Goal: Task Accomplishment & Management: Manage account settings

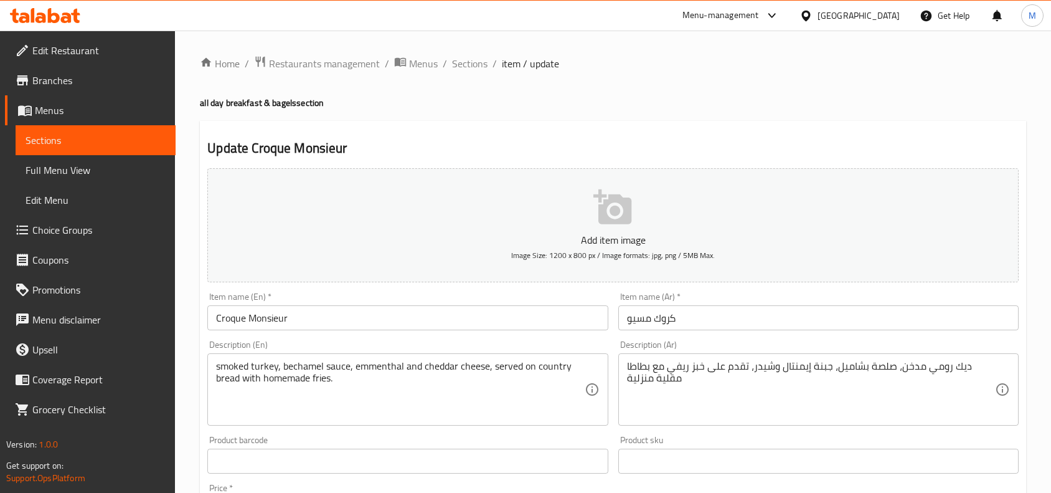
scroll to position [1205, 0]
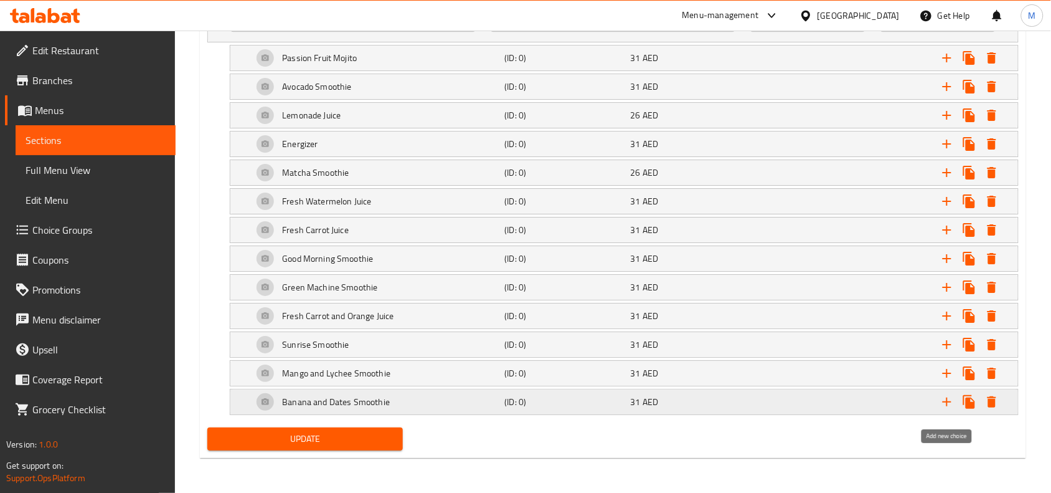
click at [946, 398] on icon "Expand" at bounding box center [947, 401] width 15 height 15
click at [425, 402] on div "Choice" at bounding box center [376, 402] width 252 height 30
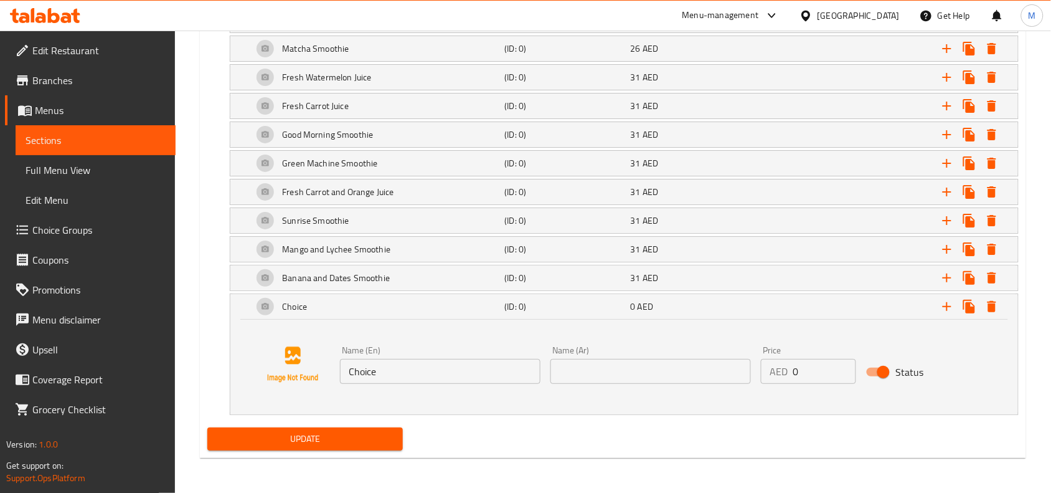
scroll to position [1328, 0]
click at [400, 367] on input "Choice" at bounding box center [440, 371] width 200 height 25
paste input "Love Ju"
type input "Love Juice"
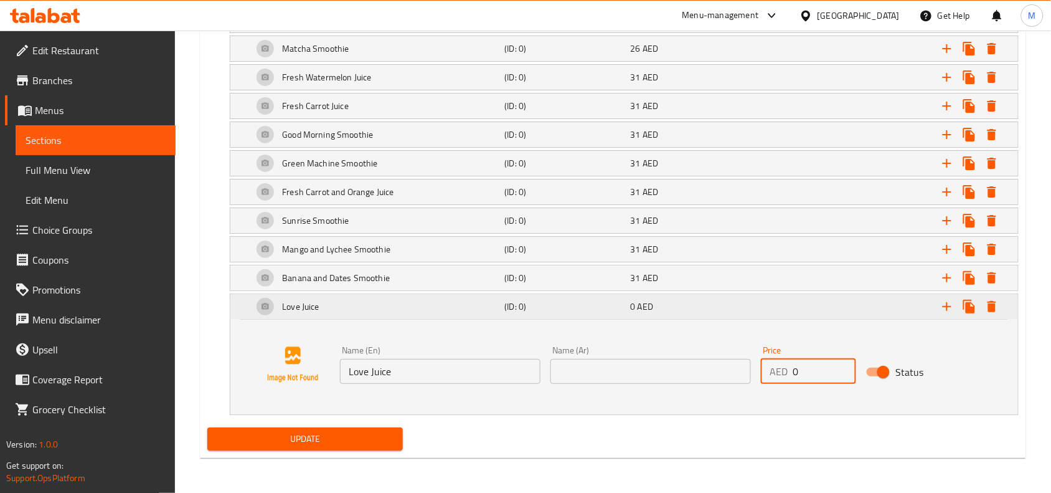
drag, startPoint x: 788, startPoint y: 368, endPoint x: 791, endPoint y: 296, distance: 72.3
click at [763, 364] on div "AED 0 Price" at bounding box center [808, 371] width 95 height 25
type input "31"
click at [672, 377] on input "text" at bounding box center [650, 371] width 200 height 25
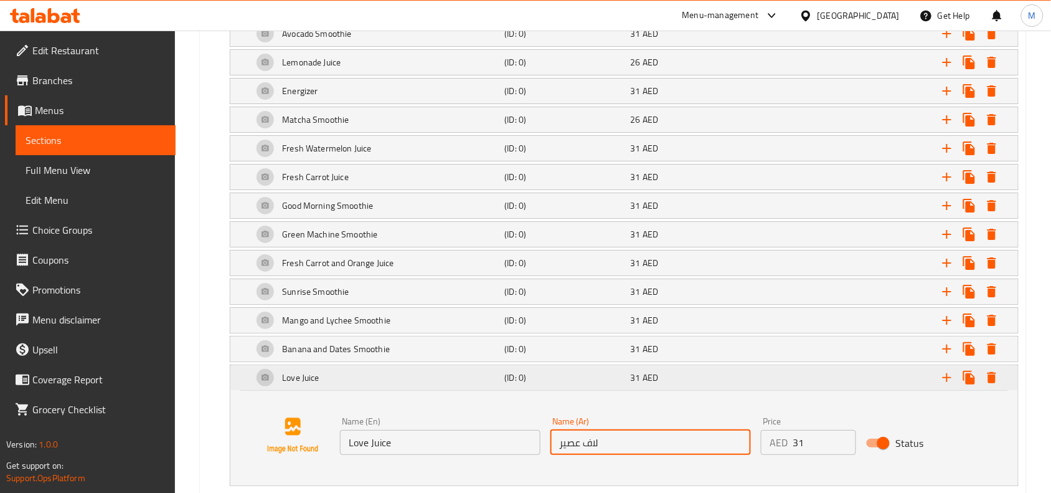
type input "لاف عصير"
click at [802, 378] on div "Expand" at bounding box center [880, 377] width 252 height 27
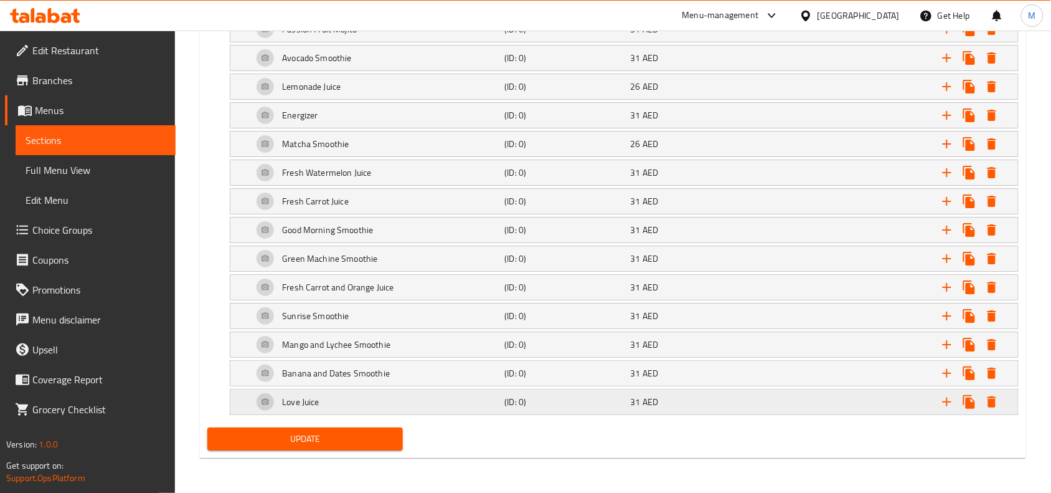
scroll to position [1233, 0]
click at [938, 398] on button "Expand" at bounding box center [947, 401] width 22 height 22
click at [839, 412] on div "Expand" at bounding box center [880, 401] width 252 height 27
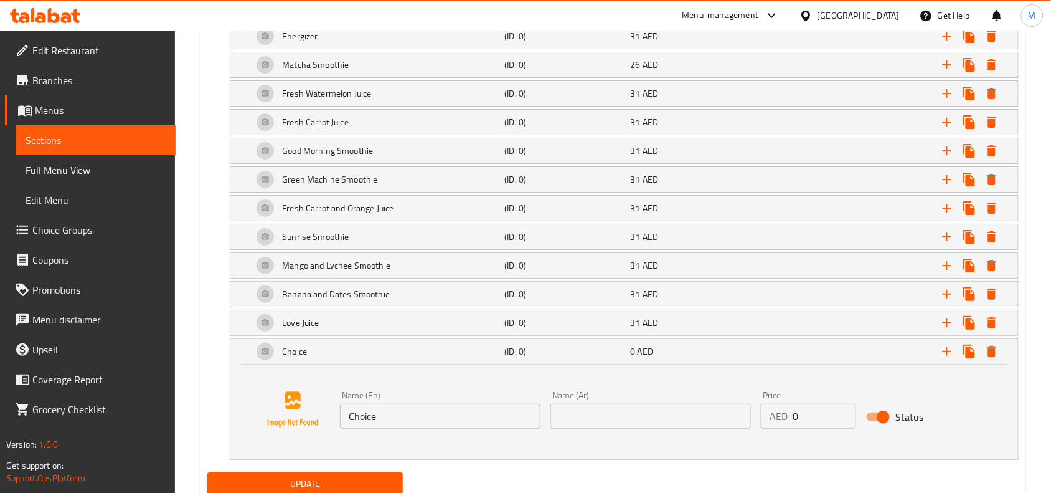
scroll to position [1356, 0]
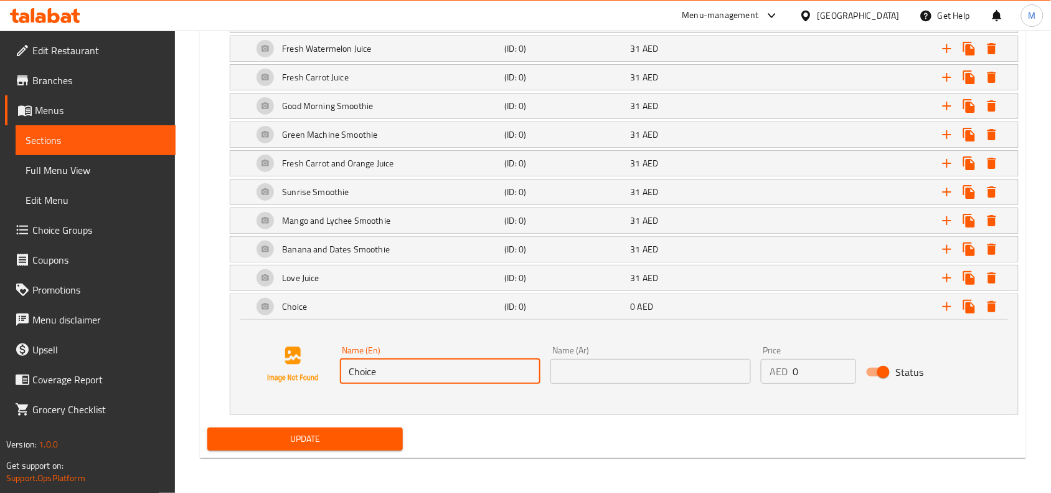
click at [481, 382] on input "Choice" at bounding box center [440, 371] width 200 height 25
paste input "Fresh Grapefruit Ju"
type input "Fresh Grapefruit Juice"
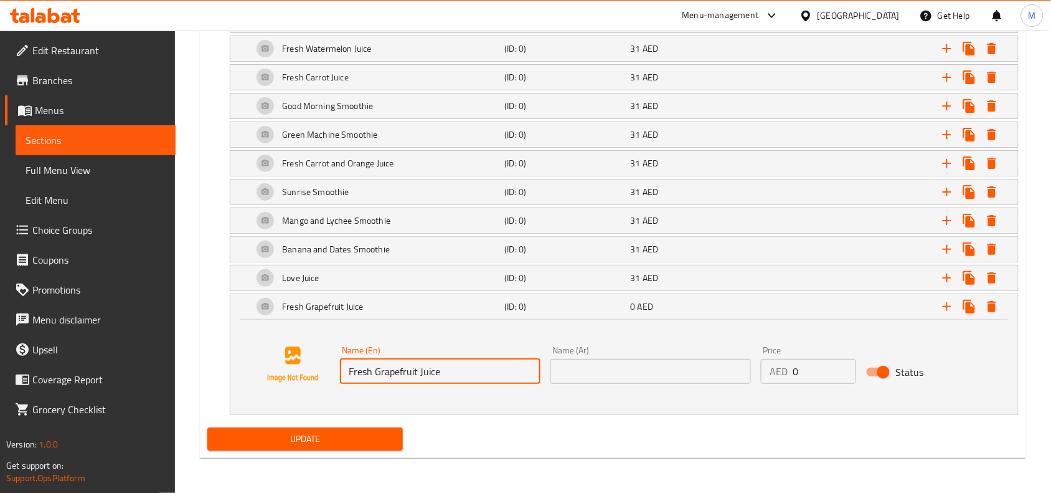
click at [646, 365] on input "text" at bounding box center [650, 371] width 200 height 25
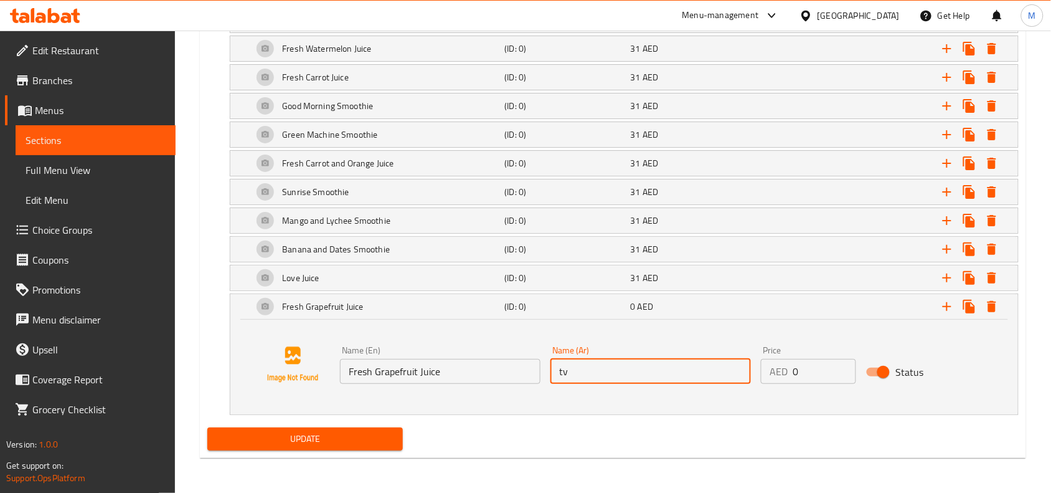
type input "t"
type input "عصير جريبفروت فريش"
drag, startPoint x: 811, startPoint y: 375, endPoint x: 757, endPoint y: 375, distance: 54.2
click at [757, 375] on div "Price AED 0 Price" at bounding box center [808, 365] width 105 height 48
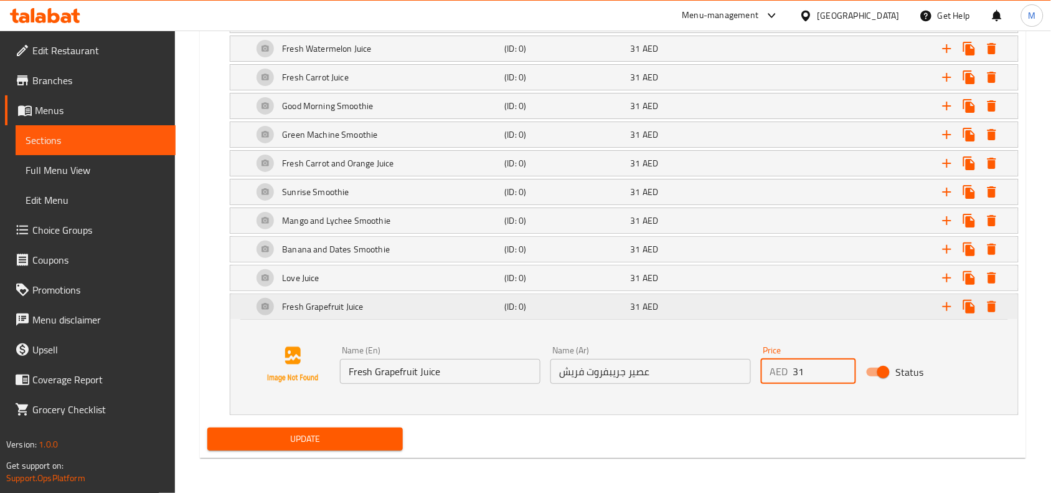
type input "31"
click at [754, 316] on div "Expand" at bounding box center [880, 306] width 252 height 27
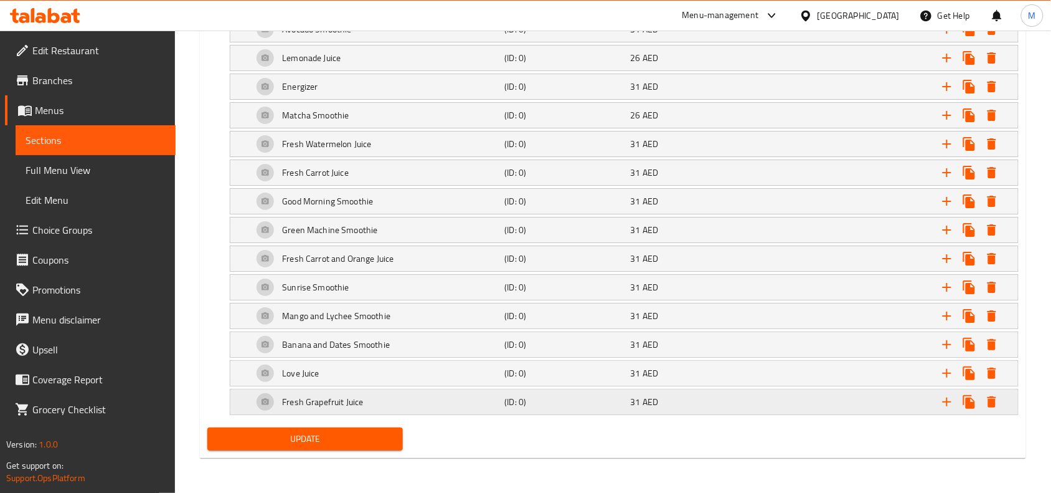
scroll to position [1262, 0]
click at [948, 397] on icon "Expand" at bounding box center [947, 401] width 9 height 9
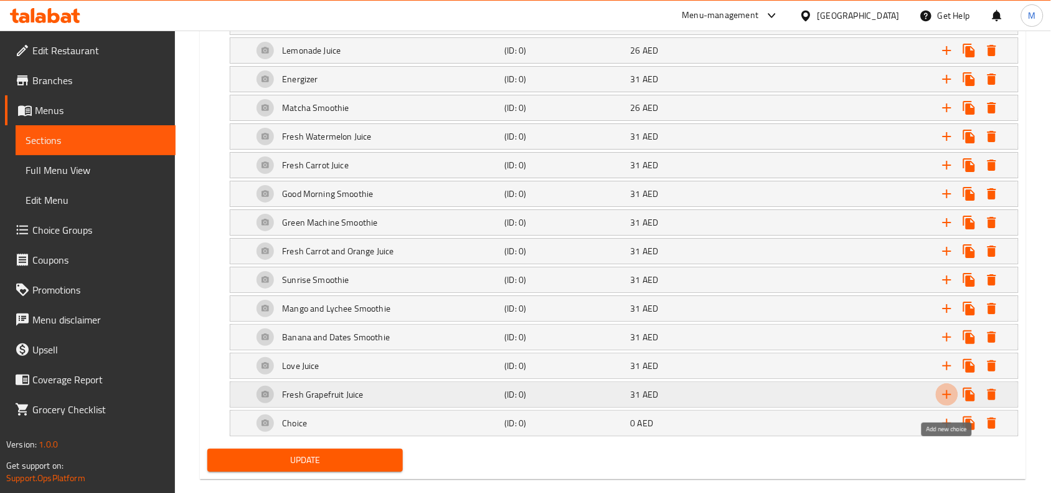
click at [948, 397] on icon "Expand" at bounding box center [947, 394] width 9 height 9
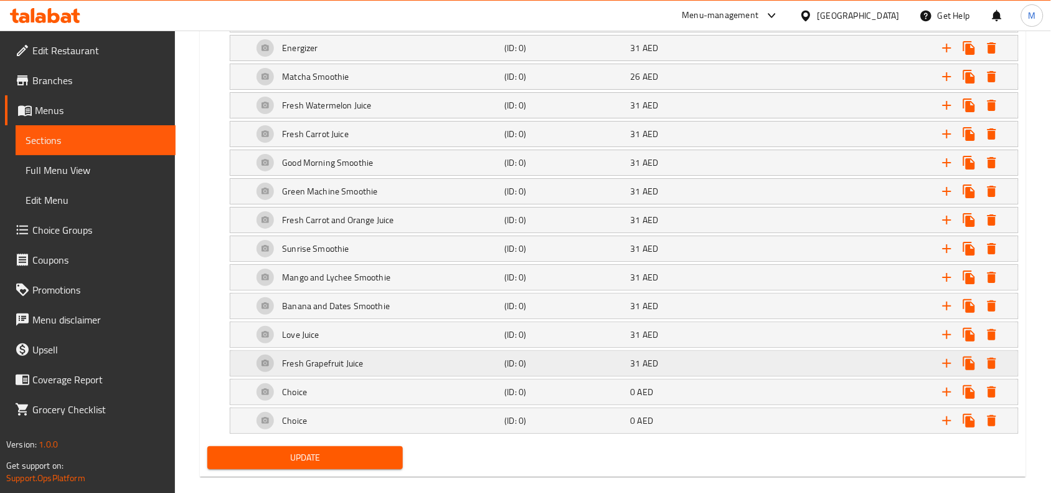
scroll to position [1321, 0]
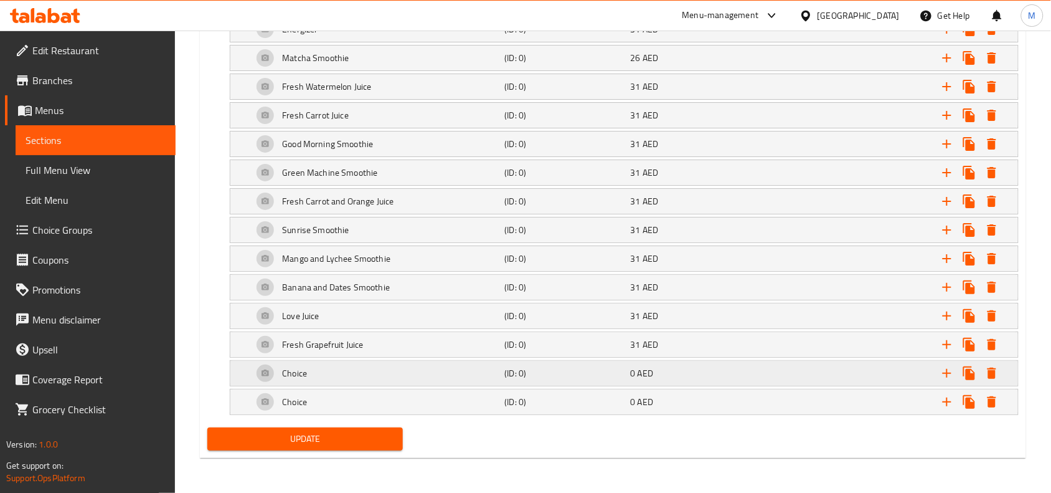
click at [382, 375] on div "Choice" at bounding box center [376, 373] width 252 height 30
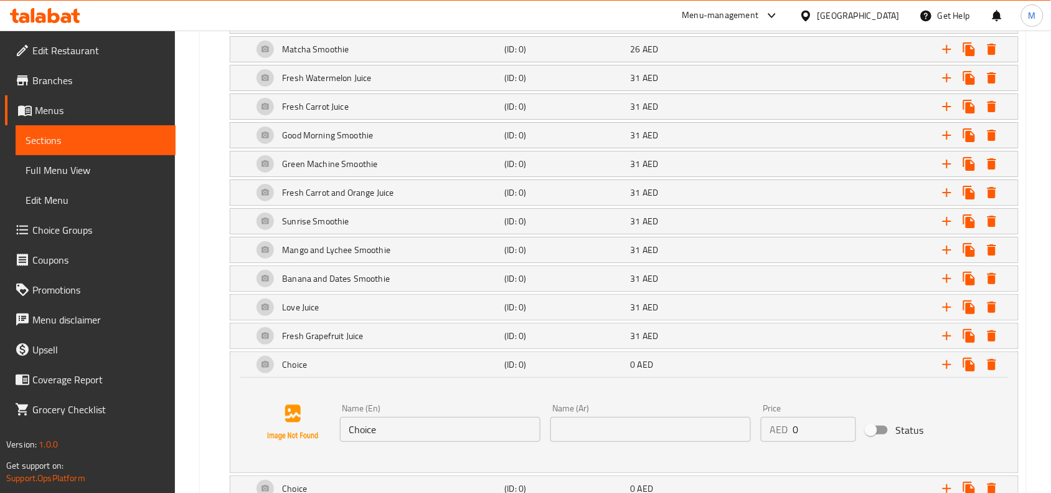
click at [396, 431] on input "Choice" at bounding box center [440, 429] width 200 height 25
paste input "Muscle Builder"
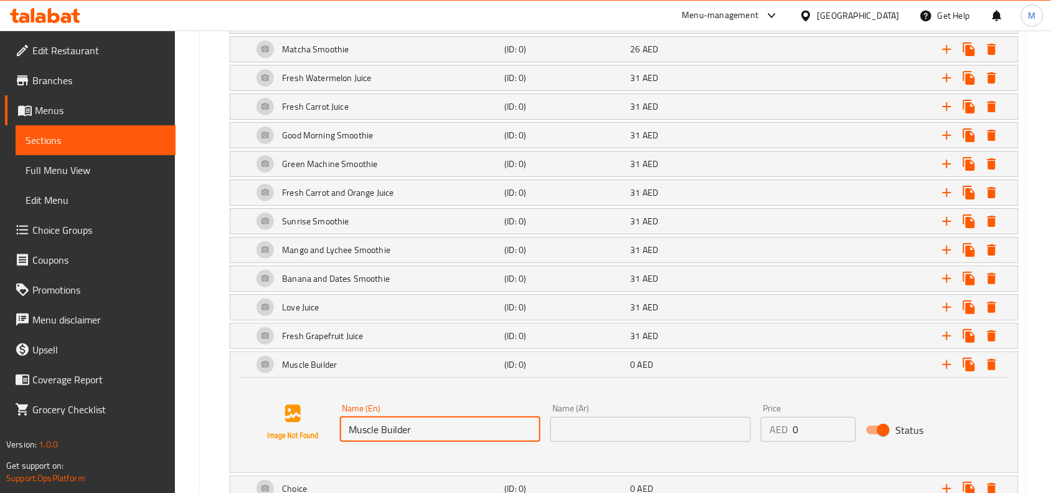
type input "Muscle Builder"
click at [654, 441] on input "text" at bounding box center [650, 429] width 200 height 25
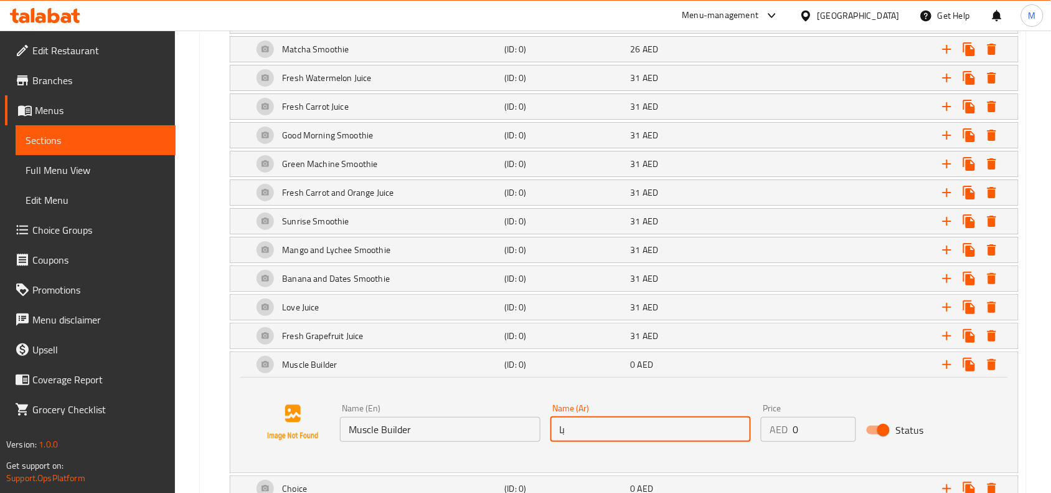
type input "ب"
type input "[PERSON_NAME]"
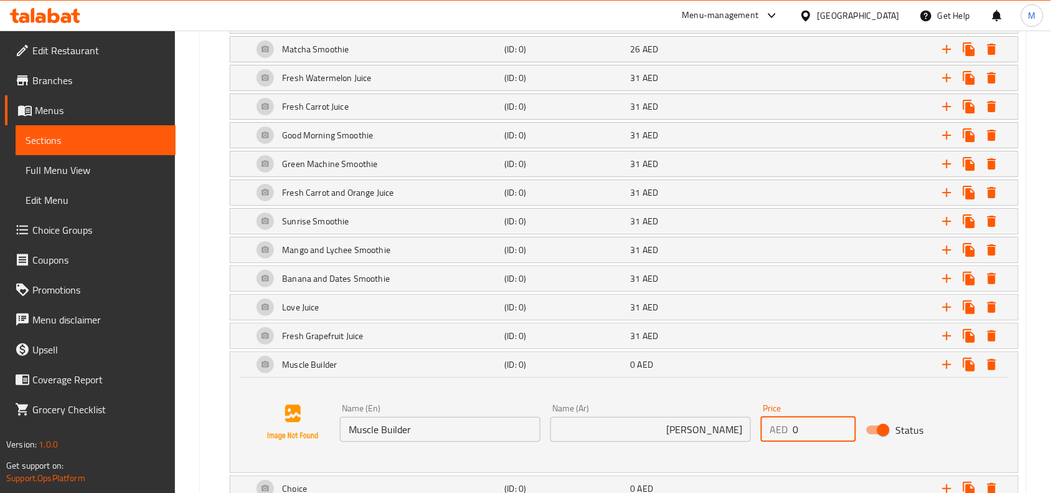
drag, startPoint x: 801, startPoint y: 437, endPoint x: 755, endPoint y: 440, distance: 46.2
click at [755, 440] on div "Name (En) Muscle Builder Name (En) Name (Ar) [PERSON_NAME] Name (Ar) Price AED …" at bounding box center [650, 422] width 631 height 48
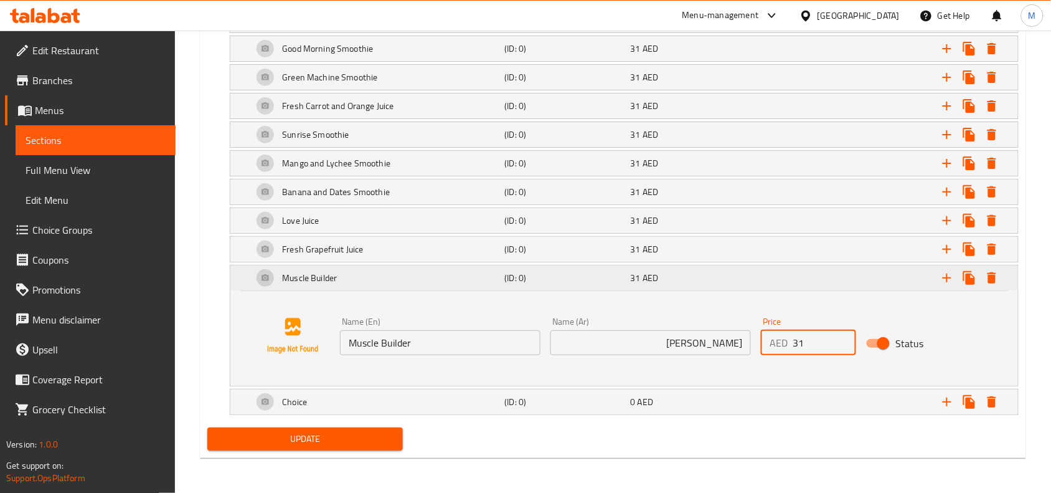
type input "31"
click at [808, 278] on div "Expand" at bounding box center [880, 277] width 252 height 27
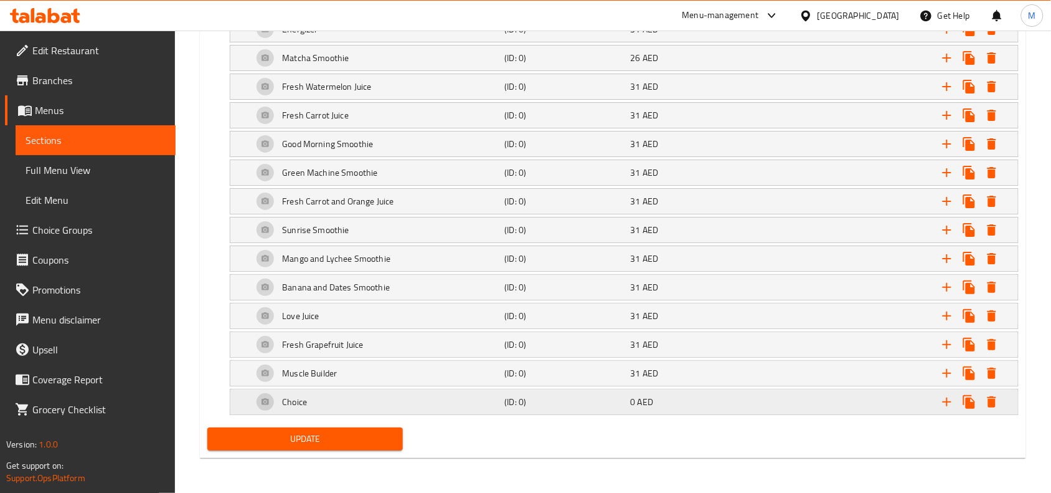
click at [691, 400] on div "0 AED" at bounding box center [691, 401] width 121 height 12
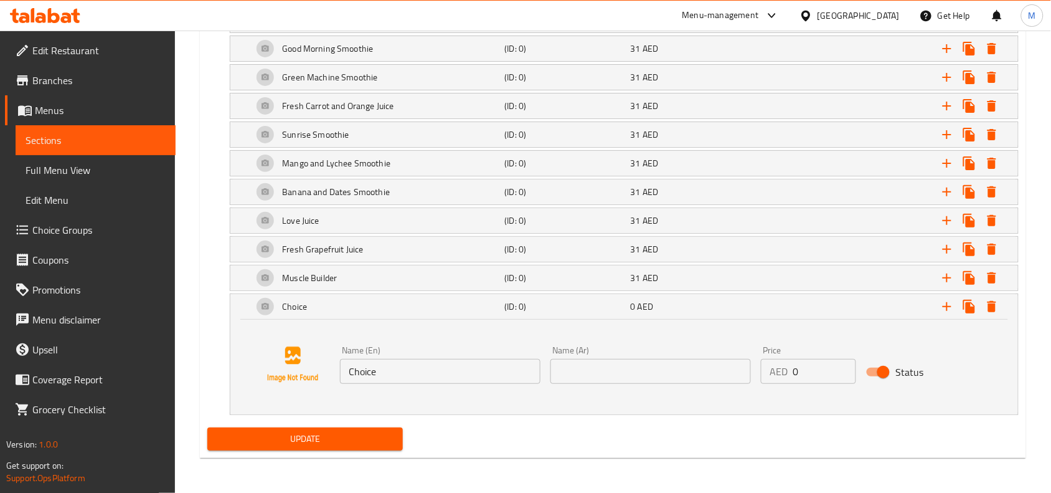
scroll to position [1415, 0]
drag, startPoint x: 422, startPoint y: 380, endPoint x: 431, endPoint y: 377, distance: 9.7
click at [422, 380] on input "Choice" at bounding box center [440, 371] width 200 height 25
click at [469, 347] on div "Name (En) Choice Name (En)" at bounding box center [440, 365] width 200 height 38
click at [464, 363] on input "Choice" at bounding box center [440, 371] width 200 height 25
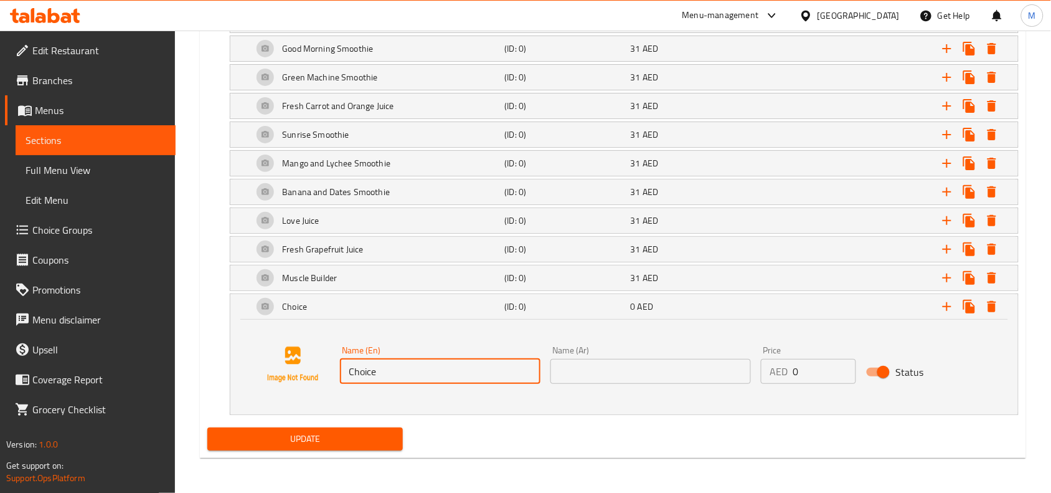
click at [464, 363] on input "Choice" at bounding box center [440, 371] width 200 height 25
paste input "Acai Smoothi"
type input "Acai Smoothie"
click at [673, 369] on input "text" at bounding box center [650, 371] width 200 height 25
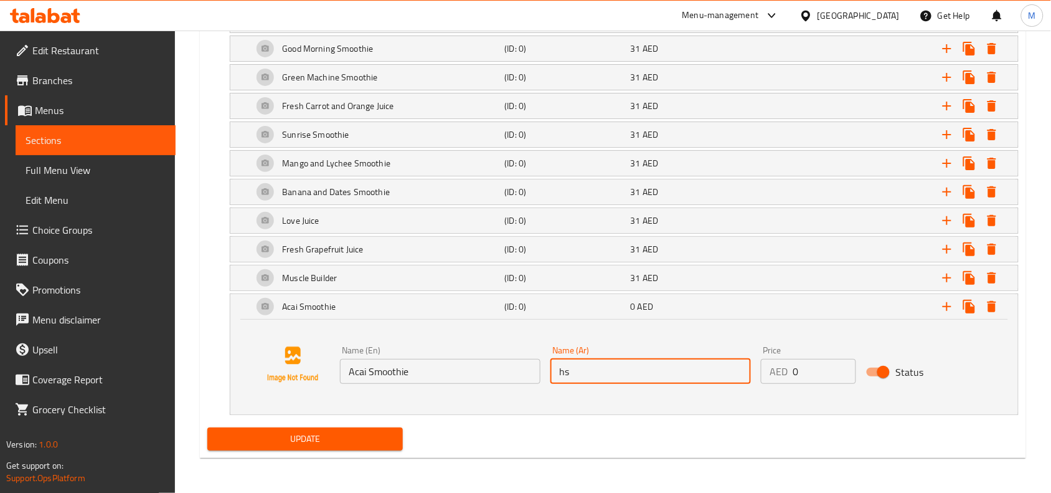
type input "h"
type input "[PERSON_NAME]"
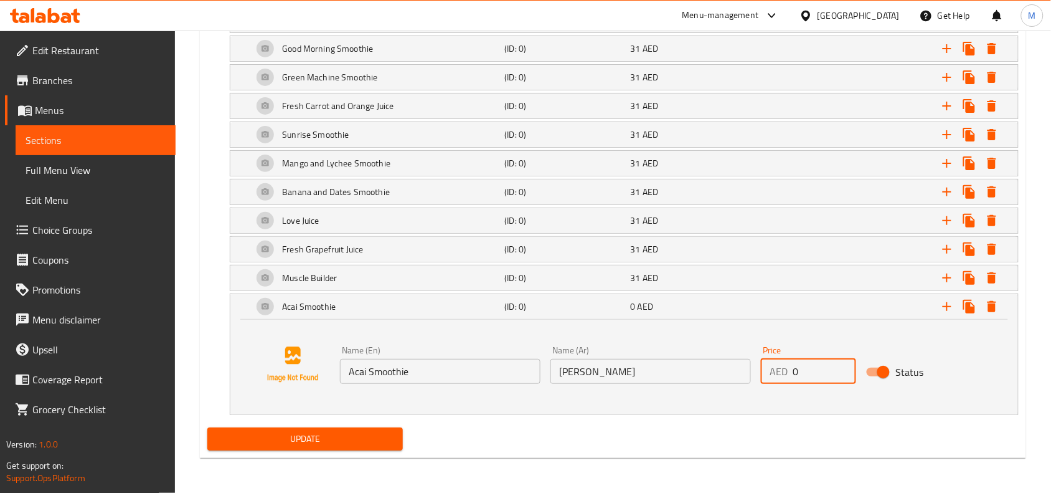
click at [795, 366] on input "0" at bounding box center [825, 371] width 64 height 25
type input "31"
click at [829, 312] on div "Expand" at bounding box center [880, 306] width 252 height 27
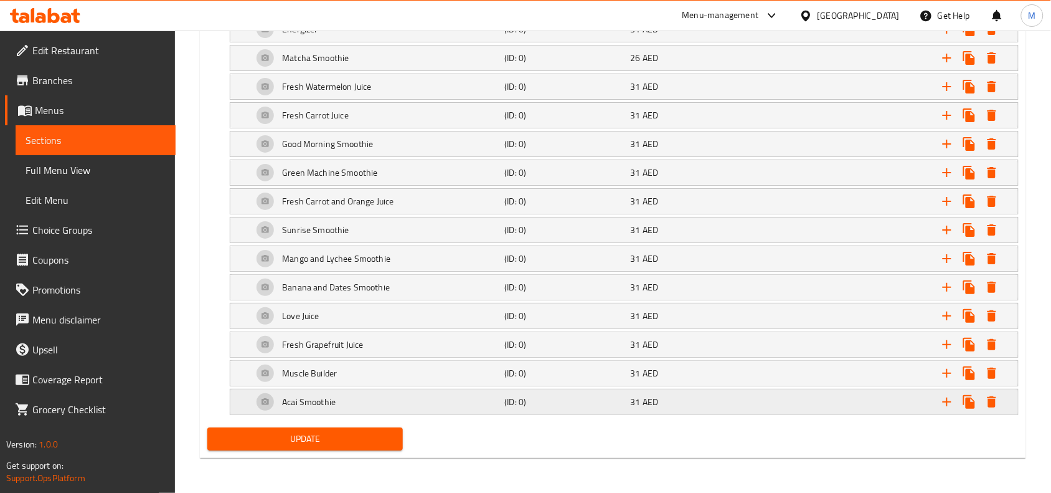
scroll to position [1321, 0]
click at [942, 398] on icon "Expand" at bounding box center [947, 401] width 15 height 15
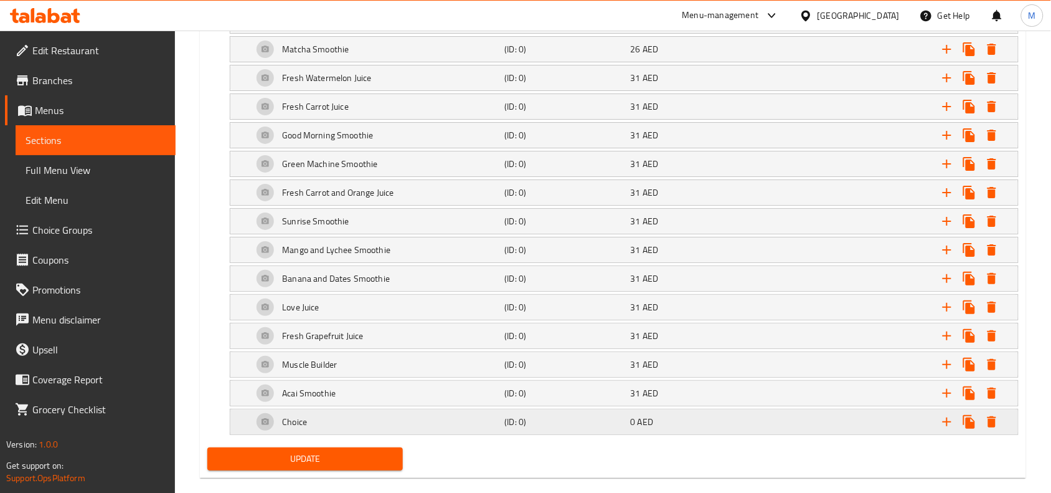
click at [387, 430] on div "Choice" at bounding box center [376, 422] width 252 height 30
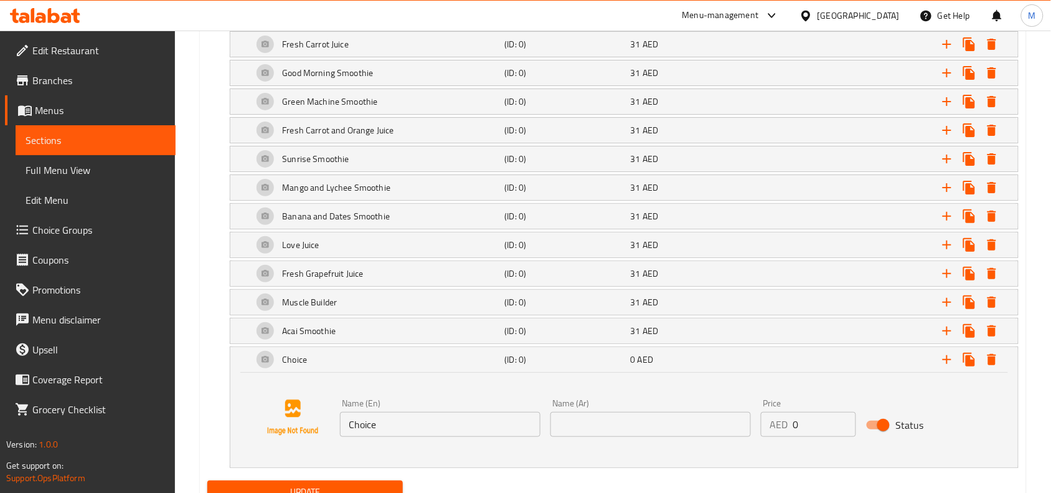
scroll to position [1439, 0]
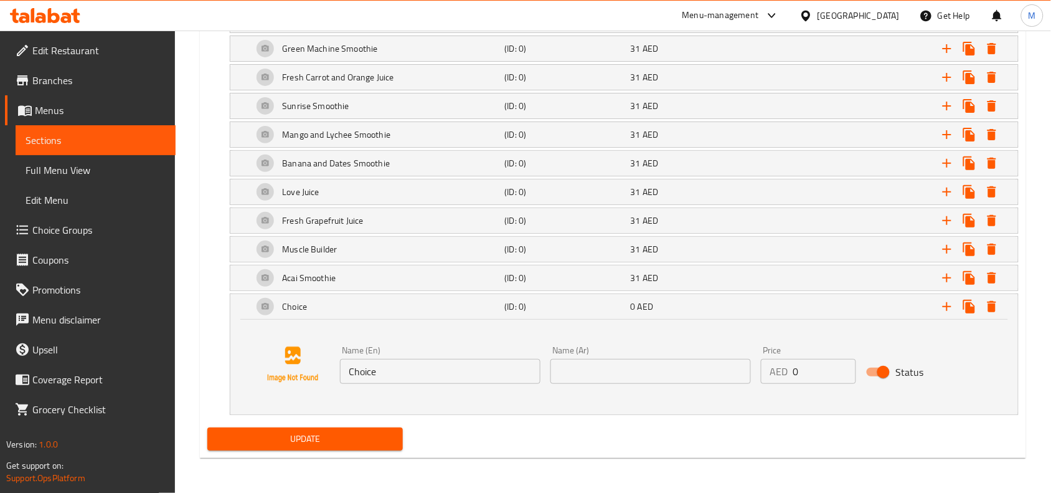
click at [390, 378] on input "Choice" at bounding box center [440, 371] width 200 height 25
paste input "Fresh Squeezed Orange Ju"
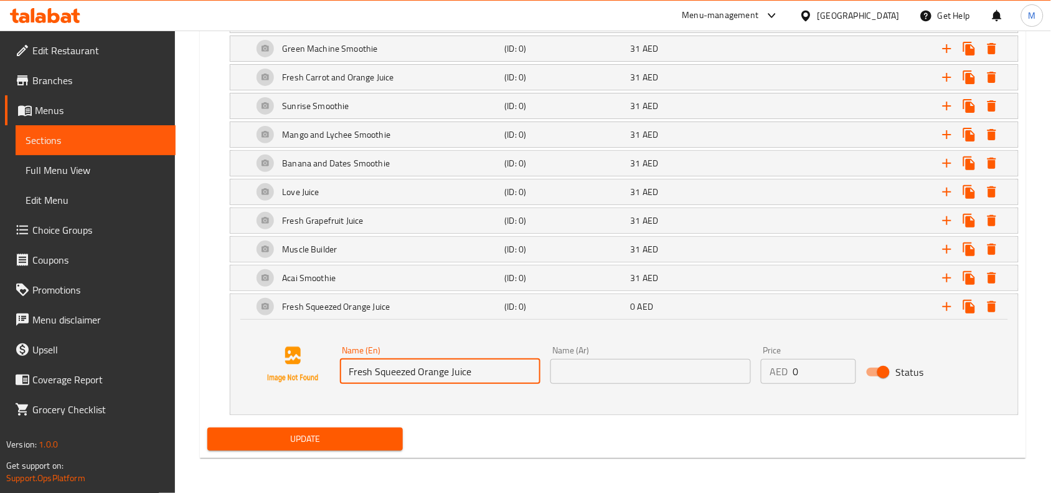
type input "Fresh Squeezed Orange Juice"
click at [648, 366] on input "text" at bounding box center [650, 371] width 200 height 25
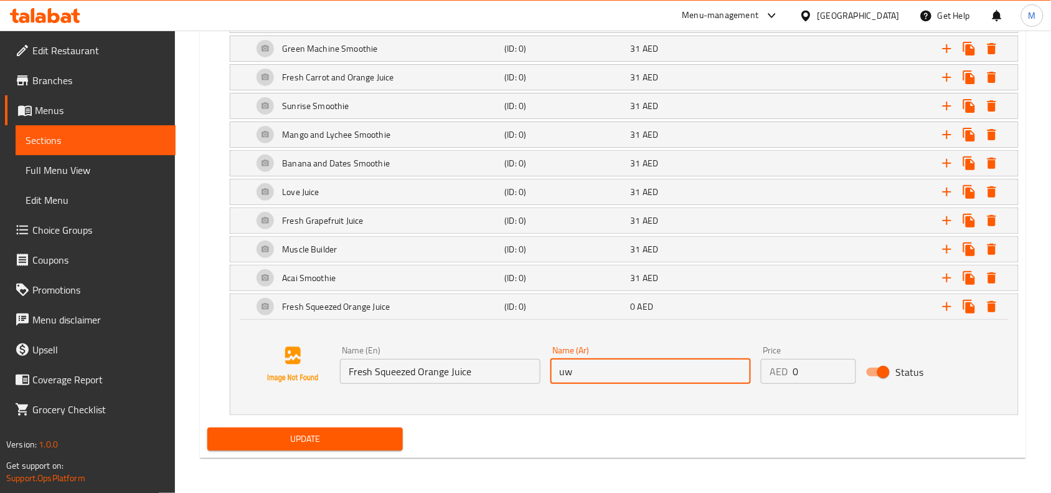
type input "u"
type input "عصير برتقال معصور [PERSON_NAME]"
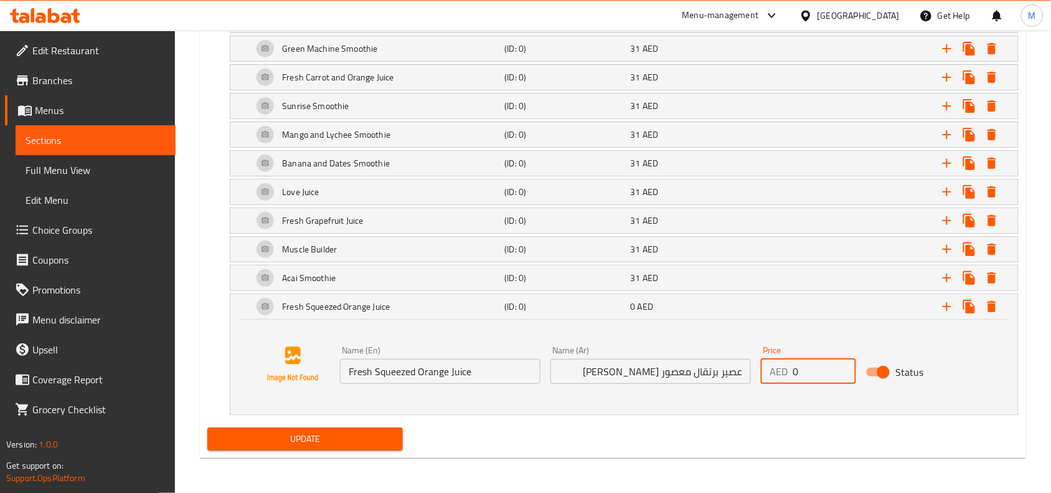
drag, startPoint x: 801, startPoint y: 371, endPoint x: 763, endPoint y: 352, distance: 41.8
click at [763, 354] on div "Price AED 0 Price" at bounding box center [808, 365] width 95 height 38
type input "31"
click at [792, 309] on div "Expand" at bounding box center [880, 306] width 252 height 27
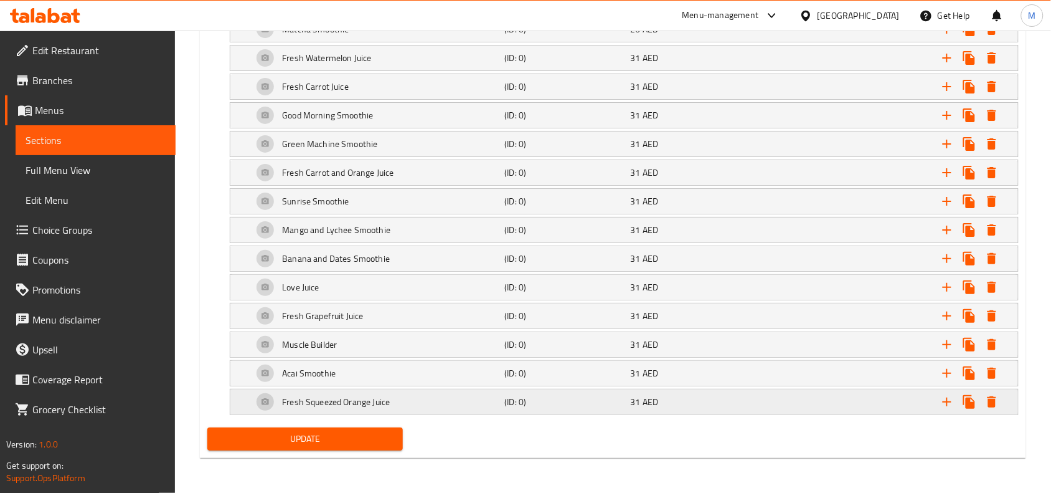
scroll to position [1349, 0]
click at [943, 400] on icon "Expand" at bounding box center [947, 401] width 15 height 15
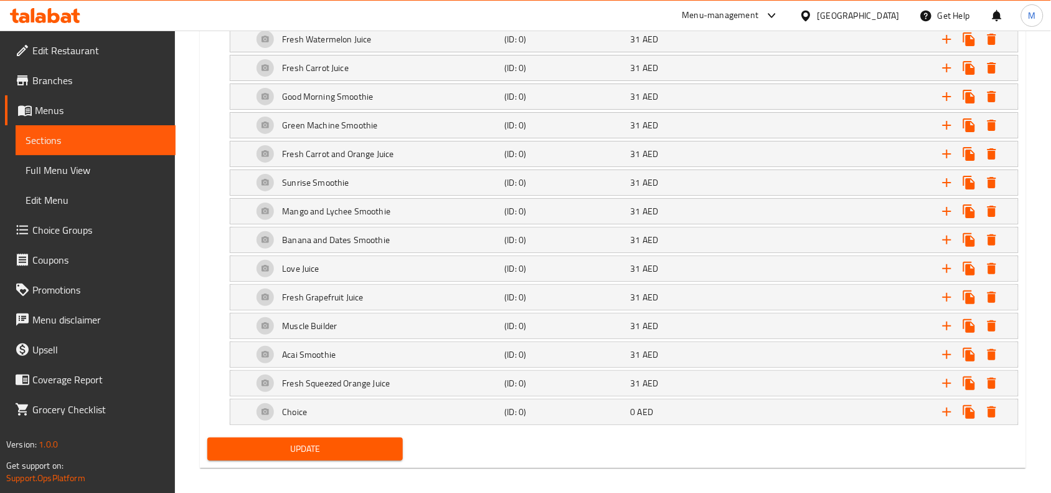
scroll to position [1378, 0]
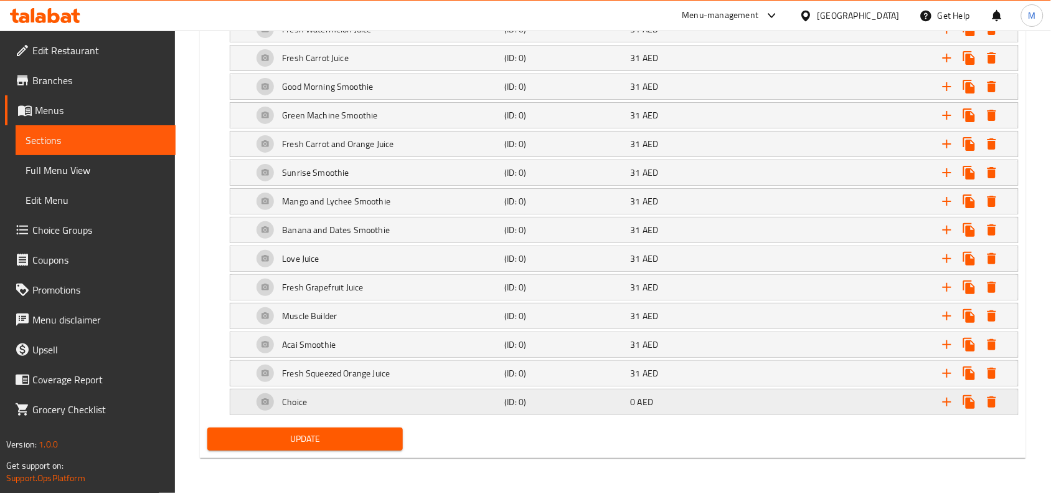
click at [387, 403] on div "Choice" at bounding box center [376, 402] width 252 height 30
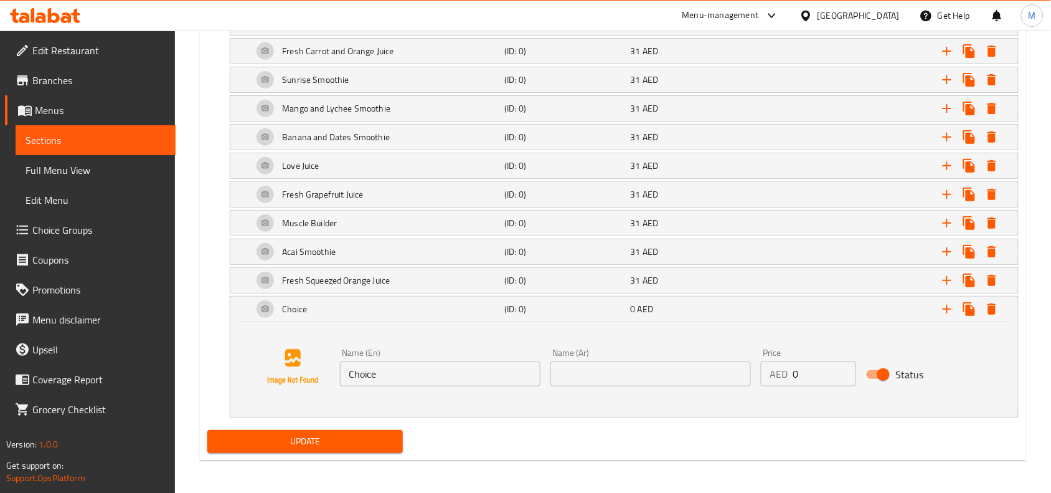
scroll to position [1473, 0]
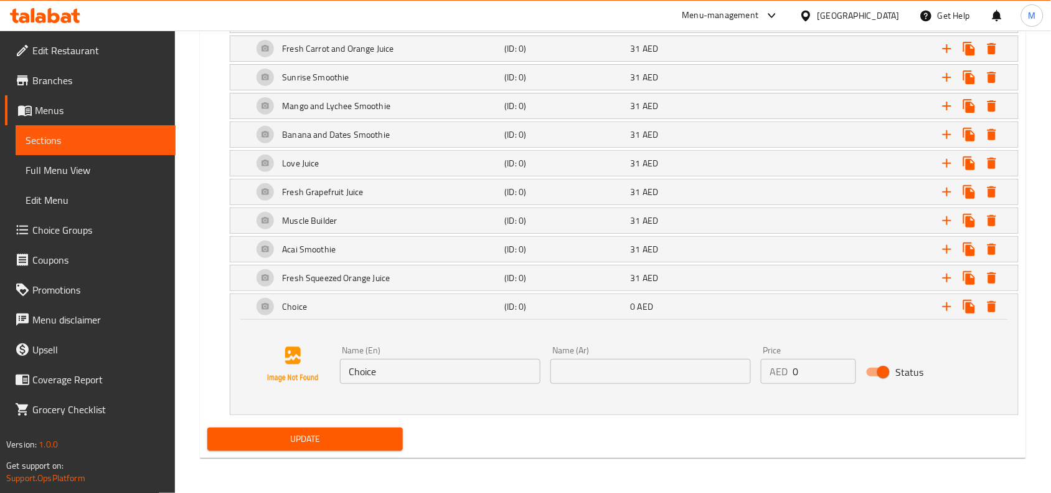
click at [433, 372] on input "Choice" at bounding box center [440, 371] width 200 height 25
paste input "Avocado Blueberry Smoothi"
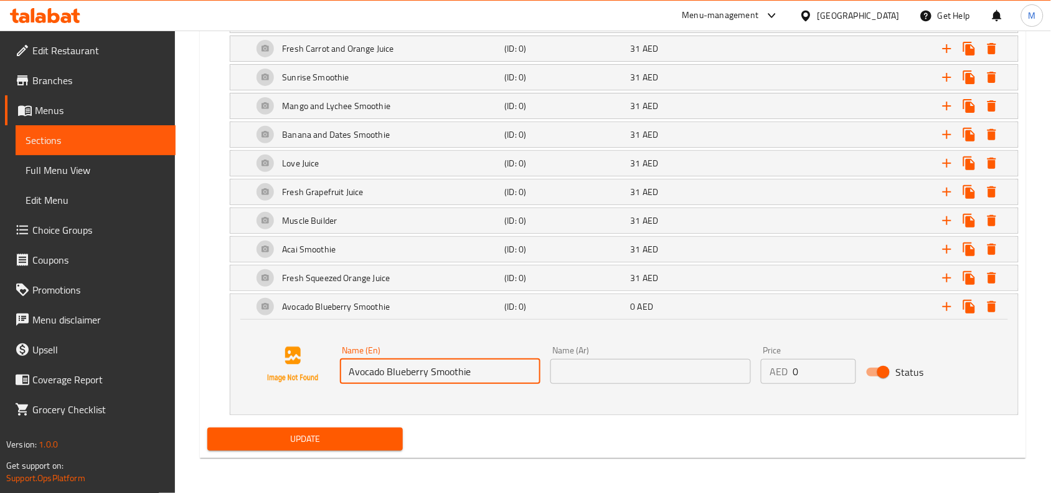
type input "Avocado Blueberry Smoothie"
click at [623, 365] on input "text" at bounding box center [650, 371] width 200 height 25
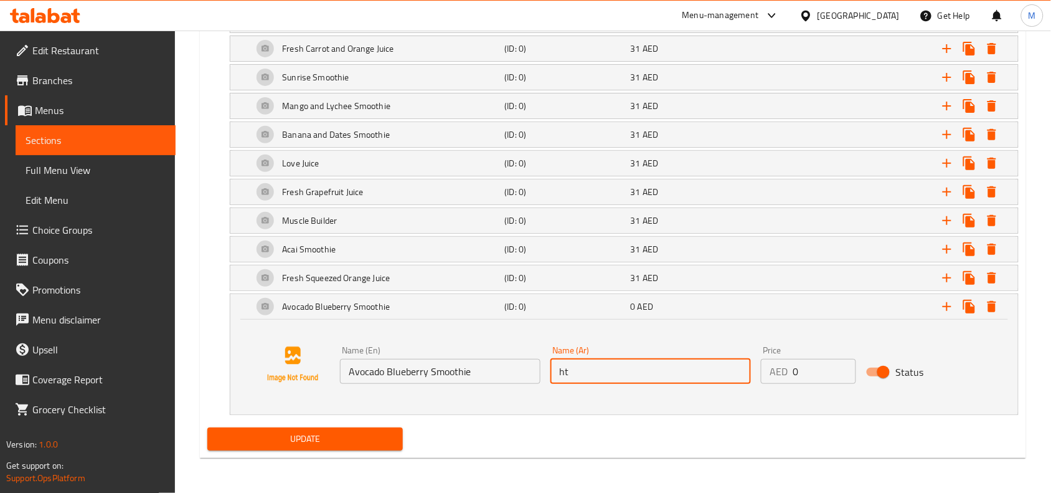
type input "h"
type input "افوكادو توت ازرق [PERSON_NAME]"
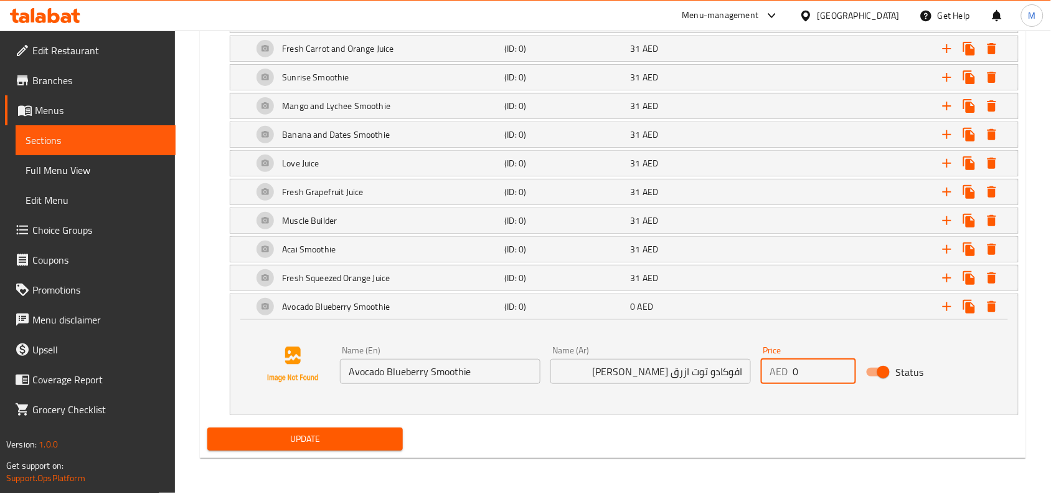
click at [780, 370] on div "AED 0 Price" at bounding box center [808, 371] width 95 height 25
drag, startPoint x: 800, startPoint y: 372, endPoint x: 774, endPoint y: 365, distance: 27.2
click at [775, 365] on div "AED 0 Price" at bounding box center [808, 371] width 95 height 25
type input "31"
click at [810, 312] on div "Expand" at bounding box center [880, 306] width 252 height 27
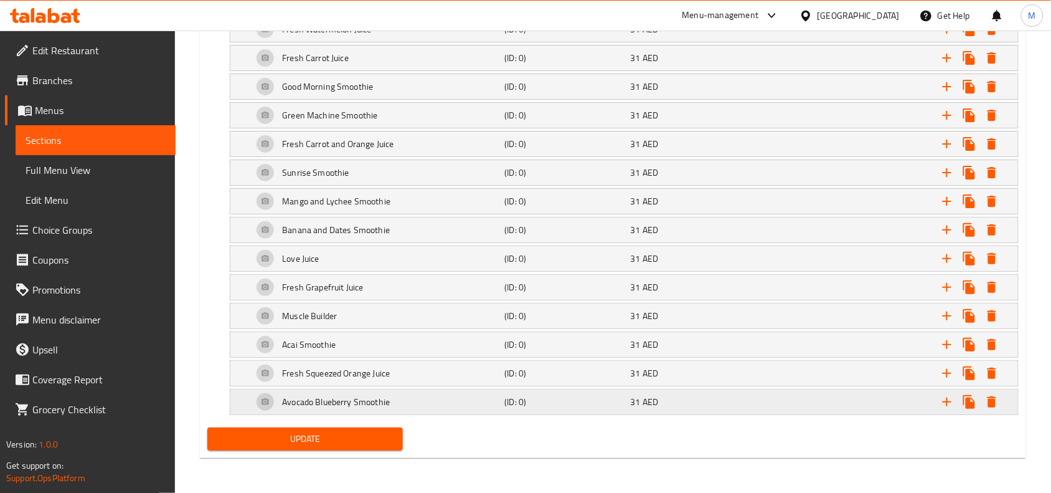
scroll to position [1378, 0]
click at [945, 402] on icon "Expand" at bounding box center [947, 401] width 9 height 9
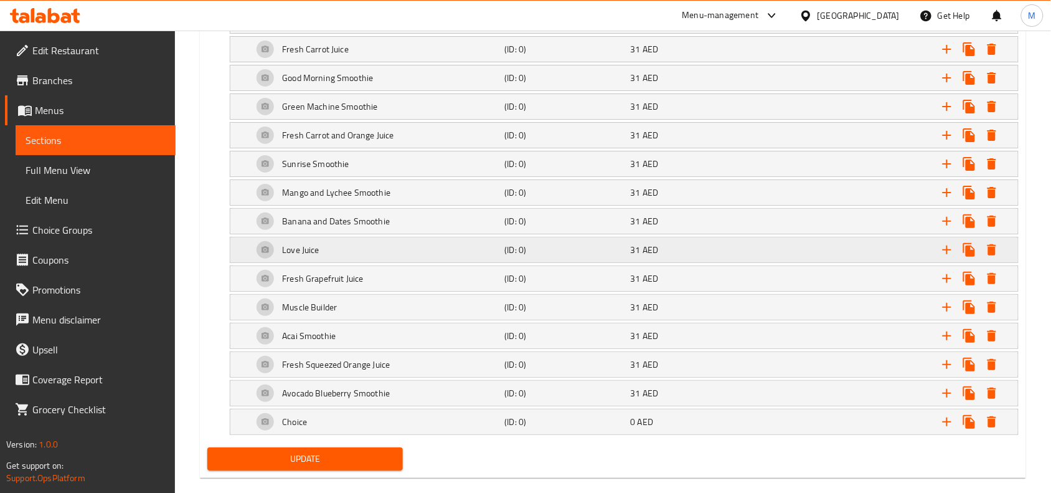
scroll to position [1407, 0]
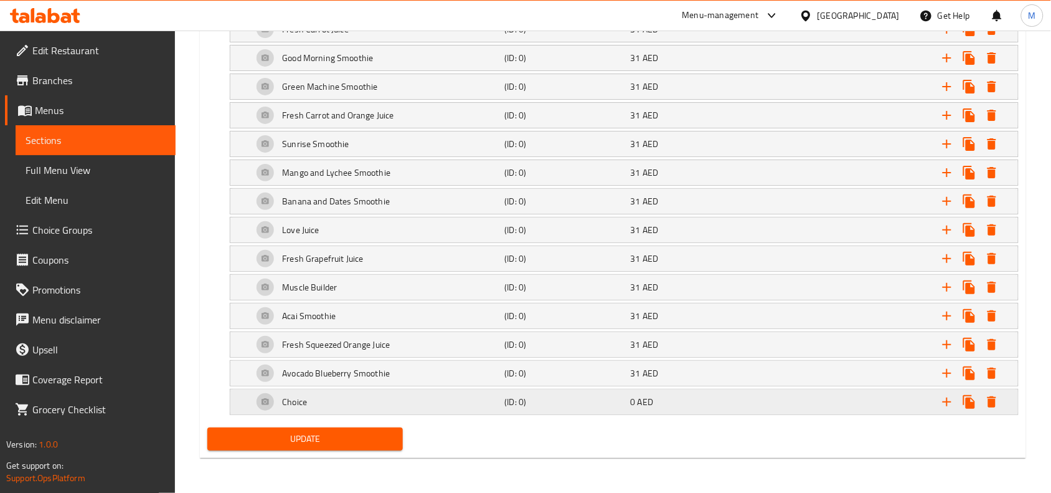
click at [427, 397] on div "Choice" at bounding box center [376, 402] width 252 height 30
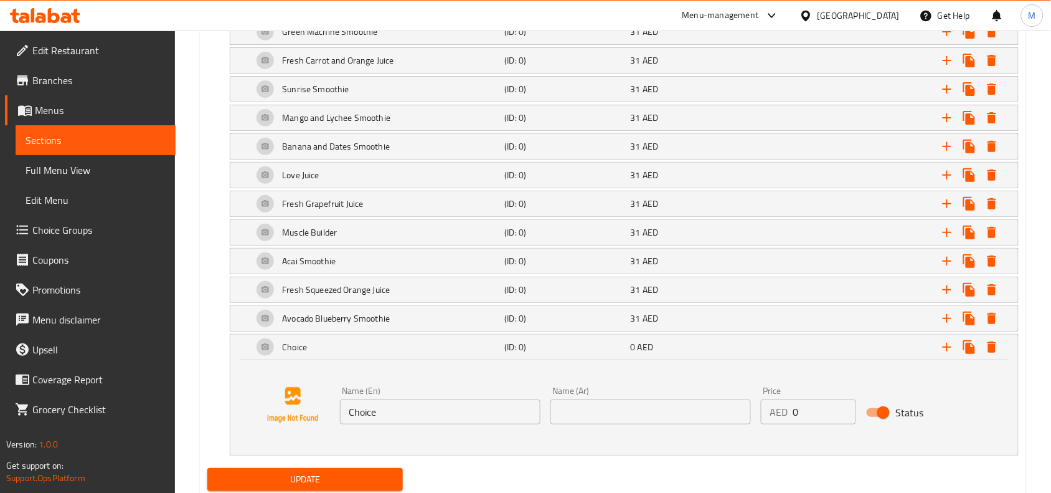
scroll to position [1499, 0]
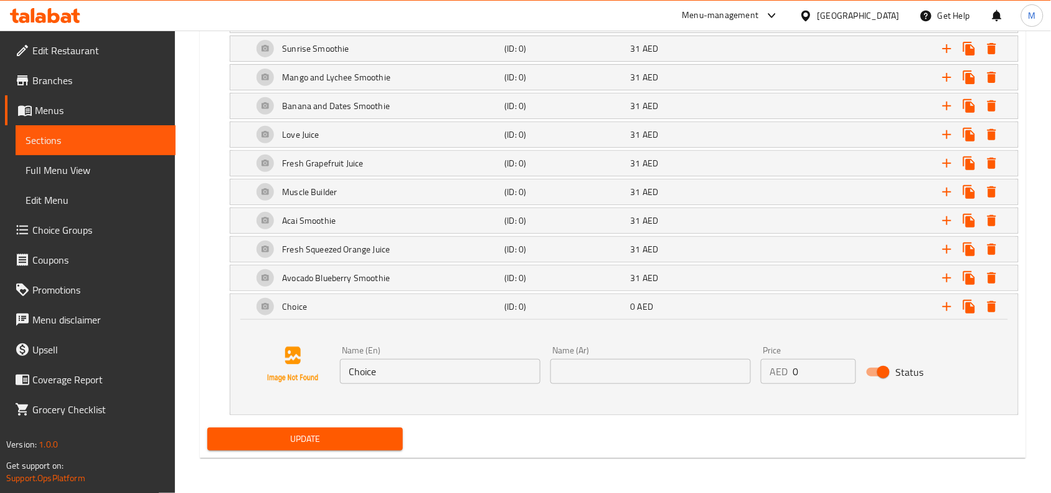
click at [434, 384] on input "Choice" at bounding box center [440, 371] width 200 height 25
click at [434, 374] on input "Choice" at bounding box center [440, 371] width 200 height 25
paste input "Green Goddess"
type input "Green Goddess"
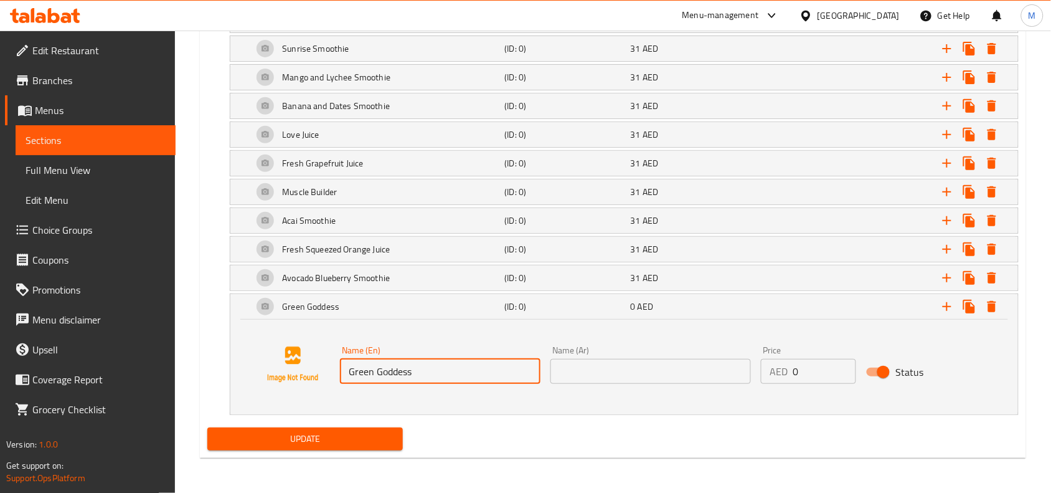
click at [608, 378] on input "text" at bounding box center [650, 371] width 200 height 25
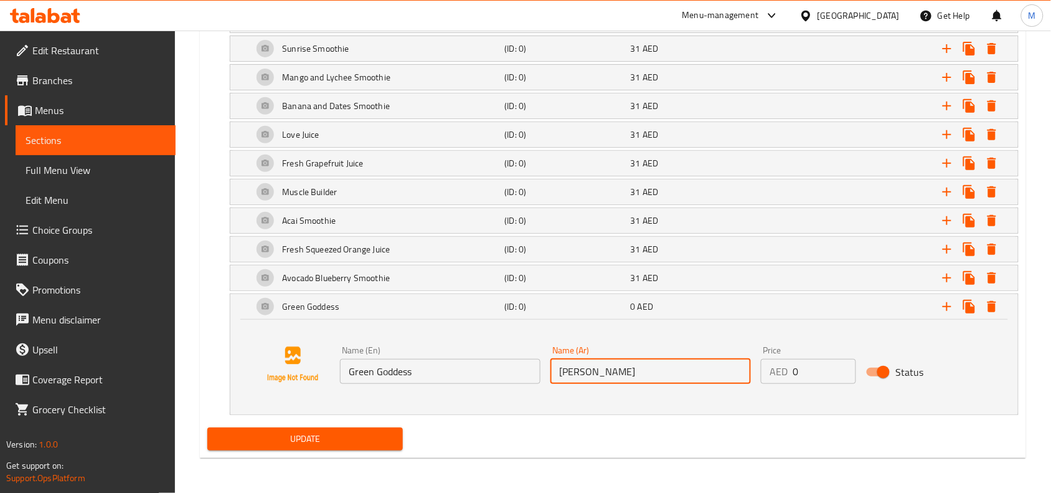
type input "[PERSON_NAME]"
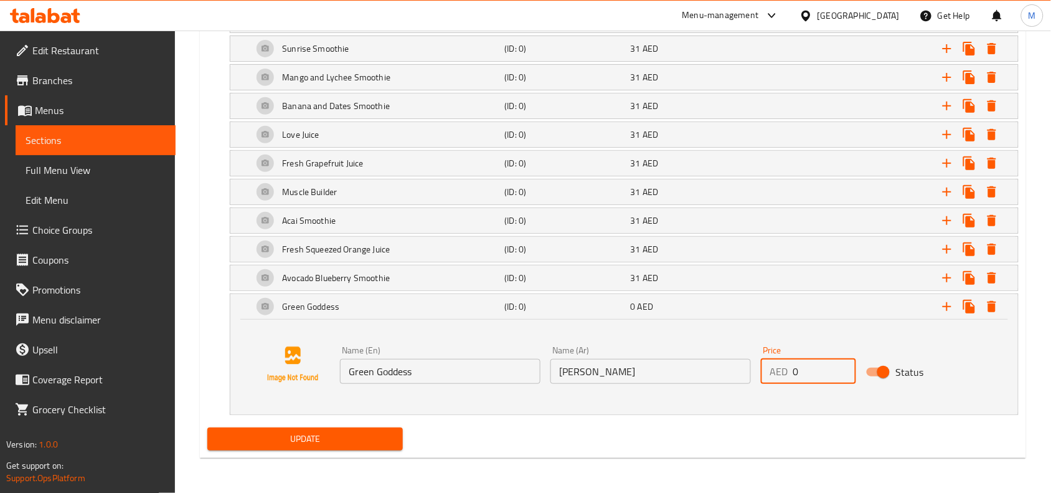
drag, startPoint x: 809, startPoint y: 375, endPoint x: 776, endPoint y: 382, distance: 33.6
click at [780, 382] on div "AED 0 Price" at bounding box center [808, 371] width 95 height 25
type input "31"
click at [813, 304] on div "Expand" at bounding box center [880, 306] width 252 height 27
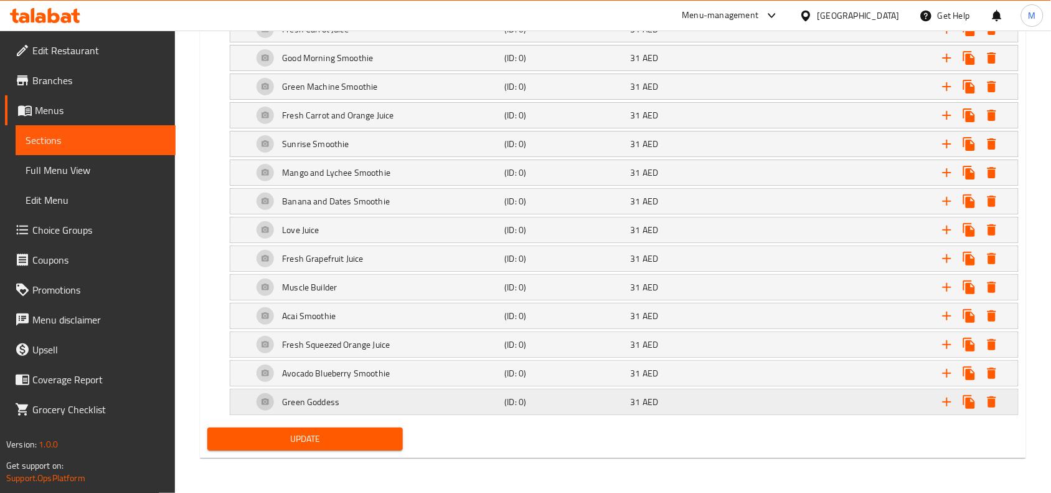
scroll to position [1407, 0]
click at [395, 439] on button "Update" at bounding box center [305, 438] width 196 height 23
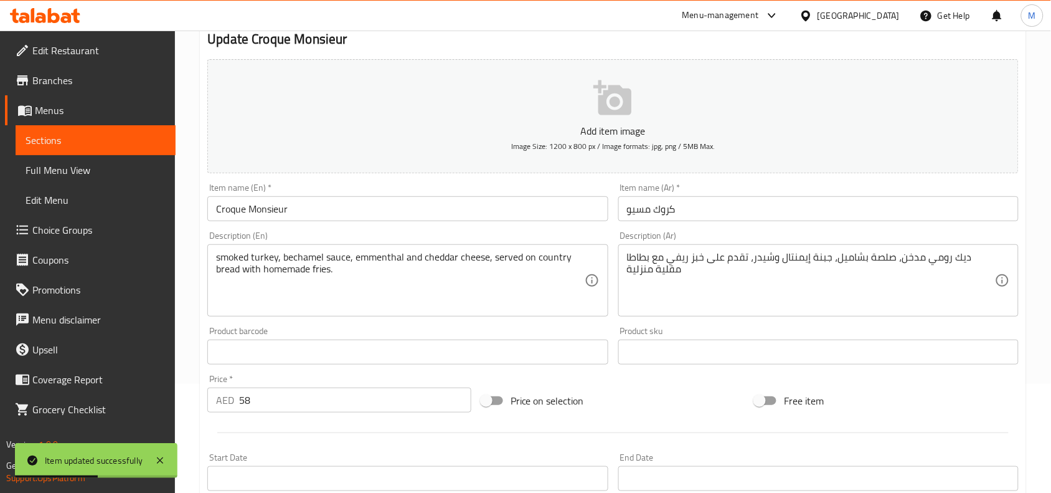
scroll to position [0, 0]
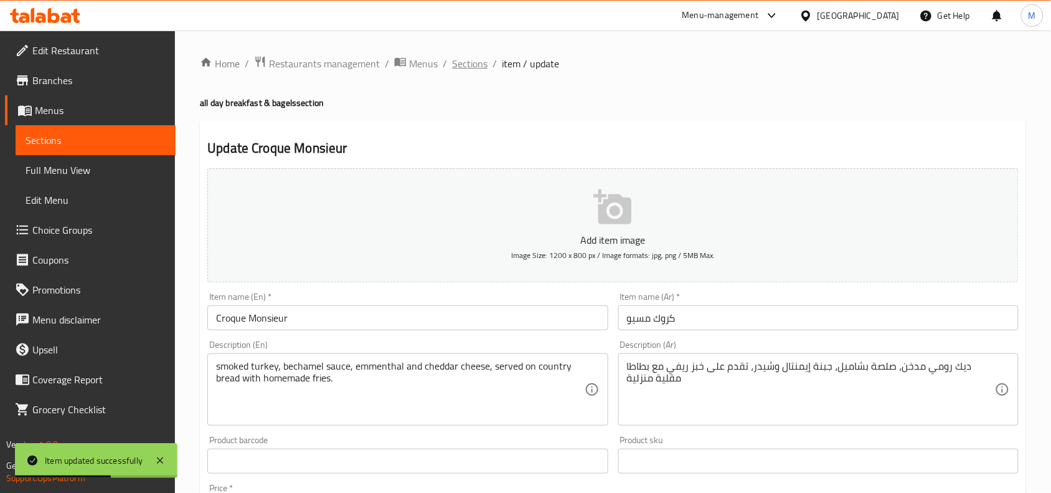
click at [471, 69] on span "Sections" at bounding box center [469, 63] width 35 height 15
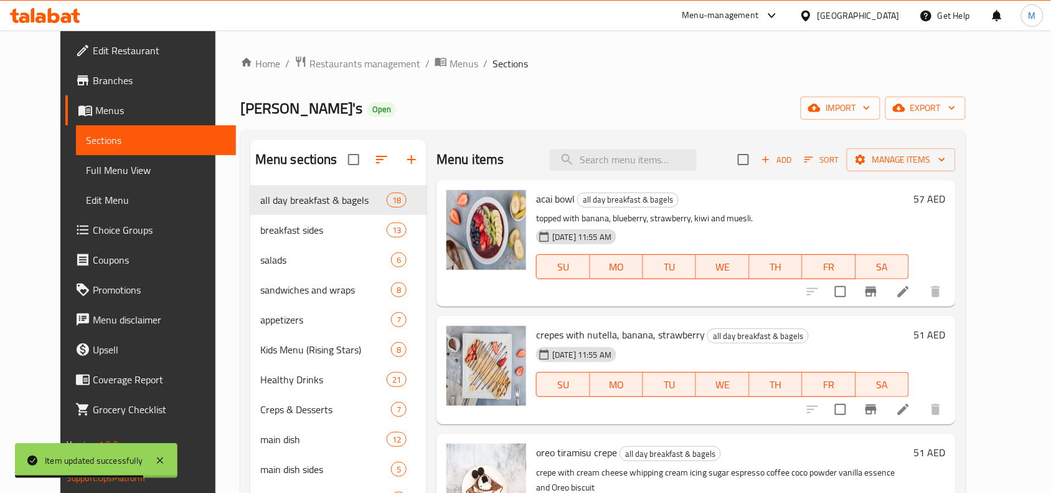
click at [660, 144] on div "Menu items Add Sort Manage items" at bounding box center [695, 159] width 519 height 40
click at [656, 150] on input "search" at bounding box center [623, 160] width 147 height 22
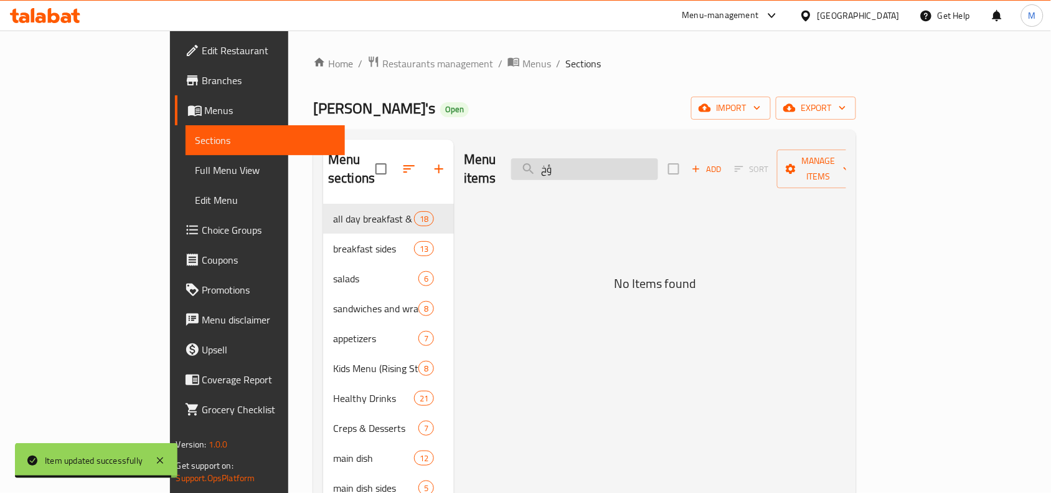
type input "ؤ"
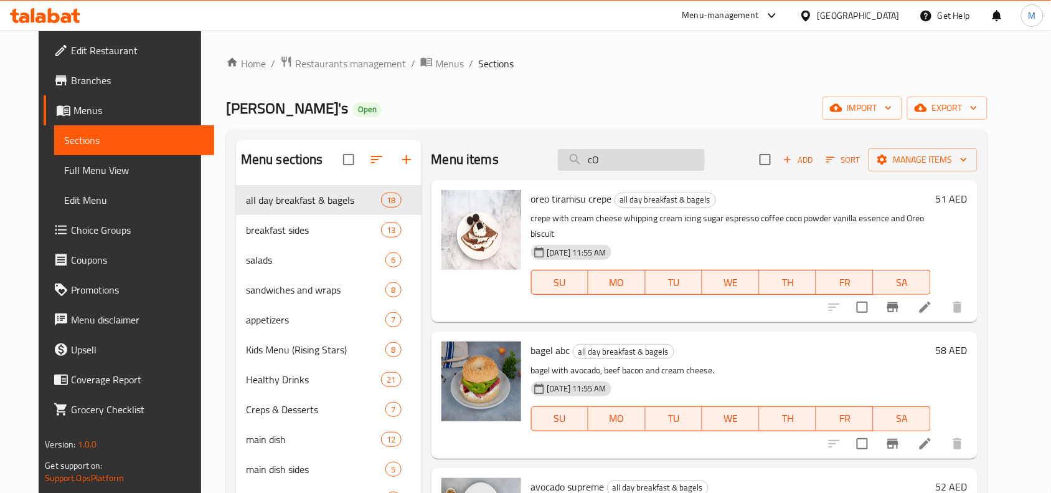
type input "c"
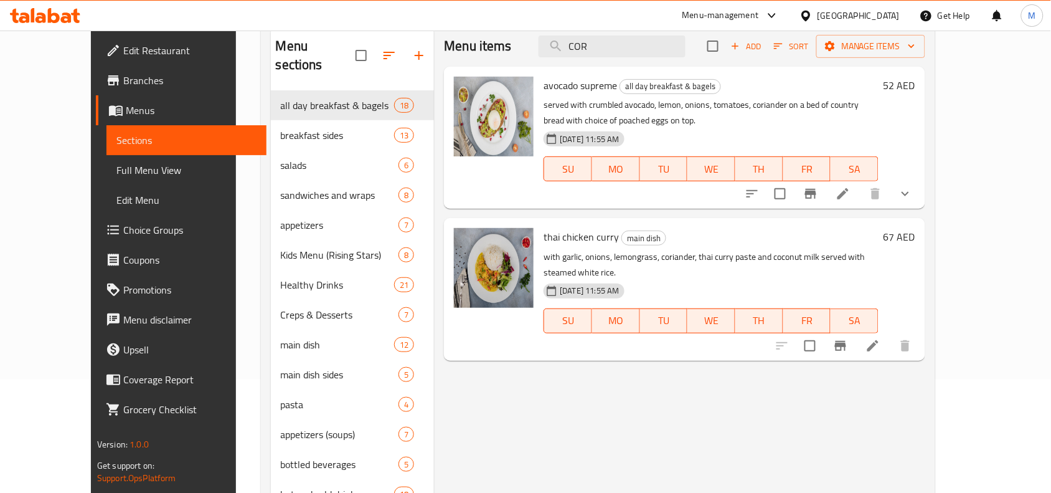
scroll to position [78, 0]
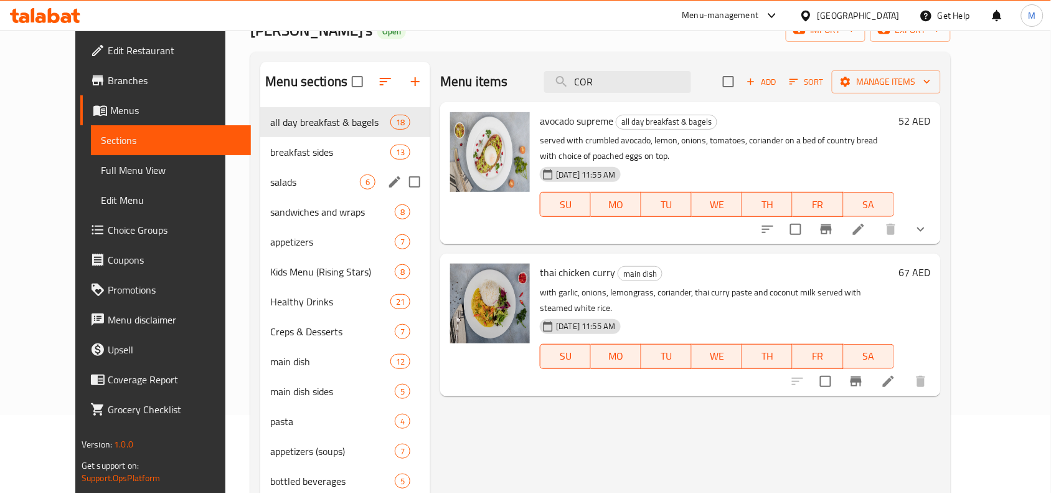
click at [291, 156] on span "breakfast sides" at bounding box center [330, 151] width 120 height 15
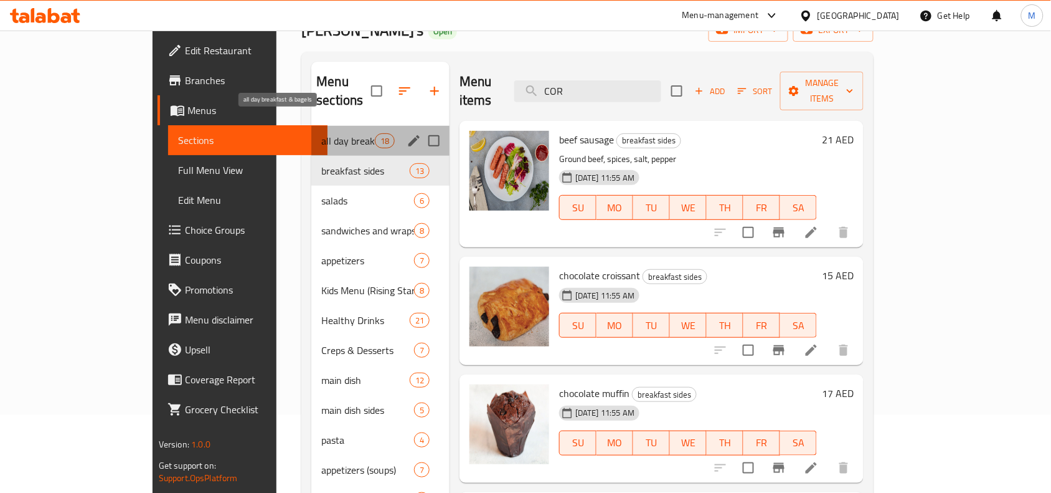
click at [321, 133] on span "all day breakfast & bagels" at bounding box center [347, 140] width 53 height 15
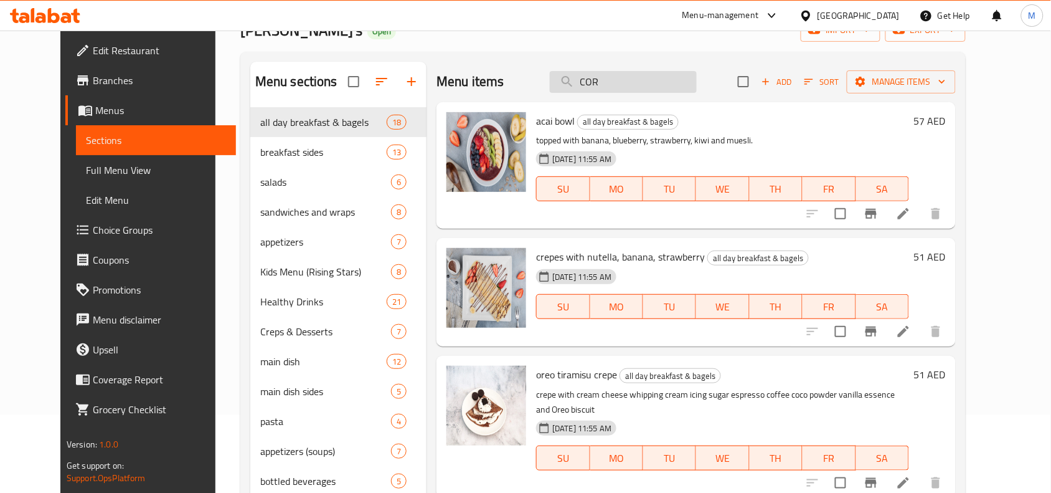
click at [633, 93] on div "Menu items COR Add Sort Manage items" at bounding box center [695, 82] width 519 height 40
click at [629, 88] on input "COR" at bounding box center [623, 82] width 147 height 22
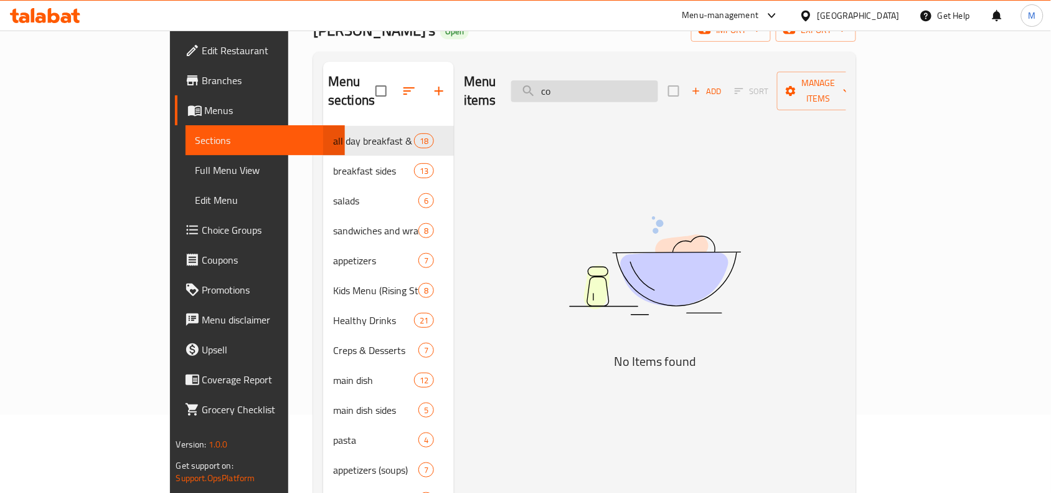
type input "c"
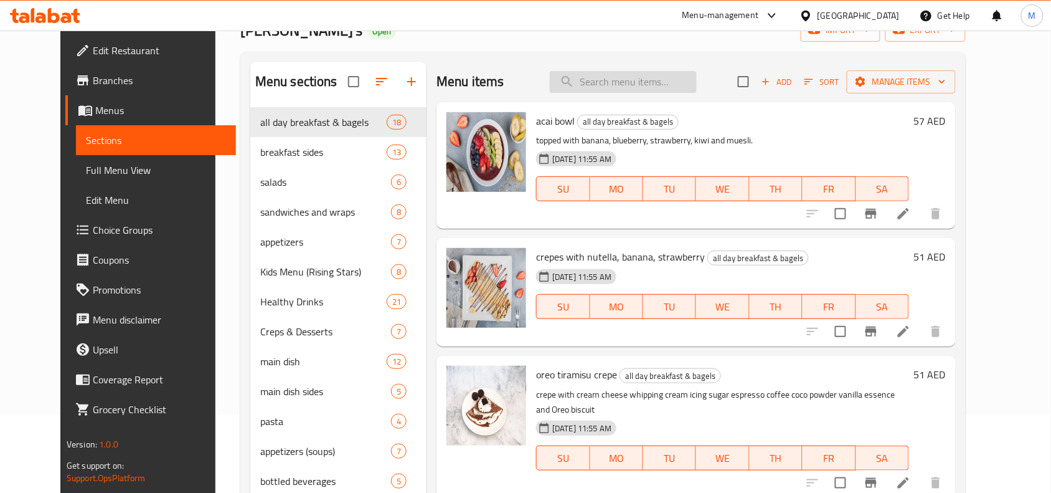
click at [645, 90] on input "search" at bounding box center [623, 82] width 147 height 22
paste input "Croque Monsieur"
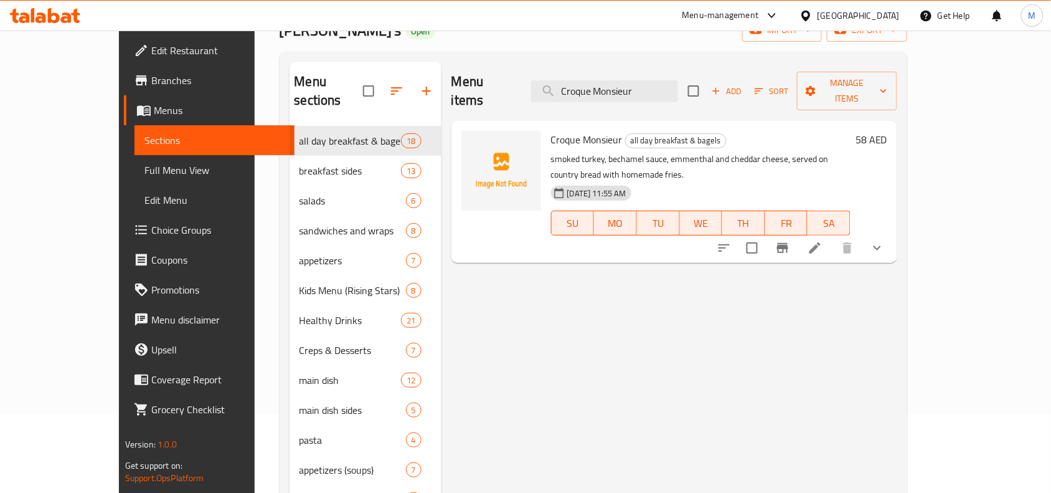
type input "Croque Monsieur"
click at [885, 240] on icon "show more" at bounding box center [877, 247] width 15 height 15
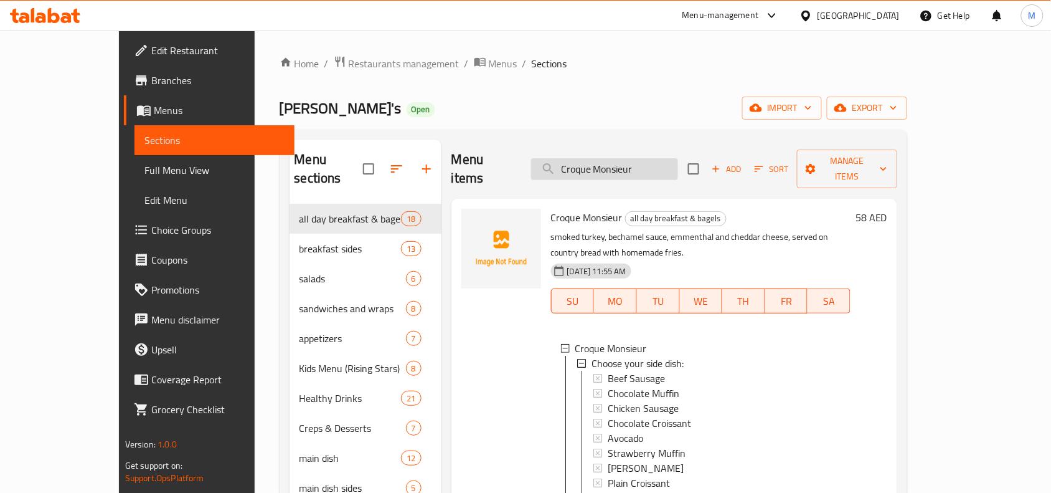
click at [654, 158] on input "Croque Monsieur" at bounding box center [604, 169] width 147 height 22
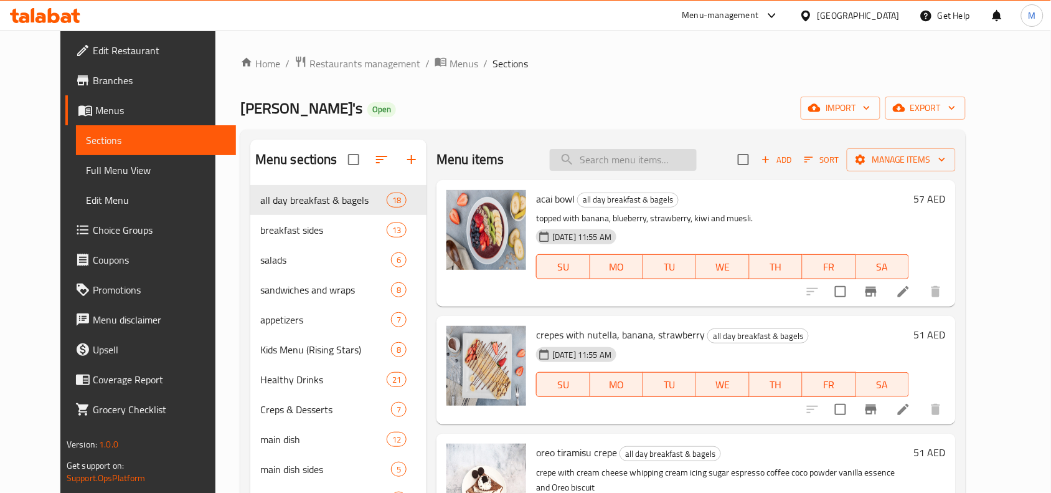
paste input "Croque Monsieur"
type input "Croque Monsieur"
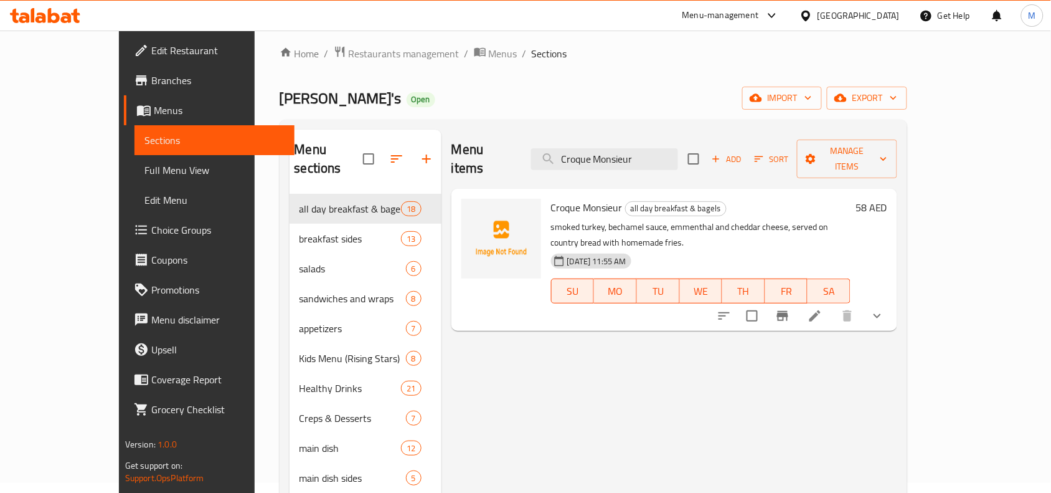
scroll to position [175, 0]
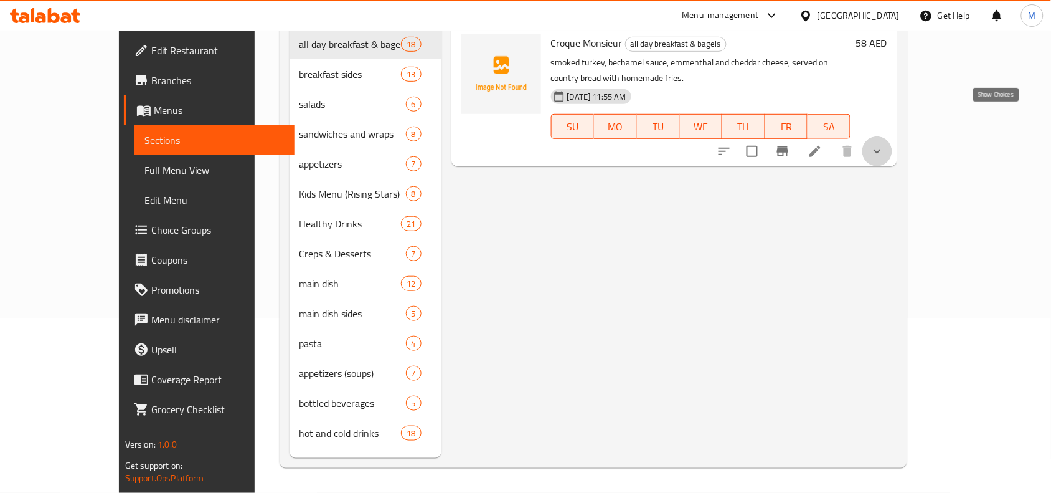
click at [885, 144] on icon "show more" at bounding box center [877, 151] width 15 height 15
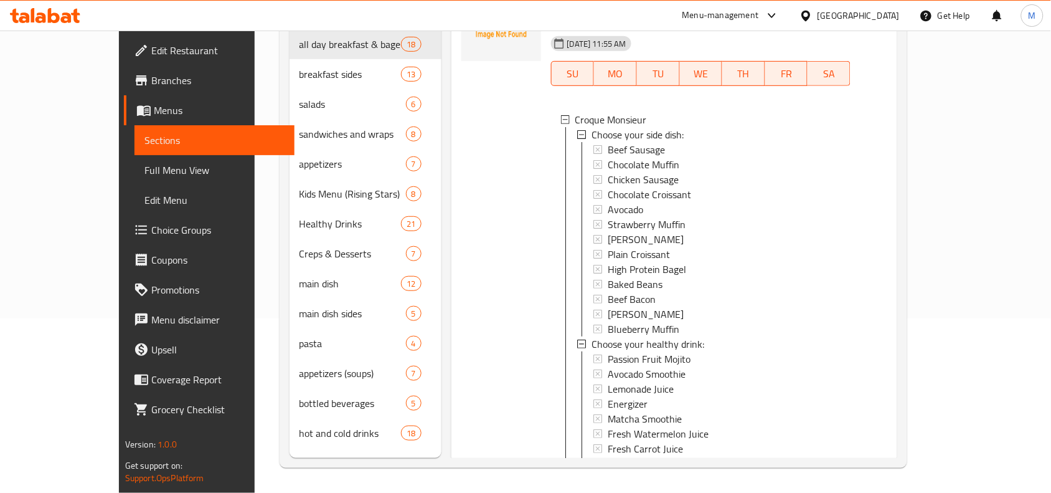
scroll to position [78, 0]
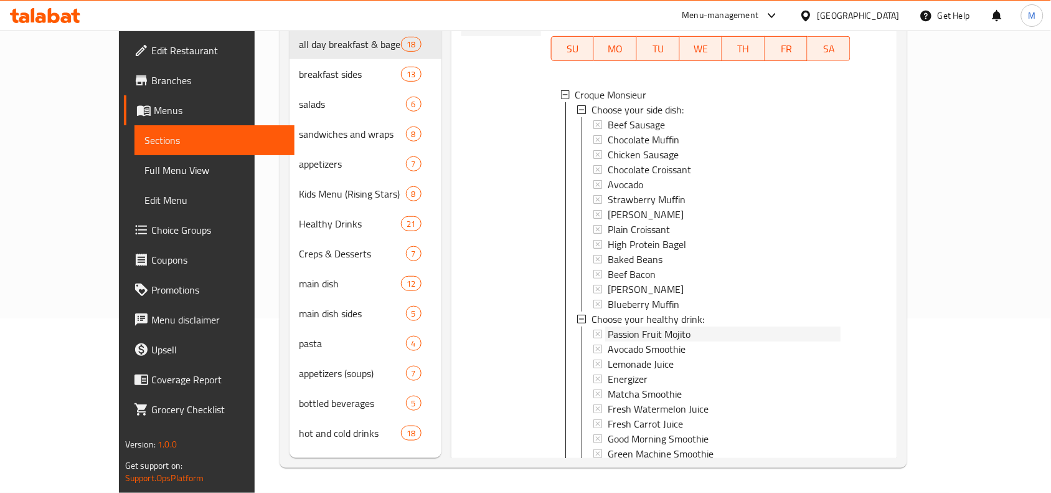
click at [648, 326] on span "Passion Fruit Mojito" at bounding box center [649, 333] width 83 height 15
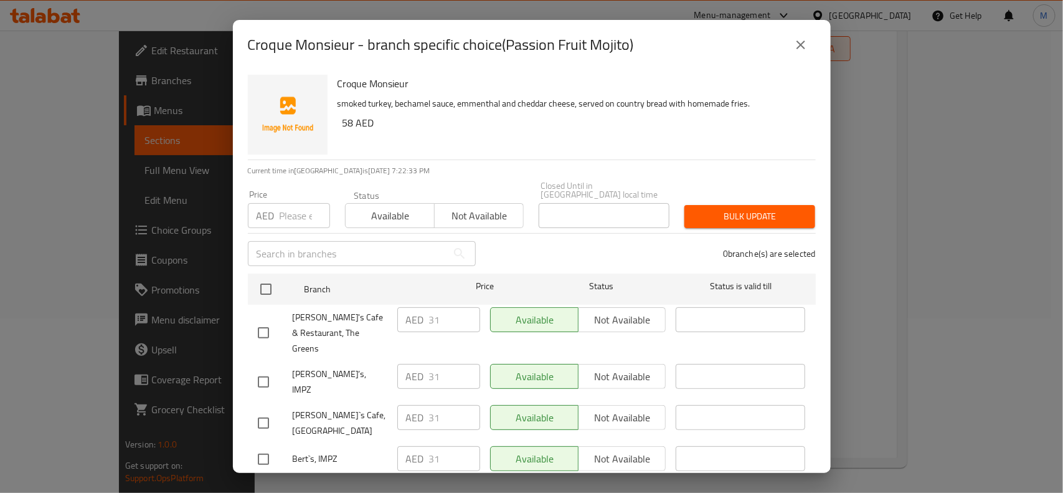
click at [268, 410] on input "checkbox" at bounding box center [263, 423] width 26 height 26
checkbox input "true"
click at [266, 369] on input "checkbox" at bounding box center [263, 382] width 26 height 26
checkbox input "true"
click at [617, 367] on span "Not available" at bounding box center [622, 376] width 78 height 18
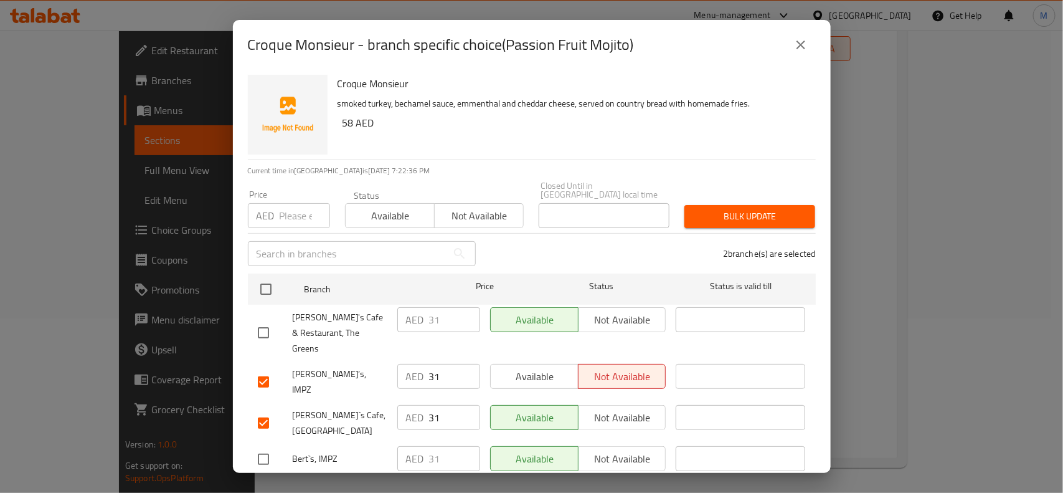
click at [621, 408] on span "Not available" at bounding box center [622, 417] width 78 height 18
click at [635, 483] on span "Save" at bounding box center [532, 491] width 548 height 16
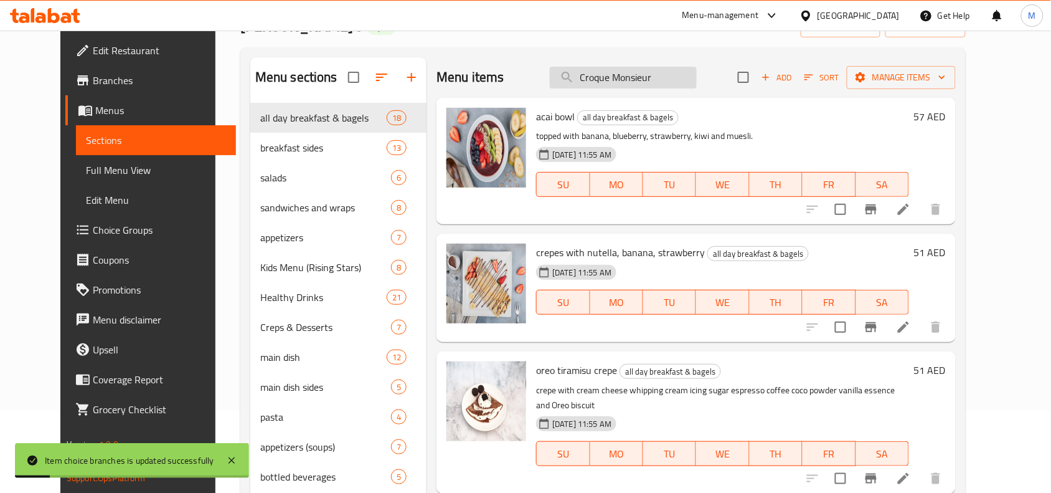
scroll to position [0, 0]
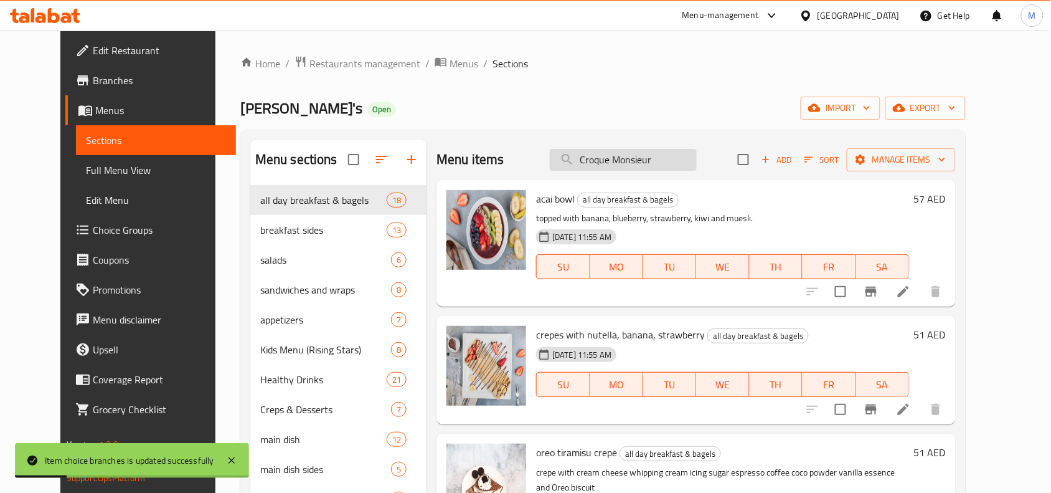
click at [683, 167] on input "Croque Monsieur" at bounding box center [623, 160] width 147 height 22
paste input "Croque Monsieur"
type input "Croque Monsieur"
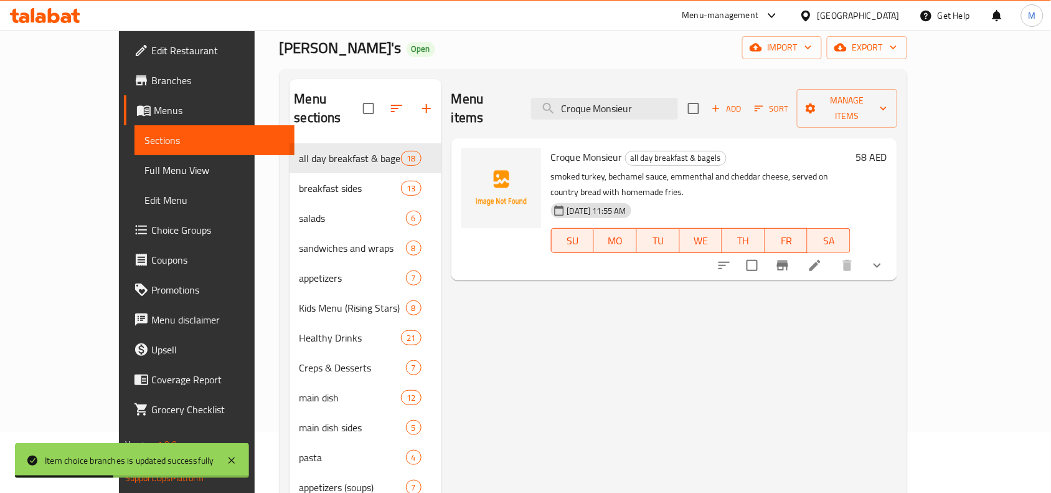
scroll to position [78, 0]
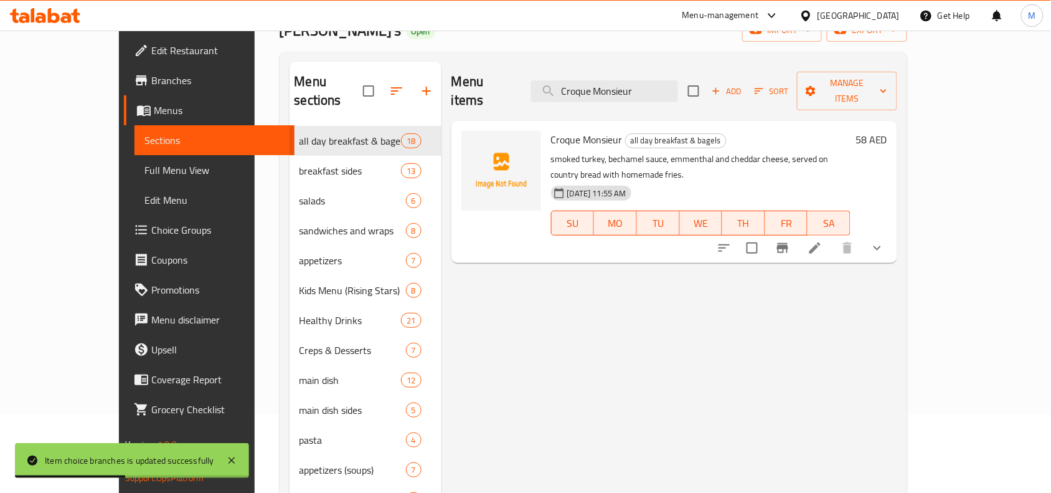
click at [885, 240] on icon "show more" at bounding box center [877, 247] width 15 height 15
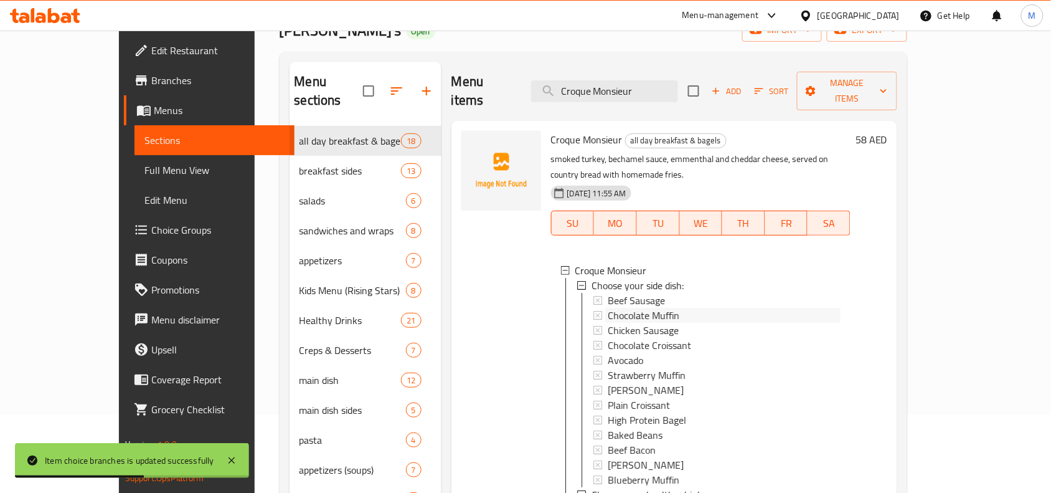
click at [608, 308] on span "Chocolate Muffin" at bounding box center [644, 315] width 72 height 15
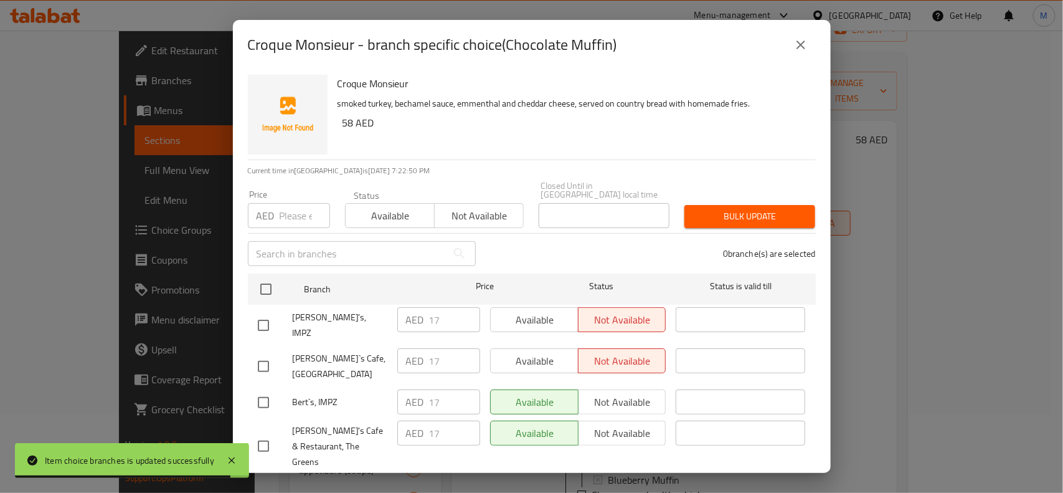
click at [800, 50] on icon "close" at bounding box center [800, 44] width 15 height 15
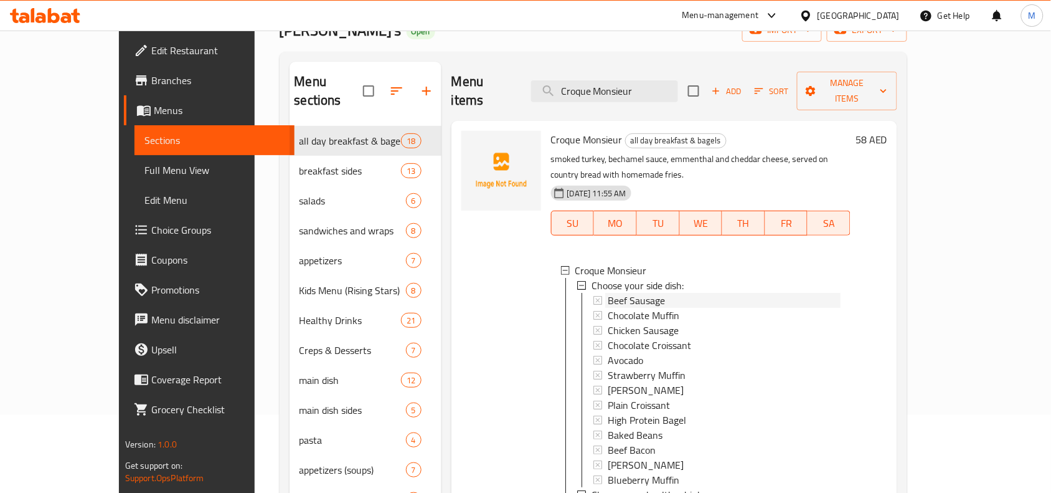
click at [665, 293] on div "Beef Sausage" at bounding box center [724, 300] width 233 height 15
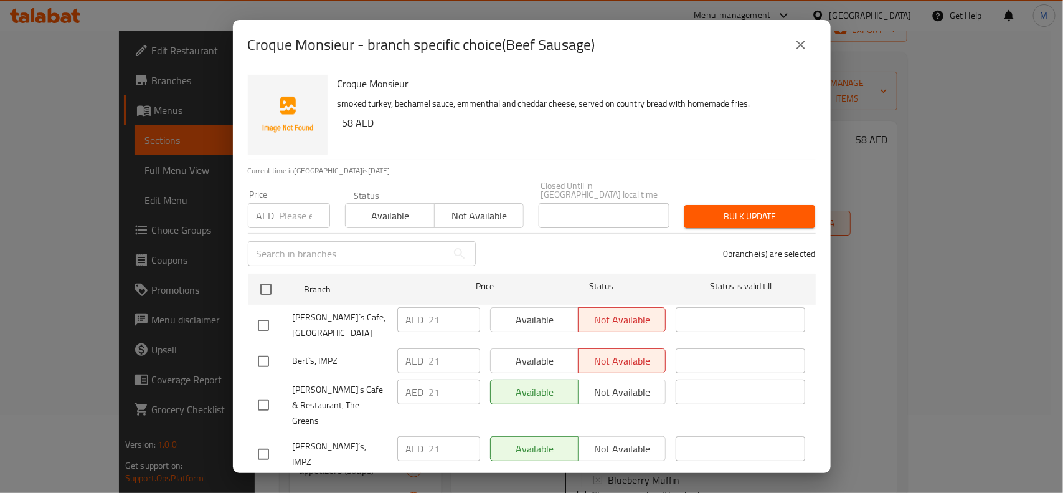
click at [809, 45] on button "close" at bounding box center [801, 45] width 30 height 30
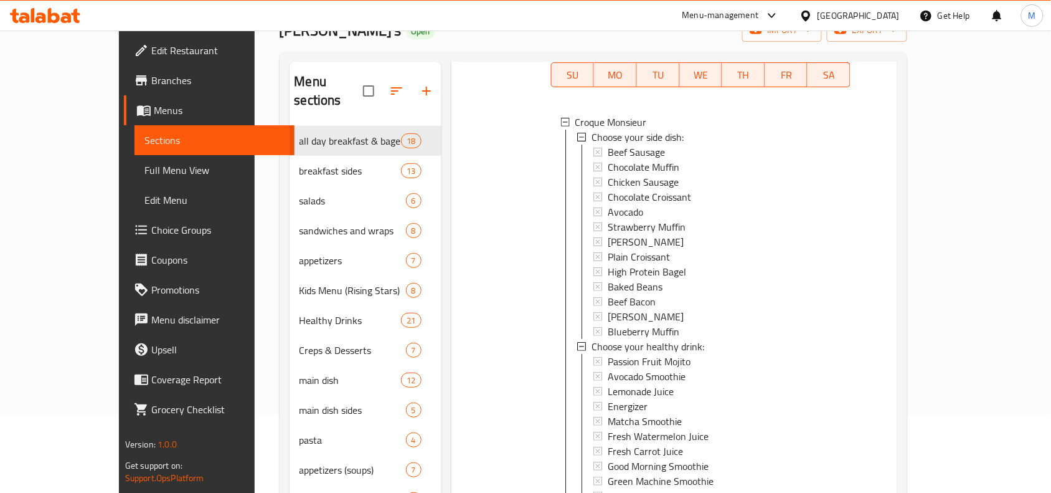
scroll to position [258, 0]
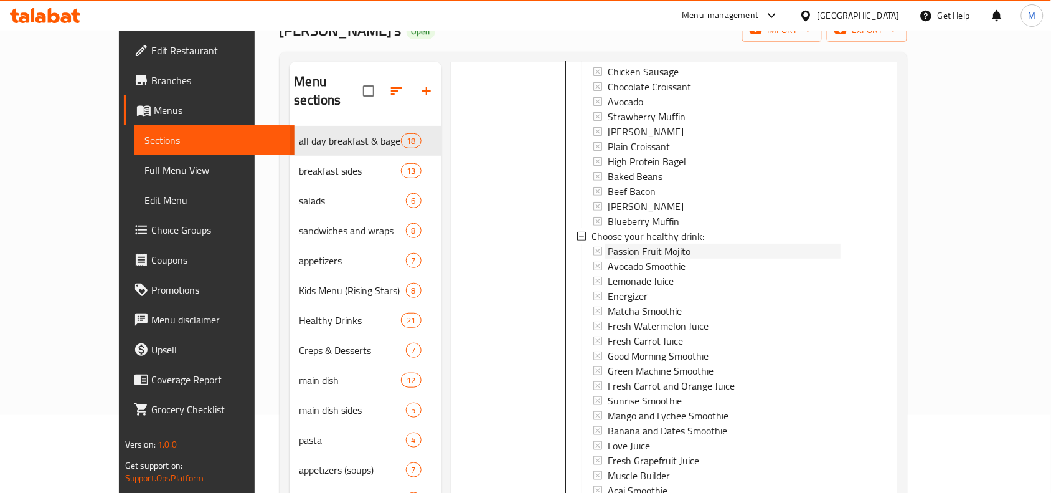
click at [692, 243] on div "Passion Fruit Mojito" at bounding box center [724, 250] width 233 height 15
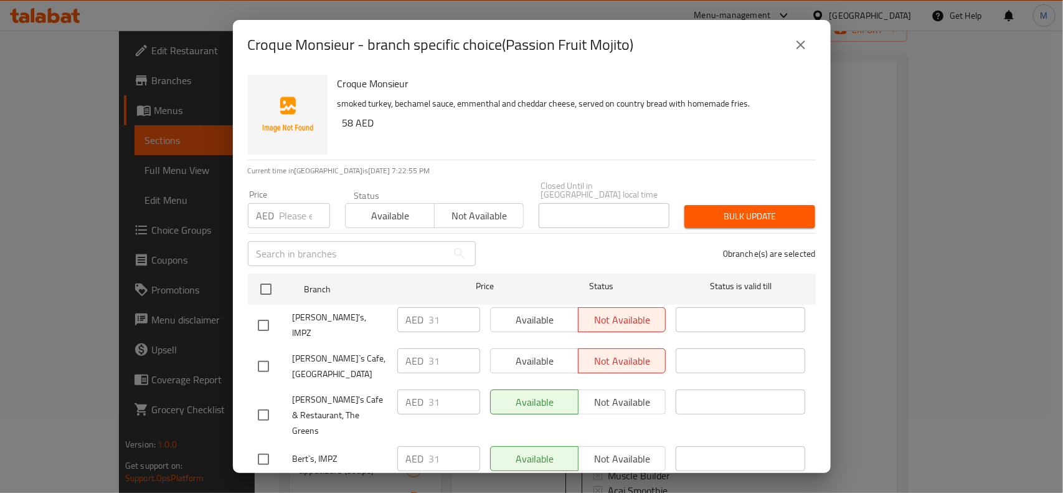
drag, startPoint x: 798, startPoint y: 54, endPoint x: 786, endPoint y: 80, distance: 27.9
click at [798, 54] on button "close" at bounding box center [801, 45] width 30 height 30
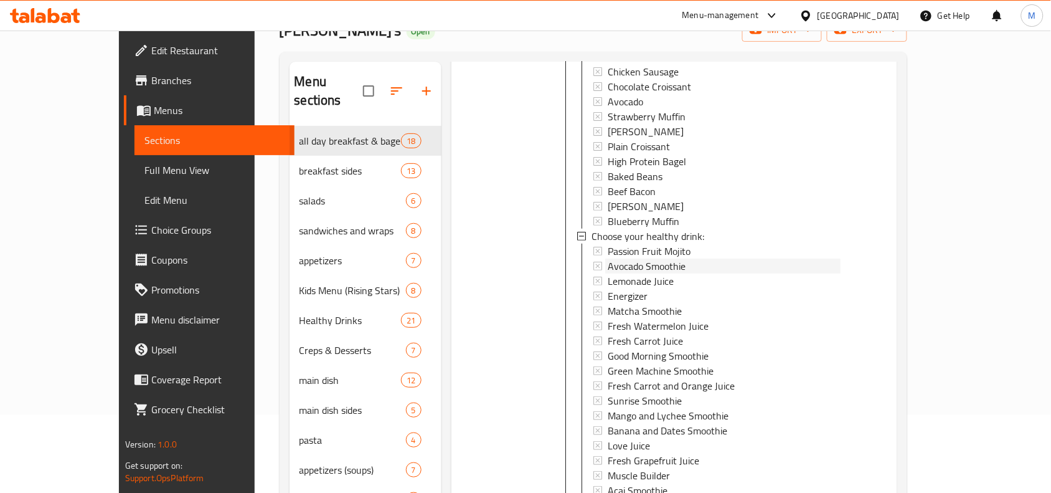
click at [659, 258] on div "Avocado Smoothie" at bounding box center [724, 265] width 233 height 15
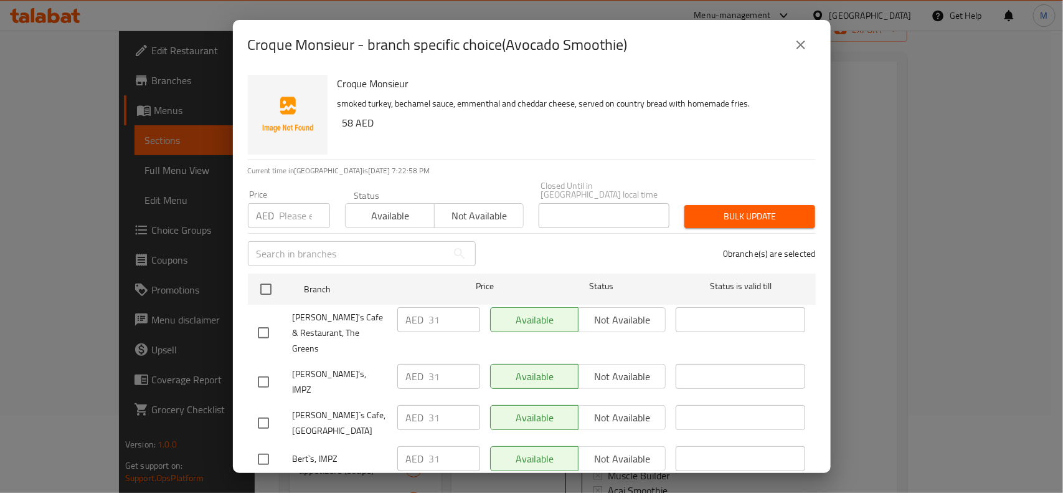
click at [263, 369] on input "checkbox" at bounding box center [263, 382] width 26 height 26
checkbox input "true"
click at [259, 410] on input "checkbox" at bounding box center [263, 423] width 26 height 26
checkbox input "true"
click at [606, 367] on span "Not available" at bounding box center [622, 376] width 78 height 18
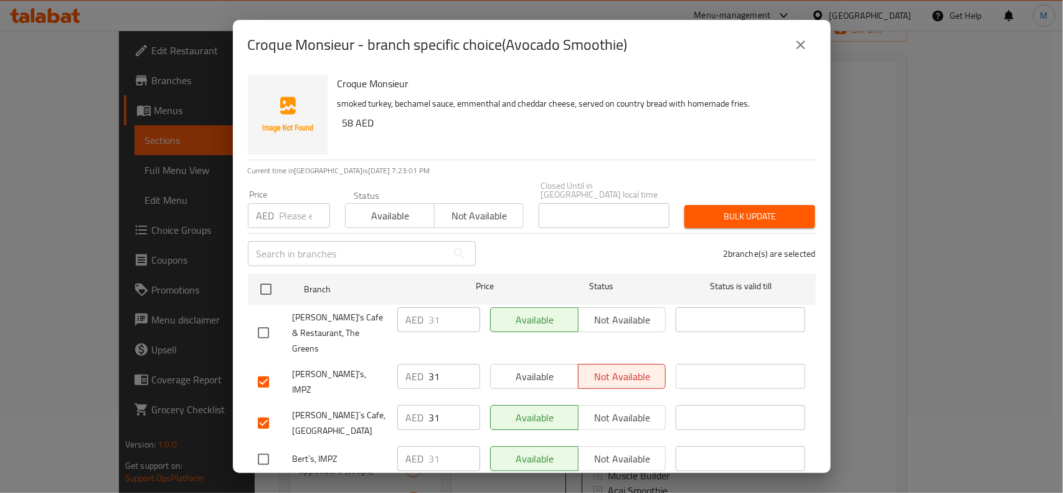
click at [615, 408] on span "Not available" at bounding box center [622, 417] width 78 height 18
click at [607, 483] on span "Save" at bounding box center [532, 491] width 548 height 16
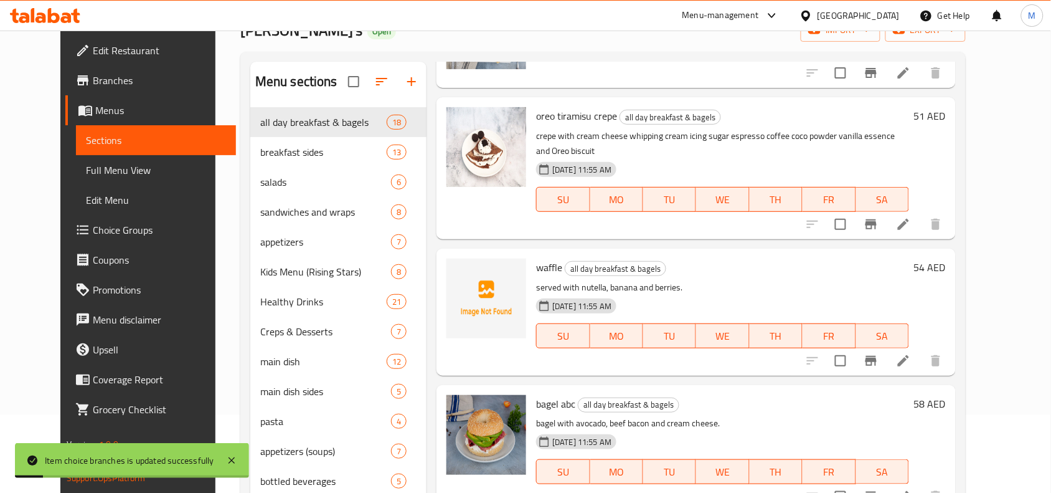
scroll to position [0, 0]
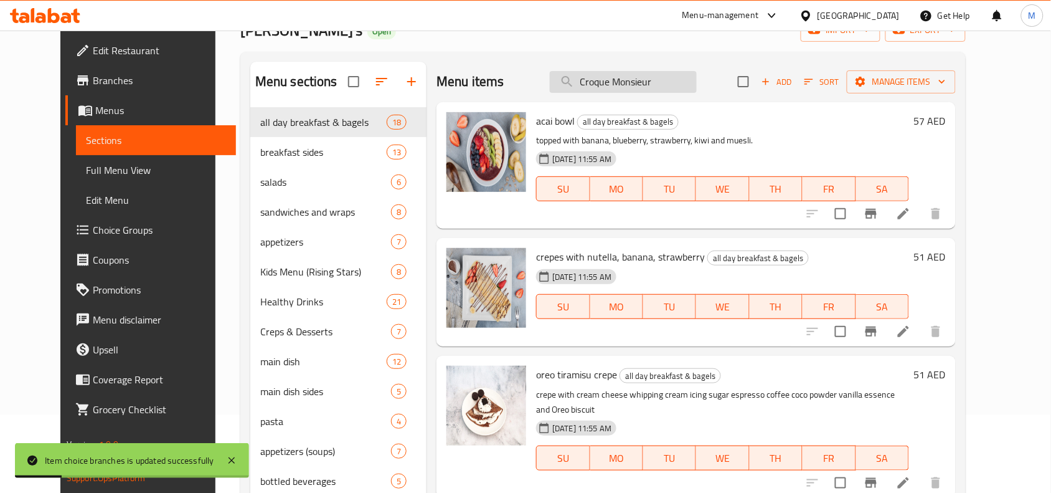
click at [679, 91] on input "Croque Monsieur" at bounding box center [623, 82] width 147 height 22
paste input "Croque Monsieur"
type input "Croque Monsieur"
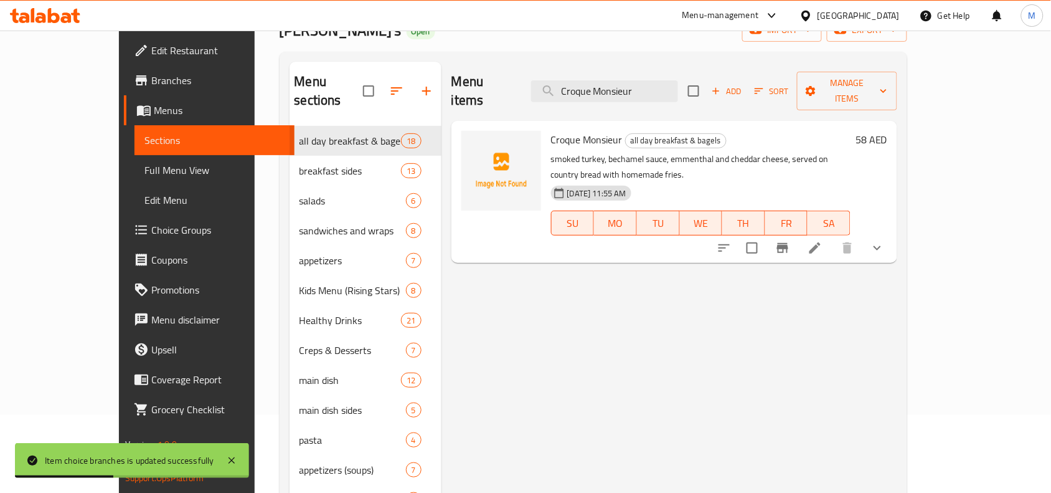
click at [892, 233] on button "show more" at bounding box center [877, 248] width 30 height 30
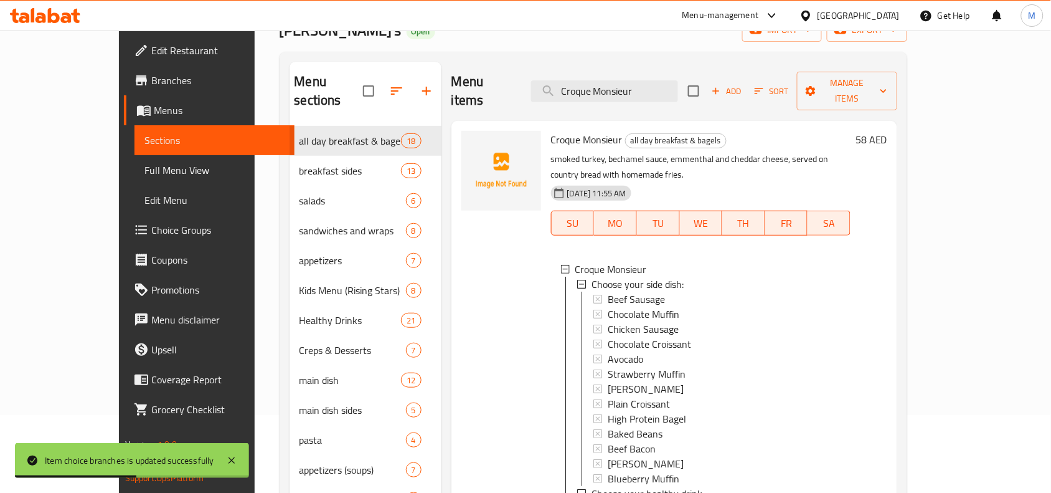
scroll to position [156, 0]
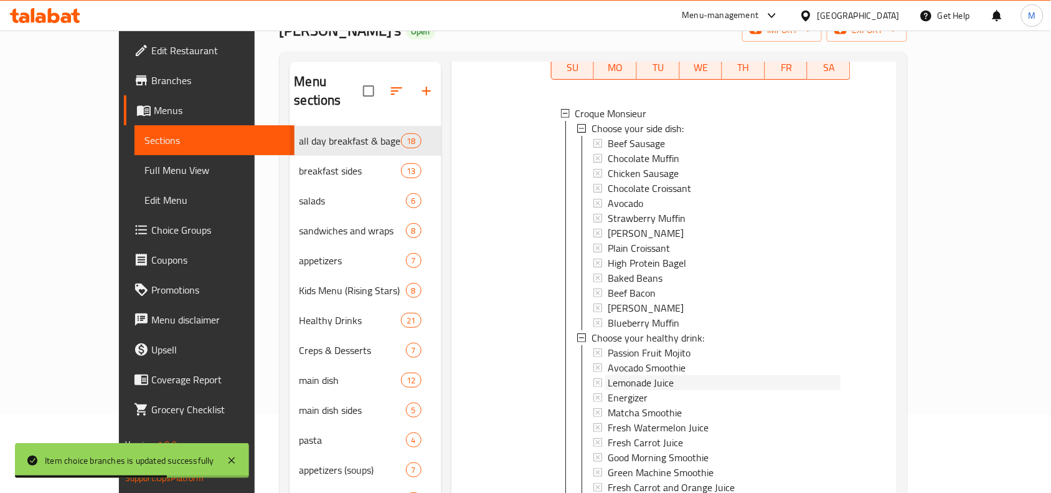
click at [646, 375] on div "Lemonade Juice" at bounding box center [724, 382] width 233 height 15
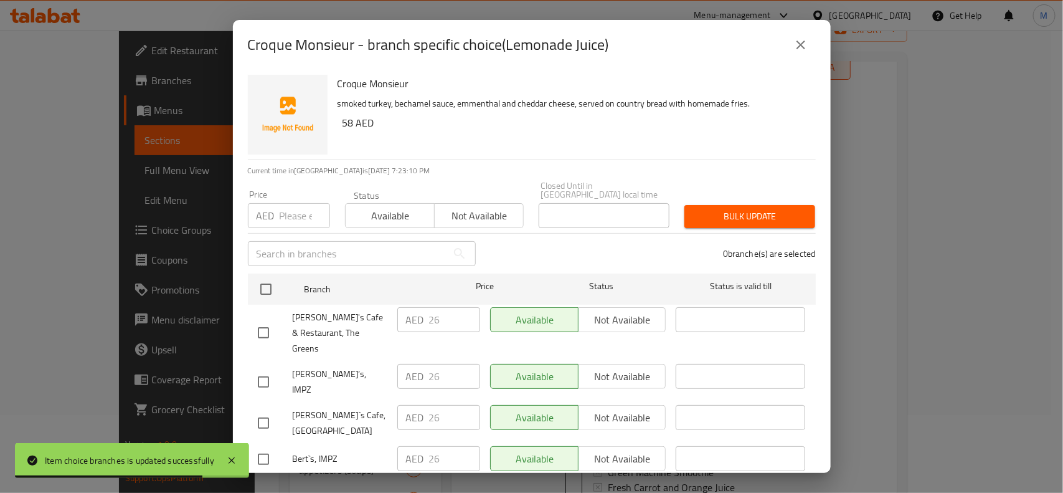
drag, startPoint x: 265, startPoint y: 349, endPoint x: 263, endPoint y: 358, distance: 8.8
click at [263, 369] on input "checkbox" at bounding box center [263, 382] width 26 height 26
checkbox input "true"
click at [258, 410] on input "checkbox" at bounding box center [263, 423] width 26 height 26
checkbox input "true"
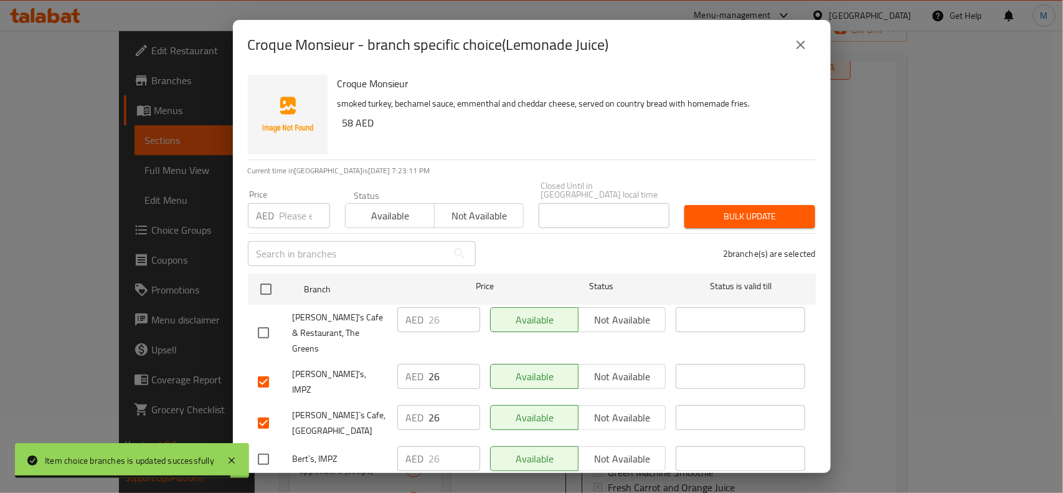
click at [641, 367] on span "Not available" at bounding box center [622, 376] width 78 height 18
click at [639, 408] on span "Not available" at bounding box center [622, 417] width 78 height 18
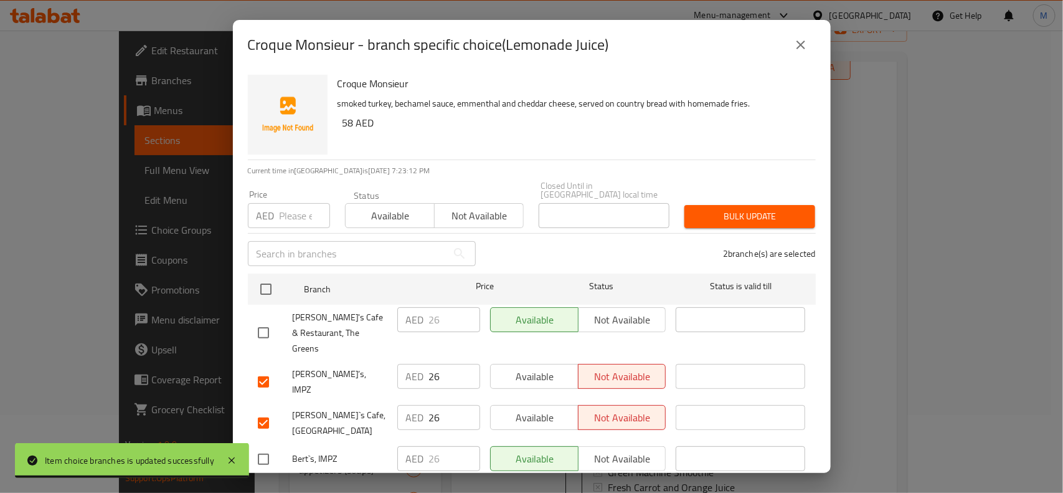
click at [634, 483] on span "Save" at bounding box center [532, 491] width 548 height 16
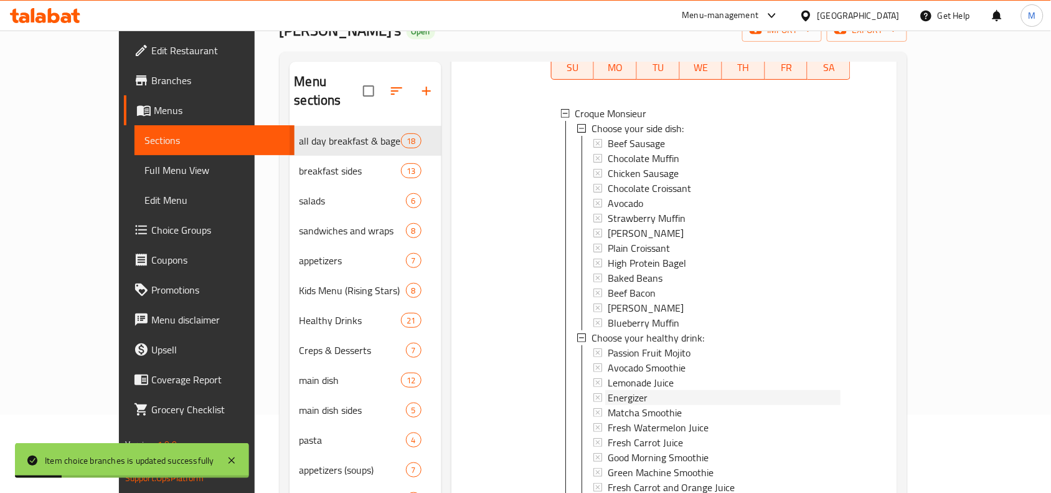
click at [649, 390] on div "Energizer" at bounding box center [724, 397] width 233 height 15
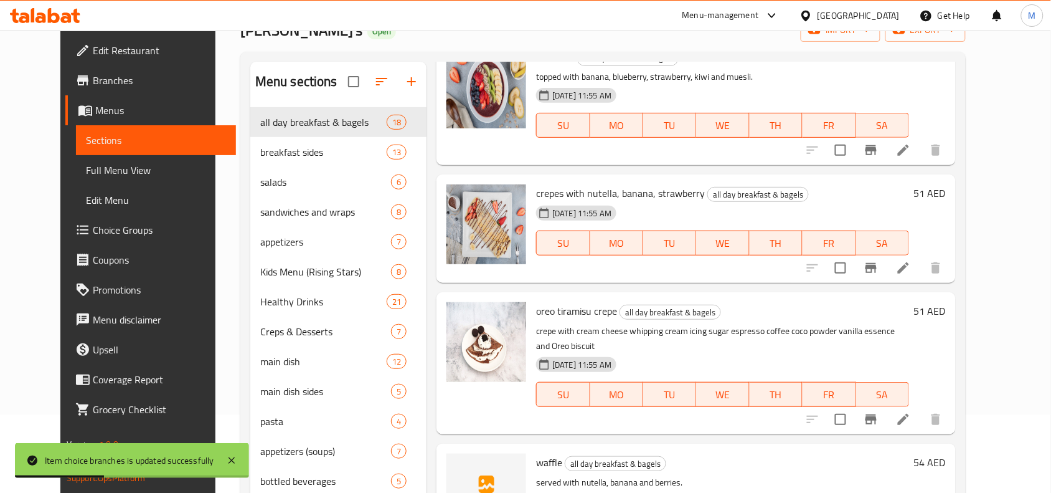
scroll to position [0, 0]
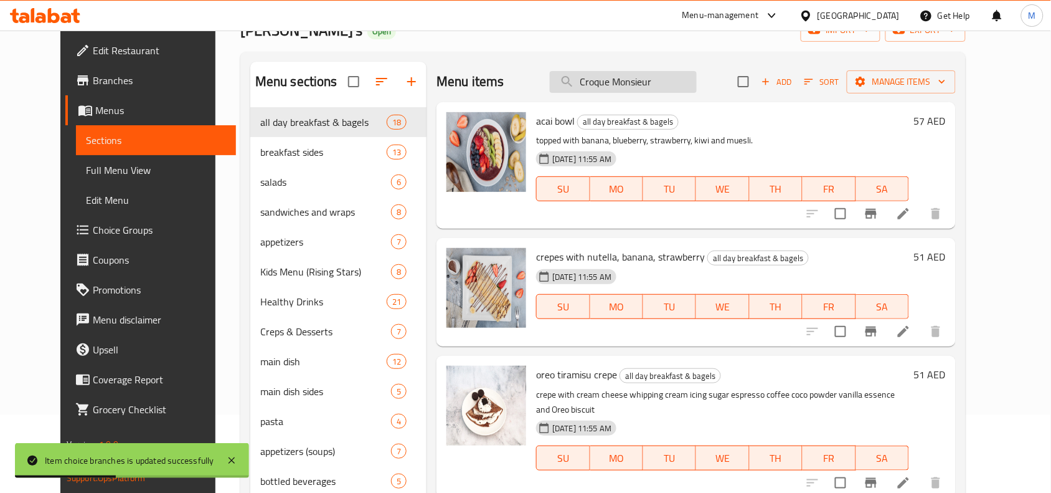
click at [676, 89] on input "Croque Monsieur" at bounding box center [623, 82] width 147 height 22
click at [677, 88] on input "Croque Monsieur" at bounding box center [623, 82] width 147 height 22
paste input "Croque Monsieur"
type input "Croque Monsieur"
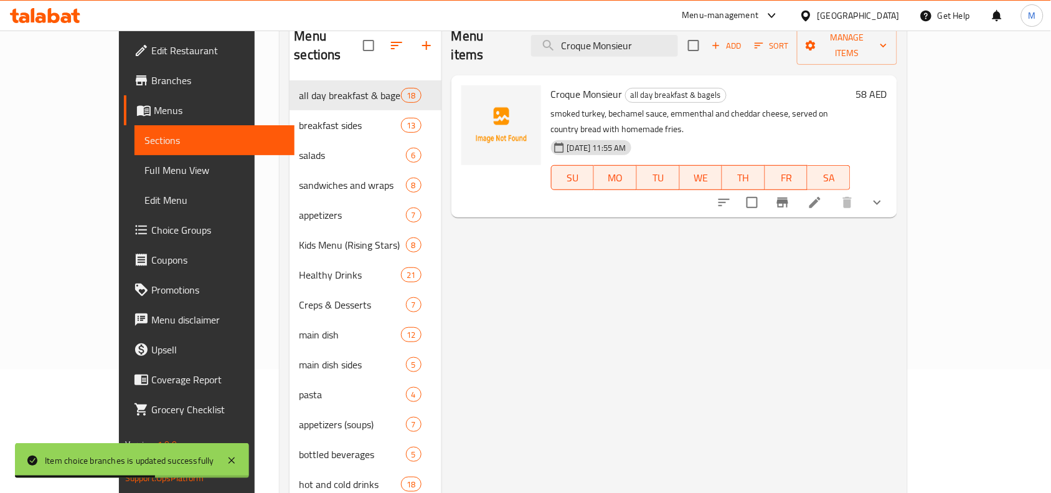
scroll to position [175, 0]
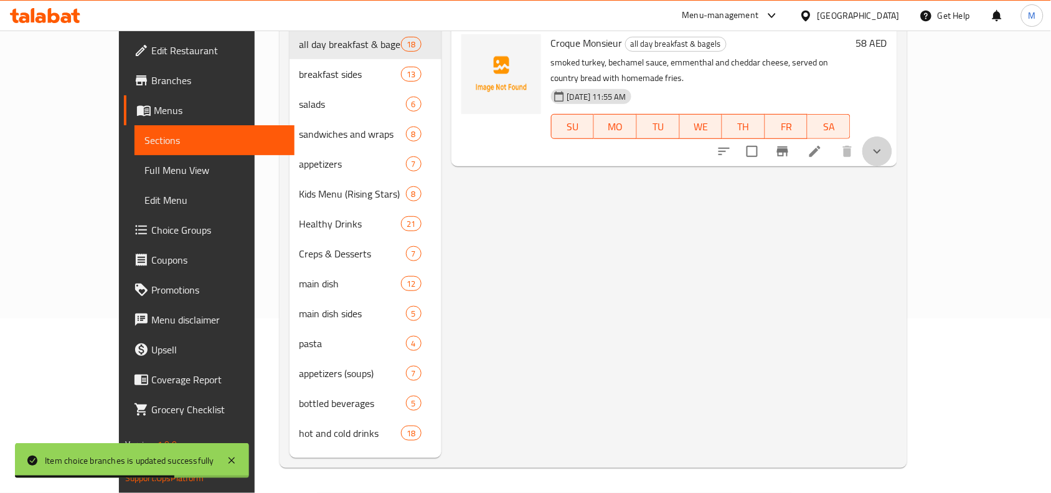
click at [892, 136] on button "show more" at bounding box center [877, 151] width 30 height 30
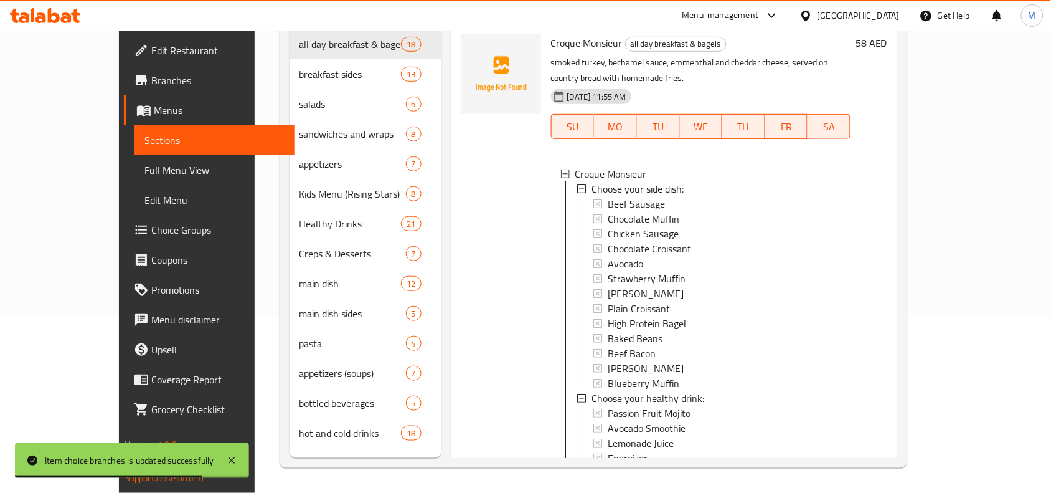
scroll to position [1, 0]
click at [615, 449] on span "Energizer" at bounding box center [628, 456] width 40 height 15
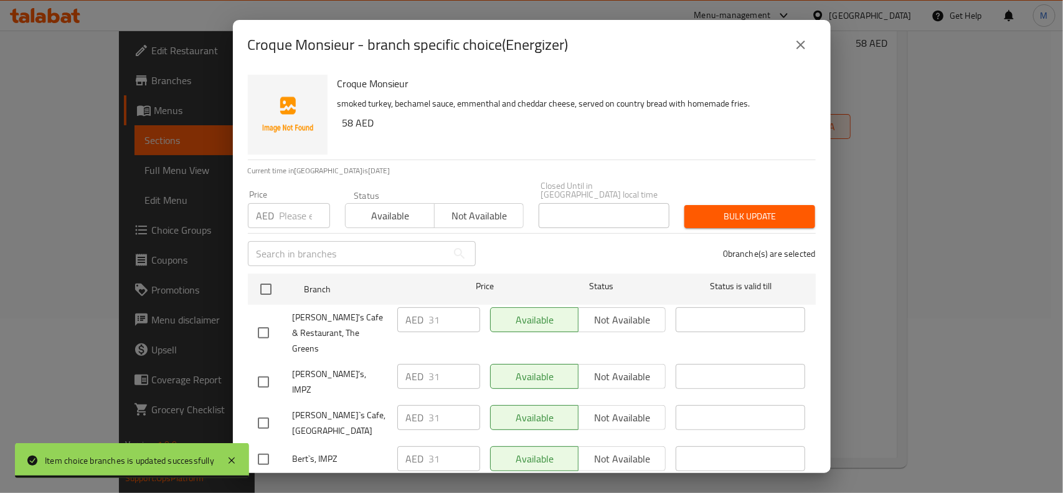
click at [268, 369] on input "checkbox" at bounding box center [263, 382] width 26 height 26
checkbox input "true"
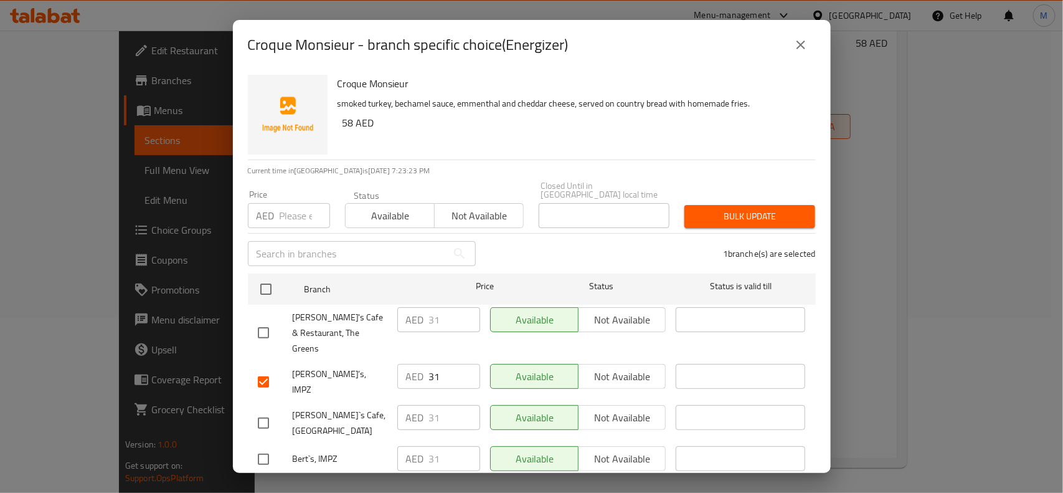
click at [262, 410] on input "checkbox" at bounding box center [263, 423] width 26 height 26
checkbox input "true"
click at [626, 367] on span "Not available" at bounding box center [622, 376] width 78 height 18
click at [621, 408] on span "Not available" at bounding box center [622, 417] width 78 height 18
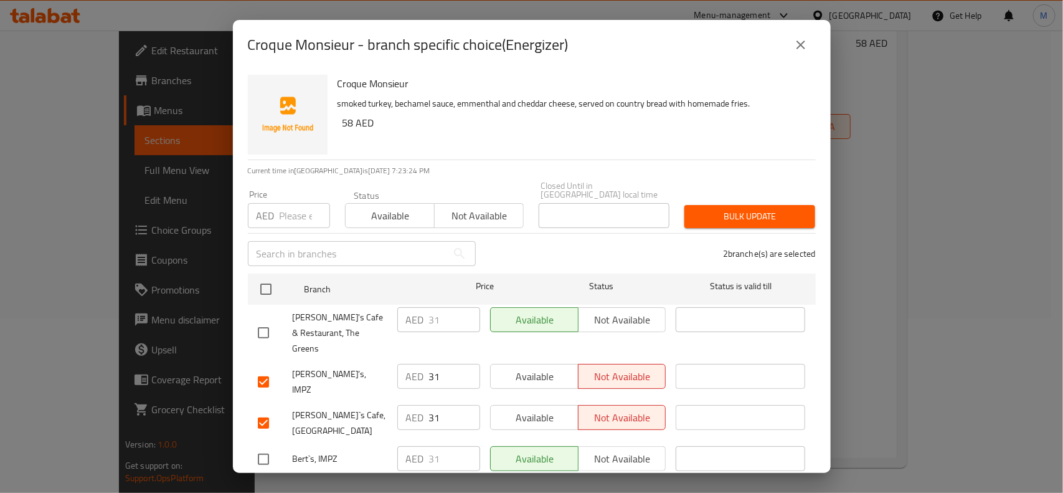
click at [615, 483] on span "Save" at bounding box center [532, 491] width 548 height 16
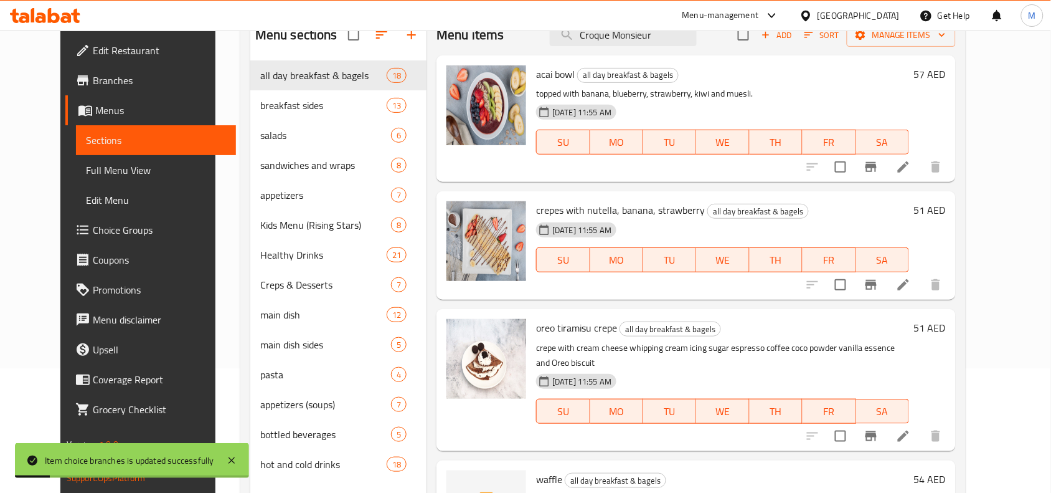
scroll to position [97, 0]
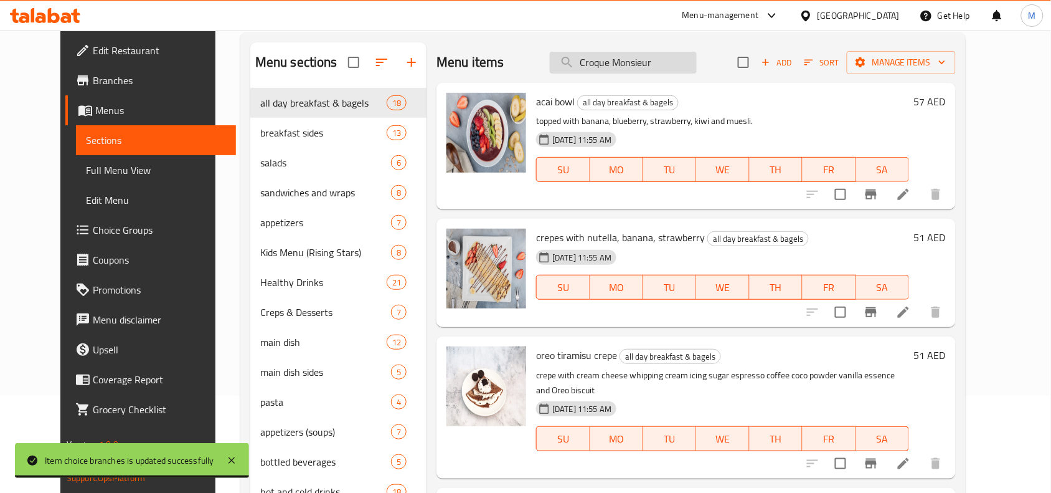
click at [671, 70] on input "Croque Monsieur" at bounding box center [623, 63] width 147 height 22
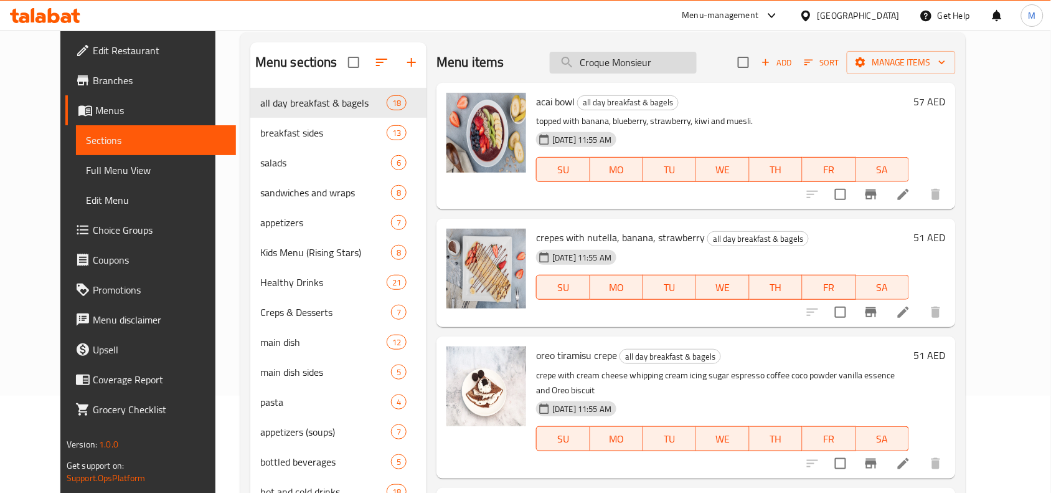
click at [671, 70] on input "Croque Monsieur" at bounding box center [623, 63] width 147 height 22
paste input "Croque Monsieur"
type input "Croque Monsieur"
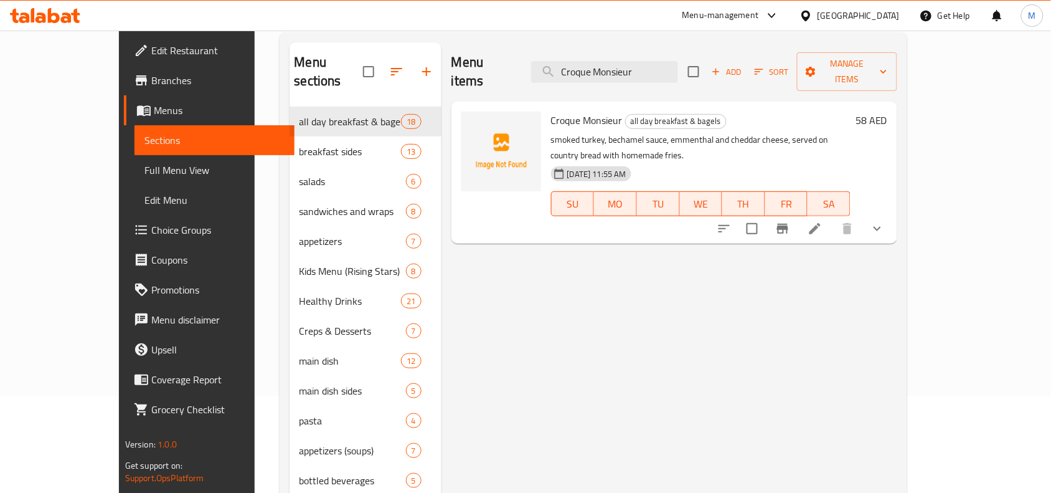
click at [885, 221] on icon "show more" at bounding box center [877, 228] width 15 height 15
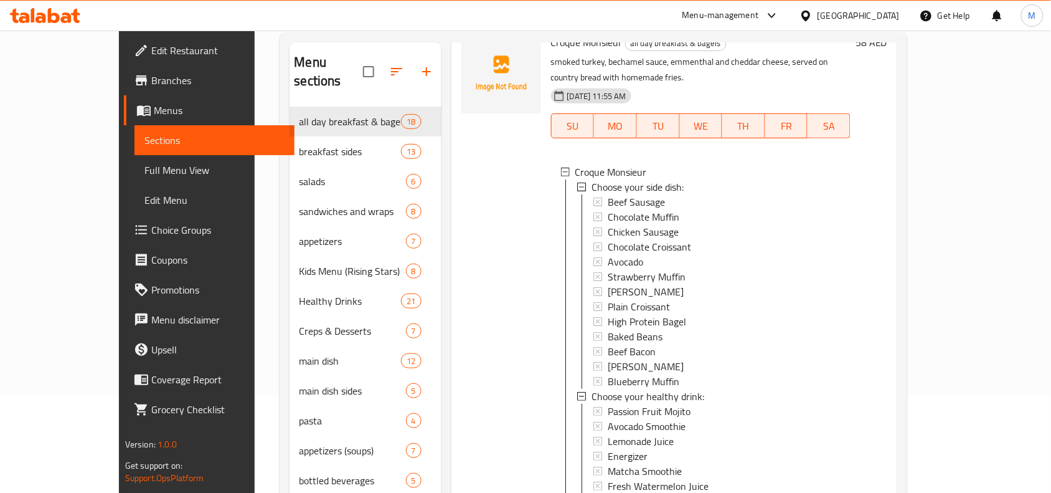
scroll to position [156, 0]
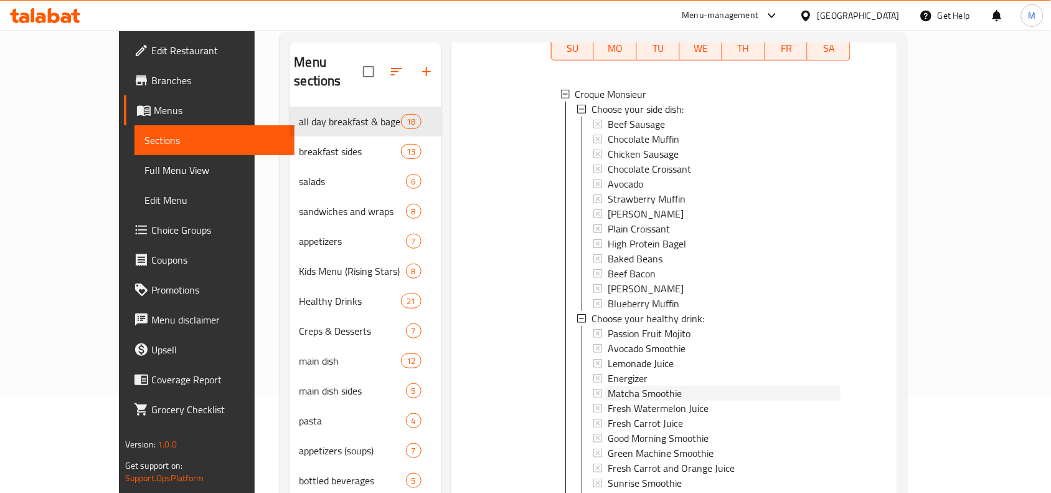
click at [646, 385] on span "Matcha Smoothie" at bounding box center [645, 392] width 74 height 15
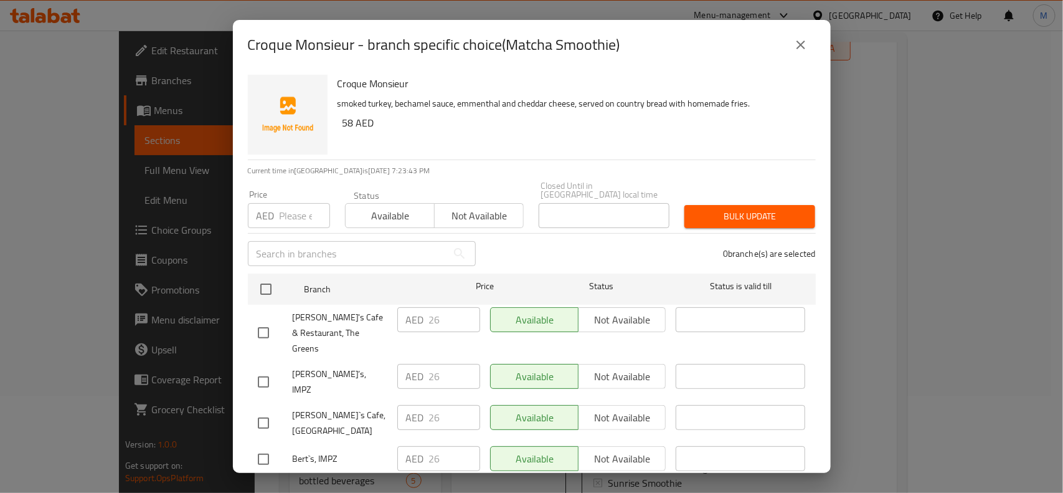
click at [266, 369] on input "checkbox" at bounding box center [263, 382] width 26 height 26
checkbox input "true"
click at [263, 410] on input "checkbox" at bounding box center [263, 423] width 26 height 26
checkbox input "true"
click at [621, 367] on span "Not available" at bounding box center [622, 376] width 78 height 18
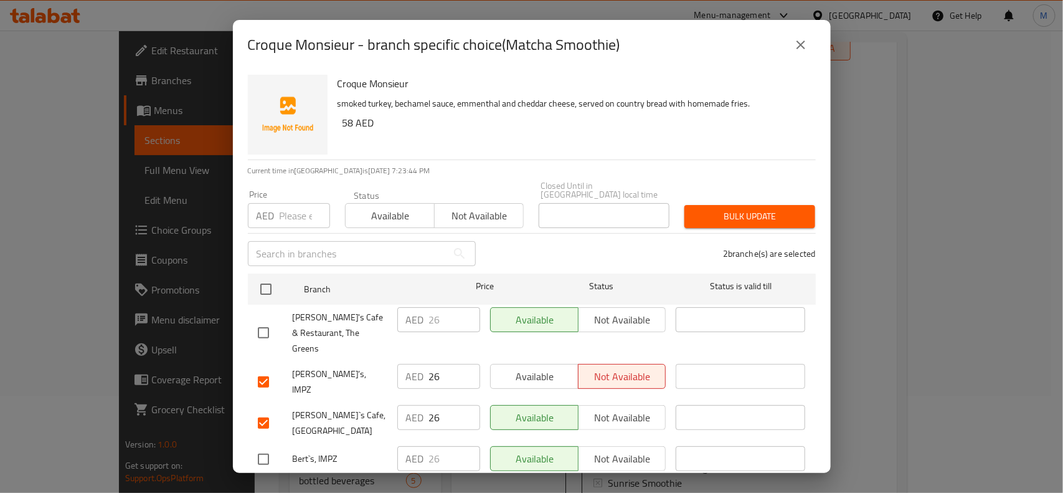
click at [625, 408] on span "Not available" at bounding box center [622, 417] width 78 height 18
click at [615, 483] on span "Save" at bounding box center [532, 491] width 548 height 16
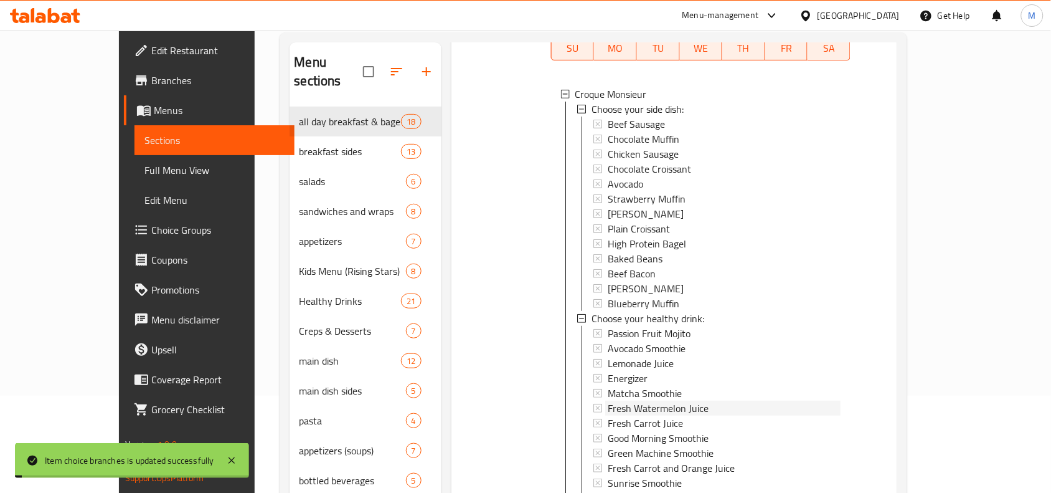
click at [670, 400] on span "Fresh Watermelon Juice" at bounding box center [658, 407] width 101 height 15
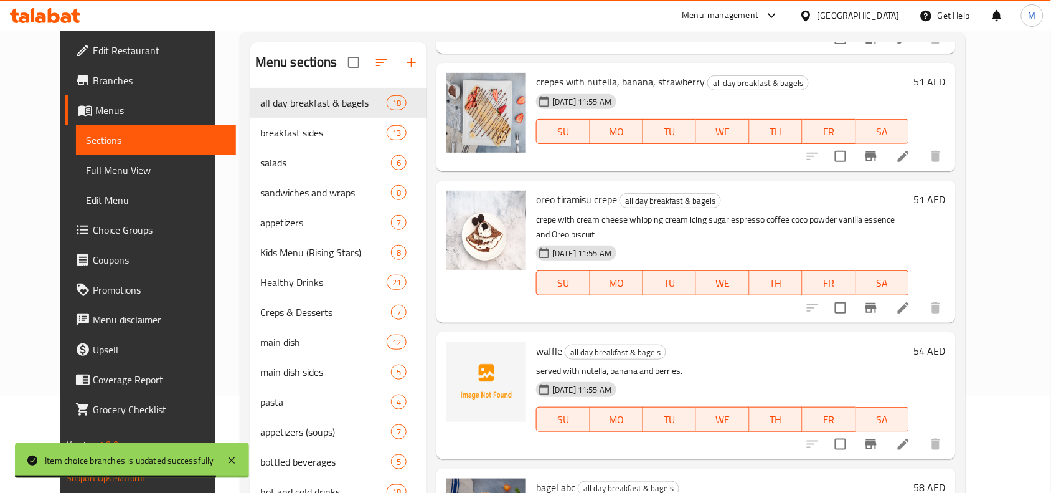
scroll to position [0, 0]
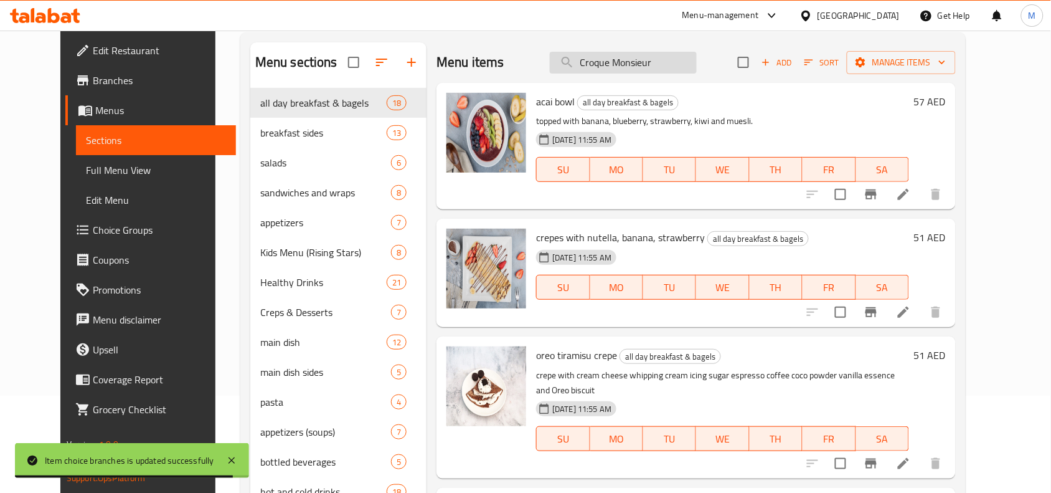
click at [638, 52] on input "Croque Monsieur" at bounding box center [623, 63] width 147 height 22
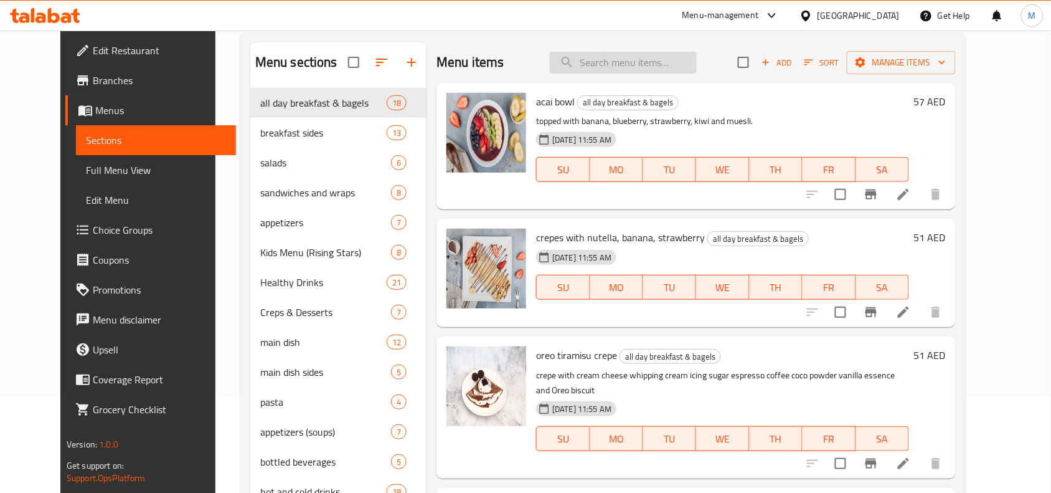
paste input "Croque Monsieur"
type input "Croque Monsieur"
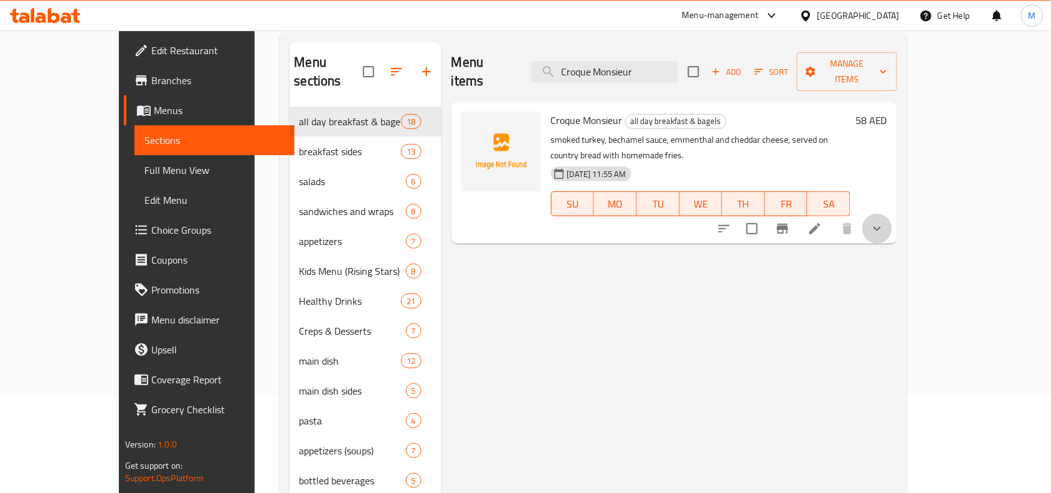
click at [892, 214] on button "show more" at bounding box center [877, 229] width 30 height 30
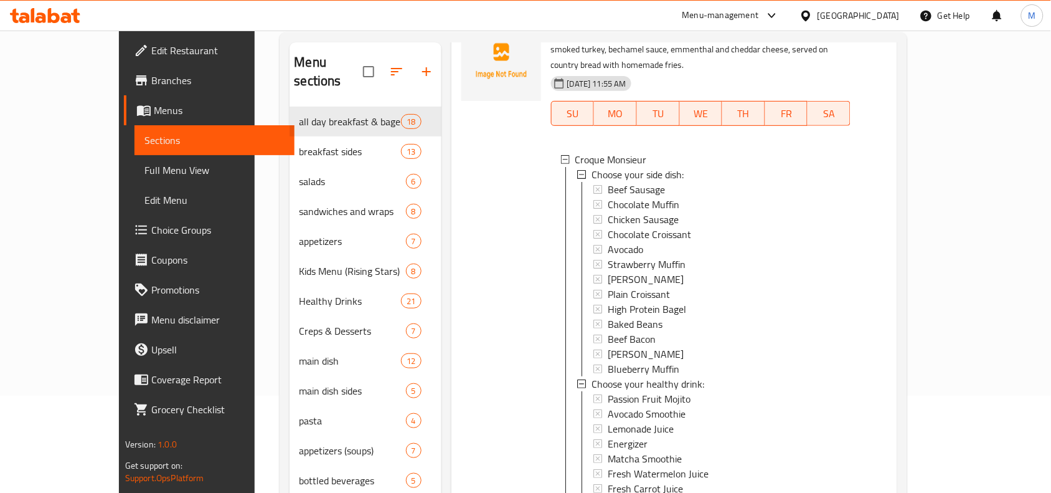
scroll to position [156, 0]
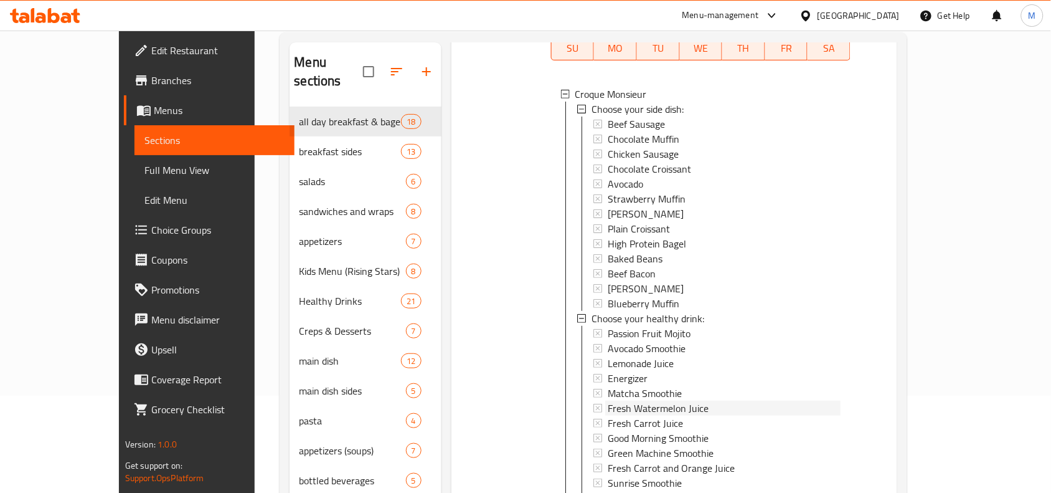
click at [652, 400] on span "Fresh Watermelon Juice" at bounding box center [658, 407] width 101 height 15
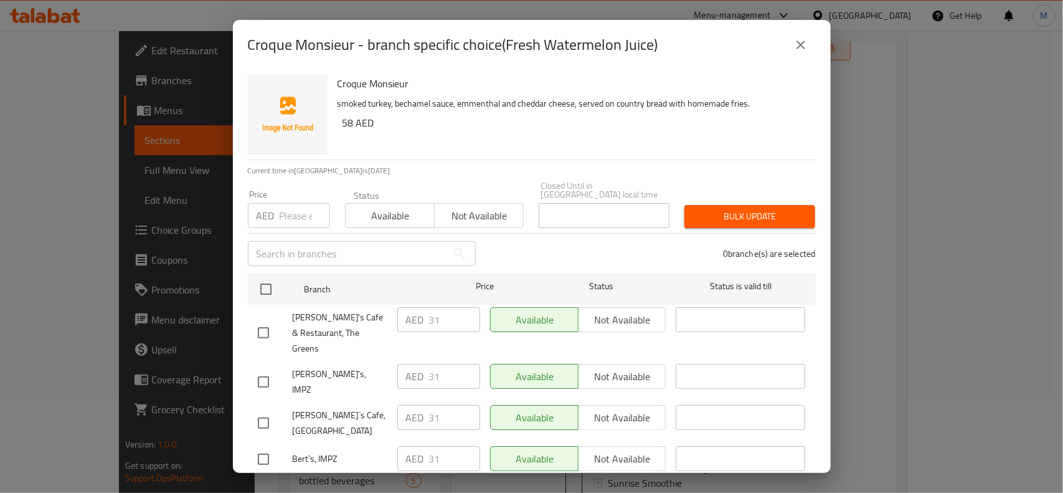
click at [262, 369] on input "checkbox" at bounding box center [263, 382] width 26 height 26
checkbox input "true"
click at [262, 410] on input "checkbox" at bounding box center [263, 423] width 26 height 26
checkbox input "true"
click at [663, 366] on button "Not available" at bounding box center [622, 376] width 88 height 25
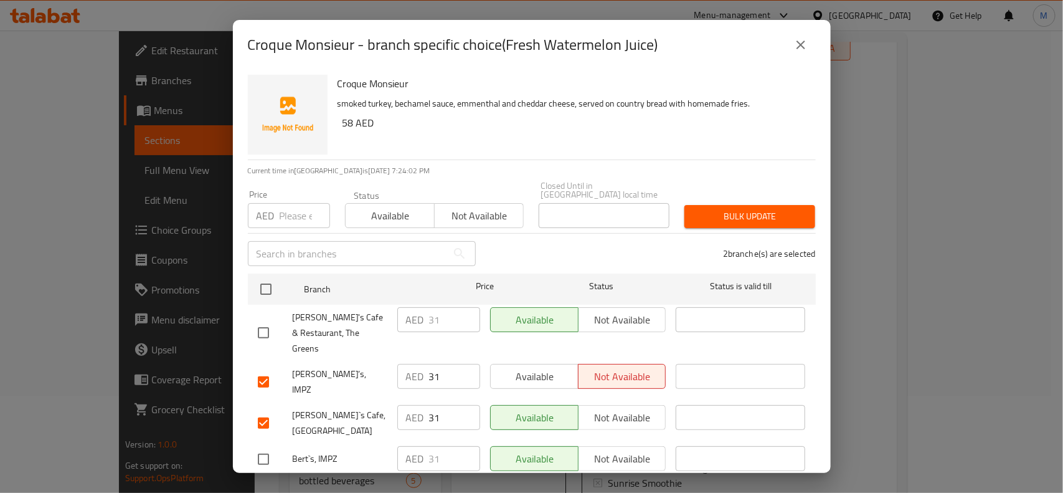
drag, startPoint x: 648, startPoint y: 390, endPoint x: 639, endPoint y: 422, distance: 33.5
click at [648, 408] on span "Not available" at bounding box center [622, 417] width 78 height 18
click at [633, 483] on span "Save" at bounding box center [532, 491] width 548 height 16
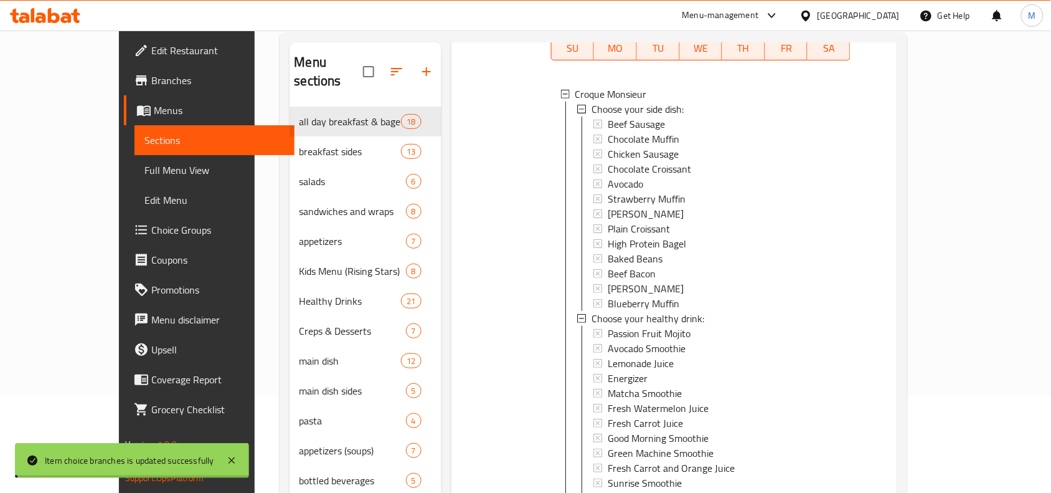
scroll to position [233, 0]
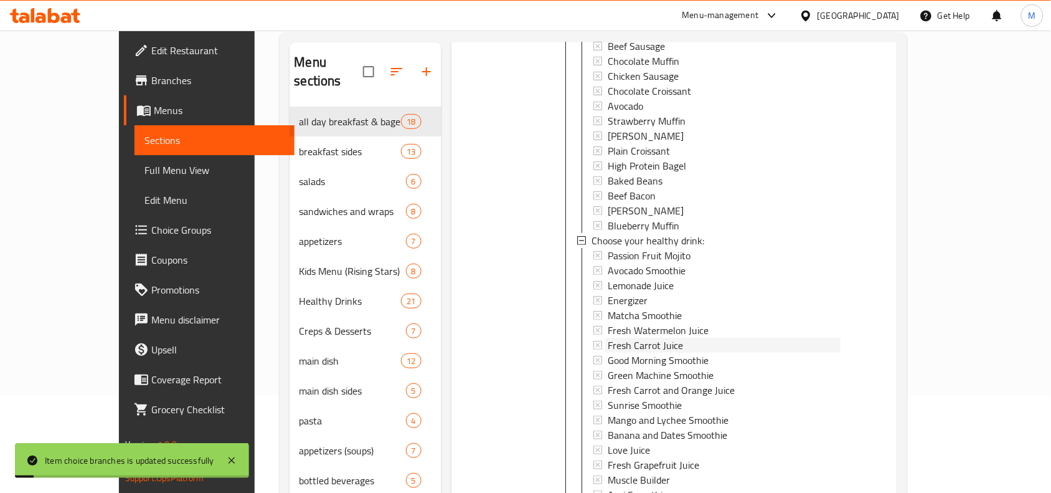
click at [658, 337] on div "Fresh Carrot Juice" at bounding box center [724, 344] width 233 height 15
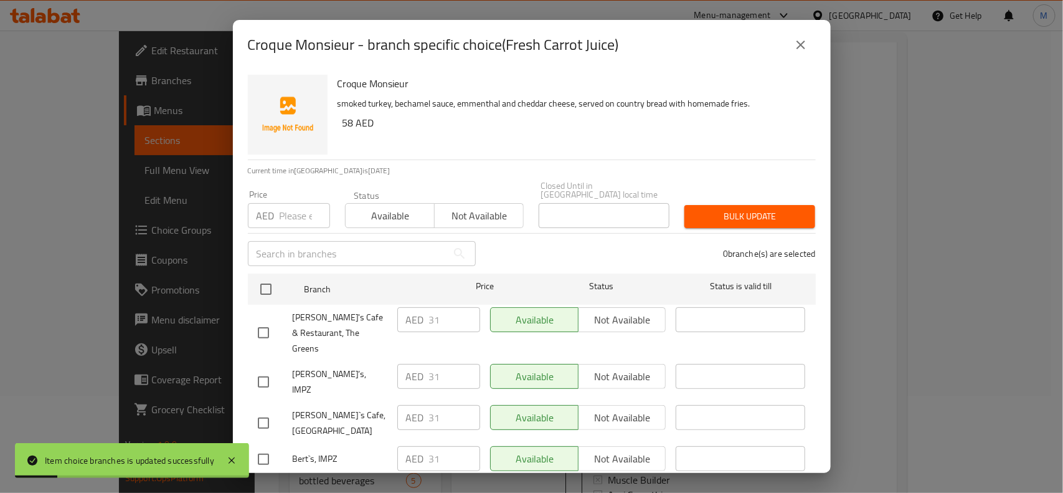
click at [262, 369] on input "checkbox" at bounding box center [263, 382] width 26 height 26
checkbox input "true"
drag, startPoint x: 259, startPoint y: 387, endPoint x: 458, endPoint y: 386, distance: 198.6
click at [259, 410] on input "checkbox" at bounding box center [263, 423] width 26 height 26
checkbox input "true"
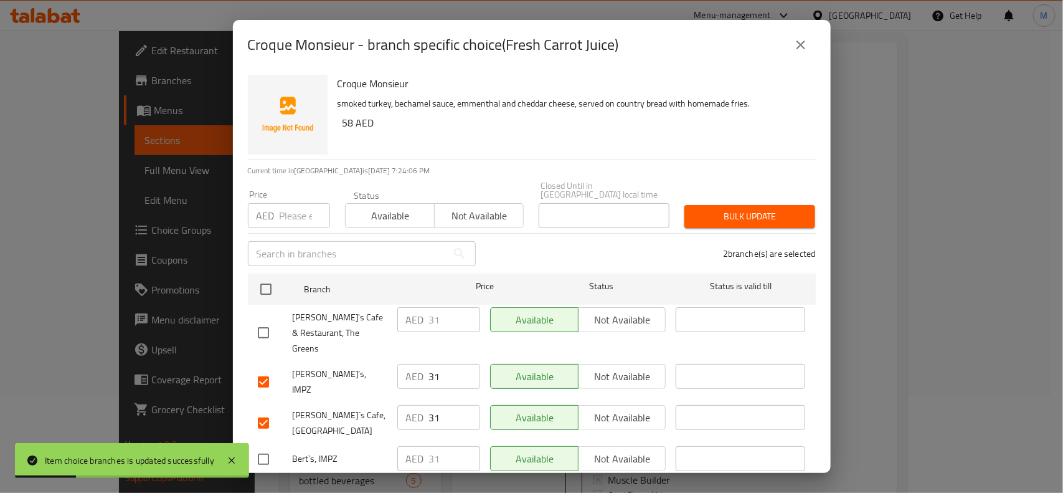
click at [626, 367] on span "Not available" at bounding box center [622, 376] width 78 height 18
click at [623, 408] on span "Not available" at bounding box center [622, 417] width 78 height 18
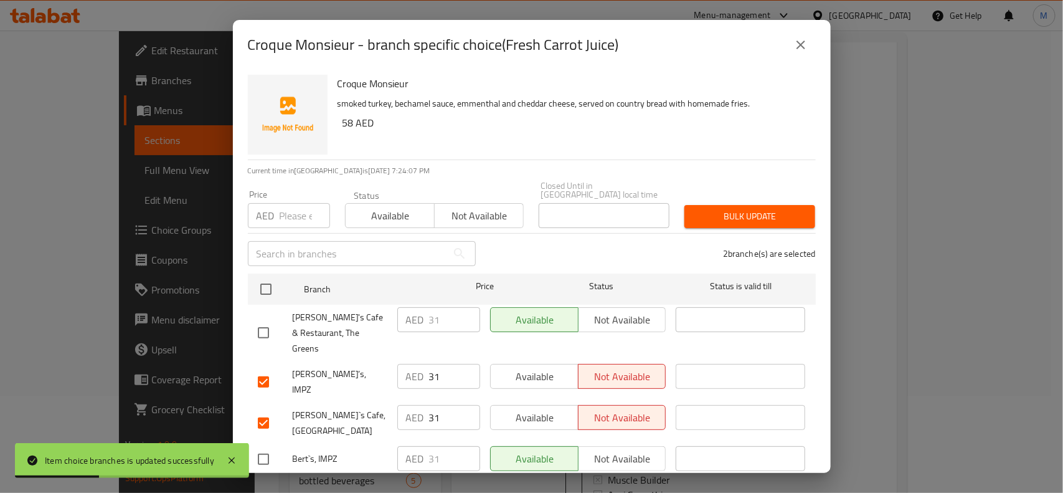
click at [618, 483] on span "Save" at bounding box center [532, 491] width 548 height 16
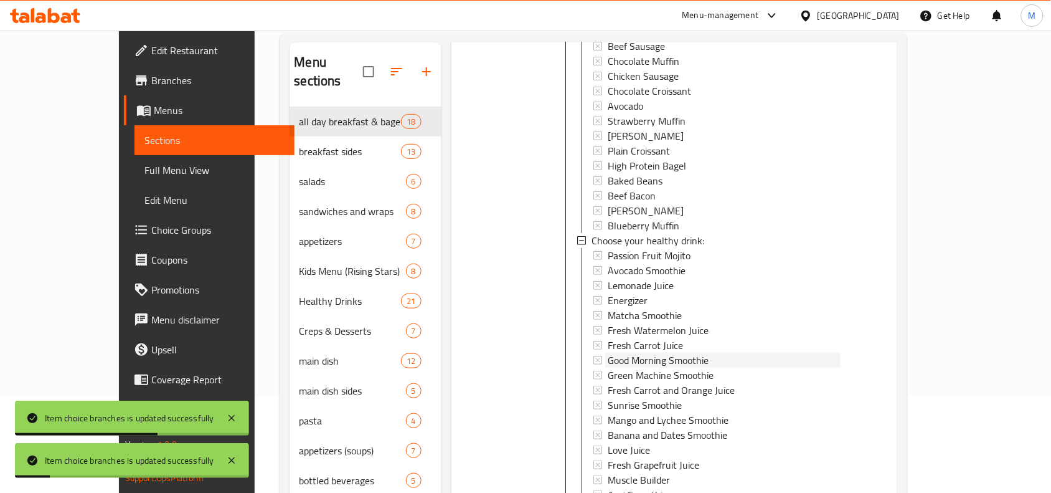
click at [608, 352] on span "Good Morning Smoothie" at bounding box center [658, 359] width 101 height 15
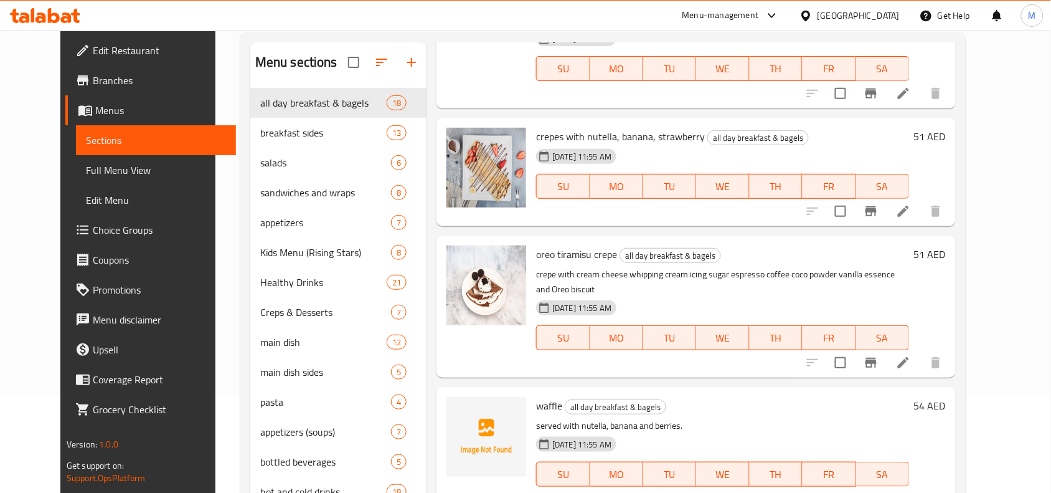
scroll to position [0, 0]
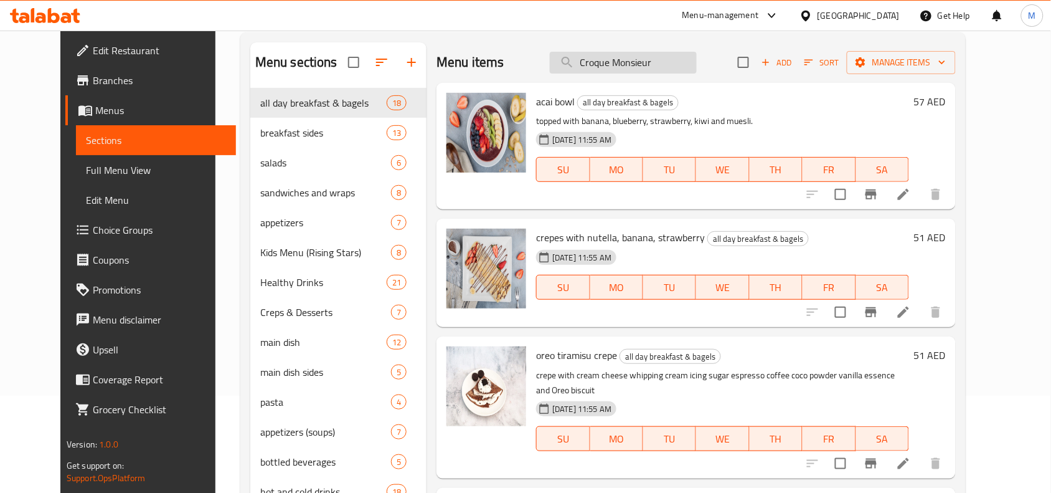
click at [627, 64] on input "Croque Monsieur" at bounding box center [623, 63] width 147 height 22
paste input "Croque Monsieur"
type input "Croque Monsieur"
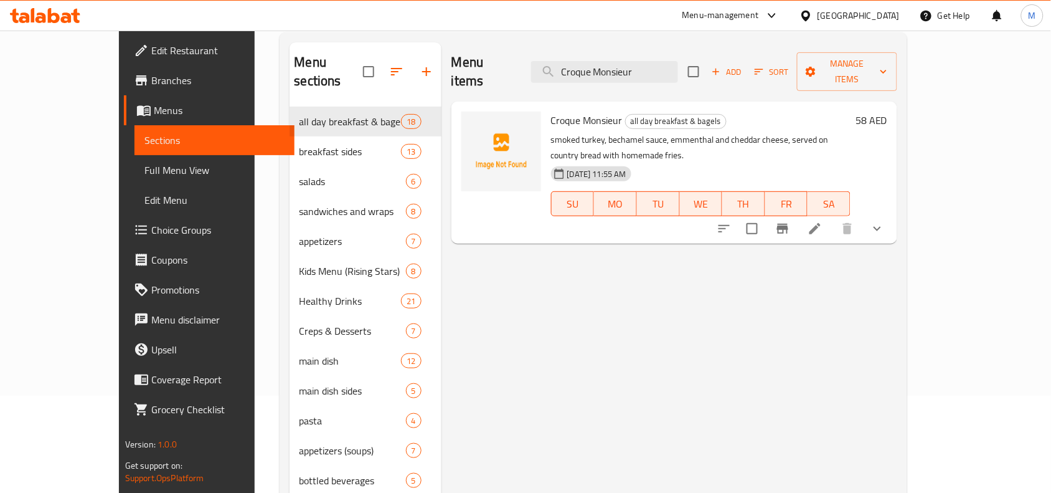
click at [885, 221] on icon "show more" at bounding box center [877, 228] width 15 height 15
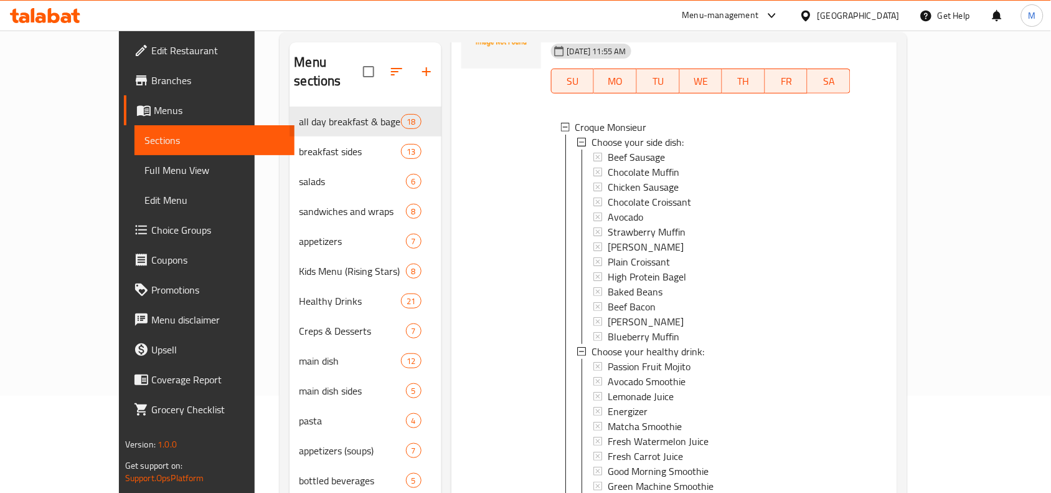
scroll to position [233, 0]
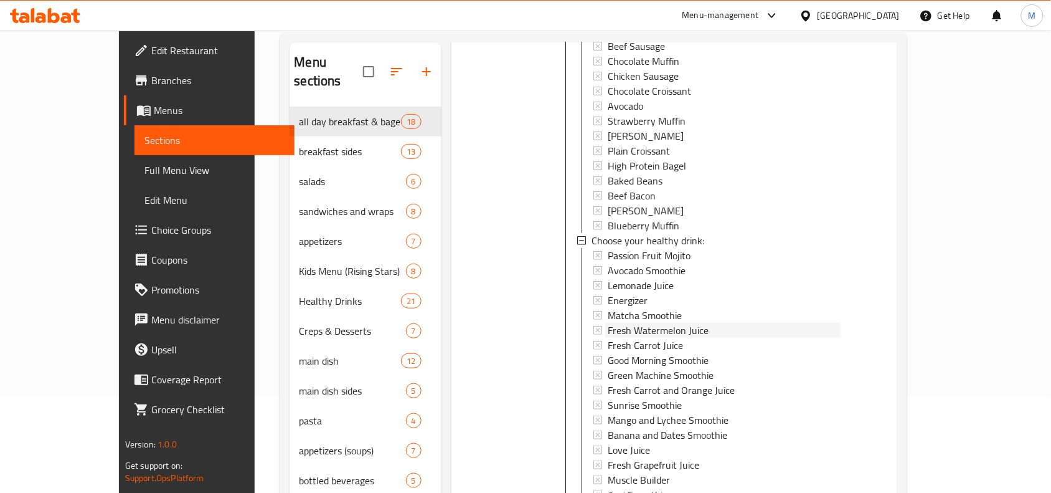
click at [633, 323] on span "Fresh Watermelon Juice" at bounding box center [658, 330] width 101 height 15
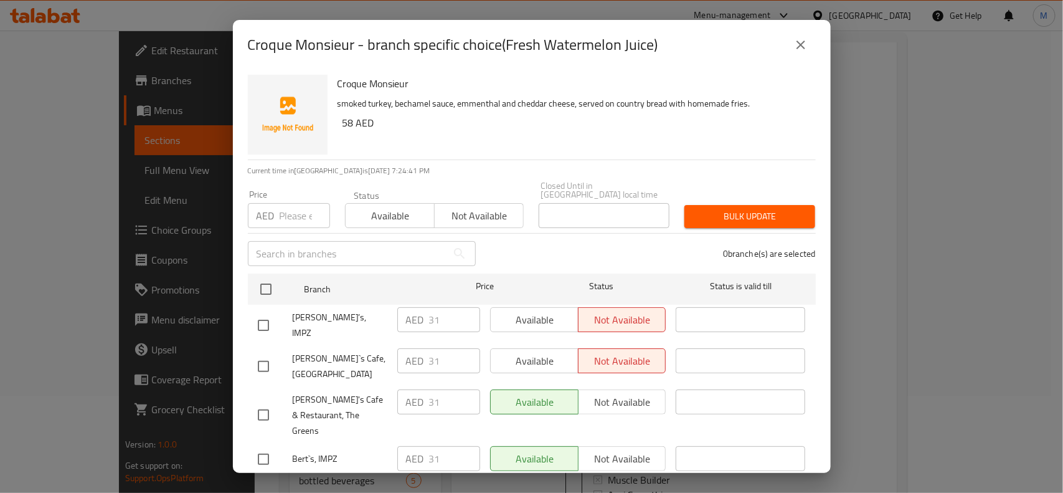
click at [813, 45] on button "close" at bounding box center [801, 45] width 30 height 30
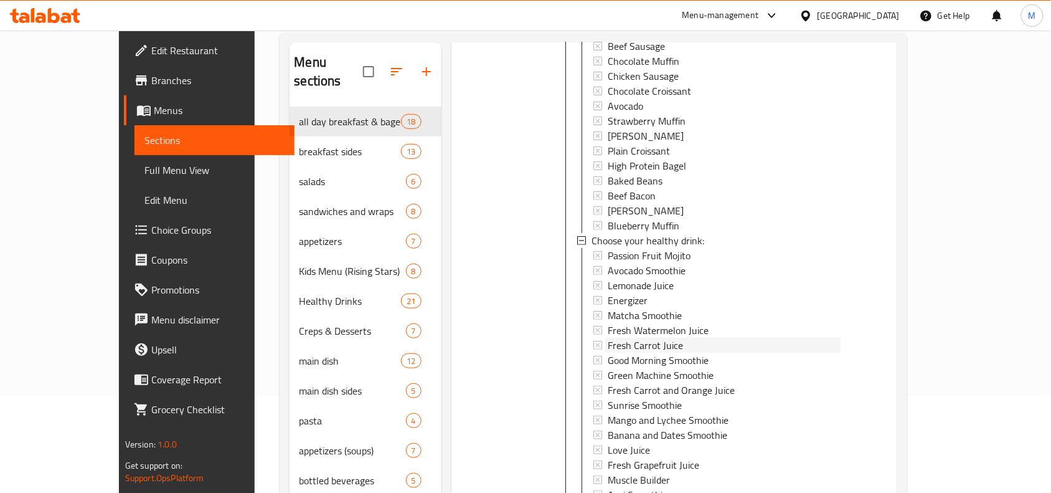
click at [699, 337] on div "Fresh Carrot Juice" at bounding box center [724, 344] width 233 height 15
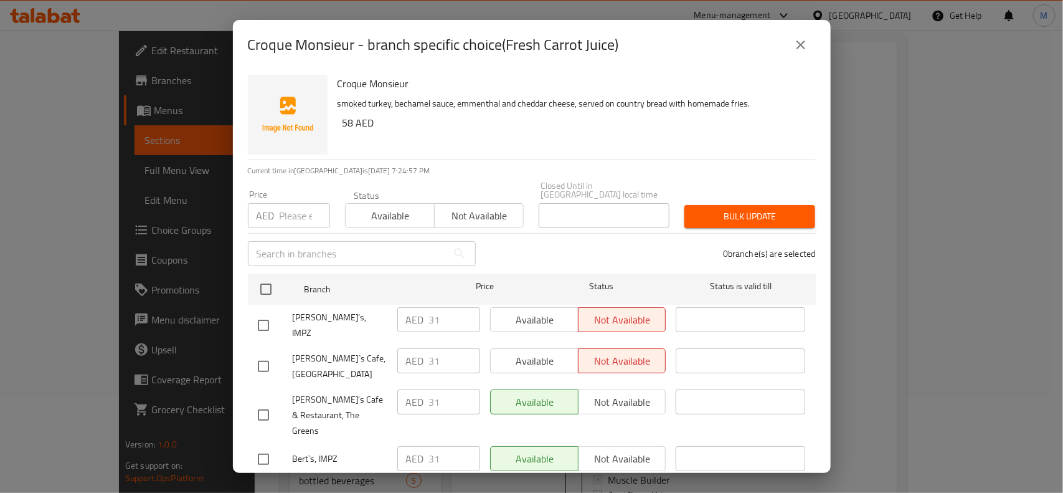
click at [798, 45] on icon "close" at bounding box center [800, 44] width 15 height 15
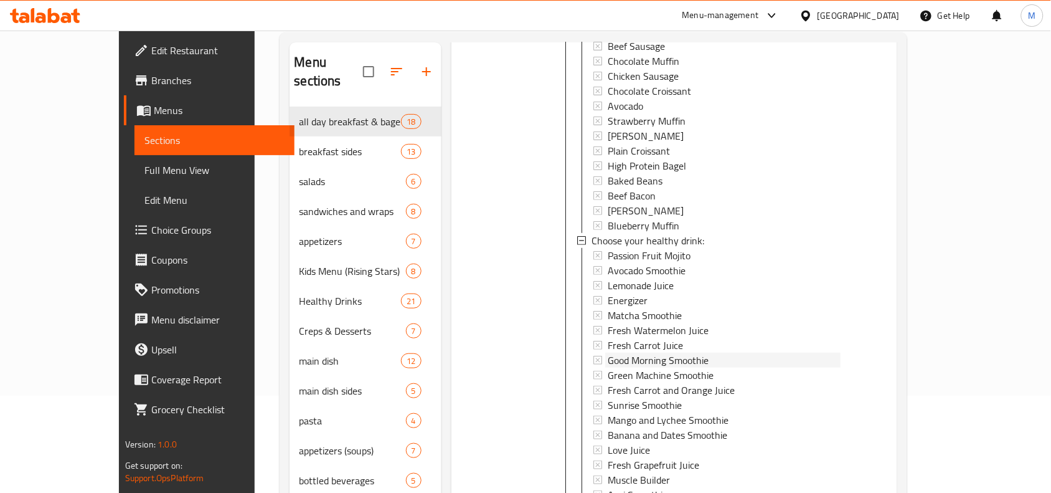
click at [621, 352] on span "Good Morning Smoothie" at bounding box center [658, 359] width 101 height 15
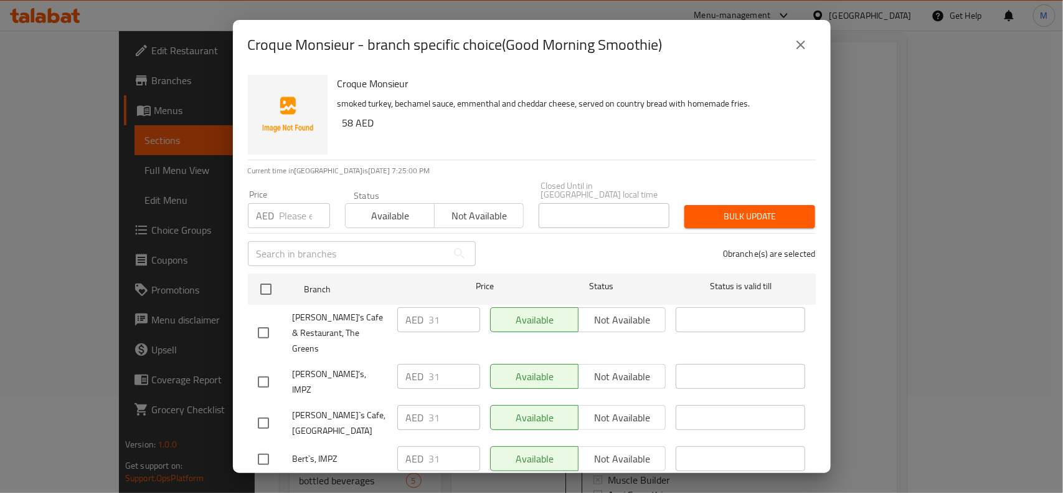
click at [262, 369] on input "checkbox" at bounding box center [263, 382] width 26 height 26
checkbox input "true"
click at [253, 410] on input "checkbox" at bounding box center [263, 423] width 26 height 26
checkbox input "true"
click at [646, 367] on span "Not available" at bounding box center [622, 376] width 78 height 18
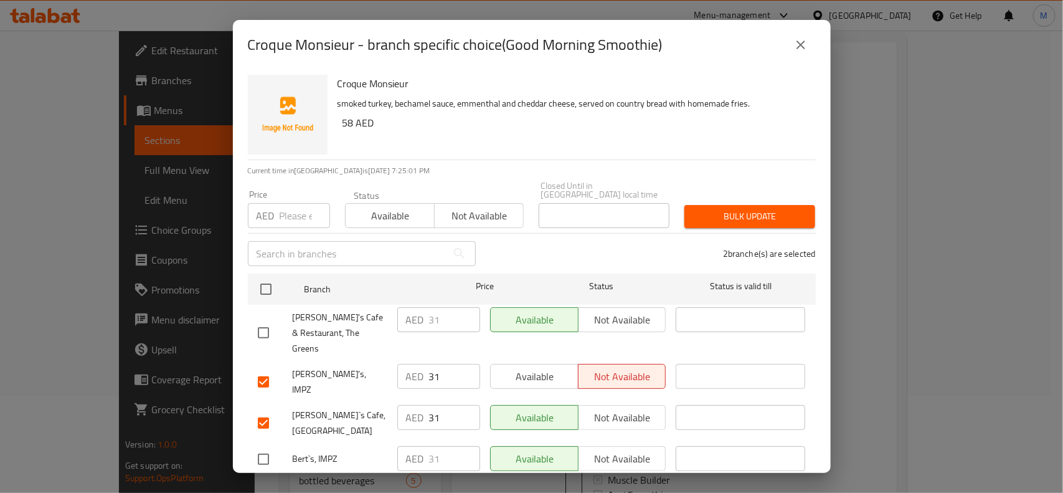
click at [627, 408] on span "Not available" at bounding box center [622, 417] width 78 height 18
click at [596, 483] on span "Save" at bounding box center [532, 491] width 548 height 16
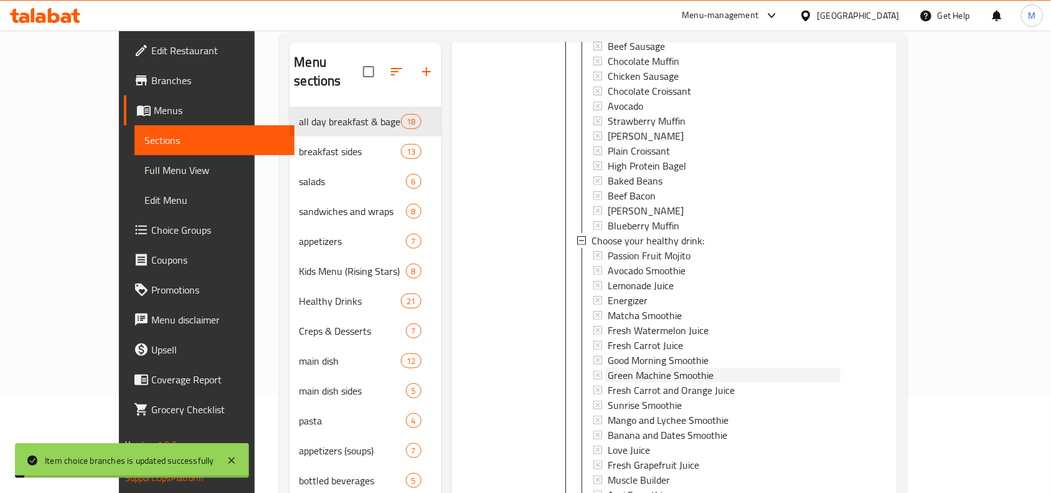
click at [610, 367] on span "Green Machine Smoothie" at bounding box center [661, 374] width 106 height 15
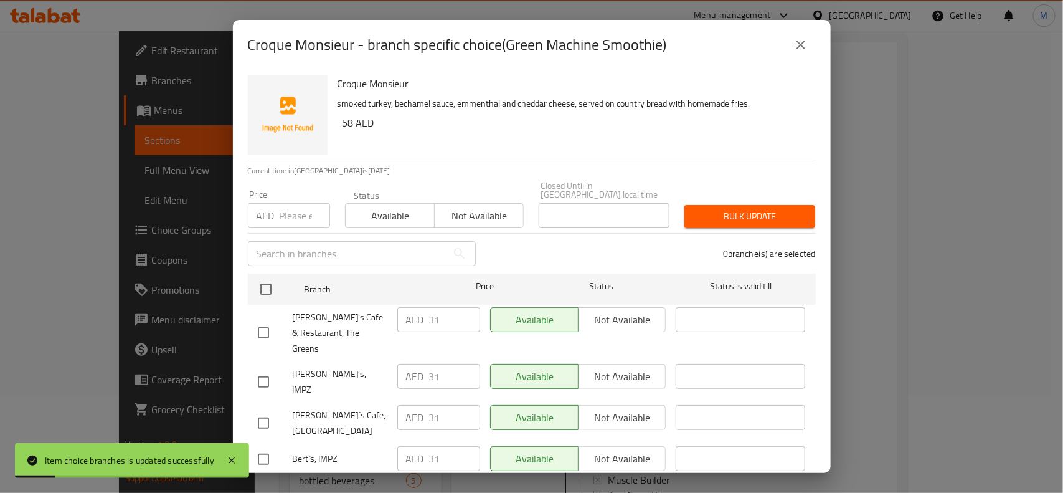
click at [269, 369] on input "checkbox" at bounding box center [263, 382] width 26 height 26
checkbox input "true"
click at [259, 410] on input "checkbox" at bounding box center [263, 423] width 26 height 26
checkbox input "true"
click at [636, 367] on span "Not available" at bounding box center [622, 376] width 78 height 18
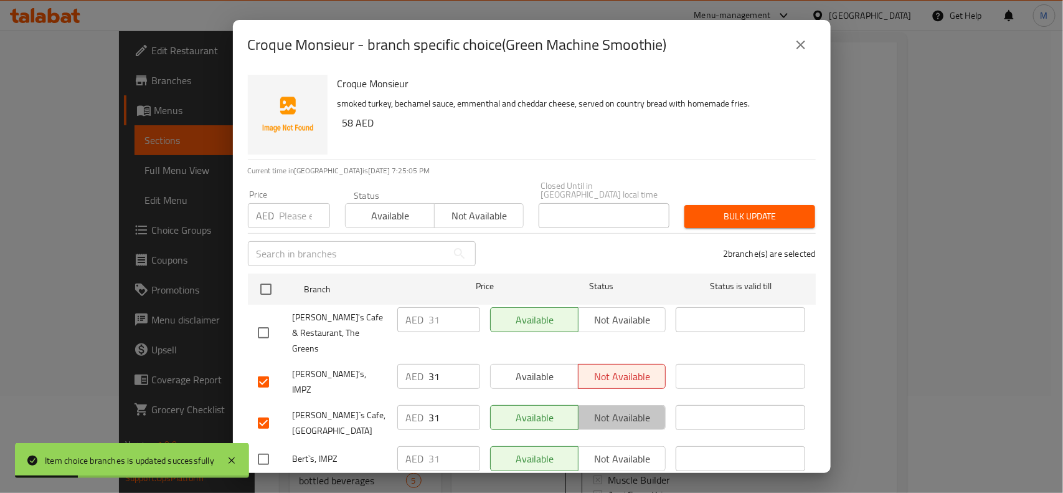
click at [634, 408] on span "Not available" at bounding box center [622, 417] width 78 height 18
click at [639, 479] on button "Save" at bounding box center [532, 490] width 568 height 23
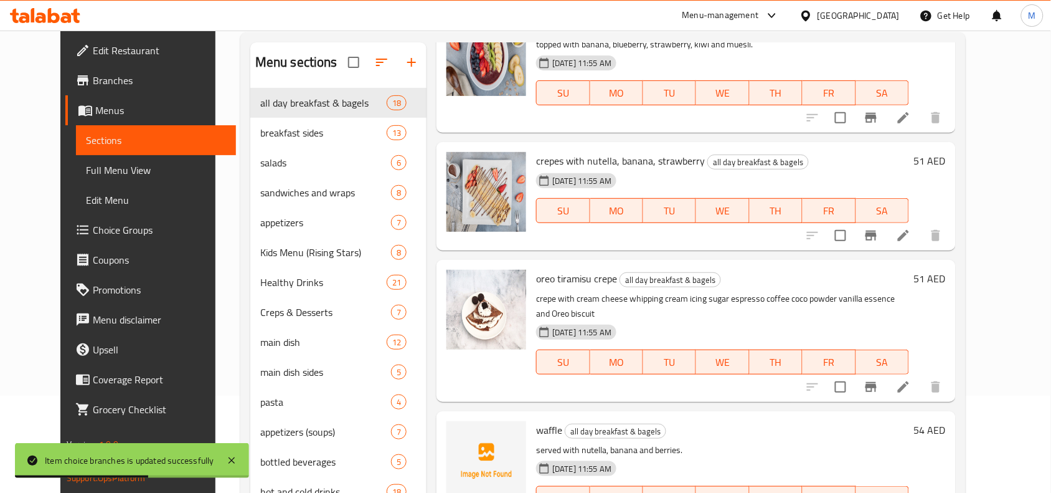
scroll to position [0, 0]
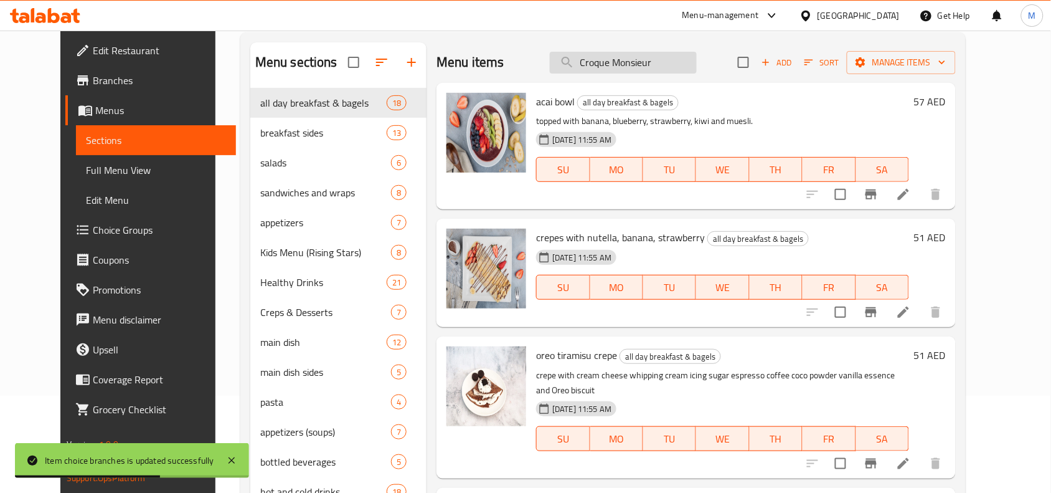
click at [668, 67] on input "Croque Monsieur" at bounding box center [623, 63] width 147 height 22
paste input "Croque Monsieur"
type input "Croque Monsieur"
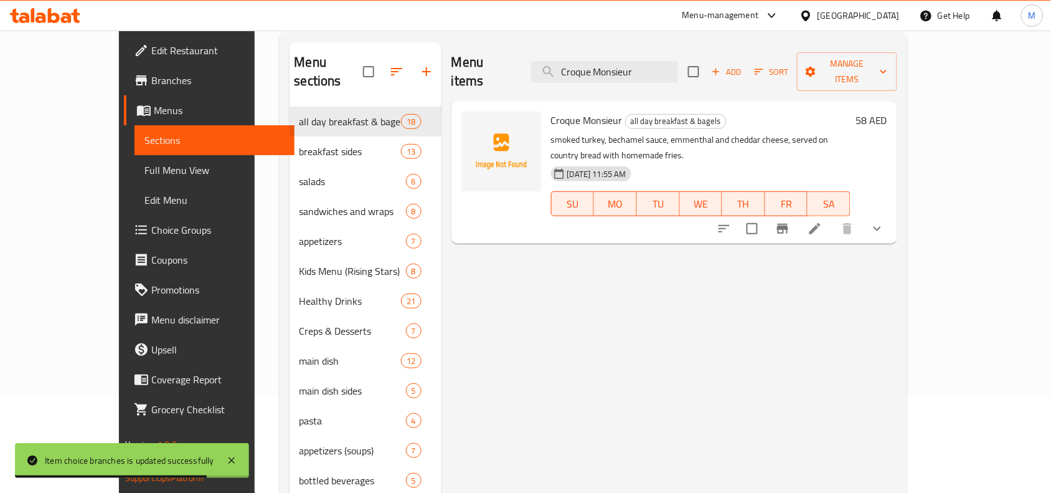
click at [892, 214] on button "show more" at bounding box center [877, 229] width 30 height 30
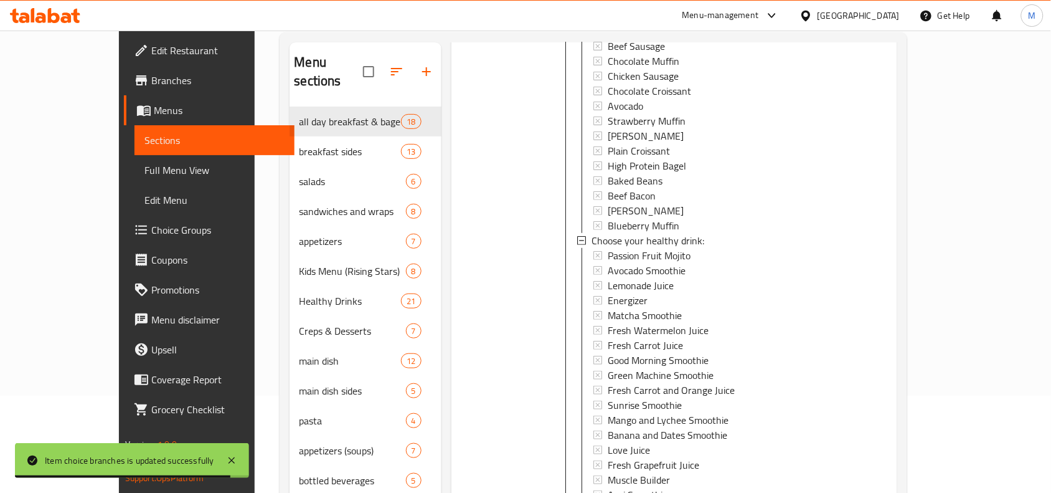
scroll to position [258, 0]
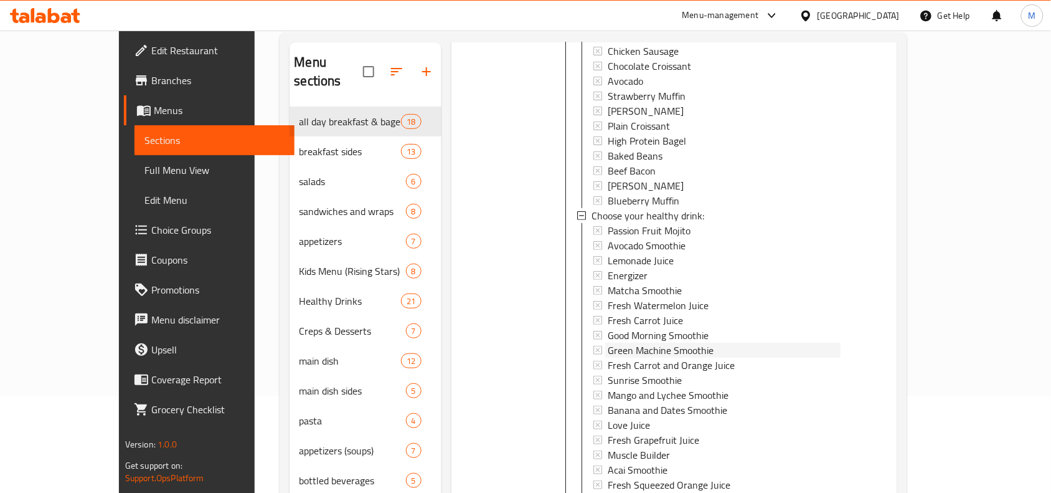
click at [633, 342] on span "Green Machine Smoothie" at bounding box center [661, 349] width 106 height 15
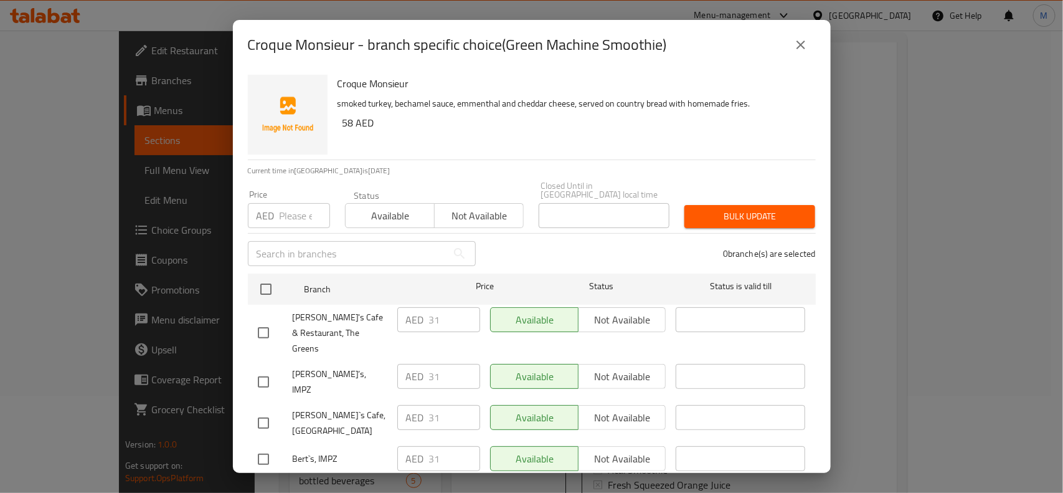
click at [799, 51] on icon "close" at bounding box center [800, 44] width 15 height 15
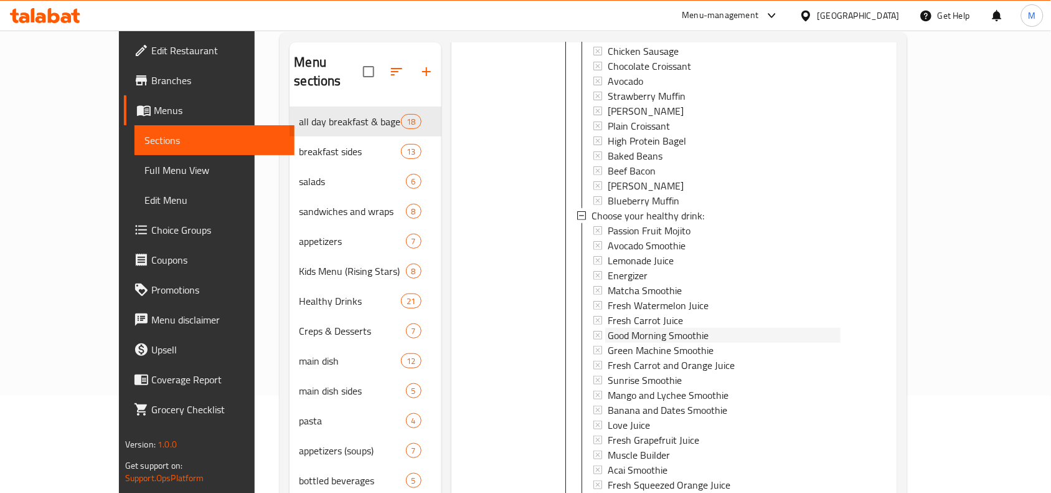
click at [681, 328] on div "Good Morning Smoothie" at bounding box center [724, 335] width 233 height 15
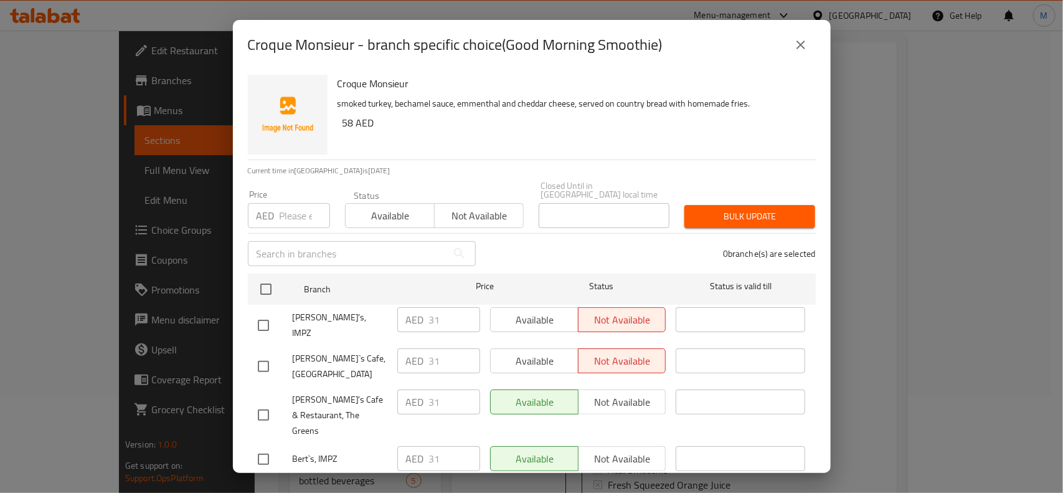
click at [813, 45] on button "close" at bounding box center [801, 45] width 30 height 30
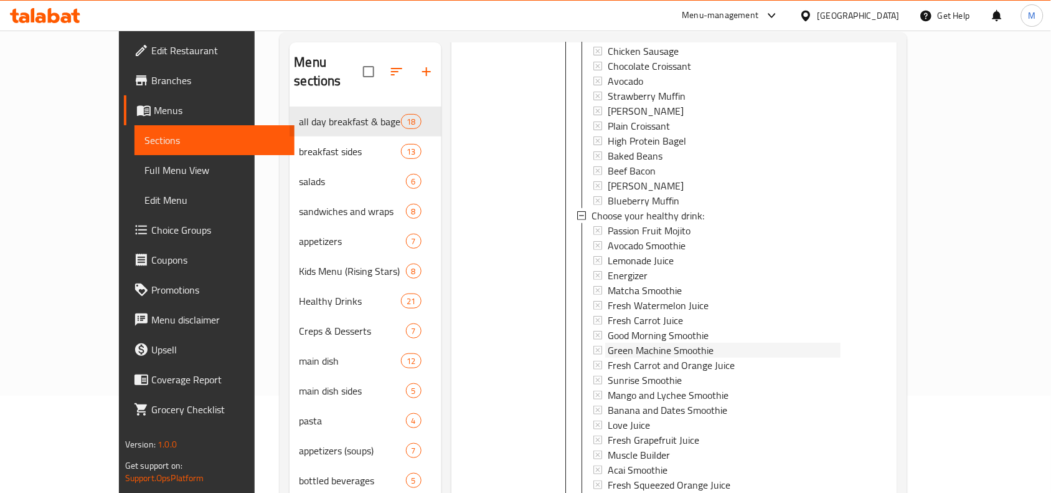
click at [672, 342] on span "Green Machine Smoothie" at bounding box center [661, 349] width 106 height 15
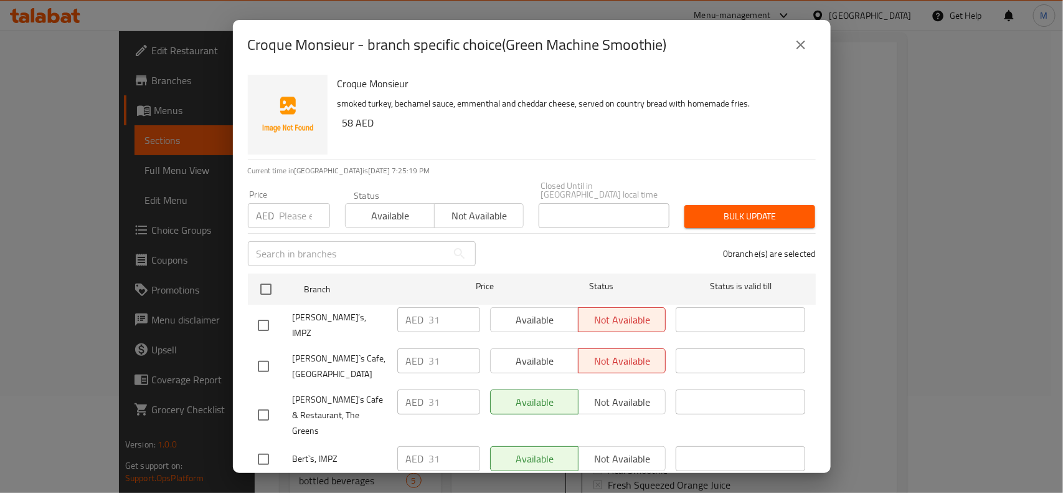
click at [811, 49] on button "close" at bounding box center [801, 45] width 30 height 30
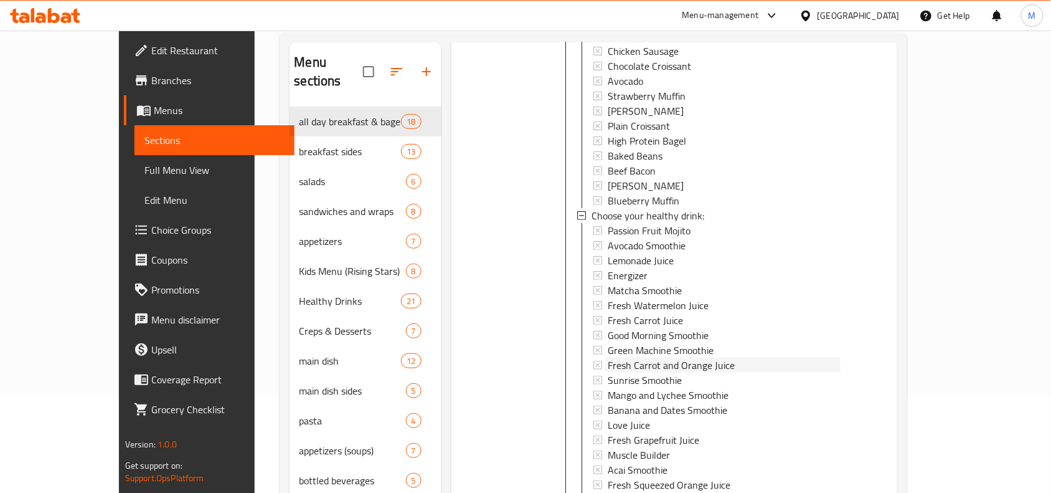
click at [643, 357] on span "Fresh Carrot and Orange Juice" at bounding box center [671, 364] width 127 height 15
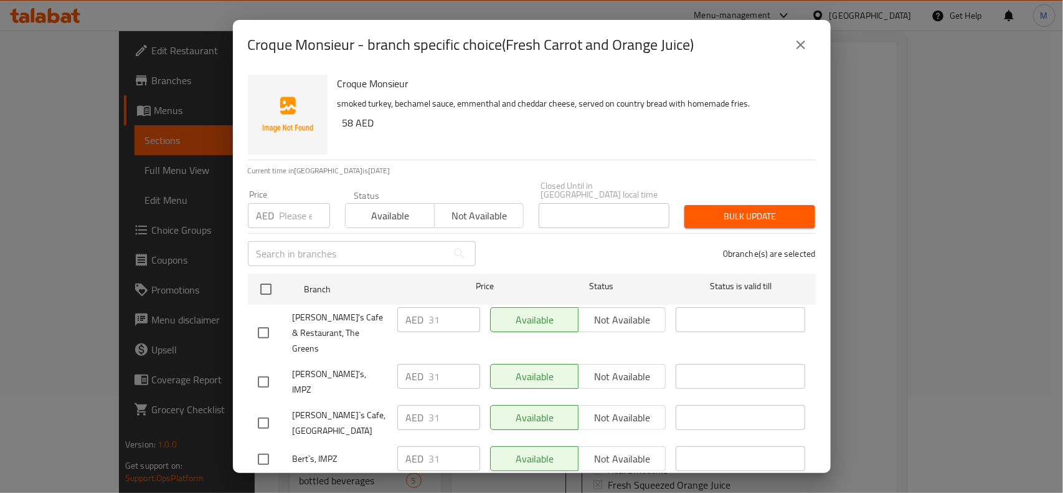
click at [260, 369] on input "checkbox" at bounding box center [263, 382] width 26 height 26
checkbox input "true"
click at [257, 410] on input "checkbox" at bounding box center [263, 423] width 26 height 26
checkbox input "true"
click at [635, 367] on span "Not available" at bounding box center [622, 376] width 78 height 18
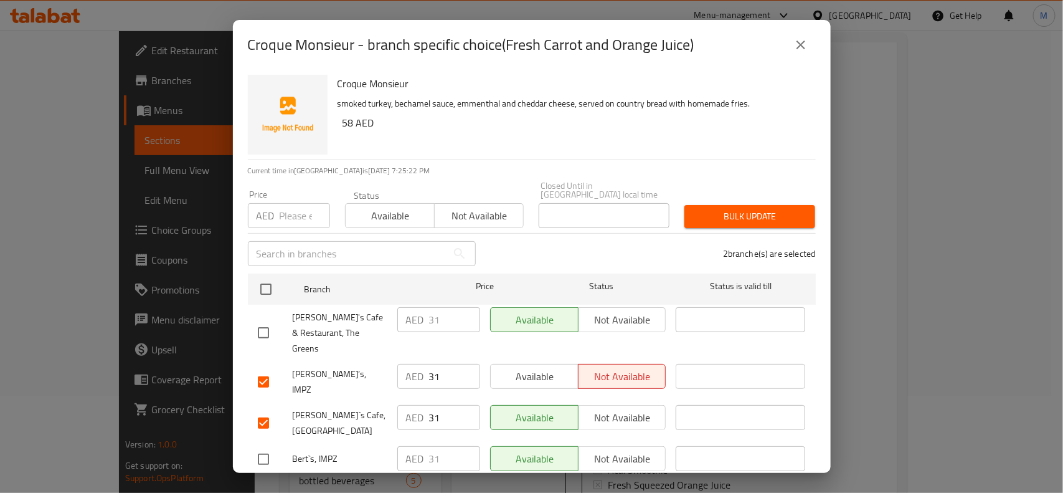
click at [634, 405] on button "Not available" at bounding box center [622, 417] width 88 height 25
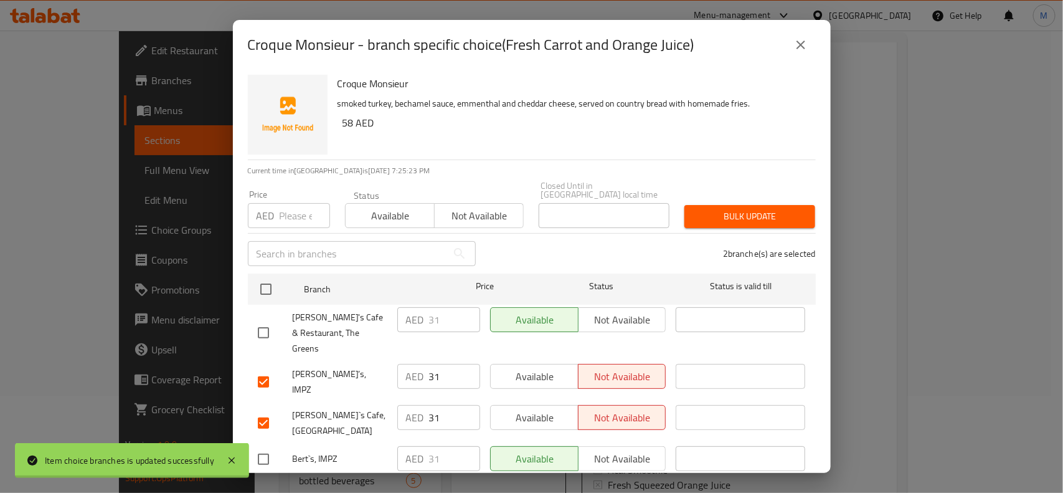
click at [631, 483] on span "Save" at bounding box center [532, 491] width 548 height 16
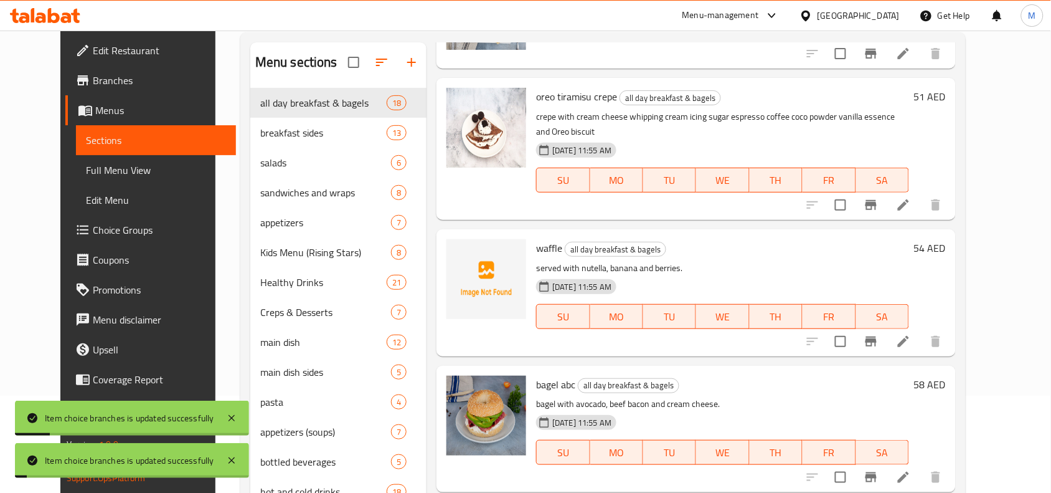
scroll to position [0, 0]
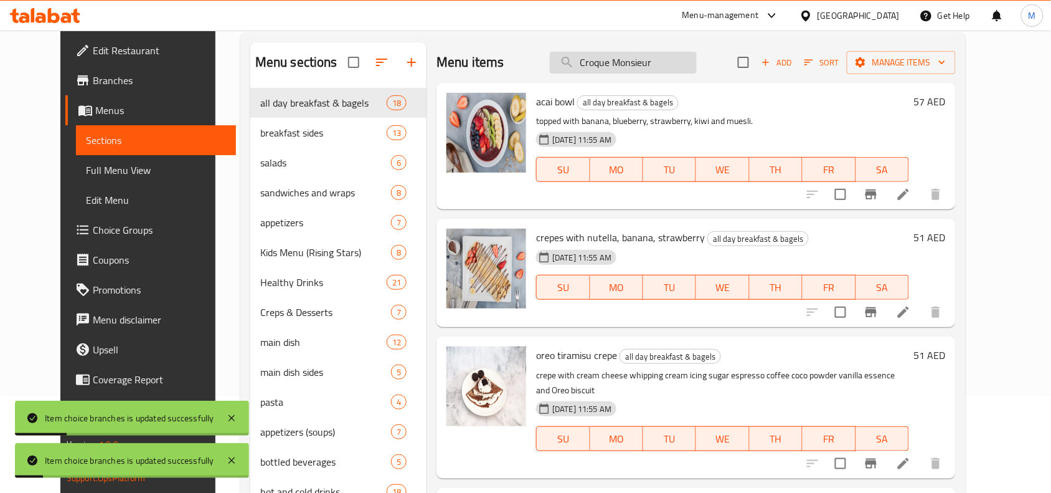
click at [674, 69] on input "Croque Monsieur" at bounding box center [623, 63] width 147 height 22
paste input "Croque Monsieur"
type input "Croque Monsieur"
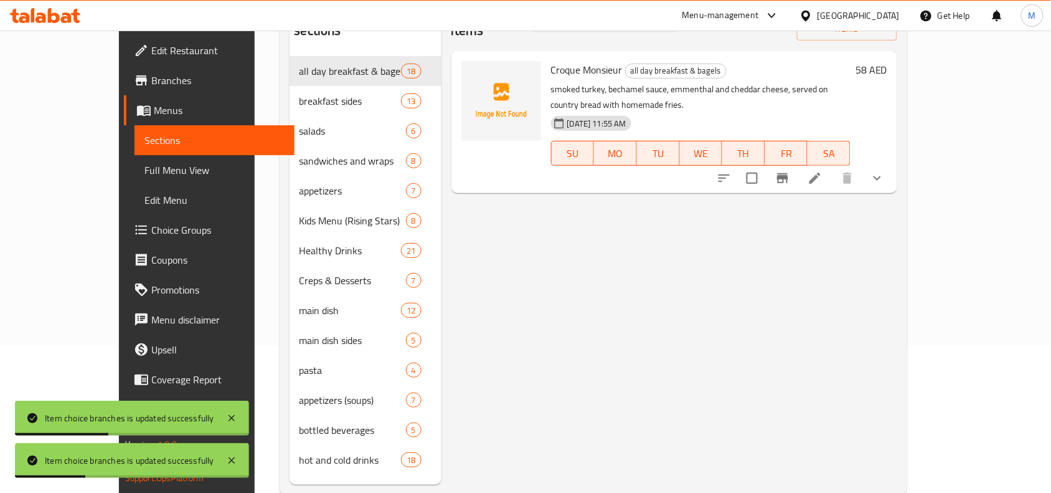
scroll to position [175, 0]
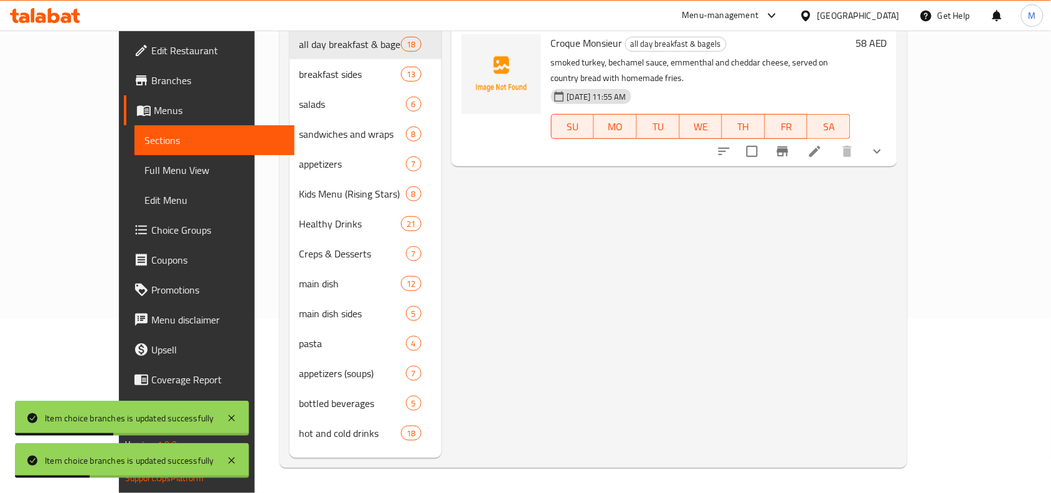
click at [885, 144] on icon "show more" at bounding box center [877, 151] width 15 height 15
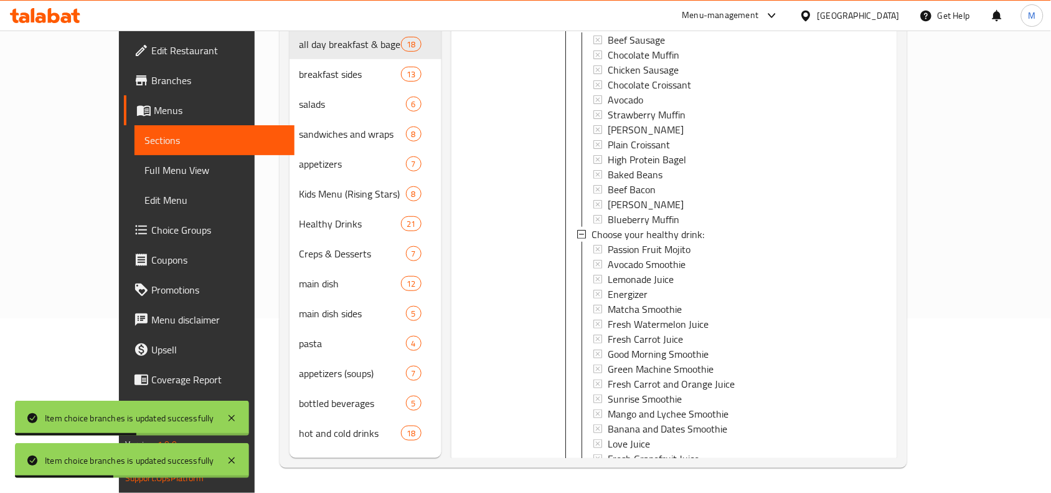
scroll to position [258, 0]
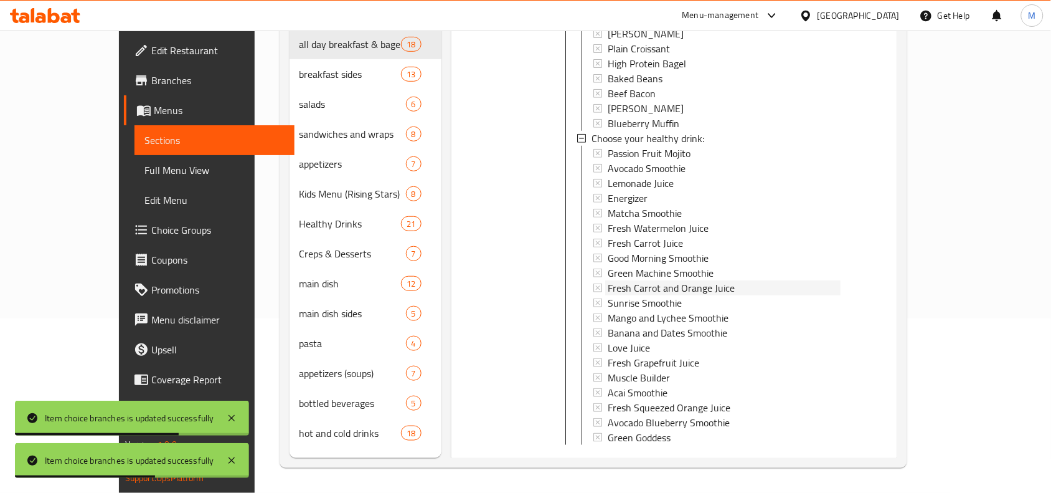
click at [634, 280] on span "Fresh Carrot and Orange Juice" at bounding box center [671, 287] width 127 height 15
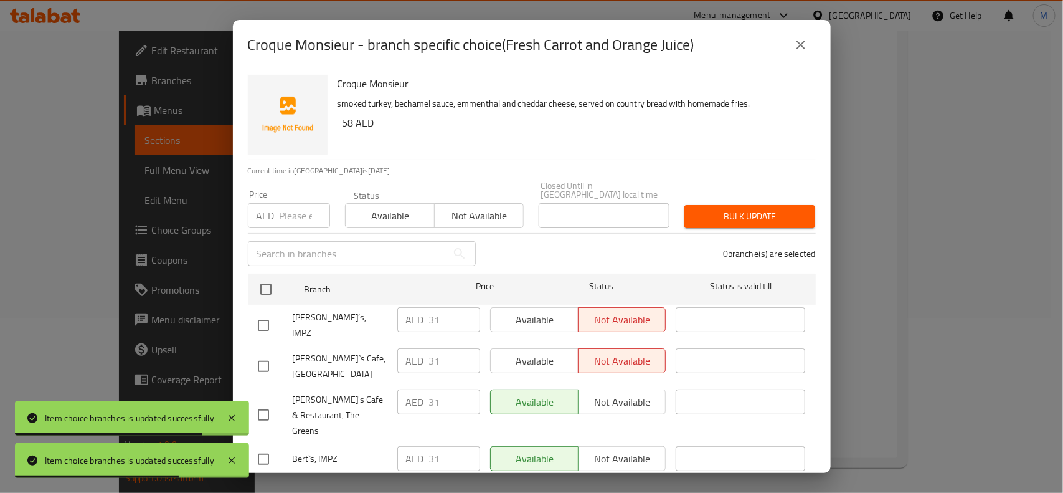
click at [802, 45] on icon "close" at bounding box center [800, 44] width 15 height 15
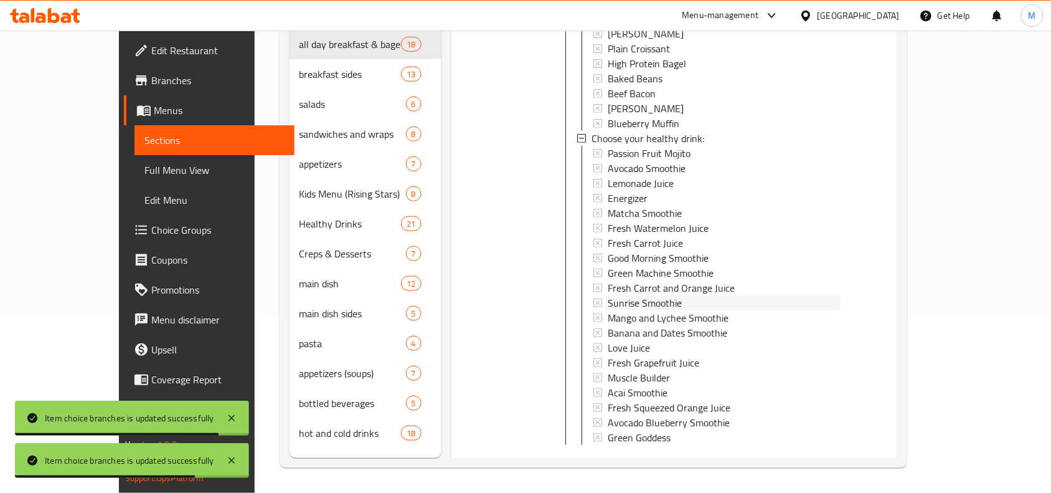
click at [682, 295] on div "Sunrise Smoothie" at bounding box center [724, 302] width 233 height 15
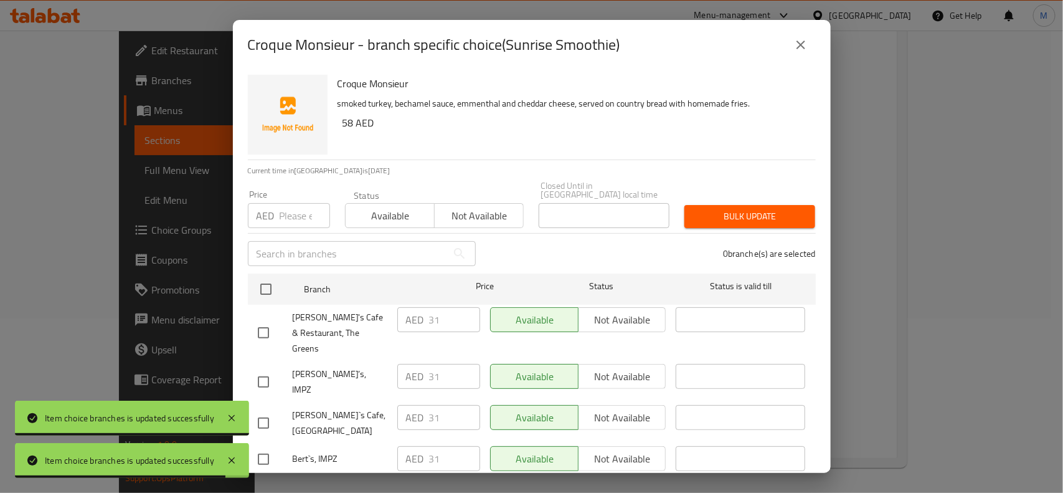
click at [272, 369] on input "checkbox" at bounding box center [263, 382] width 26 height 26
checkbox input "true"
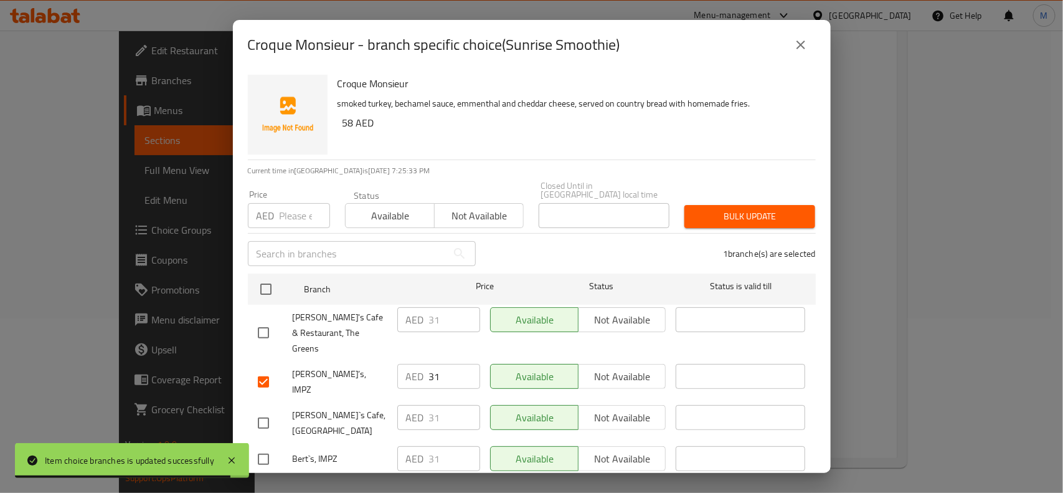
drag, startPoint x: 266, startPoint y: 385, endPoint x: 295, endPoint y: 392, distance: 29.0
click at [266, 410] on input "checkbox" at bounding box center [263, 423] width 26 height 26
checkbox input "true"
click at [615, 371] on button "Not available" at bounding box center [622, 376] width 88 height 25
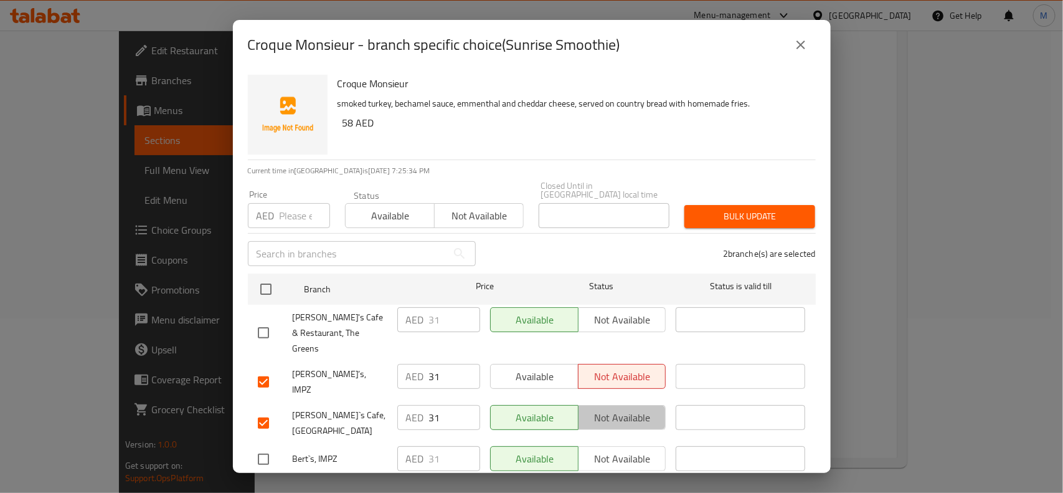
click at [620, 408] on span "Not available" at bounding box center [622, 417] width 78 height 18
click at [641, 483] on span "Save" at bounding box center [532, 491] width 548 height 16
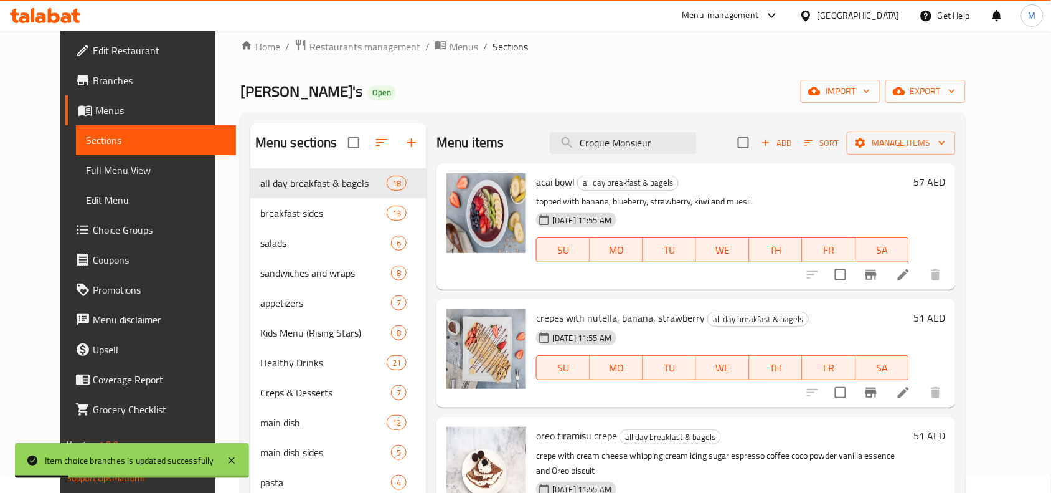
scroll to position [0, 0]
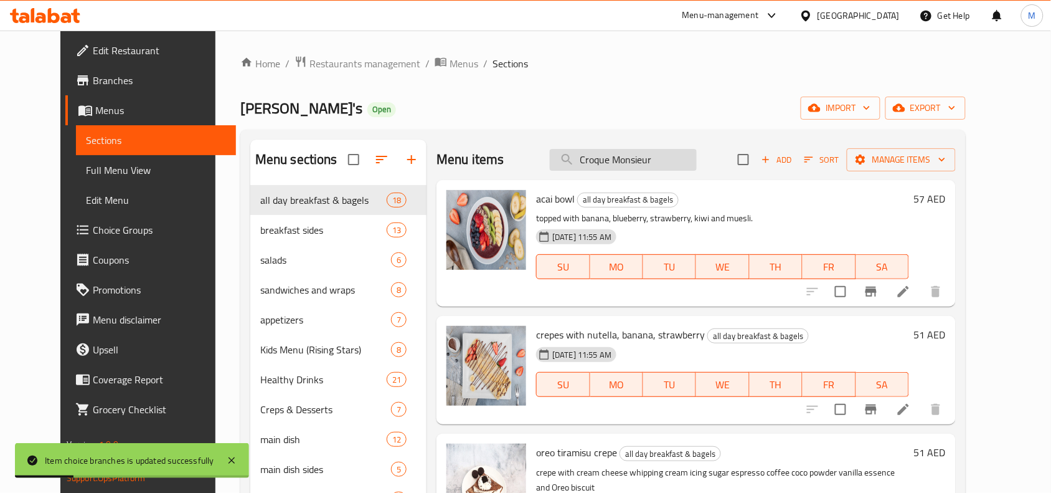
click at [679, 156] on input "Croque Monsieur" at bounding box center [623, 160] width 147 height 22
paste input "Croque Monsieur"
type input "Croque Monsieur"
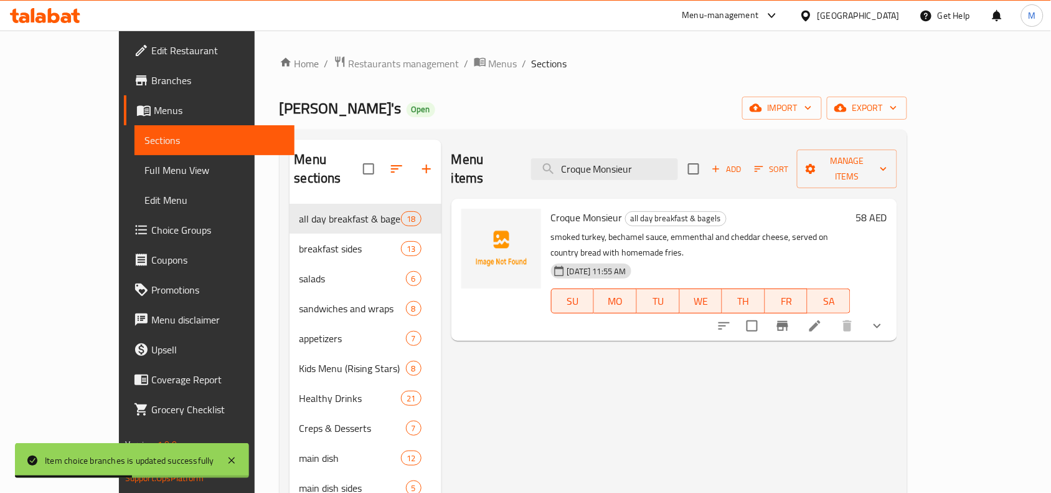
click at [892, 311] on button "show more" at bounding box center [877, 326] width 30 height 30
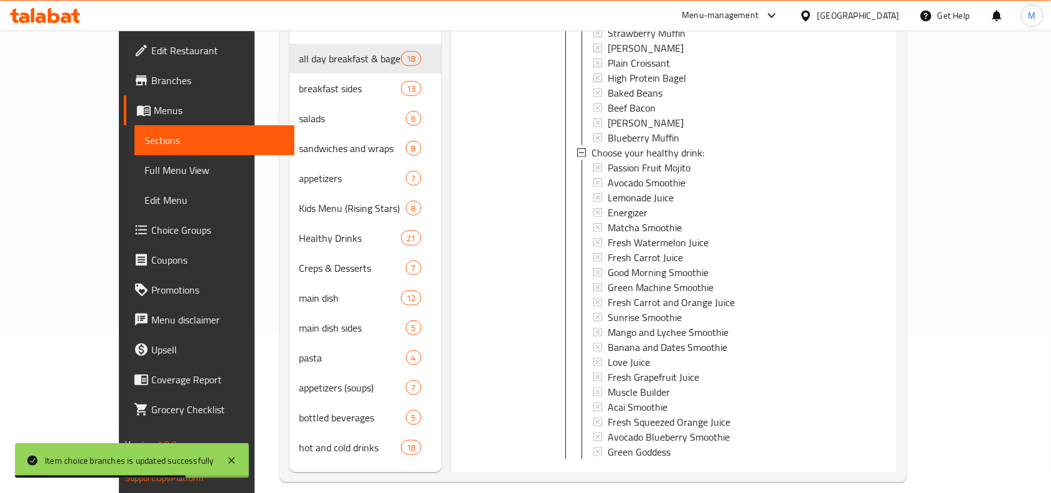
scroll to position [175, 0]
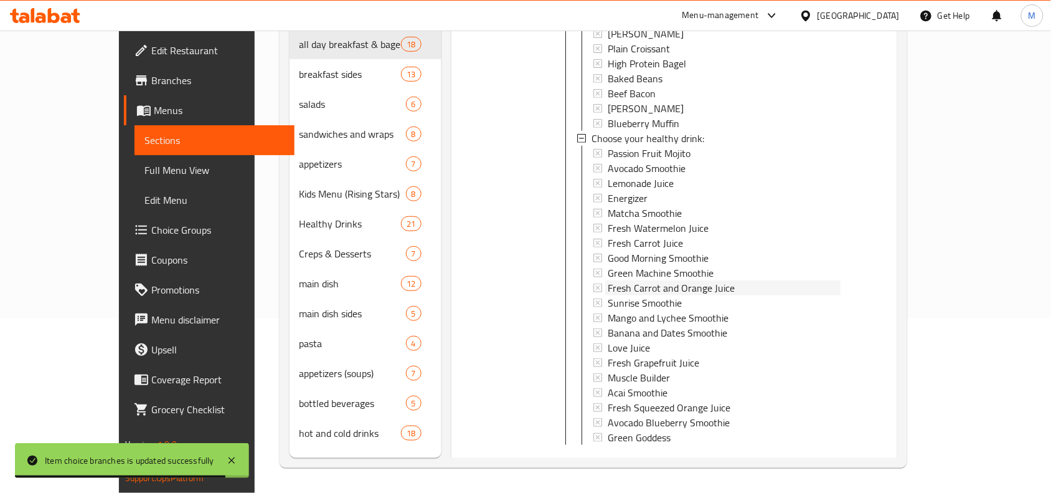
click at [676, 280] on span "Fresh Carrot and Orange Juice" at bounding box center [671, 287] width 127 height 15
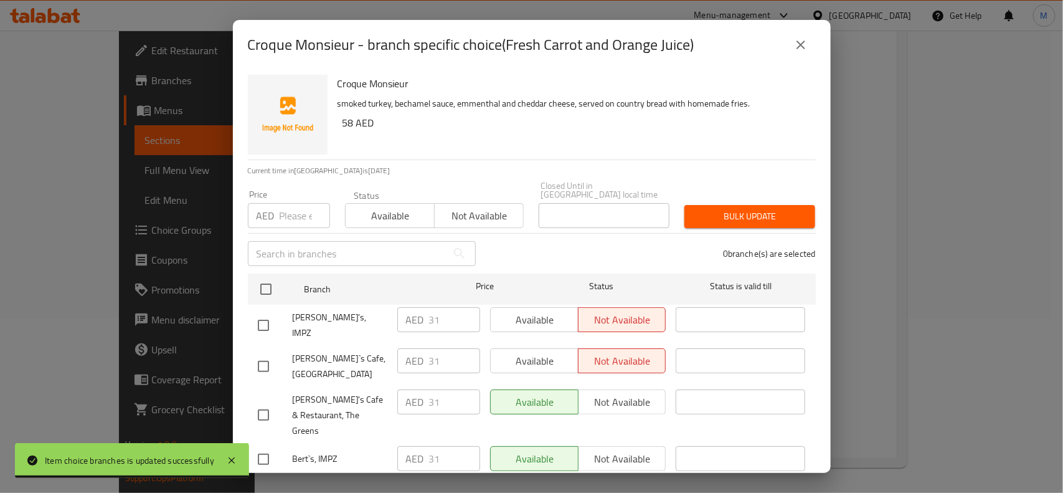
click at [801, 54] on button "close" at bounding box center [801, 45] width 30 height 30
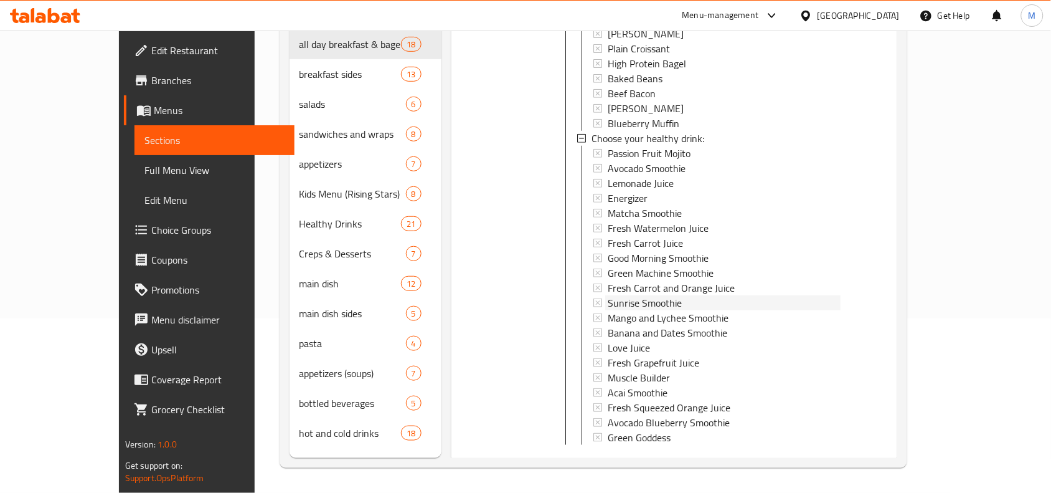
click at [667, 295] on div "Sunrise Smoothie" at bounding box center [724, 302] width 233 height 15
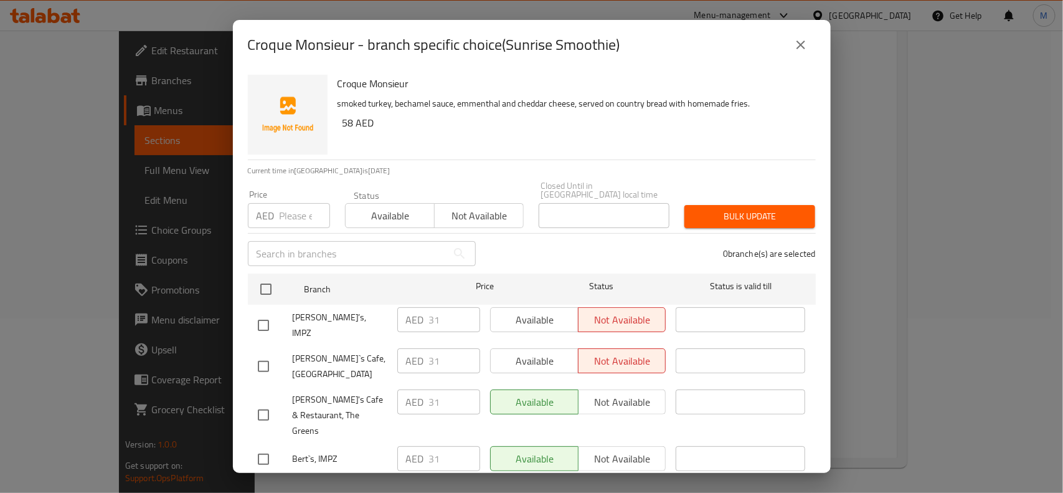
click at [797, 53] on button "close" at bounding box center [801, 45] width 30 height 30
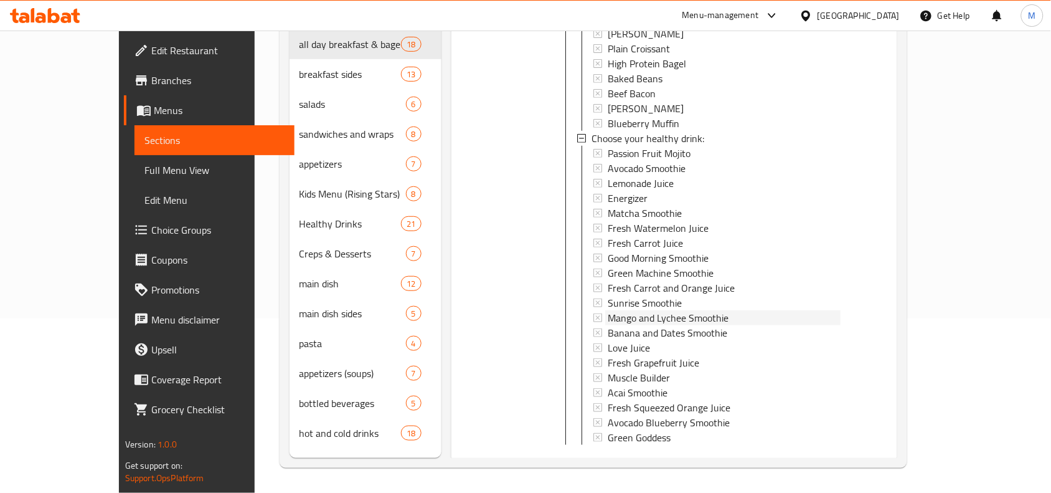
click at [661, 310] on span "Mango and Lychee Smoothie" at bounding box center [668, 317] width 121 height 15
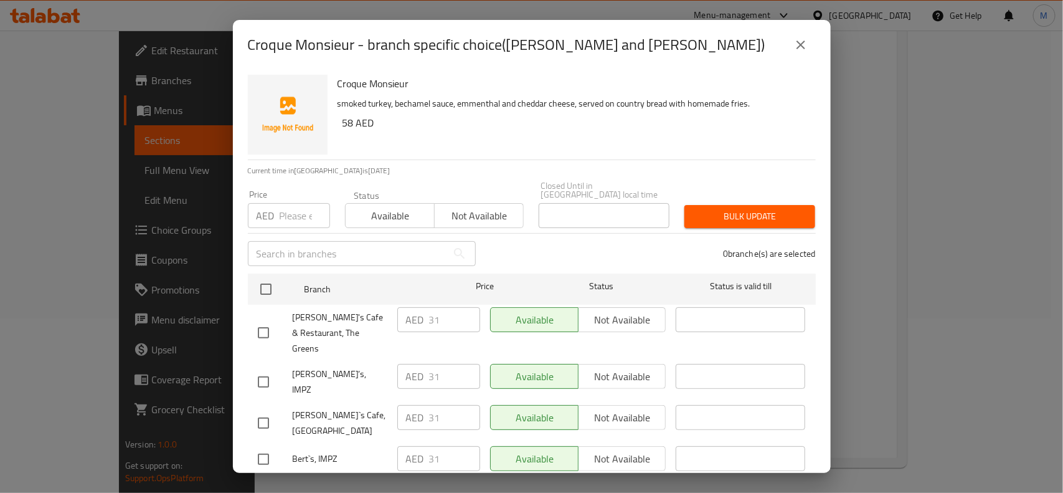
click at [260, 369] on input "checkbox" at bounding box center [263, 382] width 26 height 26
click at [262, 374] on input "checkbox" at bounding box center [263, 382] width 26 height 26
checkbox input "false"
click at [257, 410] on input "checkbox" at bounding box center [263, 423] width 26 height 26
checkbox input "true"
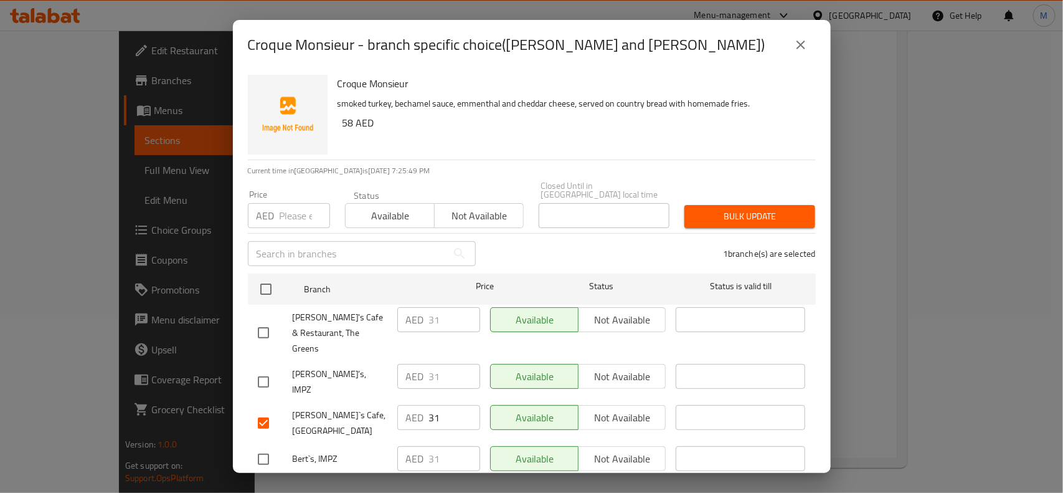
click at [271, 369] on input "checkbox" at bounding box center [263, 382] width 26 height 26
checkbox input "true"
click at [638, 367] on span "Not available" at bounding box center [622, 376] width 78 height 18
click at [628, 408] on span "Not available" at bounding box center [622, 417] width 78 height 18
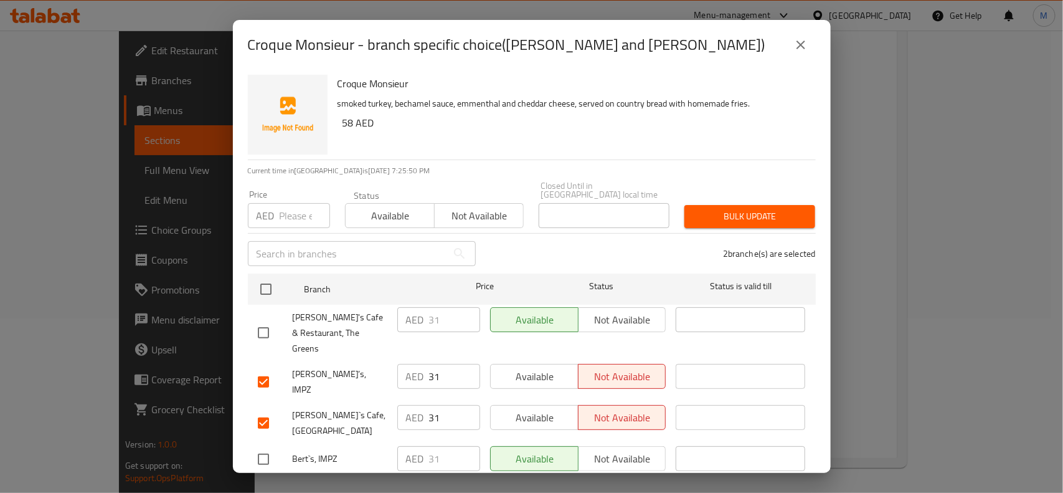
click at [618, 483] on span "Save" at bounding box center [532, 491] width 548 height 16
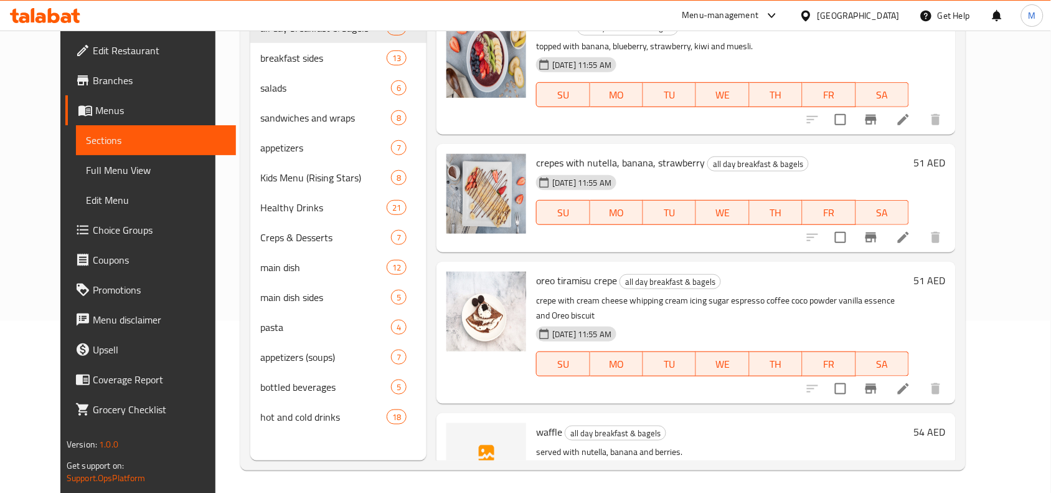
scroll to position [0, 0]
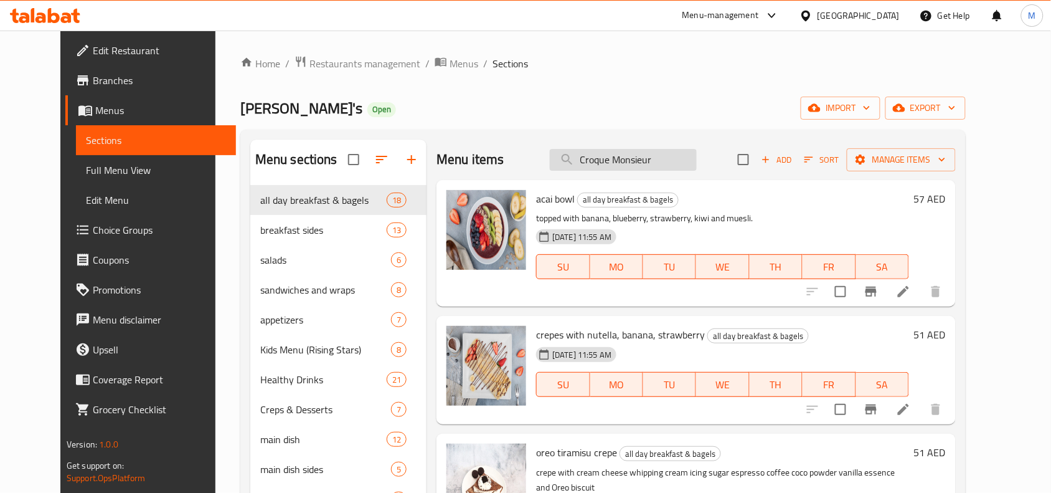
click at [682, 150] on input "Croque Monsieur" at bounding box center [623, 160] width 147 height 22
paste input "Croque Monsieur"
type input "Croque Monsieur"
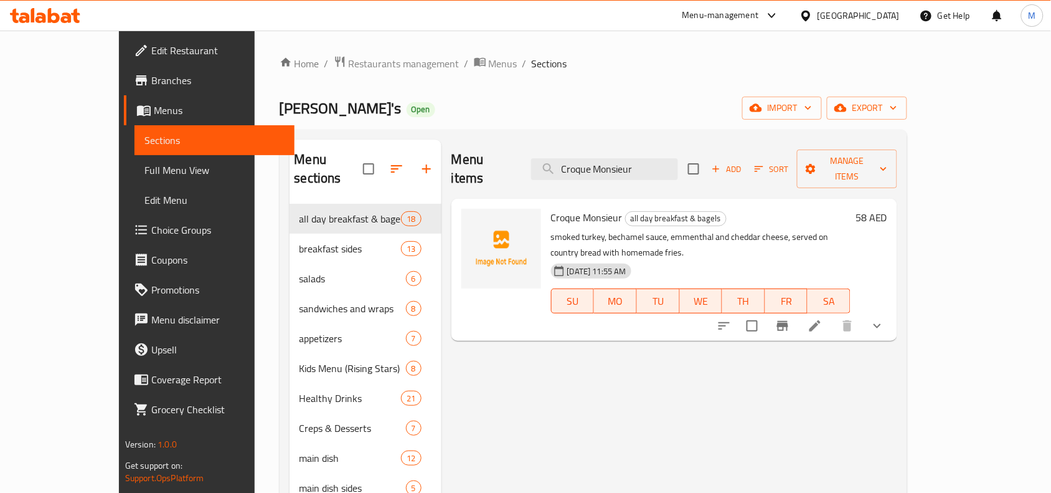
click at [885, 318] on icon "show more" at bounding box center [877, 325] width 15 height 15
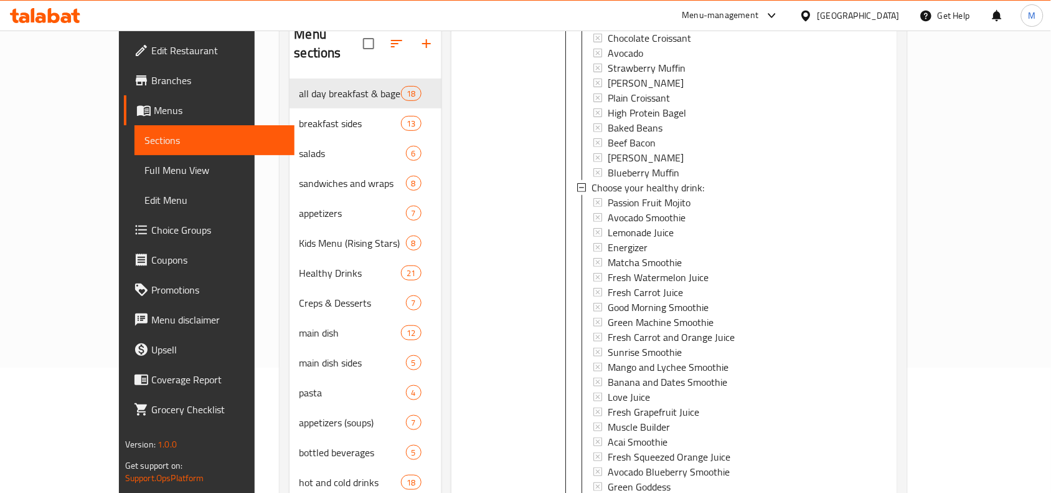
scroll to position [175, 0]
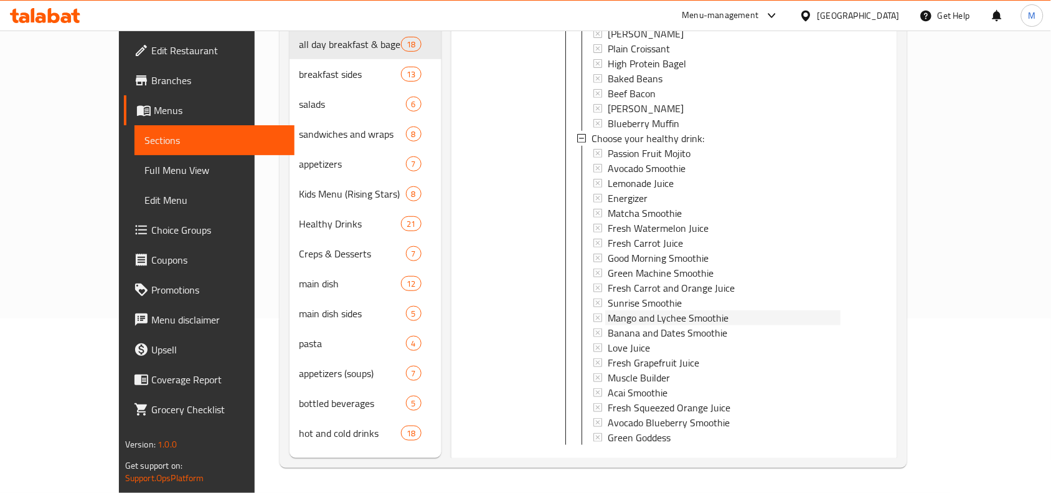
click at [720, 310] on div "Mango and Lychee Smoothie" at bounding box center [724, 317] width 233 height 15
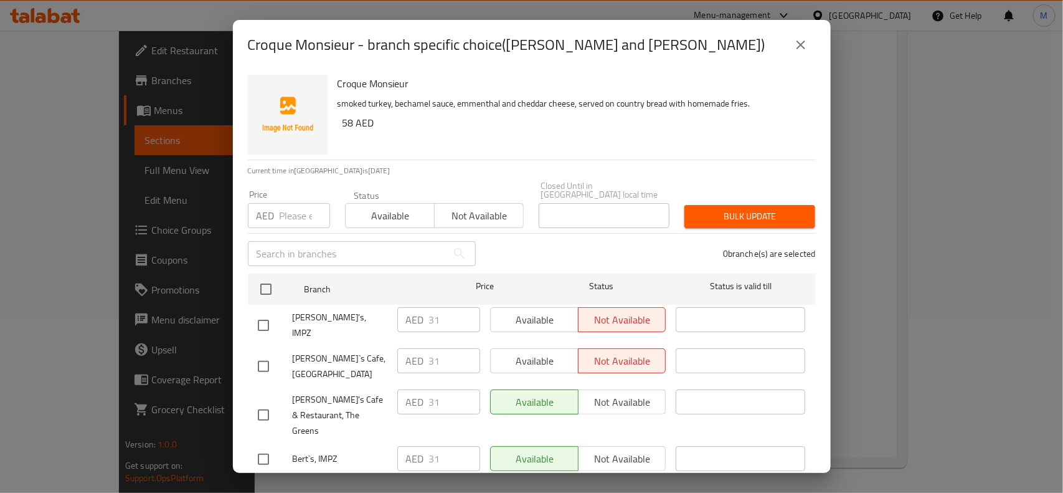
click at [811, 47] on button "close" at bounding box center [801, 45] width 30 height 30
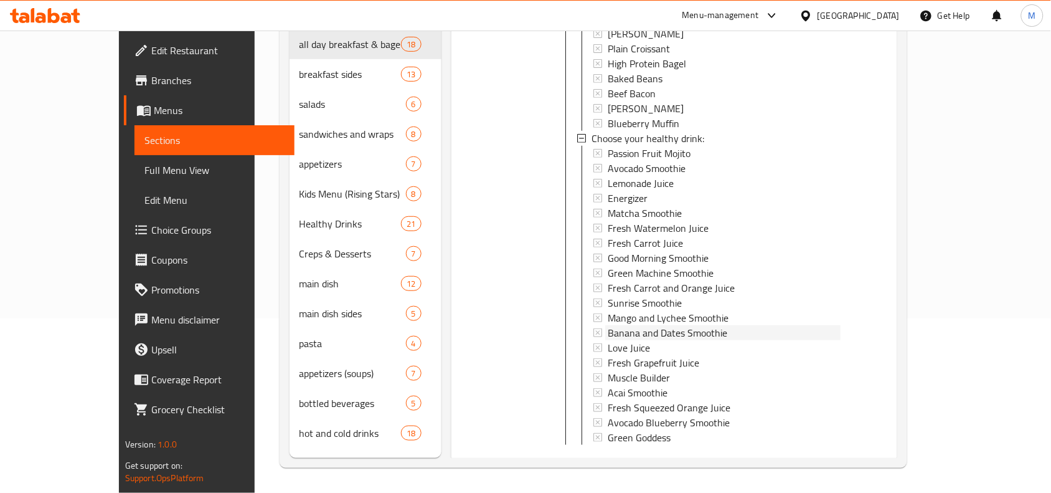
click at [761, 325] on div "Banana and Dates Smoothie" at bounding box center [724, 332] width 233 height 15
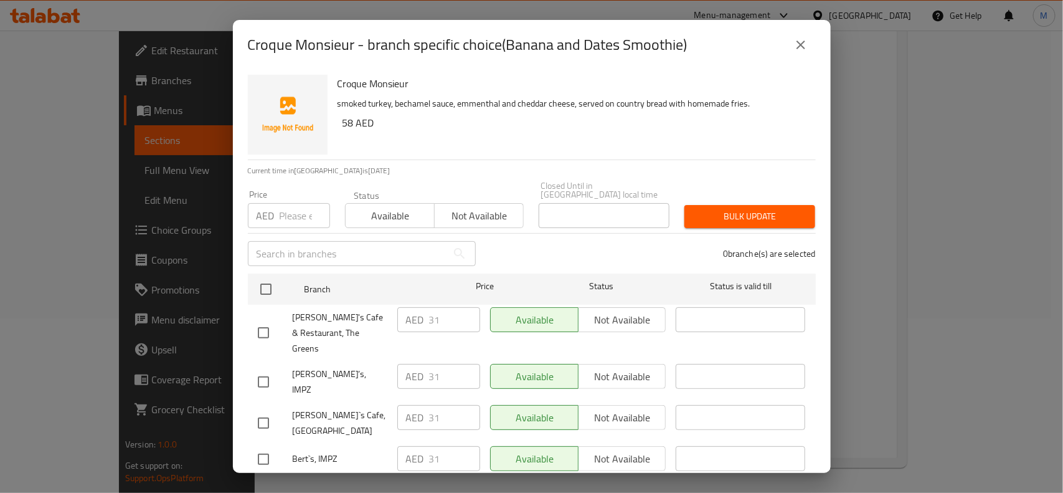
click at [804, 49] on icon "close" at bounding box center [800, 44] width 9 height 9
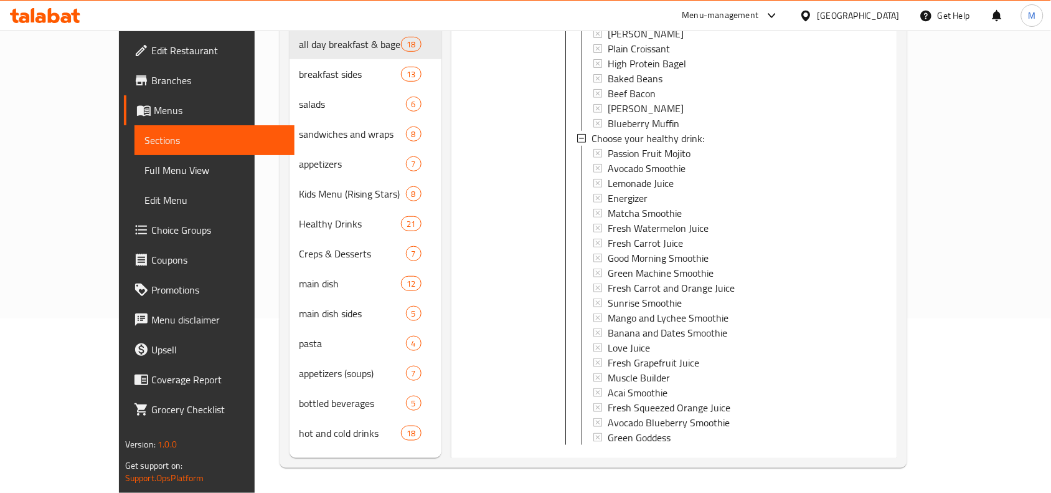
click at [679, 325] on span "Banana and Dates Smoothie" at bounding box center [668, 332] width 120 height 15
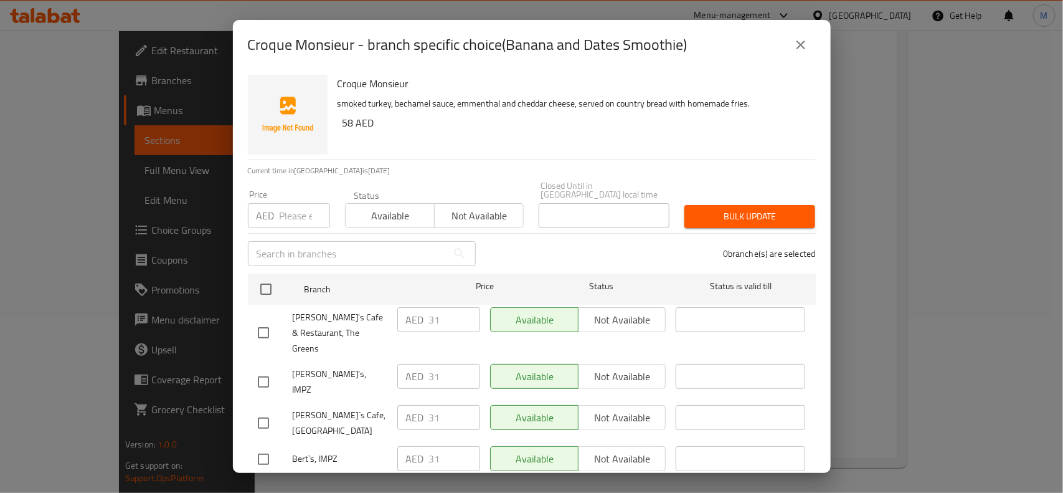
click at [270, 369] on input "checkbox" at bounding box center [263, 382] width 26 height 26
checkbox input "true"
click at [269, 410] on input "checkbox" at bounding box center [263, 423] width 26 height 26
checkbox input "true"
click at [671, 362] on div "​" at bounding box center [740, 382] width 139 height 46
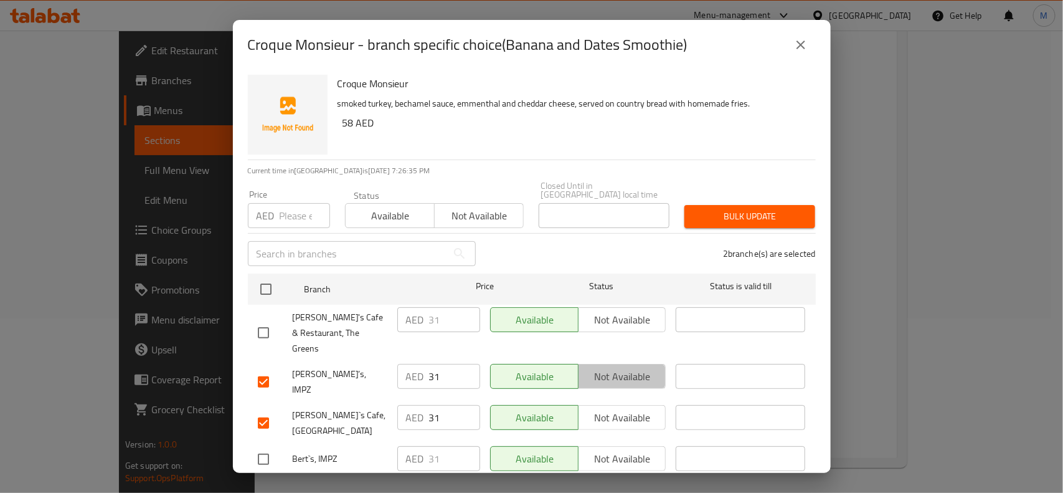
click at [633, 367] on span "Not available" at bounding box center [622, 376] width 78 height 18
click at [628, 400] on div "Available Not available" at bounding box center [578, 423] width 186 height 46
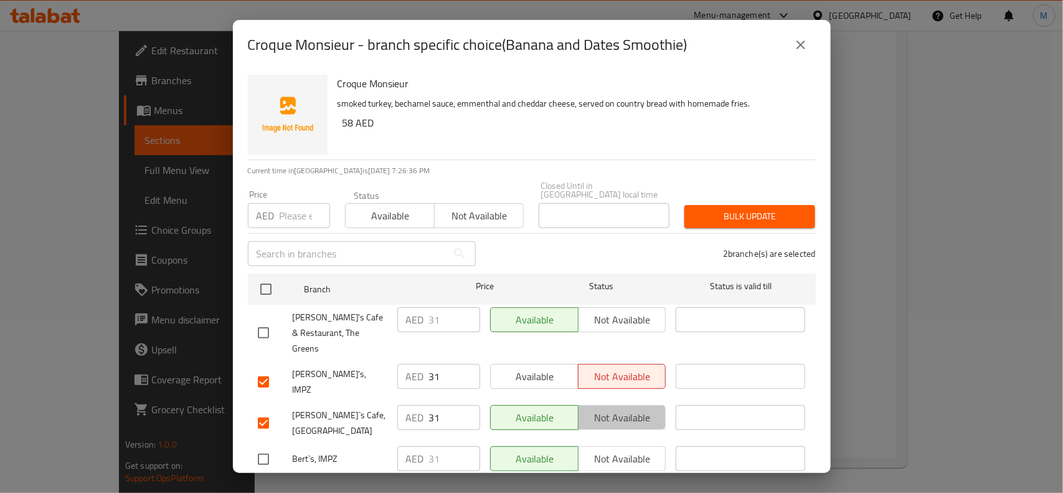
click at [627, 408] on span "Not available" at bounding box center [622, 417] width 78 height 18
click at [623, 483] on span "Save" at bounding box center [532, 491] width 548 height 16
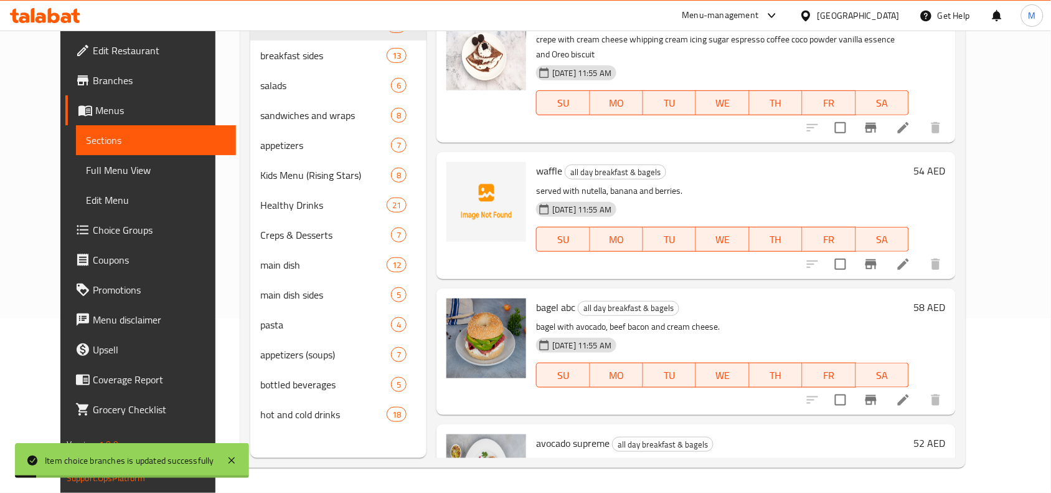
click at [608, 319] on p "bagel with avocado, beef bacon and cream cheese." at bounding box center [722, 327] width 373 height 16
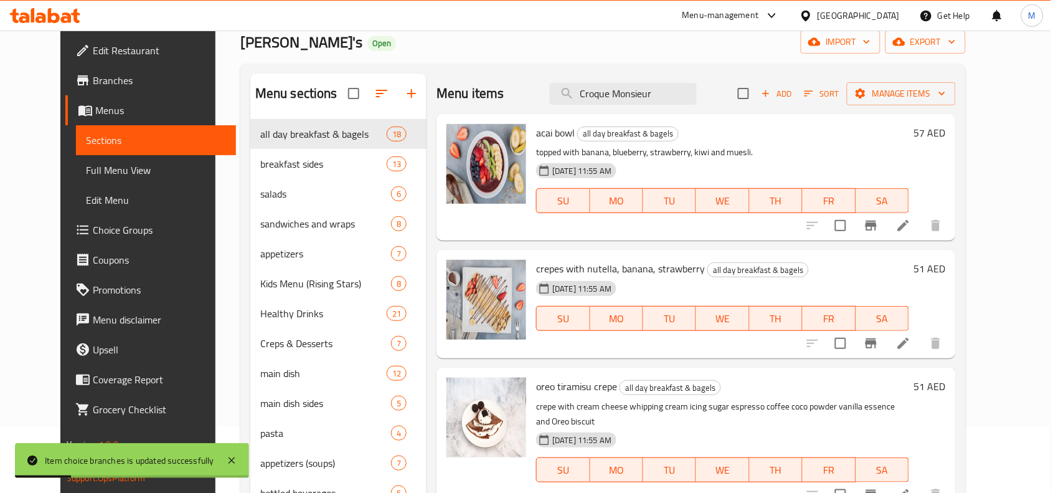
scroll to position [0, 0]
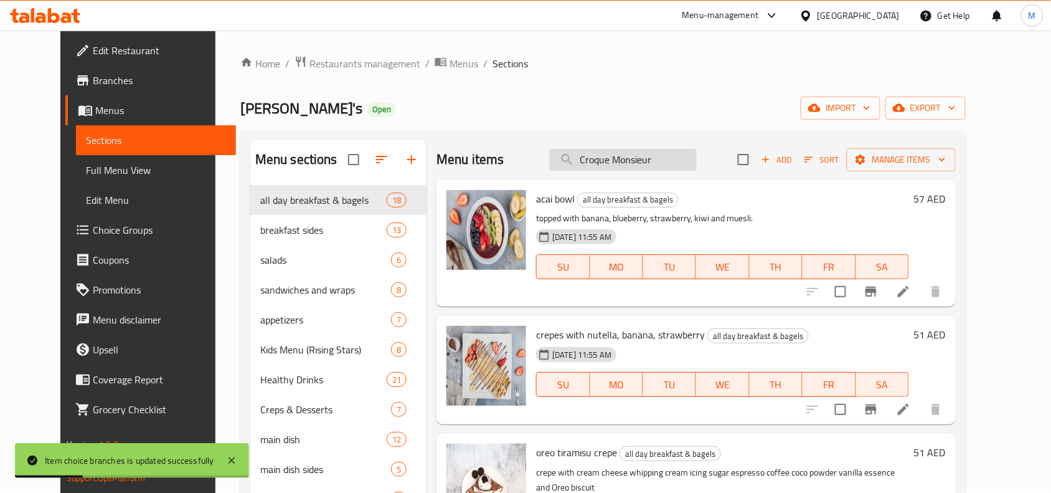
click at [697, 167] on input "Croque Monsieur" at bounding box center [623, 160] width 147 height 22
paste input "Croque Monsieur"
type input "Croque Monsieur"
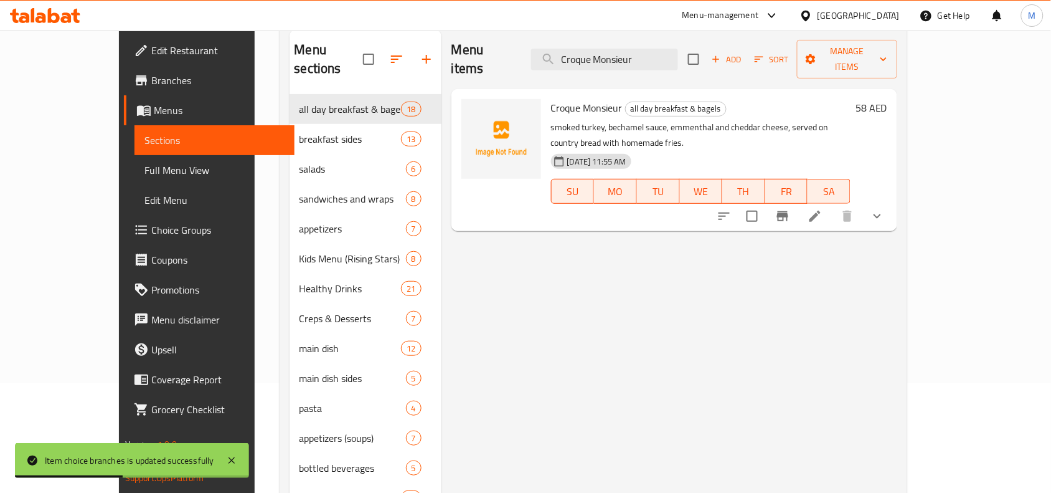
scroll to position [175, 0]
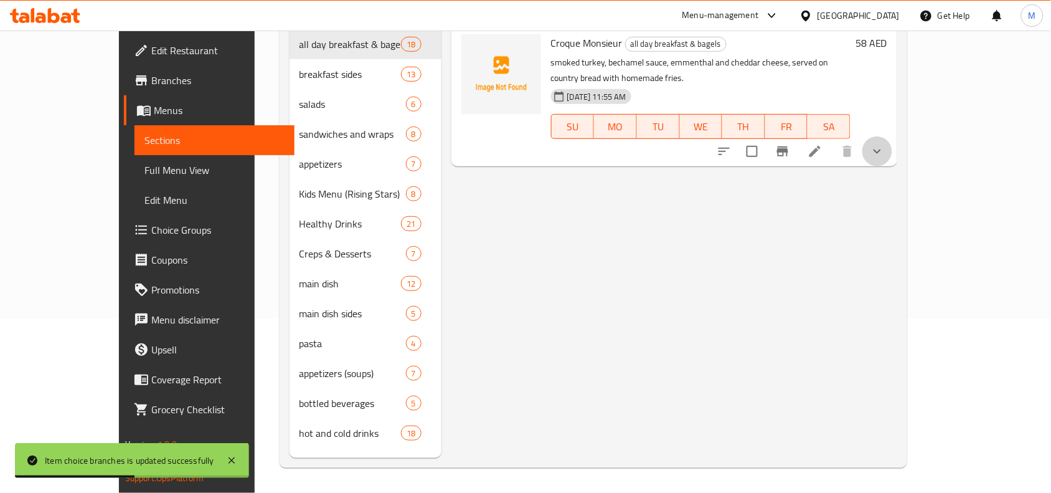
click at [885, 144] on icon "show more" at bounding box center [877, 151] width 15 height 15
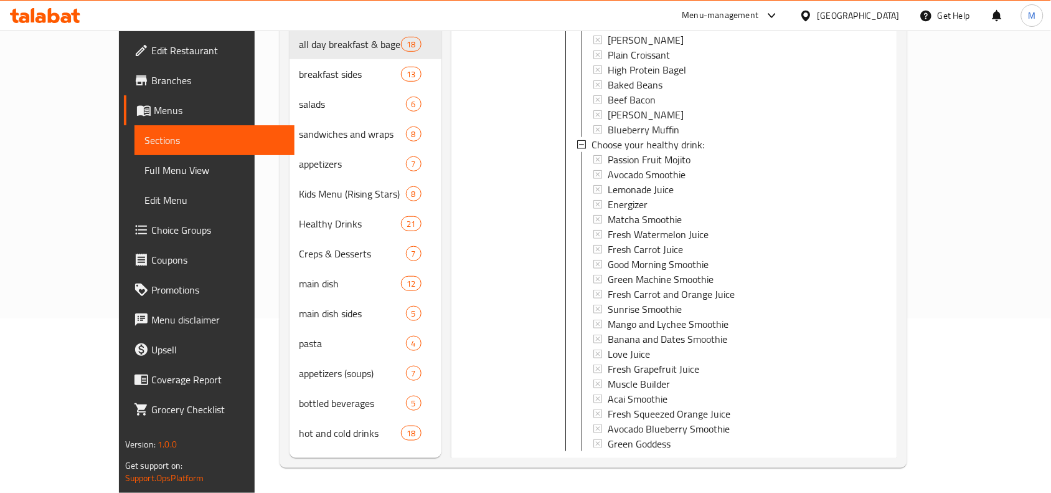
scroll to position [258, 0]
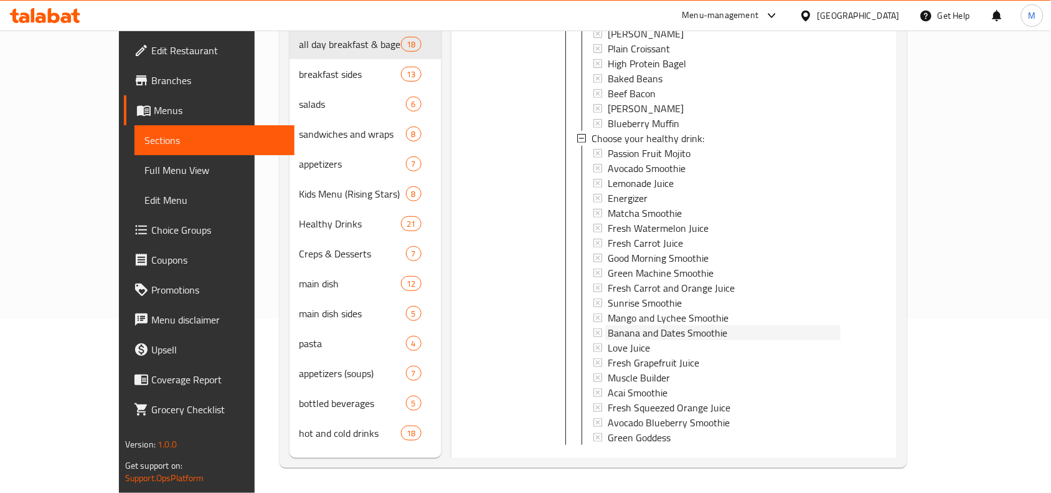
click at [660, 325] on span "Banana and Dates Smoothie" at bounding box center [668, 332] width 120 height 15
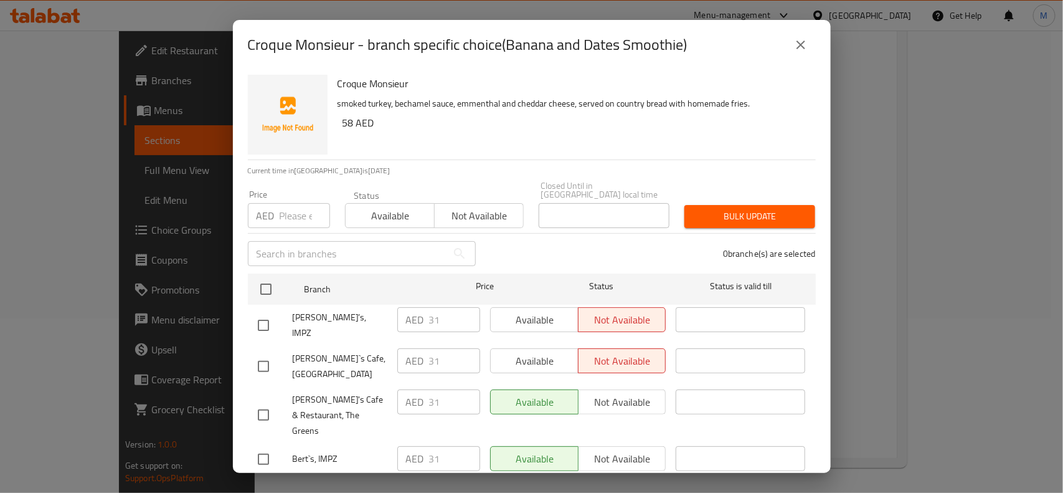
click at [790, 52] on button "close" at bounding box center [801, 45] width 30 height 30
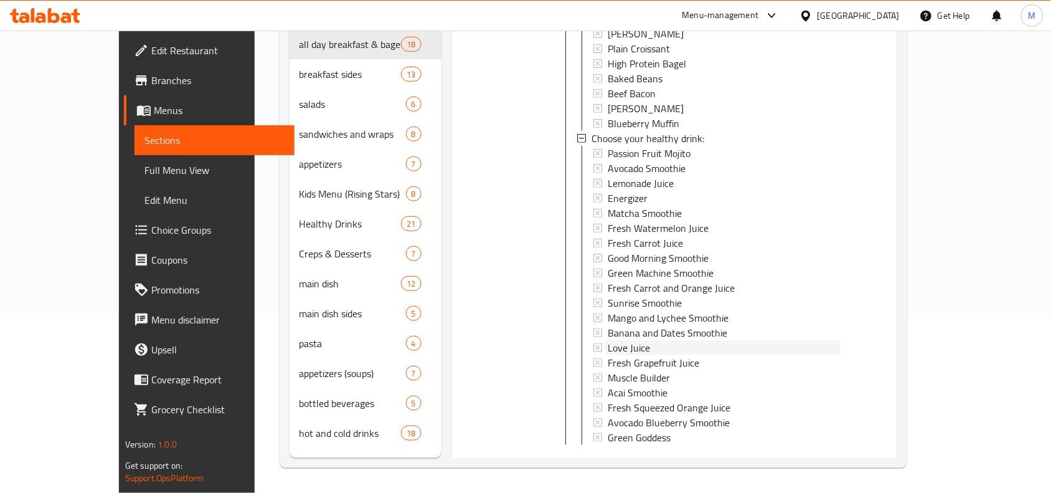
click at [631, 340] on div "Love Juice" at bounding box center [724, 347] width 233 height 15
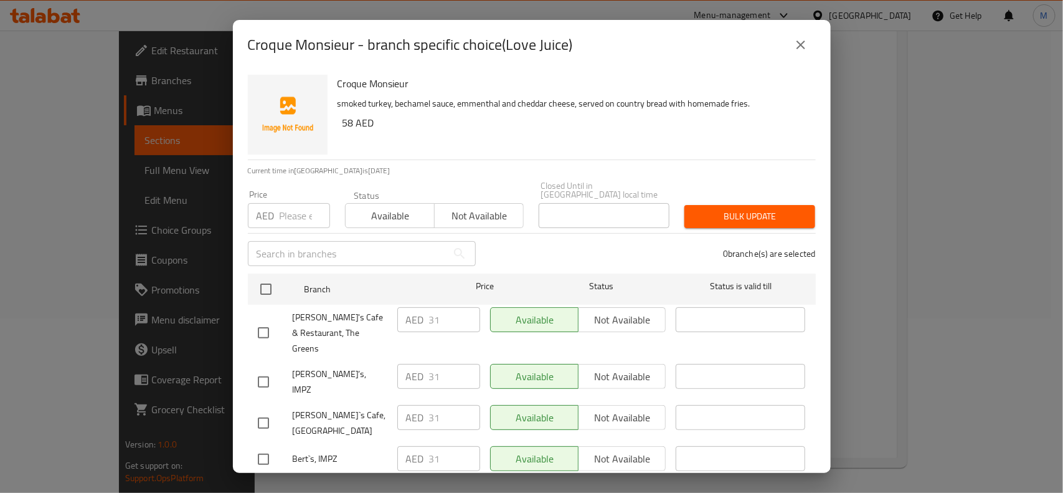
click at [798, 38] on icon "close" at bounding box center [800, 44] width 15 height 15
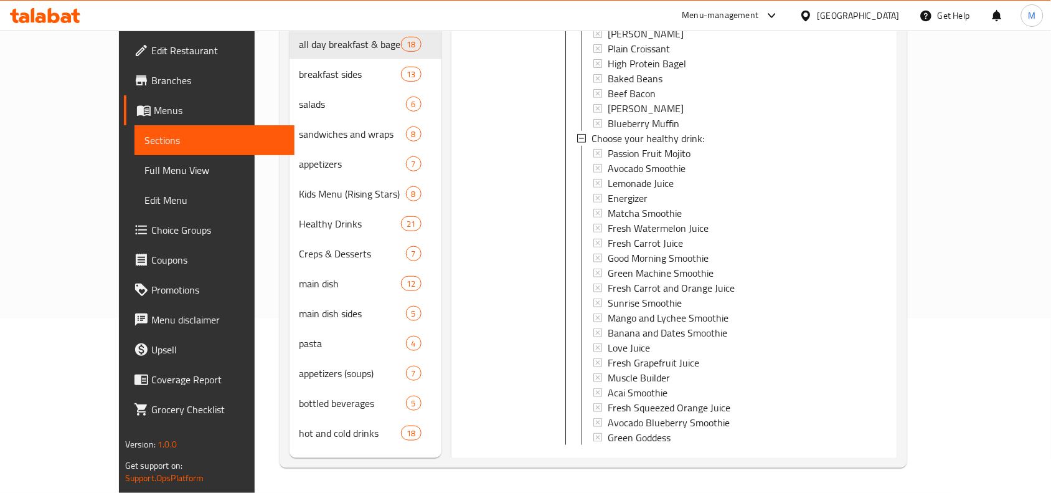
click at [618, 340] on span "Love Juice" at bounding box center [629, 347] width 42 height 15
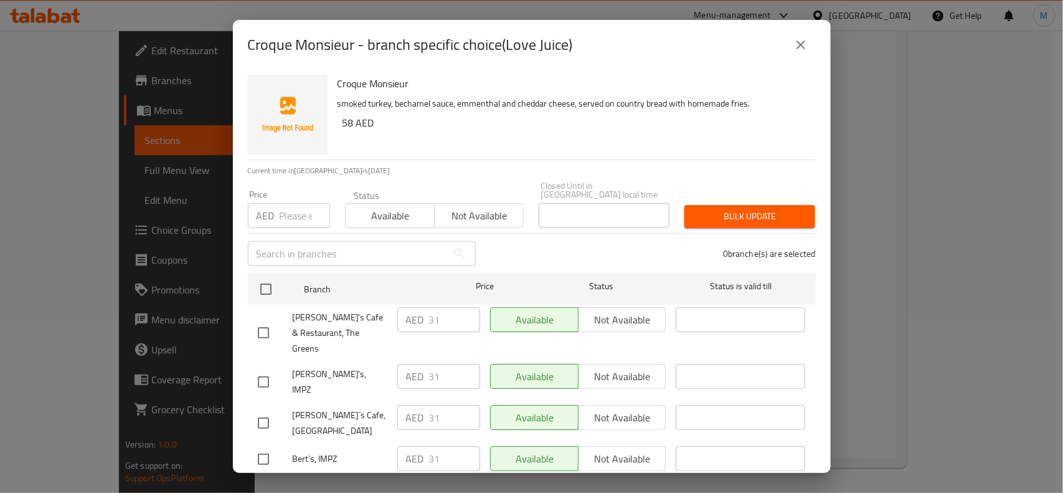
click at [268, 369] on input "checkbox" at bounding box center [263, 382] width 26 height 26
checkbox input "true"
click at [262, 410] on input "checkbox" at bounding box center [263, 423] width 26 height 26
checkbox input "true"
click at [641, 367] on span "Not available" at bounding box center [622, 376] width 78 height 18
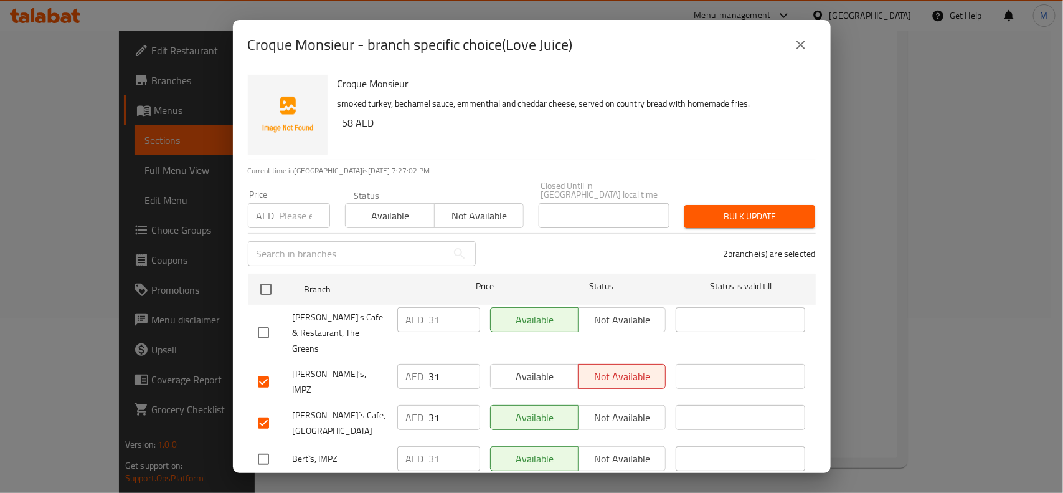
click at [627, 408] on span "Not available" at bounding box center [622, 417] width 78 height 18
click at [615, 483] on span "Save" at bounding box center [532, 491] width 548 height 16
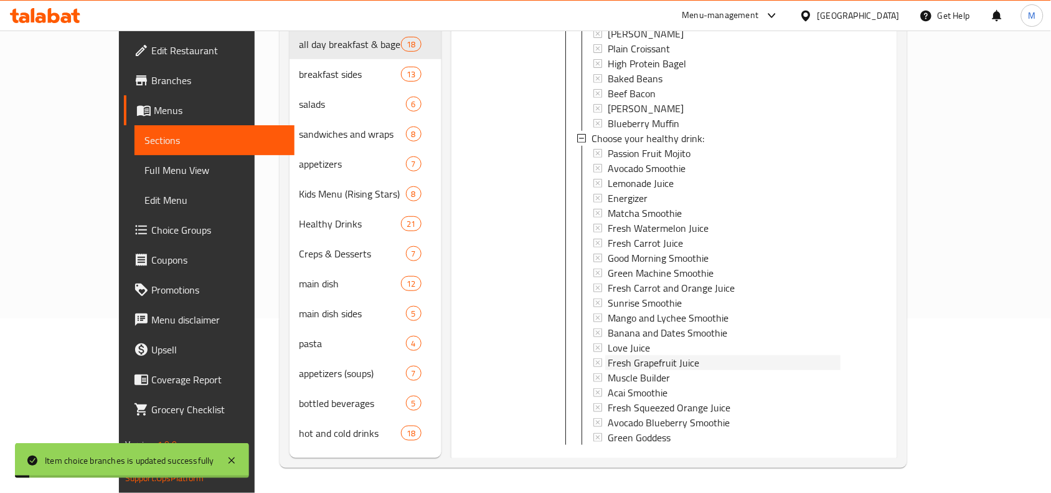
click at [608, 355] on span "Fresh Grapefruit Juice" at bounding box center [654, 362] width 92 height 15
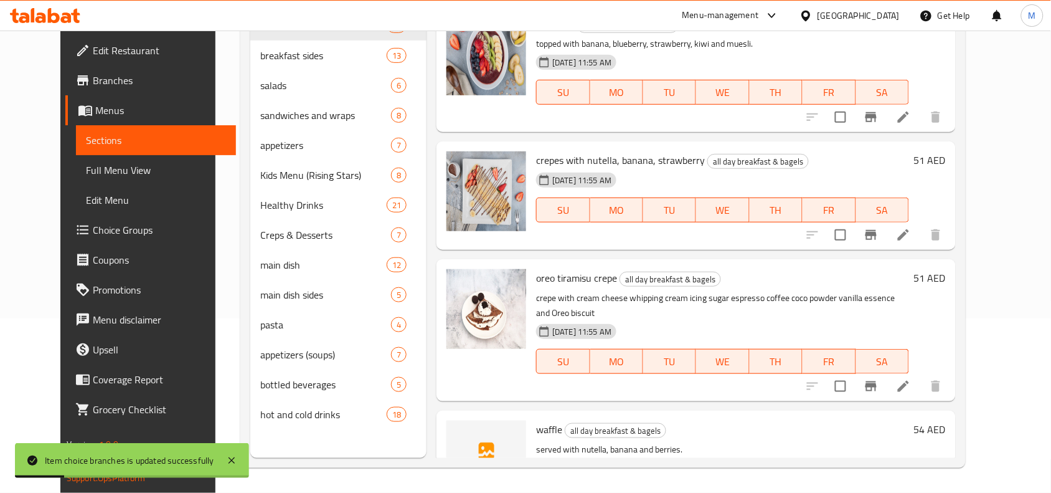
scroll to position [0, 0]
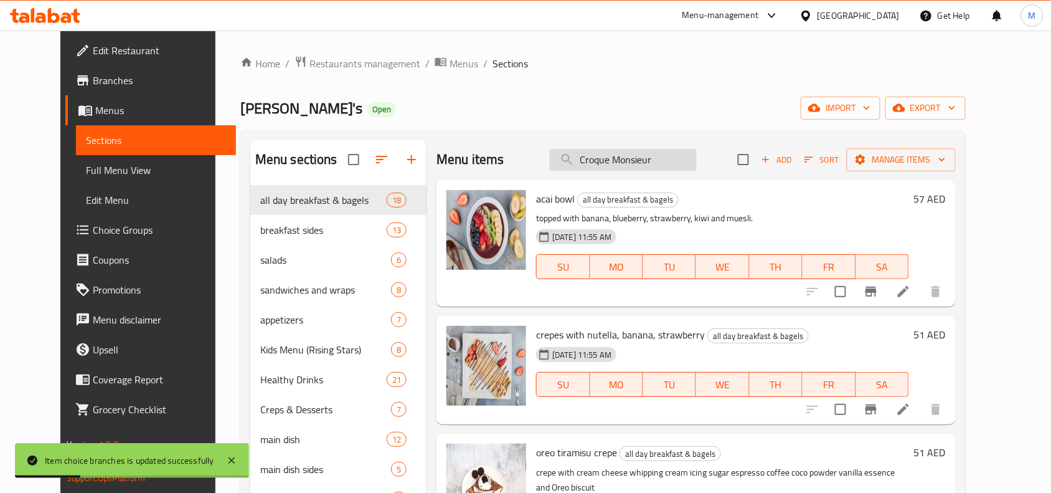
click at [671, 169] on input "Croque Monsieur" at bounding box center [623, 160] width 147 height 22
paste input "Croque Monsieur"
type input "Croque Monsieur"
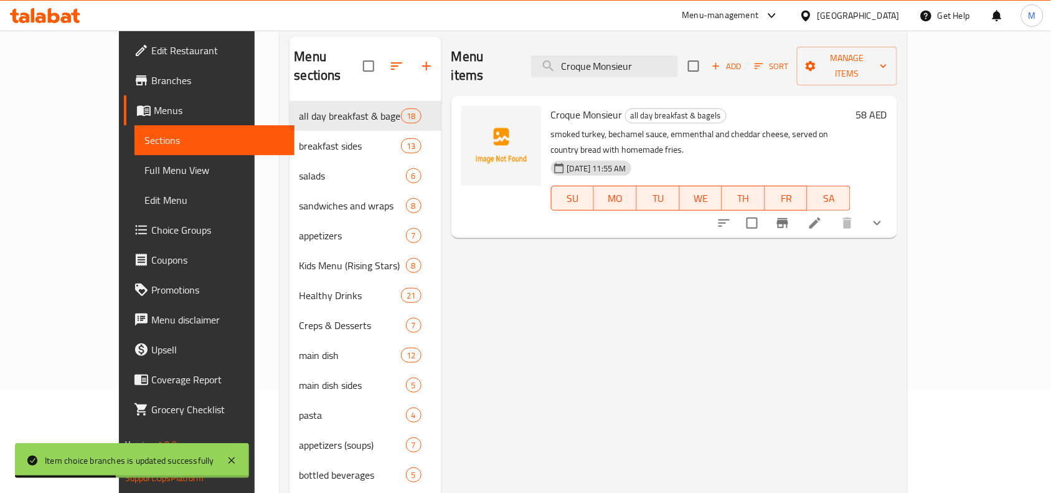
scroll to position [175, 0]
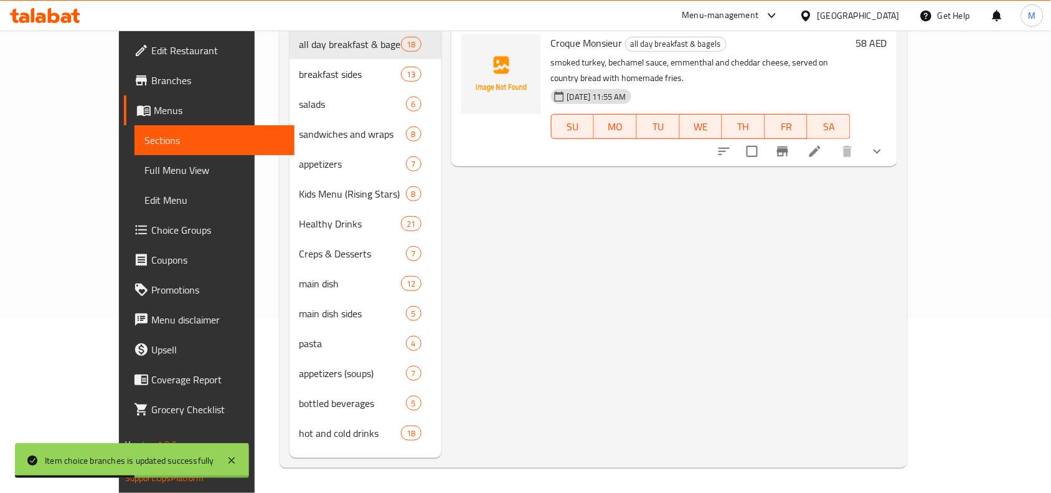
click at [885, 144] on icon "show more" at bounding box center [877, 151] width 15 height 15
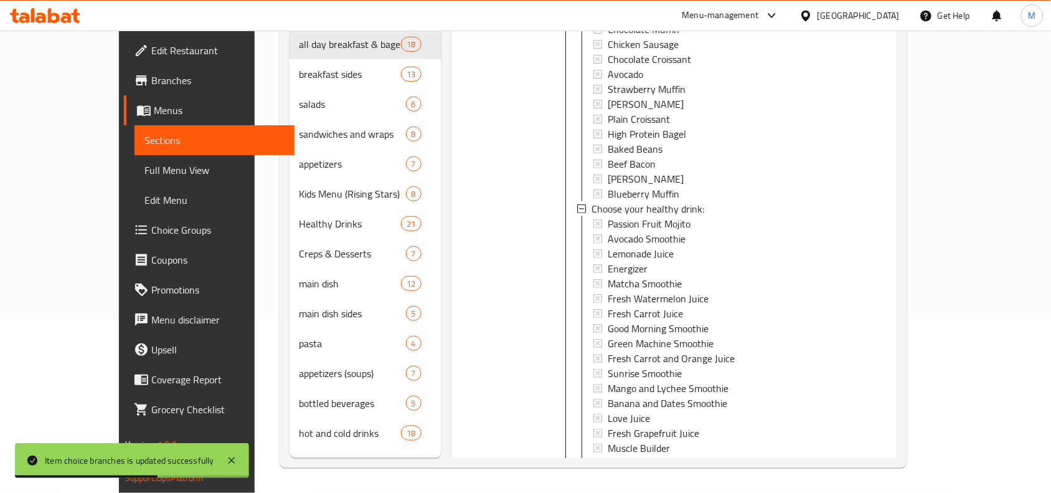
scroll to position [258, 0]
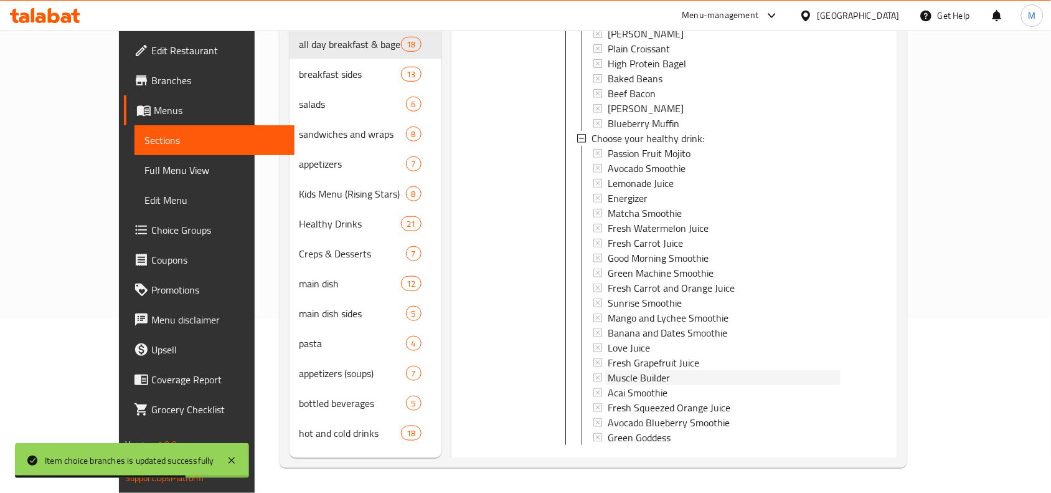
click at [682, 370] on div "Muscle Builder" at bounding box center [724, 377] width 233 height 15
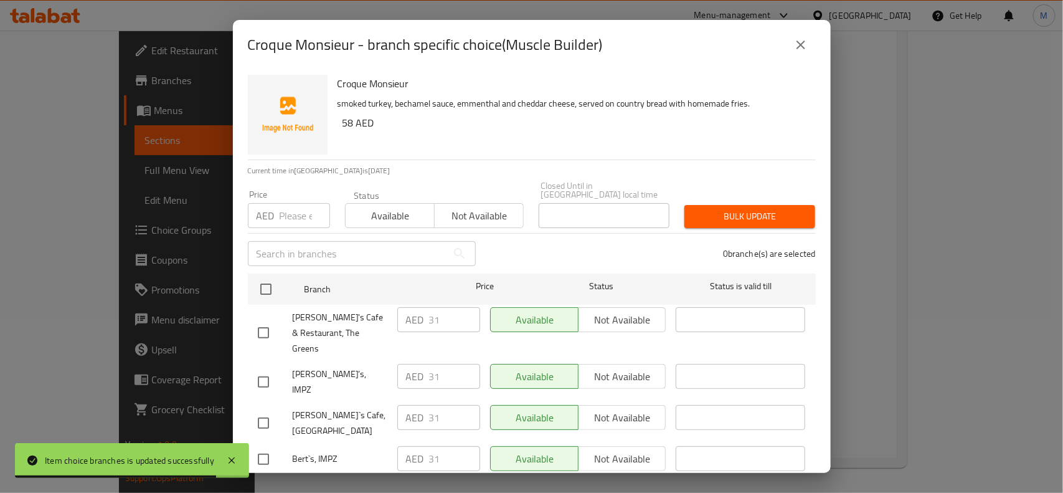
click at [271, 369] on input "checkbox" at bounding box center [263, 382] width 26 height 26
checkbox input "true"
click at [262, 410] on input "checkbox" at bounding box center [263, 423] width 26 height 26
checkbox input "true"
click at [624, 367] on span "Not available" at bounding box center [622, 376] width 78 height 18
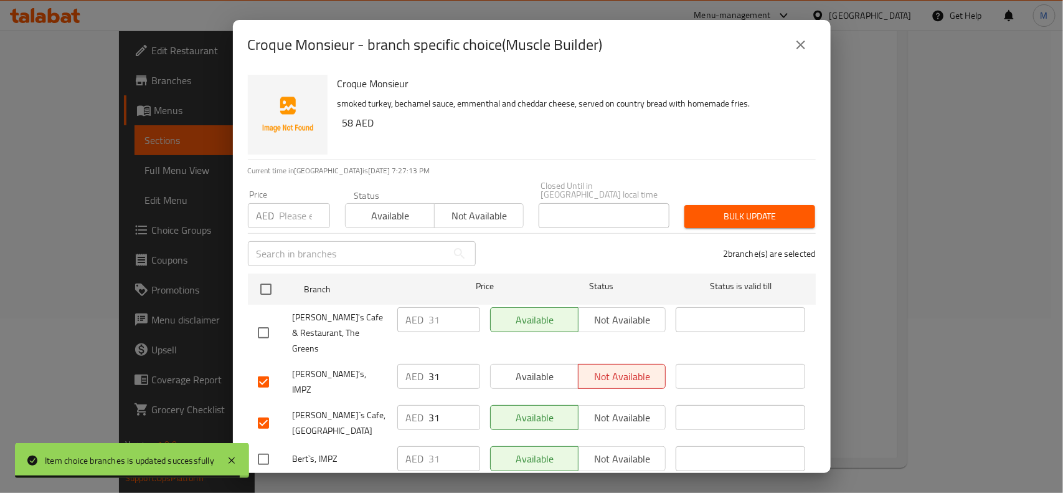
click at [620, 408] on span "Not available" at bounding box center [622, 417] width 78 height 18
click at [623, 483] on span "Save" at bounding box center [532, 491] width 548 height 16
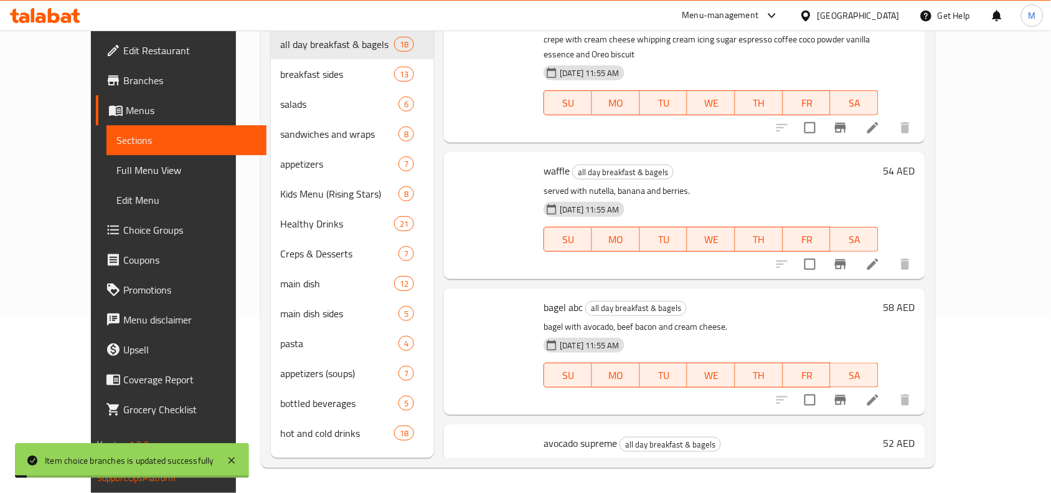
click at [655, 366] on span "TU" at bounding box center [664, 375] width 38 height 18
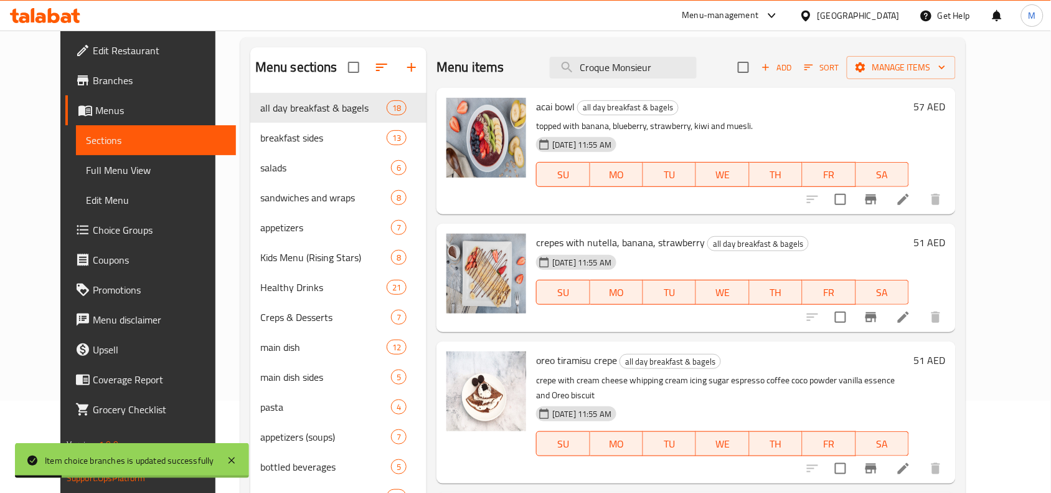
scroll to position [0, 0]
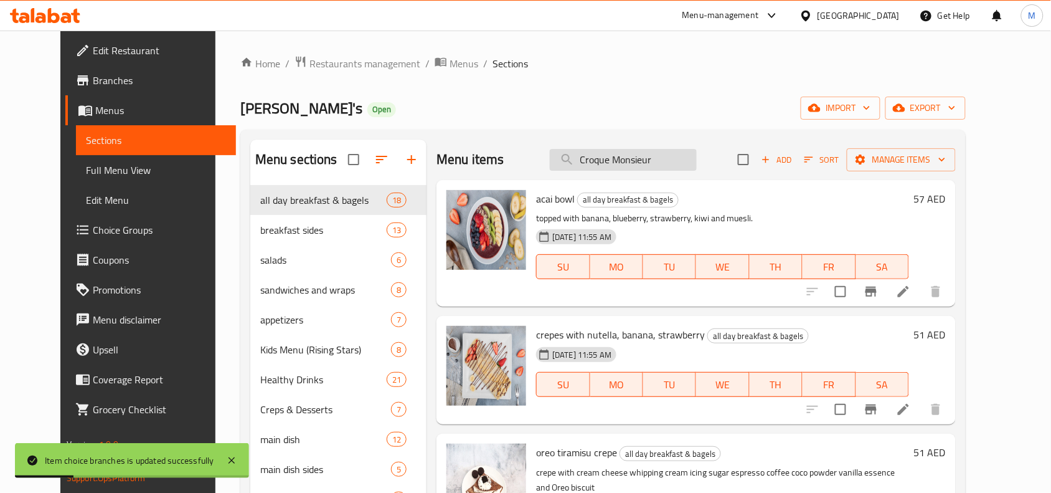
type button "2"
click at [686, 160] on input "Croque Monsieur" at bounding box center [623, 160] width 147 height 22
paste input "Croque Monsieur"
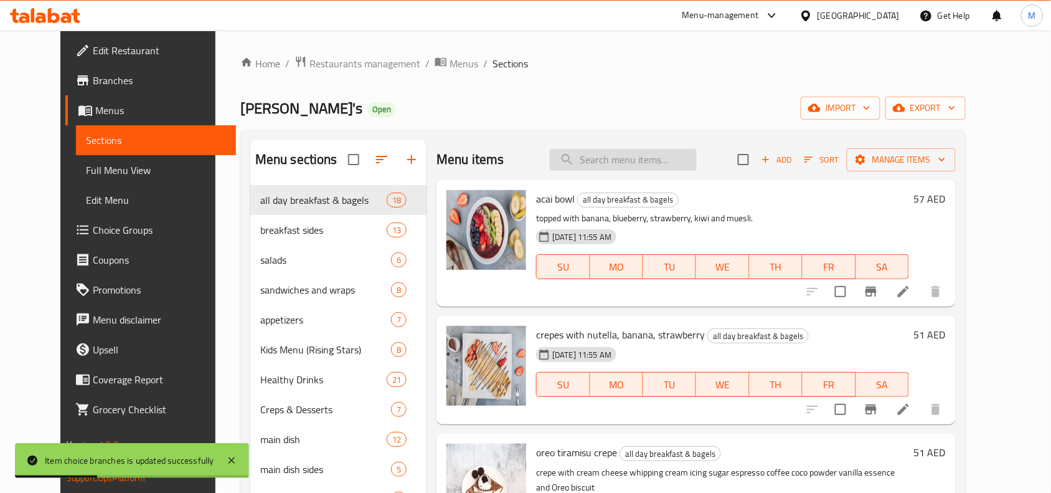
type input "Croque Monsieur"
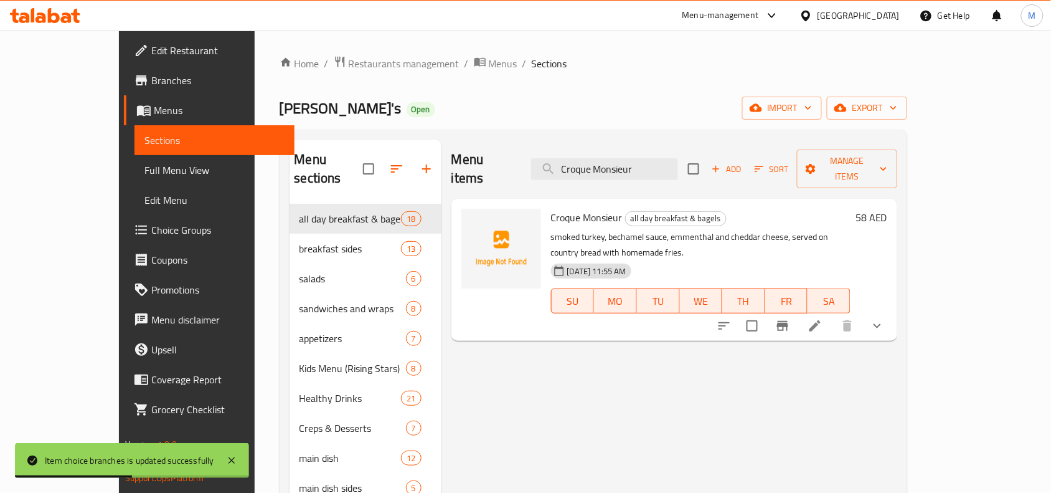
click at [885, 318] on icon "show more" at bounding box center [877, 325] width 15 height 15
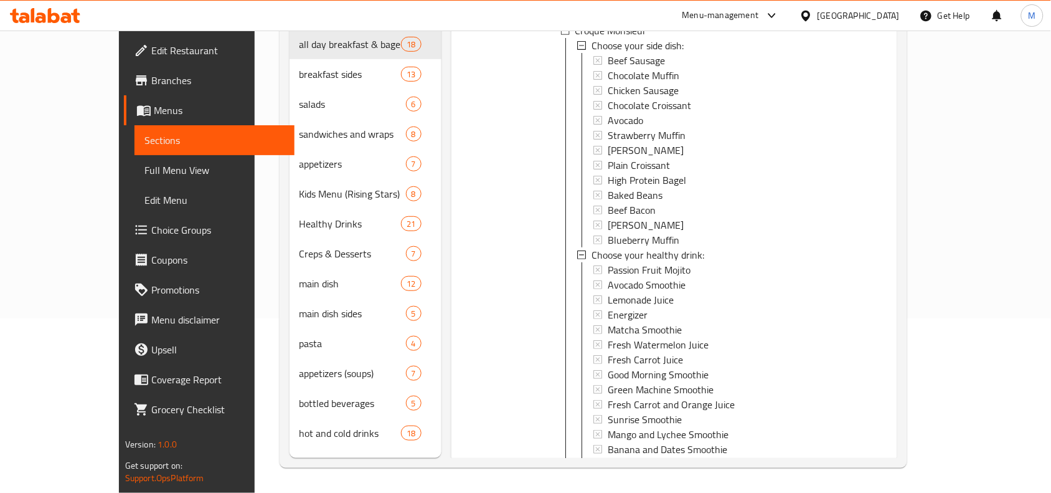
scroll to position [258, 0]
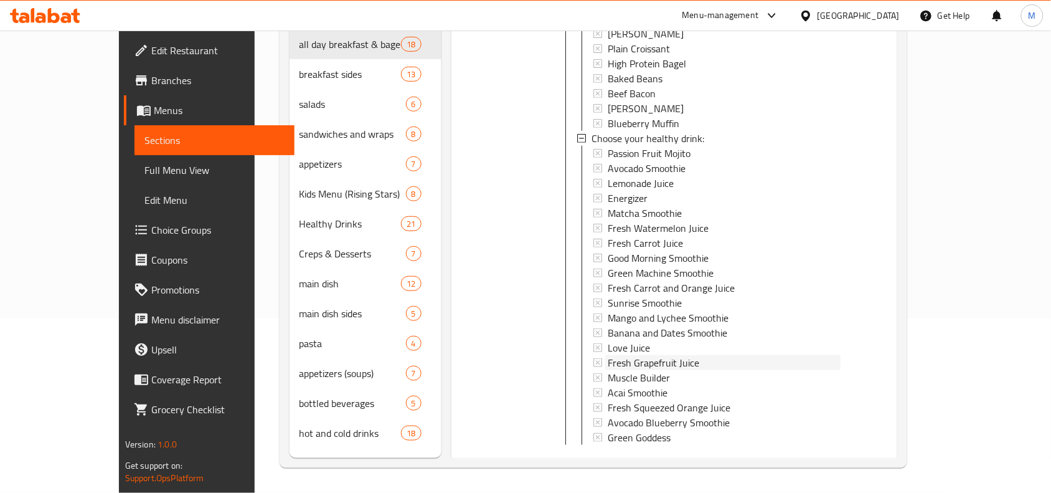
click at [674, 355] on div "Fresh Grapefruit Juice" at bounding box center [724, 362] width 233 height 15
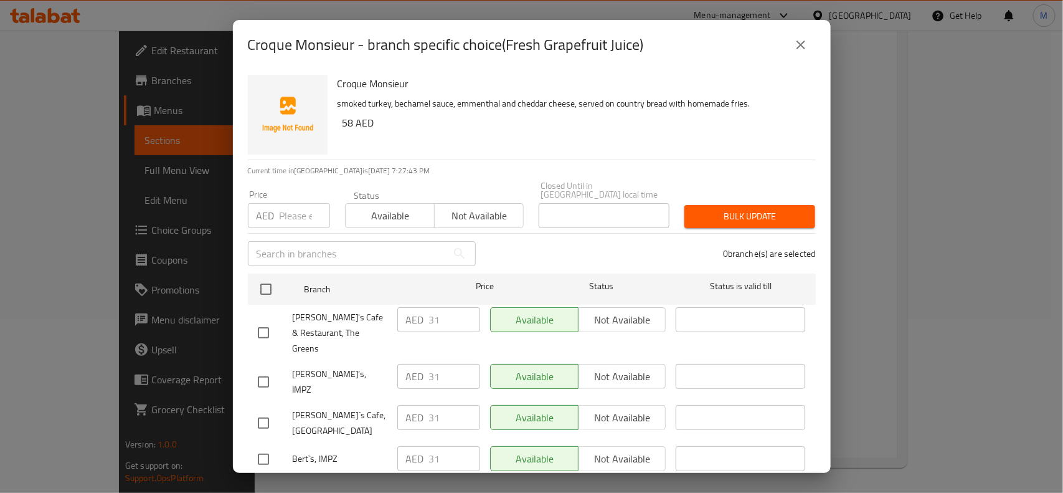
click at [253, 369] on input "checkbox" at bounding box center [263, 382] width 26 height 26
checkbox input "true"
click at [262, 400] on div "[PERSON_NAME]`s Cafe, [GEOGRAPHIC_DATA]" at bounding box center [322, 423] width 139 height 46
click at [266, 410] on input "checkbox" at bounding box center [263, 423] width 26 height 26
checkbox input "true"
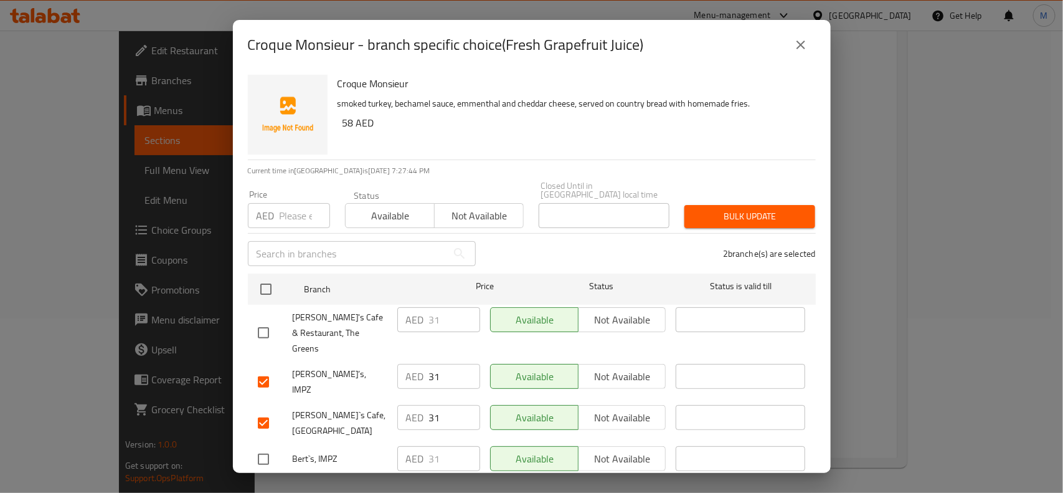
click at [613, 367] on span "Not available" at bounding box center [622, 376] width 78 height 18
click at [611, 408] on span "Not available" at bounding box center [622, 417] width 78 height 18
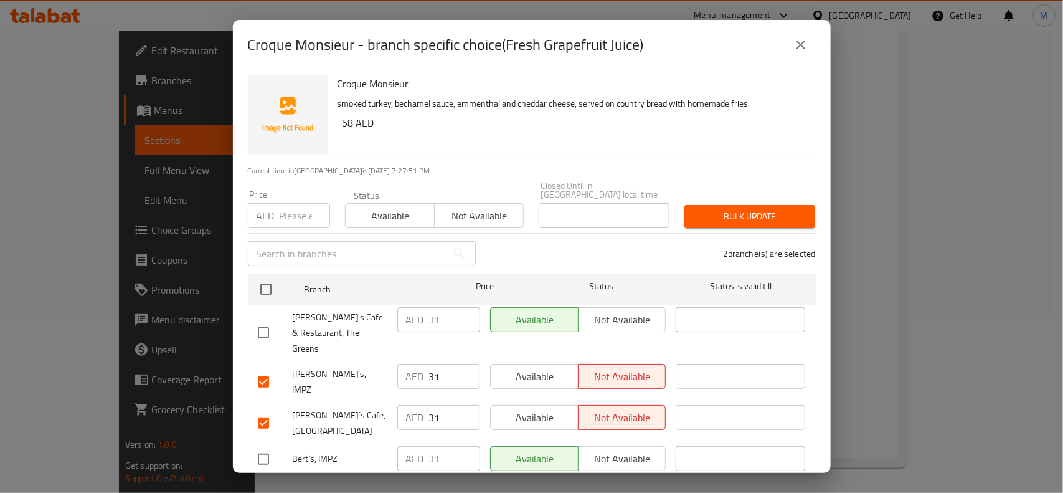
click at [623, 483] on span "Save" at bounding box center [532, 491] width 548 height 16
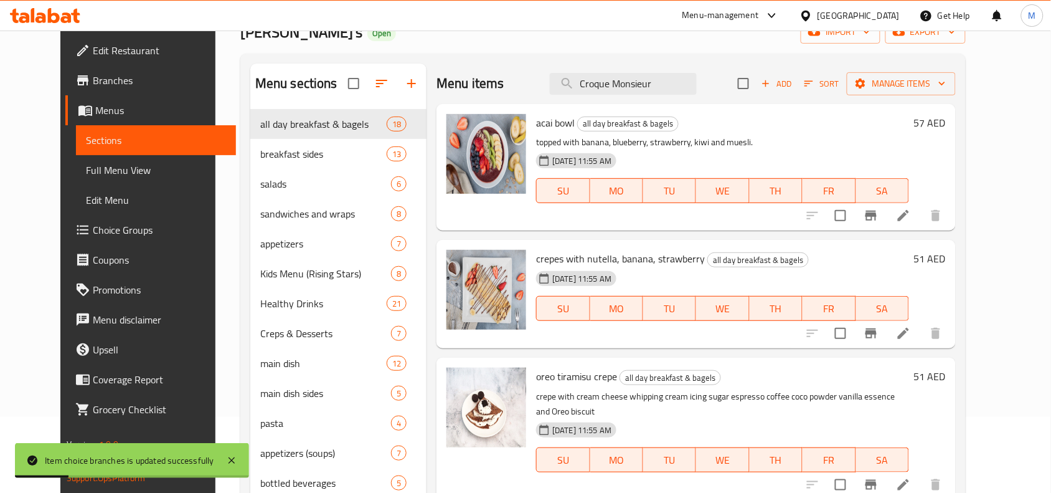
scroll to position [0, 0]
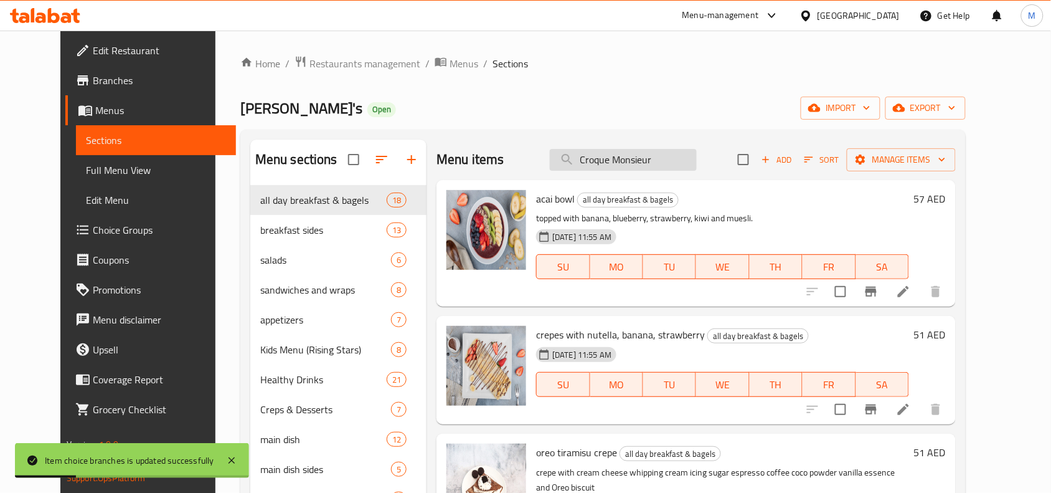
type button "2"
click at [687, 151] on input "Croque Monsieur" at bounding box center [623, 160] width 147 height 22
paste input "Croque Monsieur"
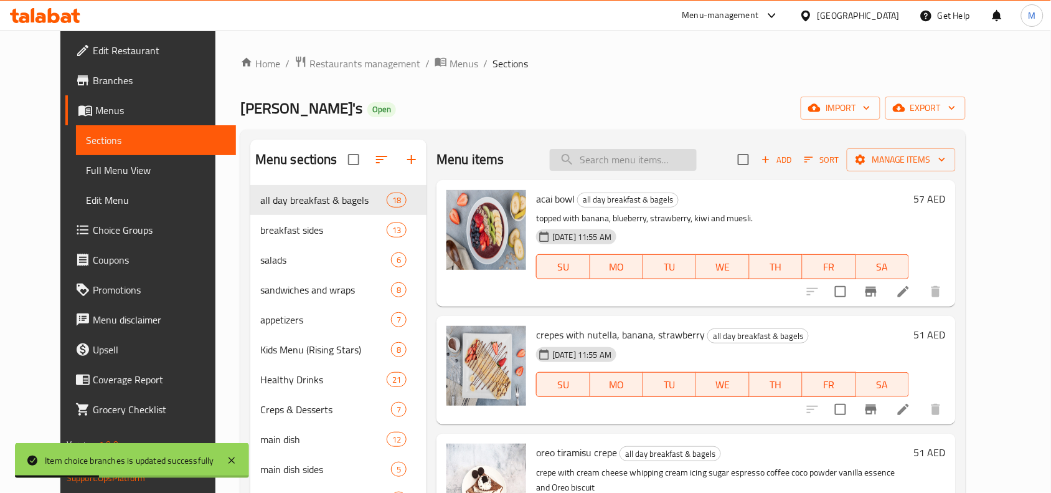
type input "Croque Monsieur"
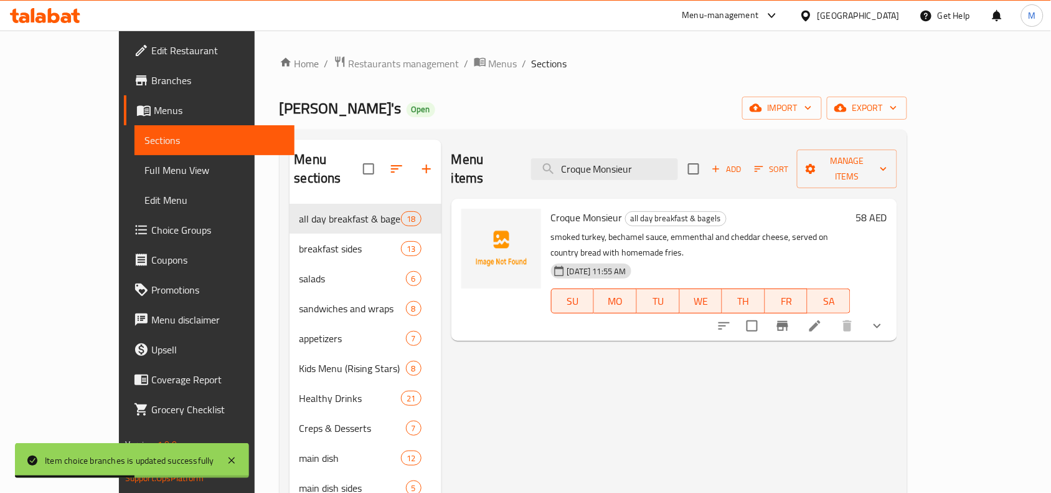
click at [892, 311] on button "show more" at bounding box center [877, 326] width 30 height 30
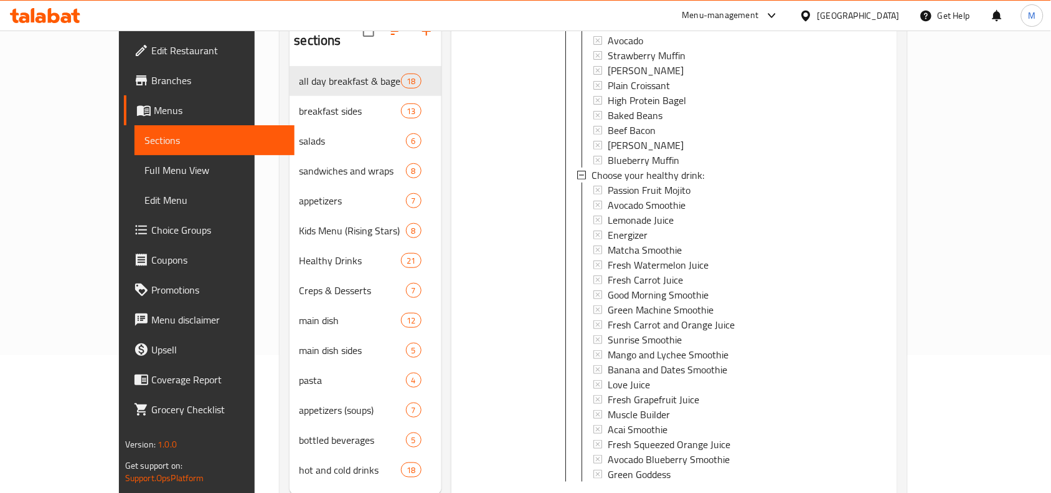
scroll to position [175, 0]
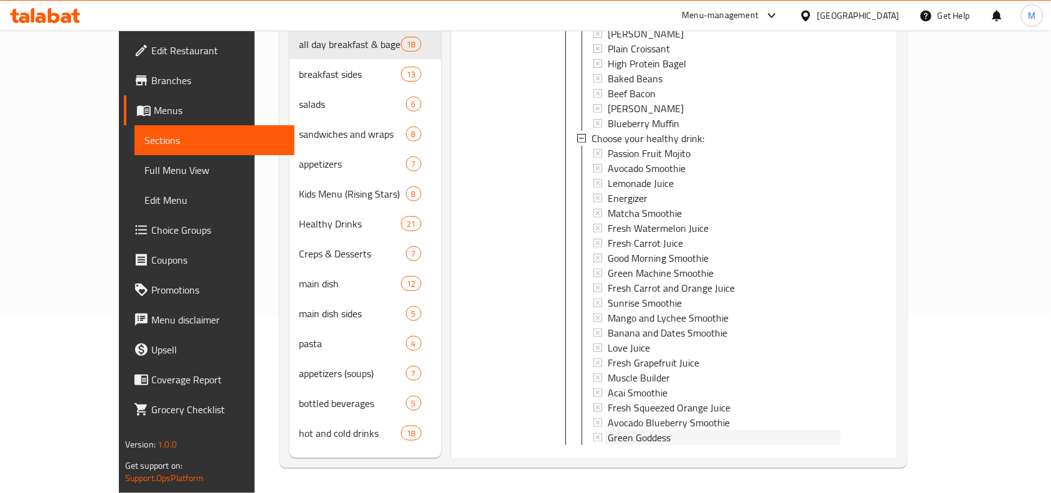
click at [841, 430] on div "Green Goddess" at bounding box center [724, 437] width 233 height 15
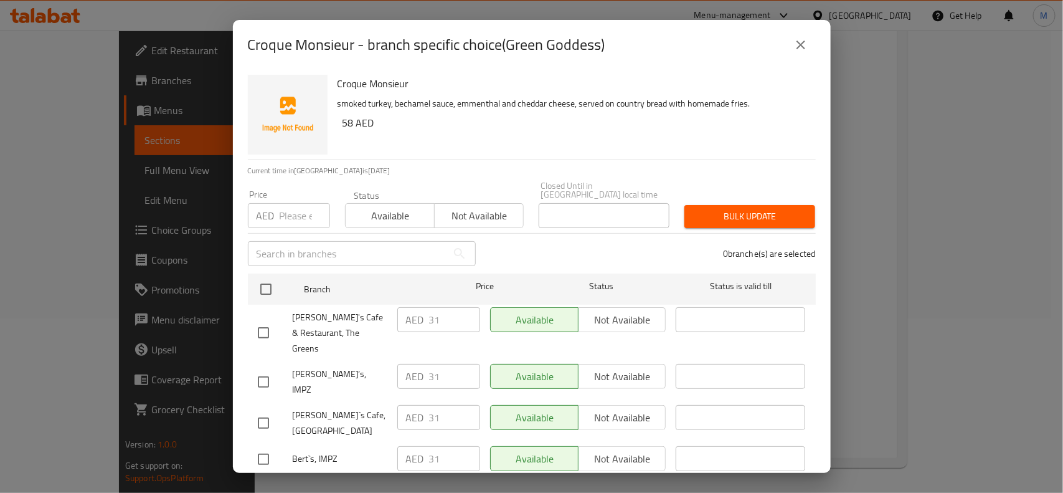
click at [809, 56] on button "close" at bounding box center [801, 45] width 30 height 30
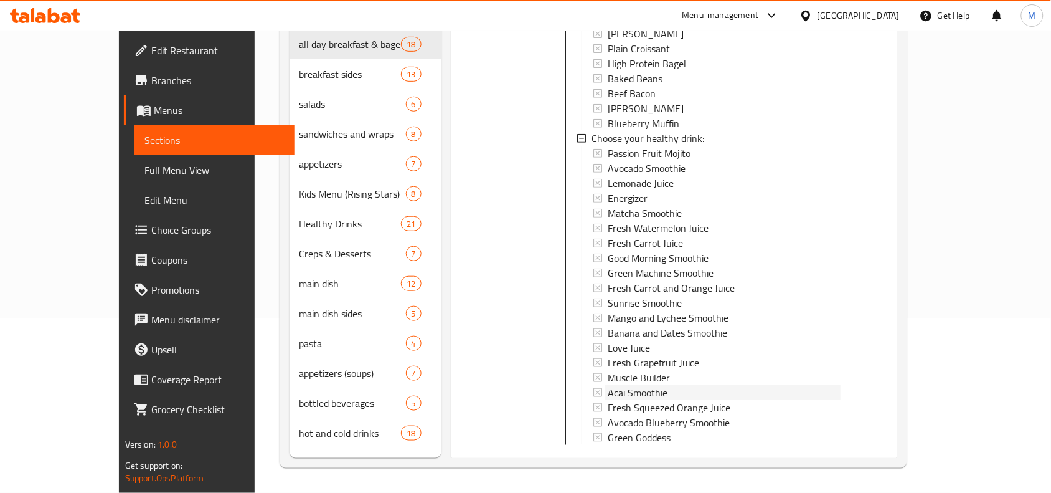
click at [692, 385] on div "Acai Smoothie" at bounding box center [724, 392] width 233 height 15
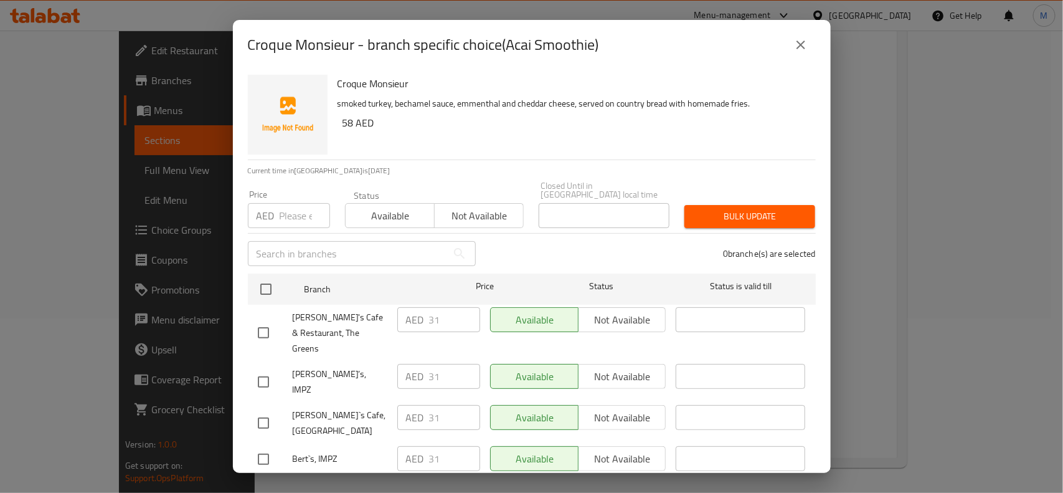
click at [791, 56] on button "close" at bounding box center [801, 45] width 30 height 30
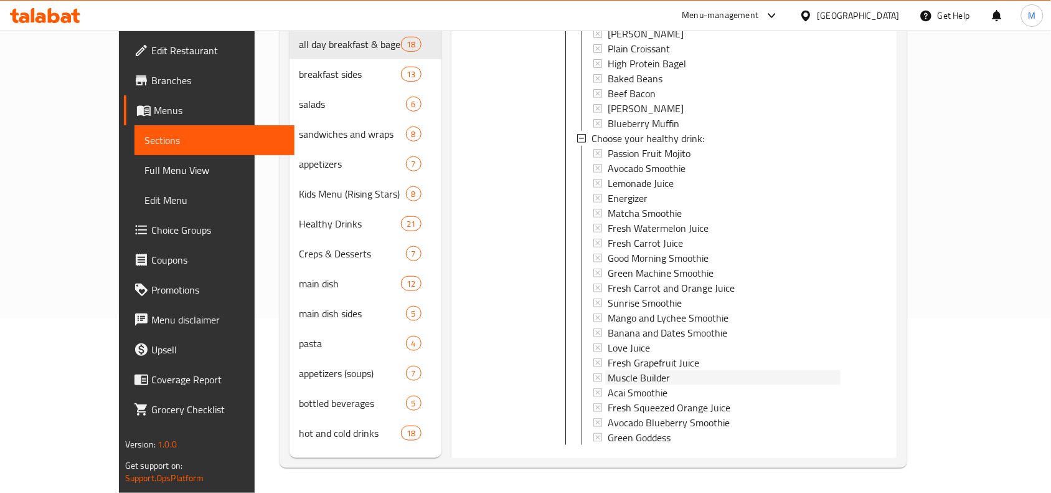
click at [670, 370] on div "Muscle Builder" at bounding box center [724, 377] width 233 height 15
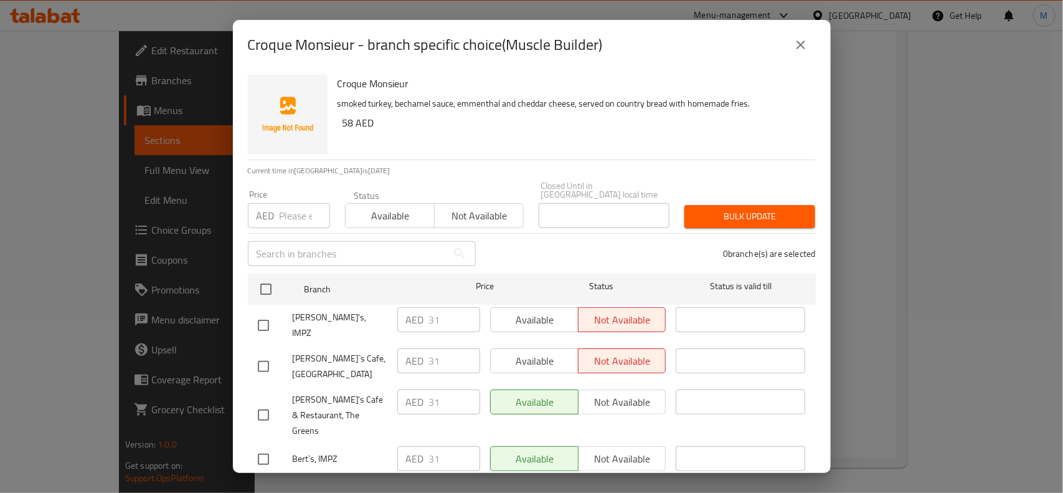
click at [806, 51] on icon "close" at bounding box center [800, 44] width 15 height 15
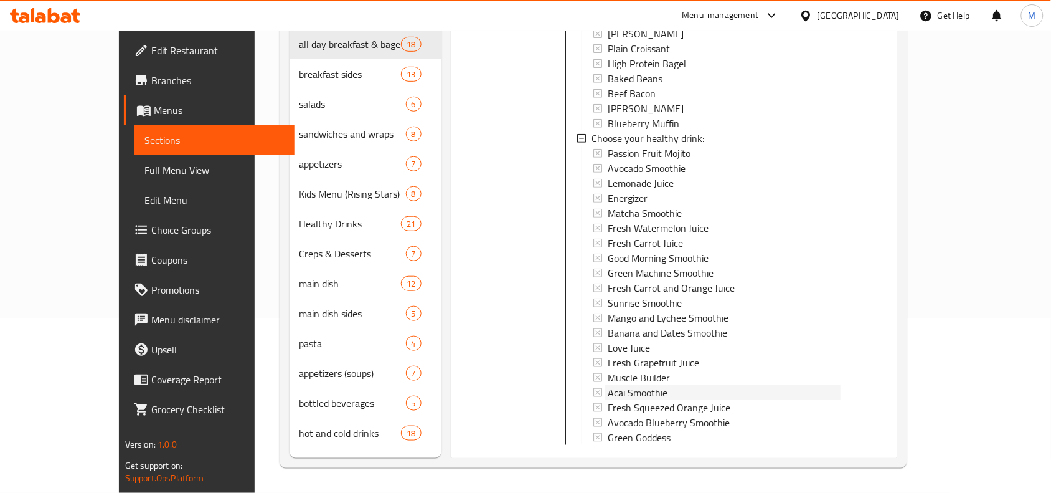
click at [663, 385] on div "Acai Smoothie" at bounding box center [724, 392] width 233 height 15
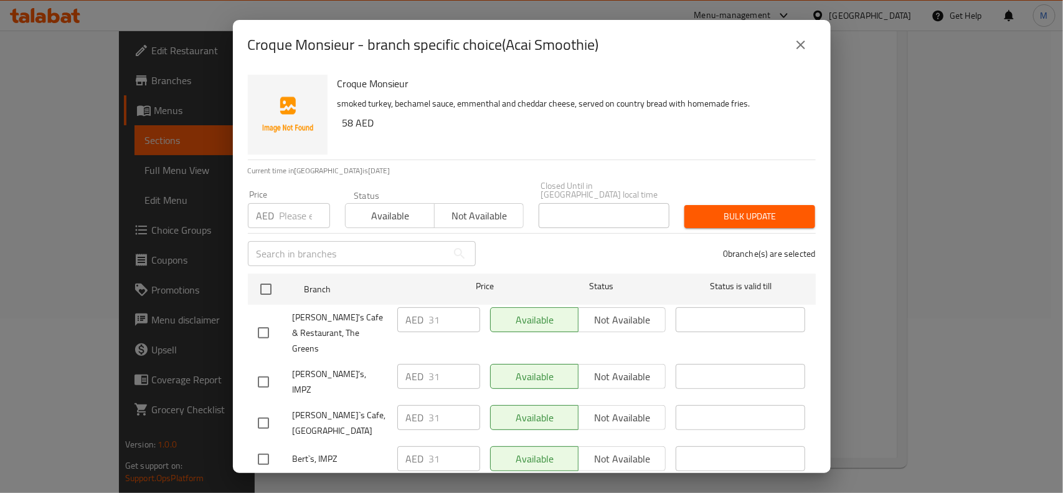
click at [258, 369] on input "checkbox" at bounding box center [263, 382] width 26 height 26
checkbox input "true"
click at [257, 410] on input "checkbox" at bounding box center [263, 423] width 26 height 26
checkbox input "true"
click at [658, 367] on span "Not available" at bounding box center [622, 376] width 78 height 18
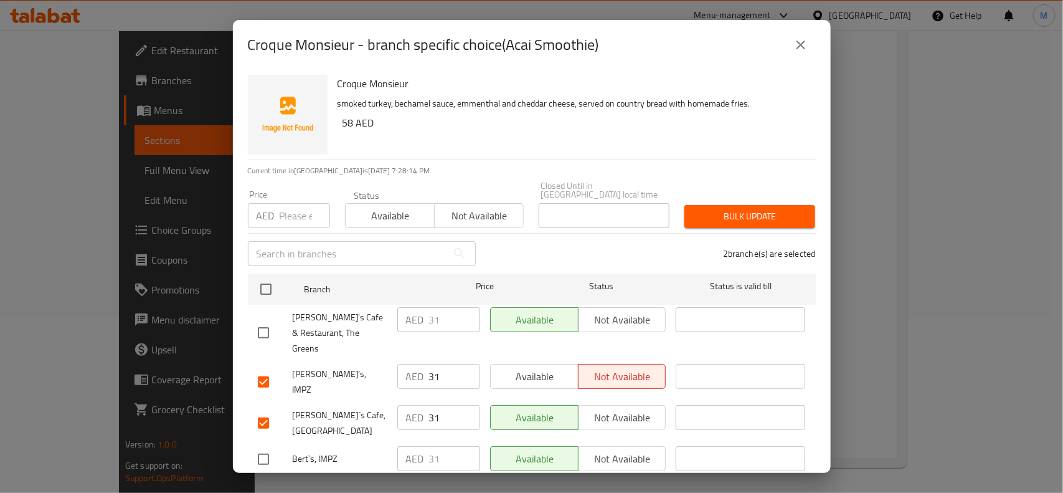
click at [640, 408] on span "Not available" at bounding box center [622, 417] width 78 height 18
click at [616, 483] on span "Save" at bounding box center [532, 491] width 548 height 16
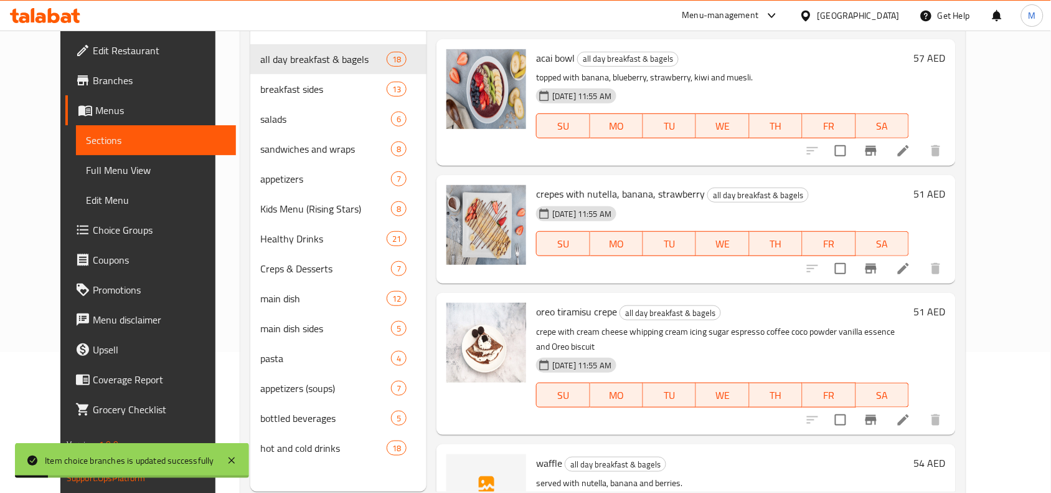
scroll to position [0, 0]
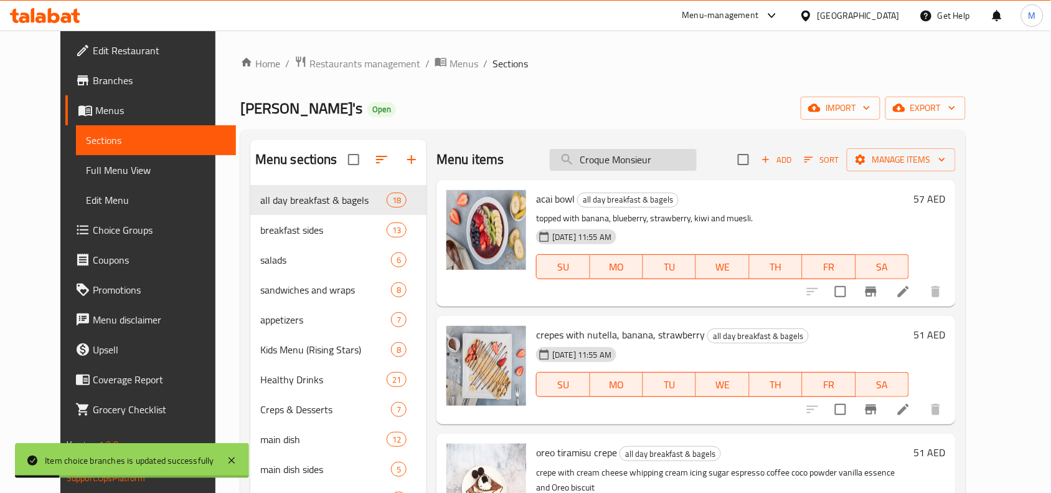
click at [689, 163] on input "Croque Monsieur" at bounding box center [623, 160] width 147 height 22
paste input "Croque Monsieur"
type input "Croque Monsieur"
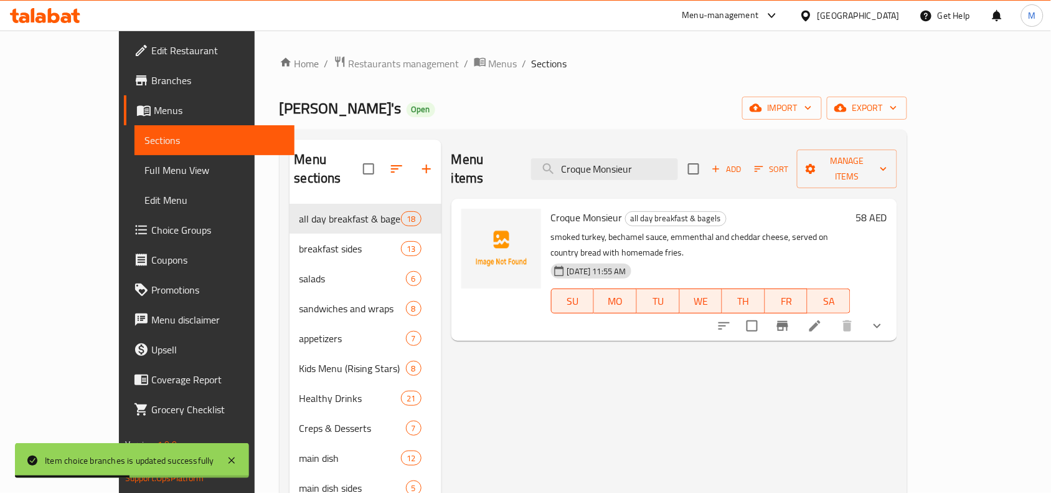
click at [892, 311] on button "show more" at bounding box center [877, 326] width 30 height 30
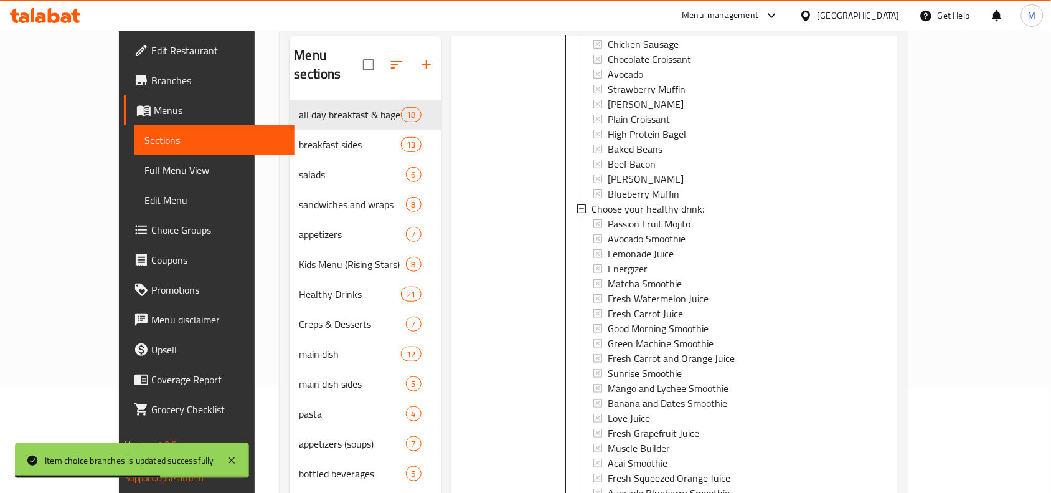
scroll to position [175, 0]
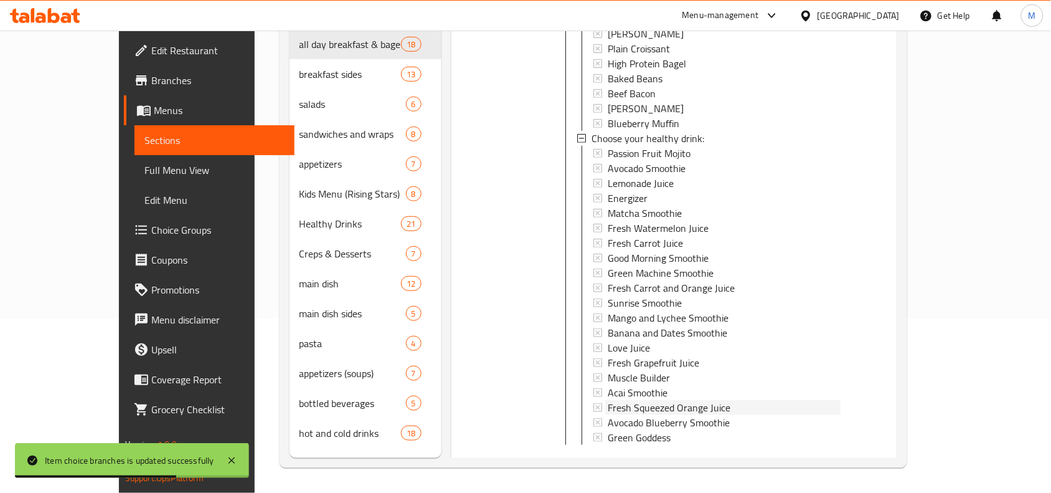
click at [702, 400] on div "Fresh Squeezed Orange Juice" at bounding box center [724, 407] width 233 height 15
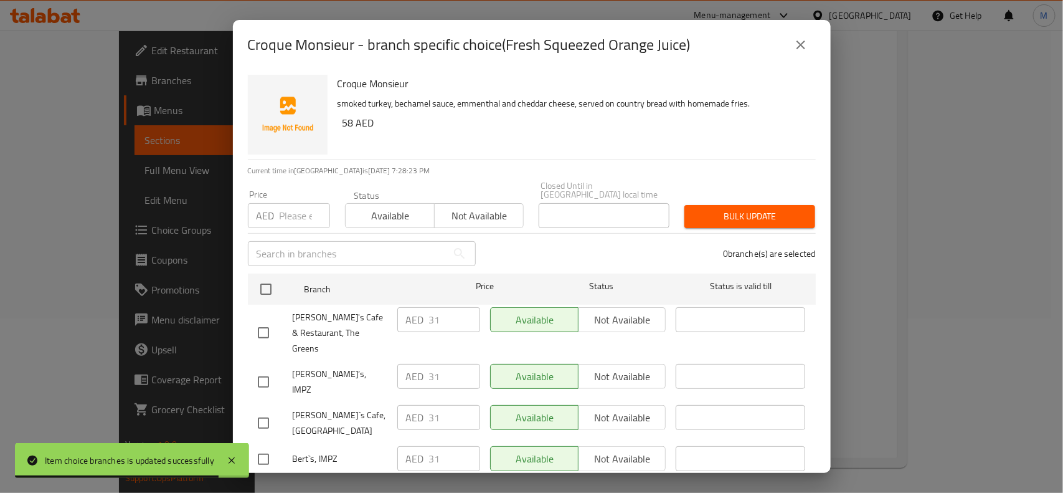
click at [274, 369] on input "checkbox" at bounding box center [263, 382] width 26 height 26
checkbox input "true"
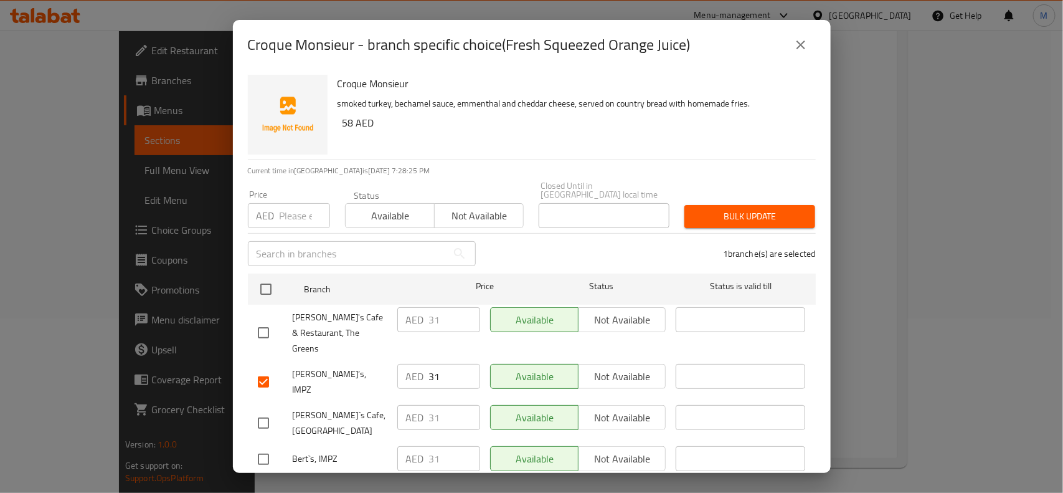
click at [254, 410] on input "checkbox" at bounding box center [263, 423] width 26 height 26
checkbox input "true"
click at [643, 367] on span "Not available" at bounding box center [622, 376] width 78 height 18
click at [646, 441] on div "Available Not available" at bounding box center [578, 459] width 186 height 36
click at [643, 408] on span "Not available" at bounding box center [622, 417] width 78 height 18
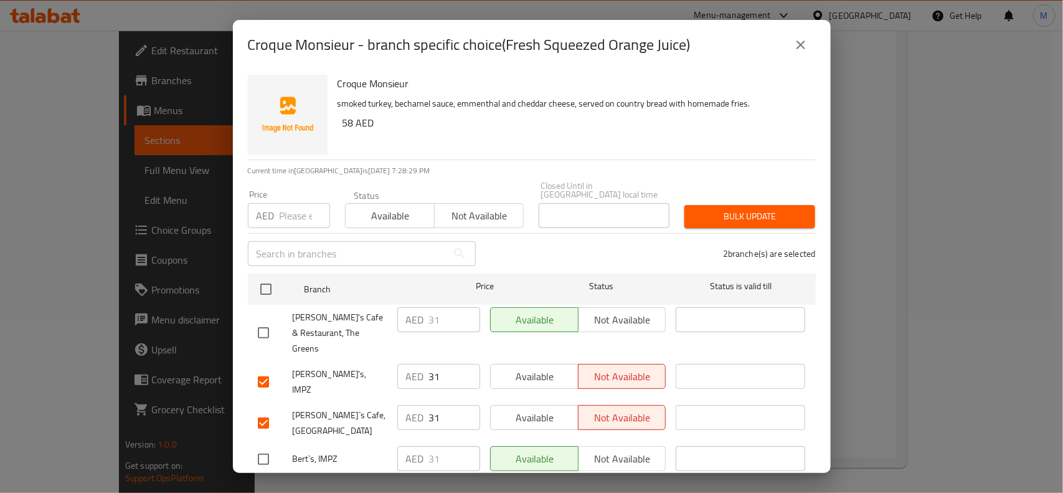
click at [631, 479] on button "Save" at bounding box center [532, 490] width 568 height 23
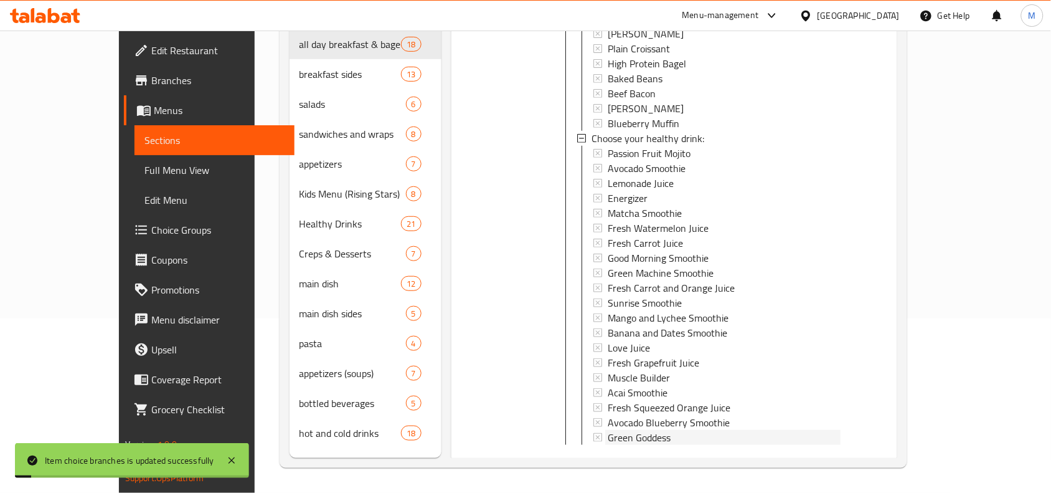
click at [779, 430] on div "Green Goddess" at bounding box center [724, 437] width 233 height 15
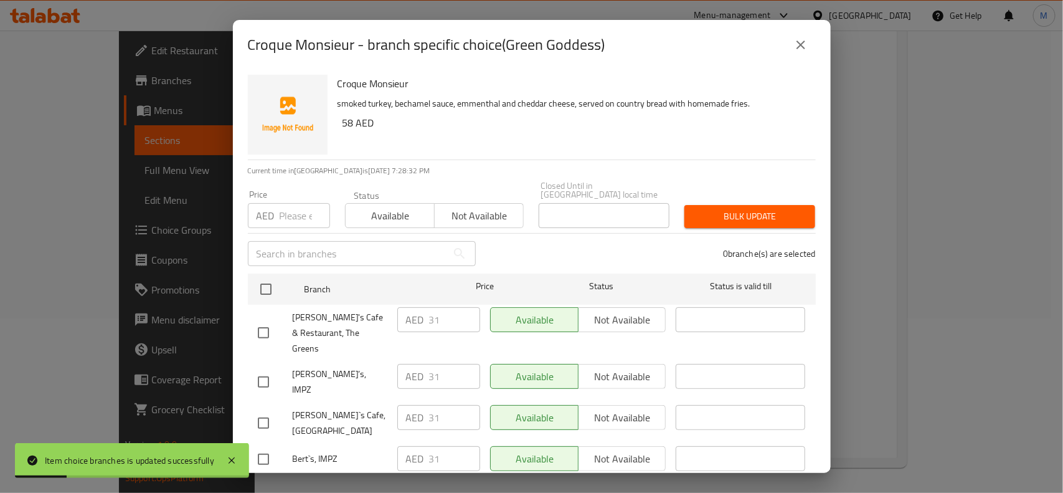
click at [268, 369] on input "checkbox" at bounding box center [263, 382] width 26 height 26
checkbox input "true"
drag, startPoint x: 265, startPoint y: 386, endPoint x: 447, endPoint y: 365, distance: 183.7
click at [265, 410] on input "checkbox" at bounding box center [263, 423] width 26 height 26
checkbox input "true"
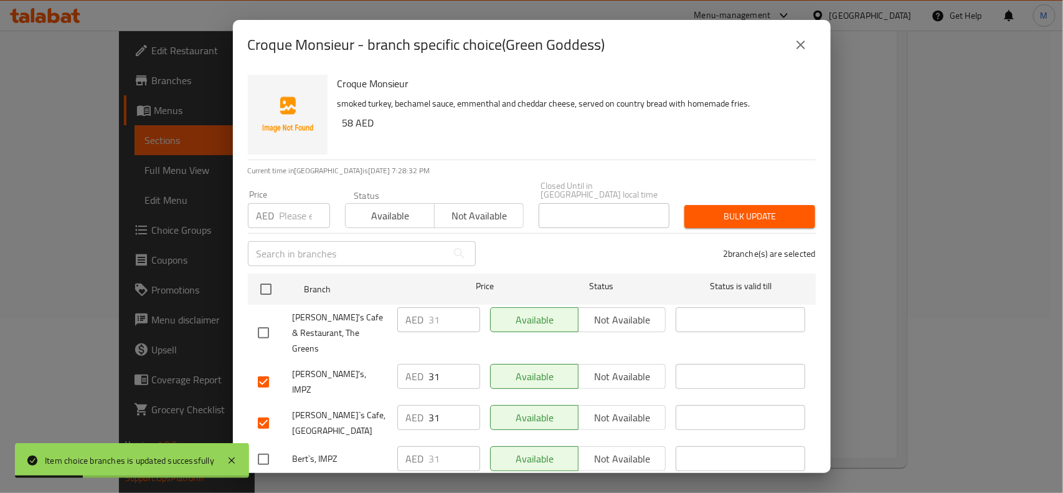
click at [606, 367] on span "Not available" at bounding box center [622, 376] width 78 height 18
click at [612, 408] on span "Not available" at bounding box center [622, 417] width 78 height 18
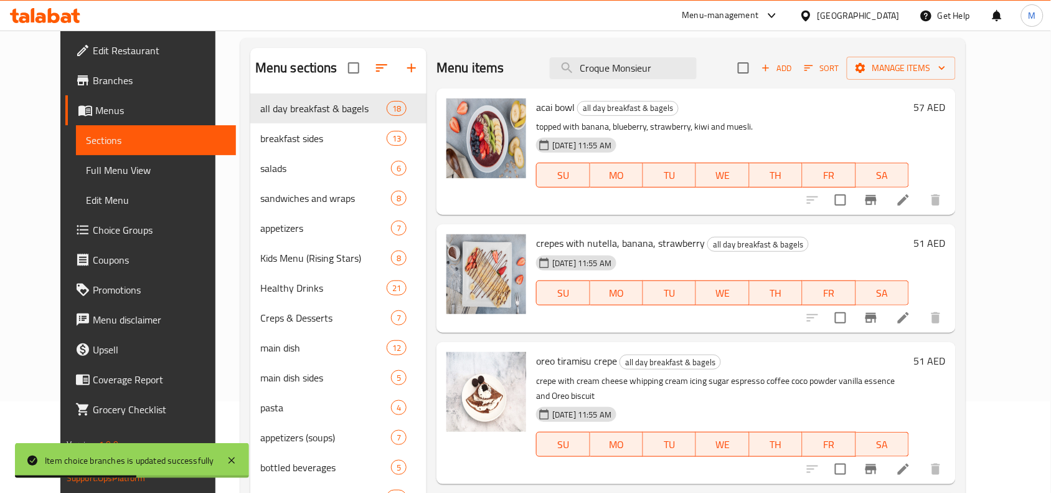
scroll to position [0, 0]
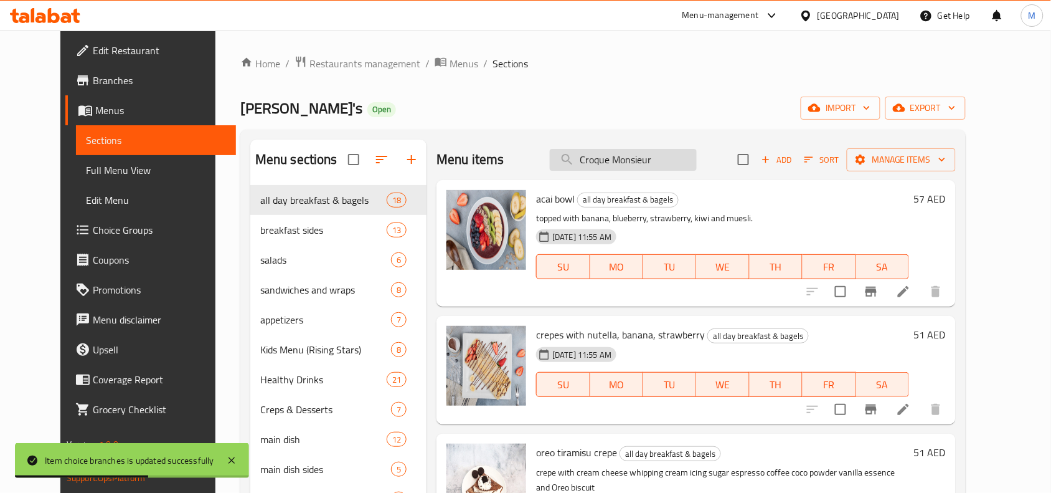
click at [672, 169] on input "Croque Monsieur" at bounding box center [623, 160] width 147 height 22
paste input "Croque Monsieur"
type input "Croque Monsieur"
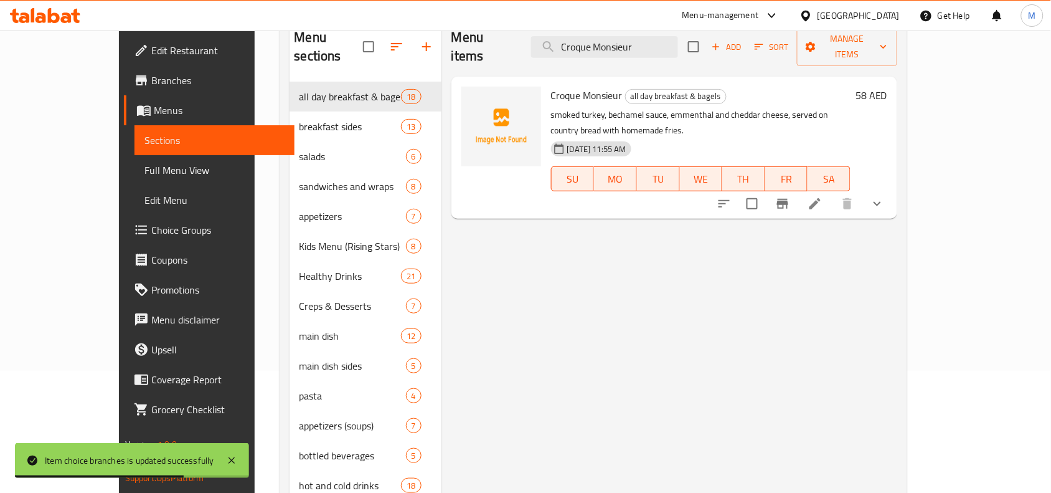
scroll to position [175, 0]
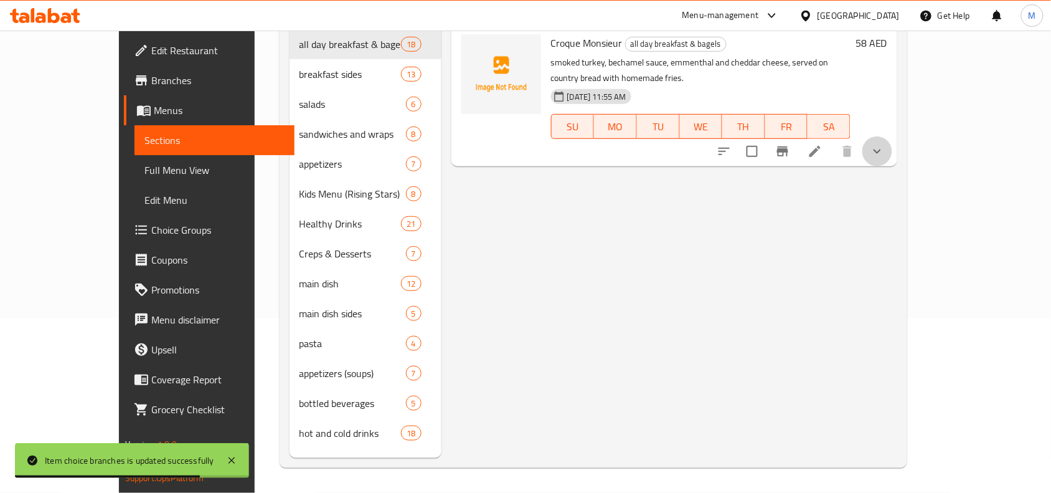
click at [892, 136] on button "show more" at bounding box center [877, 151] width 30 height 30
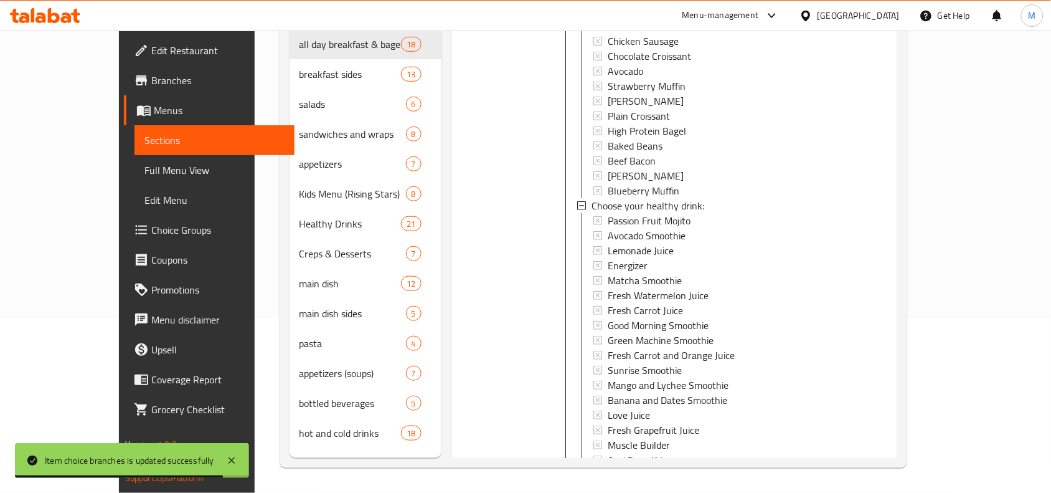
scroll to position [258, 0]
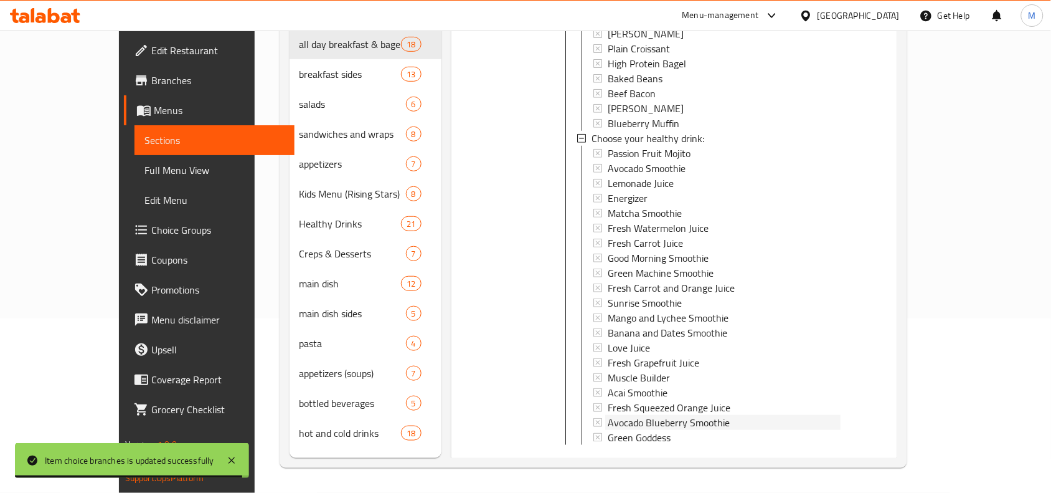
click at [660, 415] on span "Avocado Blueberry Smoothie" at bounding box center [669, 422] width 122 height 15
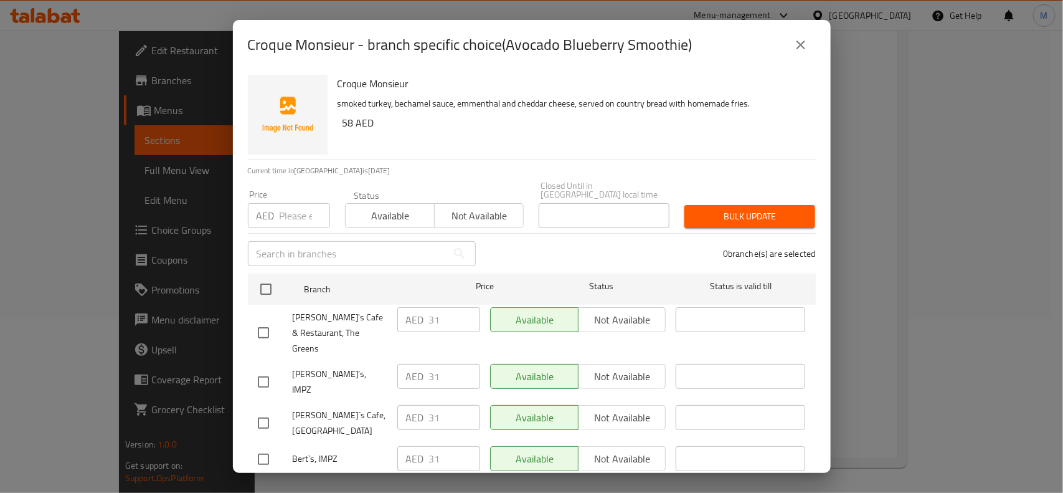
click at [263, 369] on input "checkbox" at bounding box center [263, 382] width 26 height 26
checkbox input "true"
click at [263, 410] on input "checkbox" at bounding box center [263, 423] width 26 height 26
checkbox input "true"
click at [671, 359] on div "​" at bounding box center [740, 382] width 139 height 46
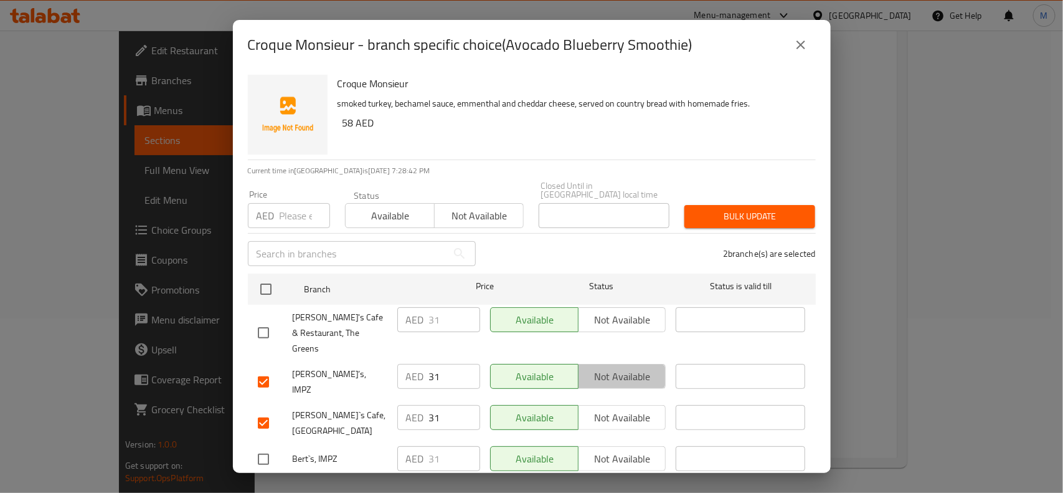
click at [641, 368] on span "Not available" at bounding box center [622, 376] width 78 height 18
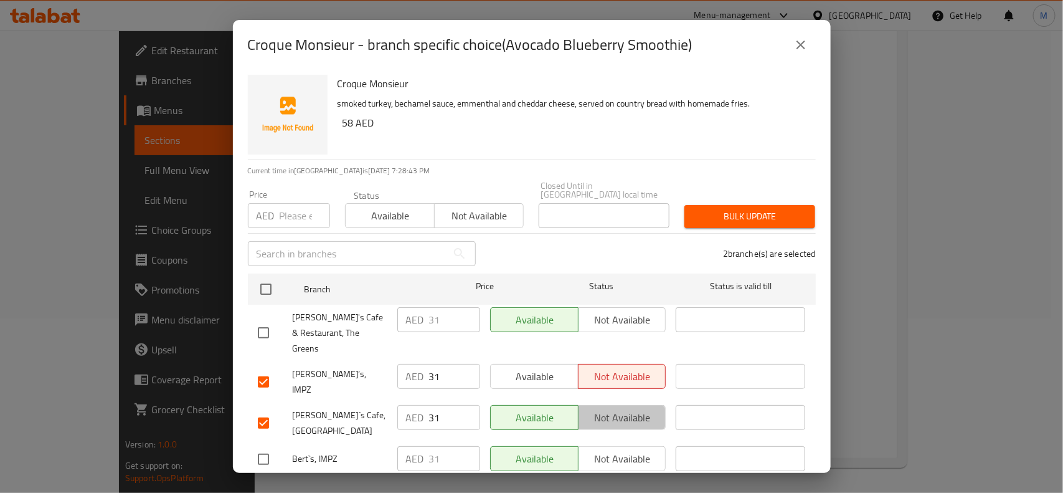
click at [636, 408] on span "Not available" at bounding box center [622, 417] width 78 height 18
click at [609, 483] on span "Save" at bounding box center [532, 491] width 548 height 16
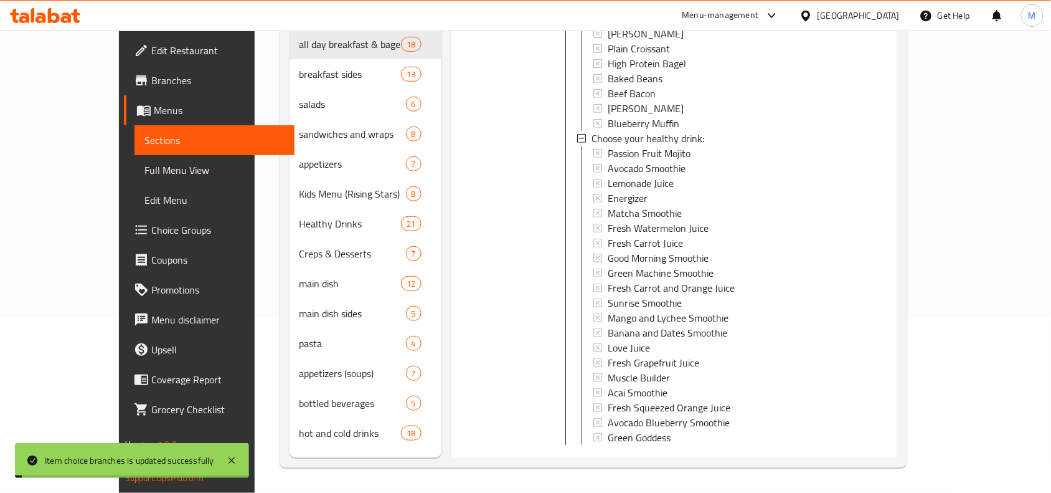
click at [717, 405] on div "Menu items Croque Monsieur Add Sort Manage items Croque Monsieur all day breakf…" at bounding box center [669, 211] width 456 height 493
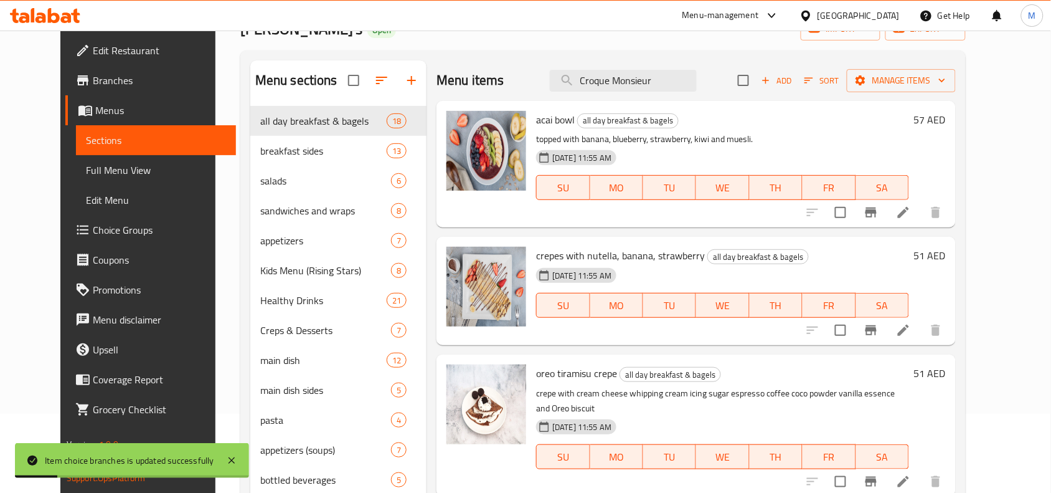
scroll to position [0, 0]
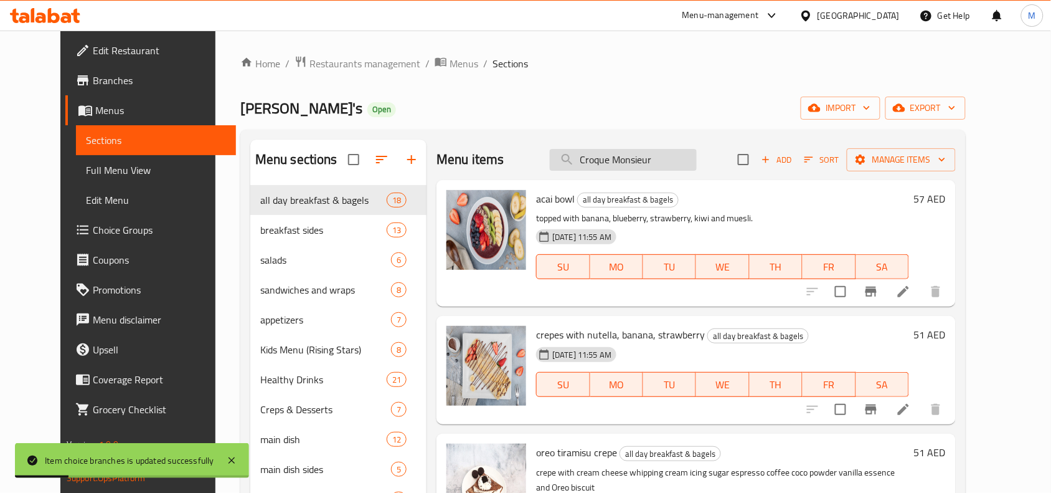
click at [697, 158] on input "Croque Monsieur" at bounding box center [623, 160] width 147 height 22
paste input "Croque Monsieur"
type input "Croque Monsieur"
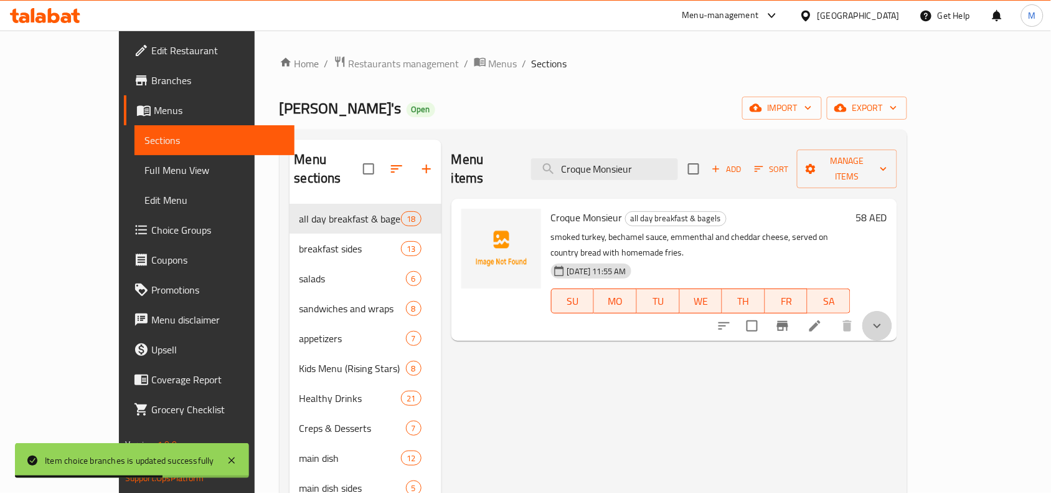
click at [892, 311] on button "show more" at bounding box center [877, 326] width 30 height 30
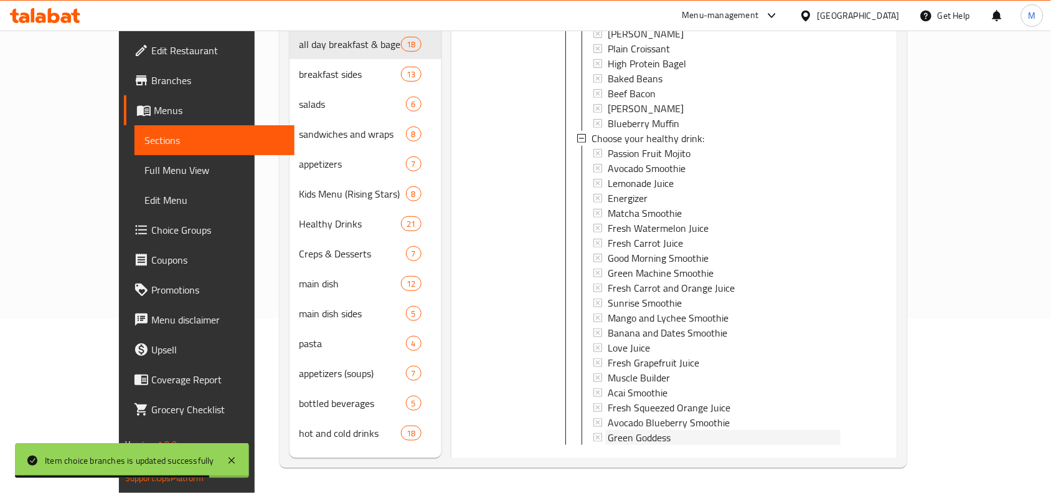
click at [665, 430] on div "Green Goddess" at bounding box center [724, 437] width 233 height 15
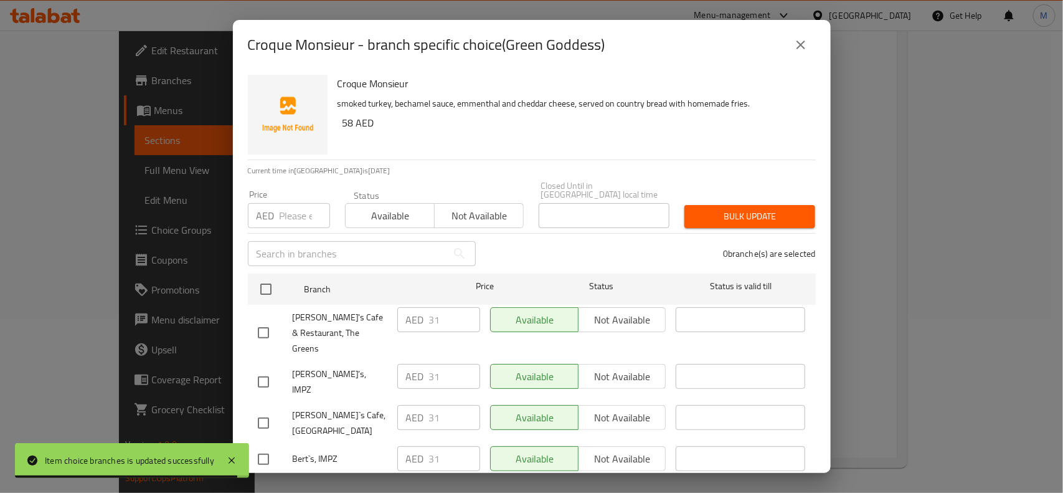
click at [266, 369] on input "checkbox" at bounding box center [263, 382] width 26 height 26
checkbox input "true"
click at [272, 410] on input "checkbox" at bounding box center [263, 423] width 26 height 26
checkbox input "true"
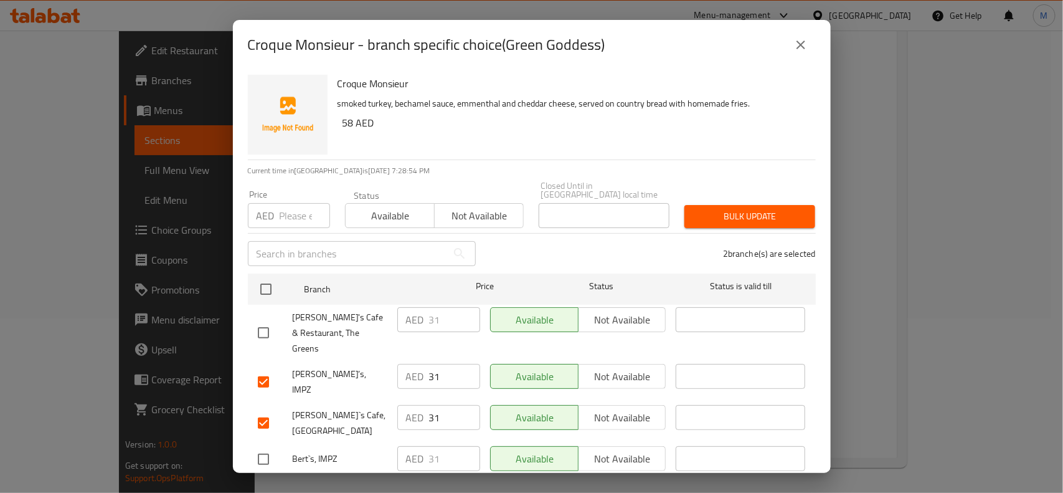
click at [596, 368] on span "Not available" at bounding box center [622, 376] width 78 height 18
click at [596, 408] on span "Not available" at bounding box center [622, 417] width 78 height 18
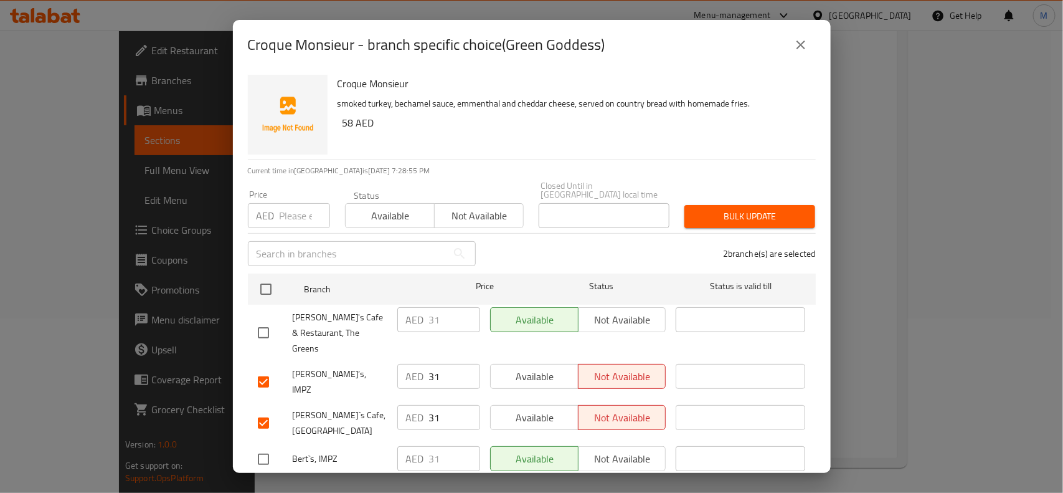
click at [587, 483] on span "Save" at bounding box center [532, 491] width 548 height 16
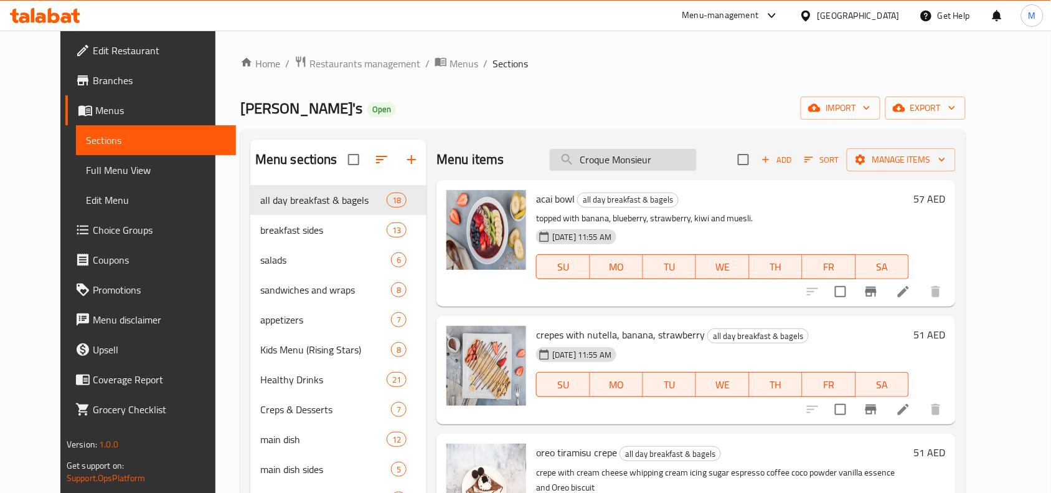
click at [646, 154] on input "Croque Monsieur" at bounding box center [623, 160] width 147 height 22
drag, startPoint x: 677, startPoint y: 159, endPoint x: 580, endPoint y: 156, distance: 96.5
click at [580, 156] on input "Croque Monsieur" at bounding box center [623, 160] width 147 height 22
paste input "Croque Monsieur"
type input "Croque Monsieur"
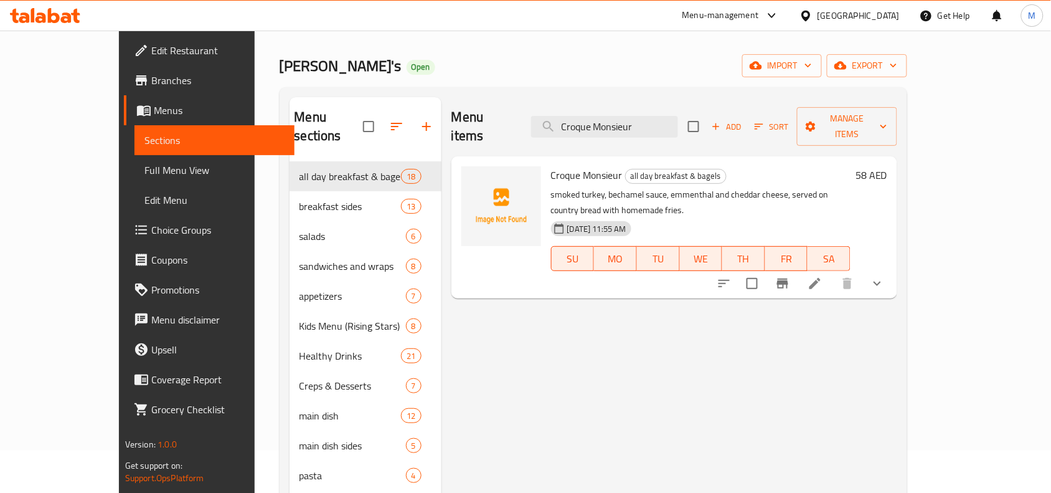
scroll to position [78, 0]
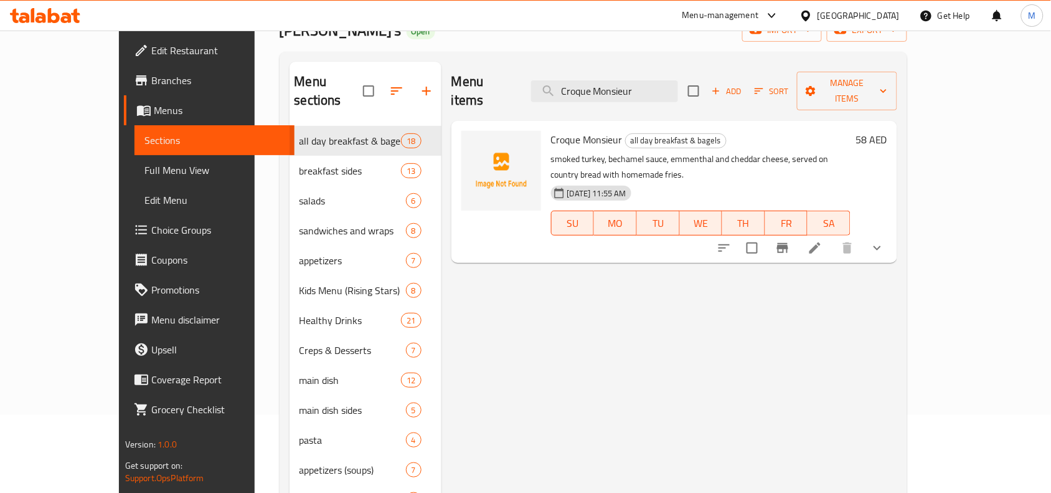
click at [897, 213] on div "Croque Monsieur all day breakfast & bagels smoked turkey, bechamel sauce, emmen…" at bounding box center [674, 192] width 446 height 142
click at [892, 233] on button "show more" at bounding box center [877, 248] width 30 height 30
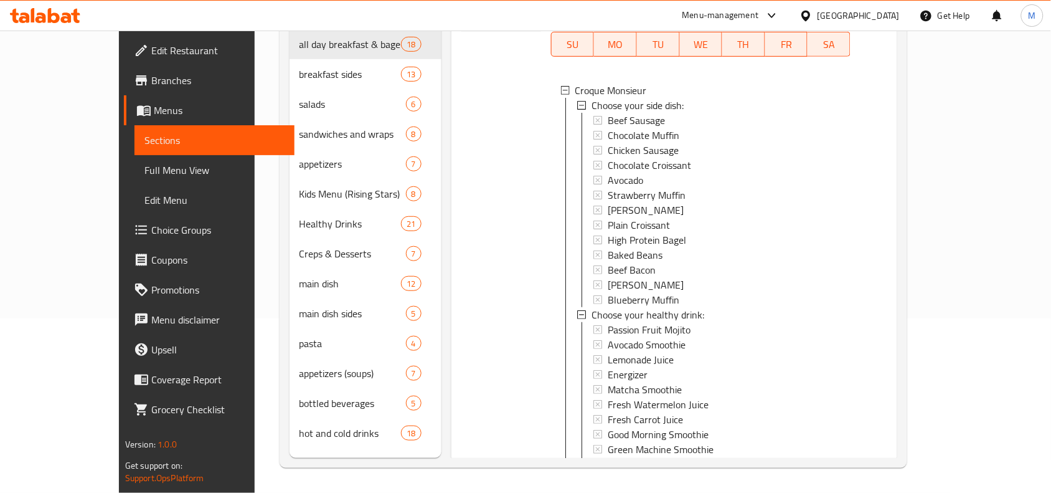
scroll to position [258, 0]
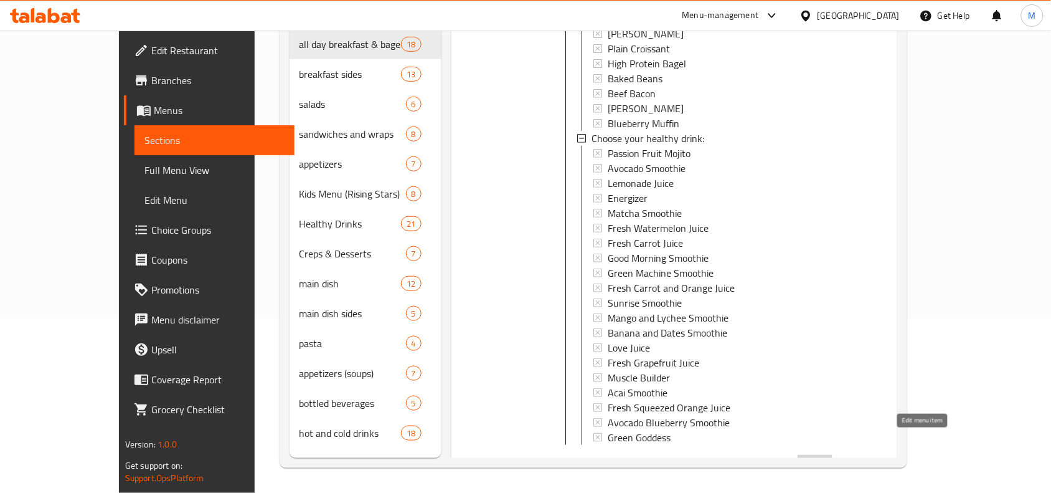
click at [823, 458] on icon at bounding box center [815, 465] width 15 height 15
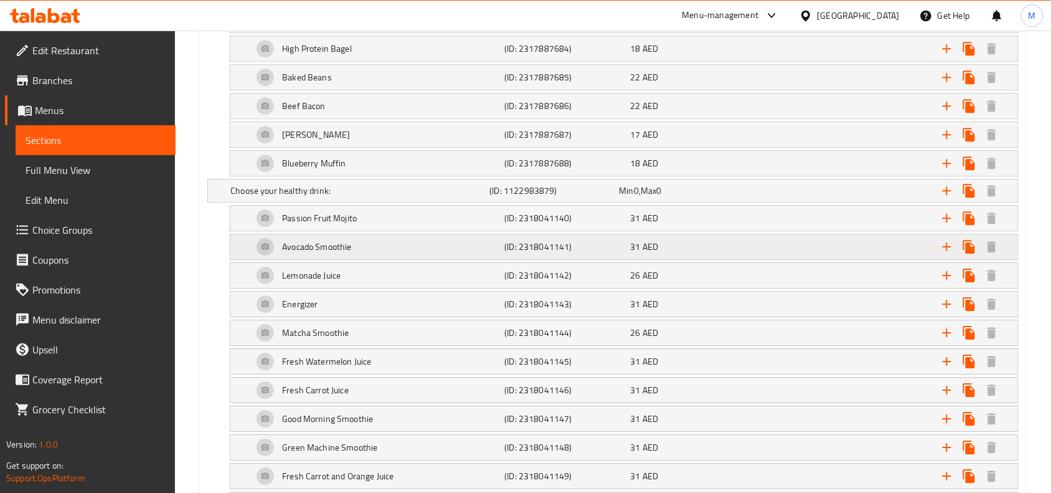
scroll to position [887, 0]
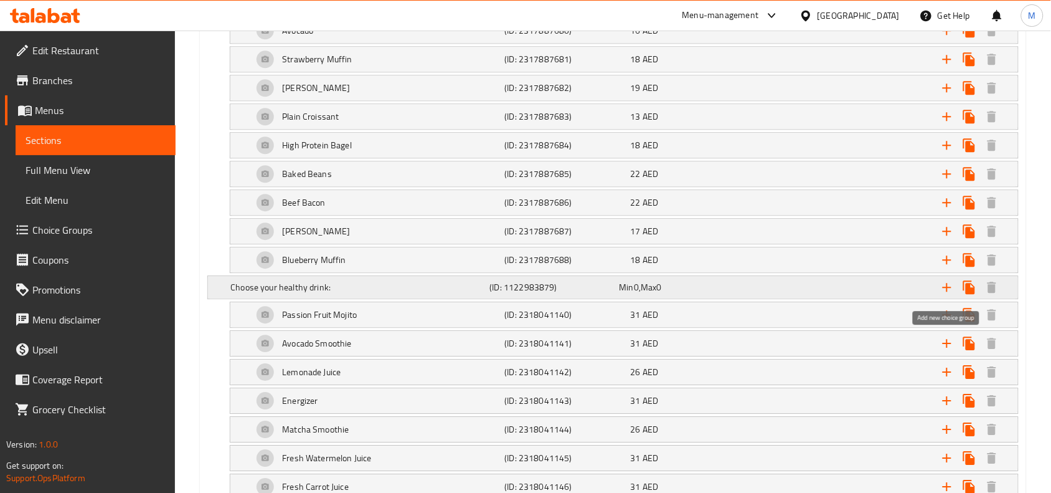
click at [946, 293] on icon "Expand" at bounding box center [947, 287] width 15 height 15
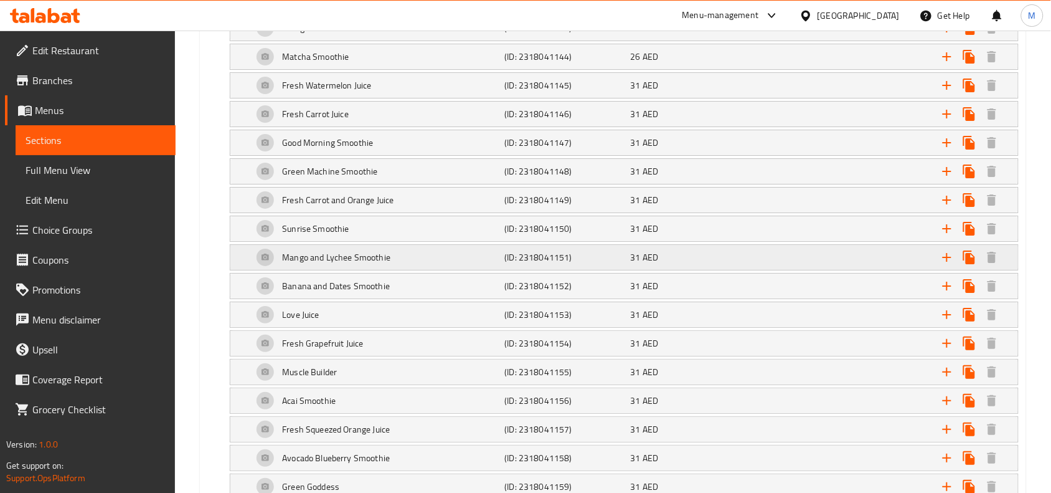
scroll to position [1409, 0]
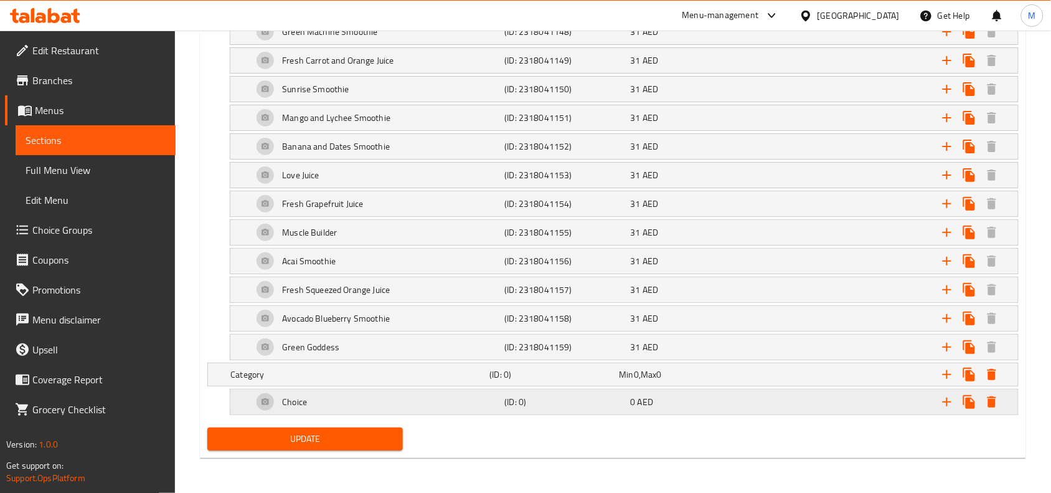
click at [420, 400] on div "Choice" at bounding box center [376, 402] width 252 height 30
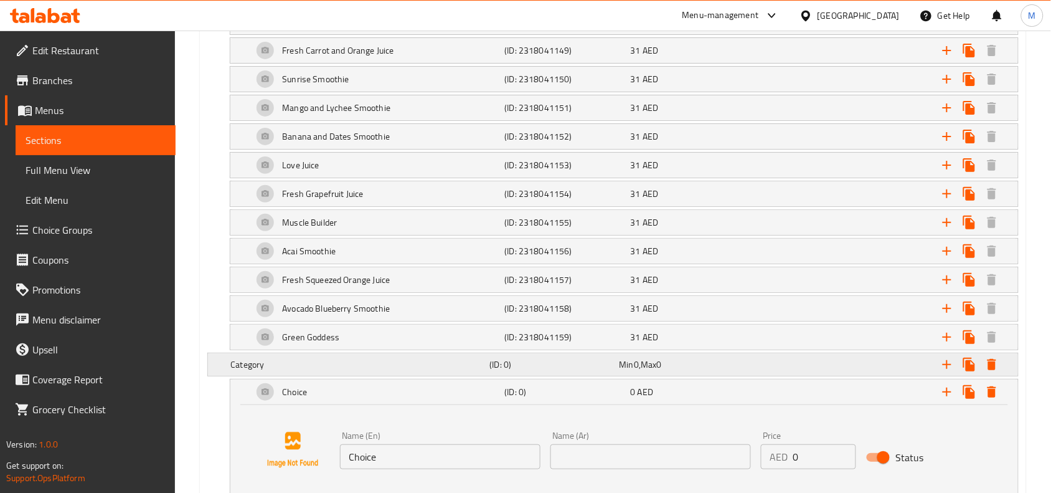
click at [390, 370] on h5 "Category" at bounding box center [357, 364] width 254 height 12
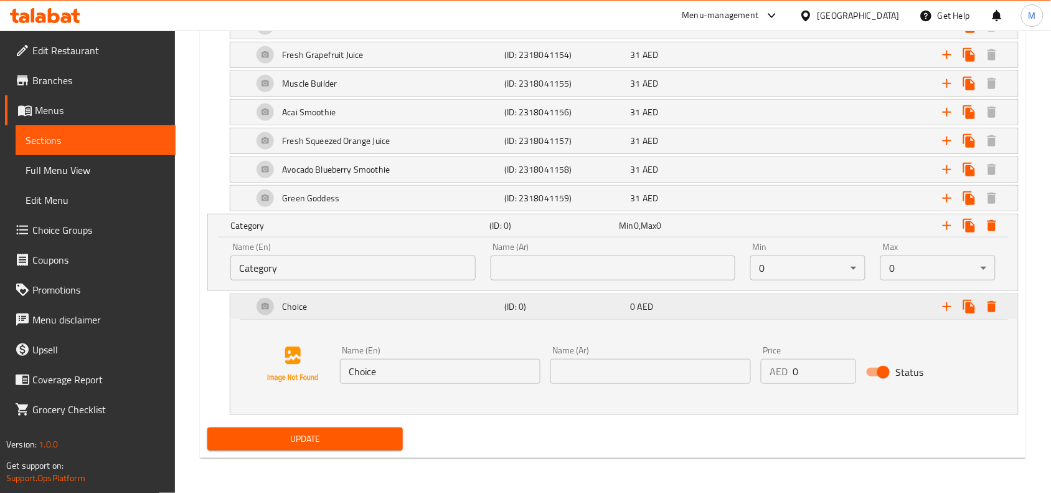
scroll to position [1558, 0]
drag, startPoint x: 321, startPoint y: 260, endPoint x: 218, endPoint y: 265, distance: 102.8
click at [218, 265] on div "Name (En) Category Name (En) Name (Ar) Name (Ar) Min 0 ​ Max 0 ​" at bounding box center [613, 263] width 810 height 53
type input "Addon"
click at [592, 260] on input "text" at bounding box center [613, 267] width 245 height 25
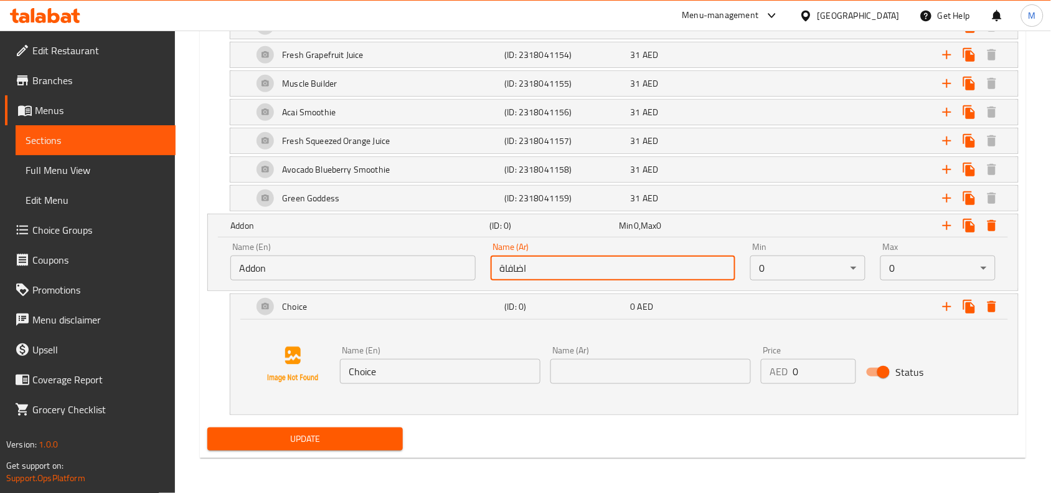
type input "اضافاة"
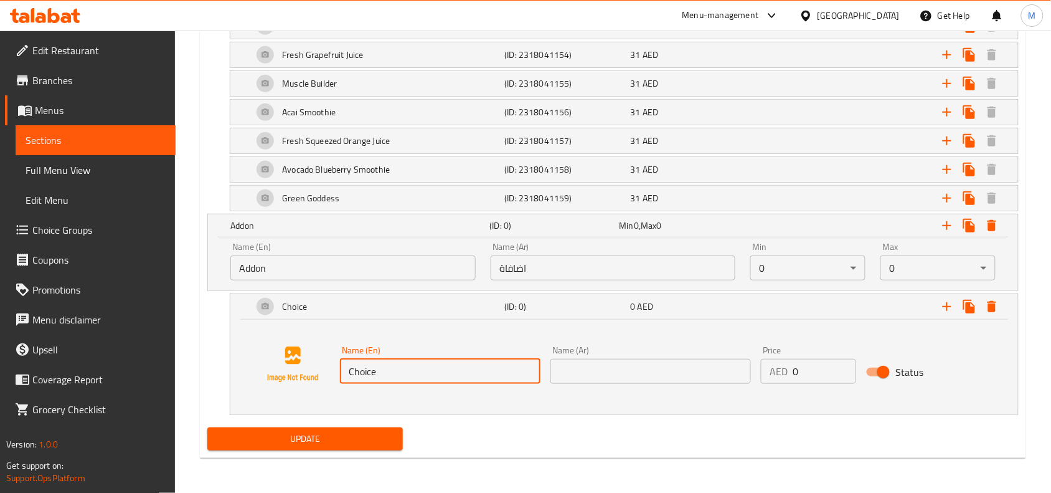
drag, startPoint x: 456, startPoint y: 365, endPoint x: 392, endPoint y: 365, distance: 64.1
click at [393, 365] on input "Choice" at bounding box center [440, 371] width 200 height 25
drag, startPoint x: 390, startPoint y: 365, endPoint x: 308, endPoint y: 358, distance: 82.5
click at [308, 358] on div "Name (En) Choice Name (En) Name (Ar) Name (Ar) Price AED 0 Price Status" at bounding box center [624, 364] width 758 height 95
type input "Egg"
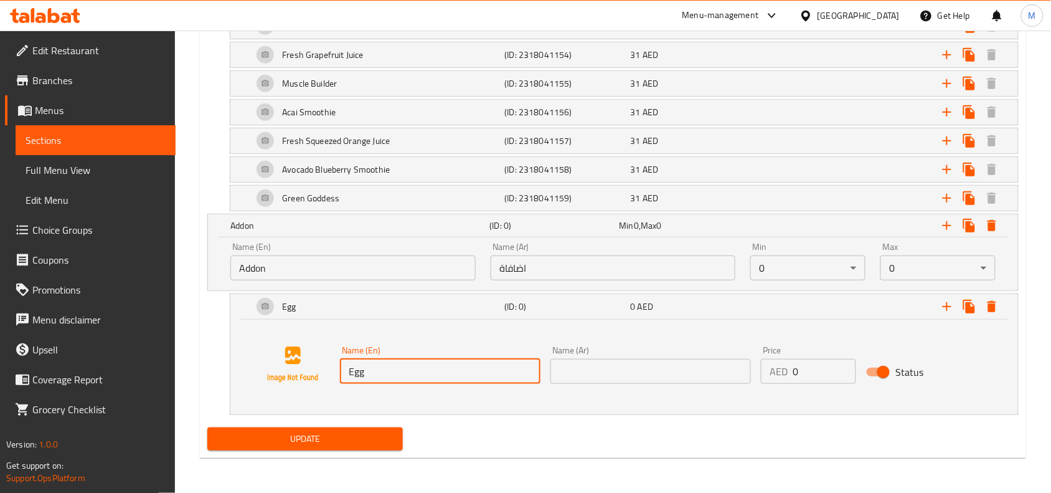
click at [587, 382] on input "text" at bounding box center [650, 371] width 200 height 25
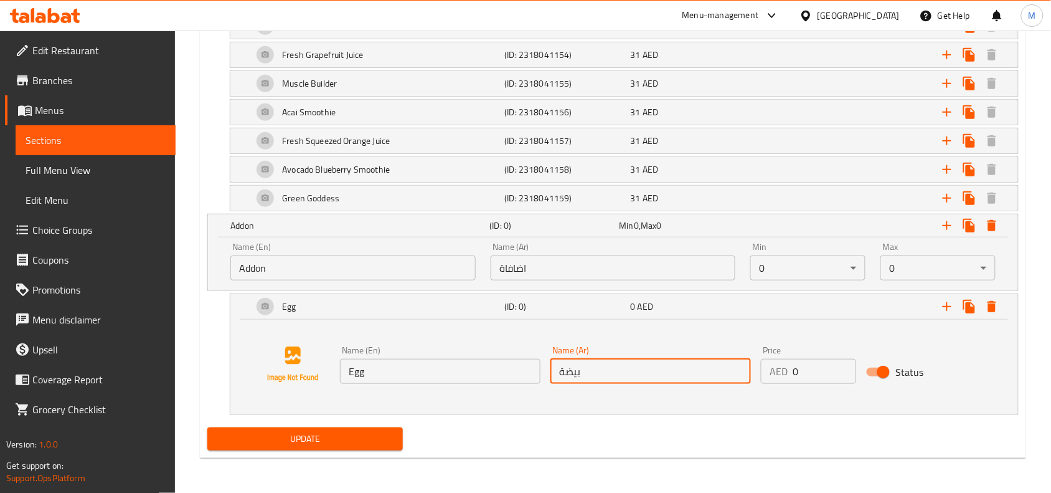
type input "بيضة"
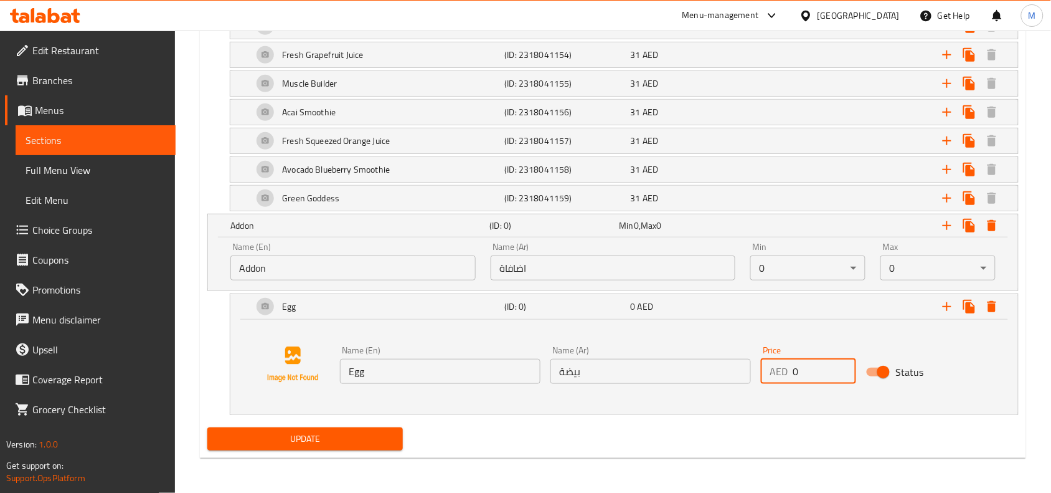
drag, startPoint x: 813, startPoint y: 361, endPoint x: 788, endPoint y: 363, distance: 24.4
click at [788, 363] on div "AED 0 Price" at bounding box center [808, 371] width 95 height 25
type input "5"
click at [389, 431] on span "Update" at bounding box center [305, 439] width 176 height 16
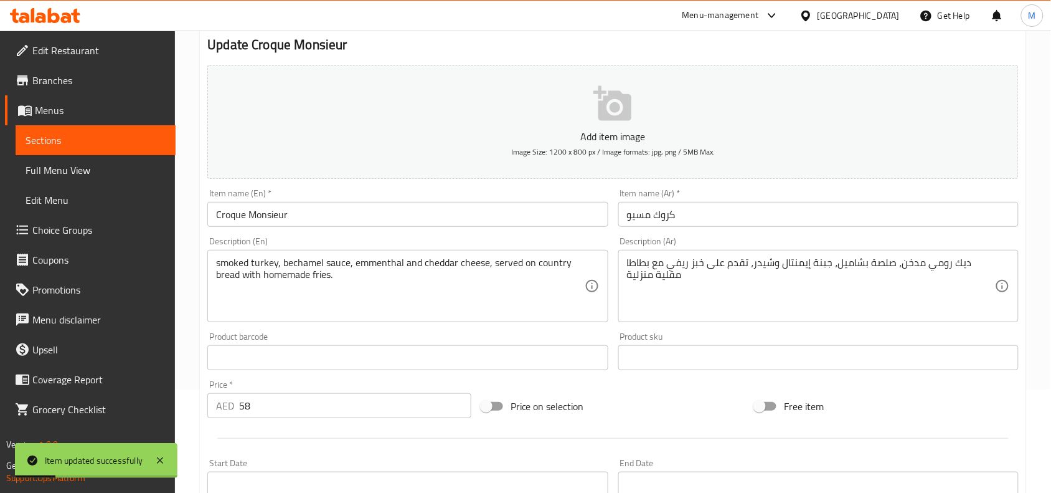
scroll to position [0, 0]
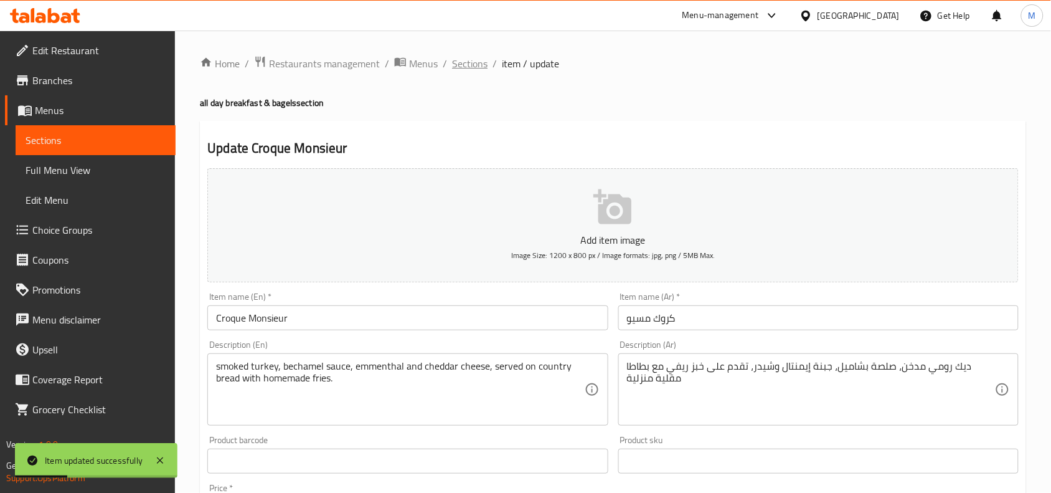
click at [483, 61] on span "Sections" at bounding box center [469, 63] width 35 height 15
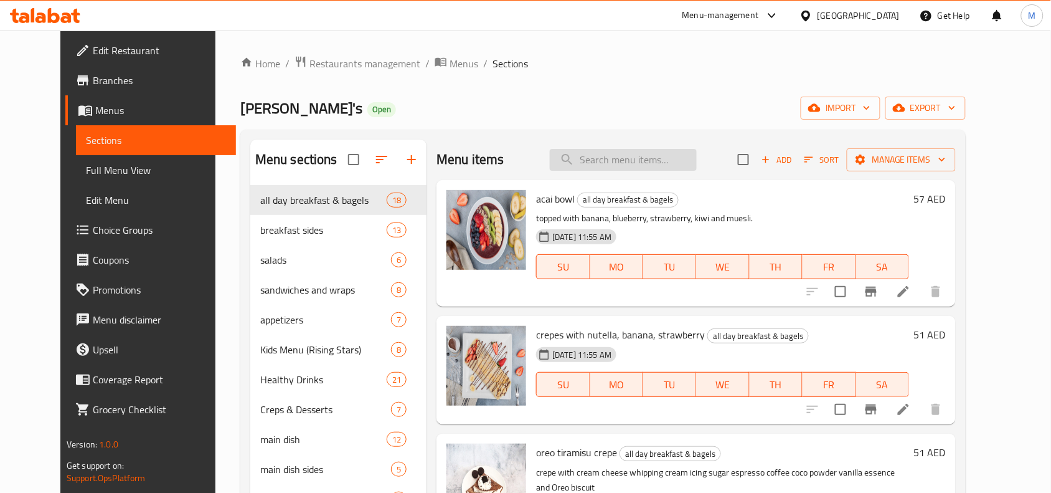
click at [669, 157] on input "search" at bounding box center [623, 160] width 147 height 22
paste input "Egg Benedict"
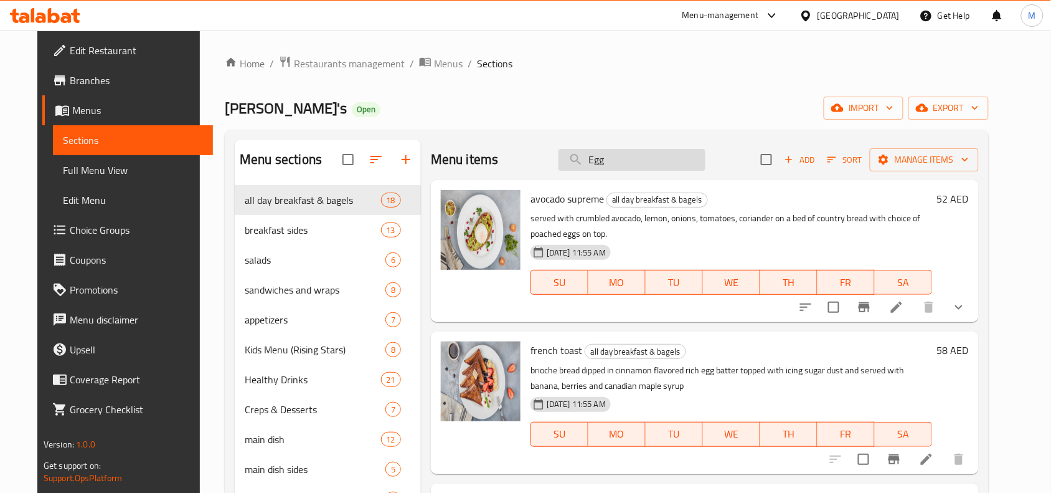
click at [637, 159] on input "Egg" at bounding box center [632, 160] width 147 height 22
paste input "Pancake"
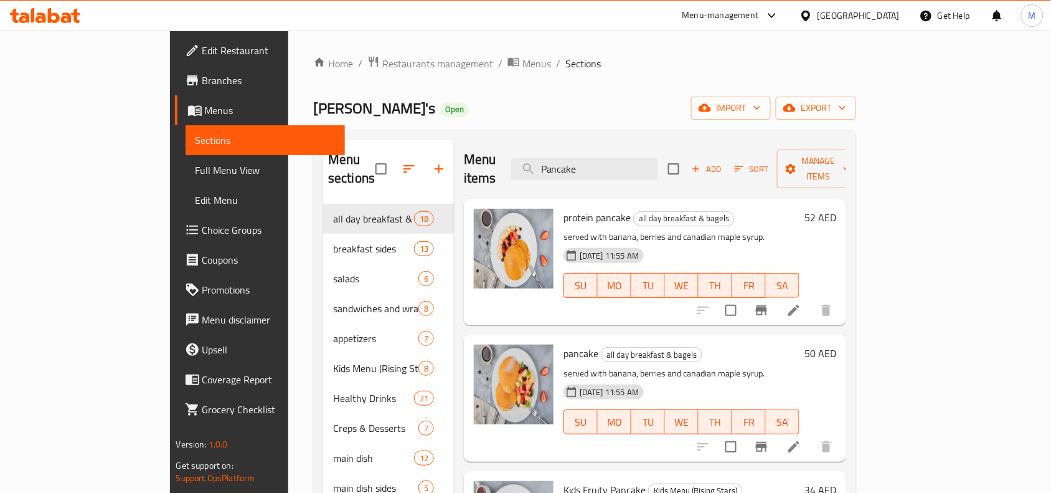
type input "Pancake"
click at [846, 110] on span "export" at bounding box center [816, 108] width 60 height 16
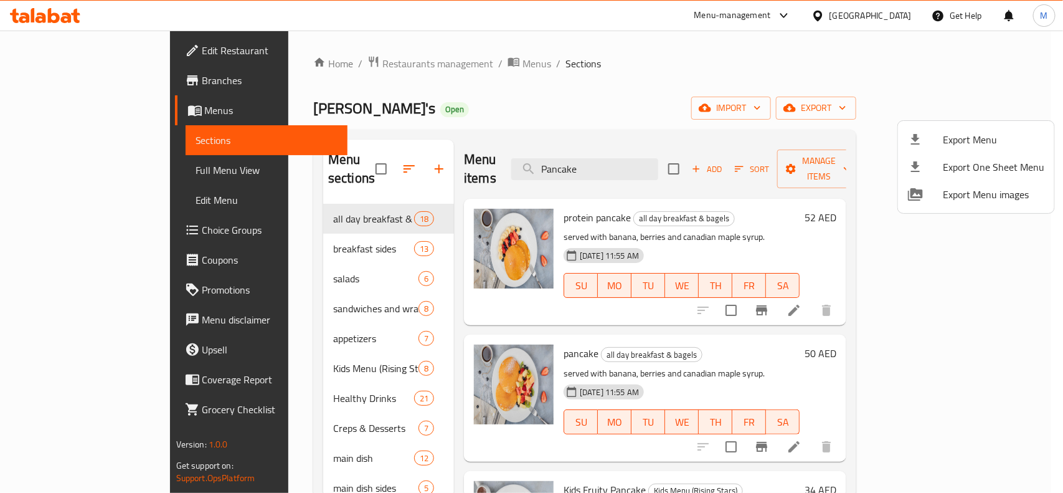
click at [705, 59] on div at bounding box center [531, 246] width 1063 height 493
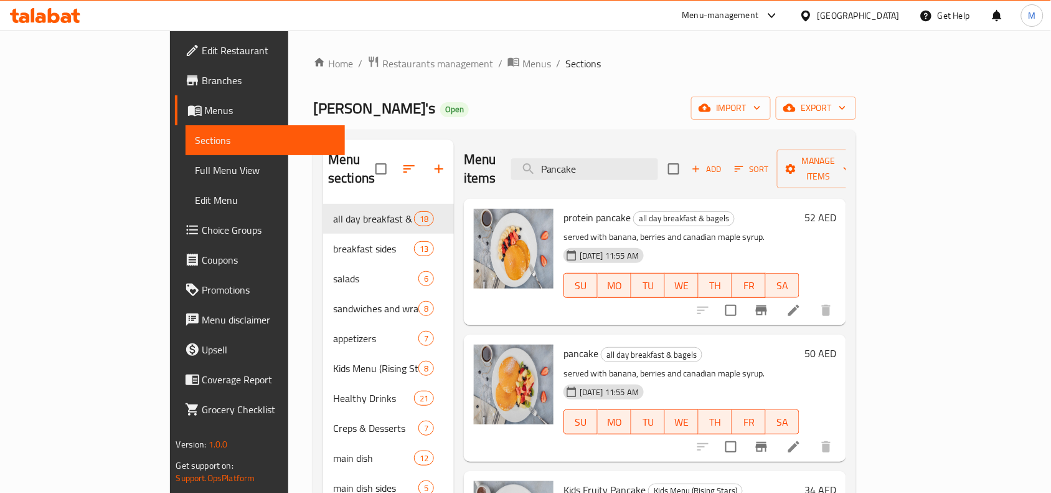
click at [846, 146] on div "Menu items Pancake Add Sort Manage items" at bounding box center [655, 168] width 382 height 59
click at [851, 162] on span "Manage items" at bounding box center [819, 168] width 64 height 31
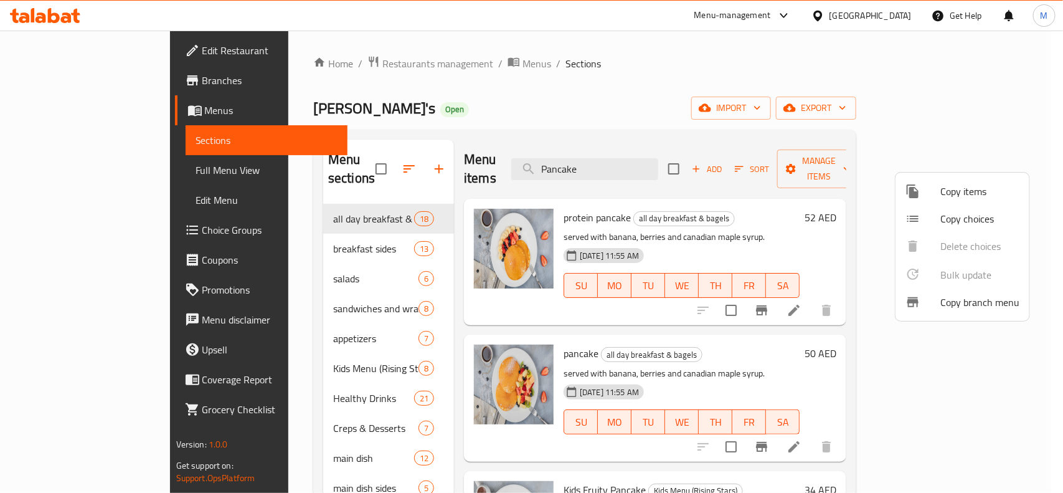
click at [951, 211] on span "Copy choices" at bounding box center [979, 218] width 79 height 15
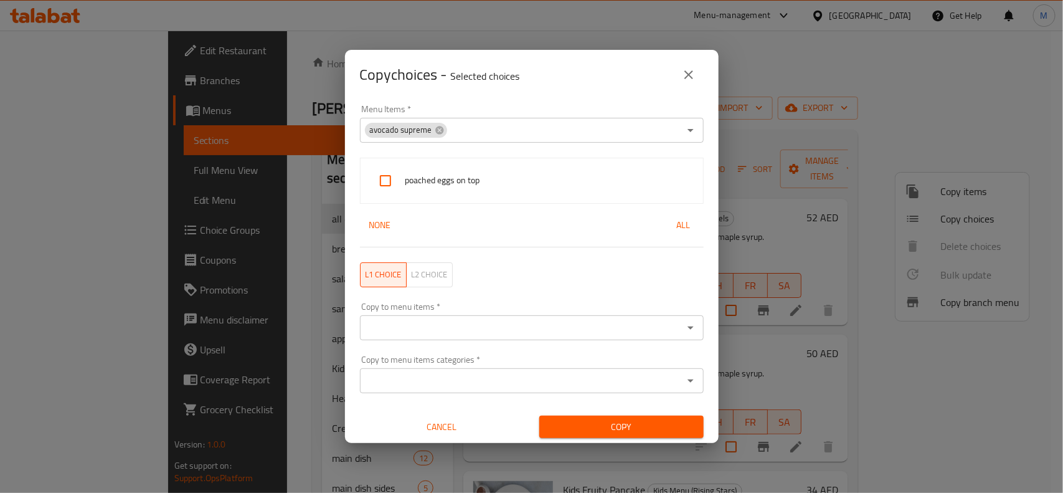
scroll to position [2, 0]
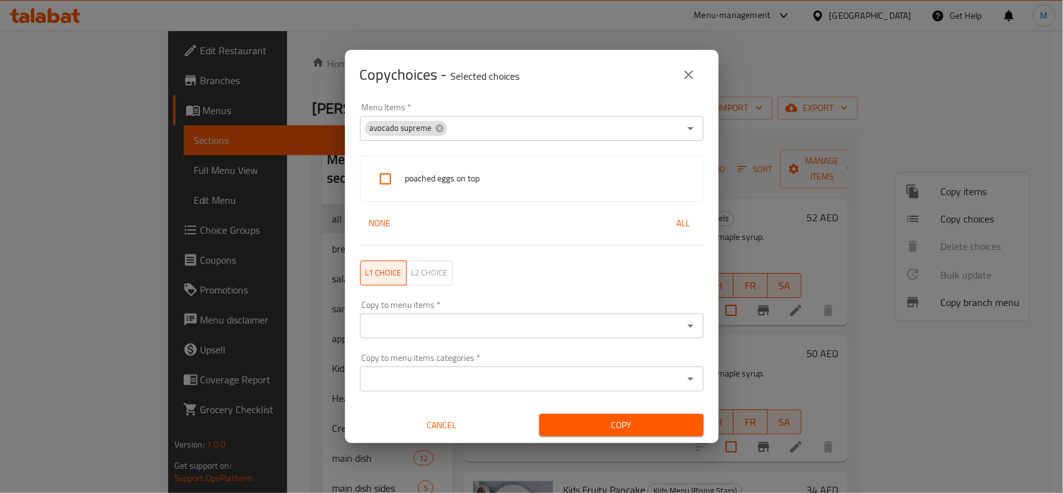
click at [481, 176] on span "poached eggs on top" at bounding box center [549, 179] width 288 height 16
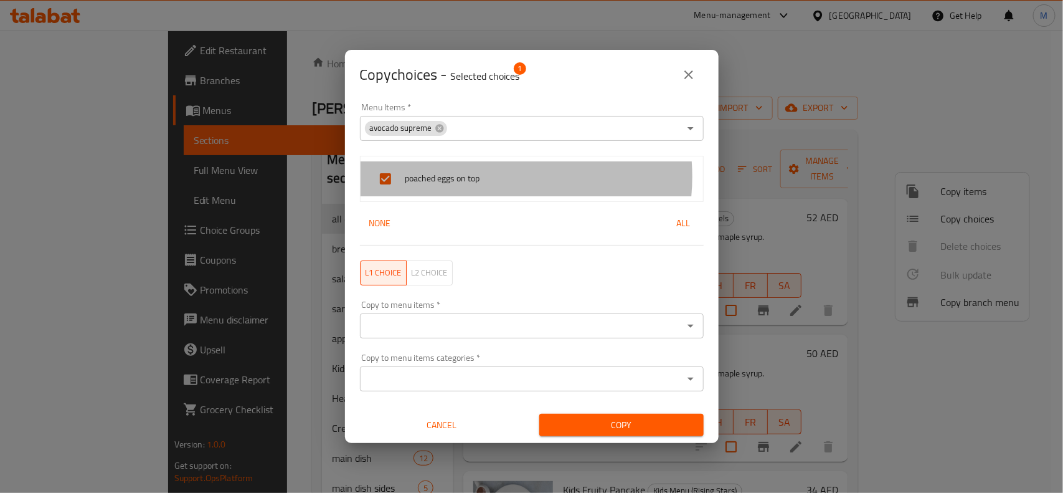
click at [481, 176] on span "poached eggs on top" at bounding box center [549, 179] width 288 height 16
checkbox input "false"
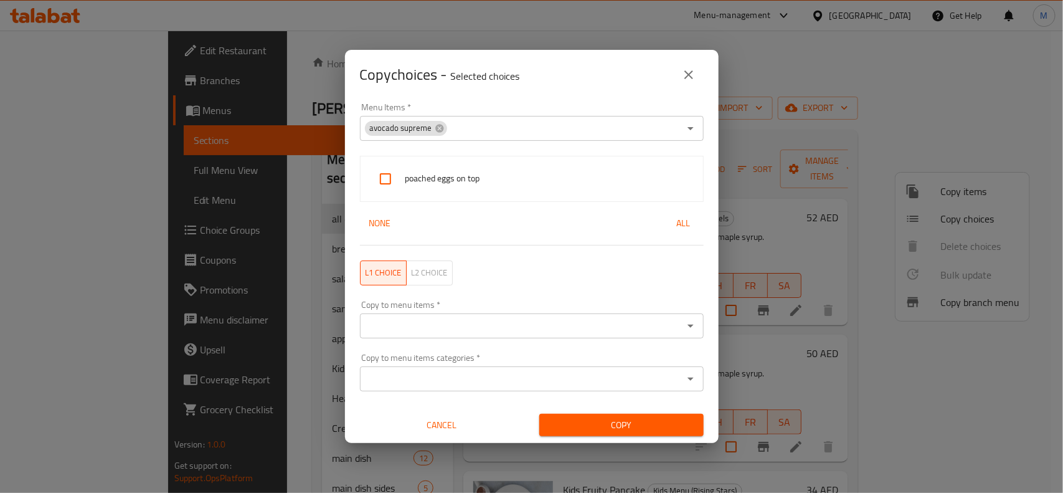
click at [392, 214] on button "None" at bounding box center [380, 223] width 40 height 23
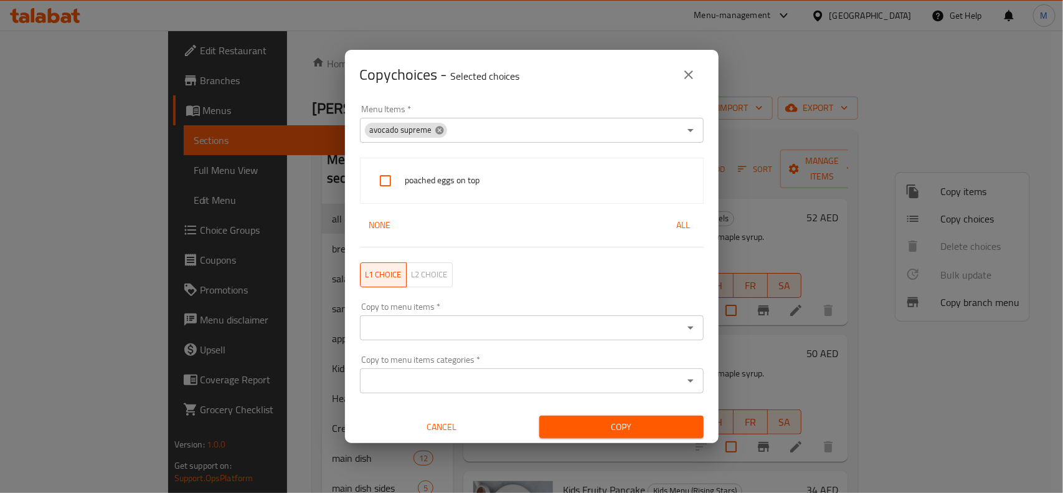
click at [437, 134] on icon at bounding box center [440, 130] width 10 height 10
click at [469, 140] on div "Menu Items *" at bounding box center [532, 130] width 344 height 25
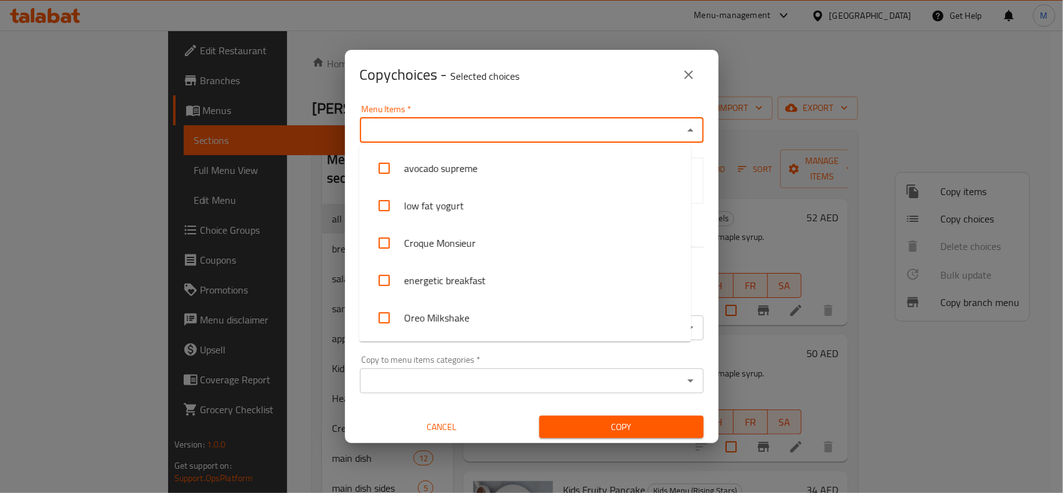
click at [486, 134] on input "Menu Items   *" at bounding box center [522, 129] width 316 height 17
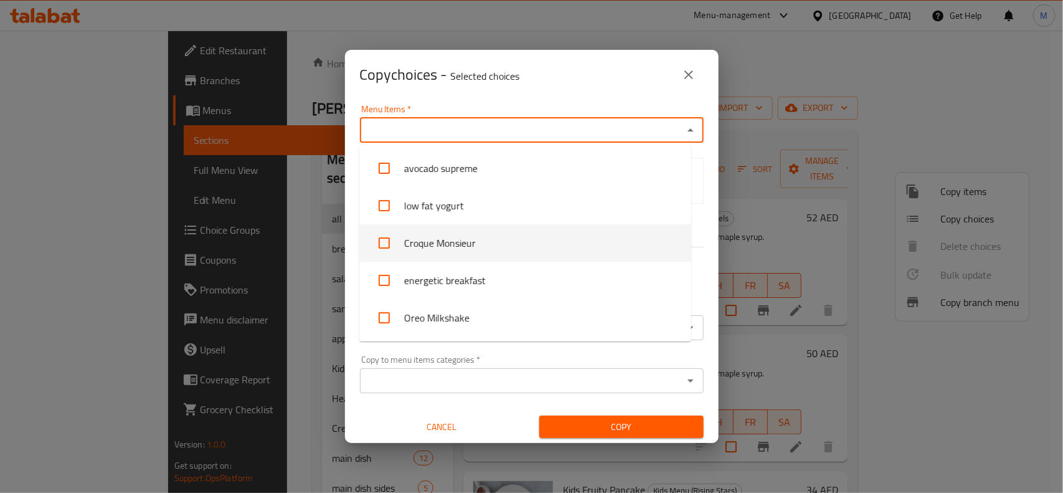
click at [405, 250] on li "Croque Monsieur" at bounding box center [525, 242] width 332 height 37
checkbox input "true"
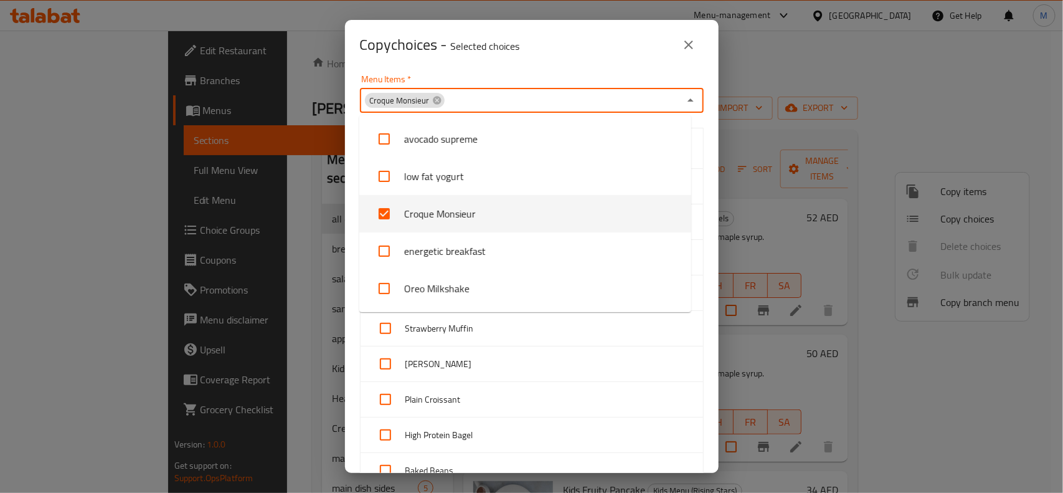
click at [699, 265] on div "Menu Items   * Croque Monsieur Menu Items * Beef Sausage Chocolate Muffin Chick…" at bounding box center [532, 271] width 374 height 403
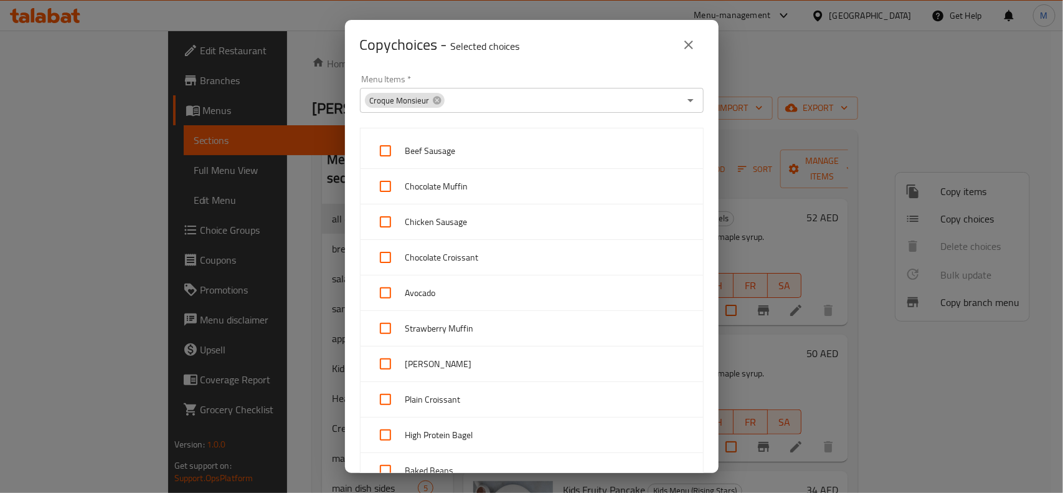
click at [394, 154] on input "checkbox" at bounding box center [385, 151] width 30 height 30
checkbox input "true"
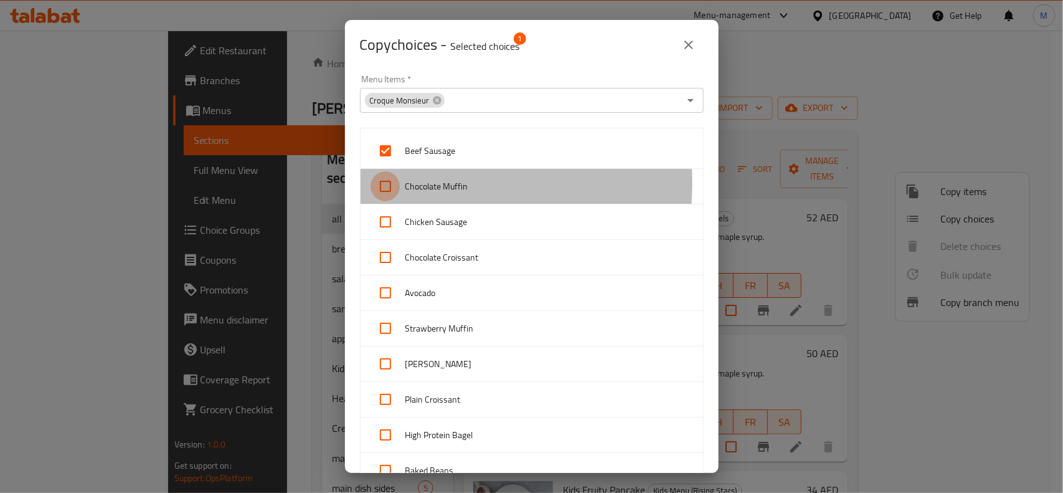
click at [391, 182] on input "checkbox" at bounding box center [385, 186] width 30 height 30
checkbox input "true"
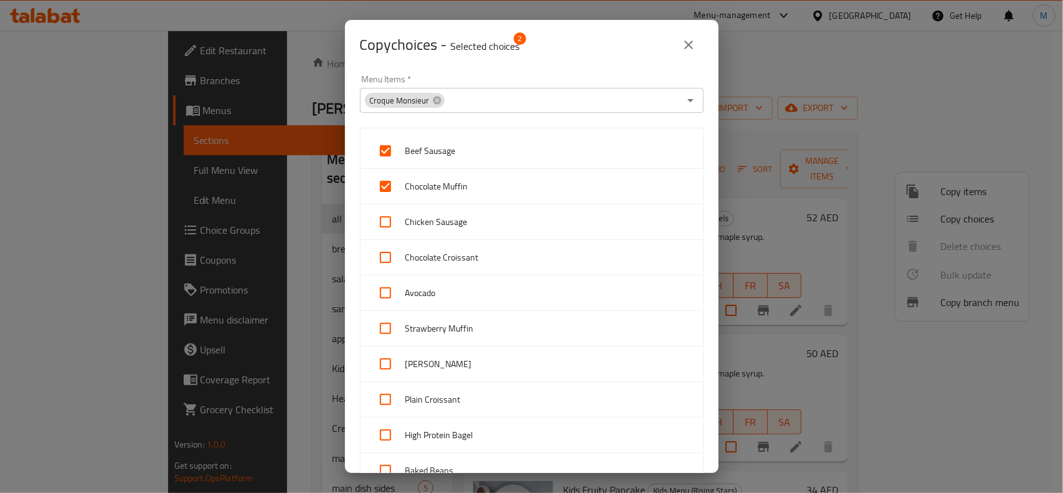
click at [390, 218] on input "checkbox" at bounding box center [385, 222] width 30 height 30
checkbox input "true"
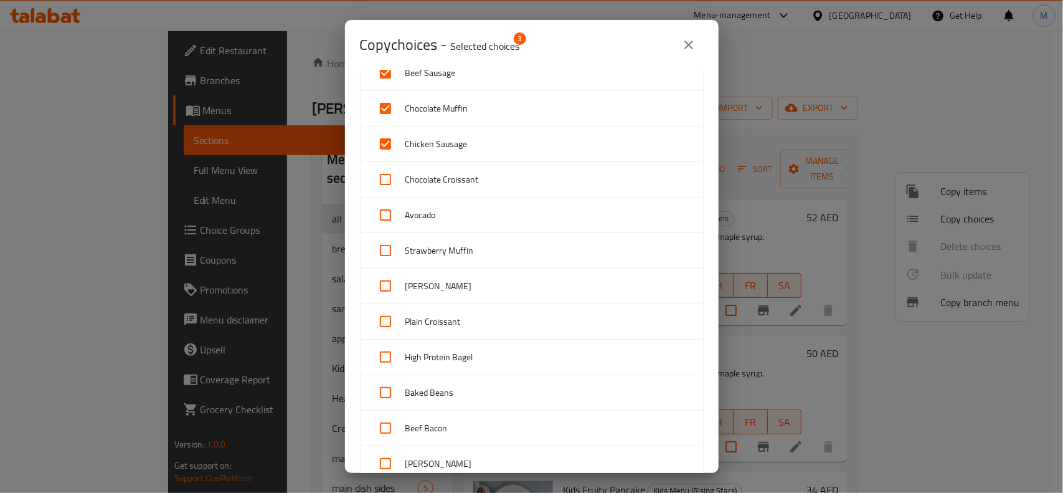
click at [395, 178] on input "checkbox" at bounding box center [385, 179] width 30 height 30
checkbox input "true"
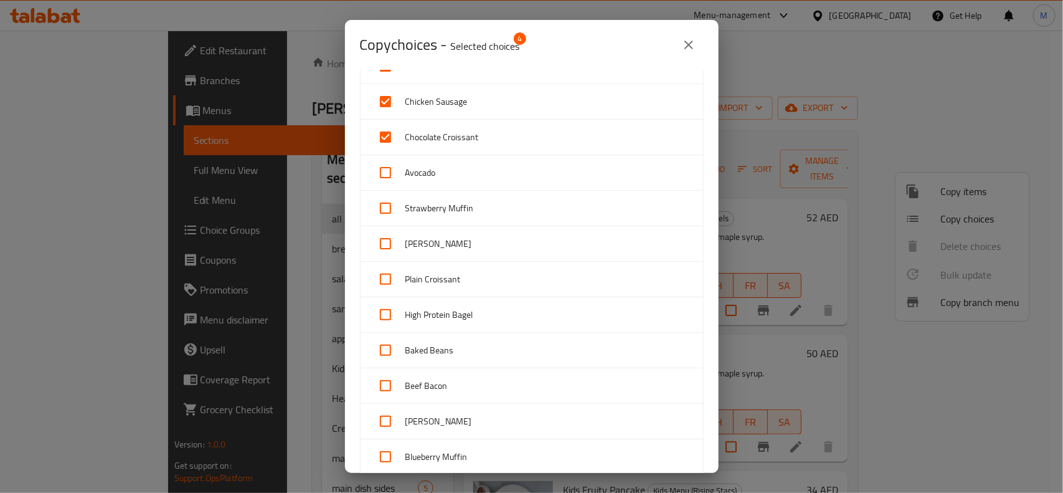
scroll to position [156, 0]
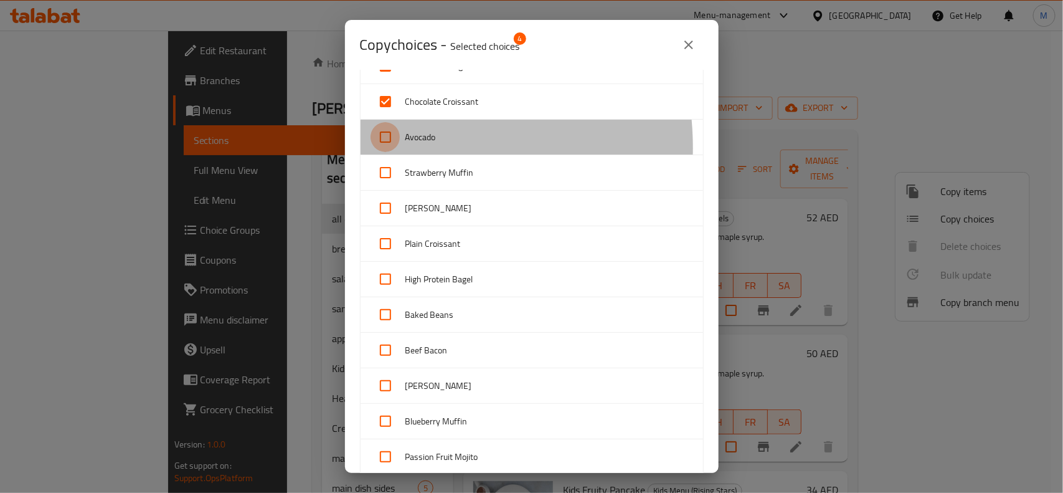
click at [387, 148] on input "checkbox" at bounding box center [385, 137] width 30 height 30
checkbox input "true"
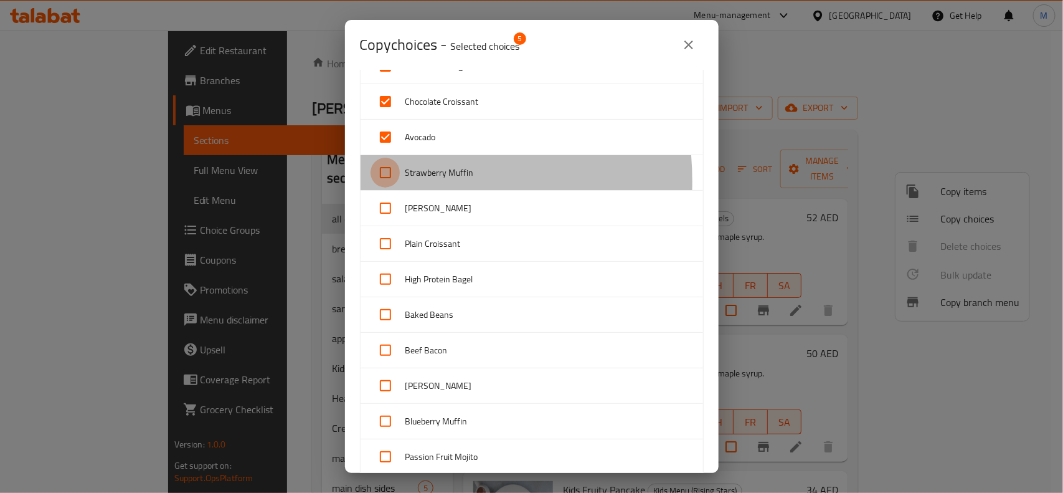
click at [390, 182] on input "checkbox" at bounding box center [385, 173] width 30 height 30
checkbox input "true"
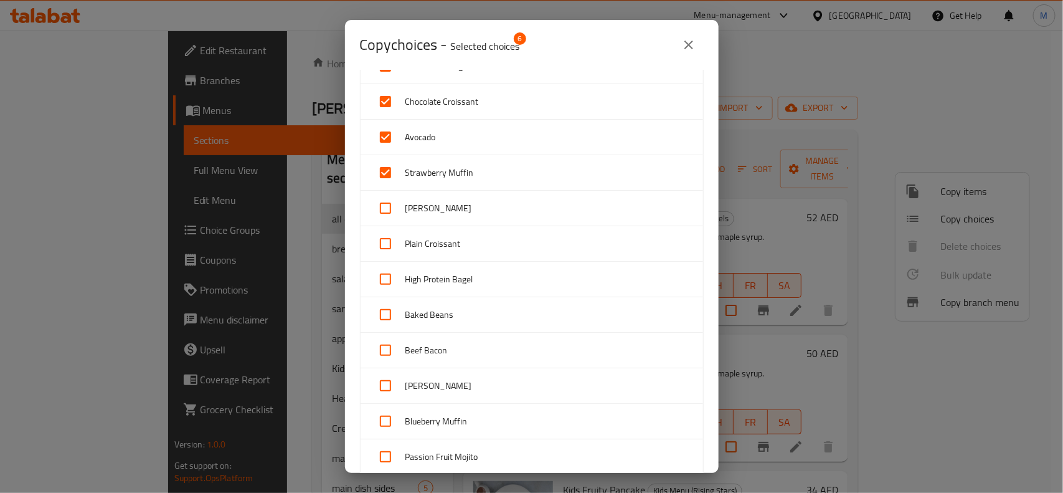
click at [387, 198] on input "checkbox" at bounding box center [385, 208] width 30 height 30
checkbox input "true"
click at [384, 245] on input "checkbox" at bounding box center [385, 244] width 30 height 30
checkbox input "true"
click at [386, 277] on input "checkbox" at bounding box center [385, 279] width 30 height 30
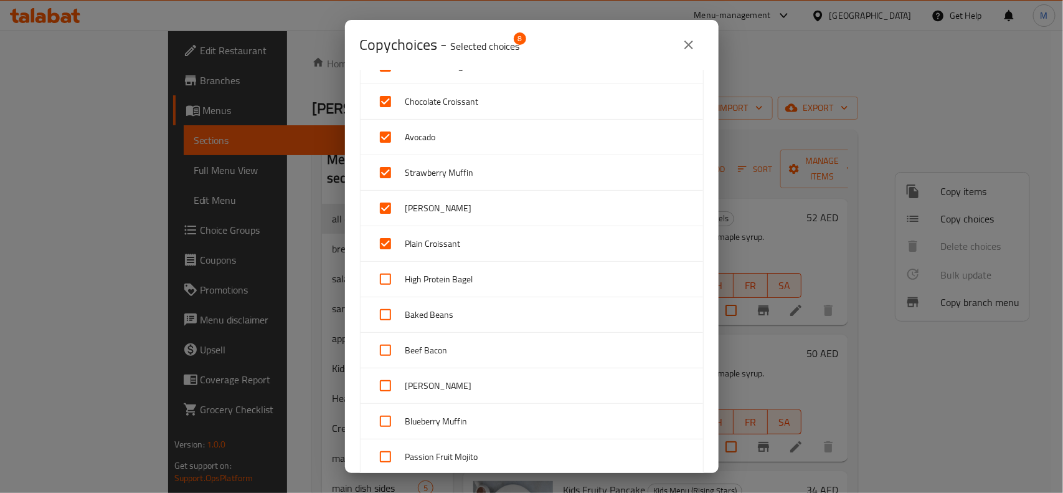
checkbox input "true"
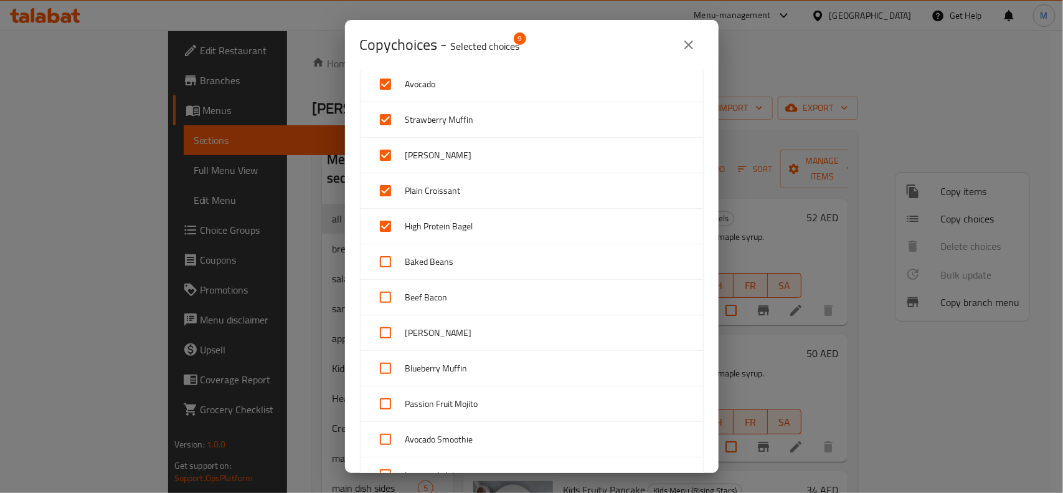
scroll to position [233, 0]
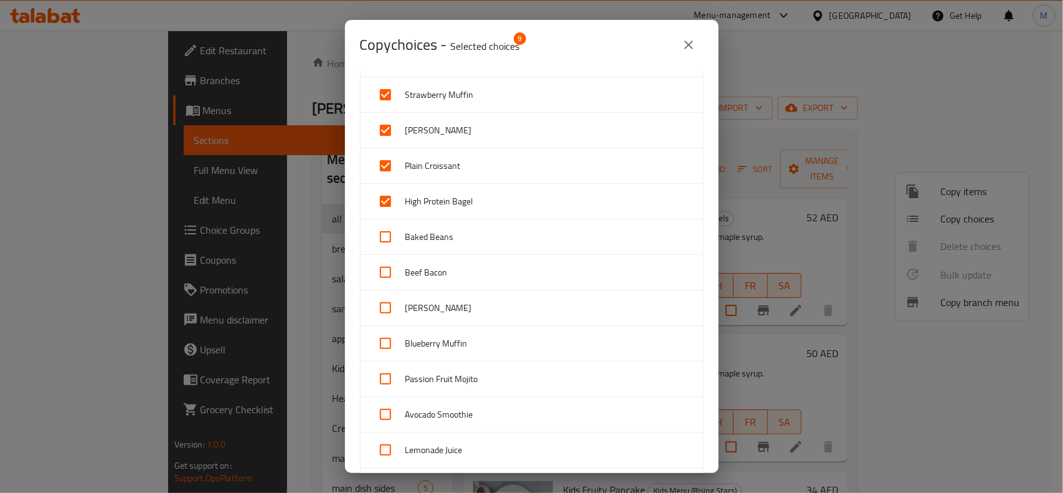
drag, startPoint x: 391, startPoint y: 237, endPoint x: 397, endPoint y: 253, distance: 17.7
click at [390, 237] on input "checkbox" at bounding box center [385, 237] width 30 height 30
checkbox input "true"
click at [393, 269] on input "checkbox" at bounding box center [385, 272] width 30 height 30
checkbox input "true"
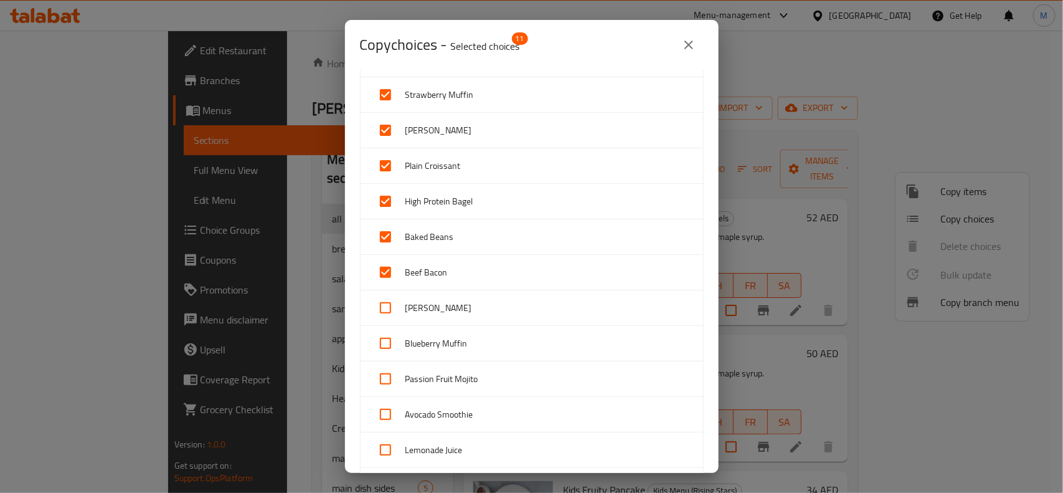
click at [384, 303] on input "checkbox" at bounding box center [385, 308] width 30 height 30
checkbox input "true"
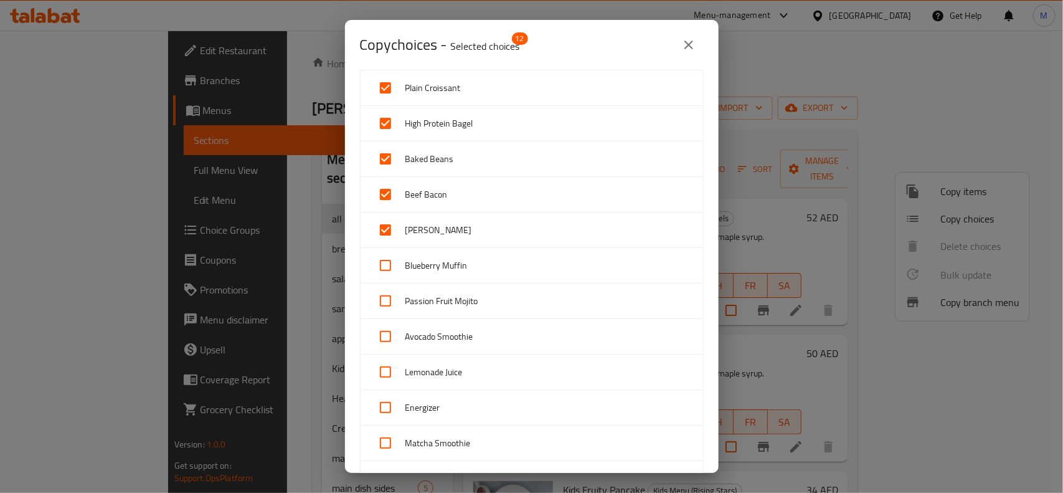
click at [389, 265] on input "checkbox" at bounding box center [385, 265] width 30 height 30
checkbox input "true"
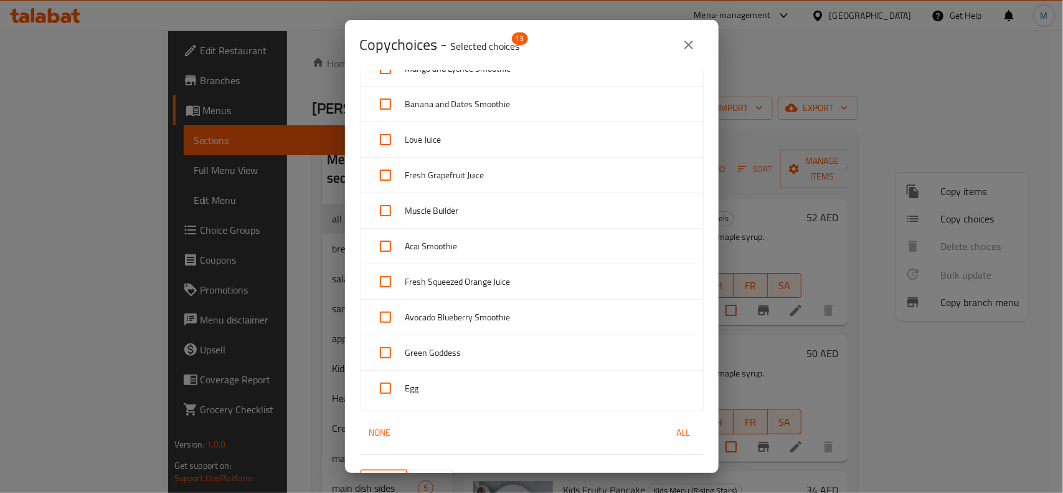
scroll to position [1118, 0]
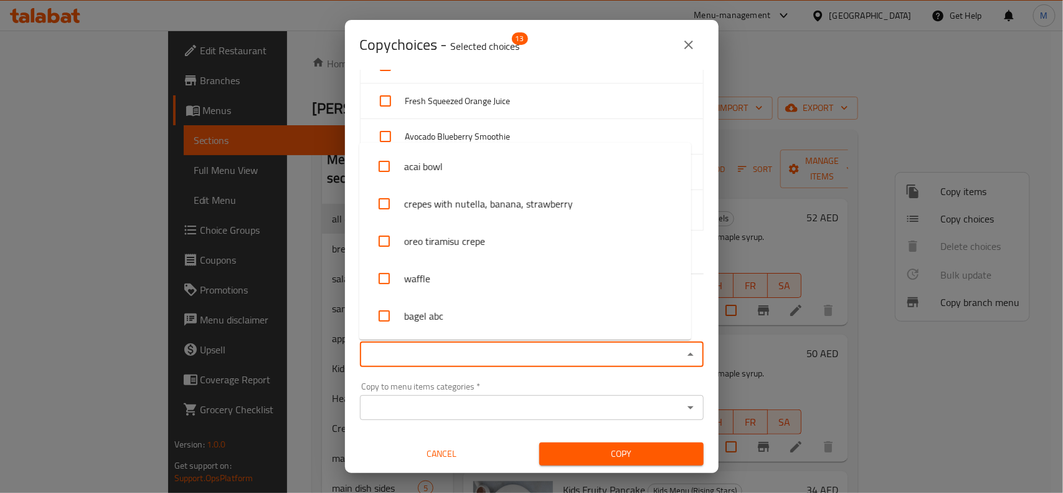
click at [627, 350] on input "Copy to menu items   *" at bounding box center [522, 354] width 316 height 17
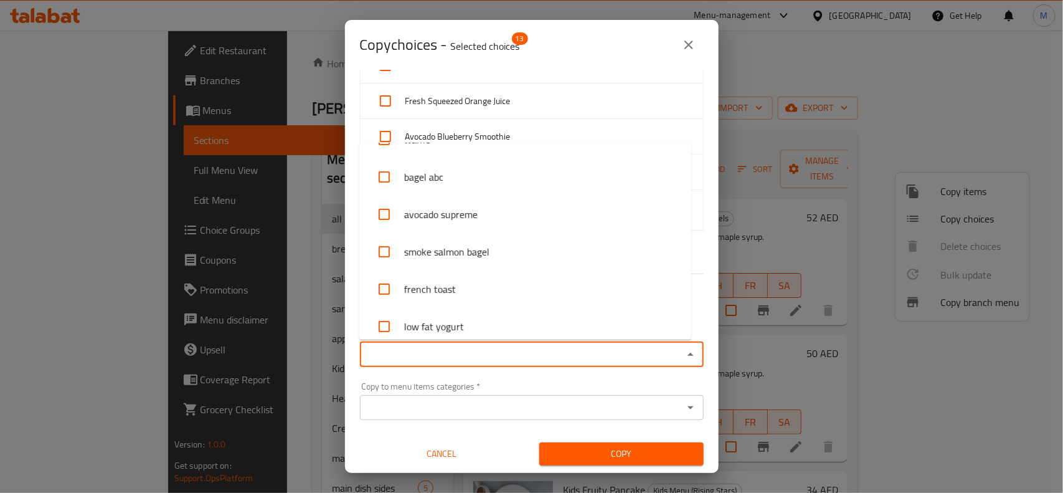
scroll to position [156, 0]
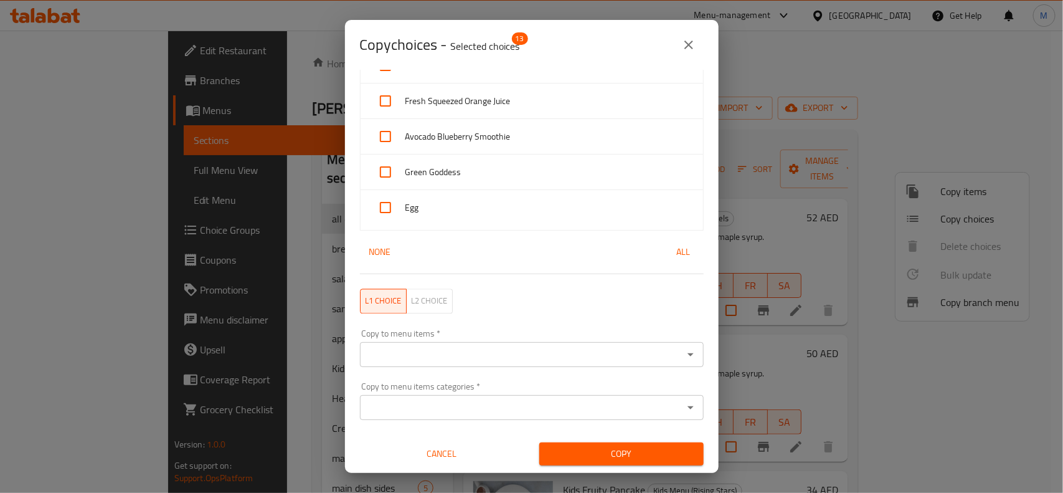
click at [596, 344] on div "Copy to menu items *" at bounding box center [532, 354] width 344 height 25
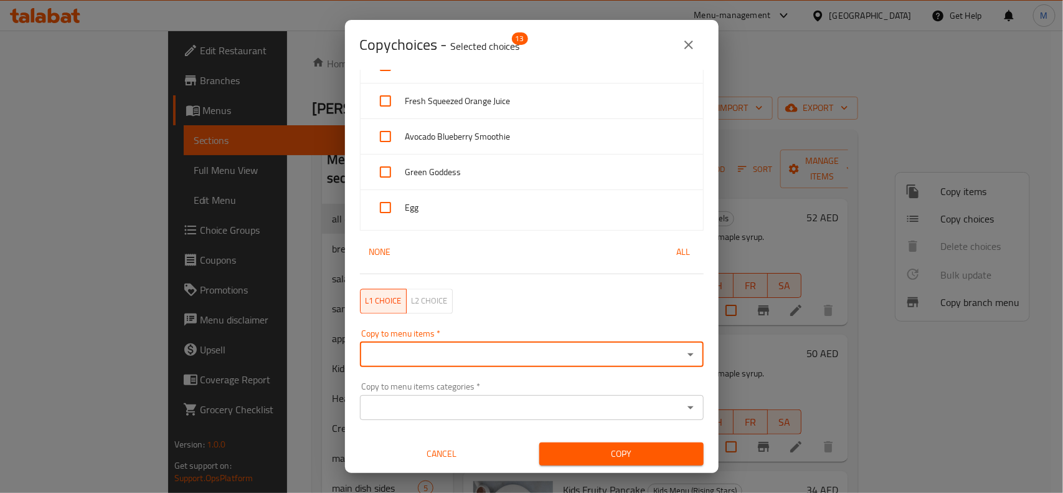
click at [683, 360] on icon "Open" at bounding box center [690, 354] width 15 height 15
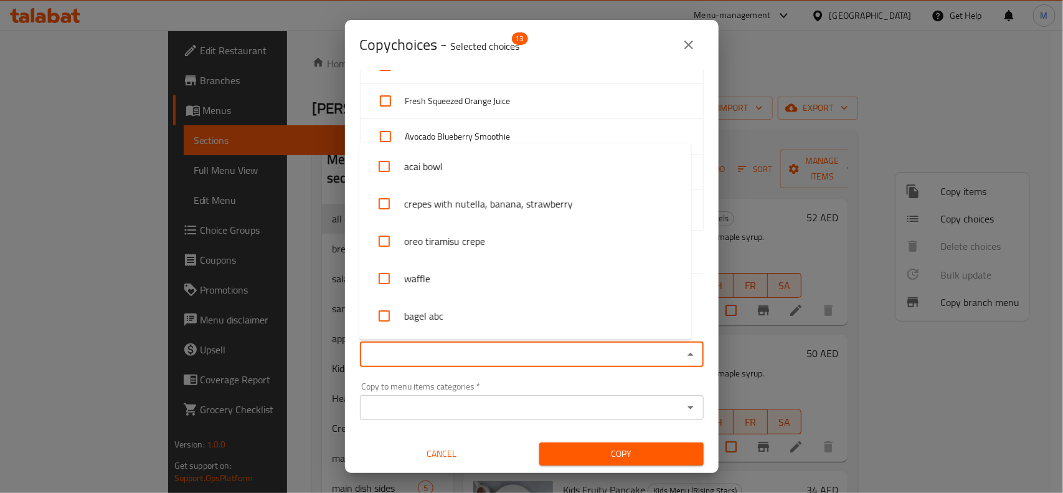
click at [599, 361] on input "Copy to menu items   *" at bounding box center [522, 354] width 316 height 17
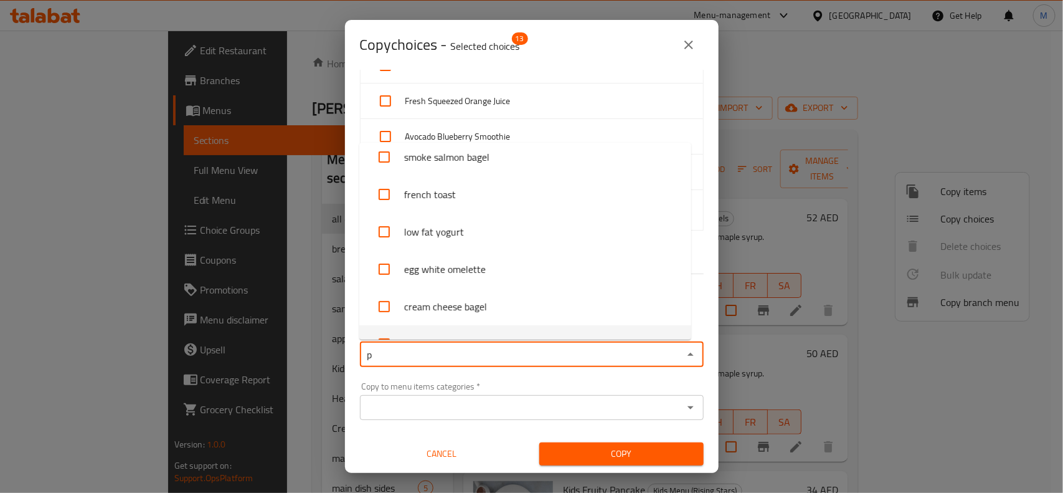
scroll to position [0, 0]
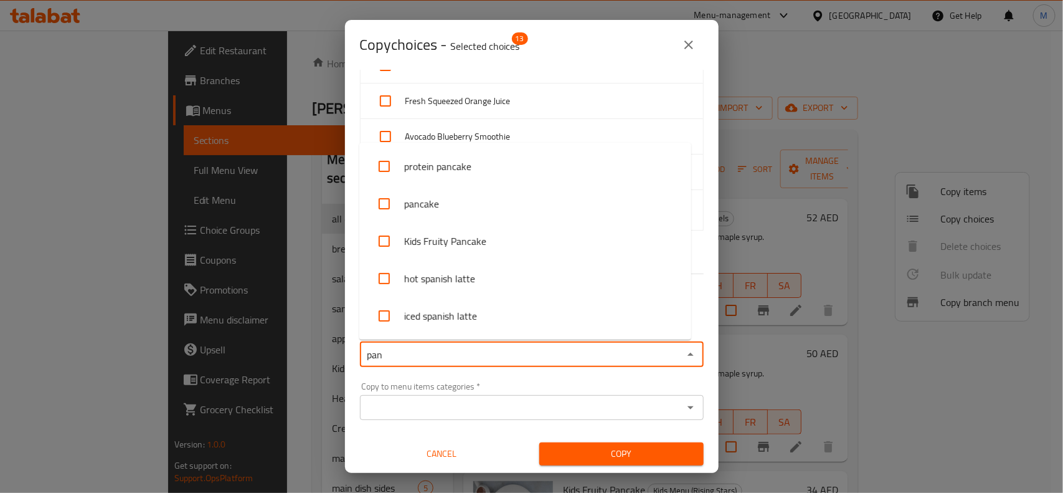
type input "pan"
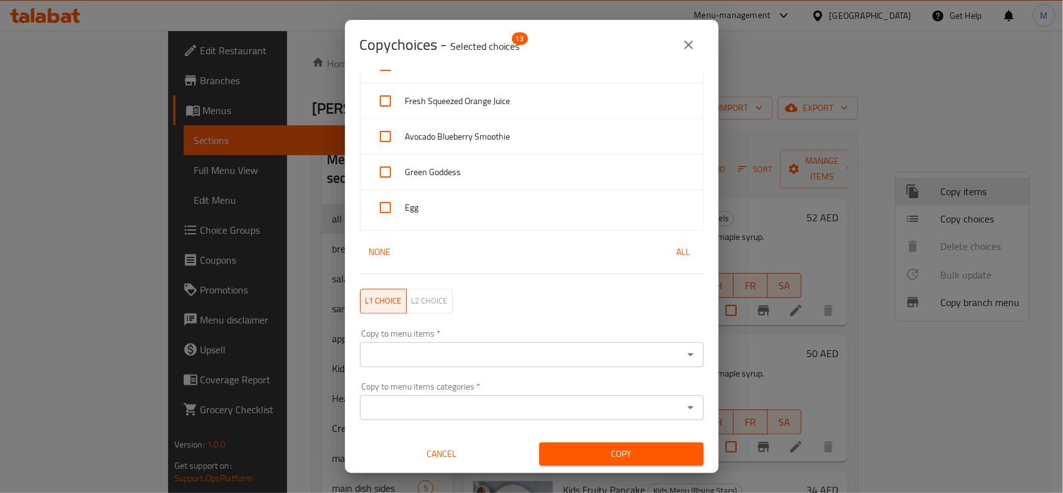
click at [466, 346] on input "Copy to menu items   *" at bounding box center [522, 354] width 316 height 17
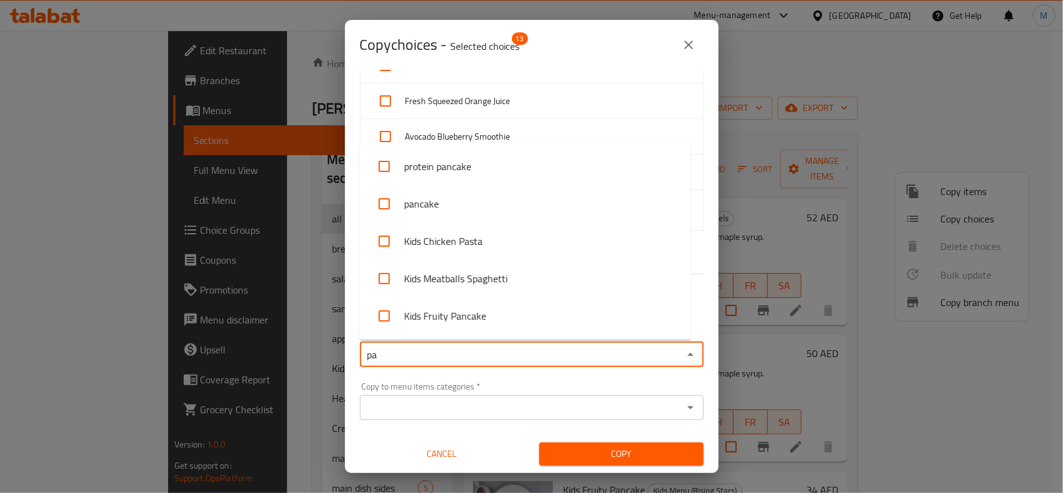
type input "pan"
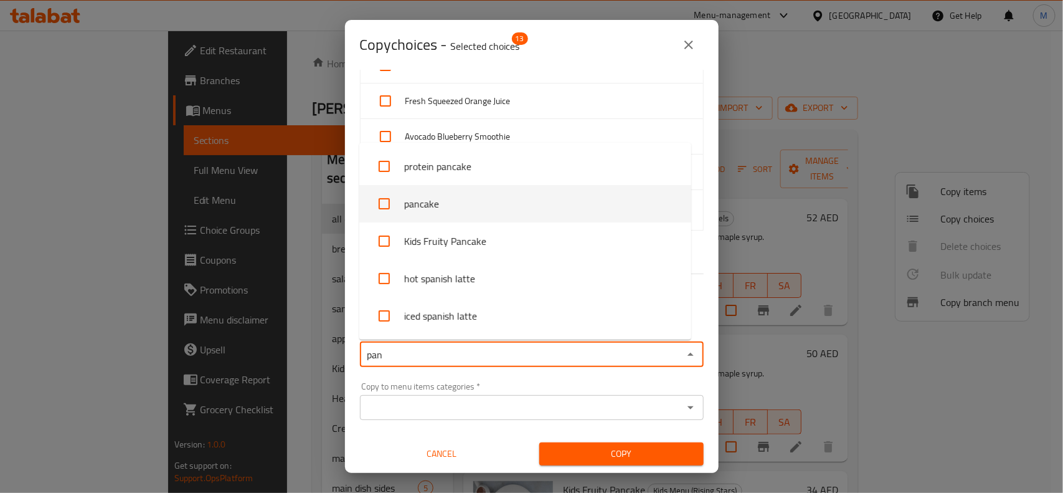
click at [475, 204] on li "pancake" at bounding box center [525, 203] width 332 height 37
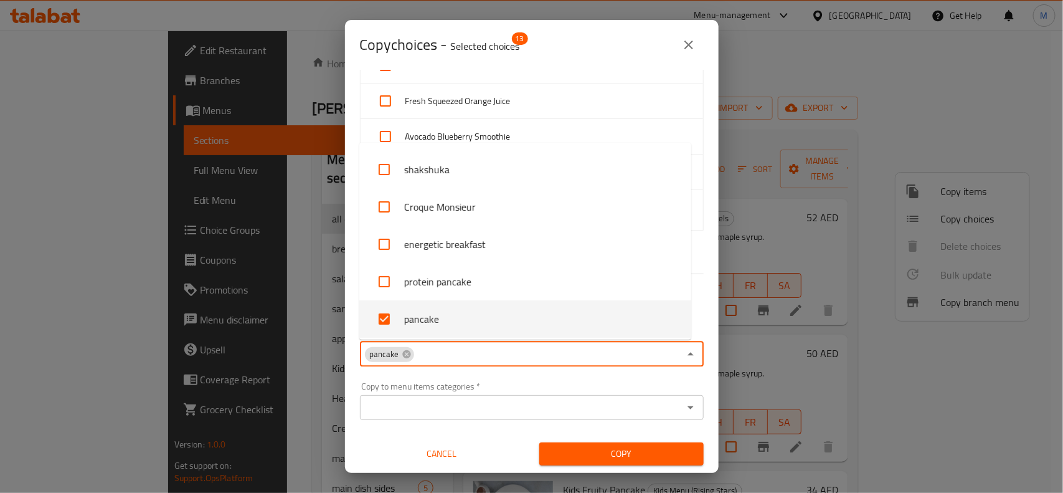
click at [671, 447] on span "Copy" at bounding box center [621, 454] width 144 height 16
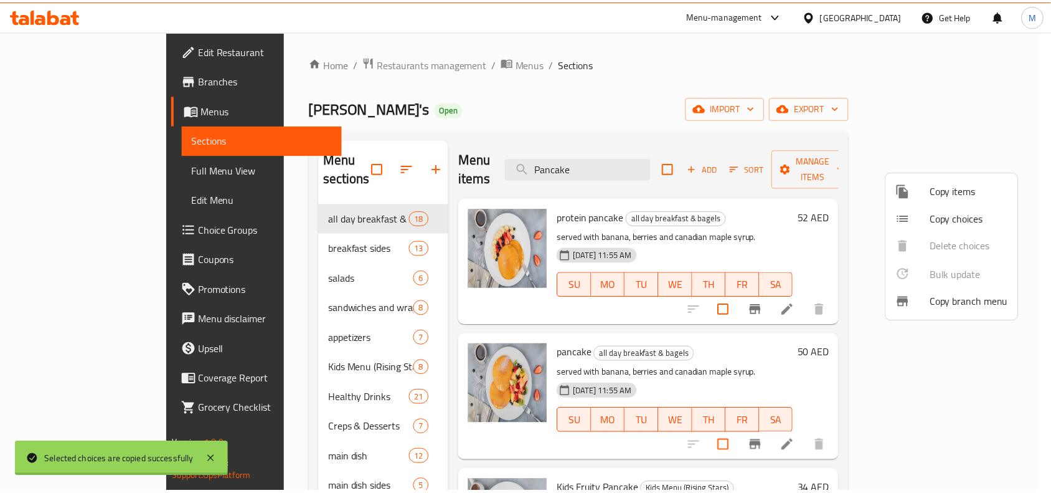
scroll to position [2, 0]
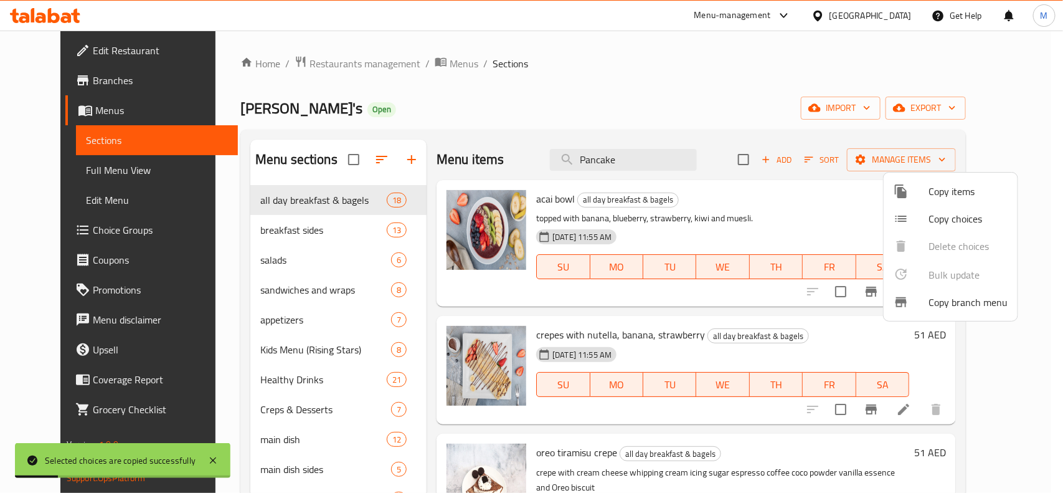
click at [651, 159] on div at bounding box center [531, 246] width 1063 height 493
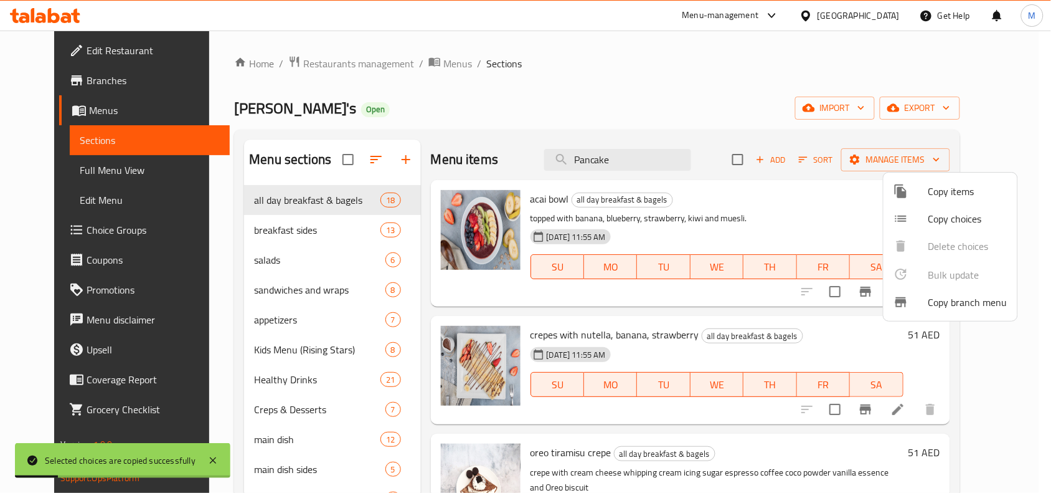
click at [651, 159] on input "Pancake" at bounding box center [617, 160] width 147 height 22
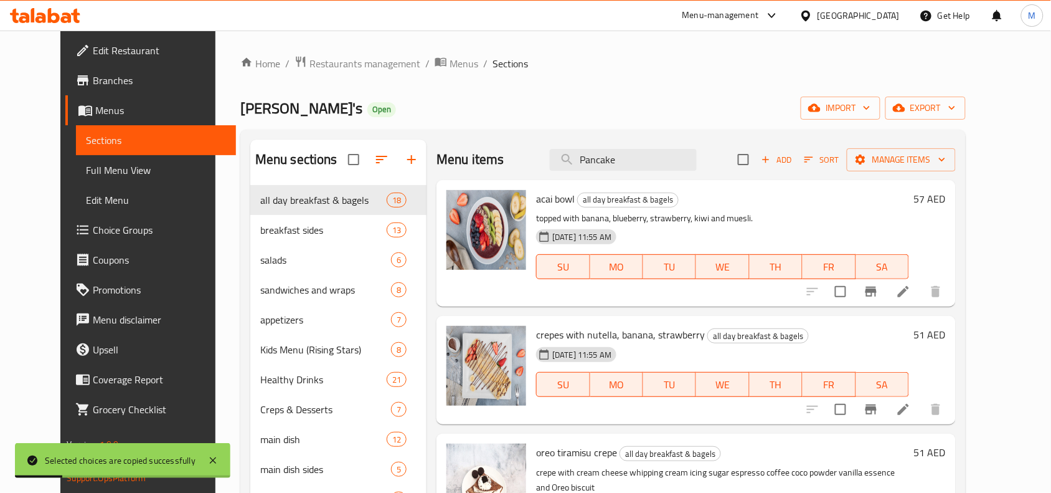
click at [651, 159] on input "Pancake" at bounding box center [623, 160] width 147 height 22
paste input "Pancake"
type input "Pancake"
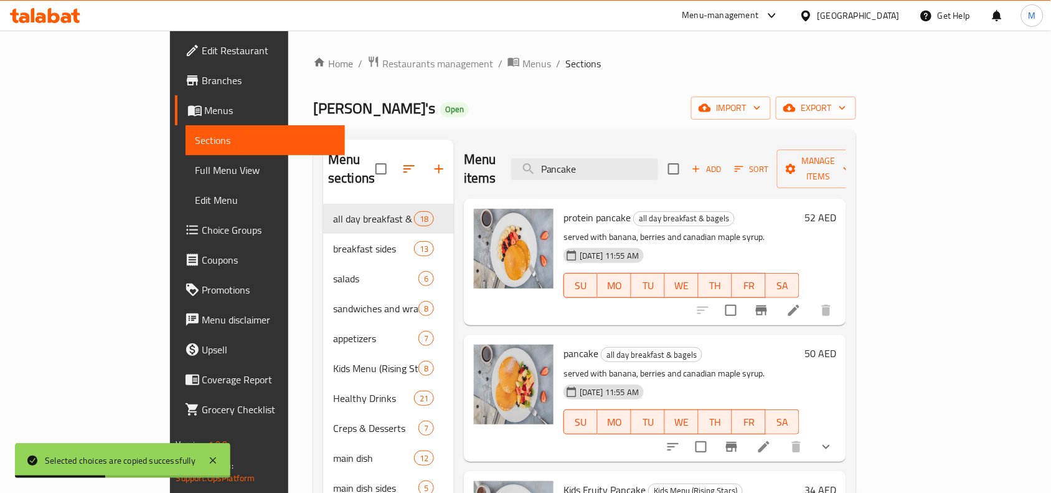
scroll to position [78, 0]
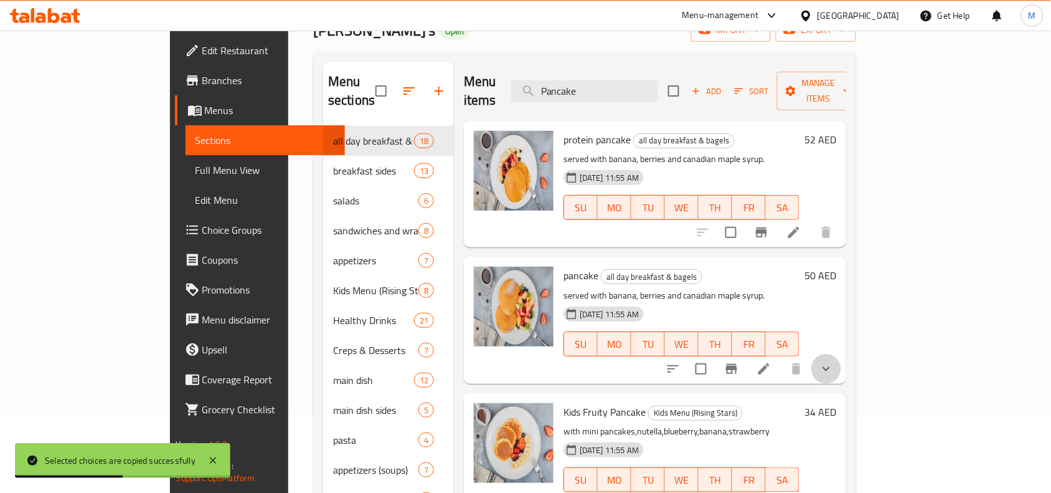
click at [841, 354] on button "show more" at bounding box center [826, 369] width 30 height 30
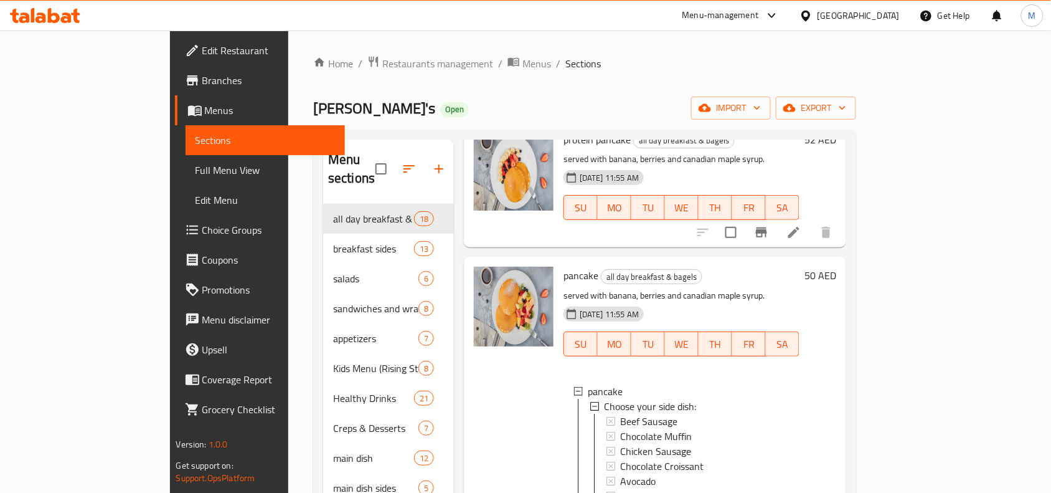
click at [856, 91] on div "Home / Restaurants management / Menus / Sections Bert's Open import export Menu…" at bounding box center [584, 348] width 543 height 587
click at [846, 106] on span "export" at bounding box center [816, 108] width 60 height 16
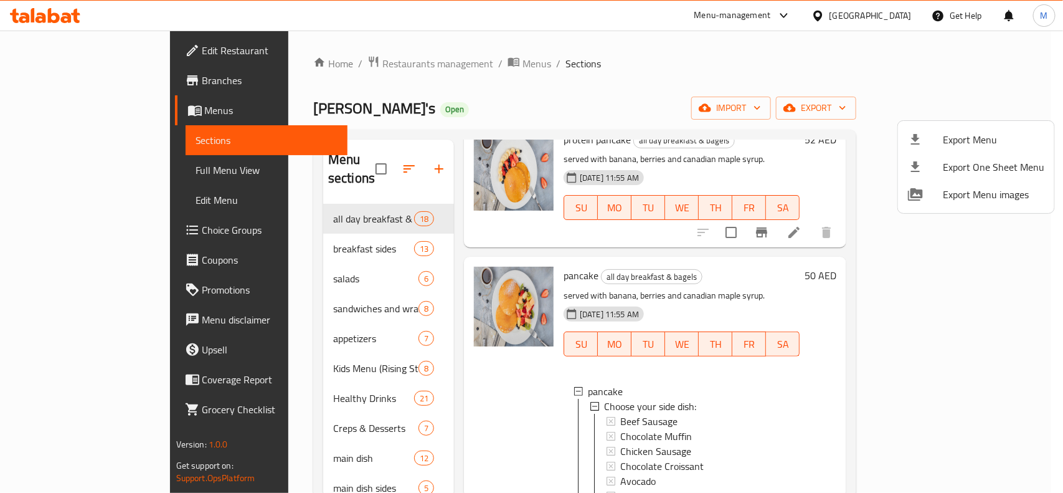
click at [877, 136] on div at bounding box center [531, 246] width 1063 height 493
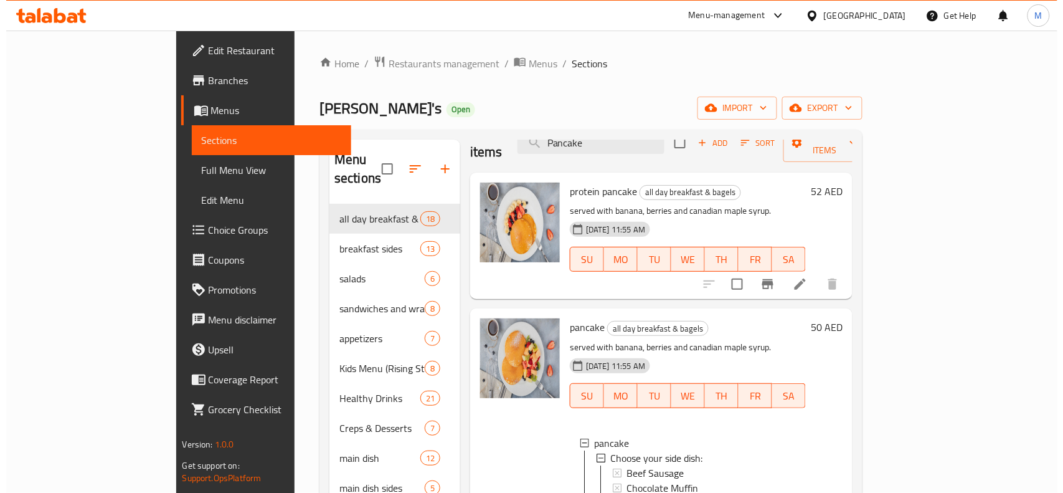
scroll to position [0, 0]
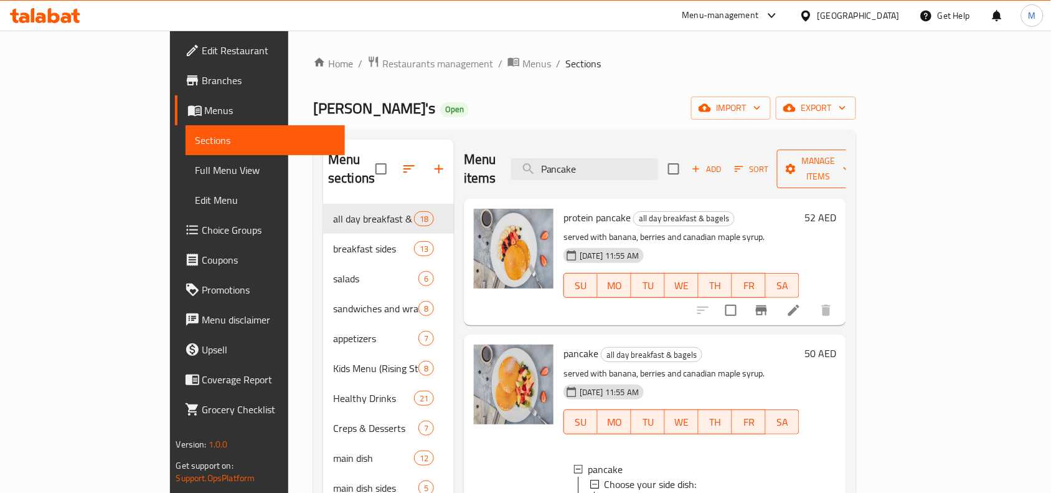
click at [851, 153] on span "Manage items" at bounding box center [819, 168] width 64 height 31
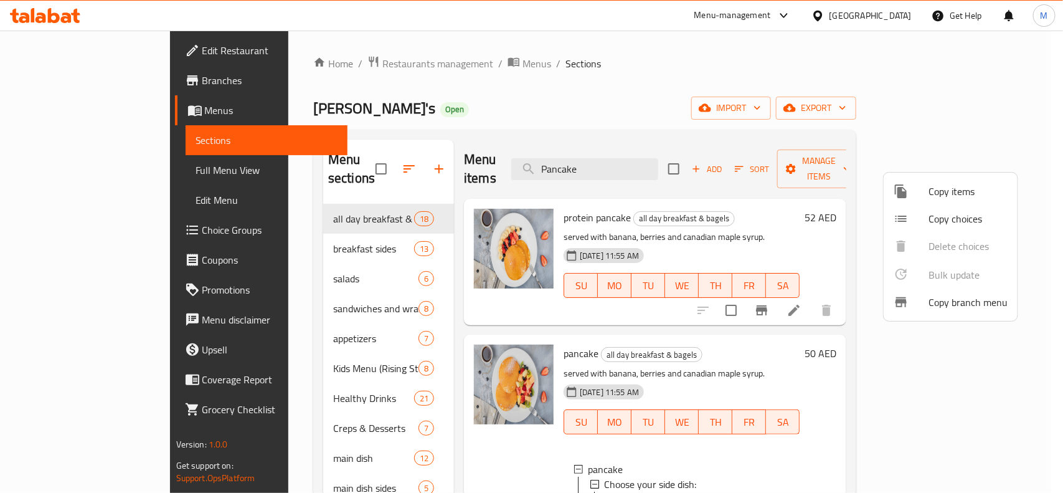
click at [958, 224] on span "Copy choices" at bounding box center [967, 218] width 79 height 15
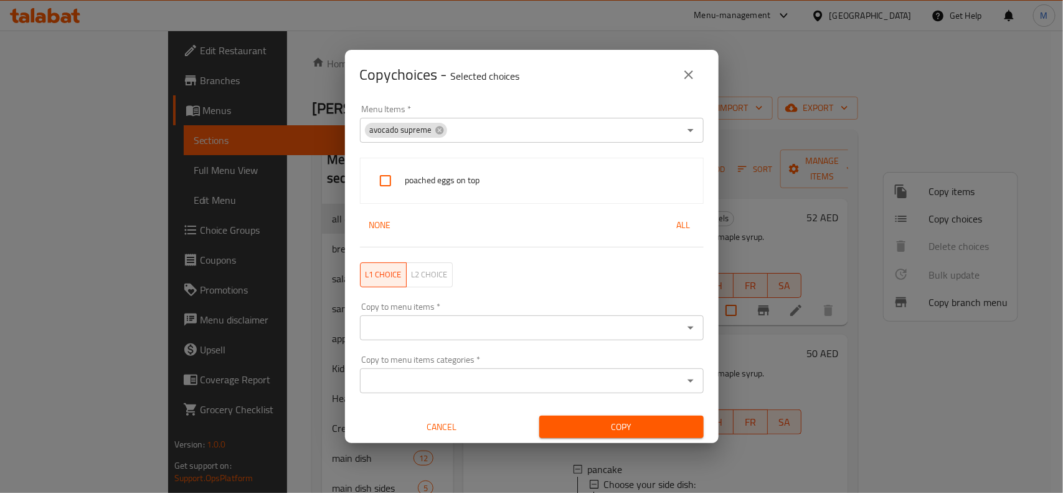
scroll to position [2, 0]
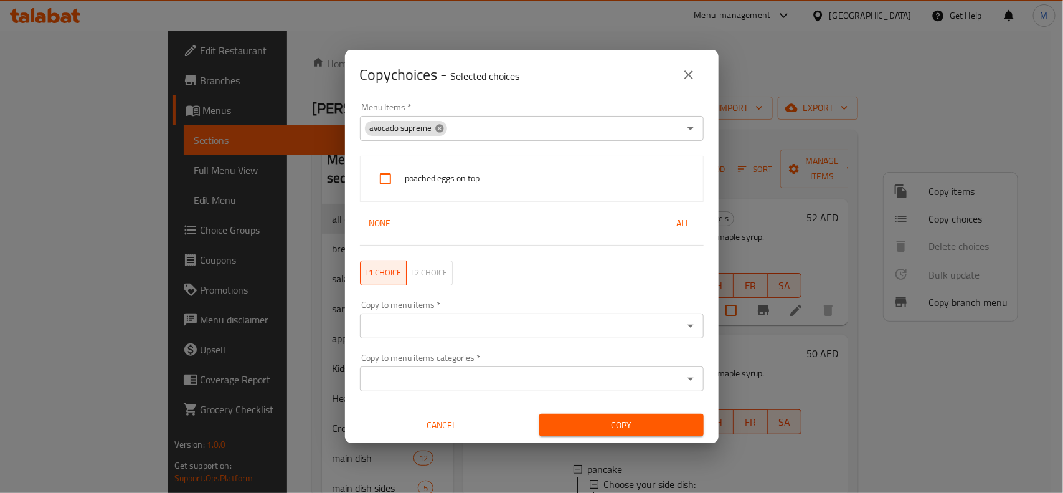
click at [436, 128] on icon at bounding box center [439, 128] width 8 height 8
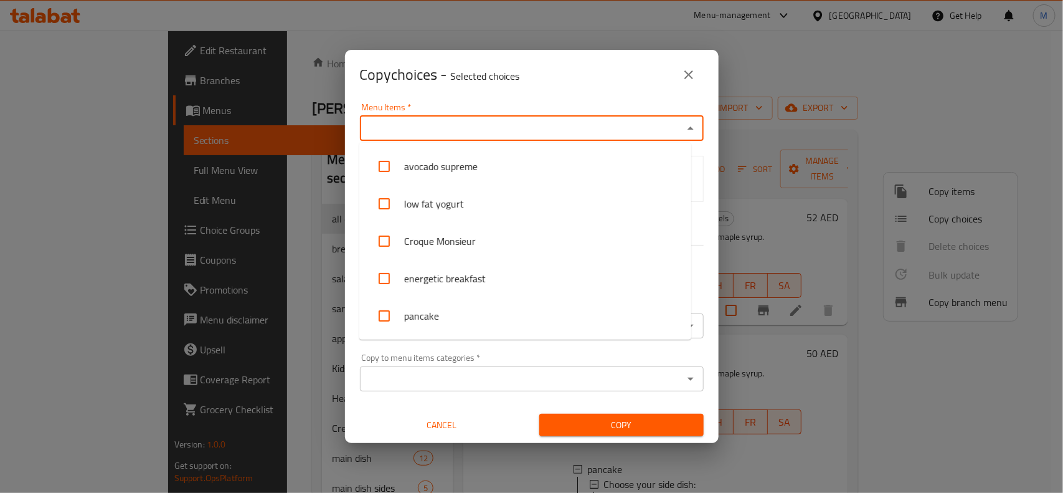
click at [436, 128] on input "Menu Items   *" at bounding box center [522, 128] width 316 height 17
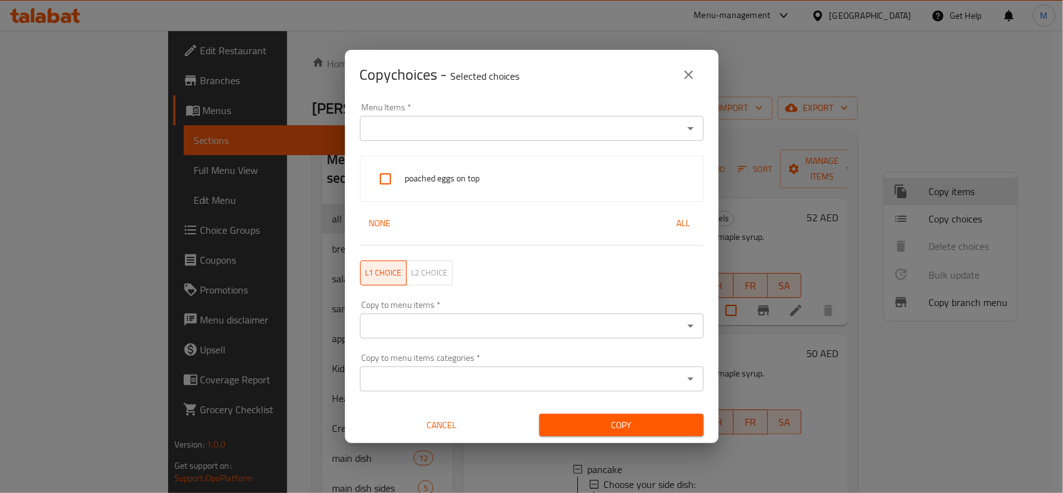
click at [433, 128] on input "Menu Items   *" at bounding box center [522, 128] width 316 height 17
click at [391, 219] on span "None" at bounding box center [380, 223] width 30 height 16
click at [562, 123] on input "Menu Items   *" at bounding box center [522, 128] width 316 height 17
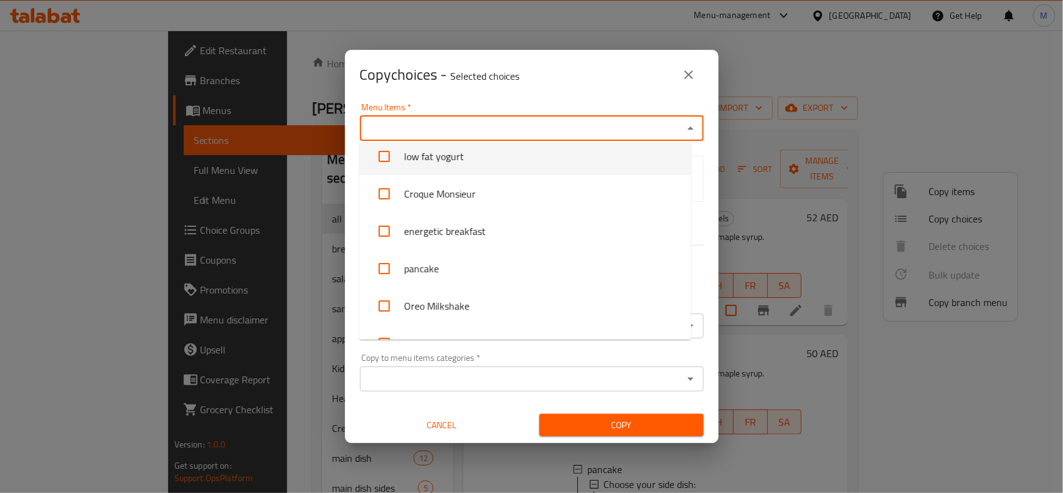
scroll to position [34, 0]
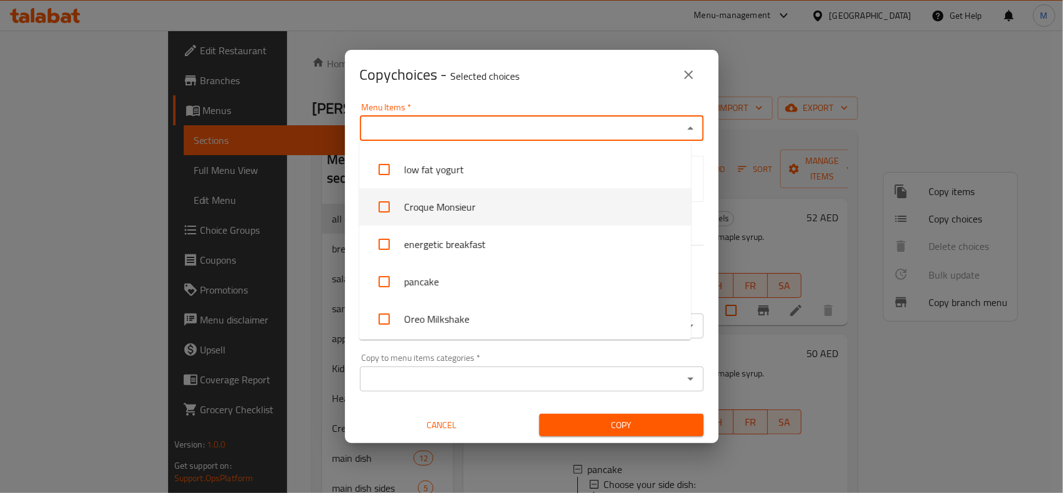
click at [508, 202] on li "Croque Monsieur" at bounding box center [525, 206] width 332 height 37
checkbox input "true"
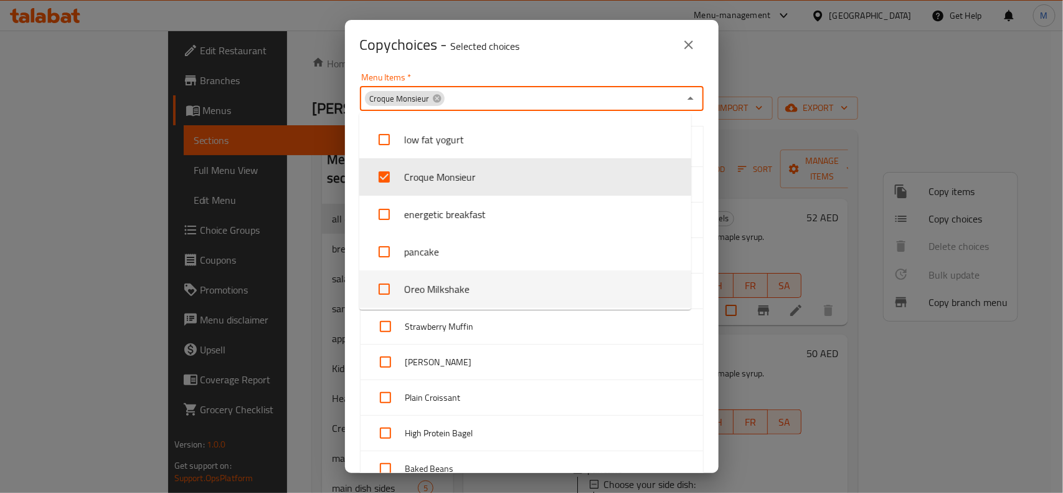
click at [700, 258] on div "Menu Items   * Croque Monsieur Menu Items * Beef Sausage Chocolate Muffin Chick…" at bounding box center [532, 271] width 374 height 403
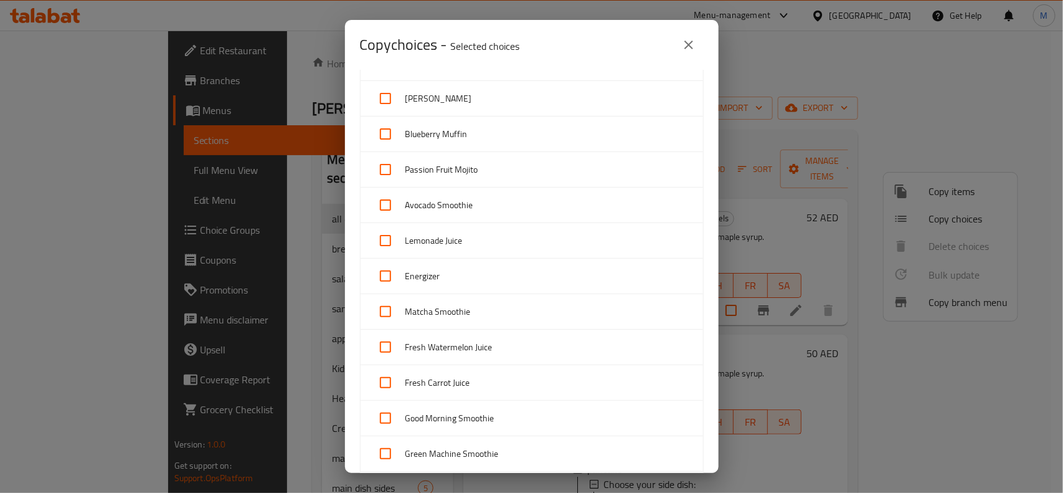
scroll to position [469, 0]
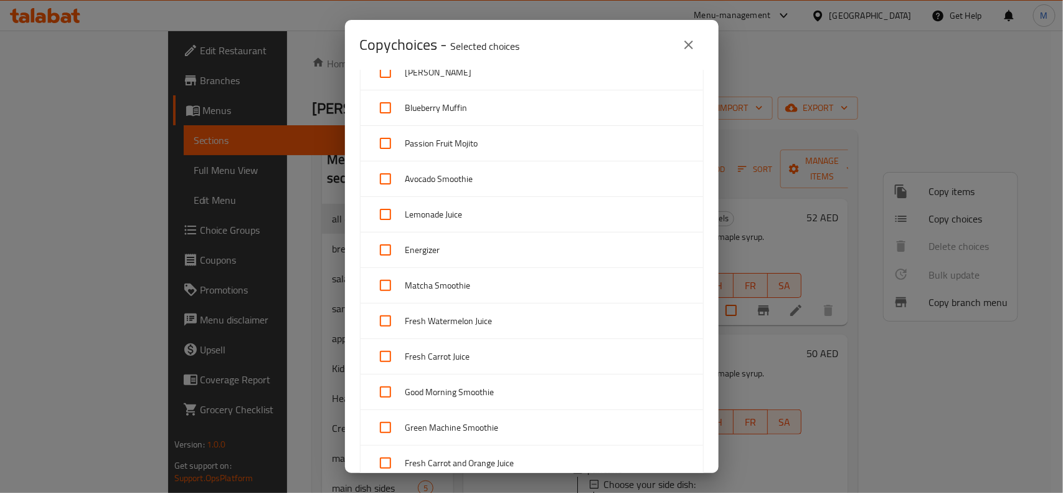
click at [384, 138] on input "checkbox" at bounding box center [385, 143] width 30 height 30
checkbox input "true"
click at [387, 170] on input "checkbox" at bounding box center [385, 179] width 30 height 30
checkbox input "true"
click at [386, 210] on input "checkbox" at bounding box center [385, 214] width 30 height 30
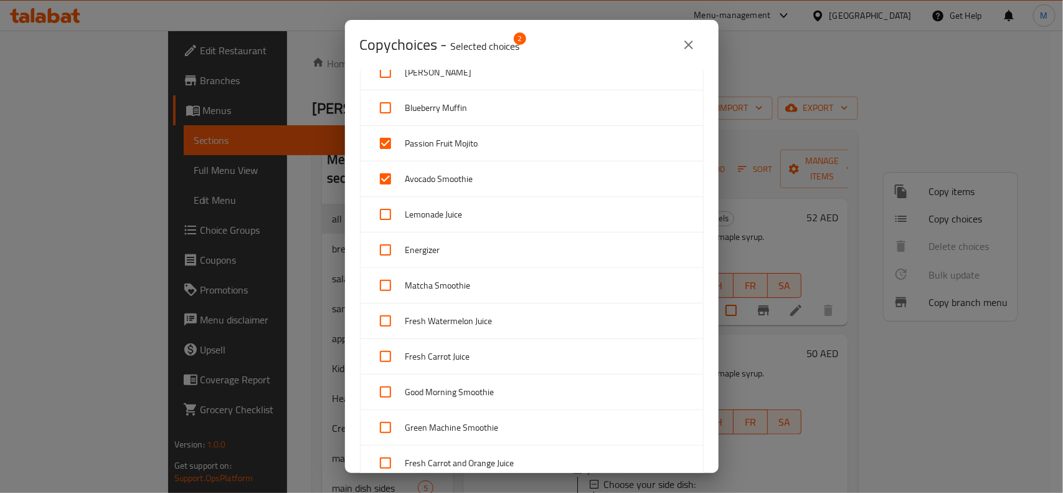
checkbox input "true"
click at [384, 250] on input "checkbox" at bounding box center [385, 250] width 30 height 30
checkbox input "true"
click at [384, 281] on input "checkbox" at bounding box center [385, 285] width 30 height 30
checkbox input "true"
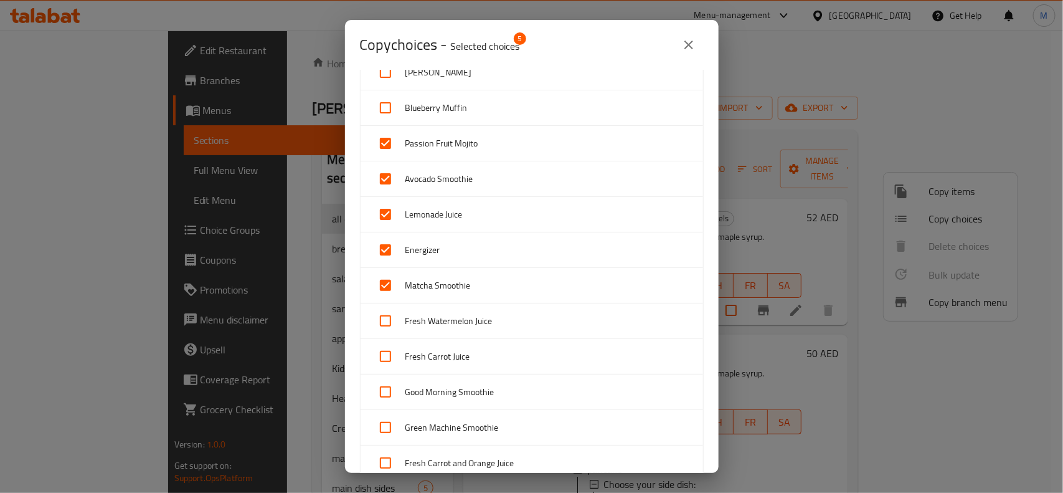
scroll to position [547, 0]
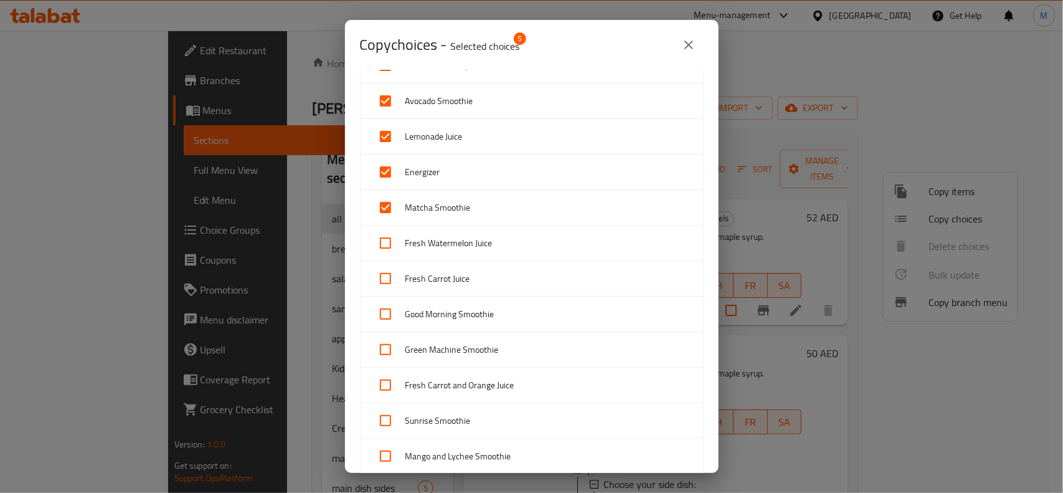
click at [388, 250] on input "checkbox" at bounding box center [385, 243] width 30 height 30
checkbox input "true"
click at [385, 278] on input "checkbox" at bounding box center [385, 278] width 30 height 30
checkbox input "true"
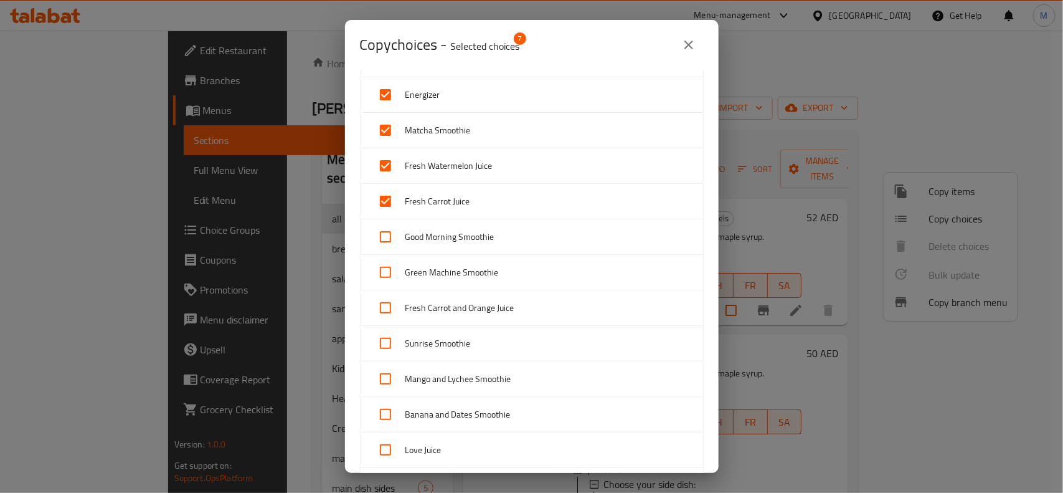
scroll to position [625, 0]
click at [386, 246] on input "checkbox" at bounding box center [385, 236] width 30 height 30
checkbox input "true"
click at [386, 268] on input "checkbox" at bounding box center [385, 272] width 30 height 30
checkbox input "true"
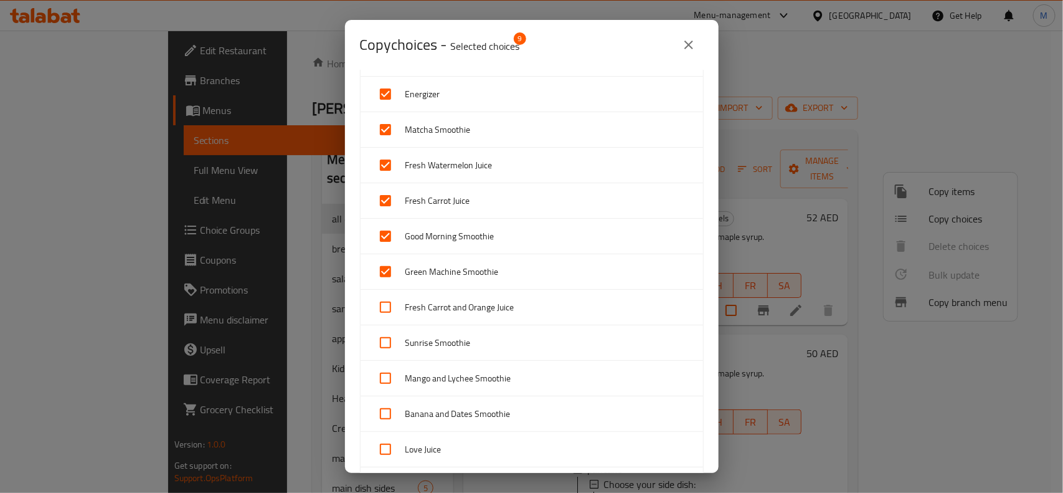
click at [386, 306] on input "checkbox" at bounding box center [385, 307] width 30 height 30
checkbox input "true"
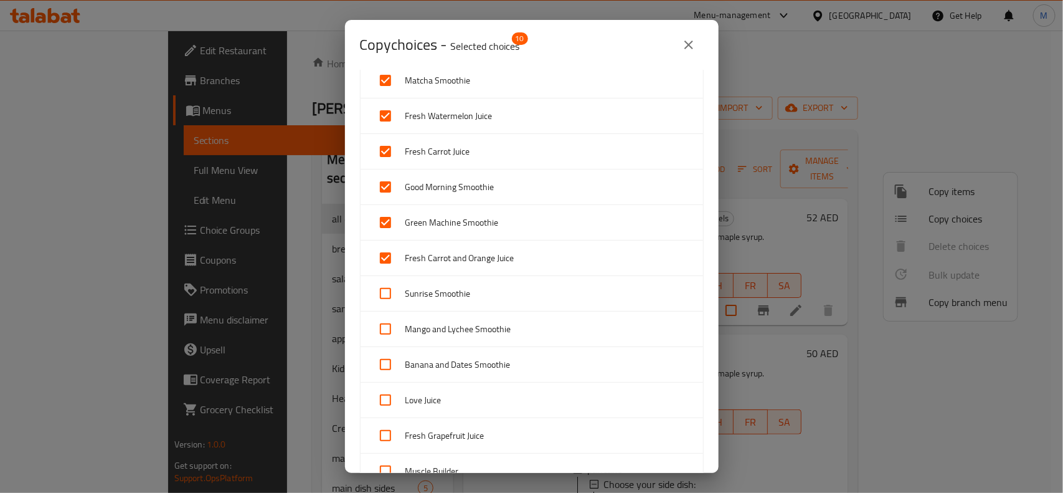
scroll to position [780, 0]
click at [387, 188] on input "checkbox" at bounding box center [385, 187] width 30 height 30
checkbox input "true"
click at [387, 224] on input "checkbox" at bounding box center [385, 222] width 30 height 30
checkbox input "true"
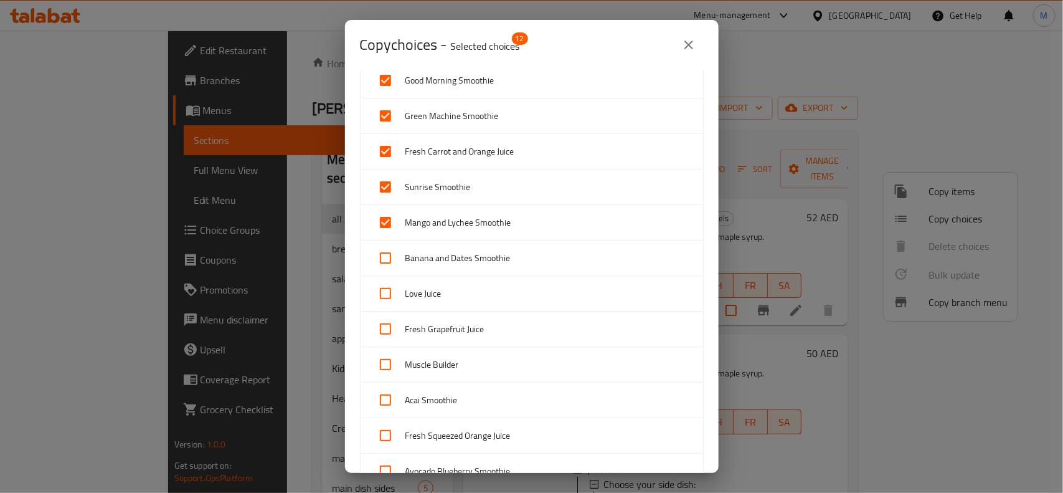
click at [387, 251] on input "checkbox" at bounding box center [385, 258] width 30 height 30
checkbox input "true"
click at [386, 298] on input "checkbox" at bounding box center [385, 293] width 30 height 30
checkbox input "true"
click at [383, 336] on input "checkbox" at bounding box center [385, 329] width 30 height 30
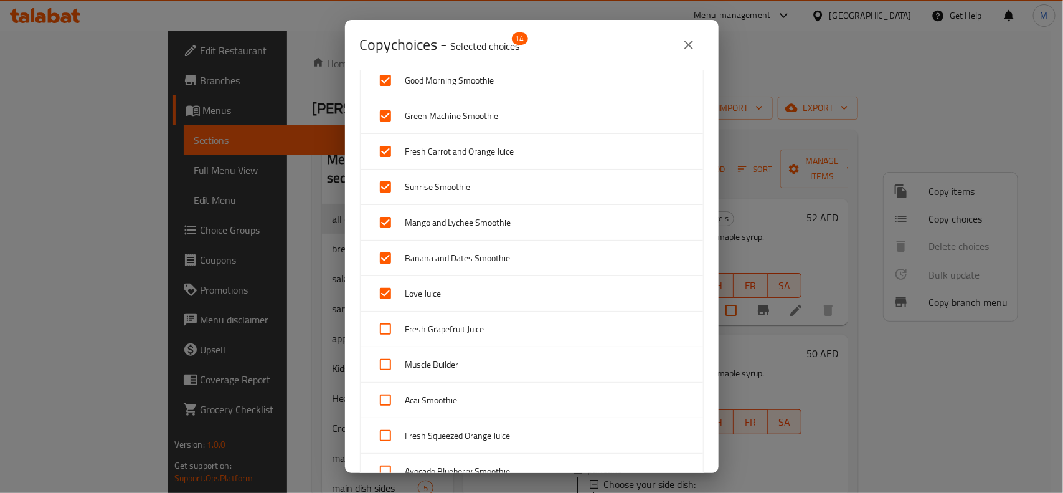
checkbox input "true"
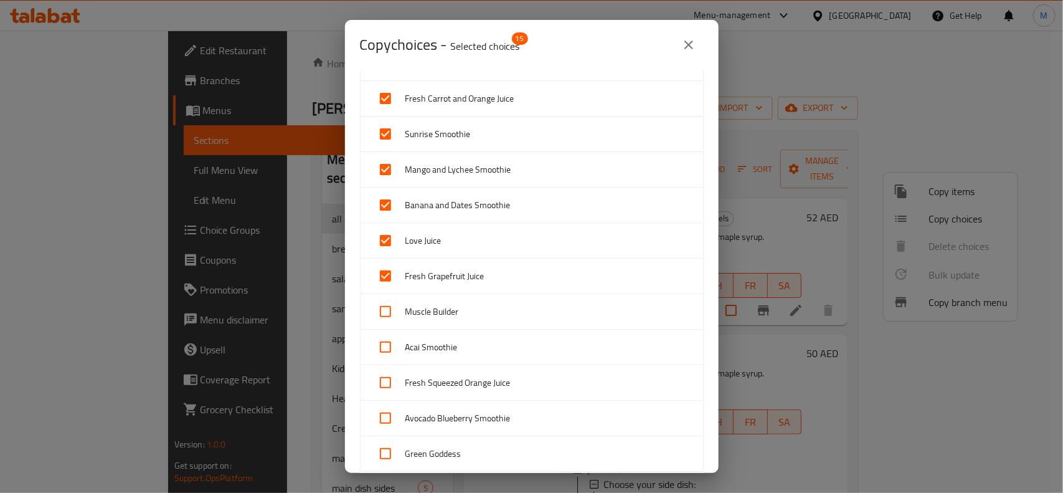
scroll to position [858, 0]
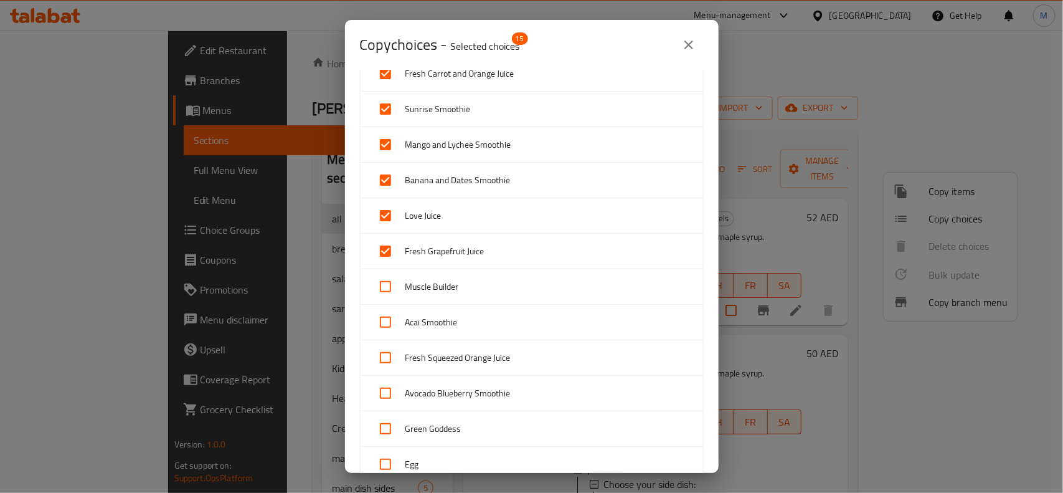
drag, startPoint x: 390, startPoint y: 284, endPoint x: 388, endPoint y: 291, distance: 7.1
click at [390, 283] on input "checkbox" at bounding box center [385, 286] width 30 height 30
checkbox input "true"
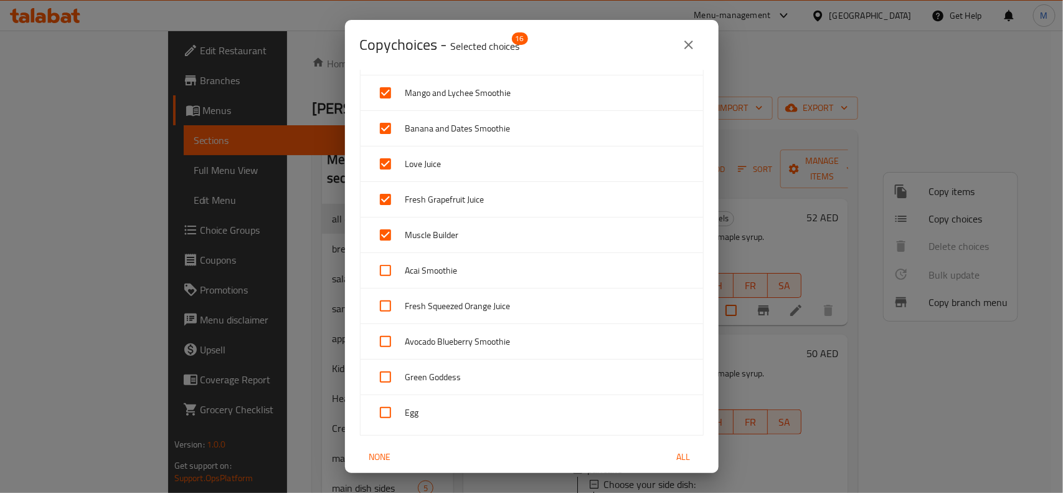
scroll to position [936, 0]
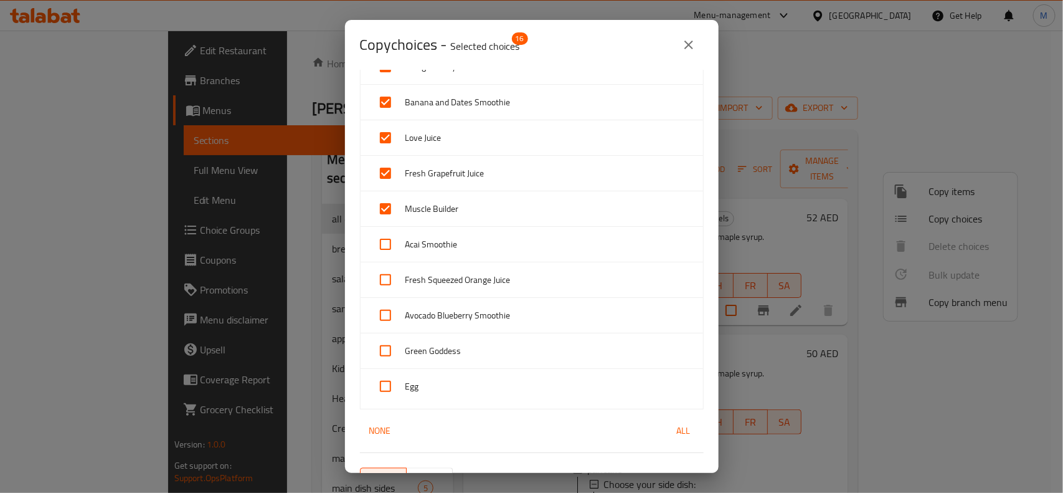
click at [384, 247] on input "checkbox" at bounding box center [385, 244] width 30 height 30
checkbox input "true"
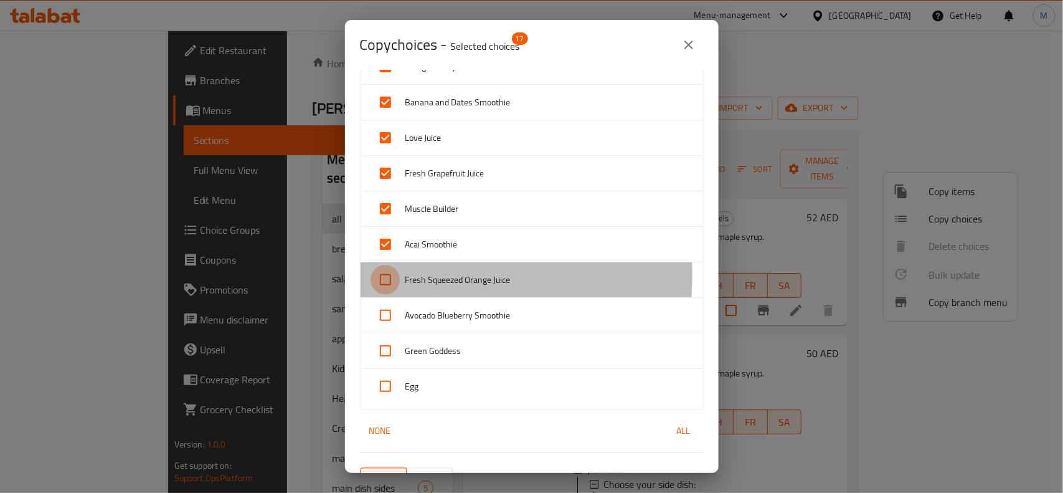
click at [387, 278] on input "checkbox" at bounding box center [385, 280] width 30 height 30
checkbox input "true"
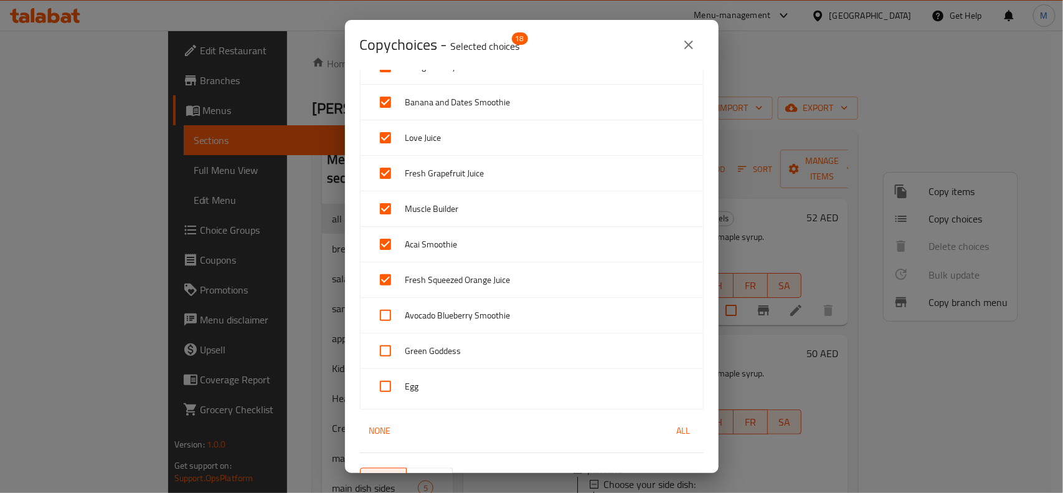
click at [385, 309] on input "checkbox" at bounding box center [385, 315] width 30 height 30
checkbox input "true"
click at [384, 337] on div "Green Goddess" at bounding box center [532, 350] width 342 height 35
checkbox input "true"
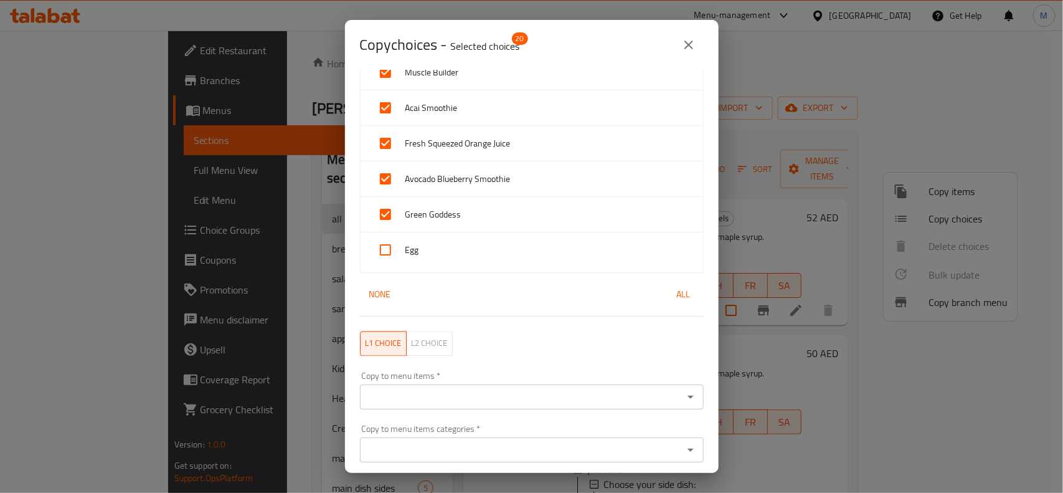
scroll to position [1118, 0]
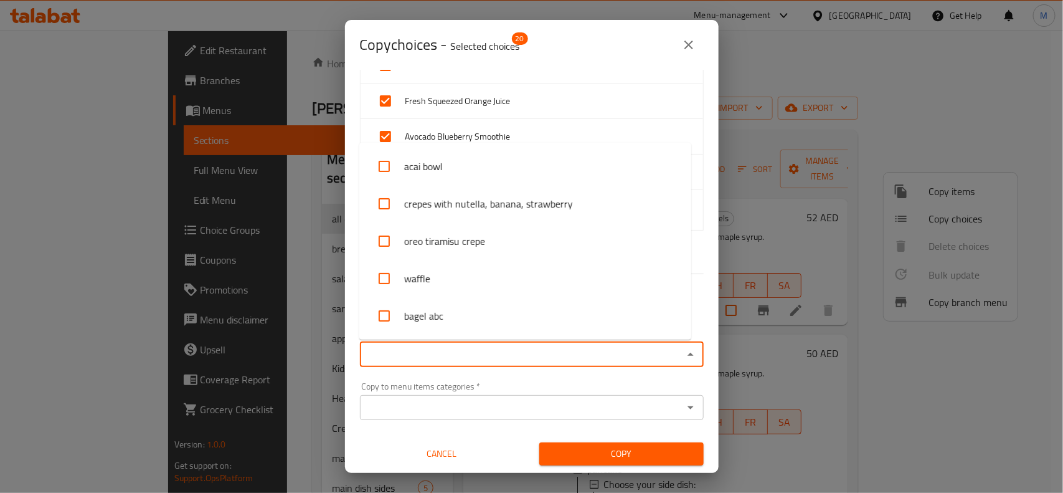
click at [567, 351] on input "Copy to menu items   *" at bounding box center [522, 354] width 316 height 17
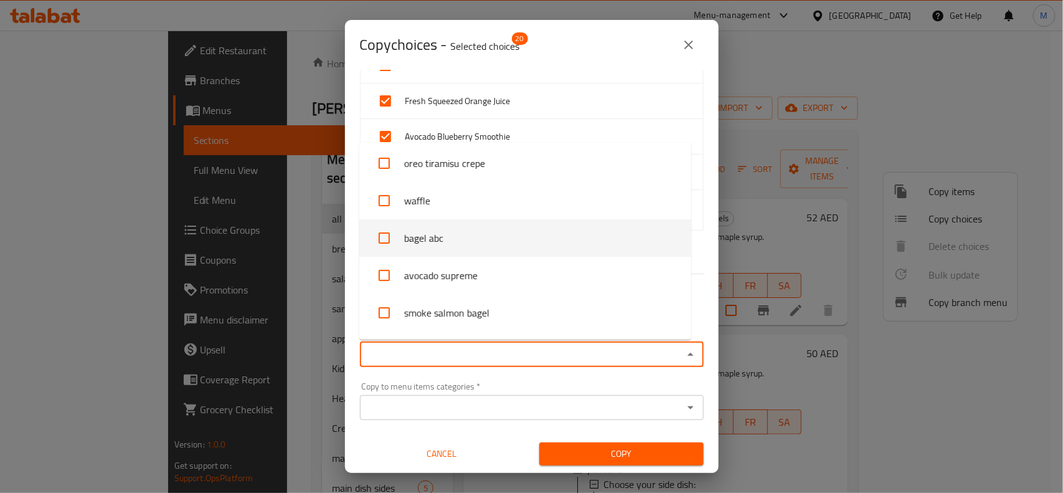
scroll to position [0, 0]
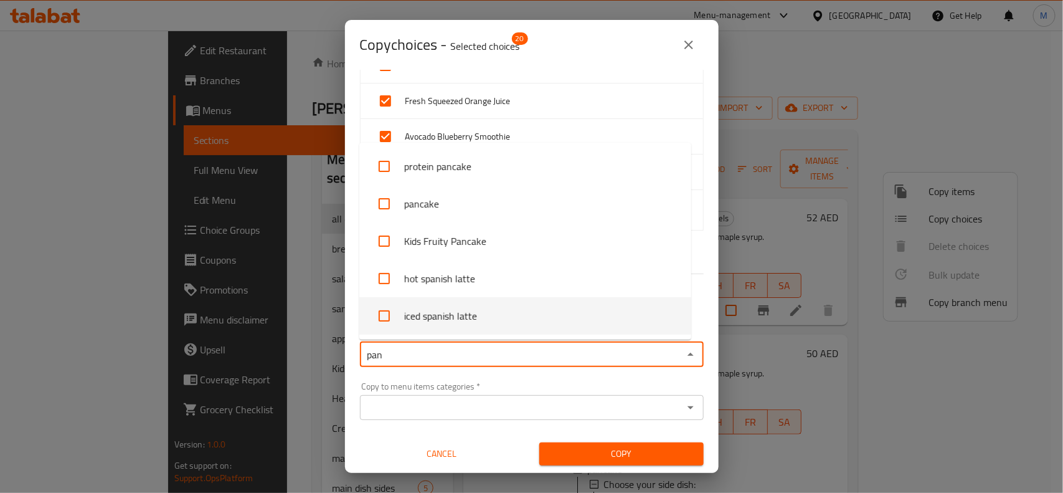
type input "pan"
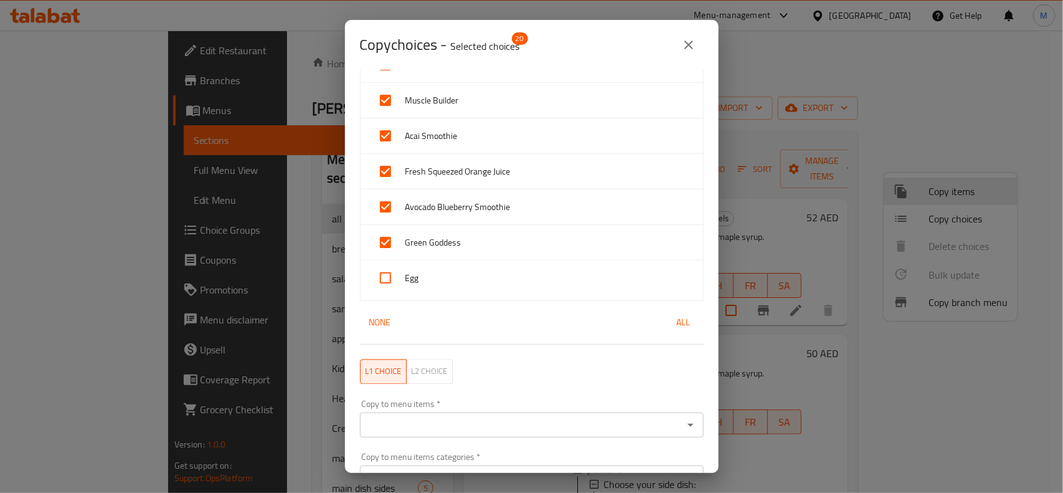
scroll to position [1118, 0]
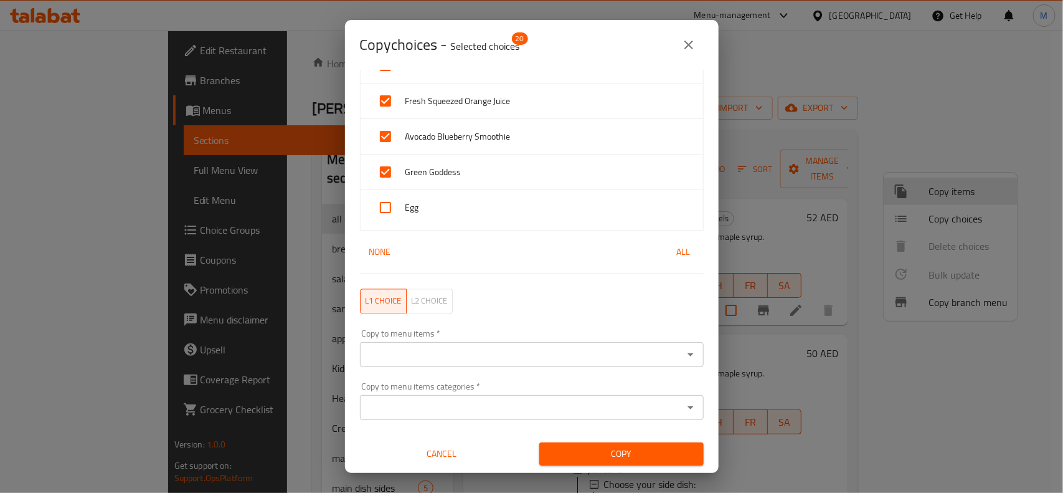
click at [545, 347] on input "Copy to menu items   *" at bounding box center [522, 354] width 316 height 17
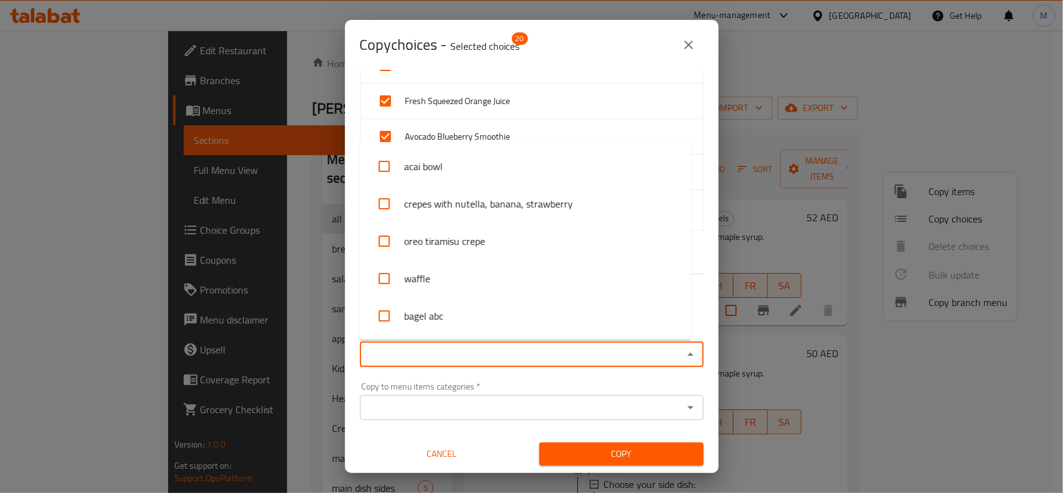
type input "["
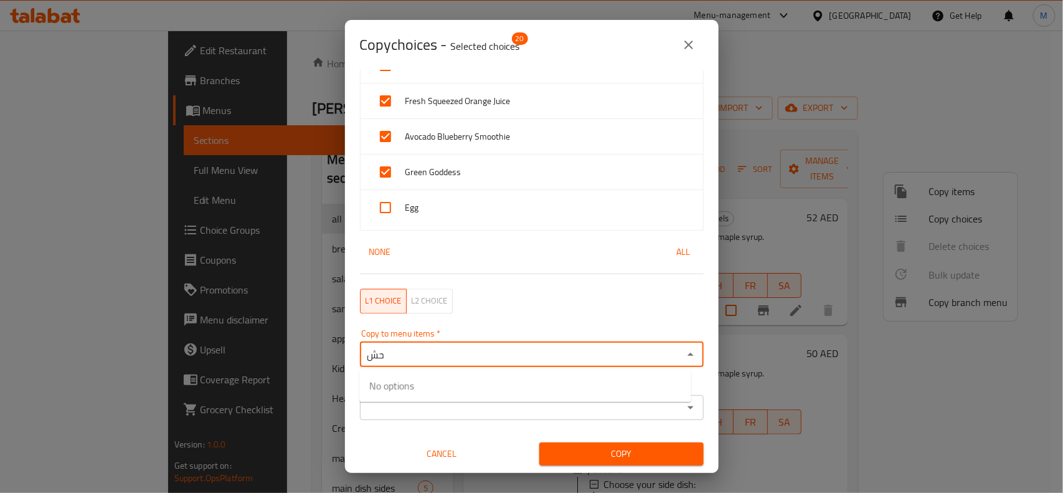
type input "ح"
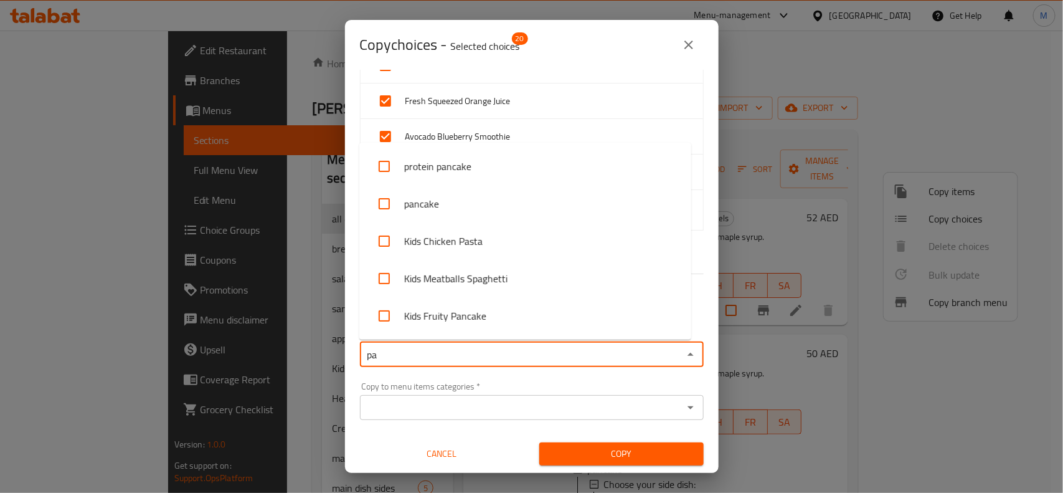
type input "pan"
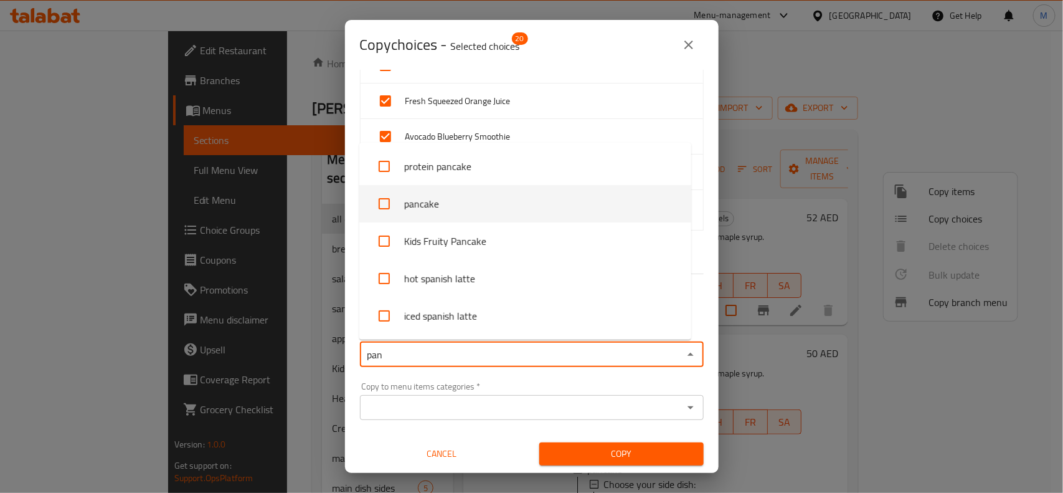
click at [493, 209] on li "pancake" at bounding box center [525, 203] width 332 height 37
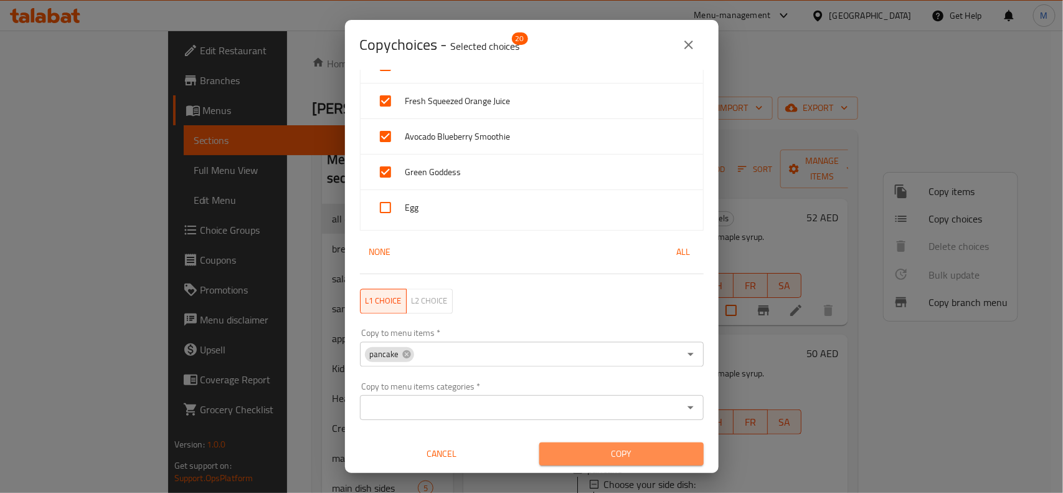
click at [615, 446] on span "Copy" at bounding box center [621, 454] width 144 height 16
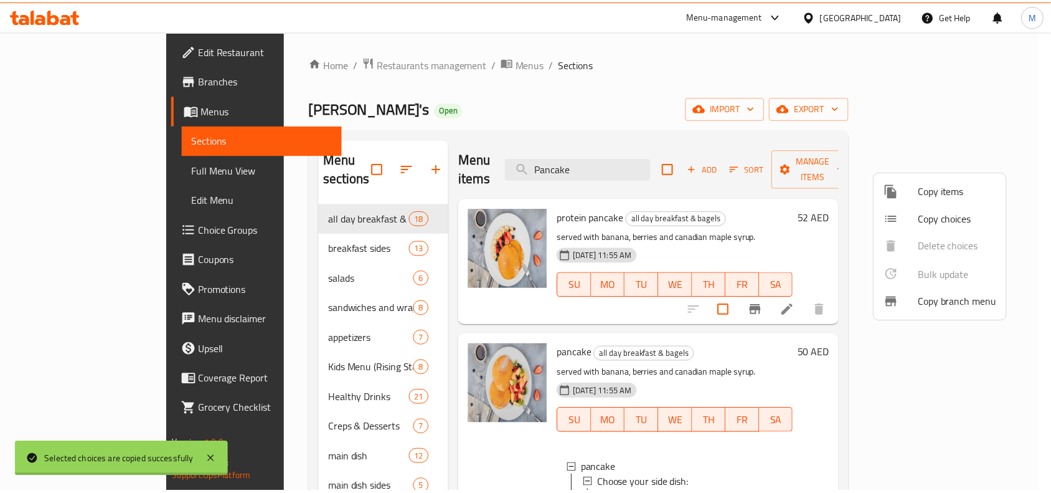
scroll to position [2, 0]
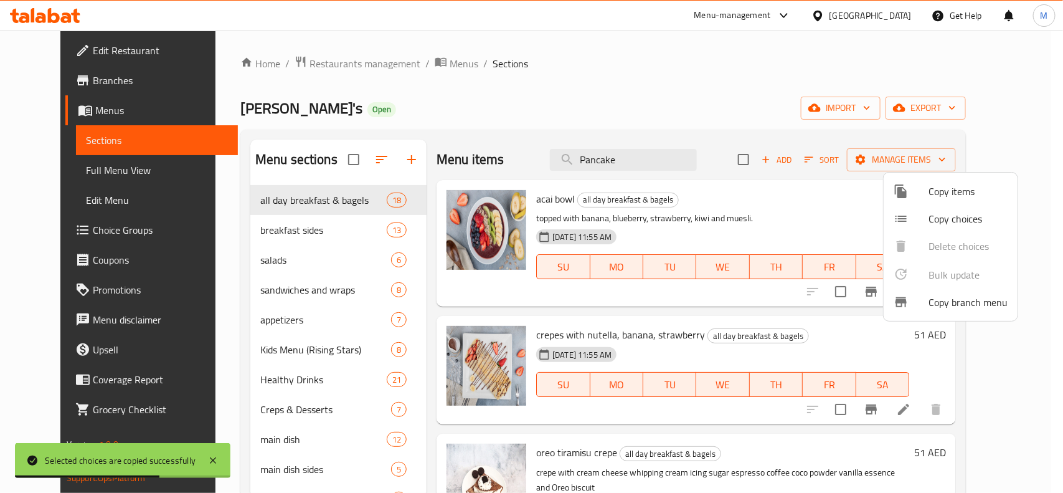
click at [847, 329] on div at bounding box center [531, 246] width 1063 height 493
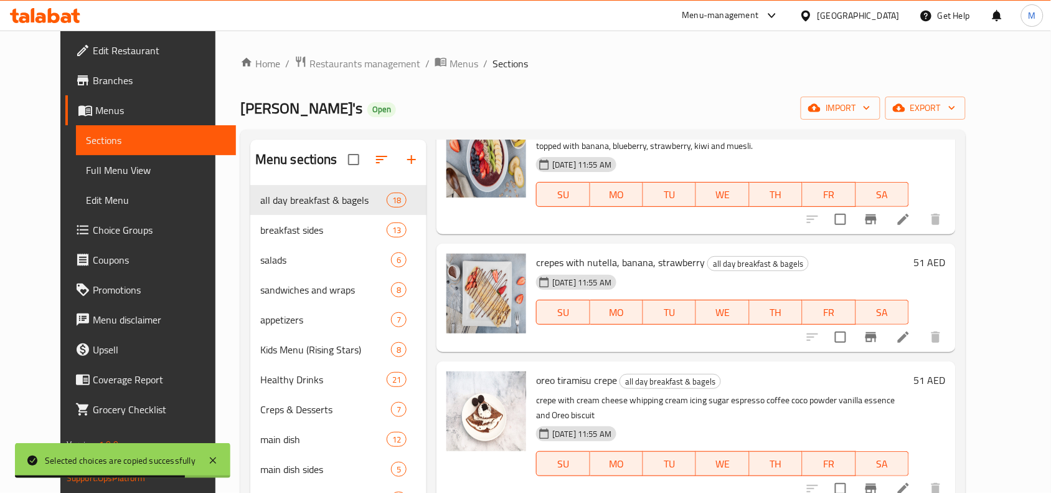
scroll to position [0, 0]
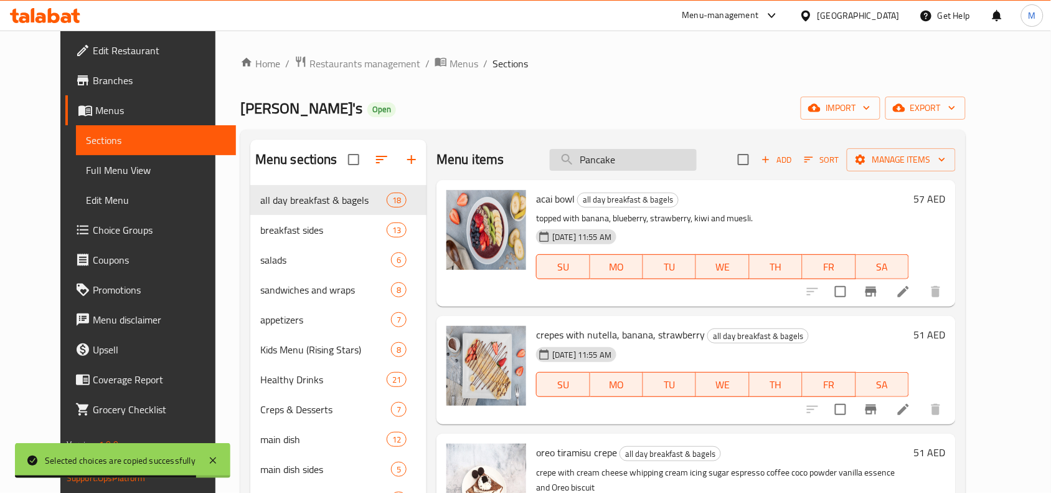
click at [641, 164] on input "Pancake" at bounding box center [623, 160] width 147 height 22
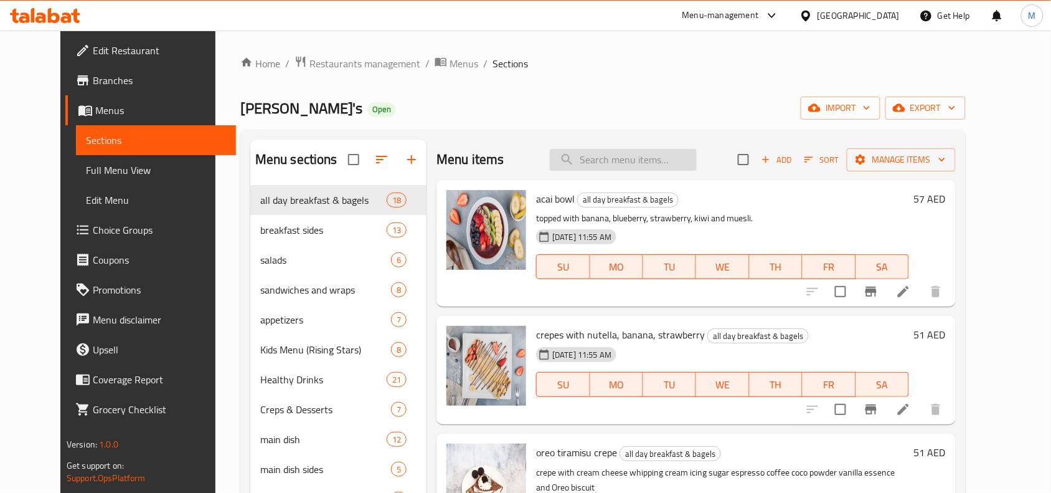
paste input "Pancake"
type input "Pancake"
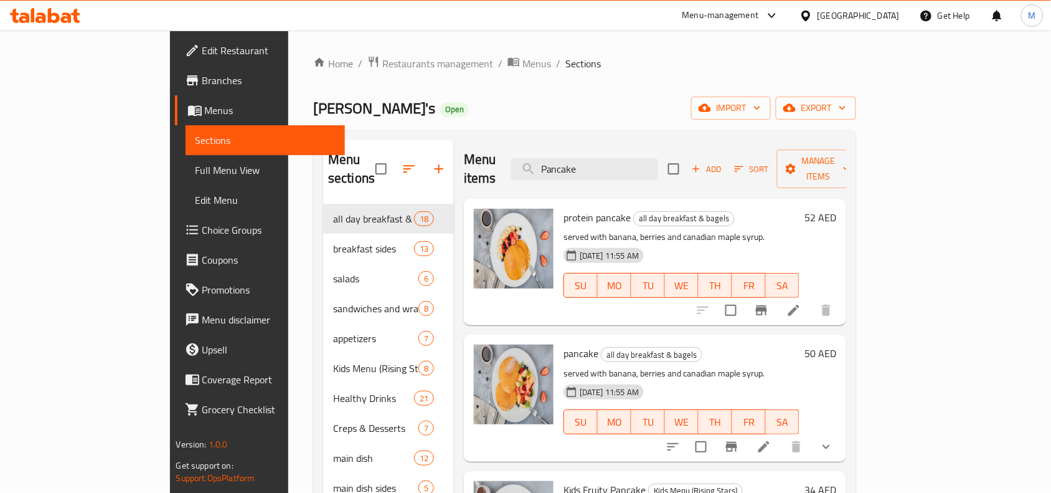
scroll to position [78, 0]
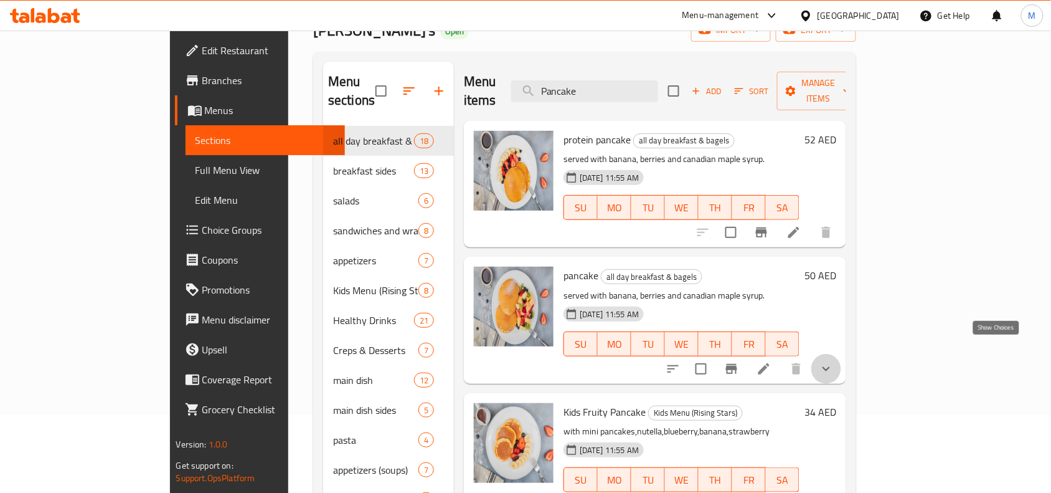
click at [834, 361] on icon "show more" at bounding box center [826, 368] width 15 height 15
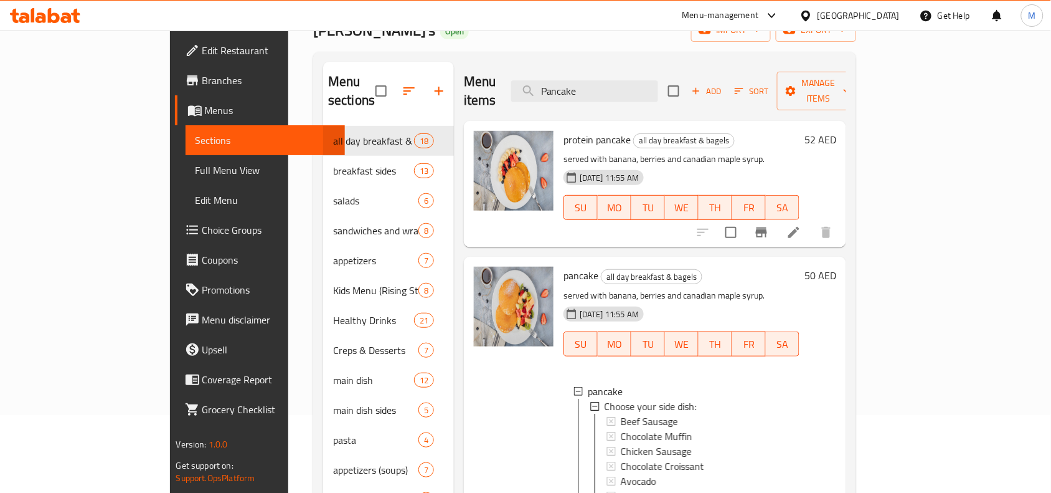
scroll to position [156, 0]
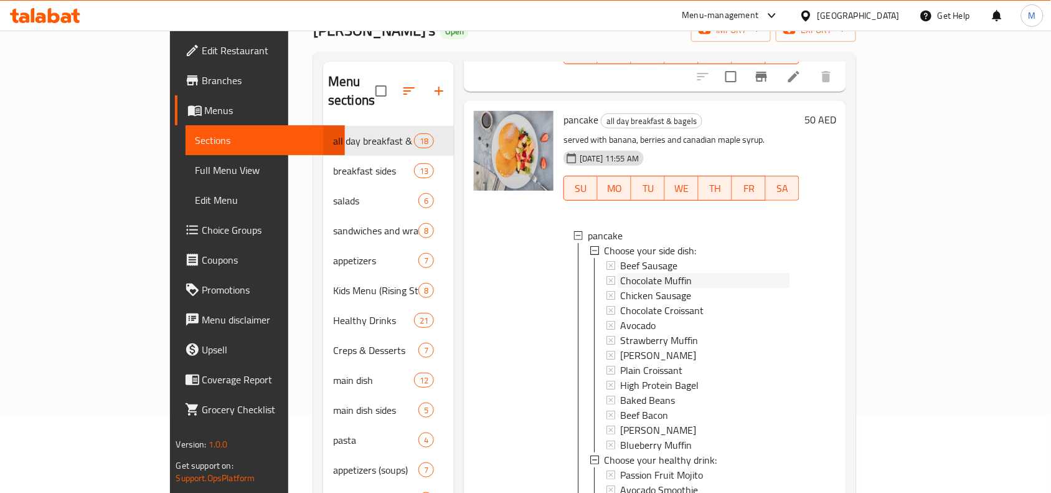
click at [639, 273] on span "Chocolate Muffin" at bounding box center [656, 280] width 72 height 15
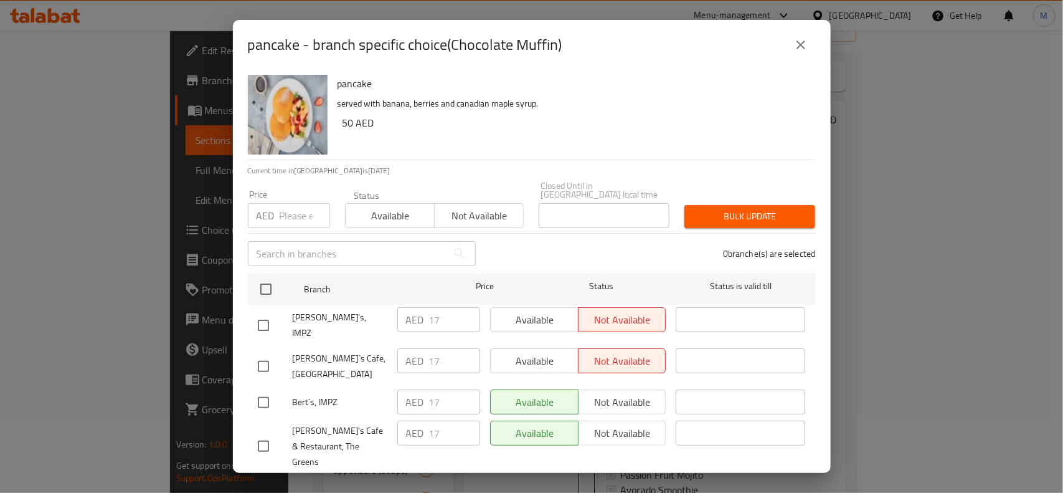
click at [798, 54] on button "close" at bounding box center [801, 45] width 30 height 30
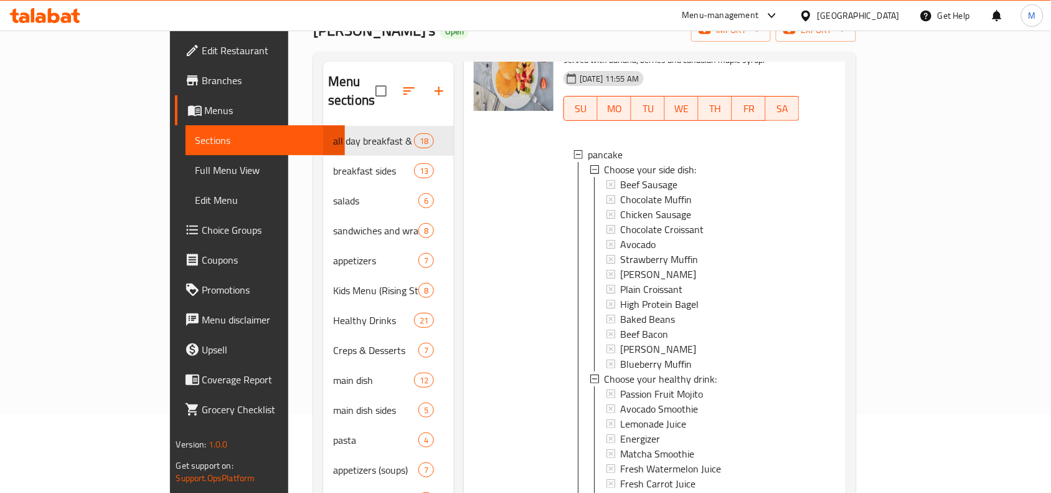
scroll to position [311, 0]
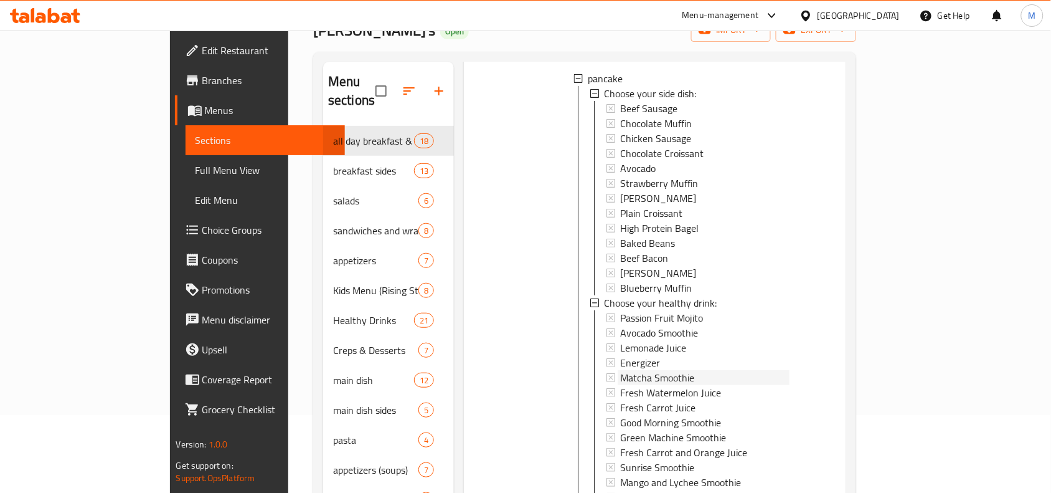
click at [638, 370] on span "Matcha Smoothie" at bounding box center [657, 377] width 74 height 15
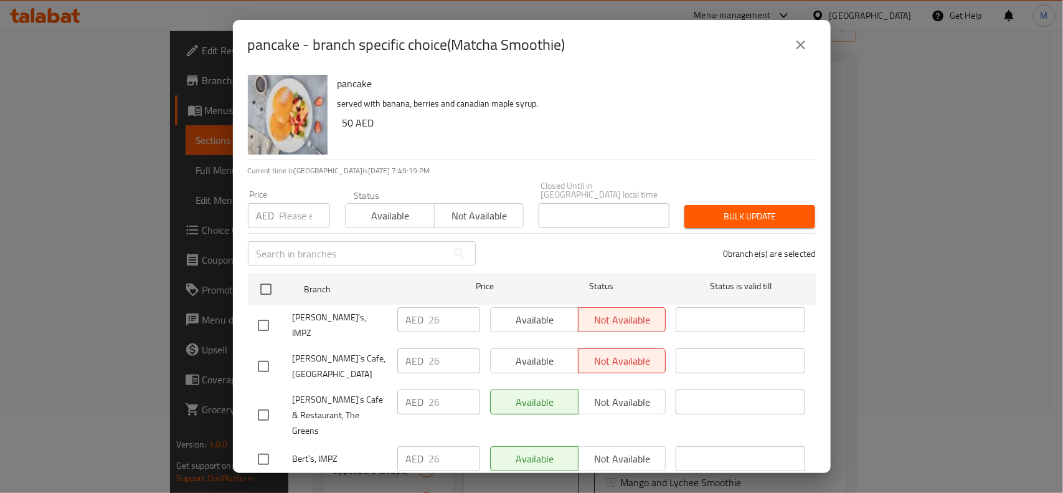
click at [808, 50] on button "close" at bounding box center [801, 45] width 30 height 30
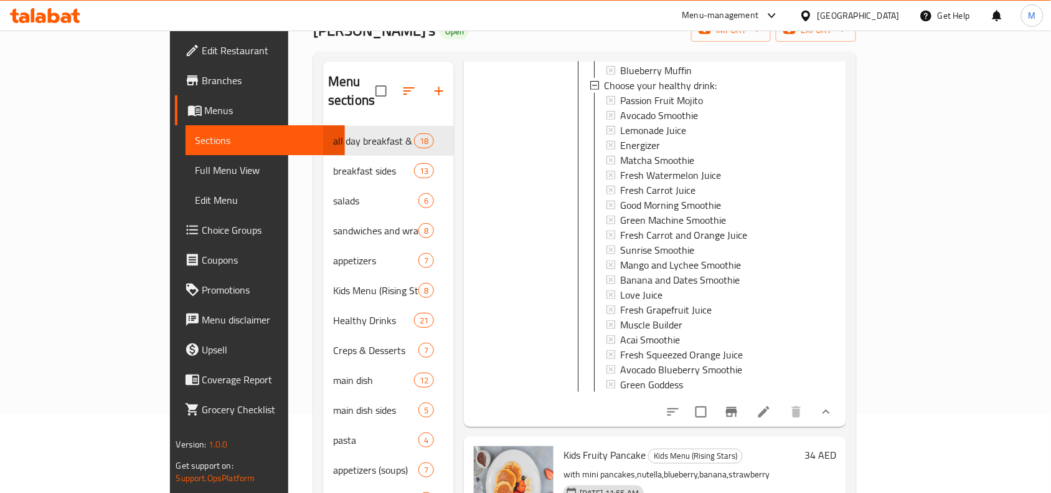
scroll to position [1, 0]
click at [771, 404] on icon at bounding box center [764, 411] width 15 height 15
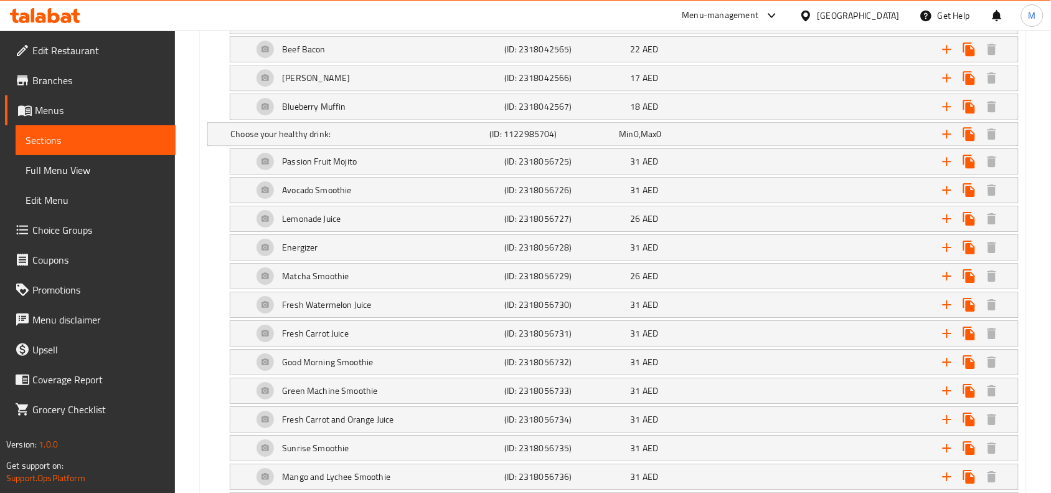
scroll to position [983, 0]
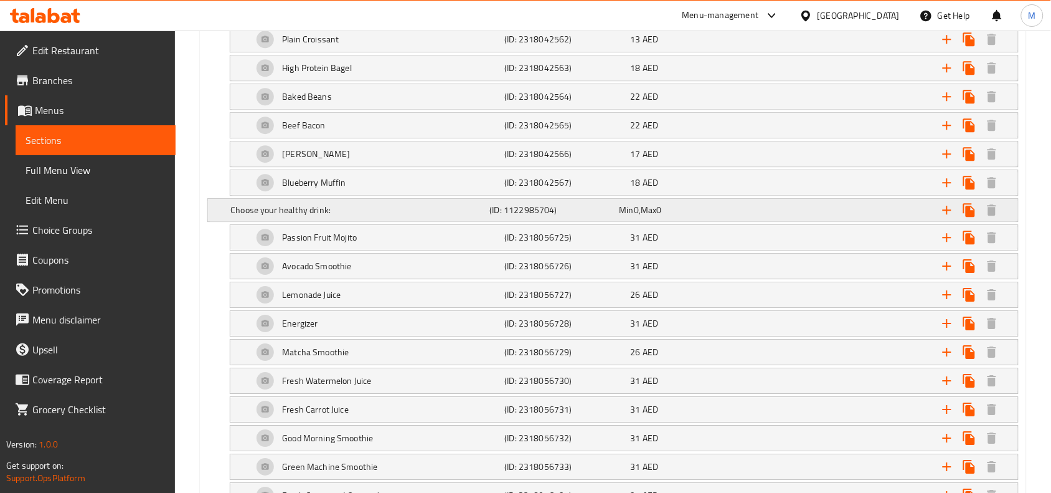
click at [667, 209] on div "Min 0 , Max 0" at bounding box center [682, 210] width 125 height 12
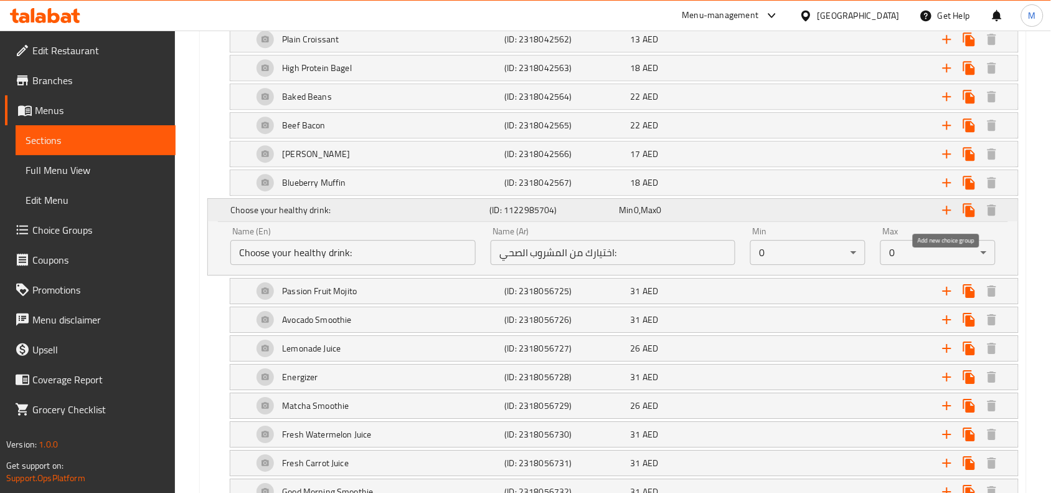
click at [945, 213] on icon "Expand" at bounding box center [947, 209] width 9 height 9
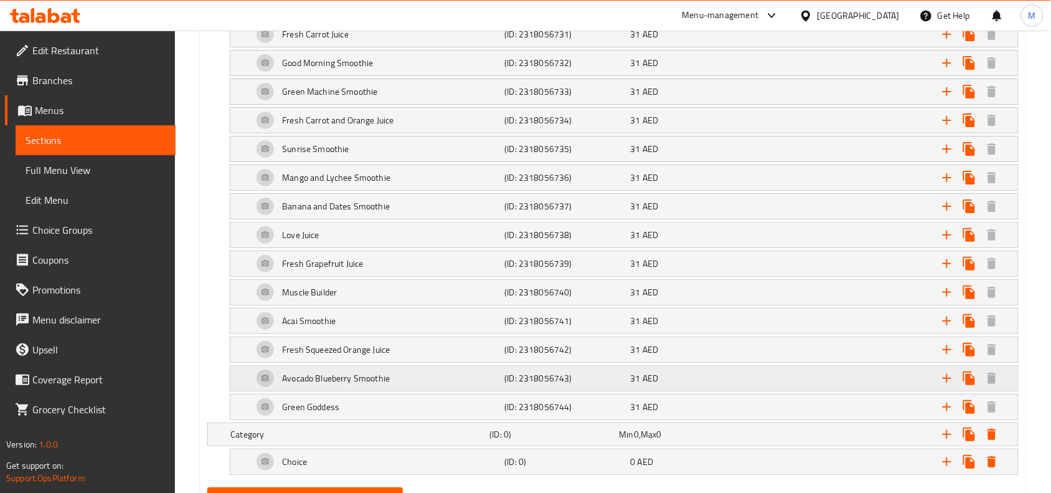
scroll to position [1427, 0]
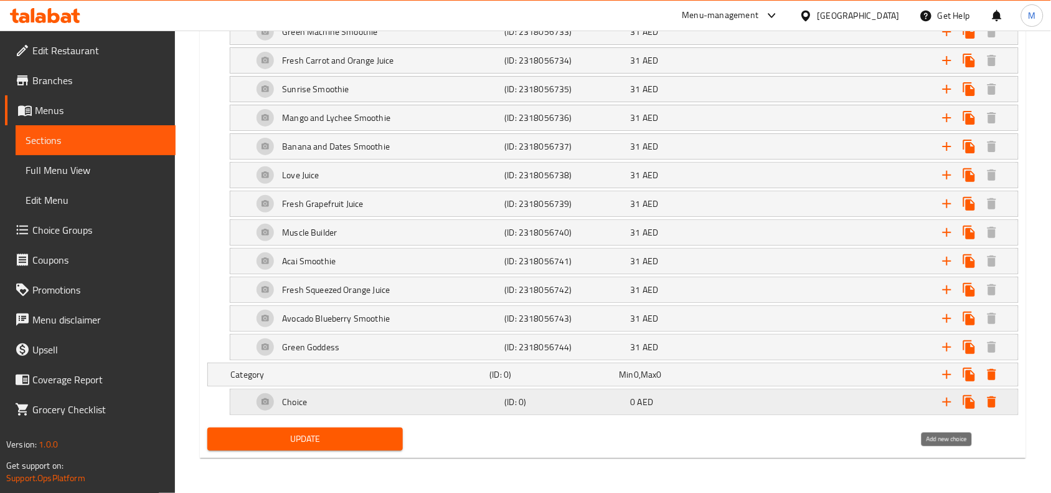
click at [941, 394] on icon "Expand" at bounding box center [947, 401] width 15 height 15
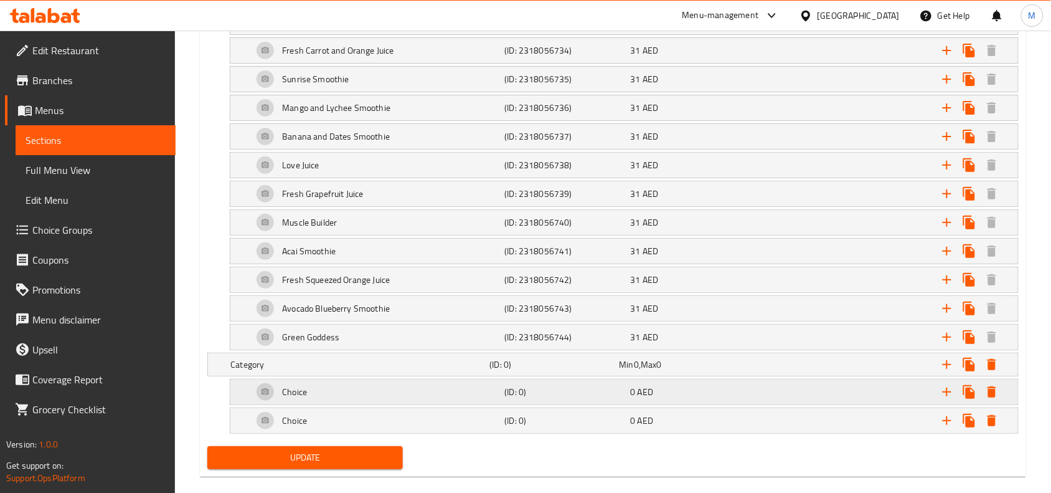
click at [804, 397] on div "Expand" at bounding box center [880, 391] width 252 height 27
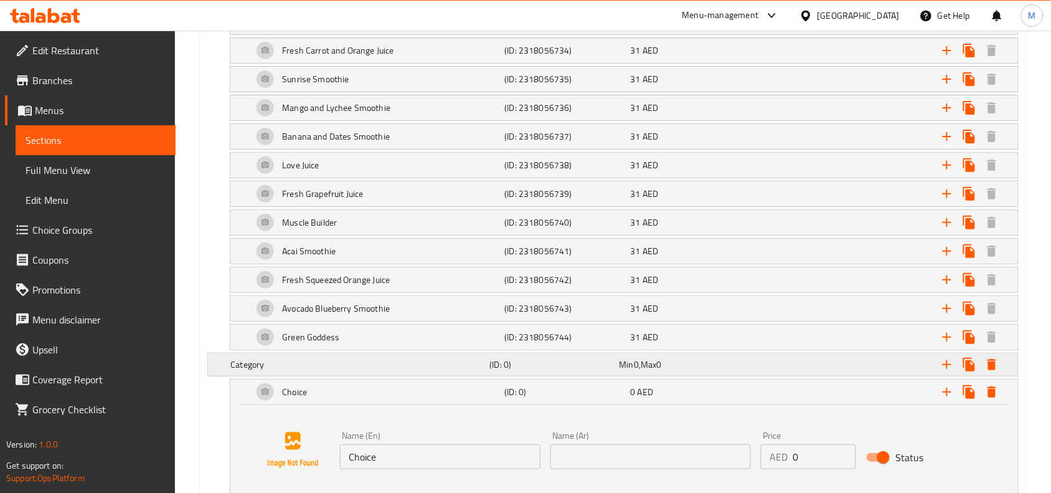
click at [391, 370] on h5 "Category" at bounding box center [357, 364] width 254 height 12
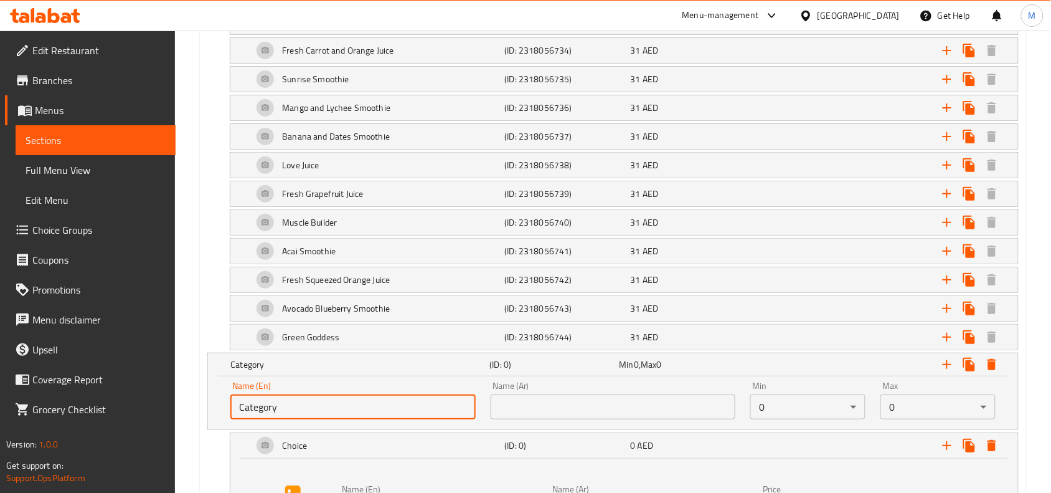
click at [383, 410] on input "Category" at bounding box center [352, 406] width 245 height 25
type input "Adddons"
click at [609, 411] on input "text" at bounding box center [613, 406] width 245 height 25
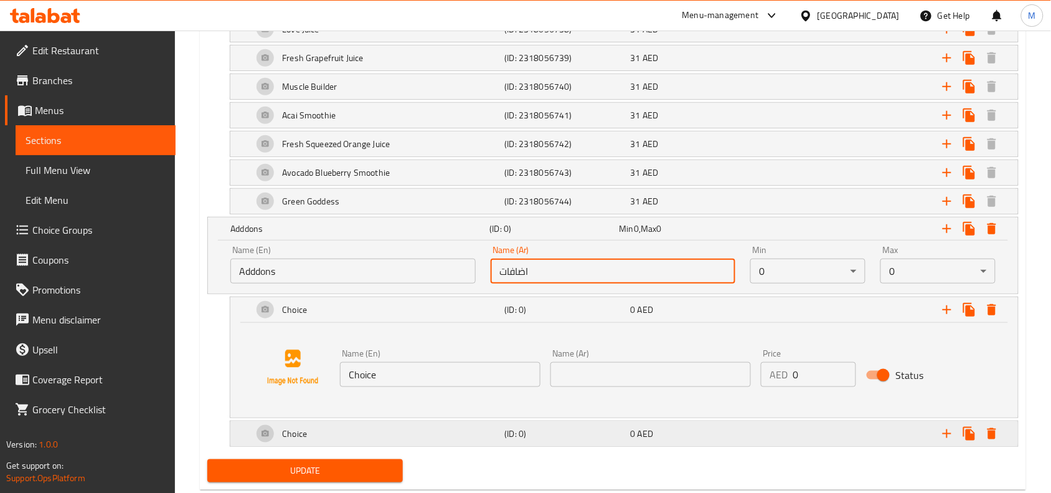
scroll to position [1605, 0]
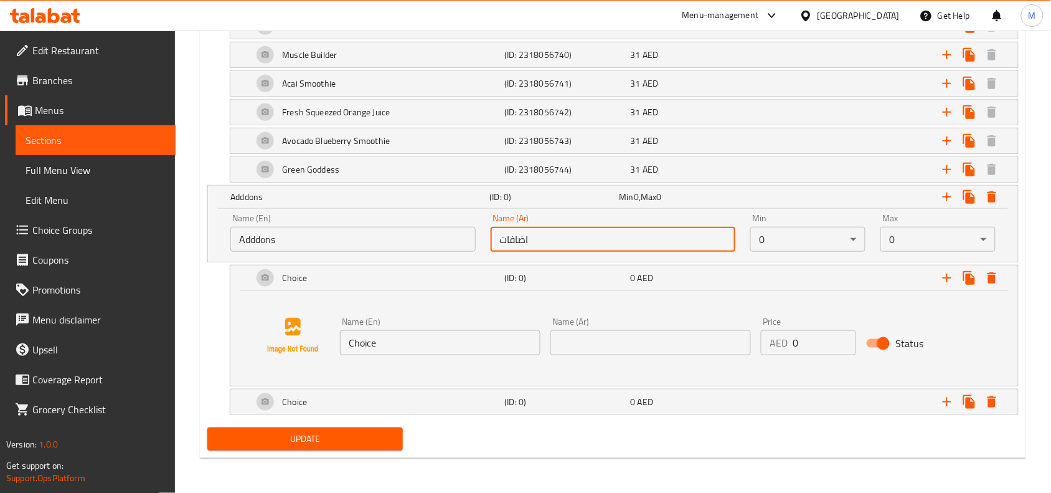
type input "اضافات"
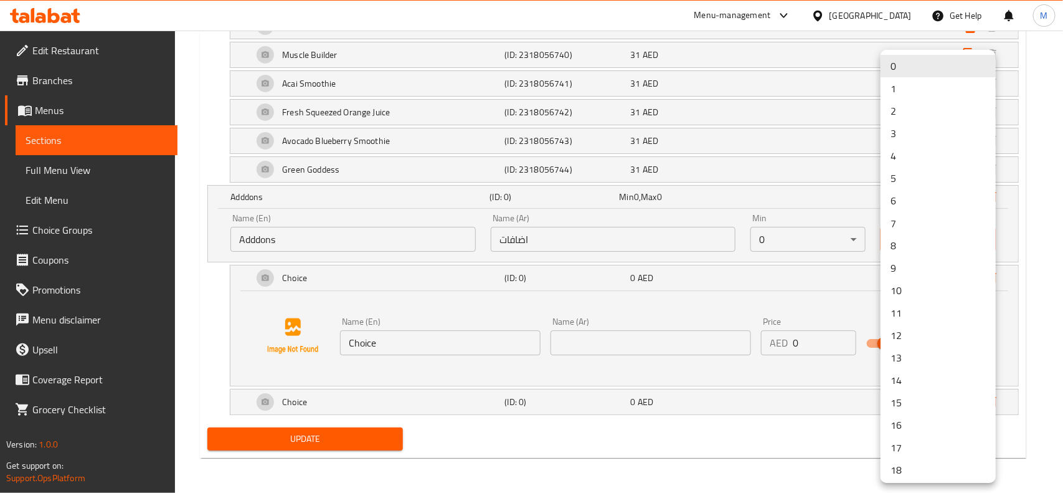
click at [903, 117] on li "2" at bounding box center [937, 111] width 115 height 22
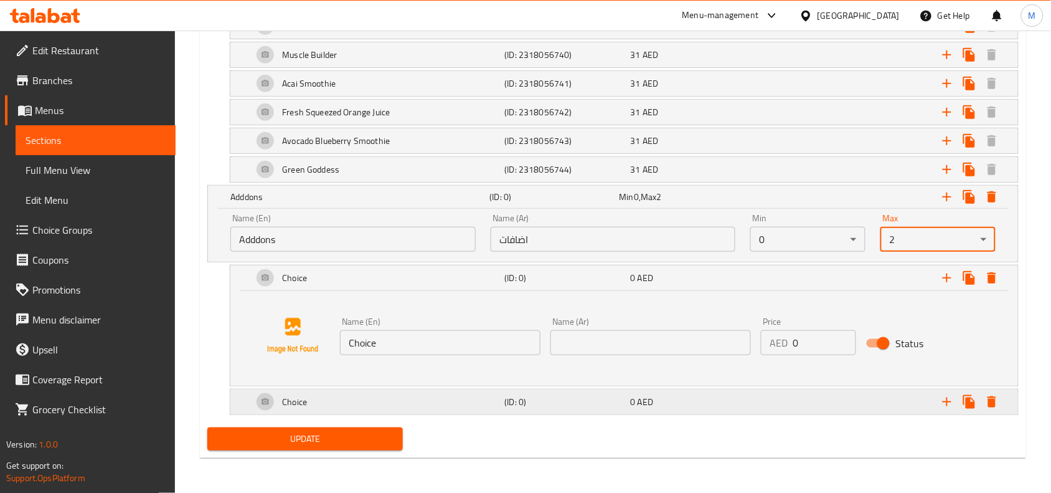
click at [506, 402] on h5 "(ID: 0)" at bounding box center [565, 401] width 121 height 12
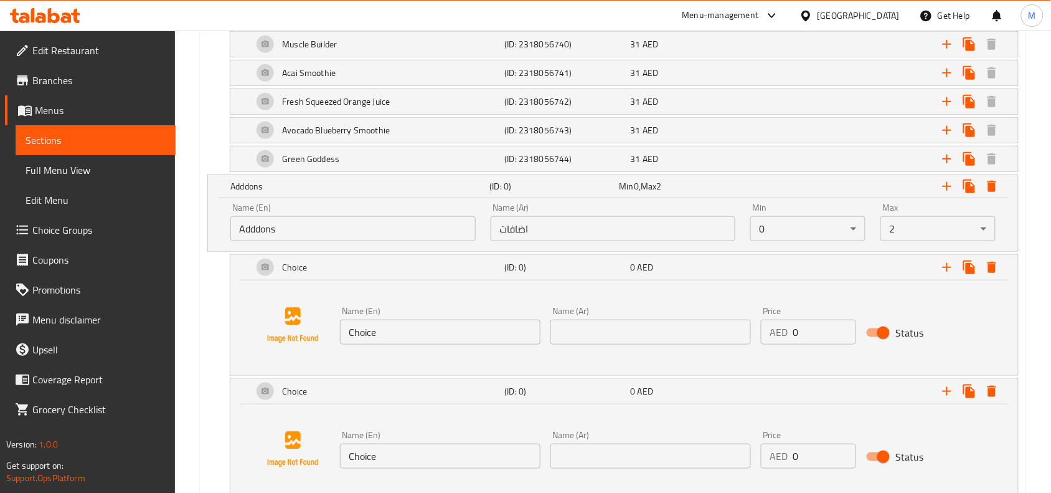
click at [450, 340] on input "Choice" at bounding box center [440, 331] width 200 height 25
type input "m"
type input "Maple Syrup"
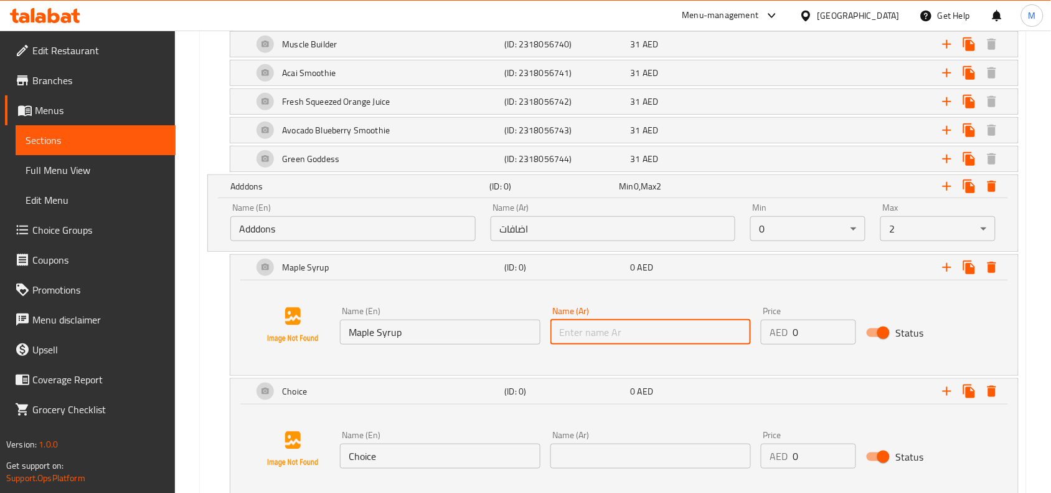
click at [658, 338] on input "text" at bounding box center [650, 331] width 200 height 25
type input "شراب القيقب"
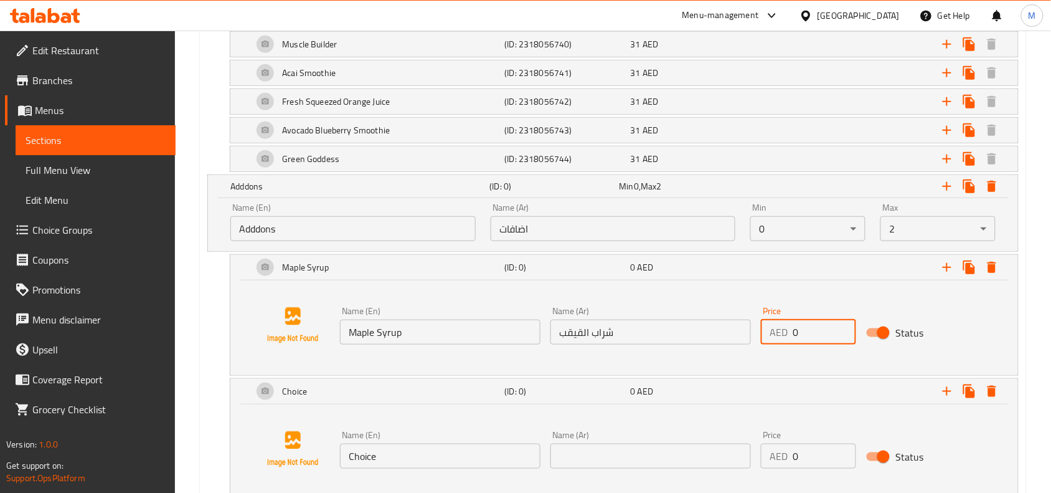
drag, startPoint x: 764, startPoint y: 360, endPoint x: 730, endPoint y: 360, distance: 34.2
click at [730, 360] on div "Name (En) Maple Syrup Name (En) Name (Ar) شراب القيقب Name (Ar) Price AED 0 Pri…" at bounding box center [624, 325] width 758 height 95
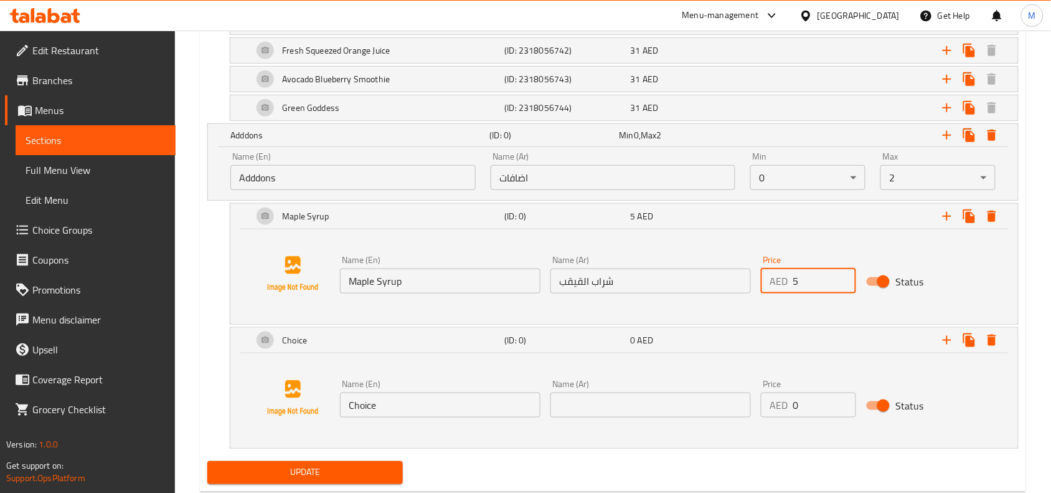
scroll to position [1683, 0]
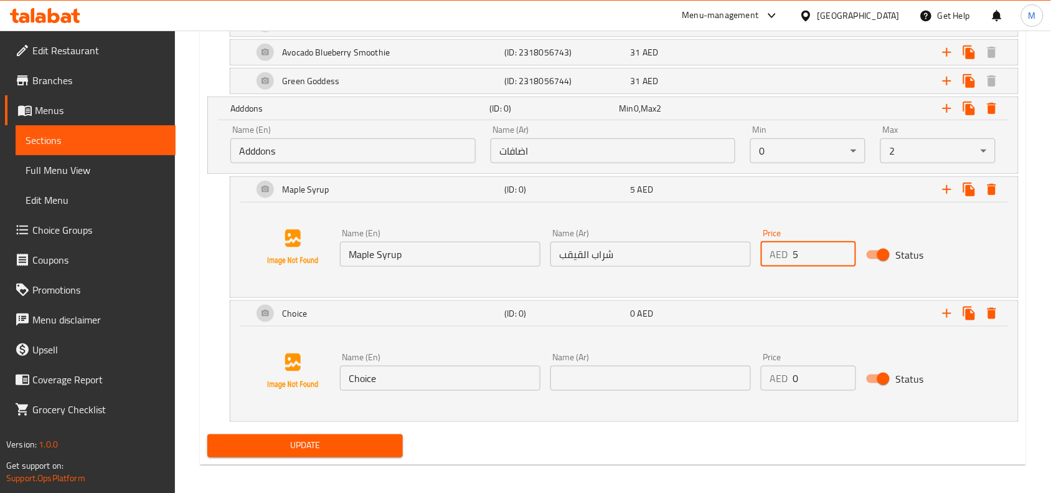
type input "5"
drag, startPoint x: 349, startPoint y: 398, endPoint x: 279, endPoint y: 394, distance: 70.5
click at [279, 394] on div "Name (En) Choice Name (En) Name (Ar) Name (Ar) Price AED 0 Price Status" at bounding box center [624, 371] width 758 height 95
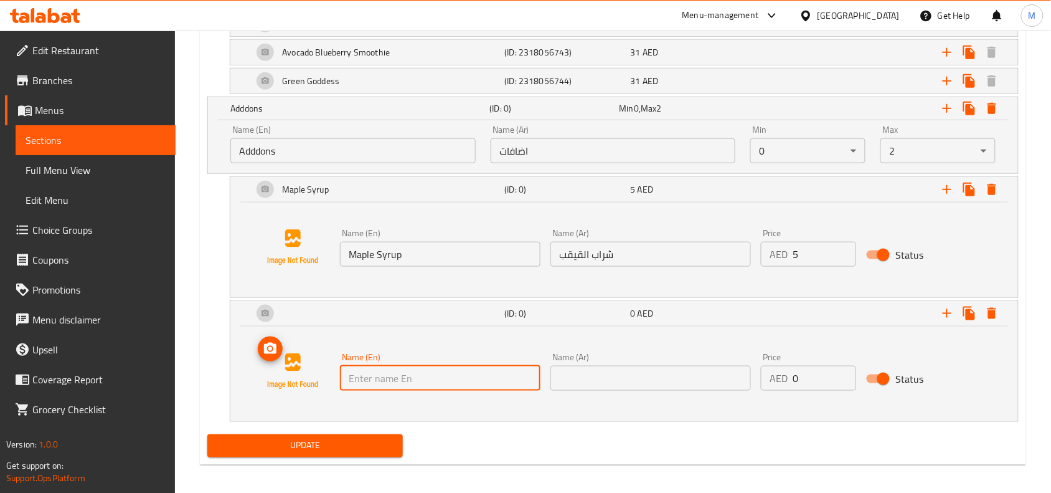
type input "n"
type input "Nutella"
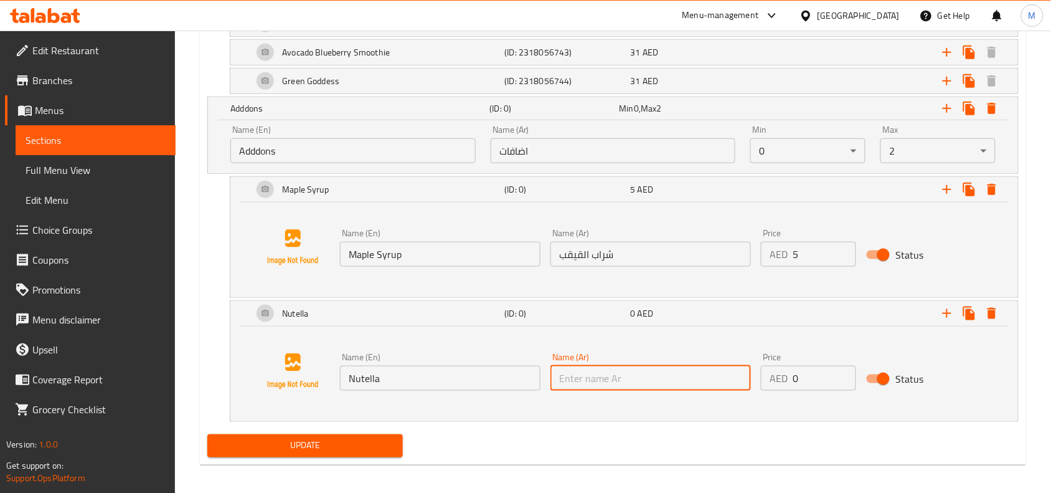
click at [686, 390] on input "text" at bounding box center [650, 377] width 200 height 25
type input "نيوتيلا"
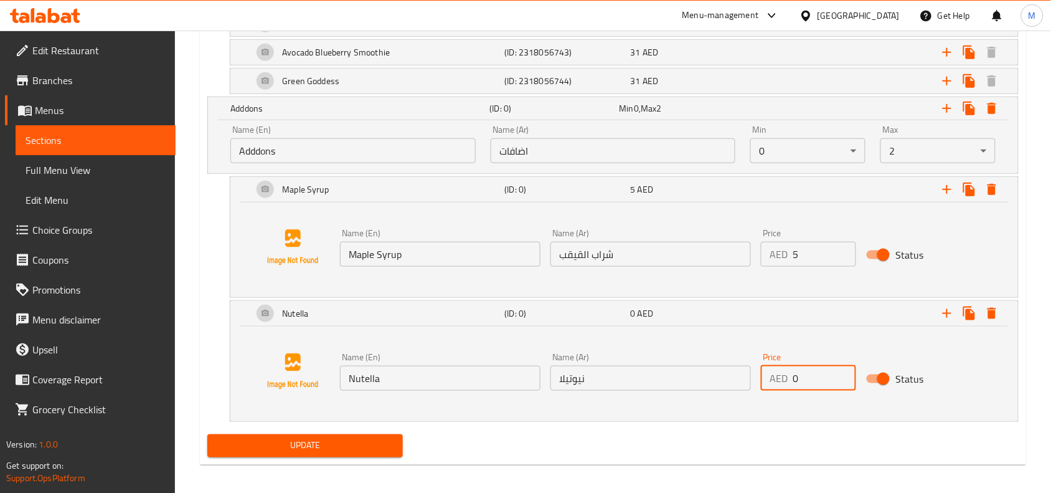
drag, startPoint x: 803, startPoint y: 387, endPoint x: 713, endPoint y: 381, distance: 90.5
click at [715, 381] on div "Name (En) Nutella Name (En) Name (Ar) نيوتيلا Name (Ar) Price AED 0 Price Status" at bounding box center [650, 371] width 631 height 48
type input "5"
click at [389, 448] on span "Update" at bounding box center [305, 446] width 176 height 16
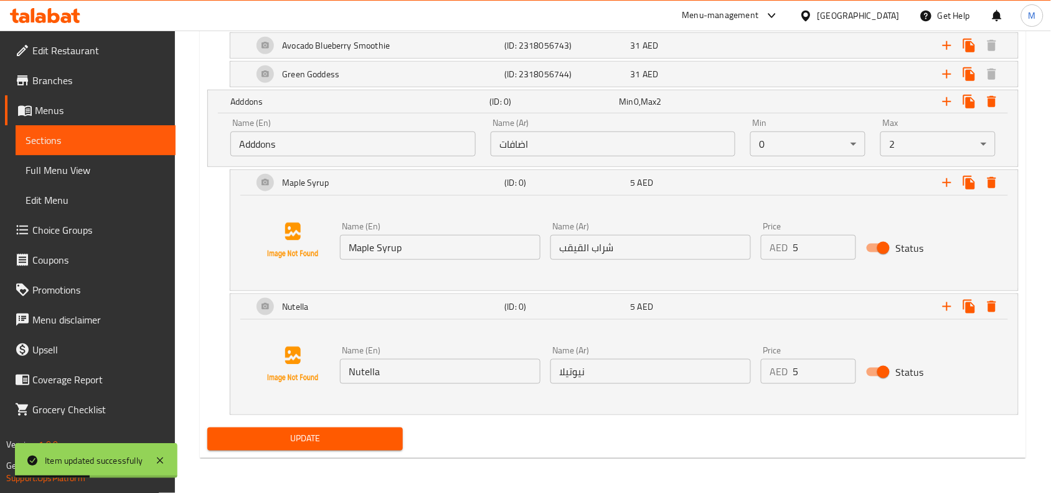
scroll to position [1700, 0]
click at [943, 181] on icon "Expand" at bounding box center [947, 182] width 15 height 15
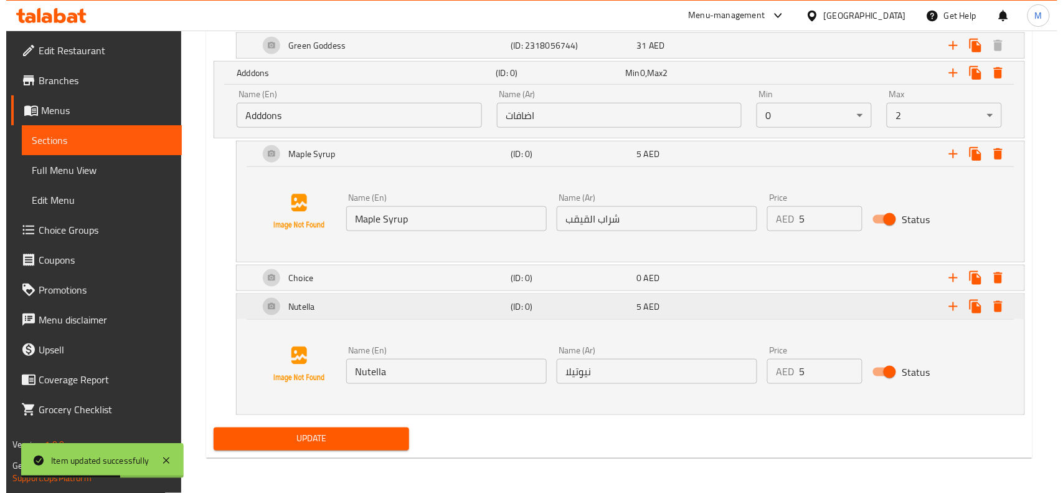
scroll to position [1729, 0]
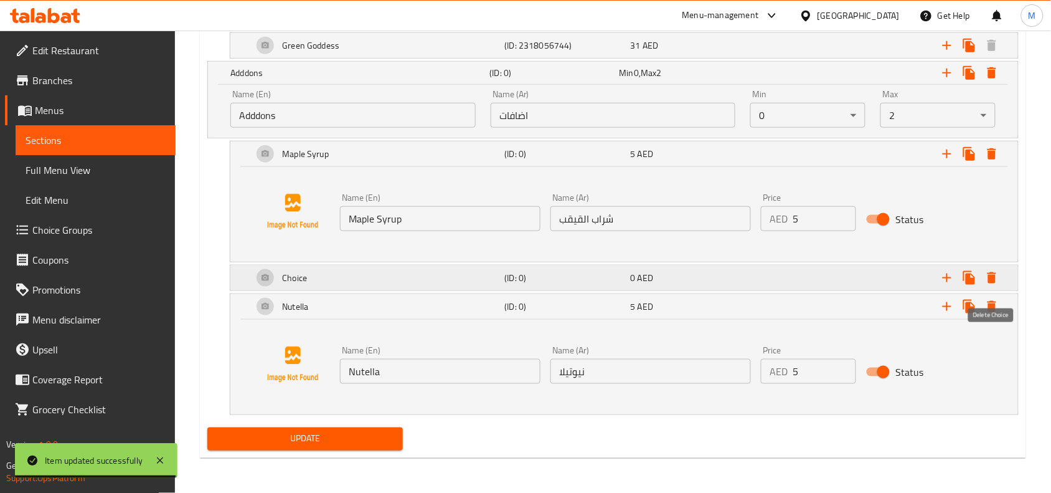
click at [990, 276] on icon "Expand" at bounding box center [992, 277] width 9 height 11
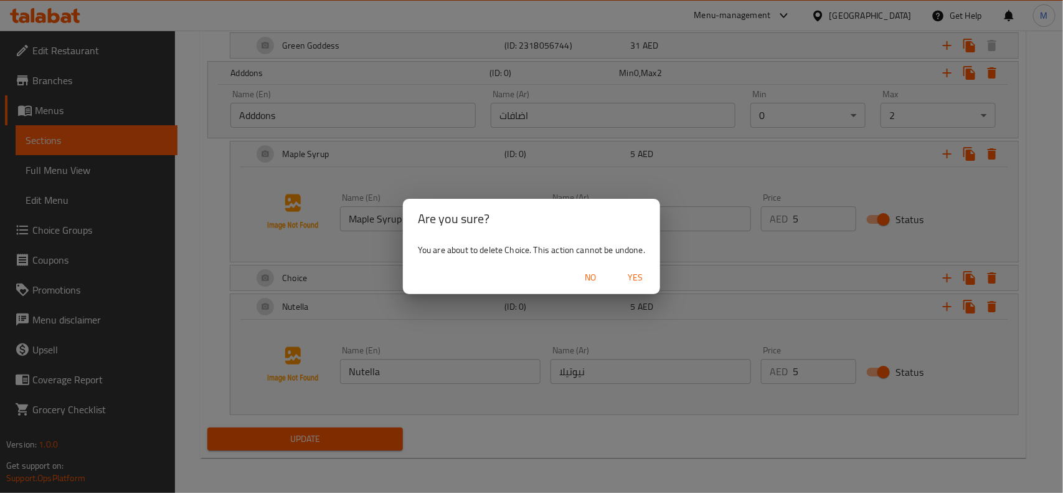
click at [634, 279] on span "Yes" at bounding box center [635, 278] width 30 height 16
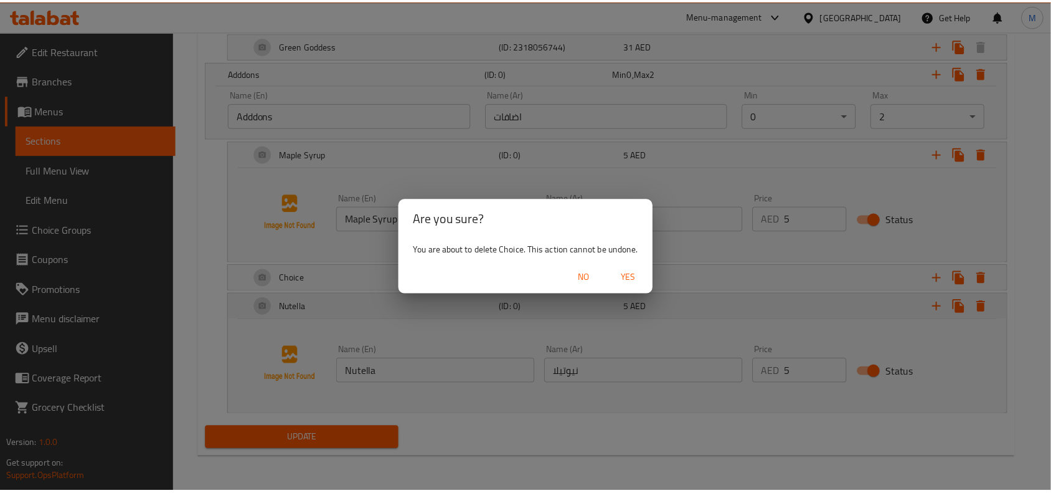
scroll to position [1700, 0]
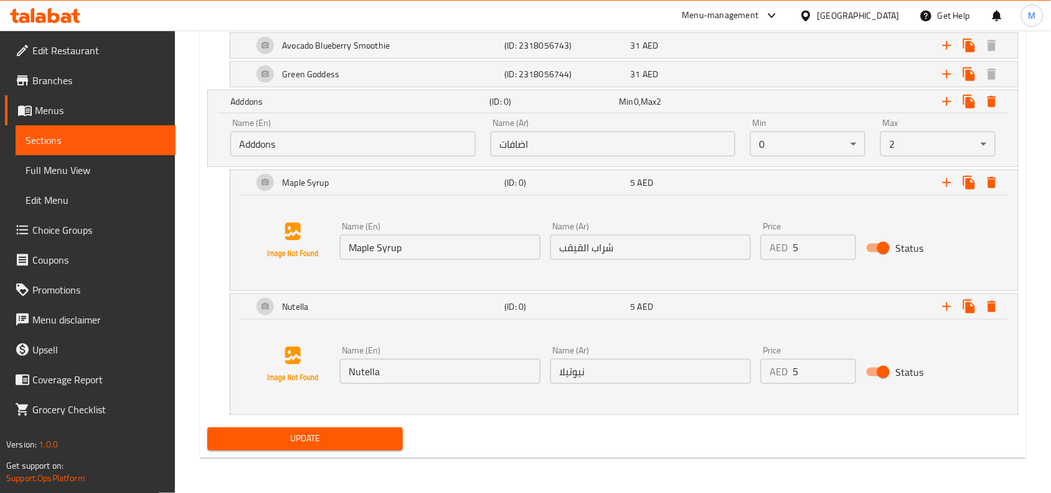
click at [375, 433] on span "Update" at bounding box center [305, 439] width 176 height 16
click at [688, 186] on div "5 AED" at bounding box center [691, 182] width 121 height 12
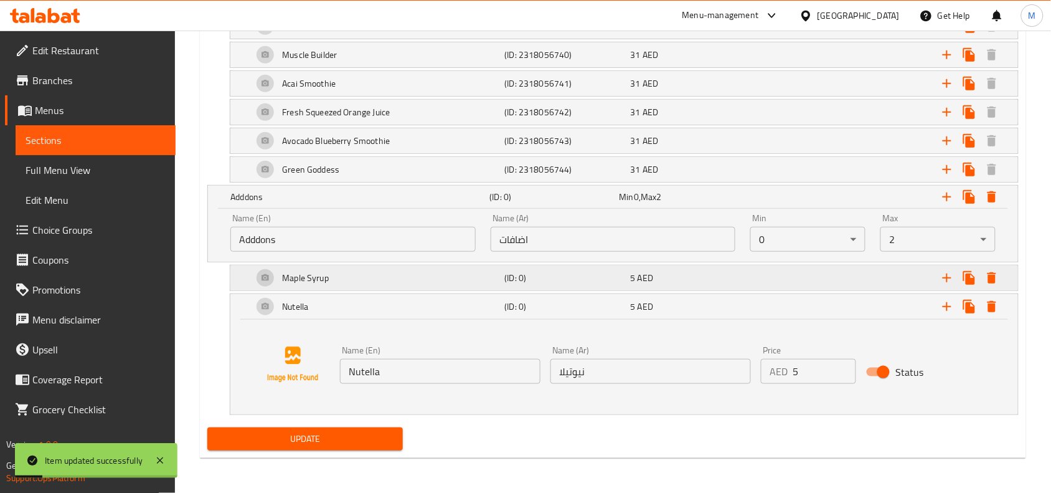
scroll to position [1605, 0]
click at [709, 294] on div "Nutella (ID: 0) 5 AED" at bounding box center [627, 306] width 755 height 30
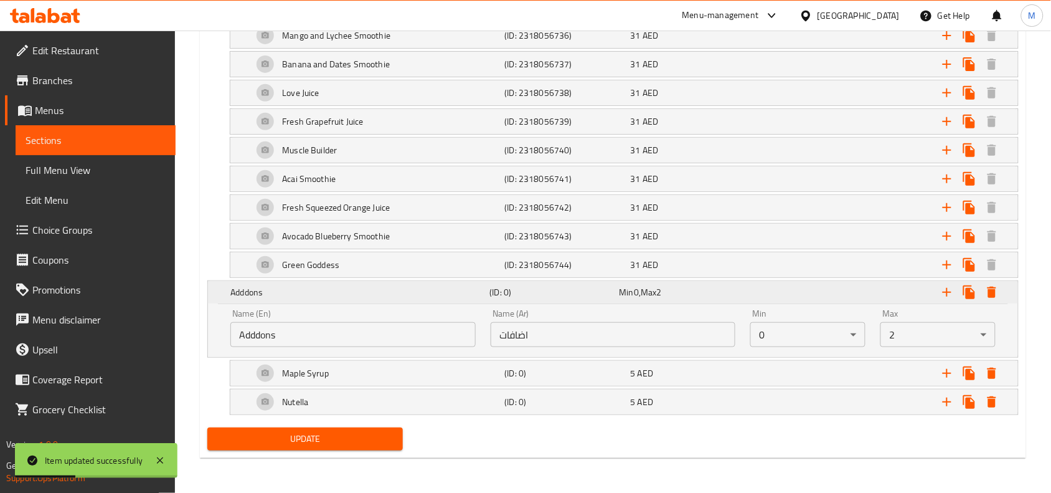
click at [783, 294] on div "Expand" at bounding box center [876, 291] width 259 height 27
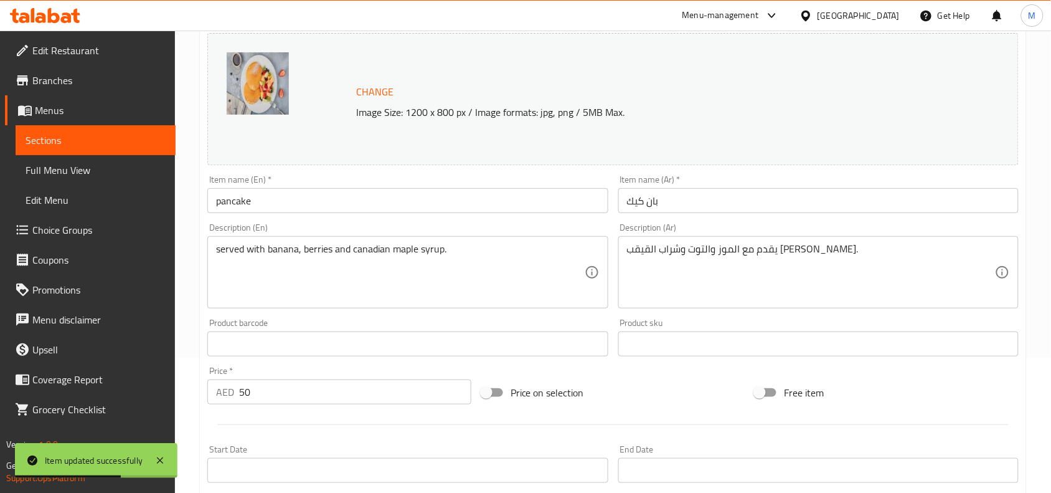
scroll to position [0, 0]
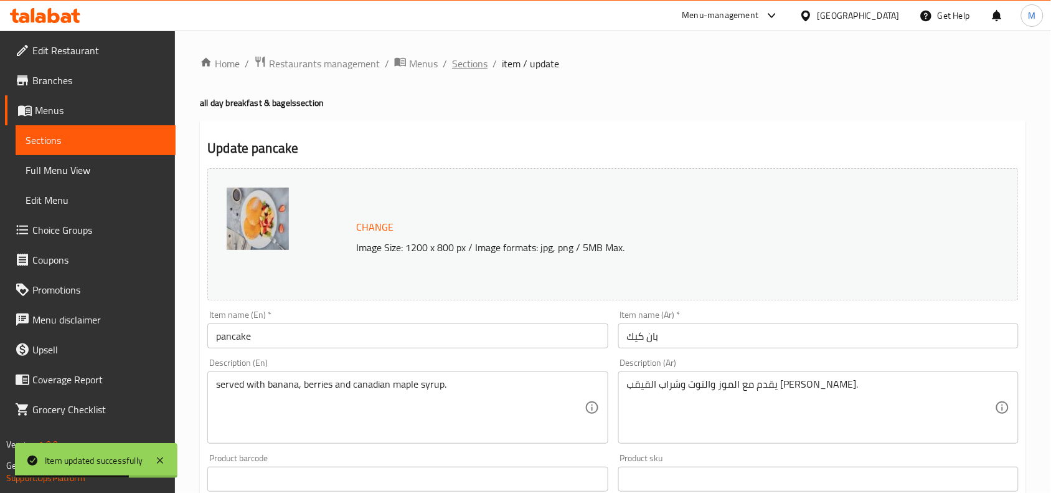
click at [480, 70] on span "Sections" at bounding box center [469, 63] width 35 height 15
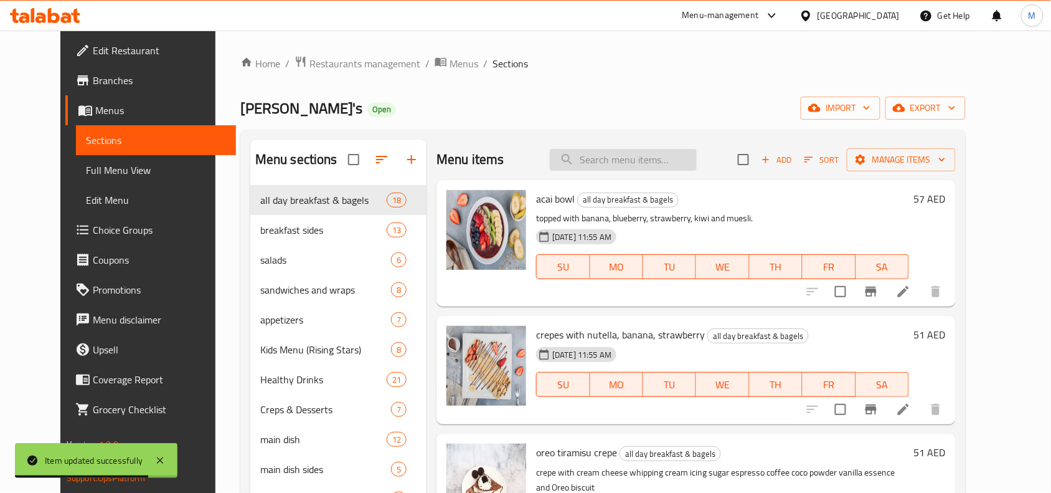
click at [645, 164] on input "search" at bounding box center [623, 160] width 147 height 22
type input "؛"
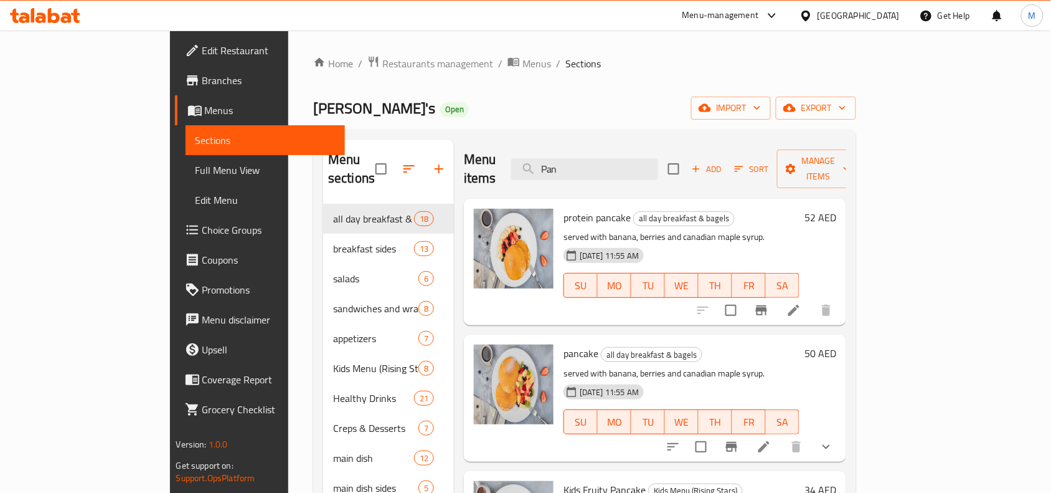
type input "Pan"
click at [841, 431] on div at bounding box center [749, 446] width 183 height 30
click at [841, 431] on button "show more" at bounding box center [826, 446] width 30 height 30
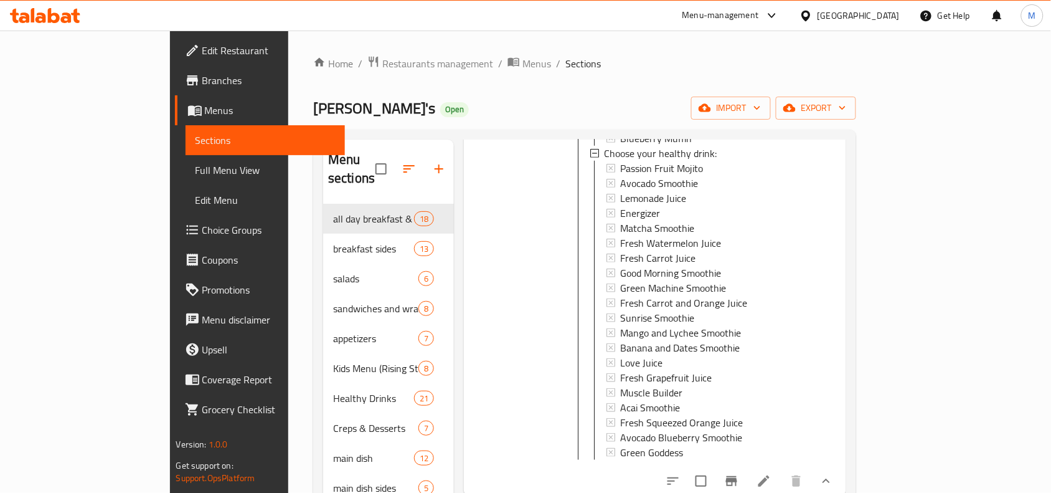
scroll to position [257, 0]
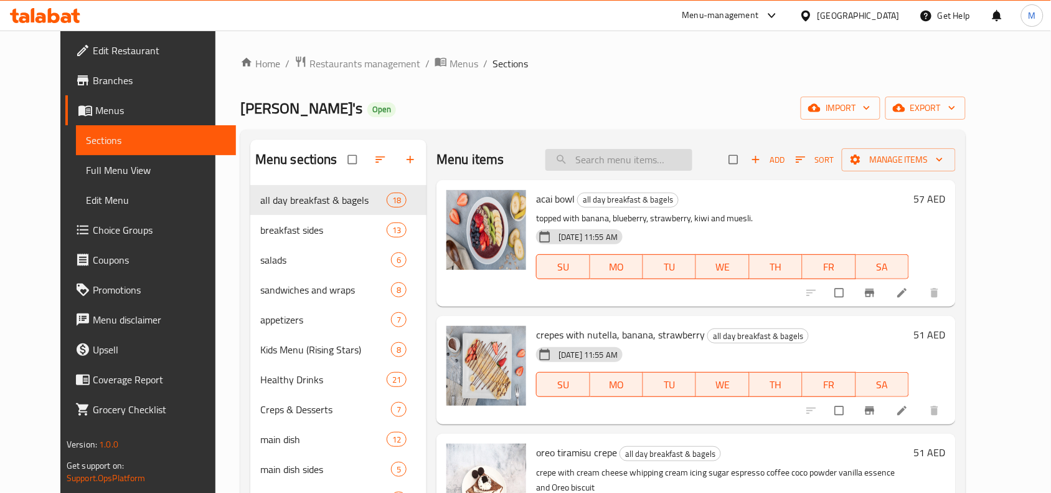
click at [631, 149] on input "search" at bounding box center [618, 160] width 147 height 22
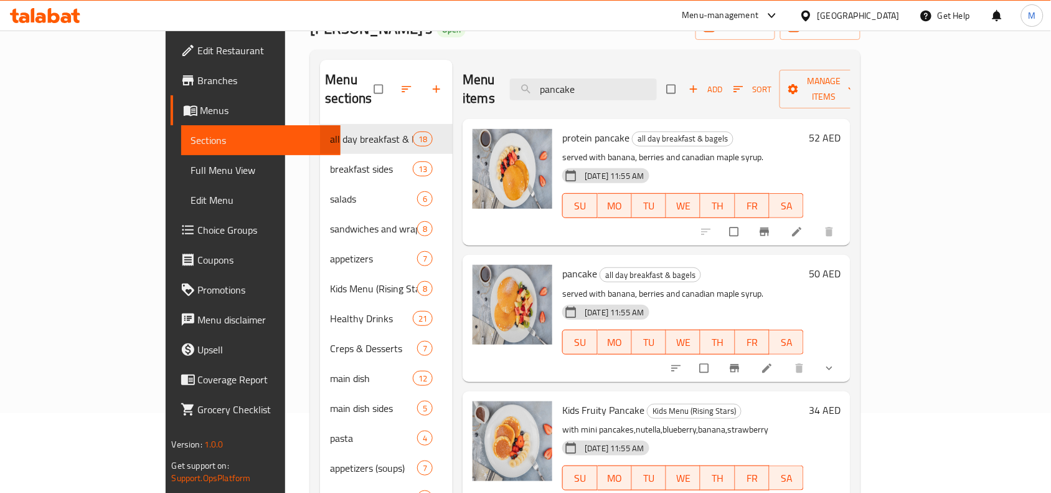
scroll to position [156, 0]
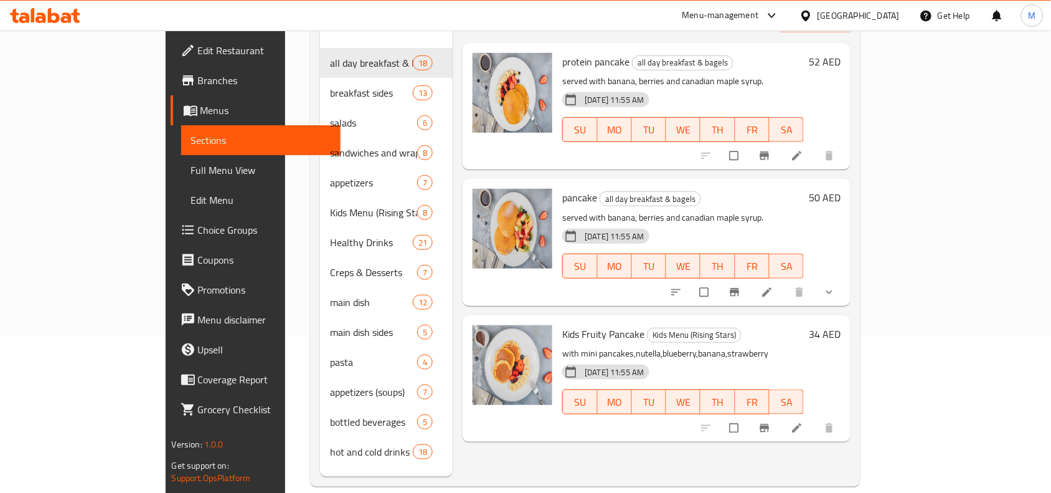
type input "pancake"
click at [846, 278] on button "show more" at bounding box center [831, 291] width 30 height 27
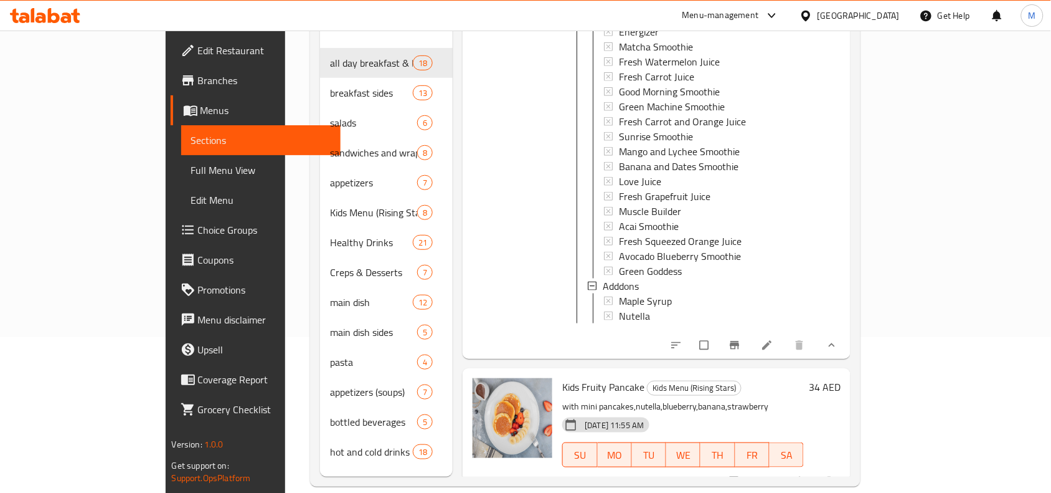
scroll to position [575, 0]
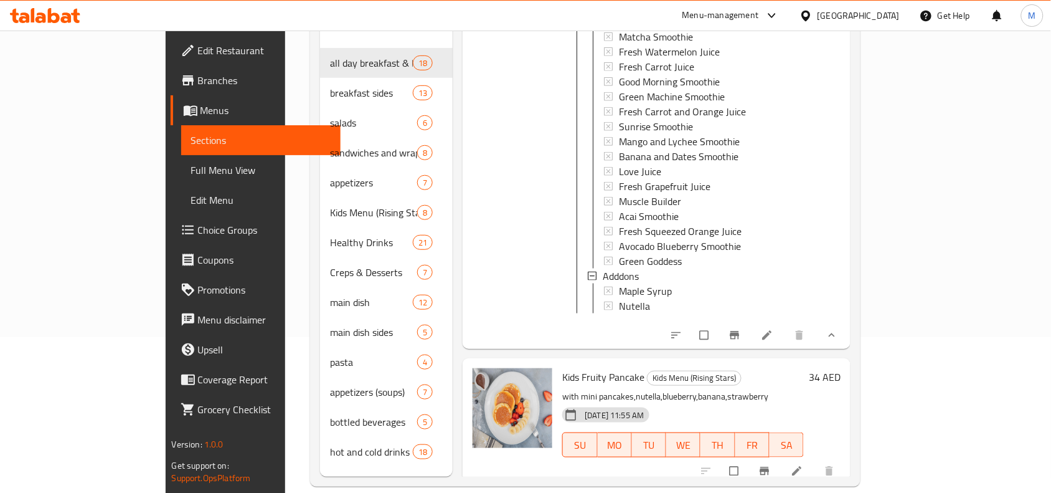
click at [776, 329] on link at bounding box center [768, 335] width 15 height 12
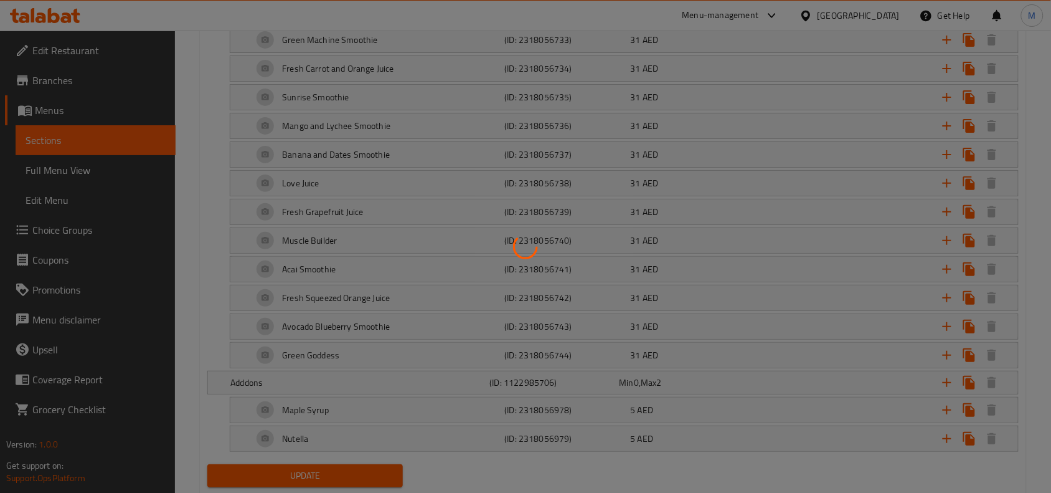
scroll to position [1448, 0]
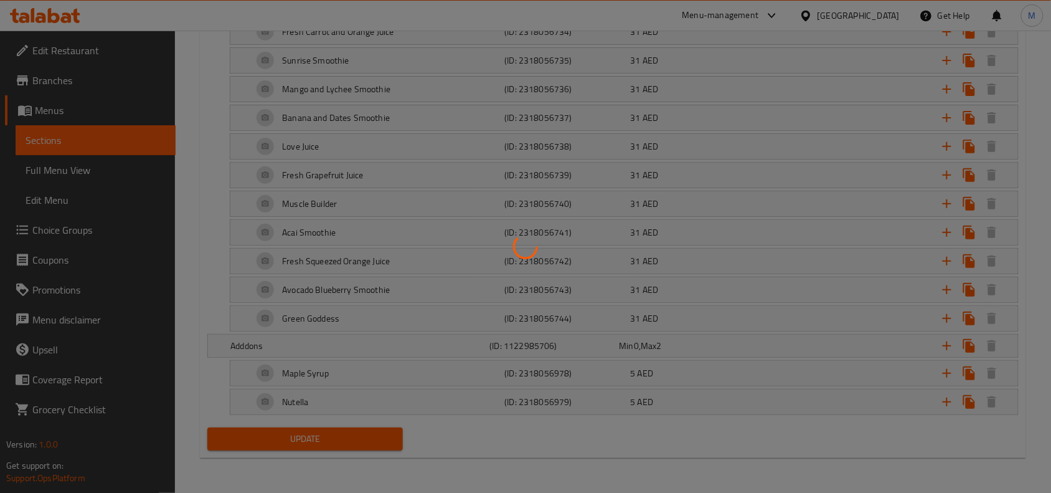
click at [334, 343] on div at bounding box center [525, 246] width 1051 height 493
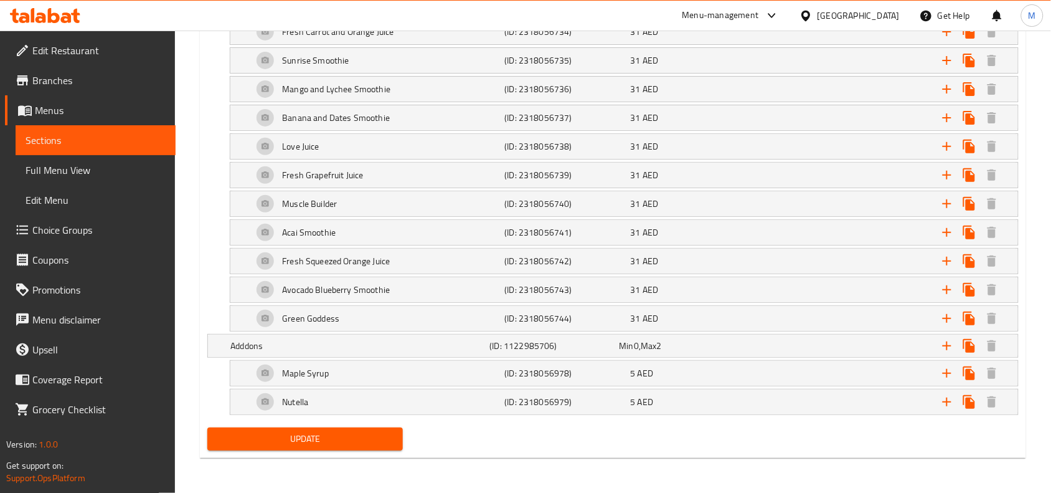
click at [334, 343] on div "Adddons (ID: 1122985706) Min 0 , Max 2" at bounding box center [617, 345] width 778 height 27
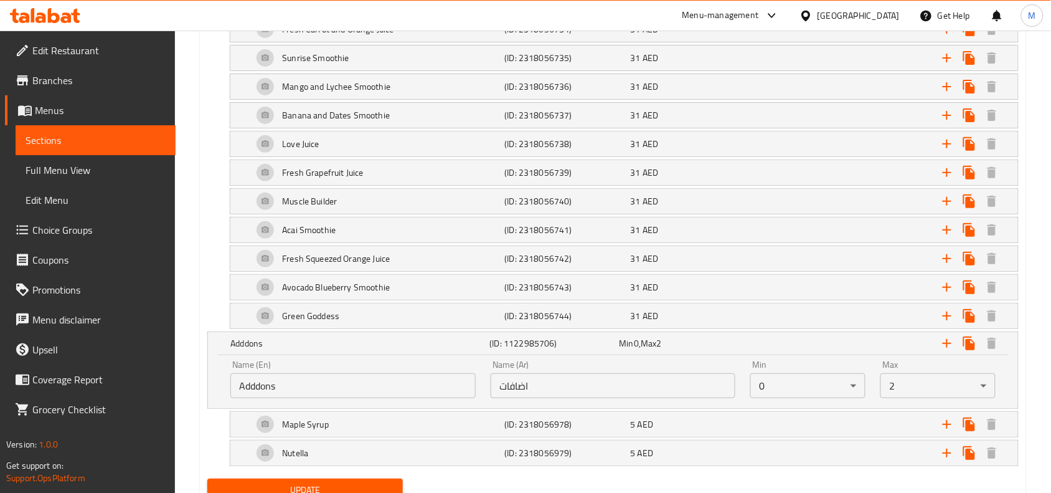
click at [260, 388] on input "Adddons" at bounding box center [352, 385] width 245 height 25
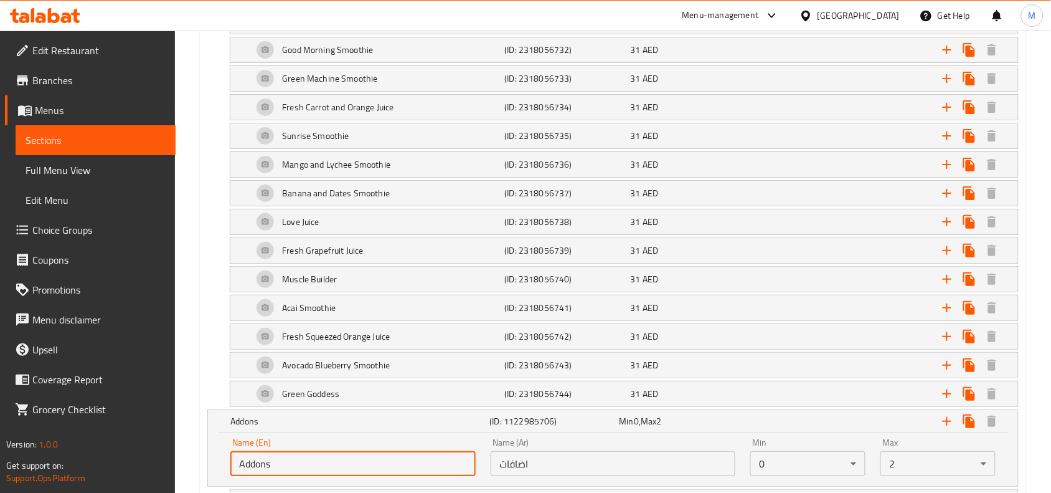
scroll to position [1510, 0]
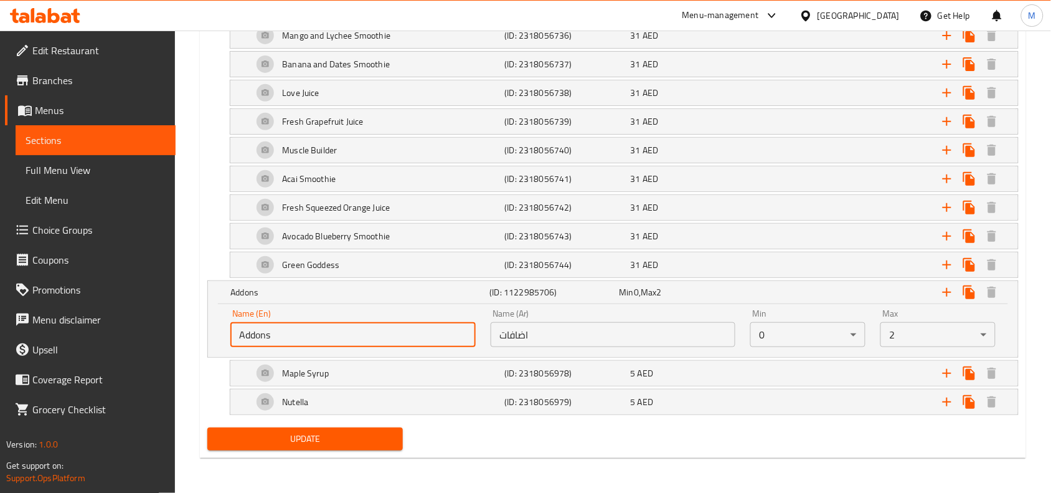
type input "Addons"
click at [383, 439] on span "Update" at bounding box center [305, 439] width 176 height 16
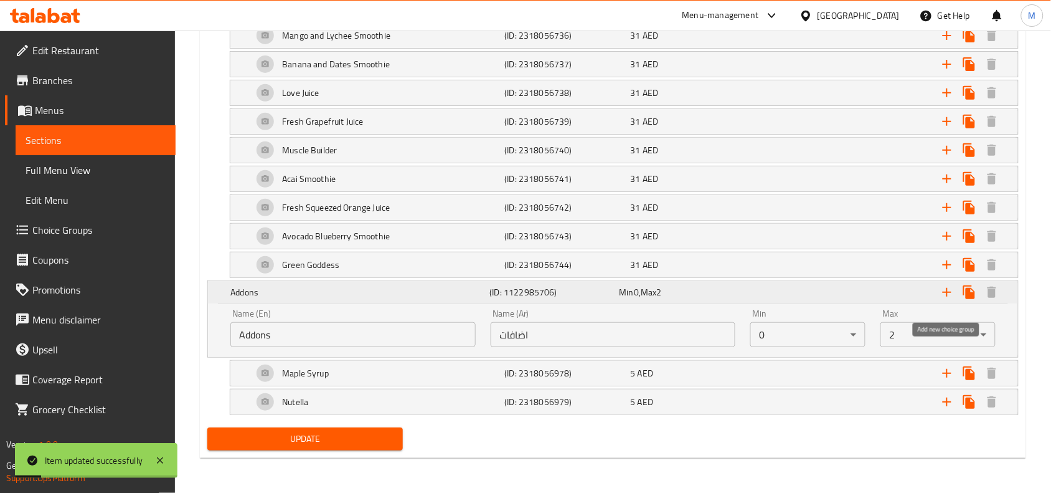
click at [942, 291] on icon "Expand" at bounding box center [947, 292] width 15 height 15
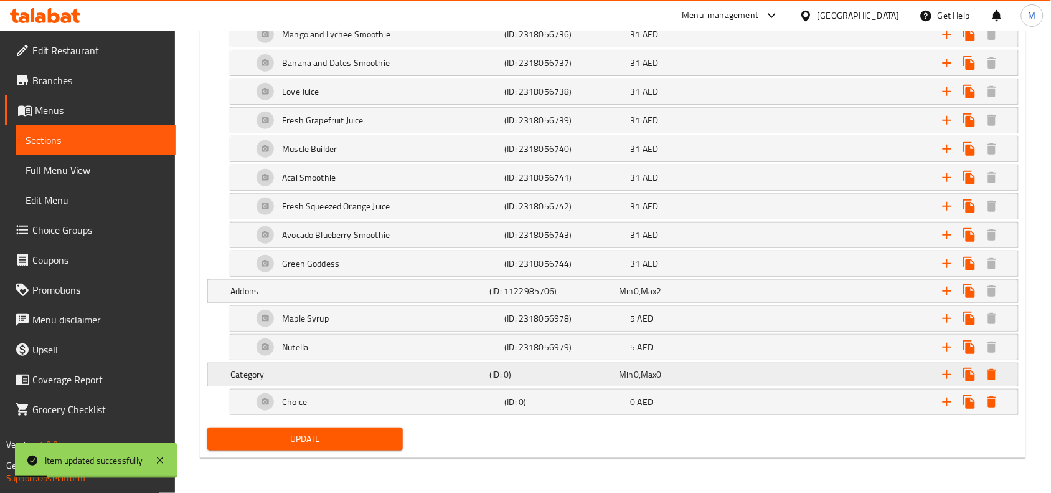
scroll to position [1512, 0]
click at [527, 372] on h5 "(ID: 0)" at bounding box center [552, 374] width 125 height 12
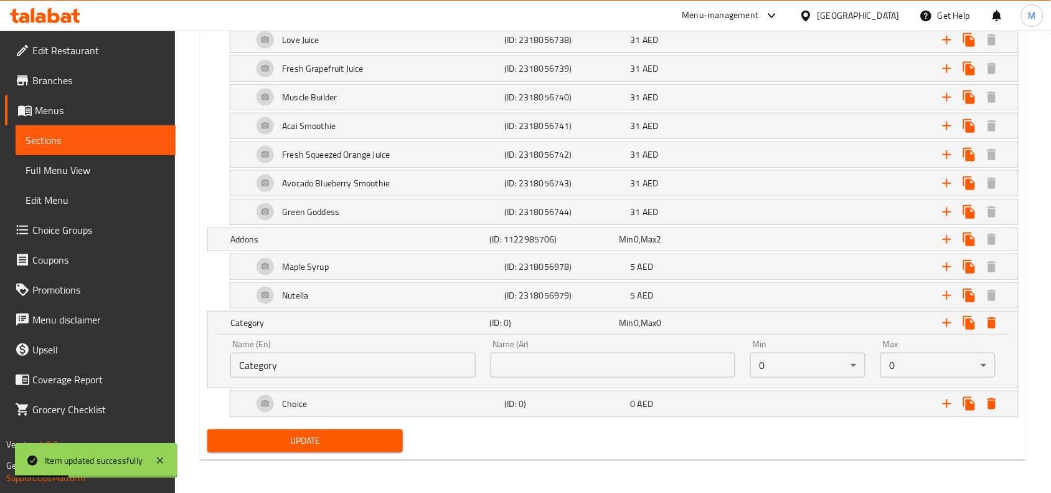
scroll to position [1565, 0]
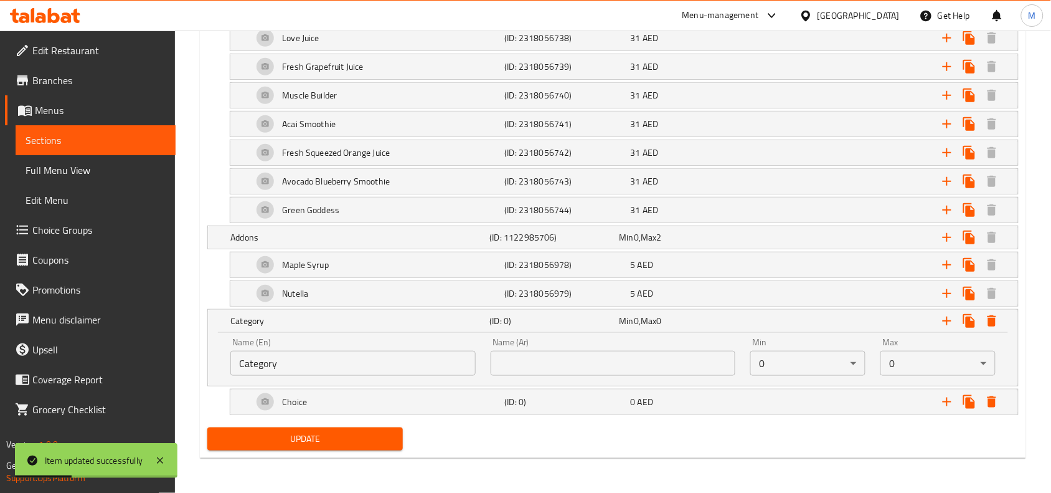
click at [381, 358] on input "Category" at bounding box center [352, 363] width 245 height 25
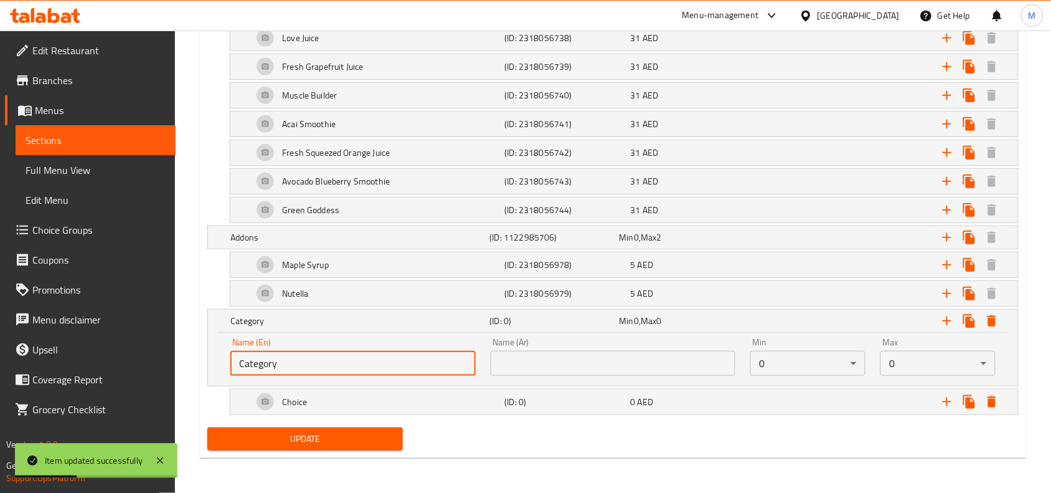
click at [381, 358] on input "Category" at bounding box center [352, 363] width 245 height 25
type input "ؤ"
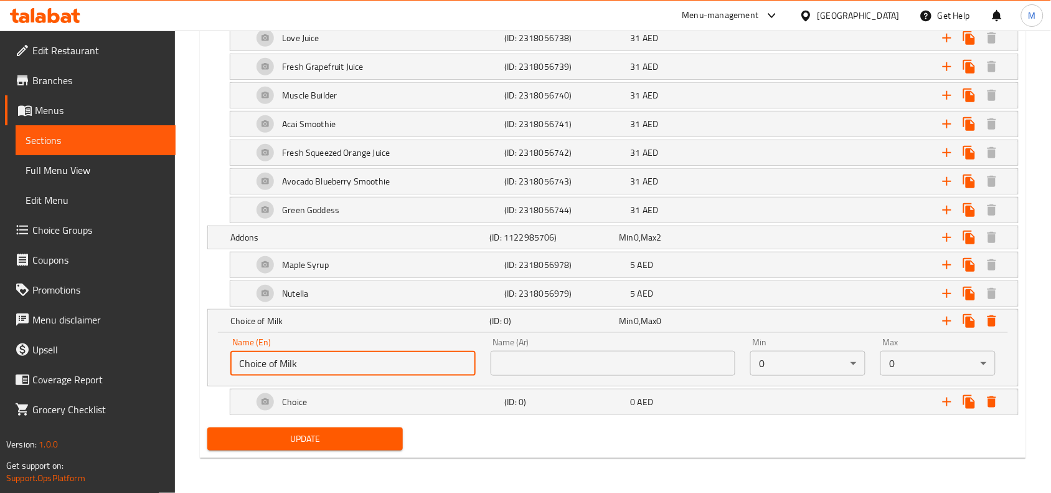
type input "Choice of Milk"
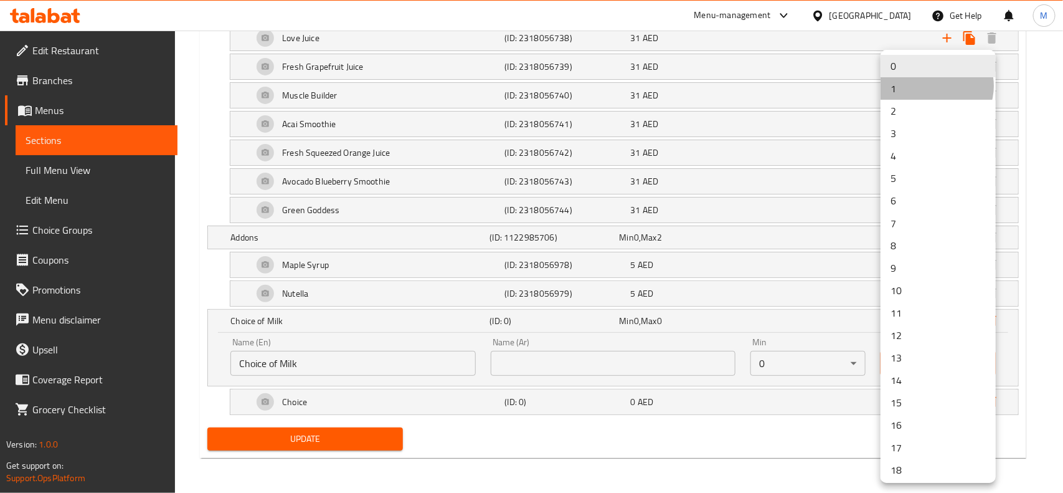
click at [936, 86] on li "1" at bounding box center [937, 88] width 115 height 22
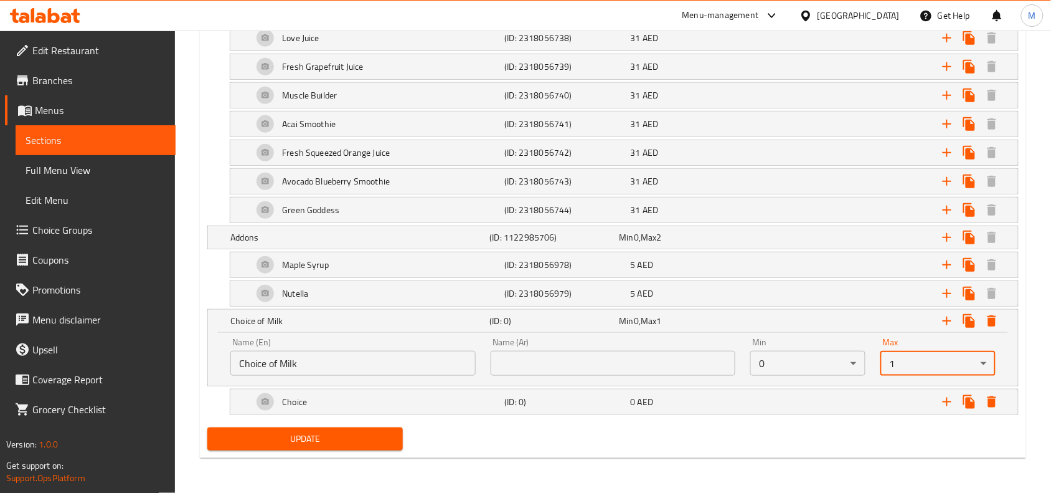
click at [552, 365] on input "text" at bounding box center [613, 363] width 245 height 25
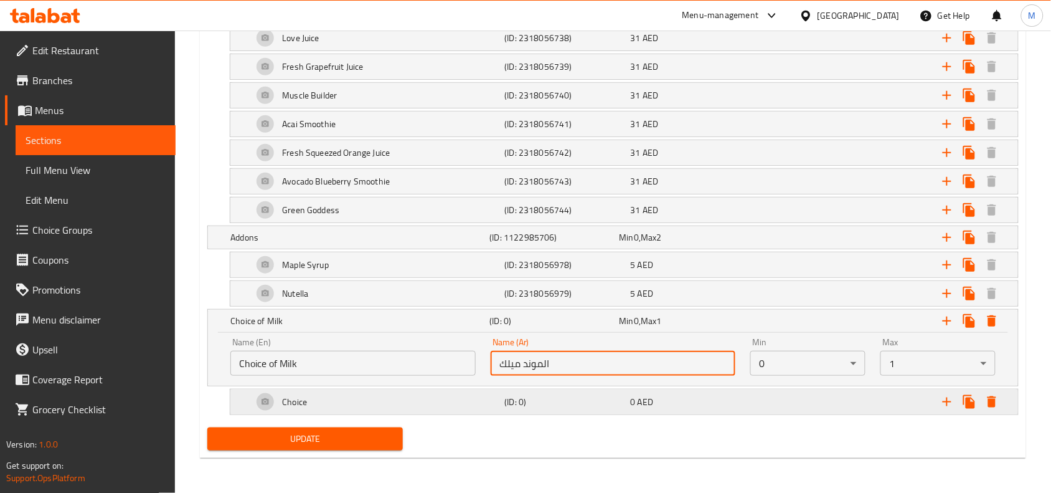
type input "الموند ميلك"
click at [632, 402] on span "0" at bounding box center [633, 402] width 5 height 16
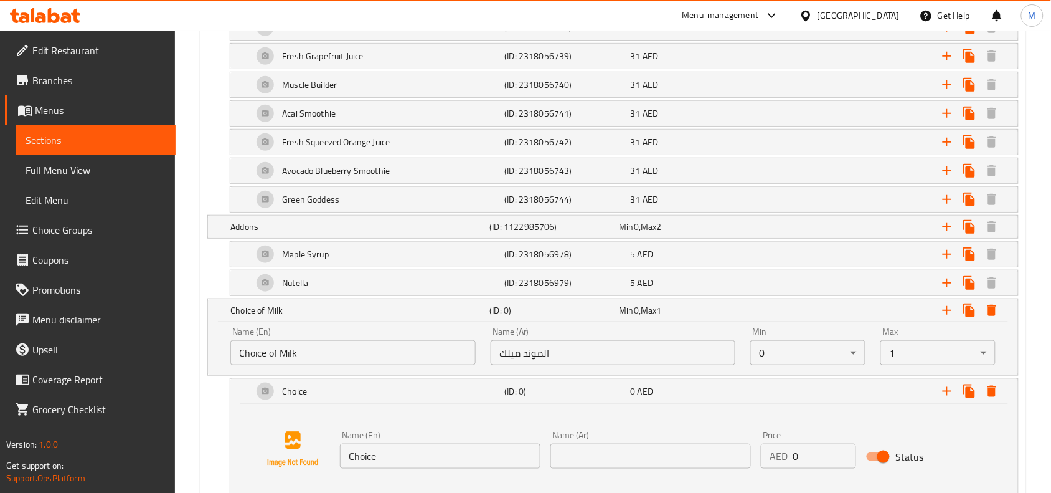
click at [447, 456] on input "Choice" at bounding box center [440, 455] width 200 height 25
type input "g"
type input "Almond Milk"
click at [580, 468] on input "text" at bounding box center [650, 455] width 200 height 25
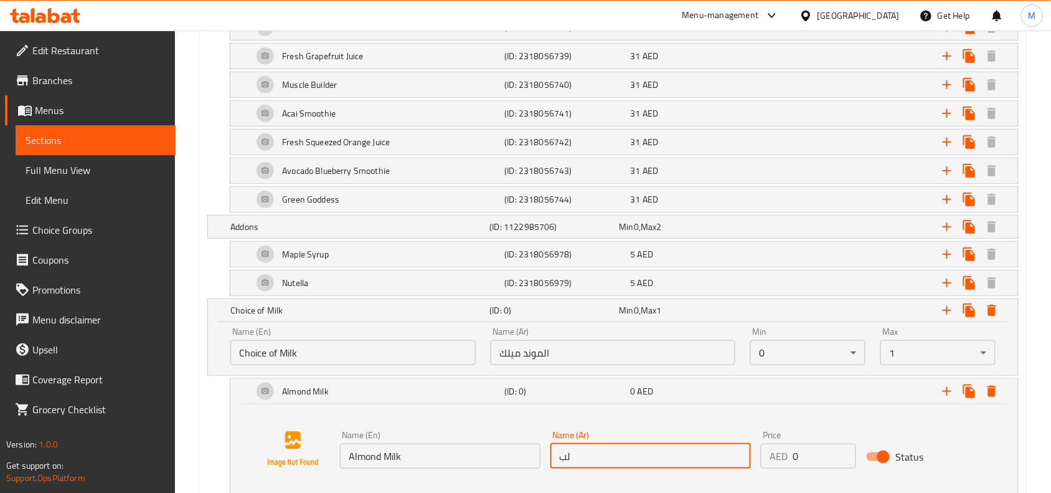
type input "ل"
type input "ج"
type input "حليب لوز"
click at [776, 458] on div "AED 0 Price" at bounding box center [808, 455] width 95 height 25
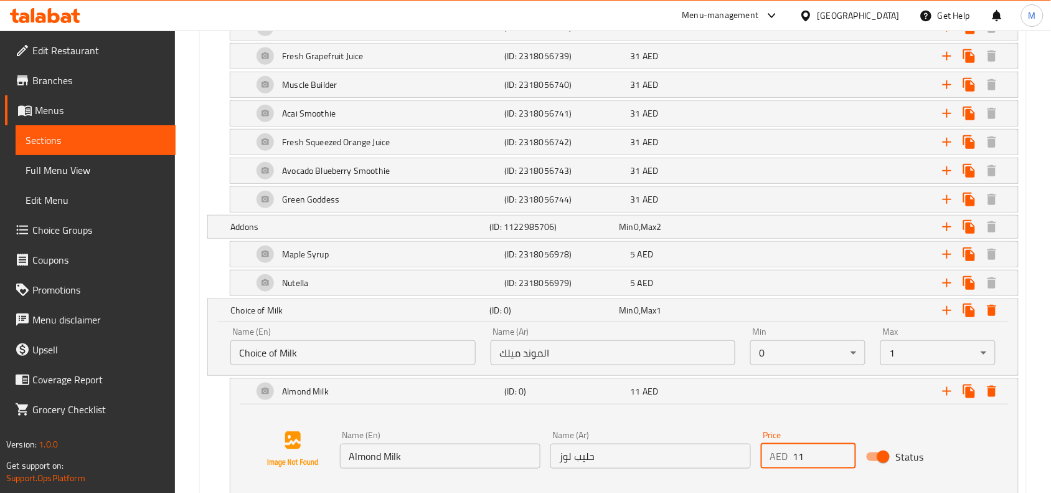
type input "11"
click at [811, 421] on div "Name (En) Almond Milk Name (En) Name (Ar) حليب لوز Name (Ar) Price AED 11 Price…" at bounding box center [624, 449] width 758 height 95
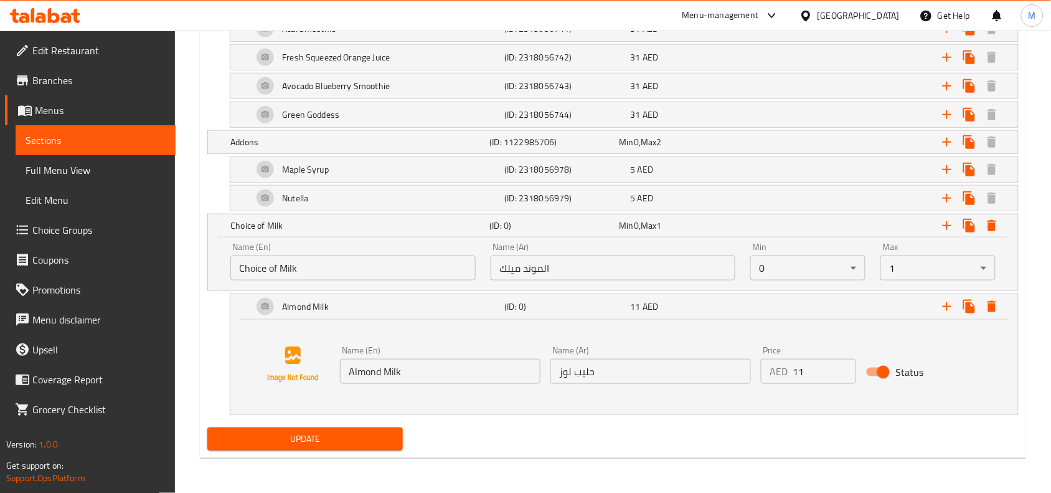
scroll to position [1661, 0]
click at [400, 439] on button "Update" at bounding box center [305, 438] width 196 height 23
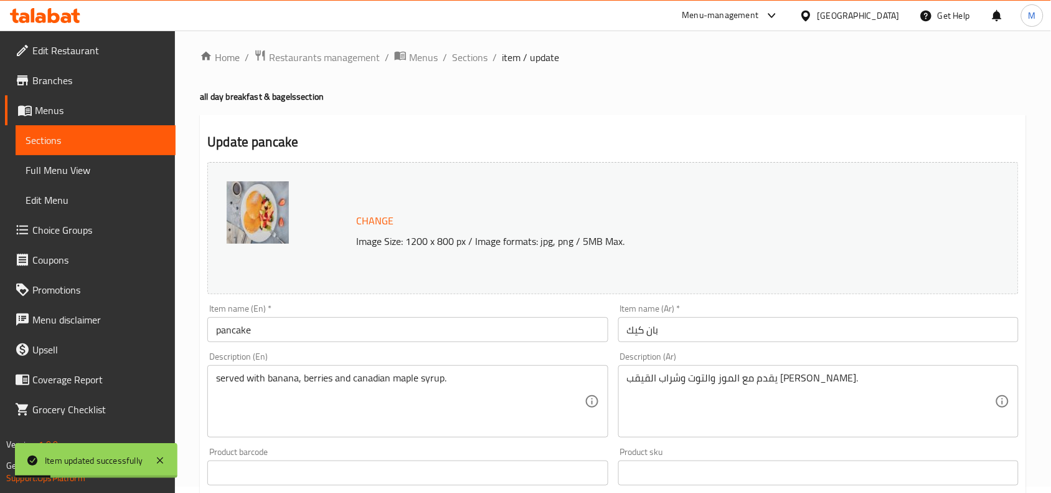
scroll to position [0, 0]
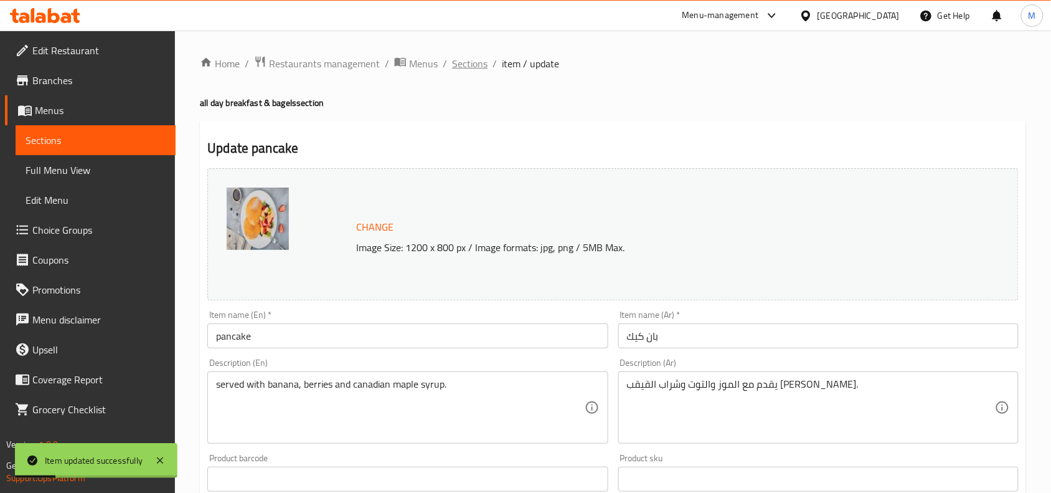
click at [461, 65] on span "Sections" at bounding box center [469, 63] width 35 height 15
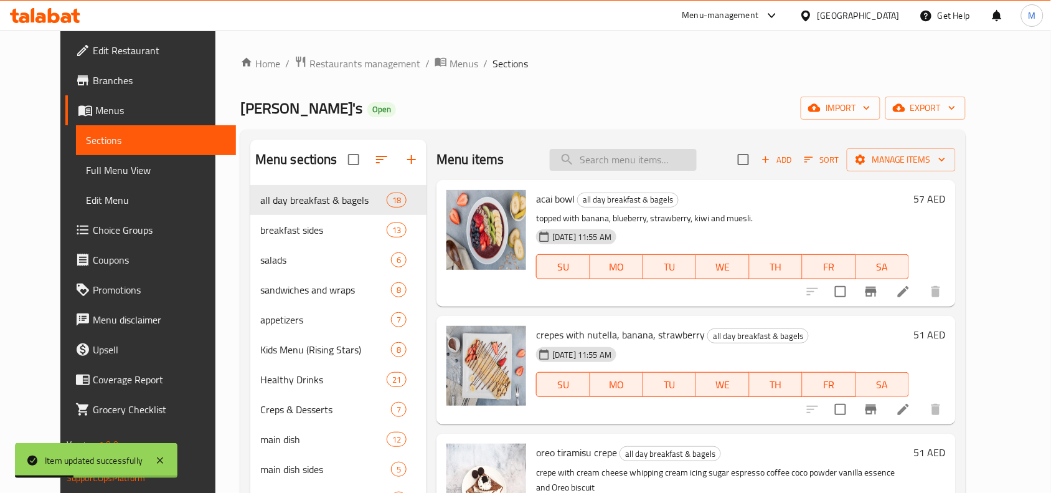
click at [628, 169] on input "search" at bounding box center [623, 160] width 147 height 22
type input "؛"
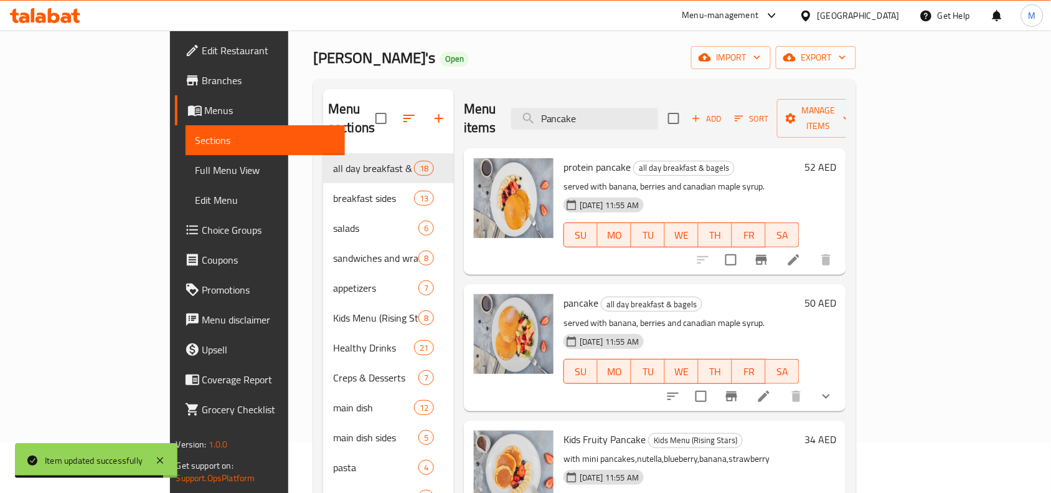
scroll to position [78, 0]
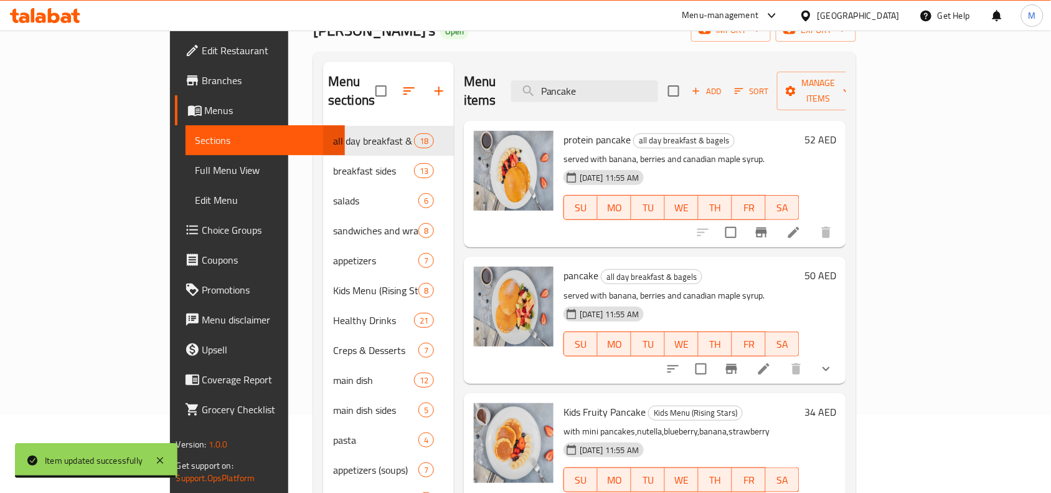
type input "Pancake"
click at [834, 361] on icon "show more" at bounding box center [826, 368] width 15 height 15
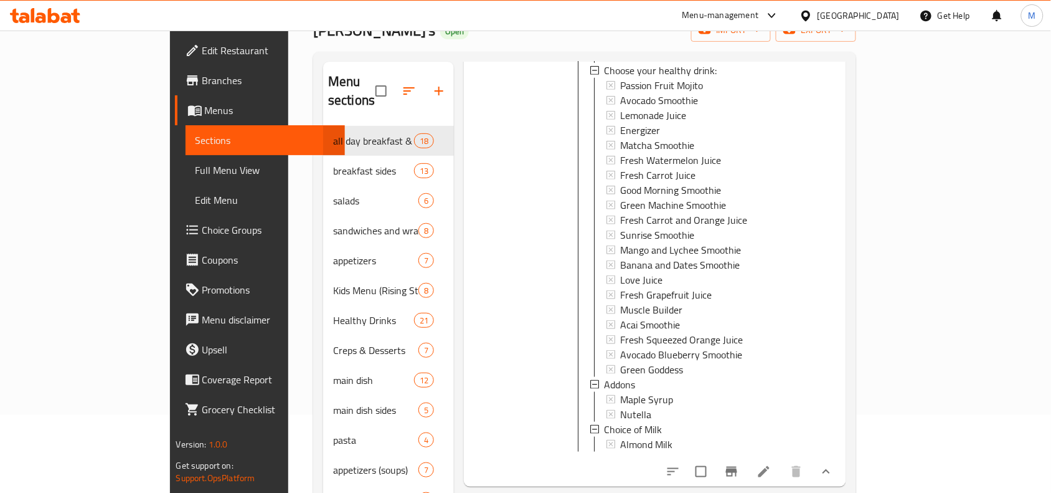
scroll to position [1, 0]
click at [651, 390] on div "Maple Syrup" at bounding box center [704, 397] width 169 height 15
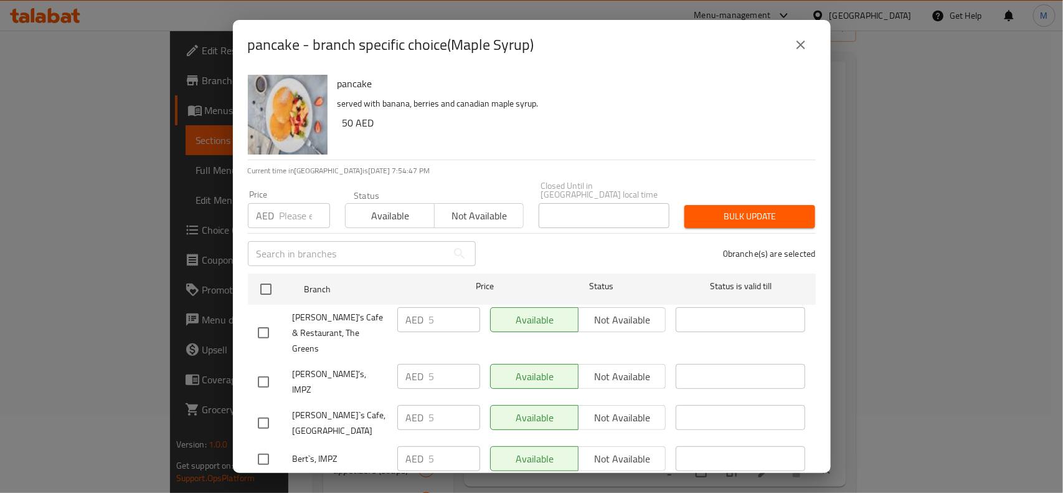
click at [262, 369] on input "checkbox" at bounding box center [263, 382] width 26 height 26
checkbox input "true"
click at [263, 410] on input "checkbox" at bounding box center [263, 423] width 26 height 26
checkbox input "true"
click at [614, 367] on span "Not available" at bounding box center [622, 376] width 78 height 18
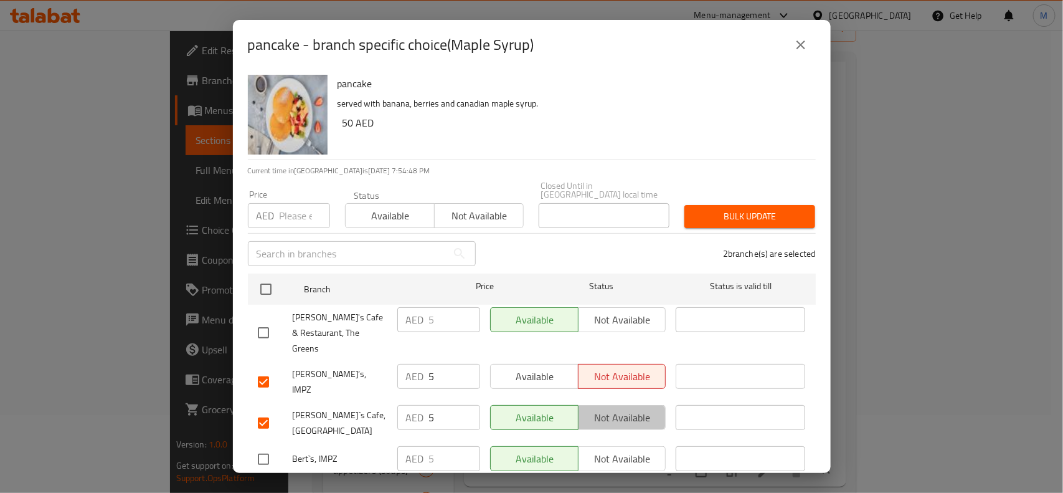
click at [618, 408] on span "Not available" at bounding box center [622, 417] width 78 height 18
click at [615, 483] on span "Save" at bounding box center [532, 491] width 548 height 16
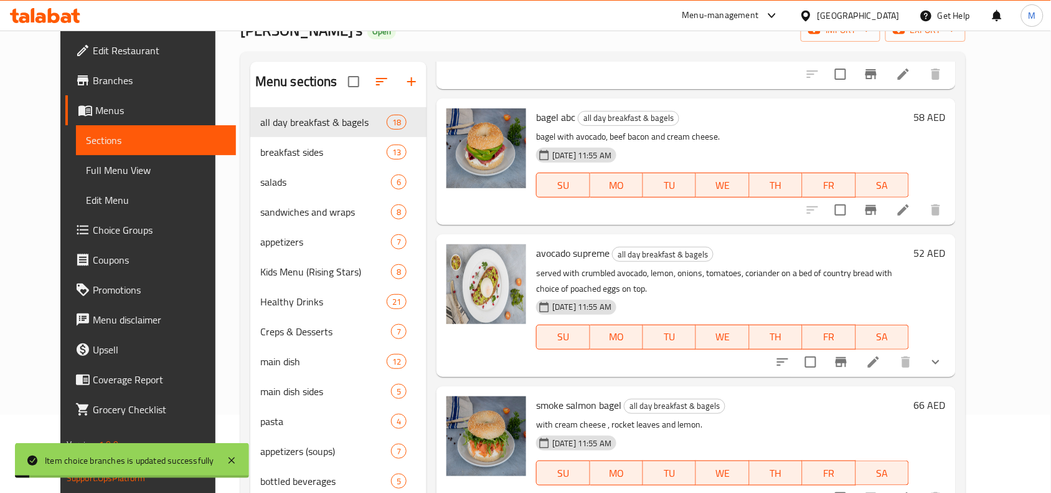
click at [671, 399] on div "smoke salmon bagel all day breakfast & bagels with cream cheese , rocket leaves…" at bounding box center [722, 449] width 383 height 116
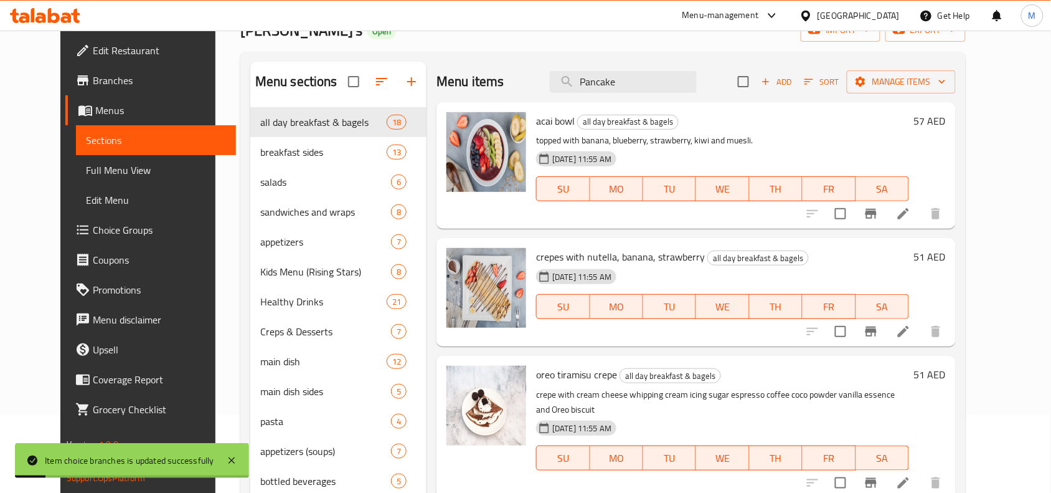
scroll to position [0, 0]
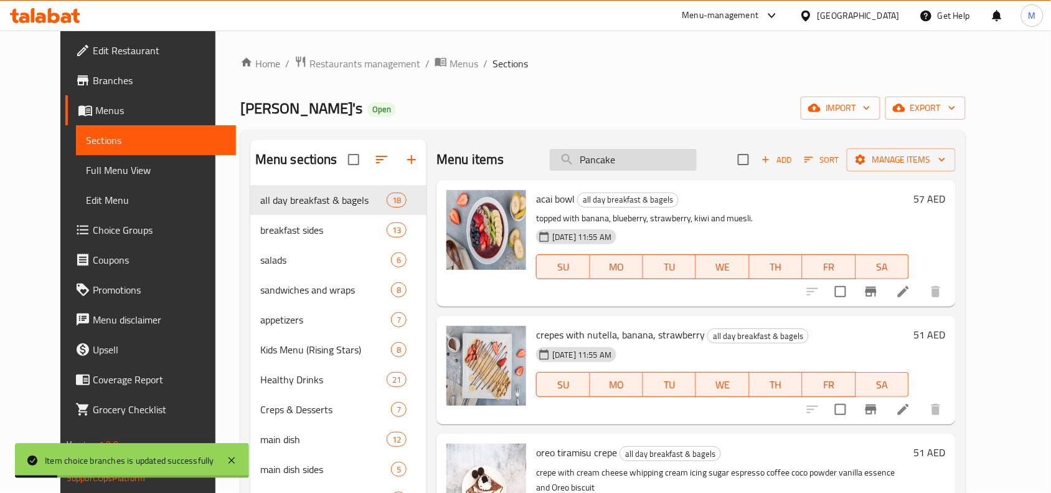
click at [684, 156] on input "Pancake" at bounding box center [623, 160] width 147 height 22
paste input "Pancake"
type input "Pancake"
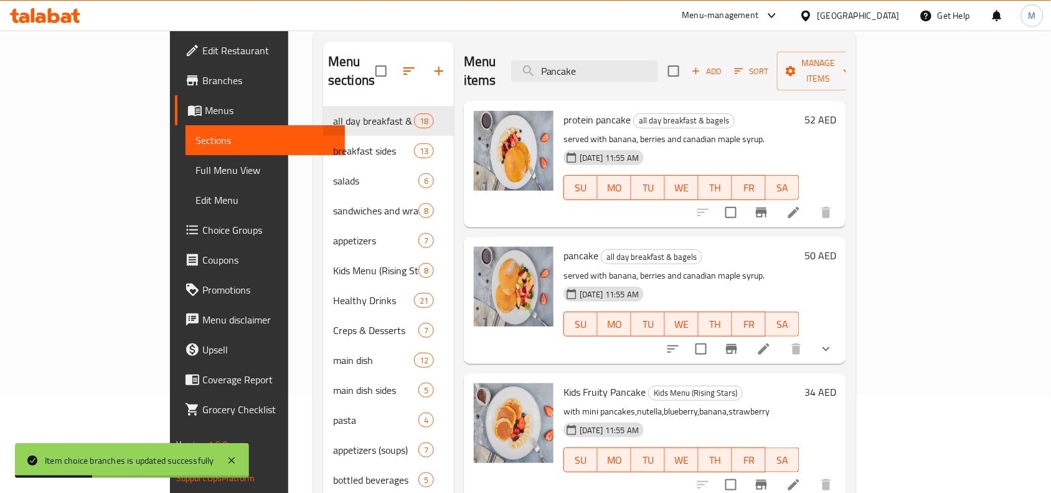
scroll to position [175, 0]
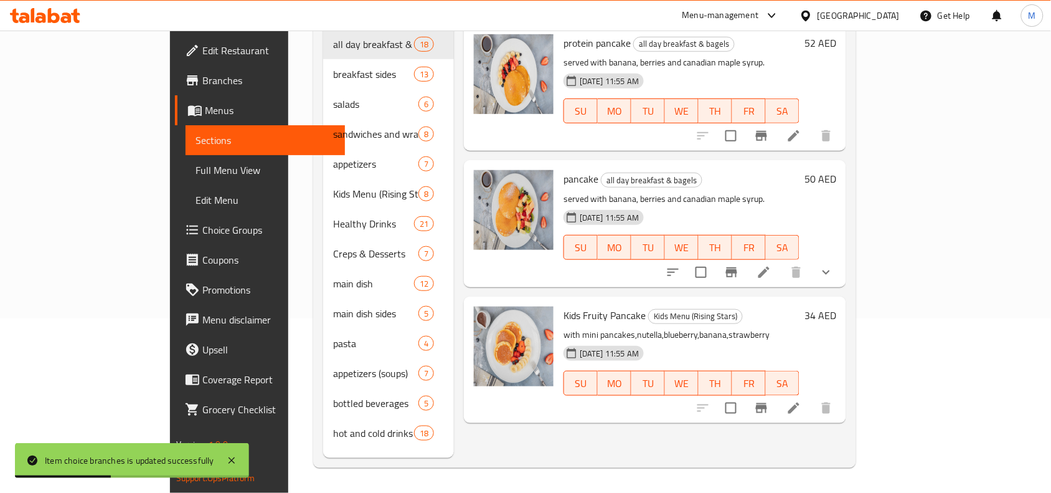
click at [834, 265] on icon "show more" at bounding box center [826, 272] width 15 height 15
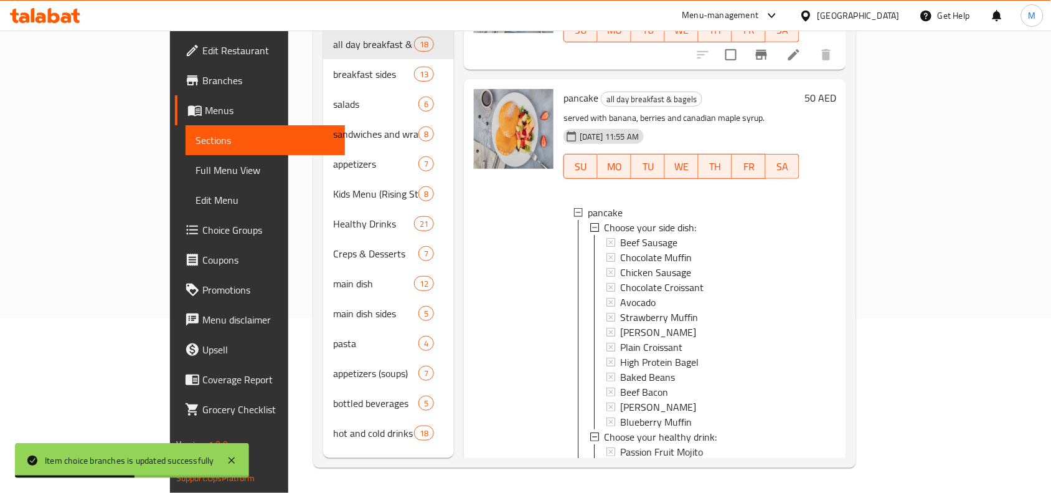
scroll to position [605, 0]
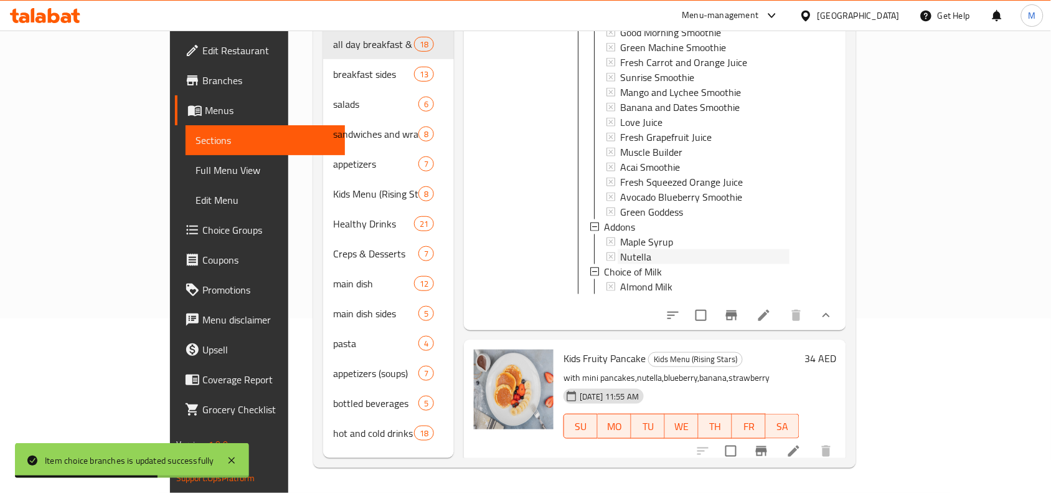
click at [636, 249] on div "Nutella" at bounding box center [704, 256] width 169 height 15
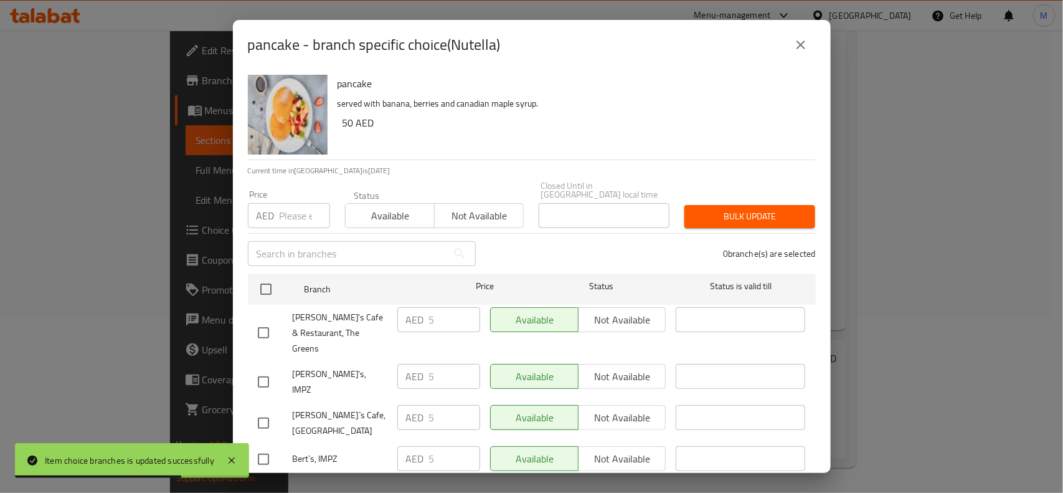
click at [270, 369] on input "checkbox" at bounding box center [263, 382] width 26 height 26
checkbox input "true"
click at [268, 410] on input "checkbox" at bounding box center [263, 423] width 26 height 26
checkbox input "true"
click at [640, 367] on span "Not available" at bounding box center [622, 376] width 78 height 18
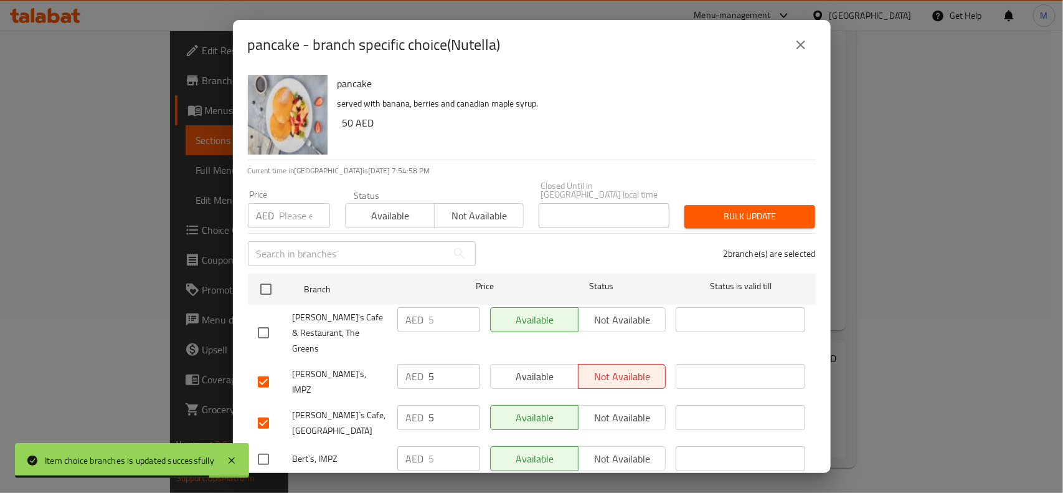
click at [633, 405] on button "Not available" at bounding box center [622, 417] width 88 height 25
click at [621, 483] on span "Save" at bounding box center [532, 491] width 548 height 16
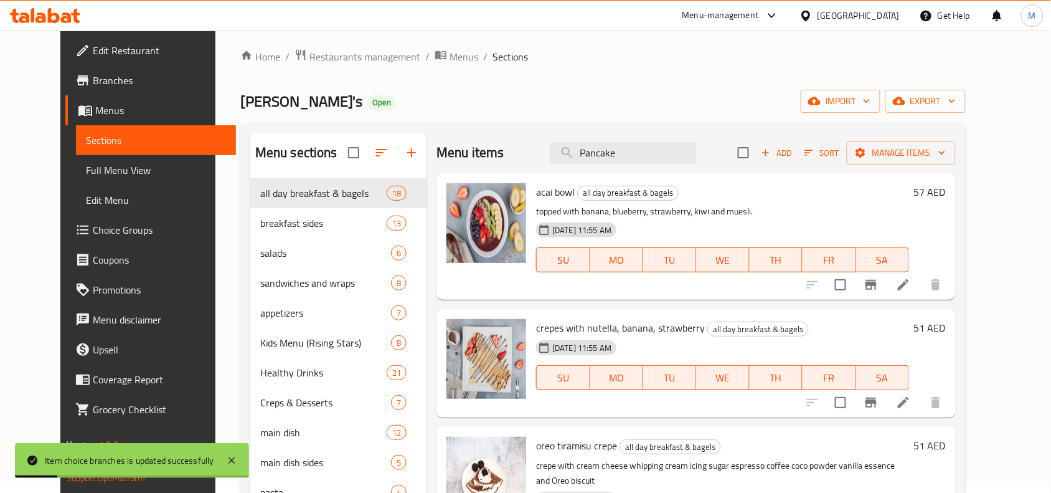
scroll to position [0, 0]
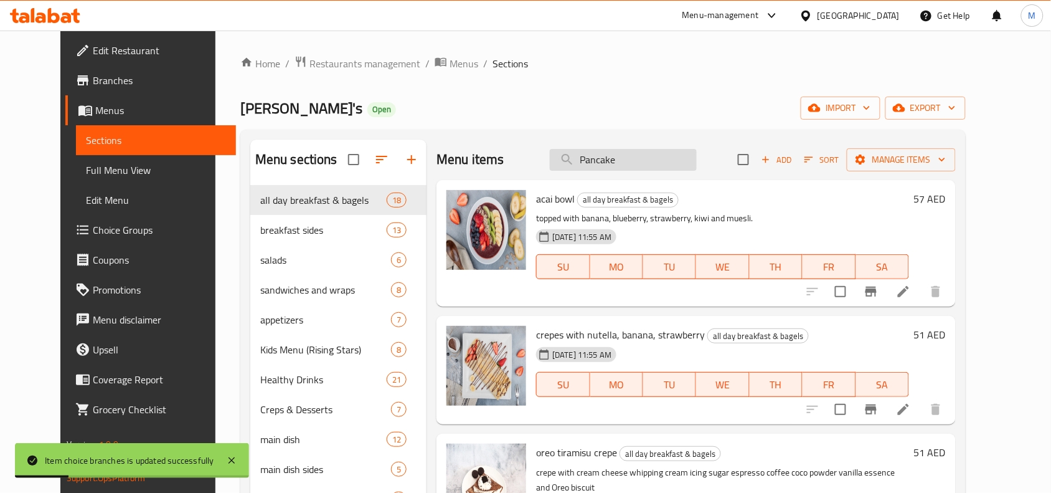
click at [651, 158] on input "Pancake" at bounding box center [623, 160] width 147 height 22
paste input "Pancake"
type input "Pancake"
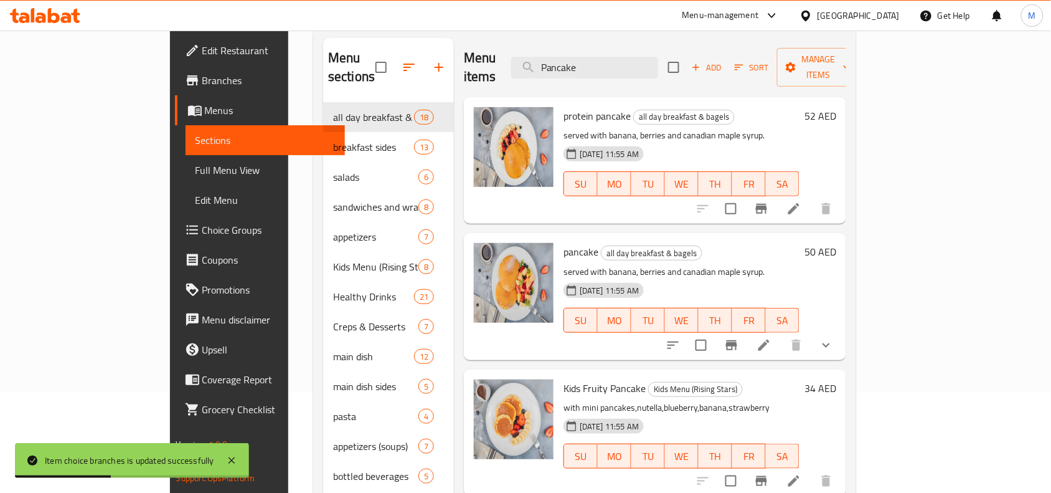
scroll to position [175, 0]
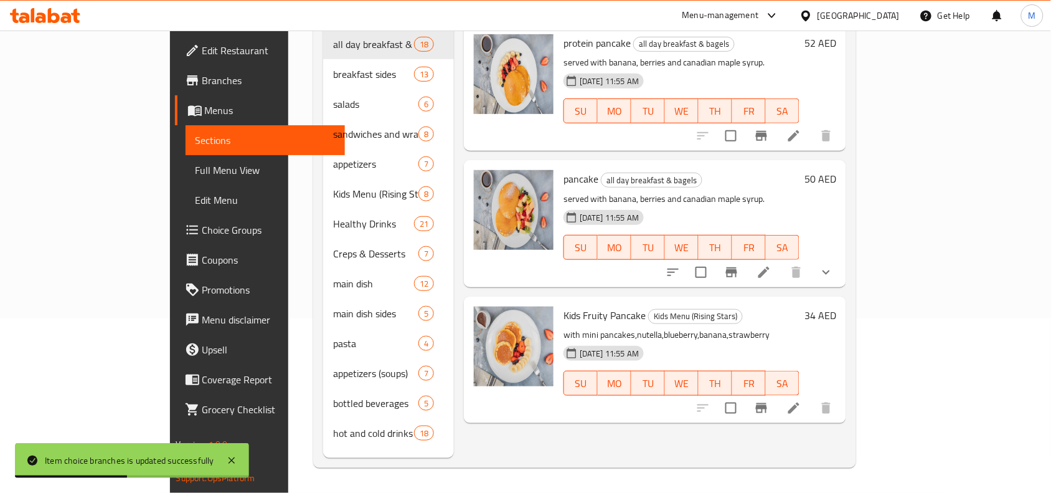
click at [834, 265] on icon "show more" at bounding box center [826, 272] width 15 height 15
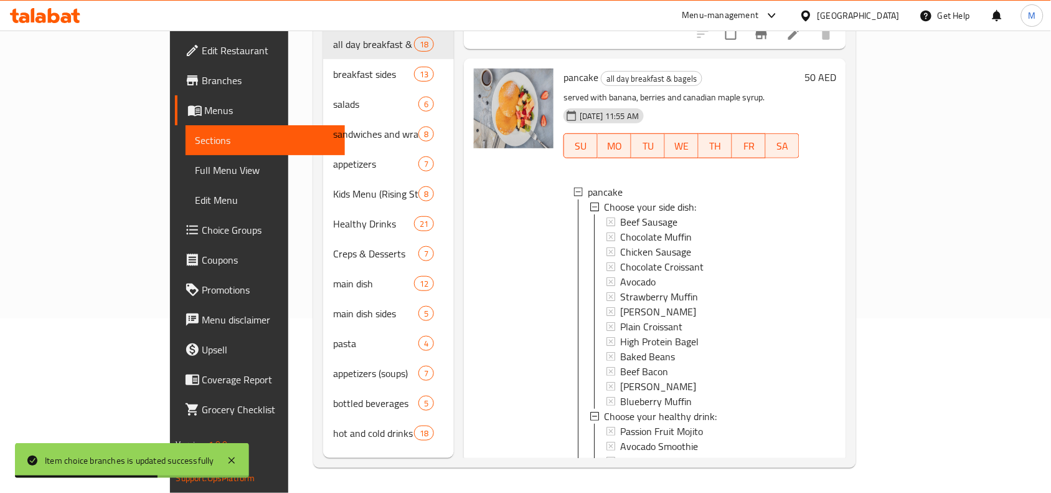
scroll to position [605, 0]
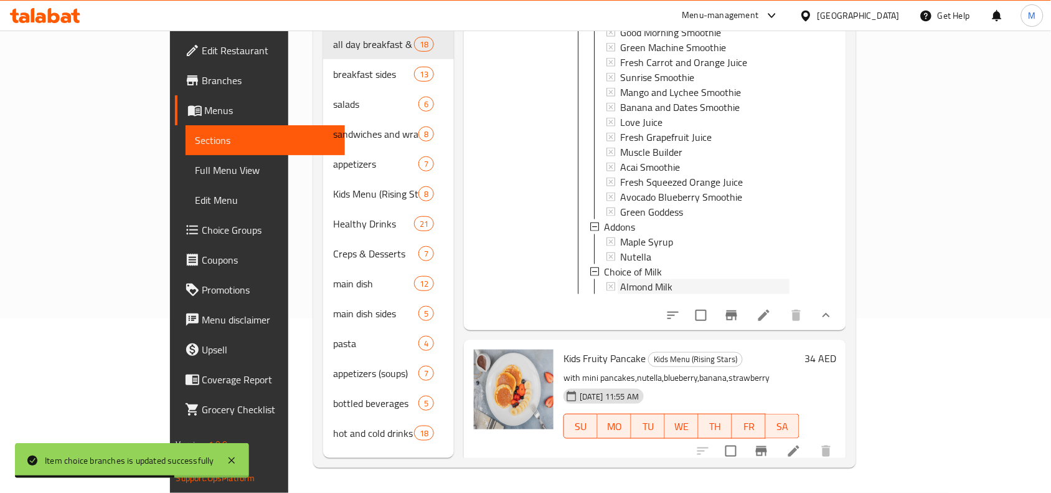
click at [631, 279] on div "Almond Milk" at bounding box center [704, 286] width 169 height 15
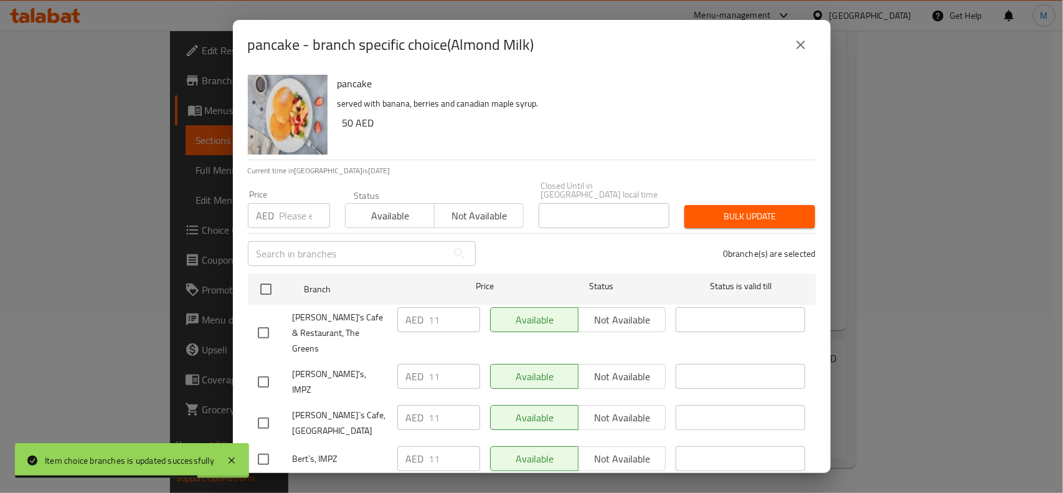
click at [259, 369] on input "checkbox" at bounding box center [263, 382] width 26 height 26
checkbox input "true"
click at [263, 410] on input "checkbox" at bounding box center [263, 423] width 26 height 26
checkbox input "true"
click at [617, 367] on span "Not available" at bounding box center [622, 376] width 78 height 18
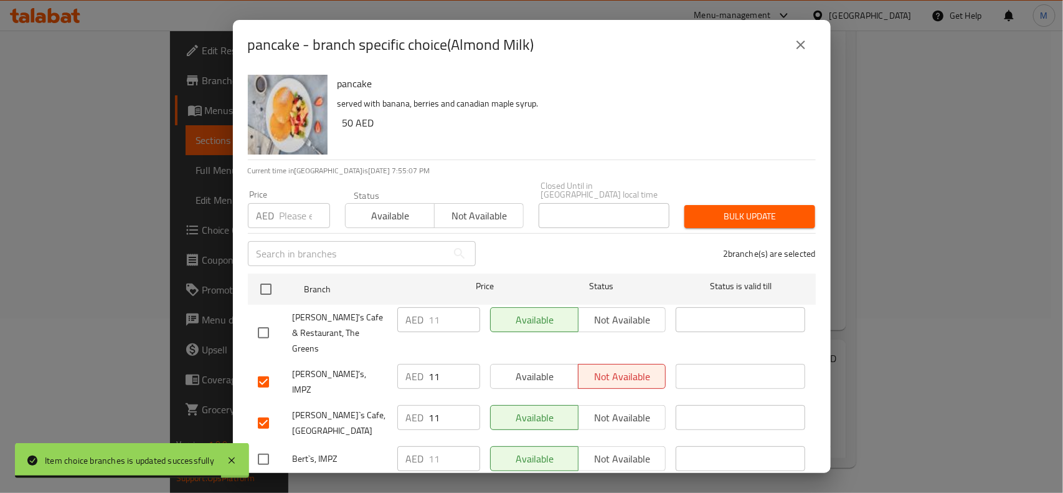
click at [614, 408] on span "Not available" at bounding box center [622, 417] width 78 height 18
click at [604, 483] on span "Save" at bounding box center [532, 491] width 548 height 16
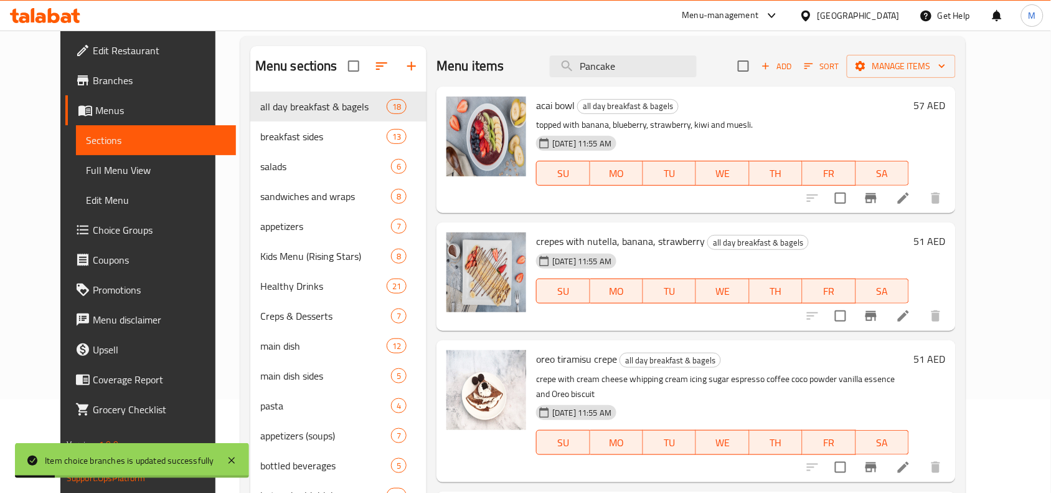
scroll to position [0, 0]
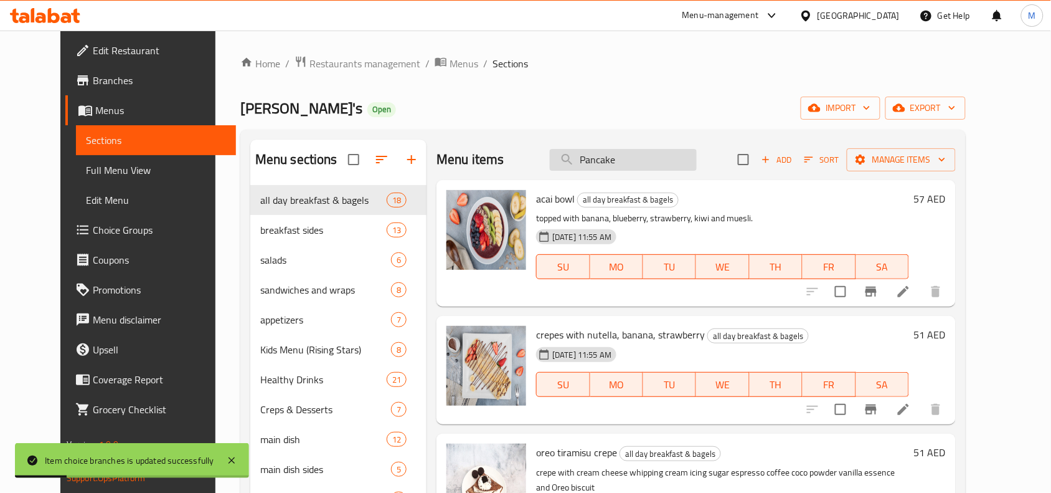
click at [643, 162] on input "Pancake" at bounding box center [623, 160] width 147 height 22
paste input "Pancake"
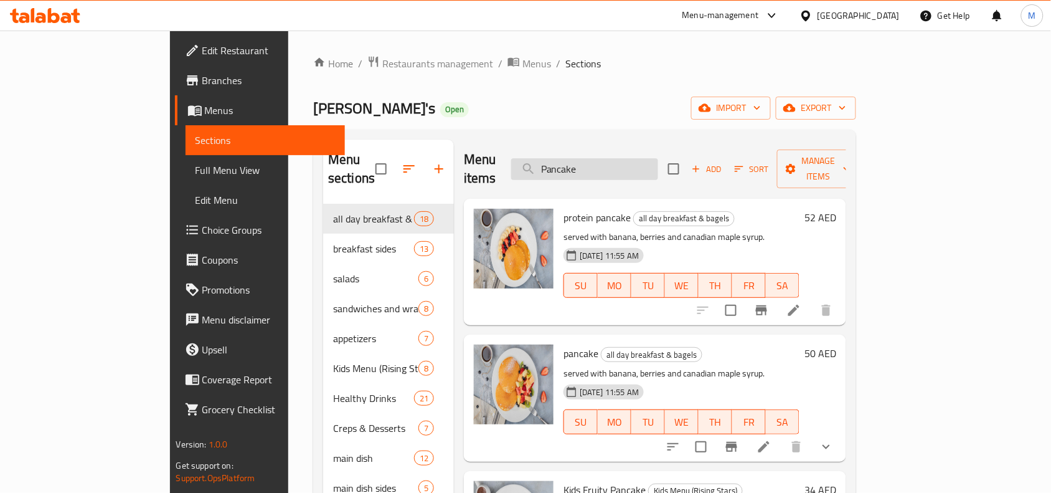
click at [658, 159] on input "Pancake" at bounding box center [584, 169] width 147 height 22
paste input "orridge Oats"
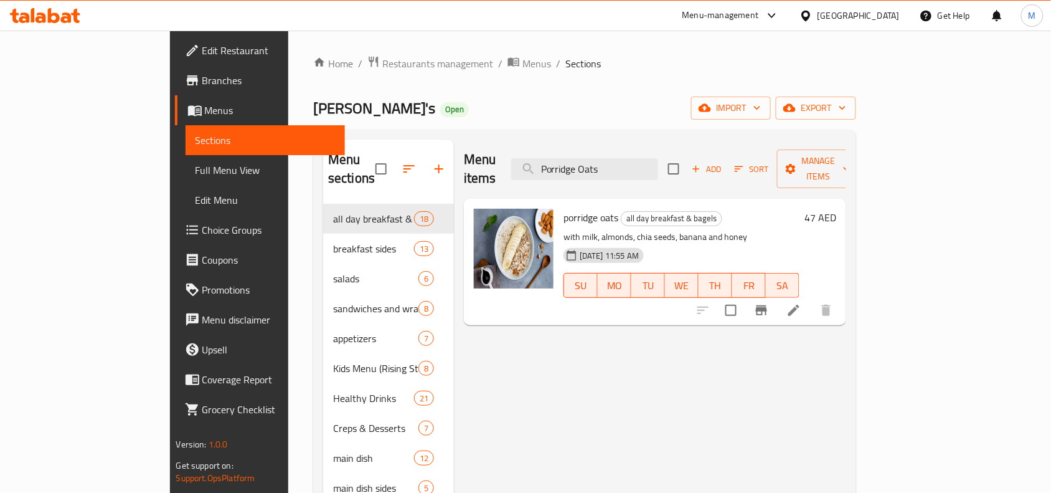
type input "Porridge Oats"
click at [658, 160] on input "Porridge Oats" at bounding box center [584, 169] width 147 height 22
click at [658, 162] on input "Porridge Oats" at bounding box center [584, 169] width 147 height 22
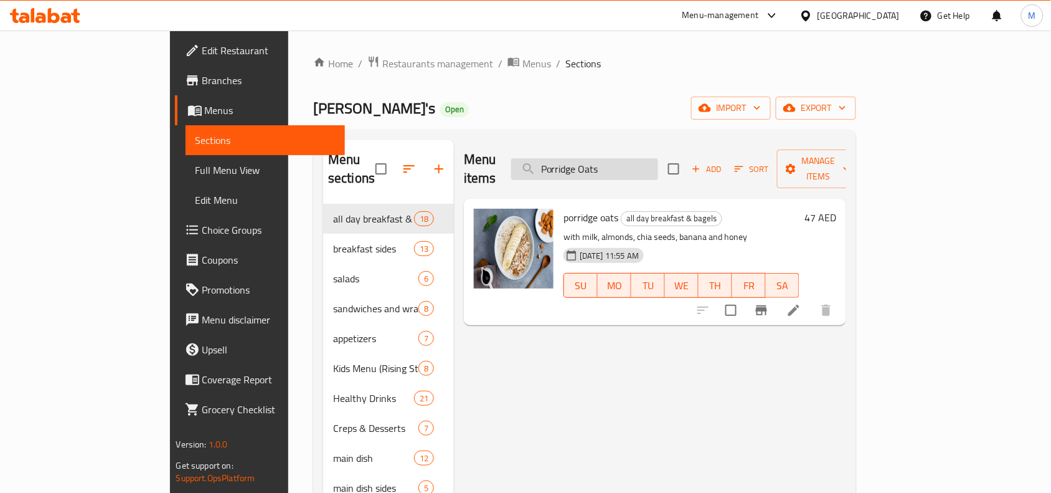
click at [658, 162] on input "Porridge Oats" at bounding box center [584, 169] width 147 height 22
click at [851, 163] on span "Manage items" at bounding box center [819, 168] width 64 height 31
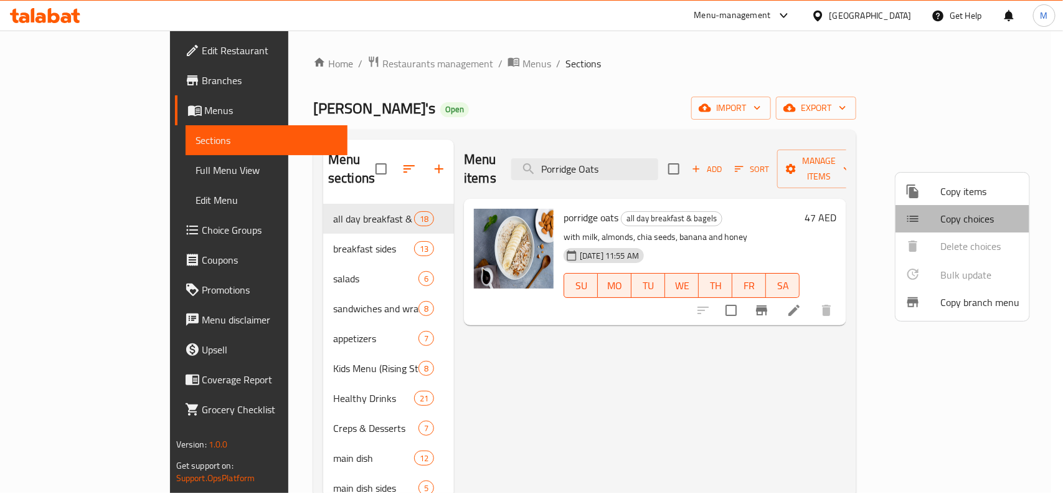
click at [943, 221] on span "Copy choices" at bounding box center [979, 218] width 79 height 15
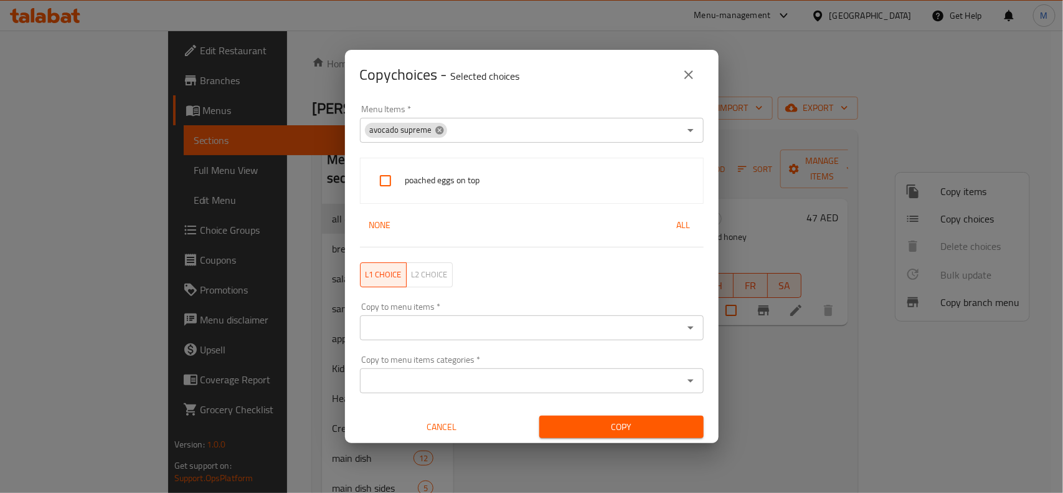
click at [435, 130] on icon at bounding box center [439, 130] width 8 height 8
click at [434, 130] on input "Menu Items   *" at bounding box center [522, 129] width 316 height 17
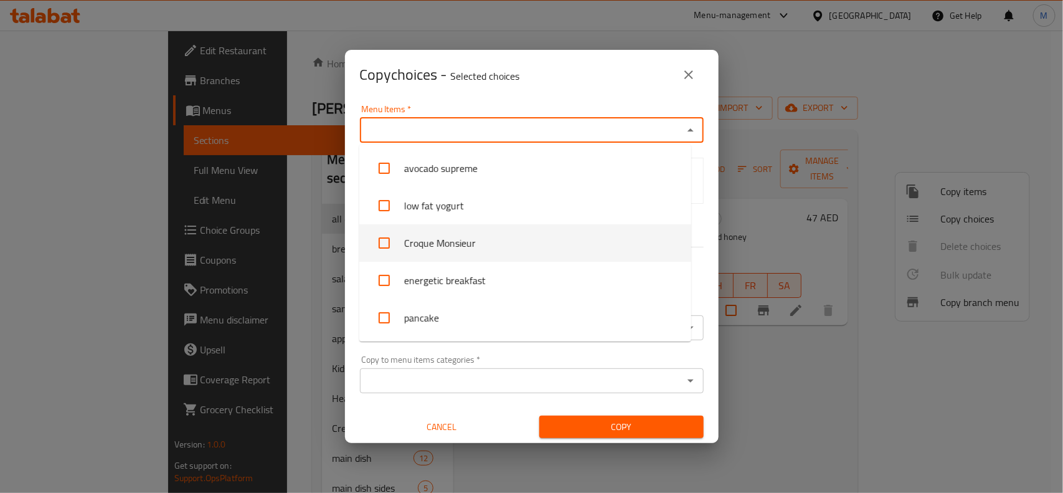
click at [388, 225] on li "Croque Monsieur" at bounding box center [525, 242] width 332 height 37
checkbox input "true"
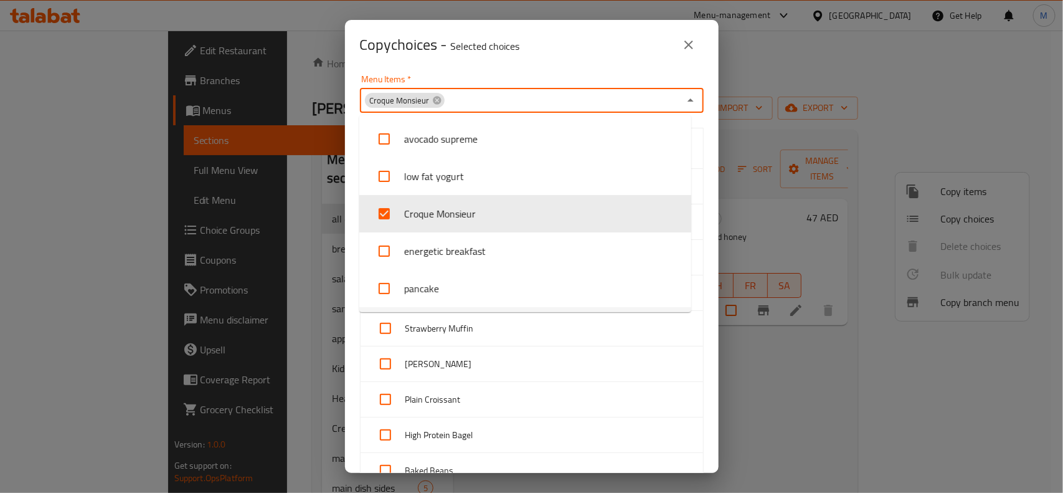
click at [383, 328] on input "checkbox" at bounding box center [385, 328] width 30 height 30
checkbox input "true"
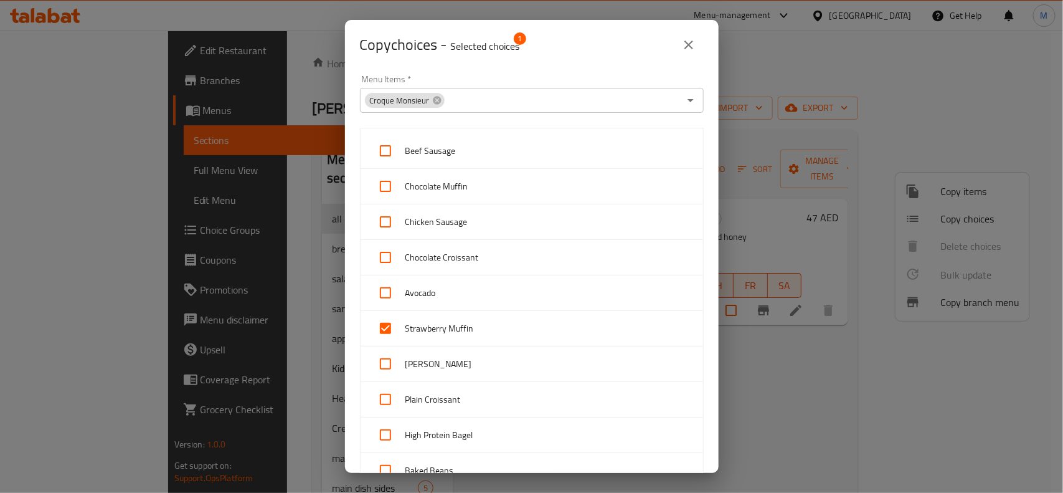
click at [388, 357] on input "checkbox" at bounding box center [385, 364] width 30 height 30
checkbox input "true"
click at [394, 139] on input "checkbox" at bounding box center [385, 151] width 30 height 30
checkbox input "true"
click at [384, 187] on input "checkbox" at bounding box center [385, 186] width 30 height 30
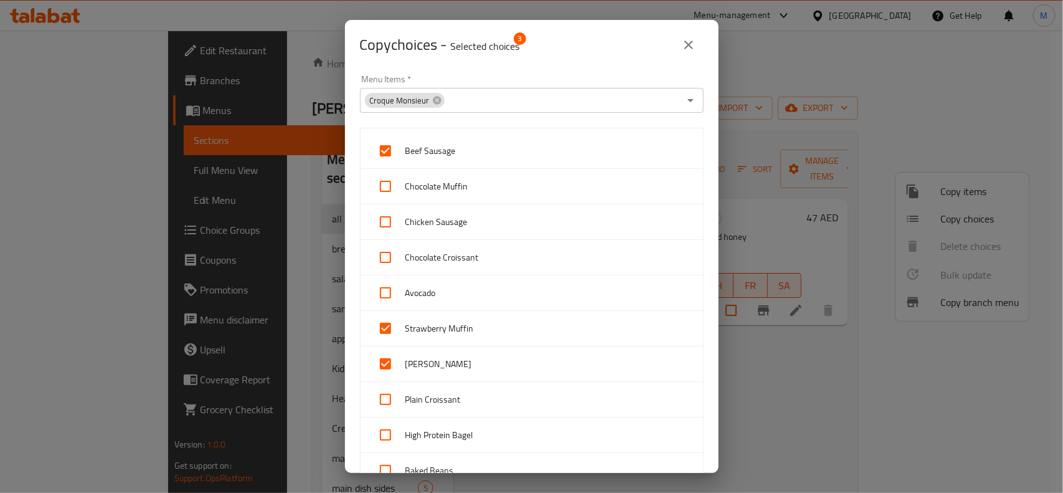
checkbox input "true"
click at [382, 218] on input "checkbox" at bounding box center [385, 222] width 30 height 30
checkbox input "true"
click at [382, 241] on div "Chocolate Croissant" at bounding box center [532, 257] width 342 height 35
checkbox input "true"
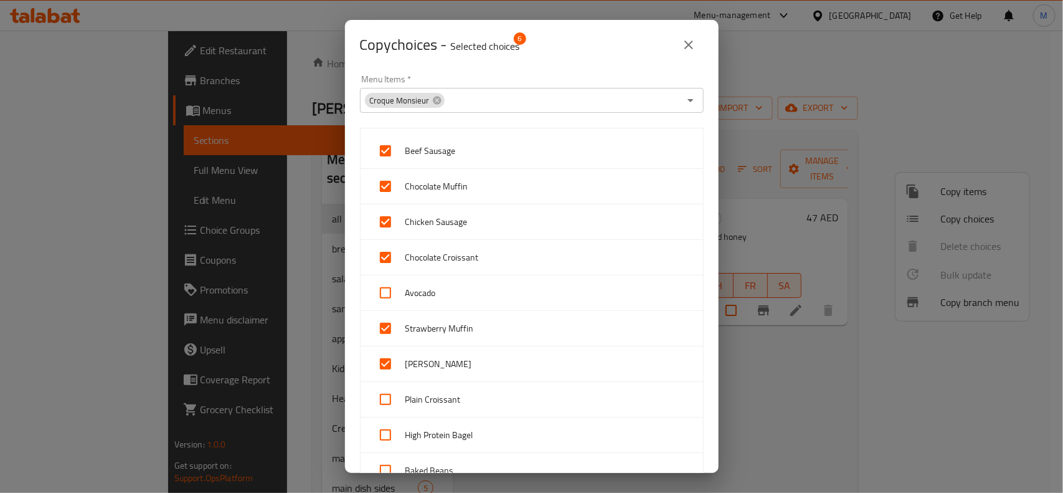
click at [388, 286] on input "checkbox" at bounding box center [385, 293] width 30 height 30
checkbox input "true"
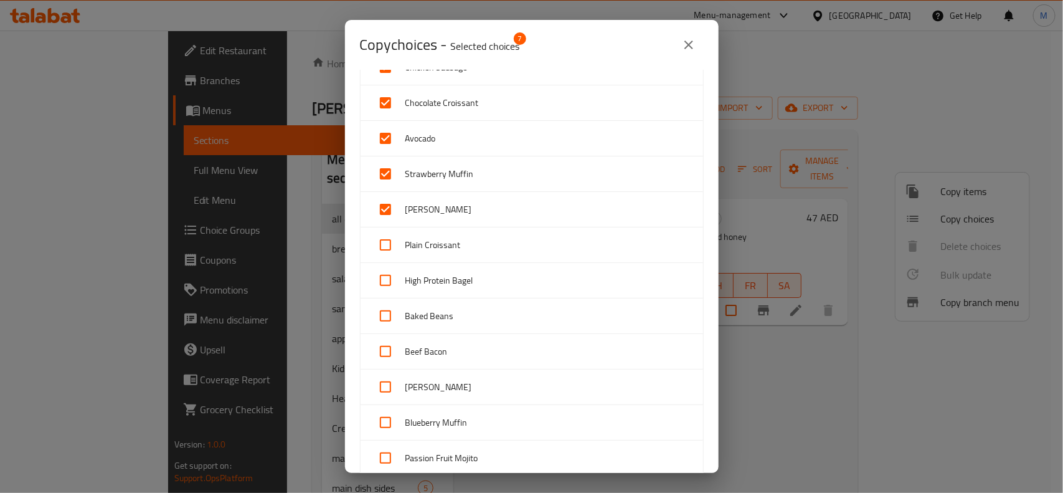
scroll to position [156, 0]
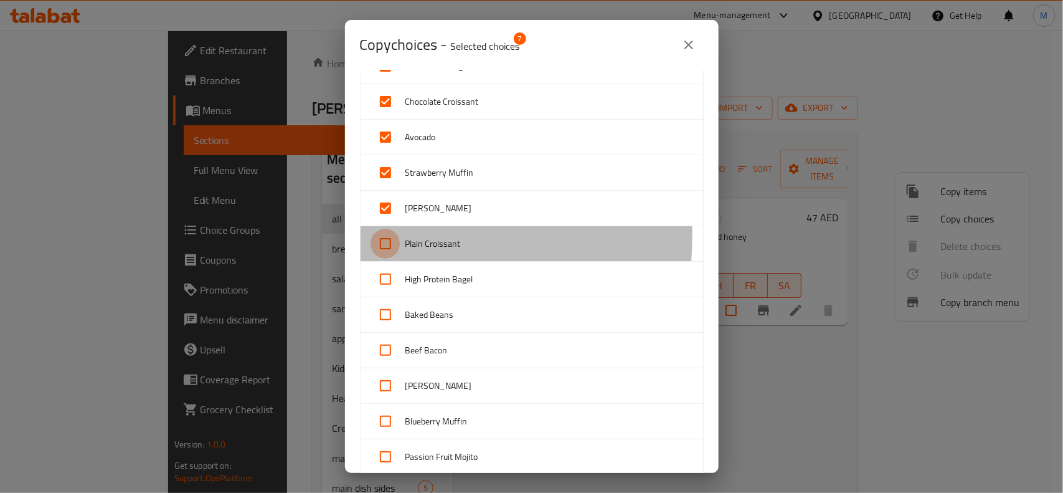
click at [388, 237] on input "checkbox" at bounding box center [385, 244] width 30 height 30
checkbox input "true"
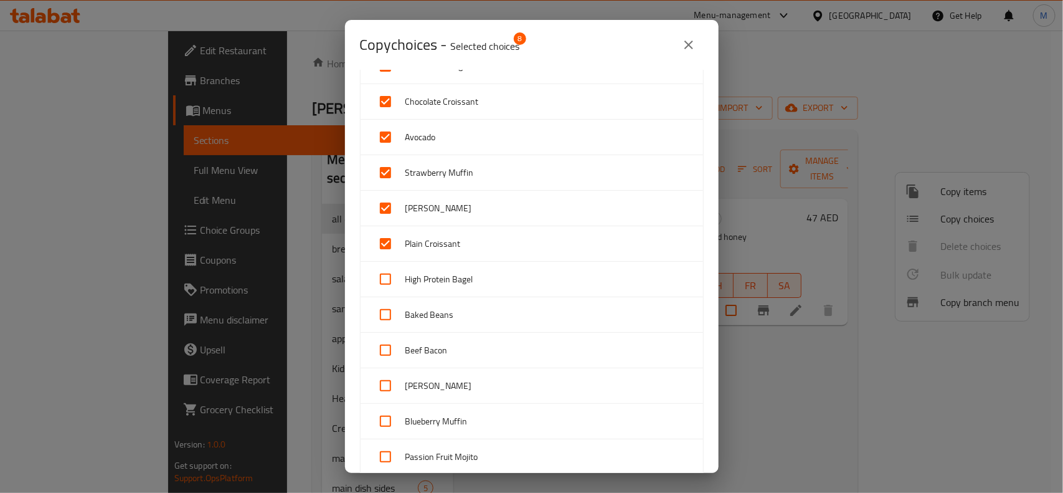
click at [387, 275] on input "checkbox" at bounding box center [385, 279] width 30 height 30
checkbox input "true"
click at [383, 310] on input "checkbox" at bounding box center [385, 314] width 30 height 30
checkbox input "true"
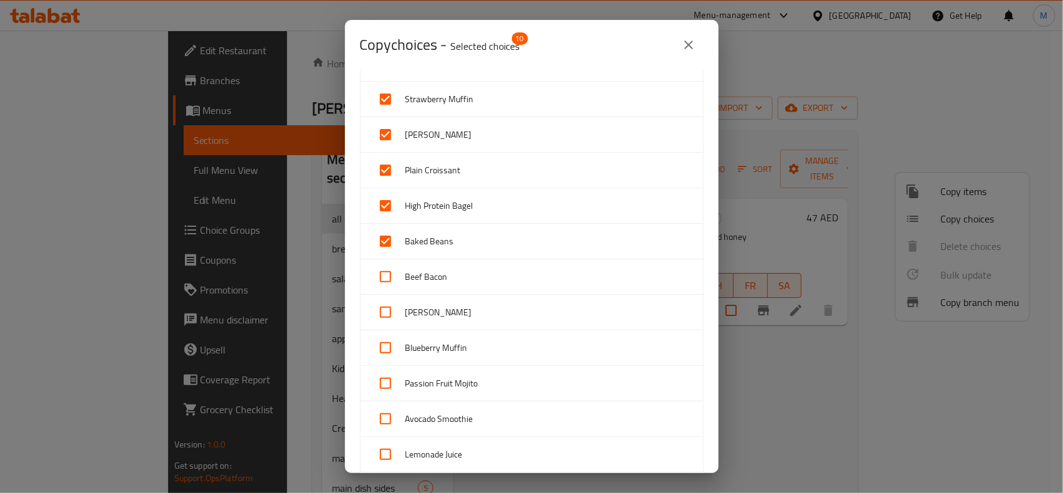
scroll to position [233, 0]
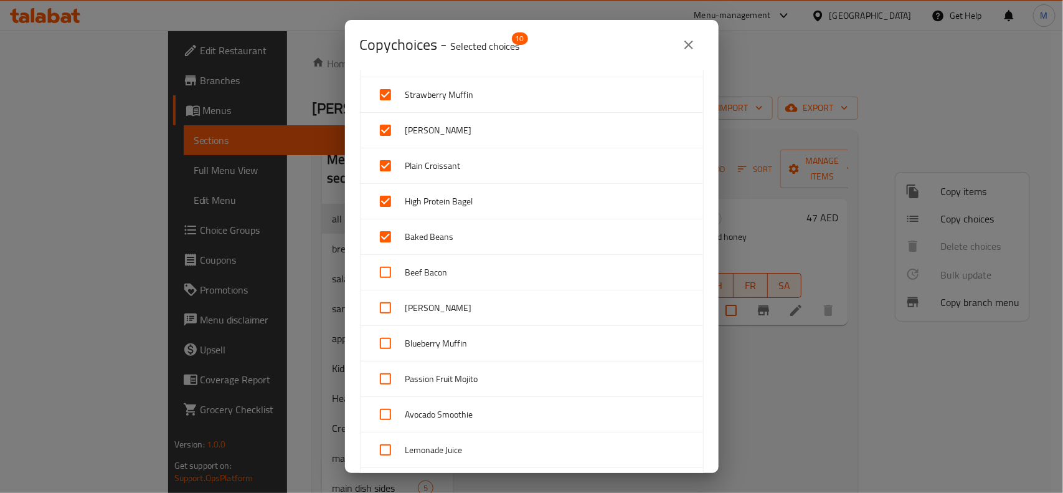
click at [385, 272] on input "checkbox" at bounding box center [385, 272] width 30 height 30
checkbox input "true"
click at [387, 303] on input "checkbox" at bounding box center [385, 308] width 30 height 30
checkbox input "true"
click at [383, 341] on input "checkbox" at bounding box center [385, 343] width 30 height 30
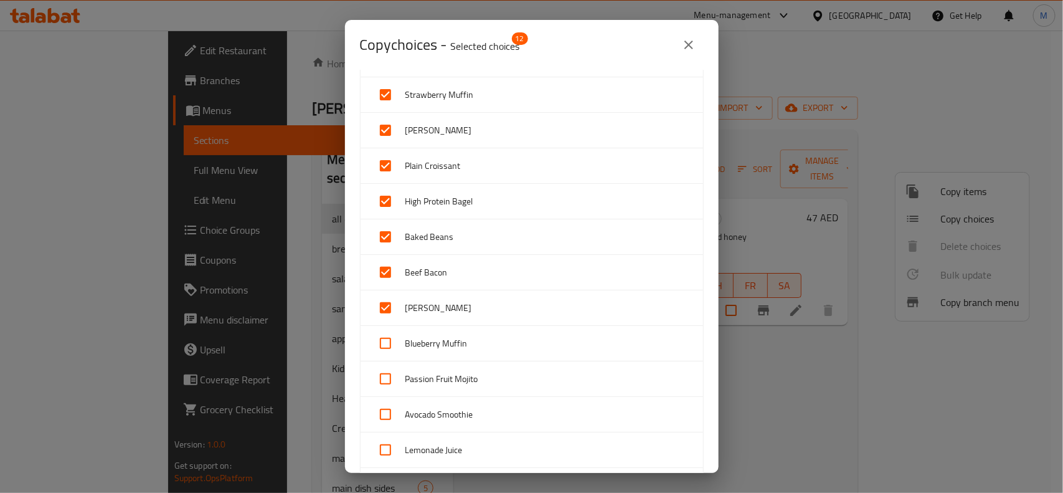
checkbox input "true"
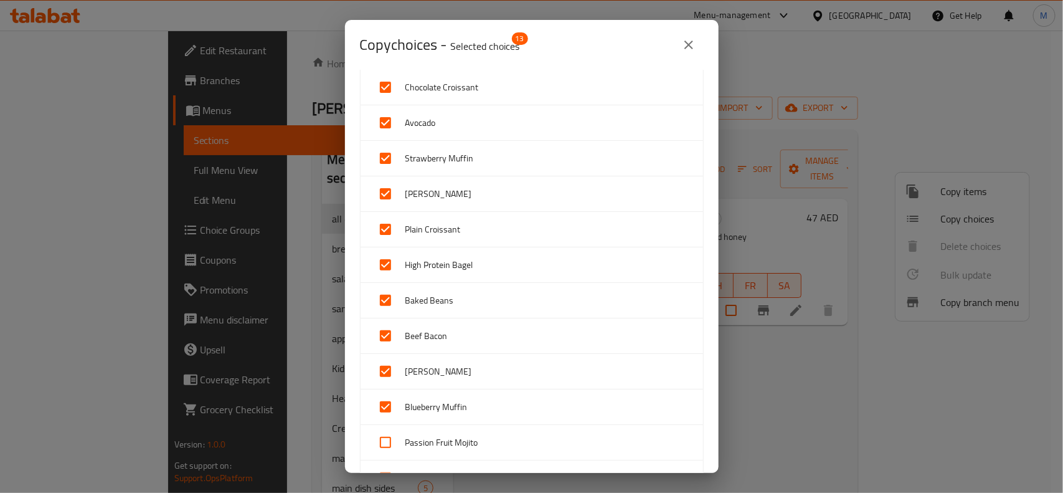
scroll to position [311, 0]
click at [380, 296] on input "checkbox" at bounding box center [385, 301] width 30 height 30
checkbox input "true"
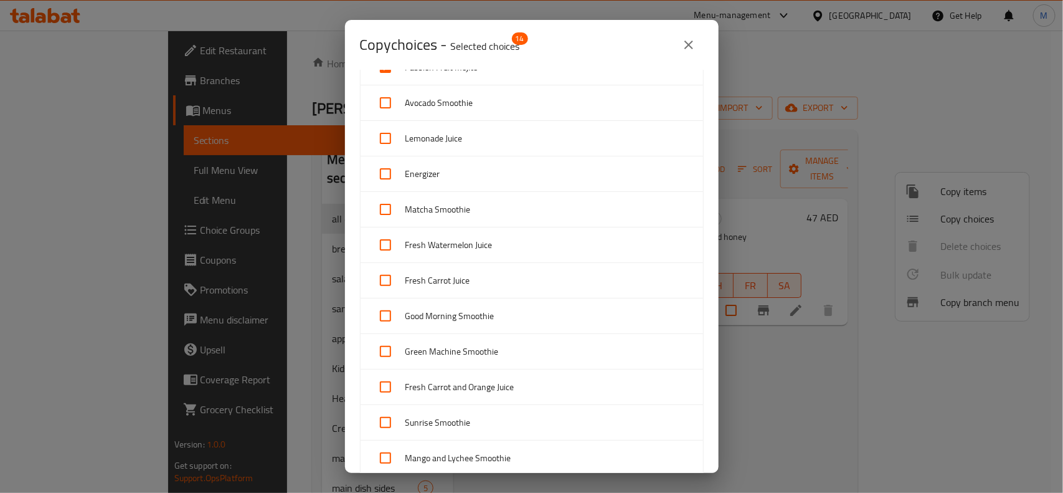
click at [392, 109] on input "checkbox" at bounding box center [385, 103] width 30 height 30
checkbox input "true"
click at [382, 137] on input "checkbox" at bounding box center [385, 138] width 30 height 30
checkbox input "true"
click at [377, 184] on input "checkbox" at bounding box center [385, 174] width 30 height 30
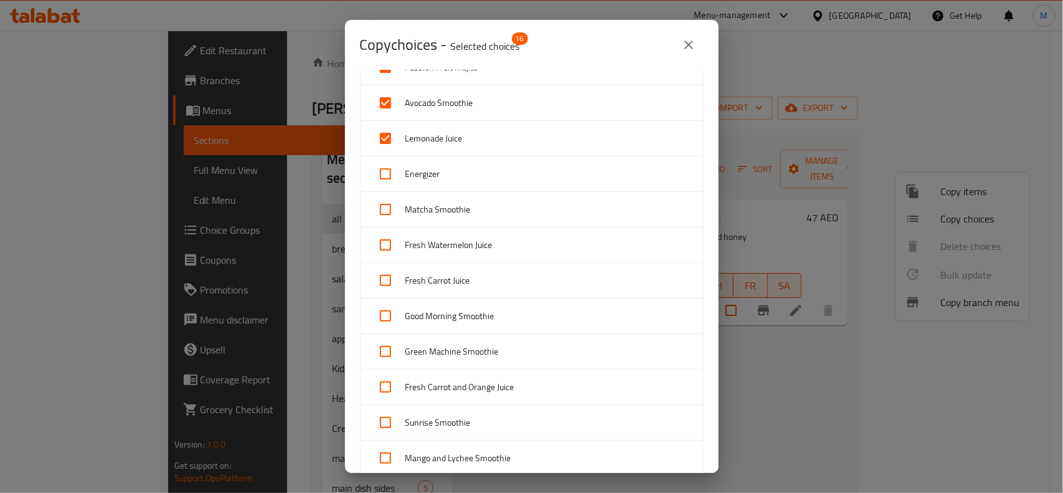
checkbox input "true"
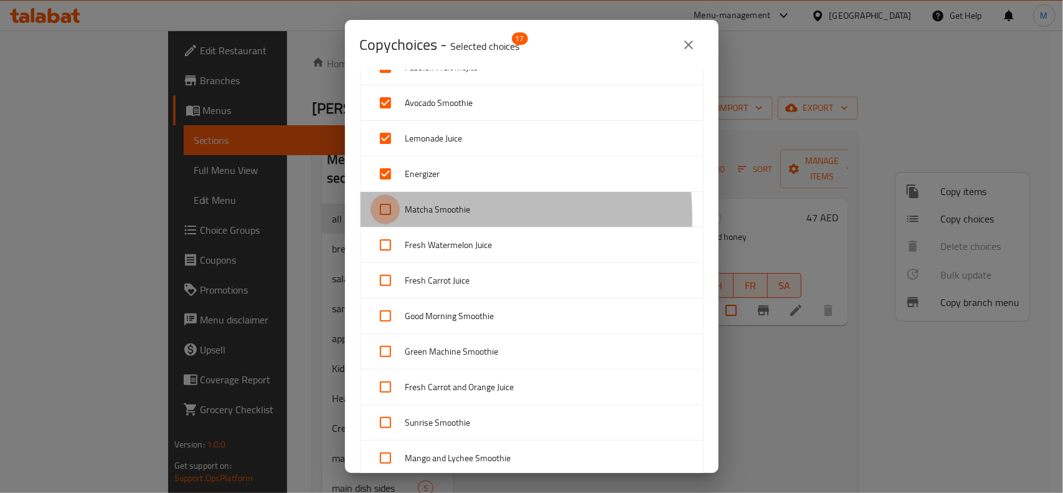
click at [384, 220] on input "checkbox" at bounding box center [385, 209] width 30 height 30
checkbox input "true"
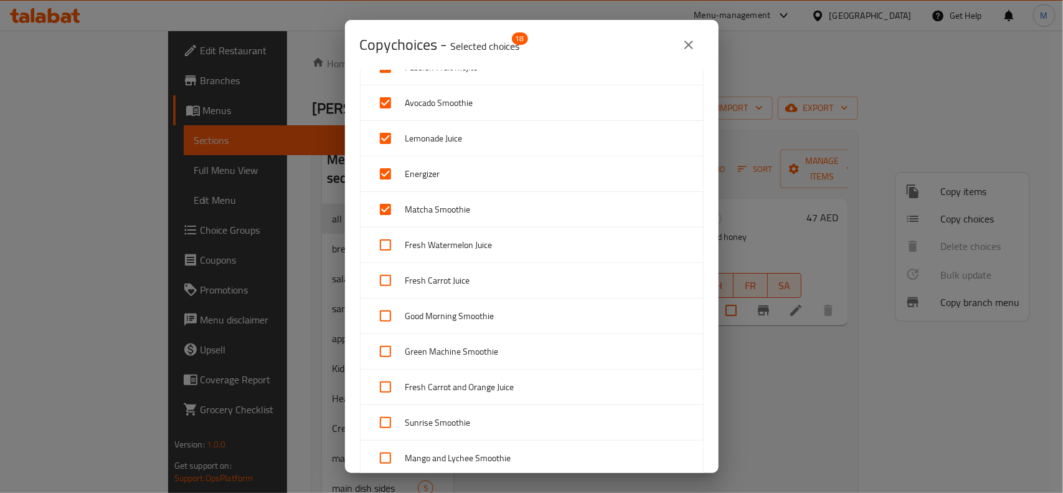
click at [387, 246] on input "checkbox" at bounding box center [385, 245] width 30 height 30
checkbox input "true"
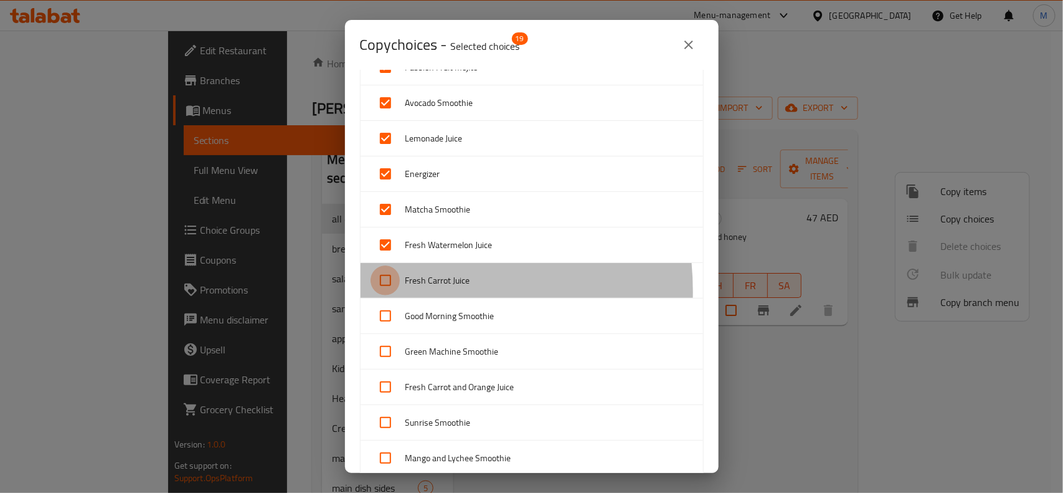
click at [385, 294] on input "checkbox" at bounding box center [385, 280] width 30 height 30
checkbox input "true"
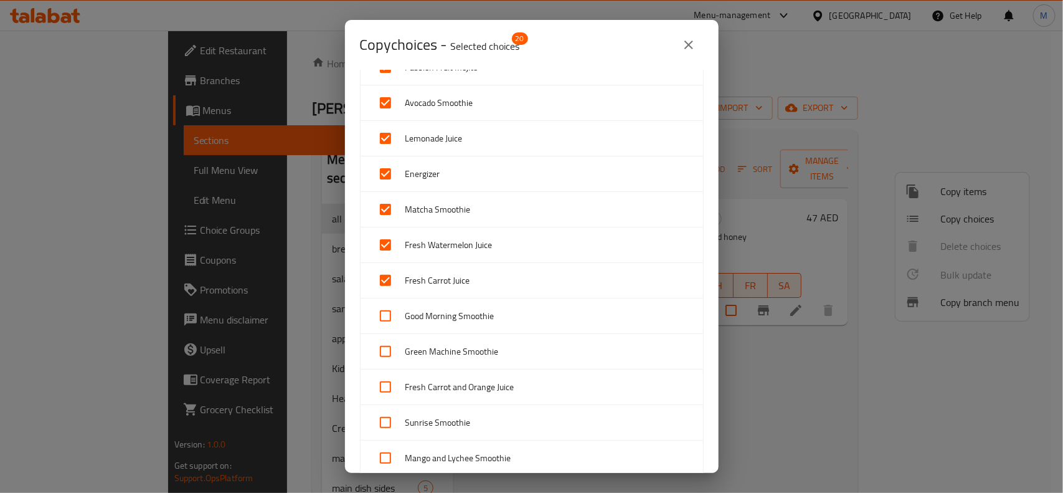
click at [382, 319] on input "checkbox" at bounding box center [385, 316] width 30 height 30
checkbox input "true"
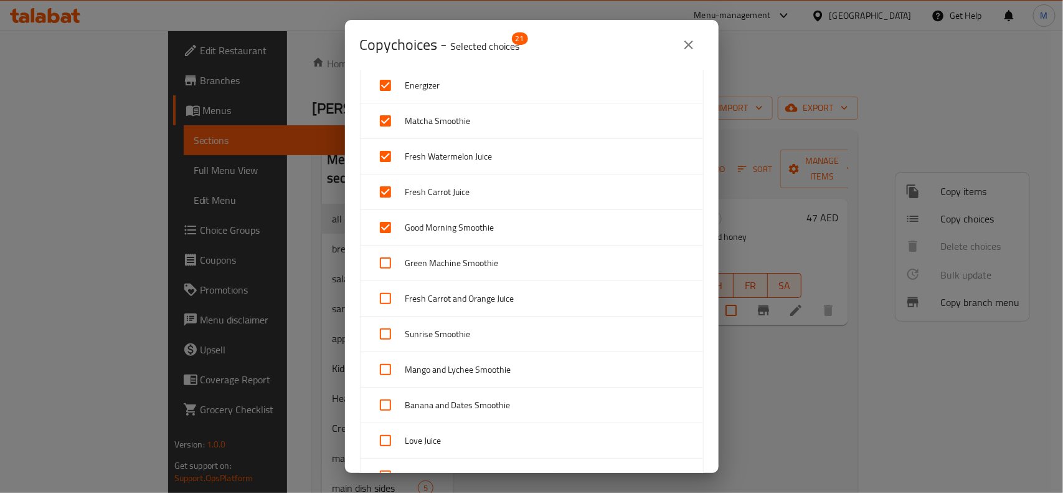
scroll to position [778, 0]
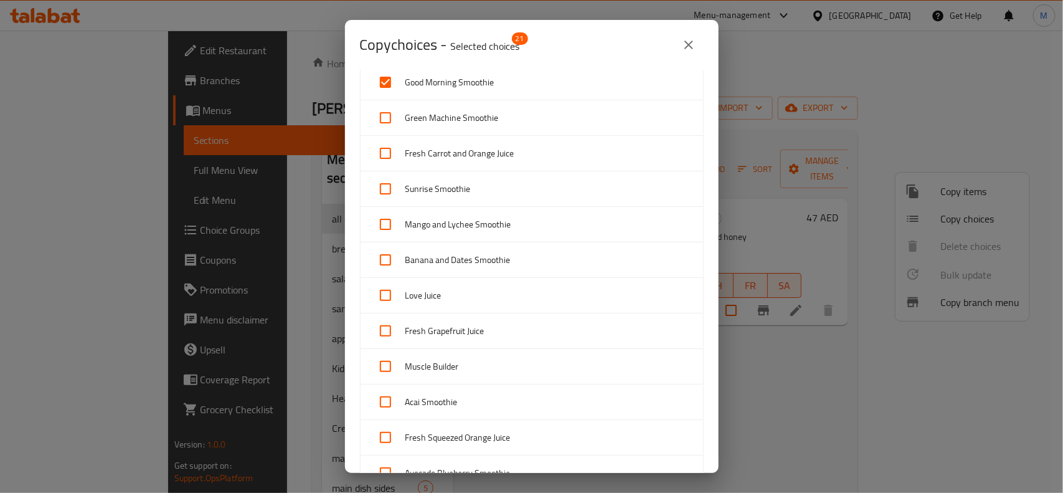
click at [386, 113] on input "checkbox" at bounding box center [385, 118] width 30 height 30
checkbox input "true"
click at [388, 151] on input "checkbox" at bounding box center [385, 153] width 30 height 30
checkbox input "true"
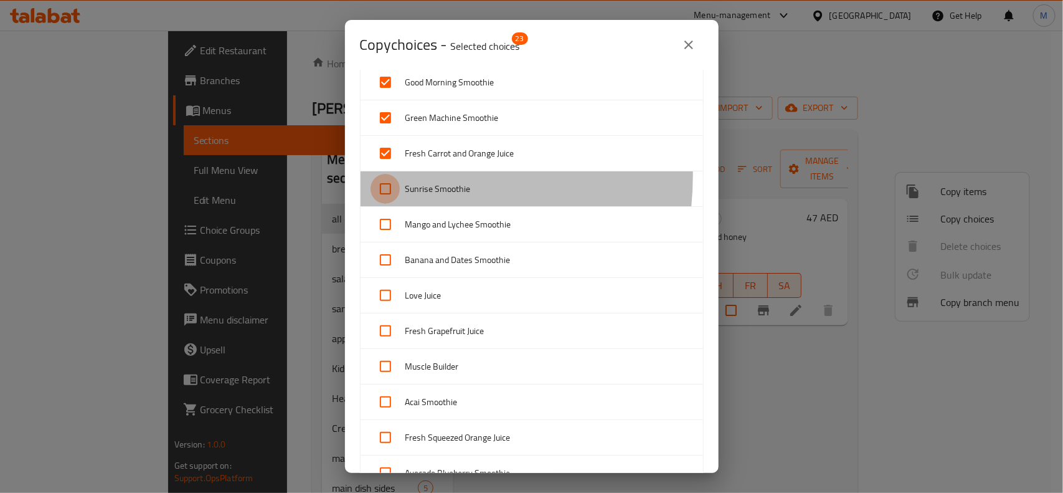
click at [388, 177] on input "checkbox" at bounding box center [385, 189] width 30 height 30
checkbox input "true"
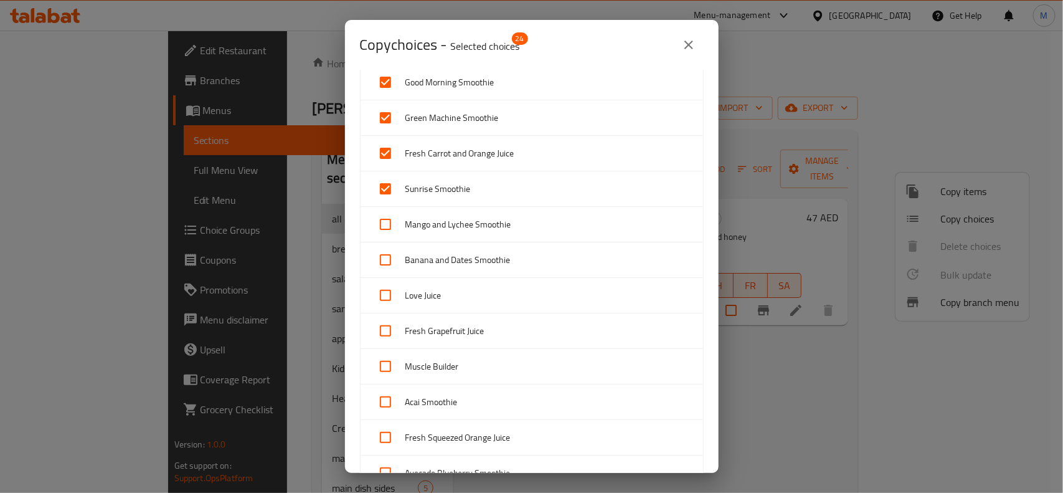
click at [379, 229] on input "checkbox" at bounding box center [385, 224] width 30 height 30
checkbox input "true"
click at [378, 258] on input "checkbox" at bounding box center [385, 260] width 30 height 30
checkbox input "true"
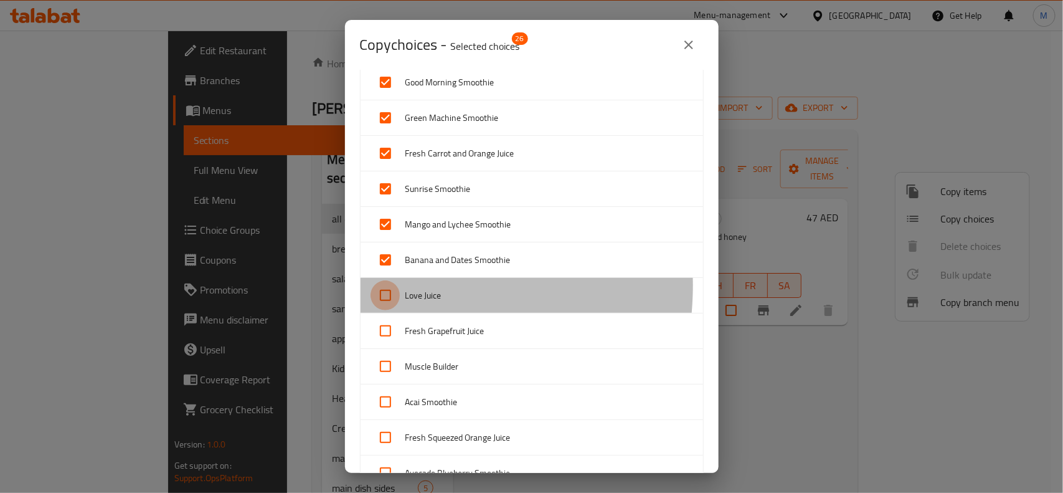
click at [380, 290] on input "checkbox" at bounding box center [385, 295] width 30 height 30
checkbox input "true"
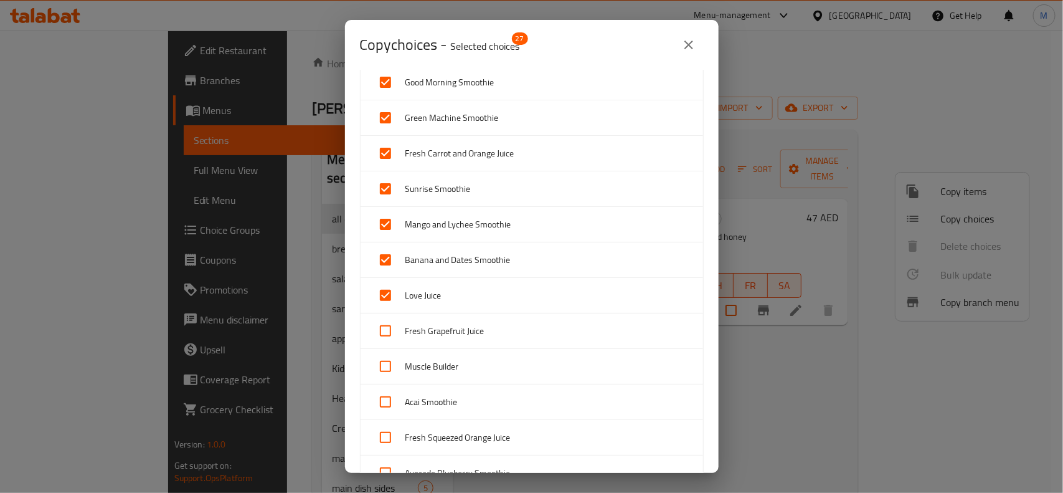
click at [386, 321] on input "checkbox" at bounding box center [385, 331] width 30 height 30
checkbox input "true"
click at [382, 363] on input "checkbox" at bounding box center [385, 366] width 30 height 30
checkbox input "true"
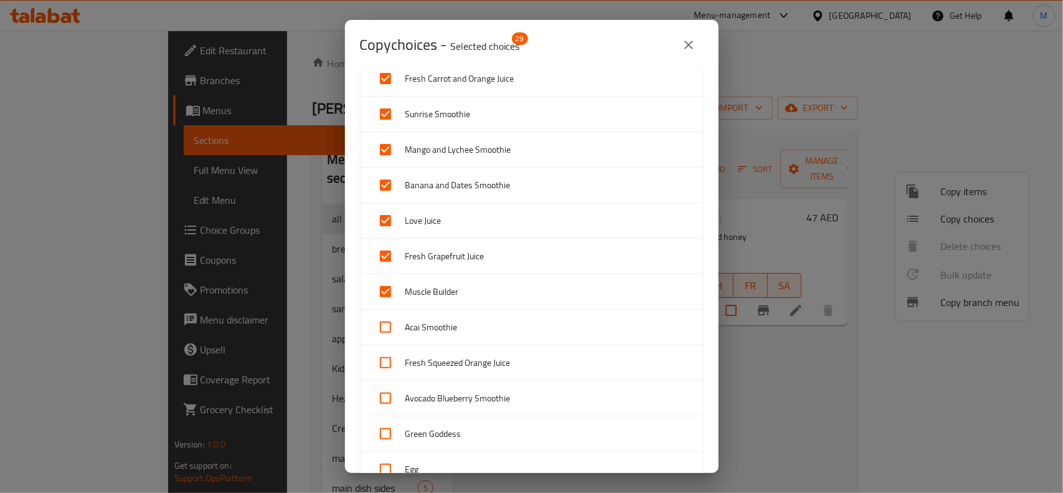
scroll to position [934, 0]
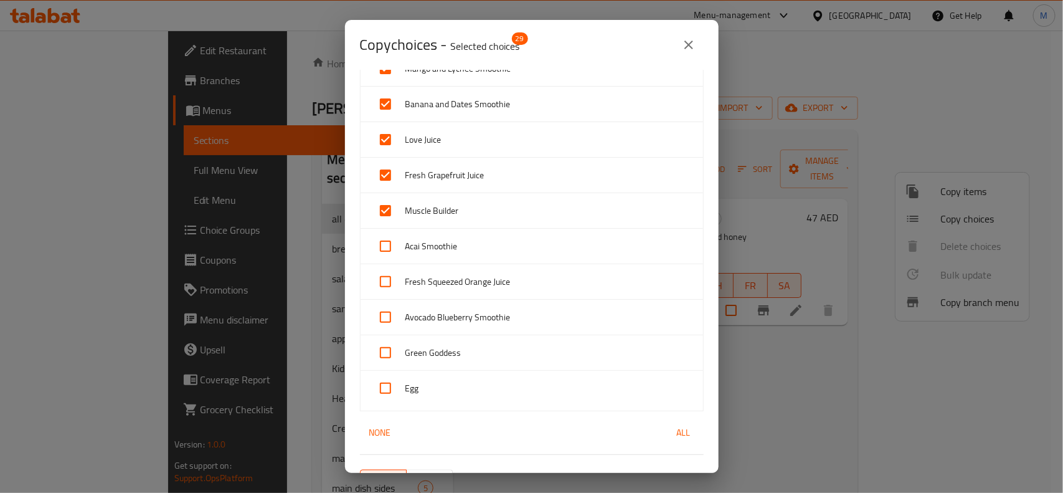
click at [387, 242] on input "checkbox" at bounding box center [385, 246] width 30 height 30
checkbox input "true"
click at [382, 281] on input "checkbox" at bounding box center [385, 281] width 30 height 30
checkbox input "true"
click at [377, 316] on input "checkbox" at bounding box center [385, 317] width 30 height 30
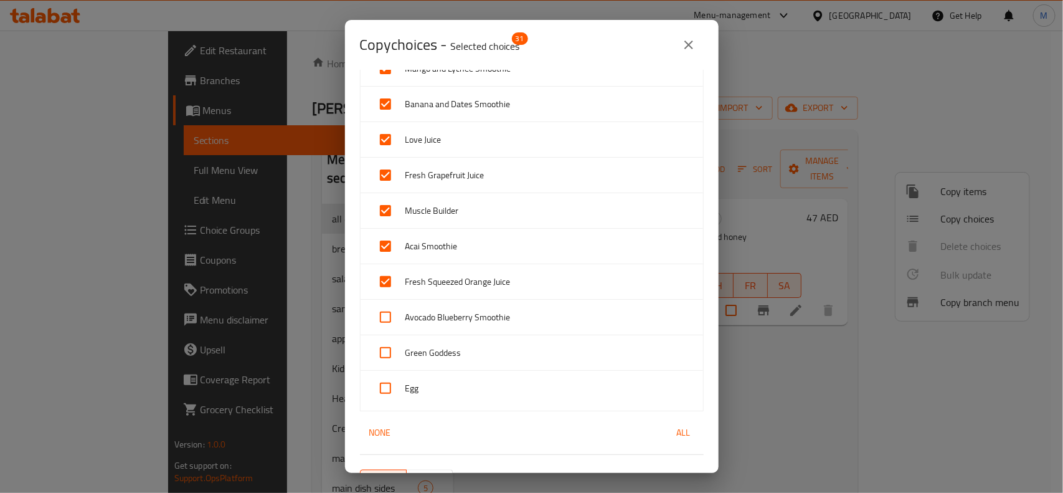
checkbox input "true"
click at [380, 347] on input "checkbox" at bounding box center [385, 352] width 30 height 30
checkbox input "true"
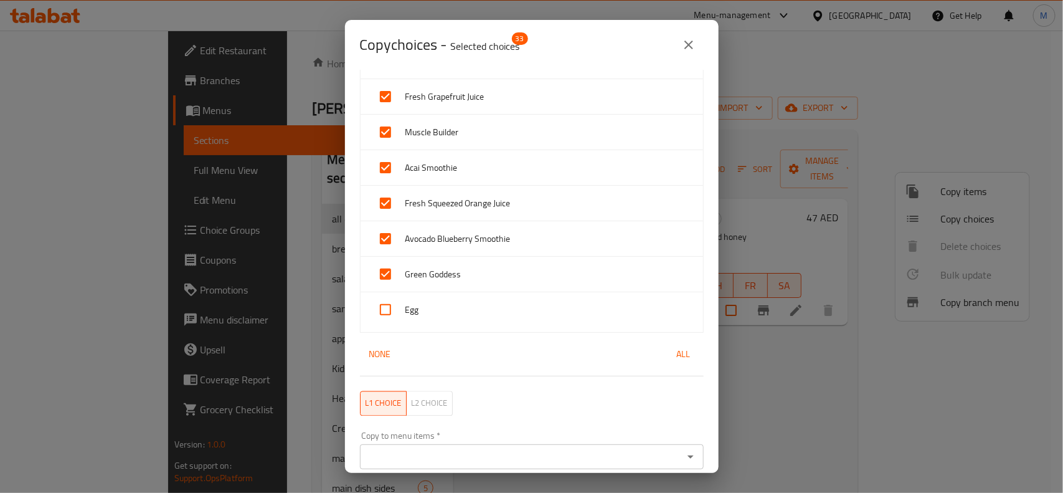
scroll to position [1118, 0]
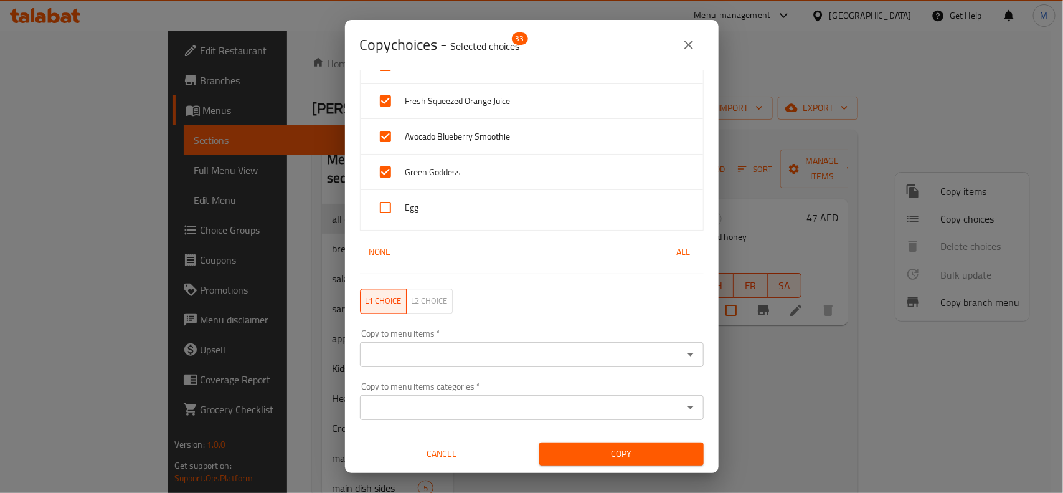
click at [664, 356] on input "Copy to menu items   *" at bounding box center [522, 354] width 316 height 17
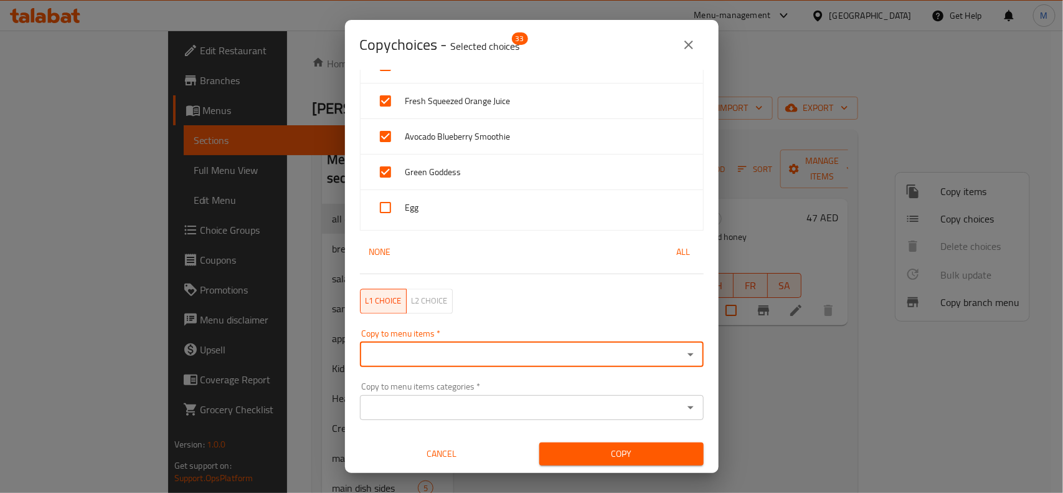
paste input "Porridge Oats"
type input "Porridge Oats"
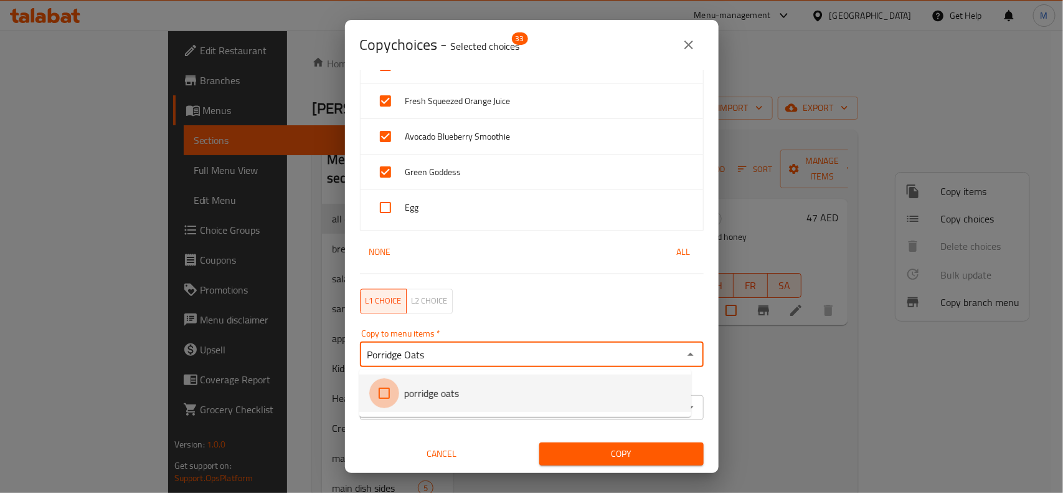
click at [390, 384] on input "checkbox" at bounding box center [384, 393] width 30 height 30
checkbox input "false"
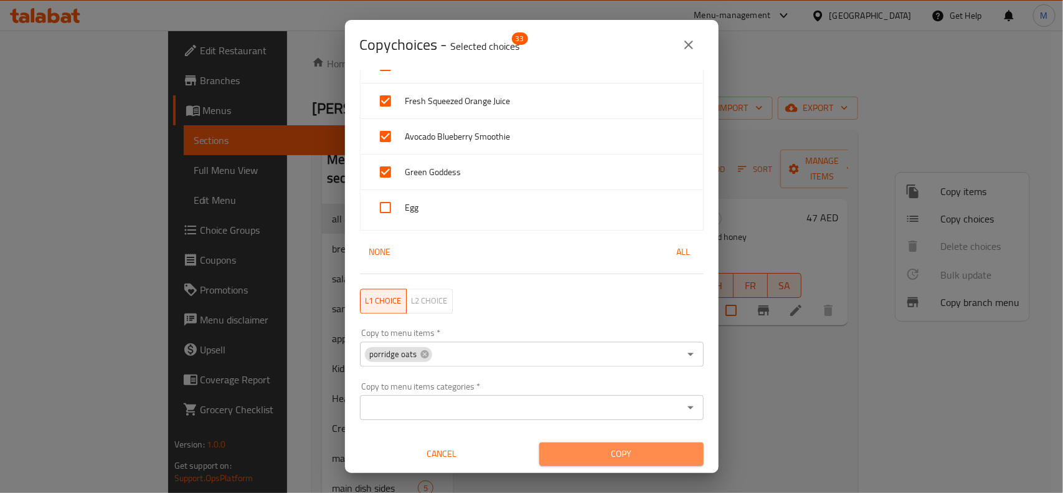
click at [648, 458] on span "Copy" at bounding box center [621, 454] width 144 height 16
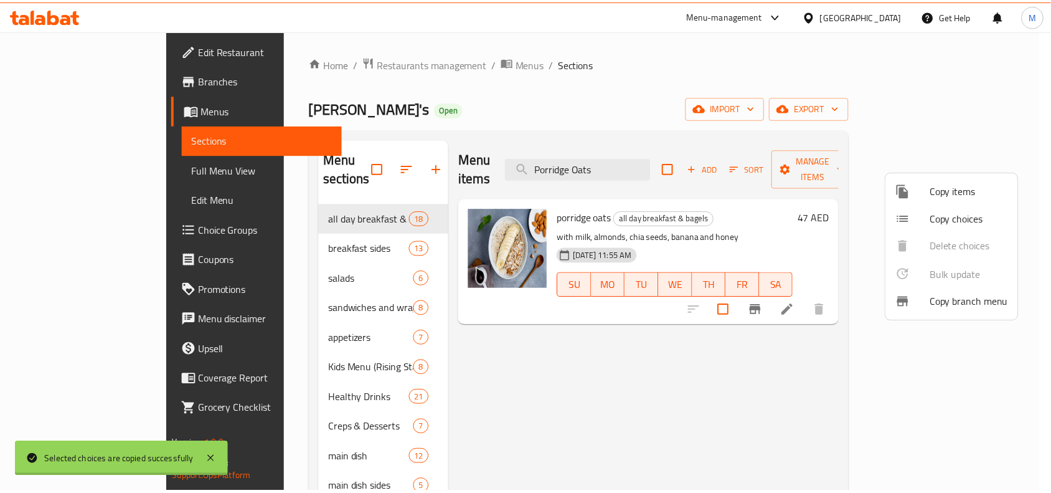
scroll to position [2, 0]
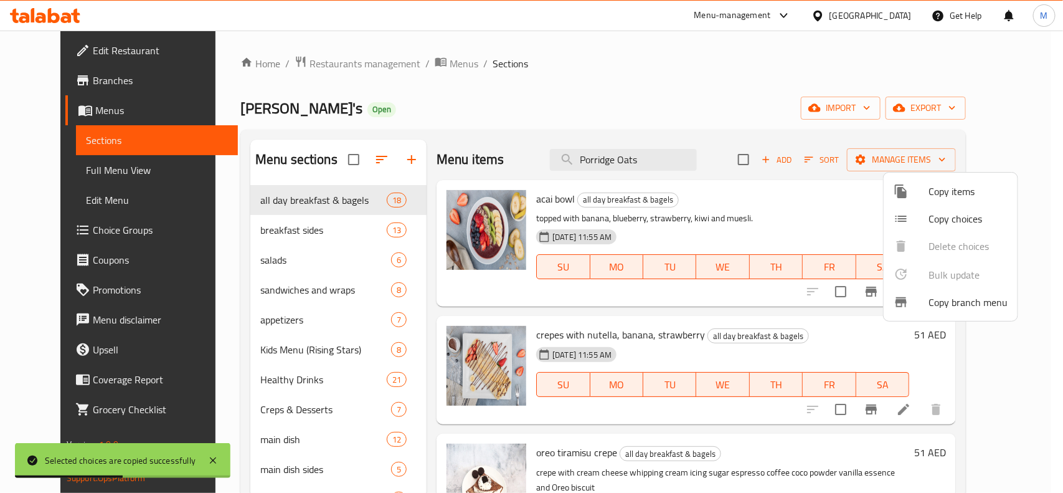
click at [646, 163] on div at bounding box center [531, 246] width 1063 height 493
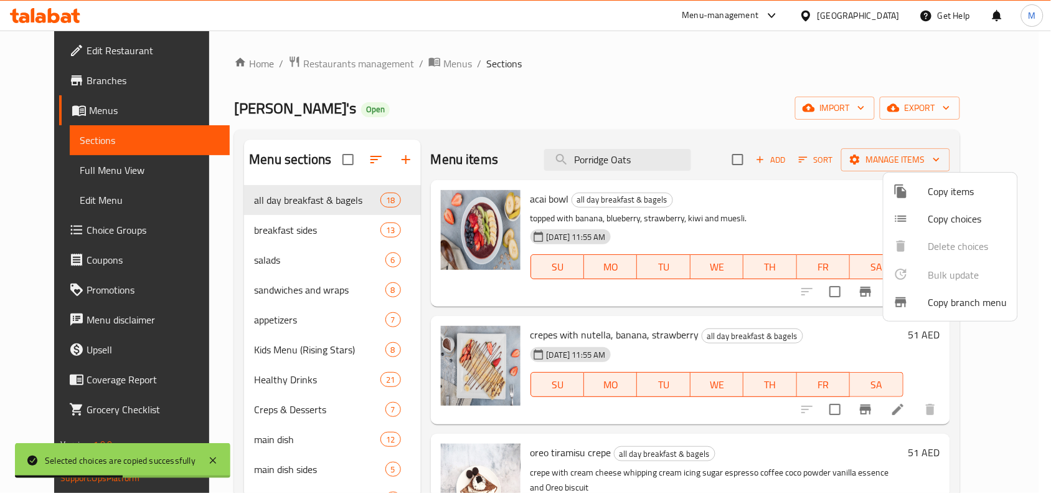
click at [646, 163] on input "Porridge Oats" at bounding box center [617, 160] width 147 height 22
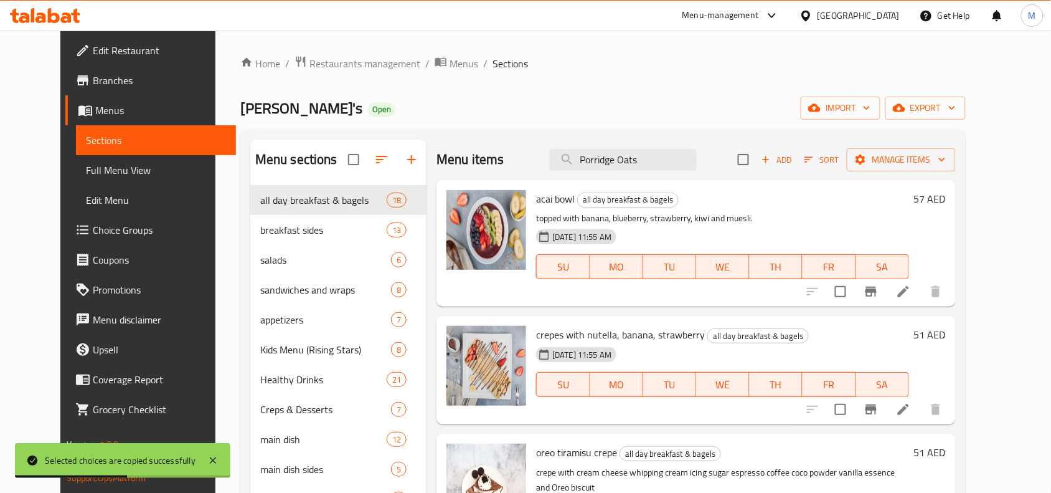
click at [646, 163] on input "Porridge Oats" at bounding box center [623, 160] width 147 height 22
paste input "Porridge Oats"
type input "Porridge Oats"
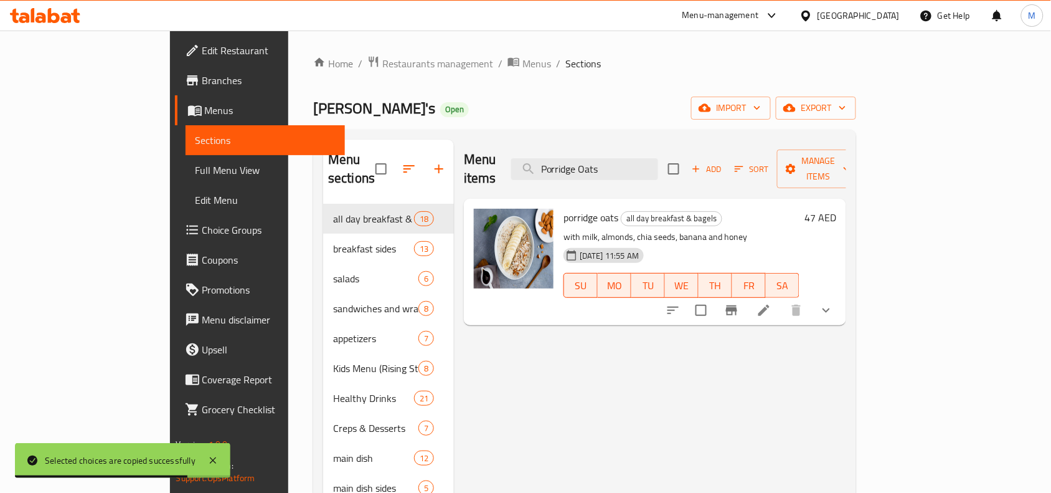
click at [834, 303] on icon "show more" at bounding box center [826, 310] width 15 height 15
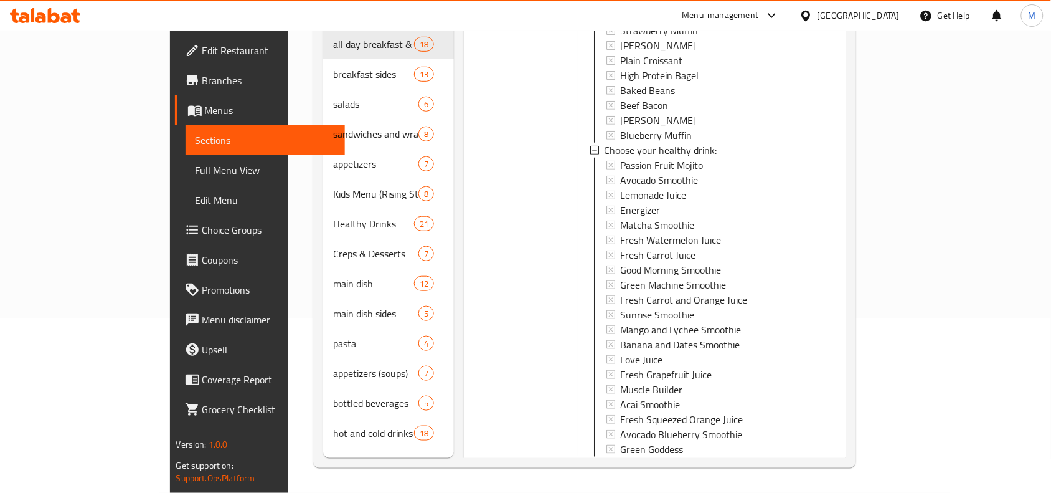
scroll to position [258, 0]
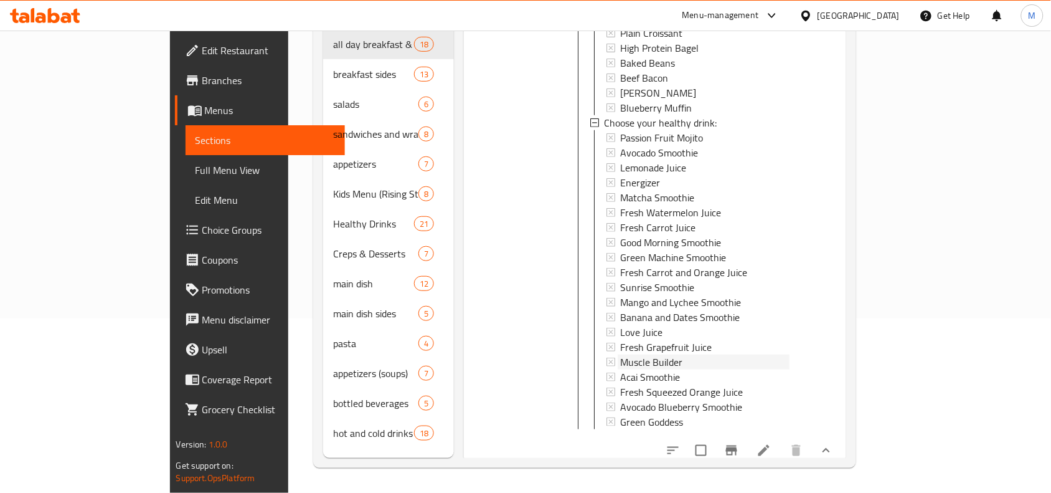
click at [790, 354] on div "Muscle Builder" at bounding box center [704, 361] width 169 height 15
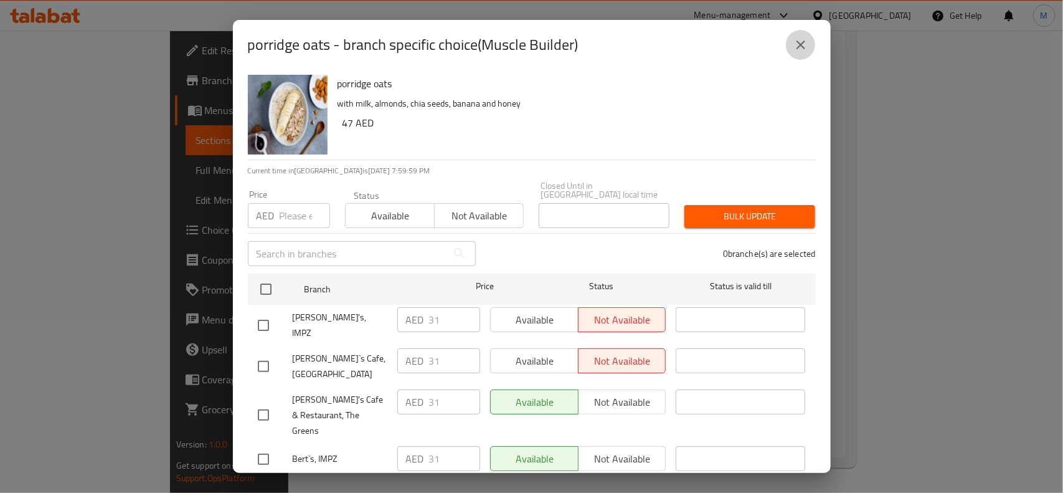
click at [810, 42] on button "close" at bounding box center [801, 45] width 30 height 30
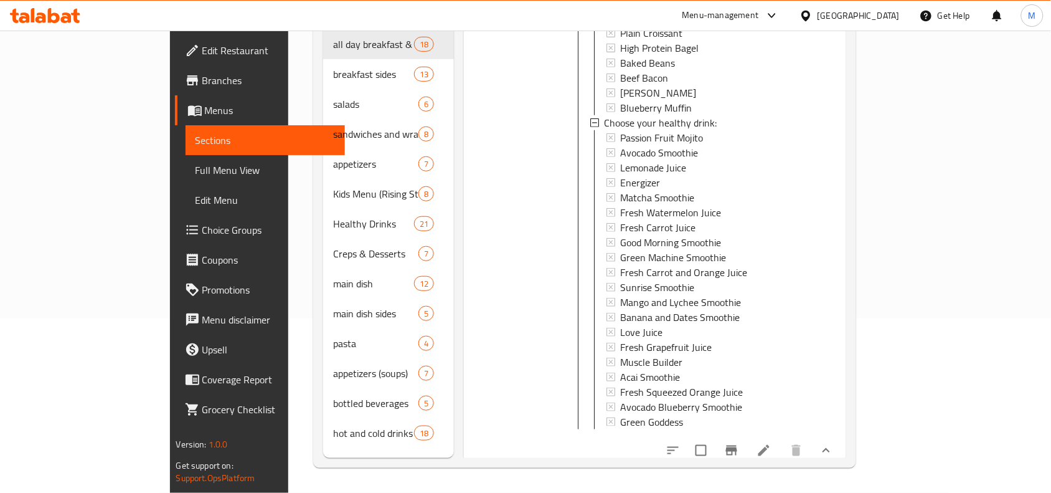
click at [781, 441] on li at bounding box center [764, 450] width 35 height 22
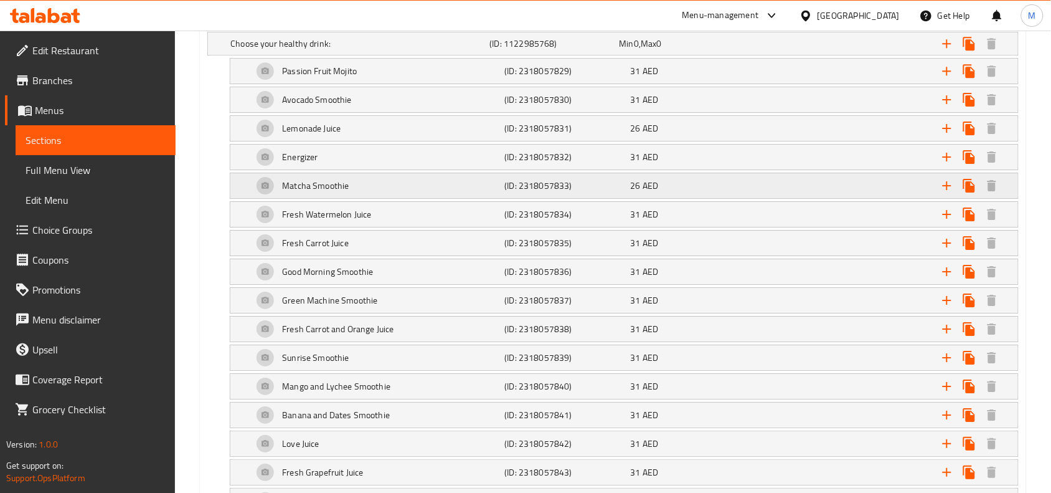
scroll to position [905, 0]
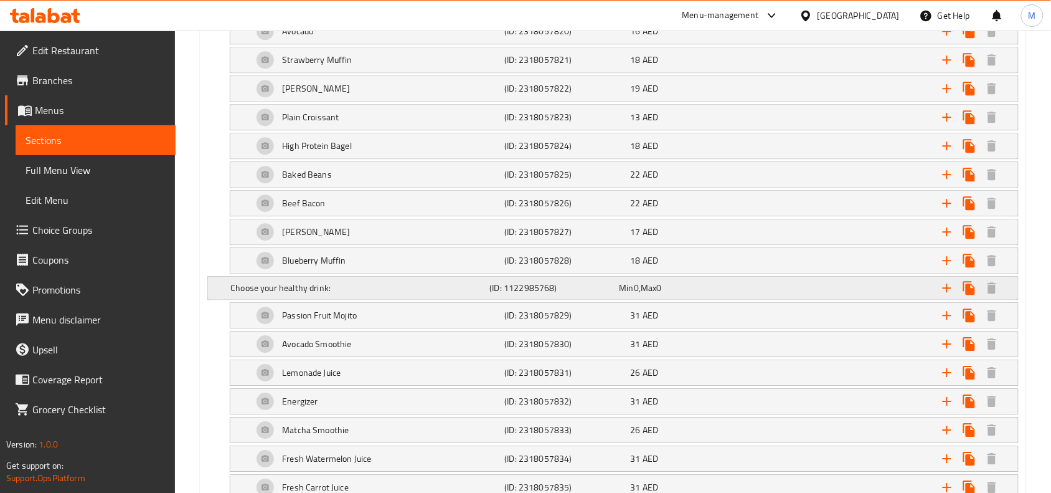
click at [940, 287] on icon "Expand" at bounding box center [947, 287] width 15 height 15
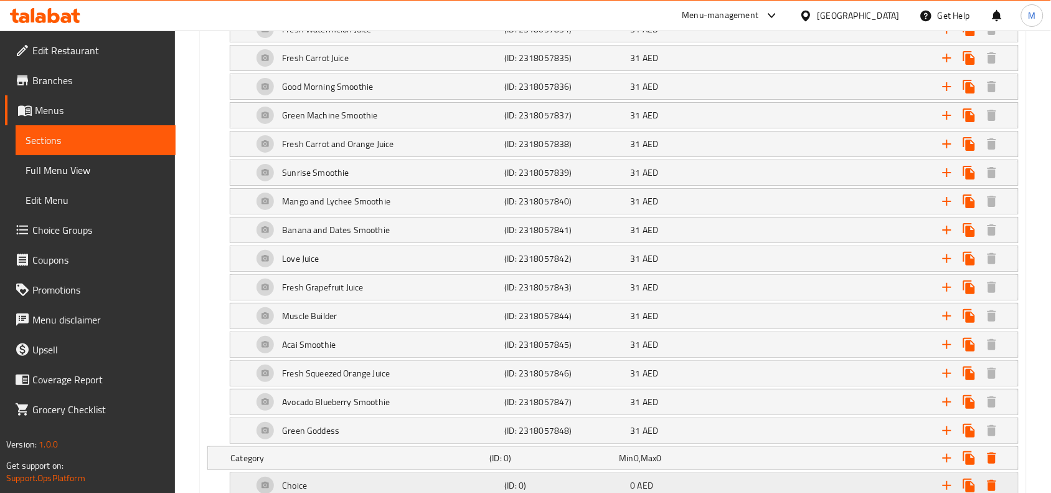
scroll to position [1427, 0]
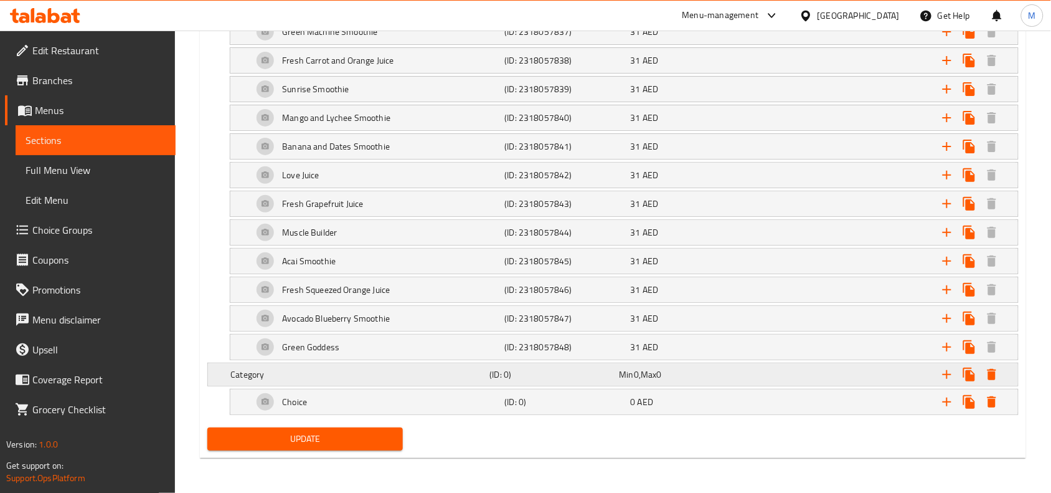
click at [590, 374] on h5 "(ID: 0)" at bounding box center [552, 374] width 125 height 12
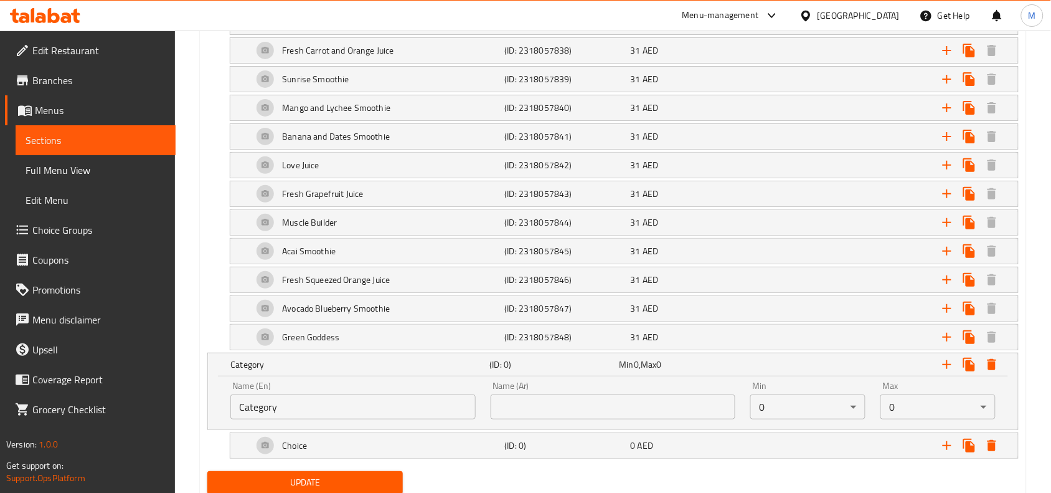
click at [428, 416] on input "Category" at bounding box center [352, 406] width 245 height 25
type input "Extra"
click at [571, 419] on input "text" at bounding box center [613, 406] width 245 height 25
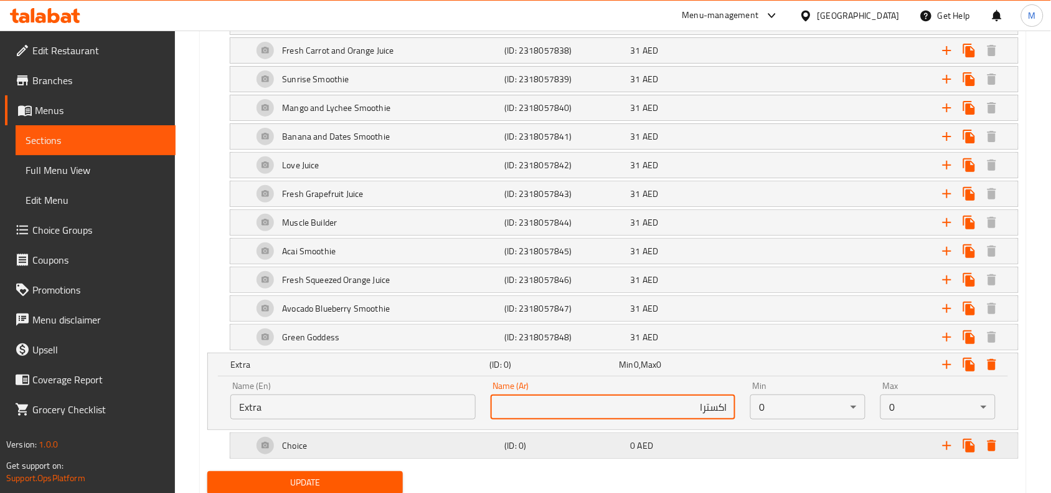
type input "اكسترا"
click at [575, 451] on h5 "(ID: 0)" at bounding box center [565, 445] width 121 height 12
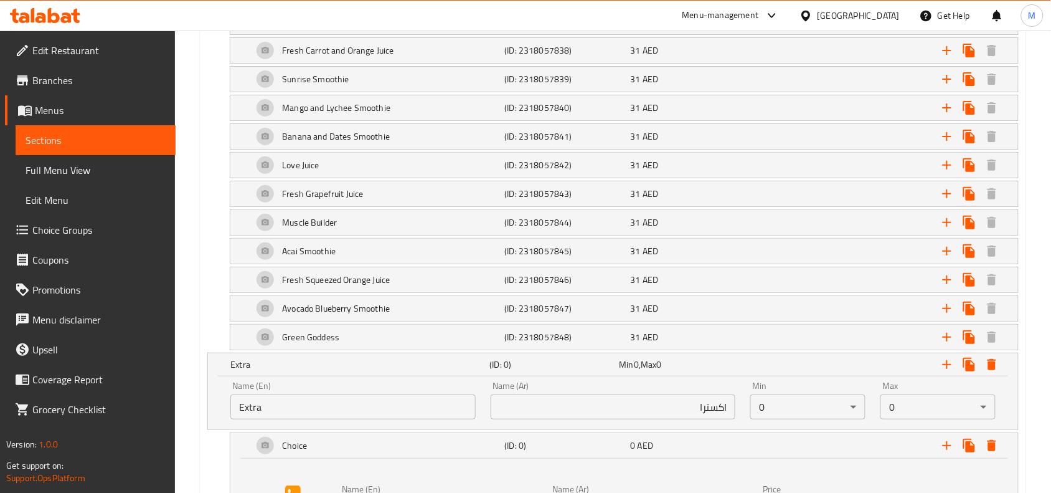
scroll to position [1576, 0]
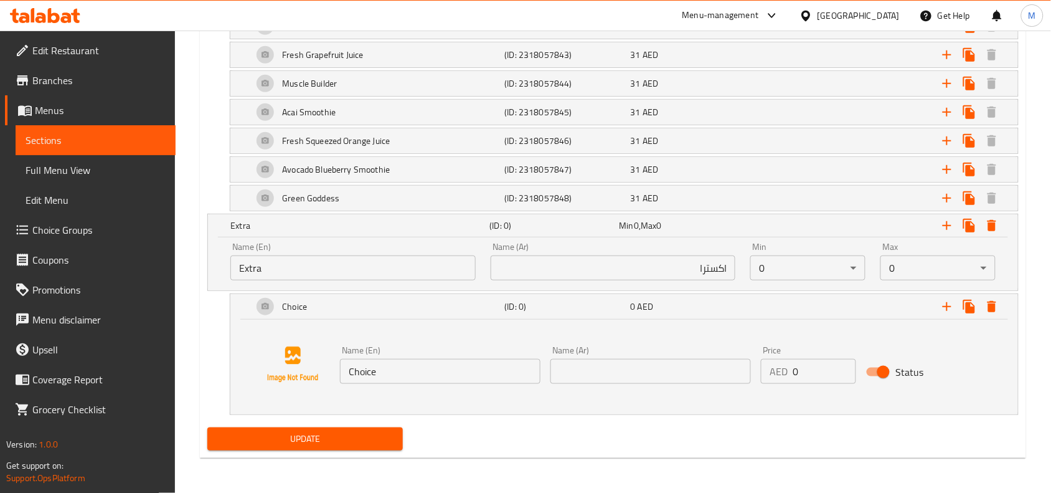
click at [411, 371] on input "Choice" at bounding box center [440, 371] width 200 height 25
type input "ث"
type input "Extra Banana"
click at [648, 369] on input "text" at bounding box center [650, 371] width 200 height 25
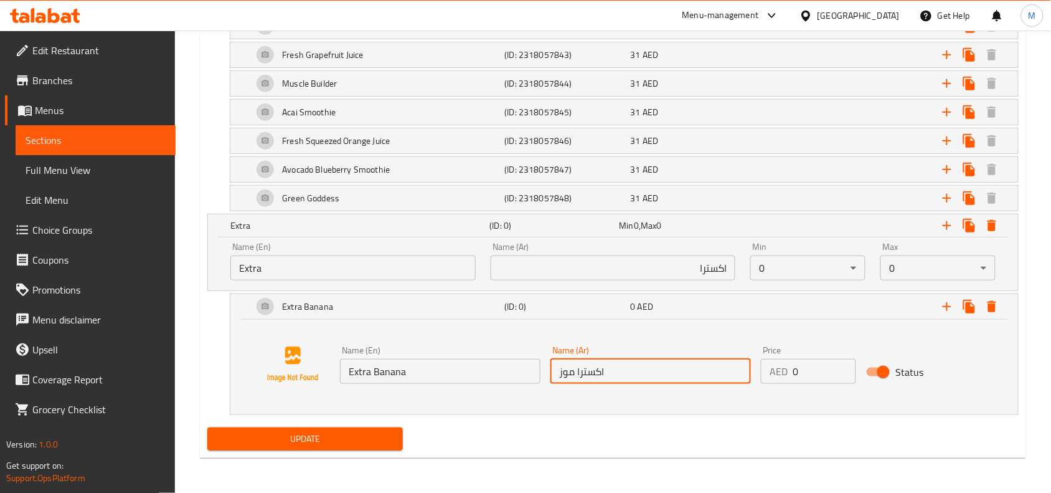
type input "اكسترا موز"
drag, startPoint x: 795, startPoint y: 370, endPoint x: 785, endPoint y: 369, distance: 10.7
click at [785, 369] on div "AED 0 Price" at bounding box center [808, 371] width 95 height 25
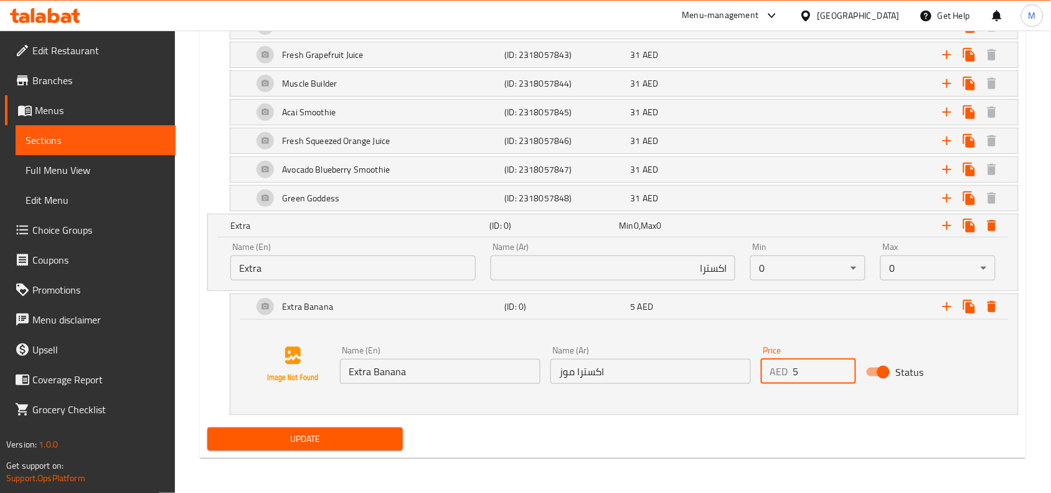
type input "5"
click at [766, 402] on div "Name (En) Extra Banana Name (En) Name (Ar) اكسترا موز Name (Ar) Price AED 5 Pri…" at bounding box center [624, 364] width 758 height 95
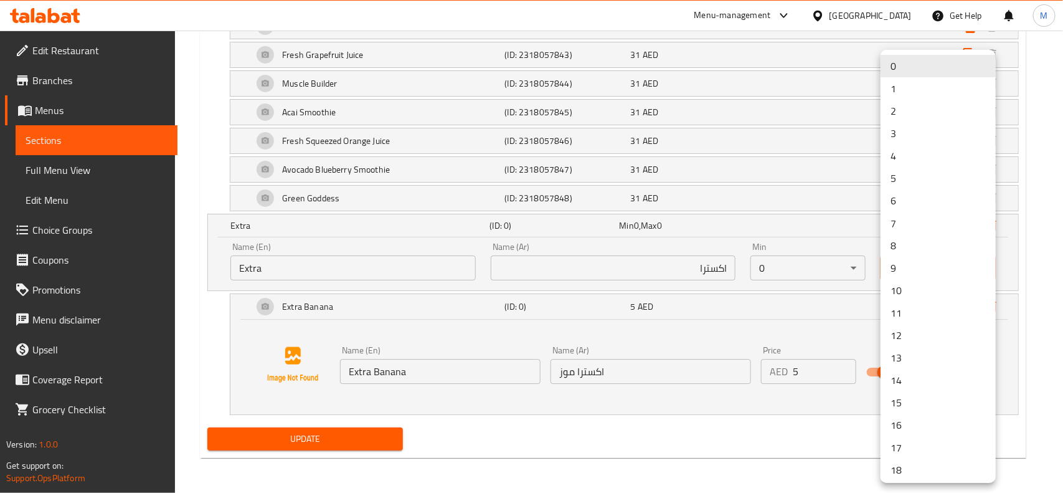
click at [930, 88] on li "1" at bounding box center [937, 88] width 115 height 22
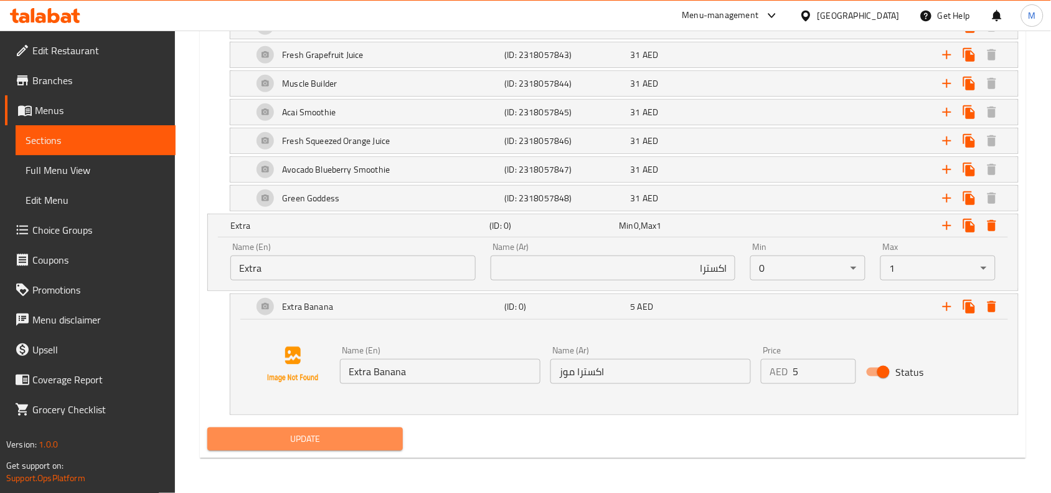
click at [398, 434] on button "Update" at bounding box center [305, 438] width 196 height 23
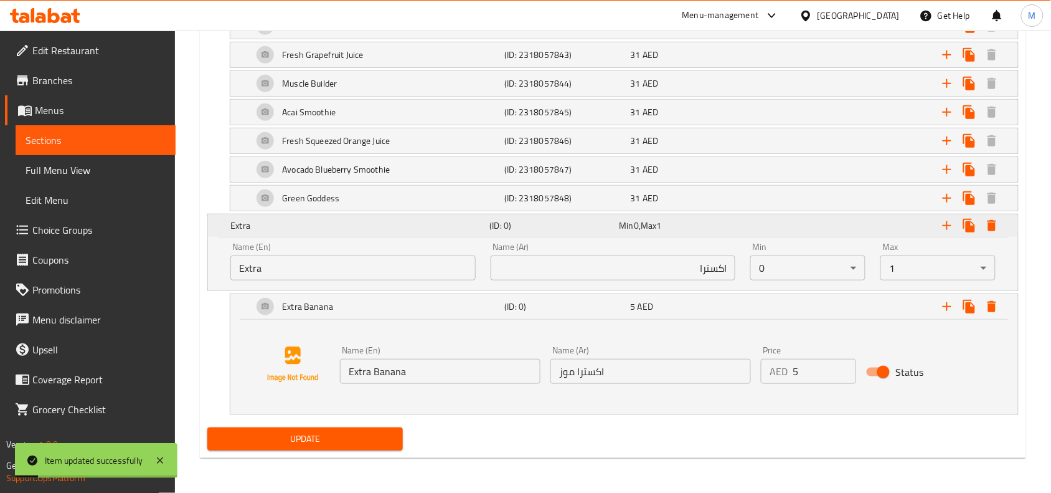
click at [575, 225] on h5 "(ID: 0)" at bounding box center [552, 225] width 125 height 12
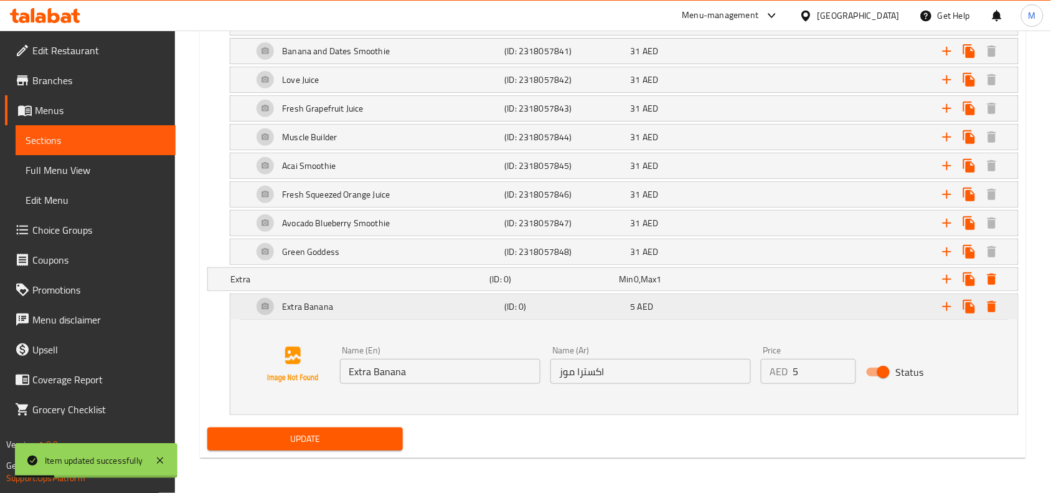
click at [544, 310] on h5 "(ID: 0)" at bounding box center [565, 306] width 121 height 12
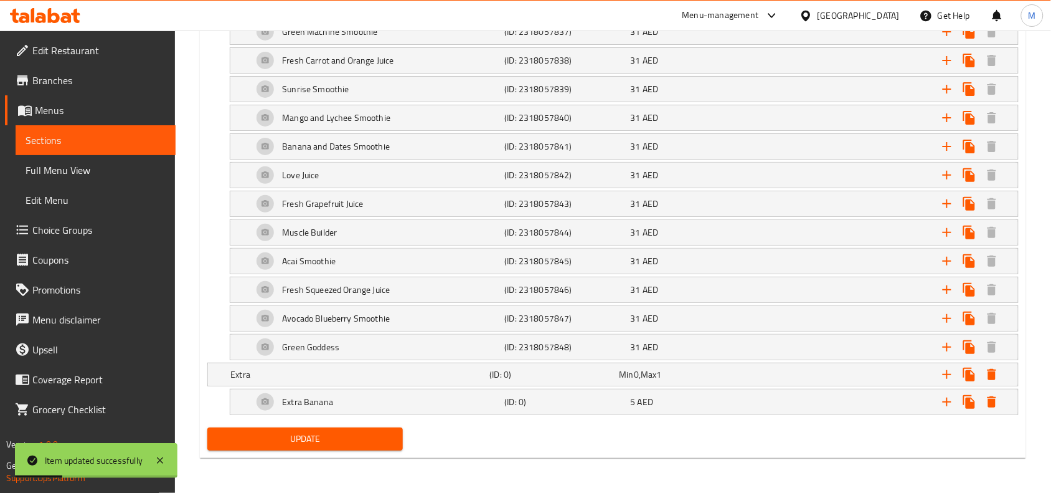
scroll to position [1427, 0]
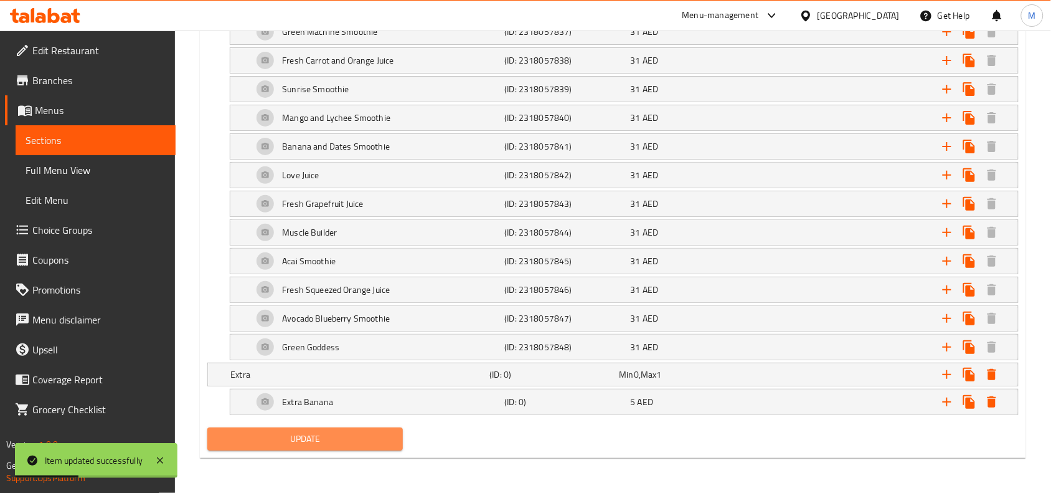
click at [398, 438] on button "Update" at bounding box center [305, 438] width 196 height 23
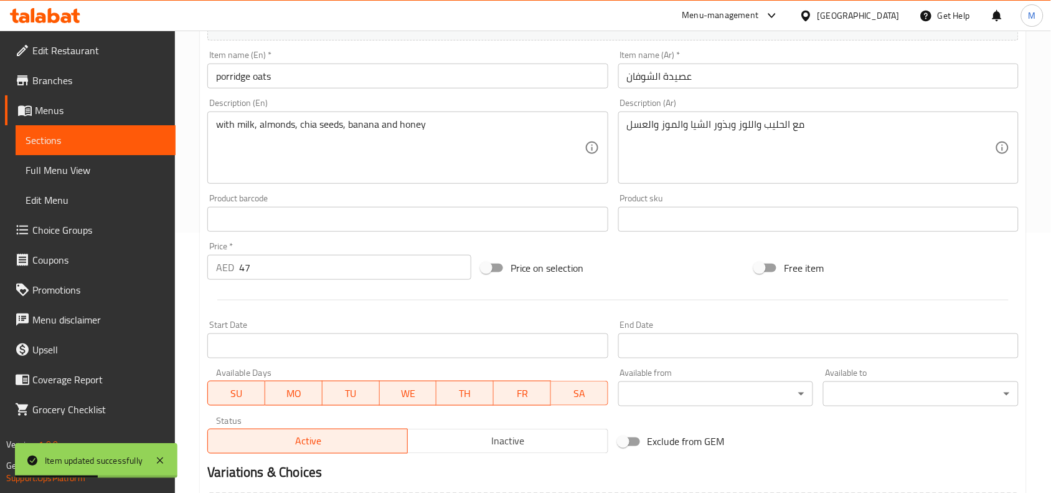
scroll to position [0, 0]
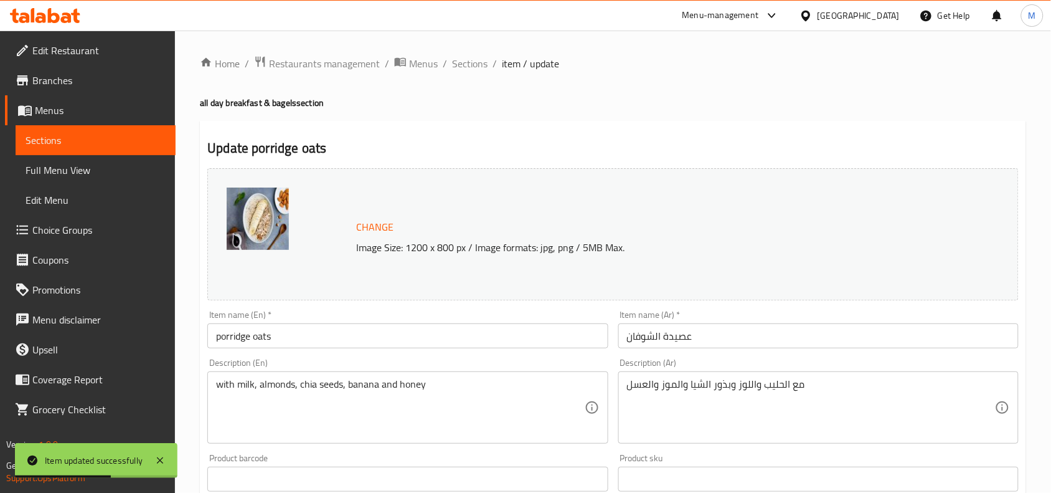
click at [480, 63] on span "Sections" at bounding box center [469, 63] width 35 height 15
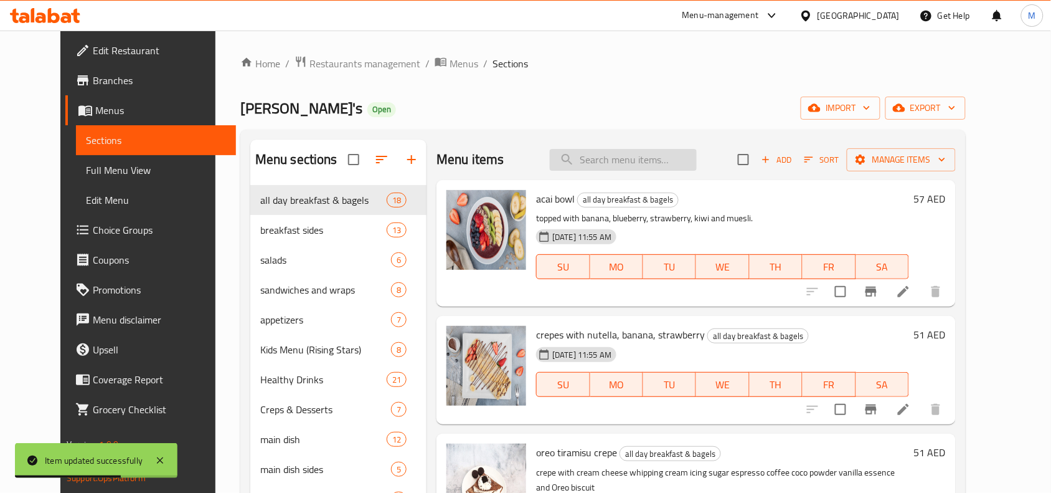
click at [639, 162] on input "search" at bounding box center [623, 160] width 147 height 22
paste input "Egg Your Way"
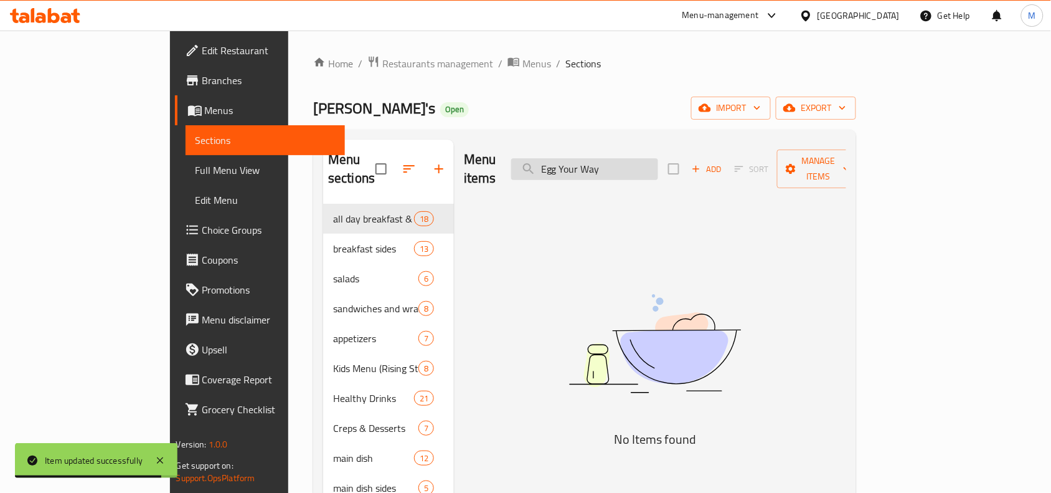
click at [658, 163] on input "Egg Your Way" at bounding box center [584, 169] width 147 height 22
drag, startPoint x: 669, startPoint y: 163, endPoint x: 640, endPoint y: 161, distance: 29.3
click at [640, 161] on input "Egg Your Way" at bounding box center [584, 169] width 147 height 22
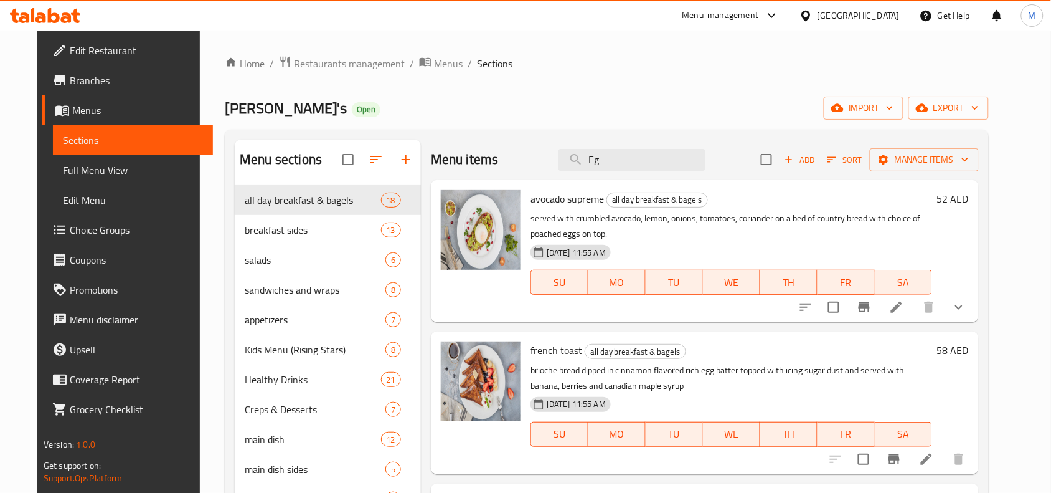
type input "E"
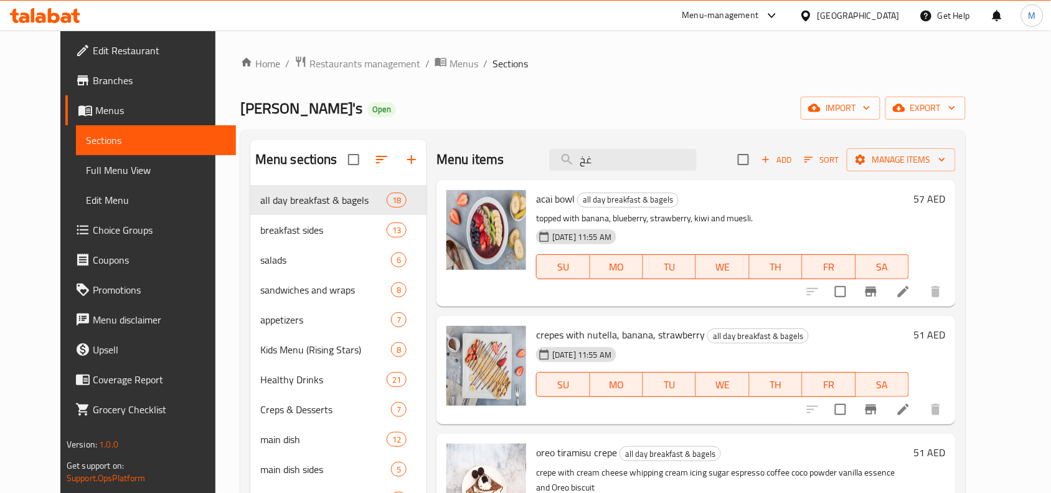
type input "غ"
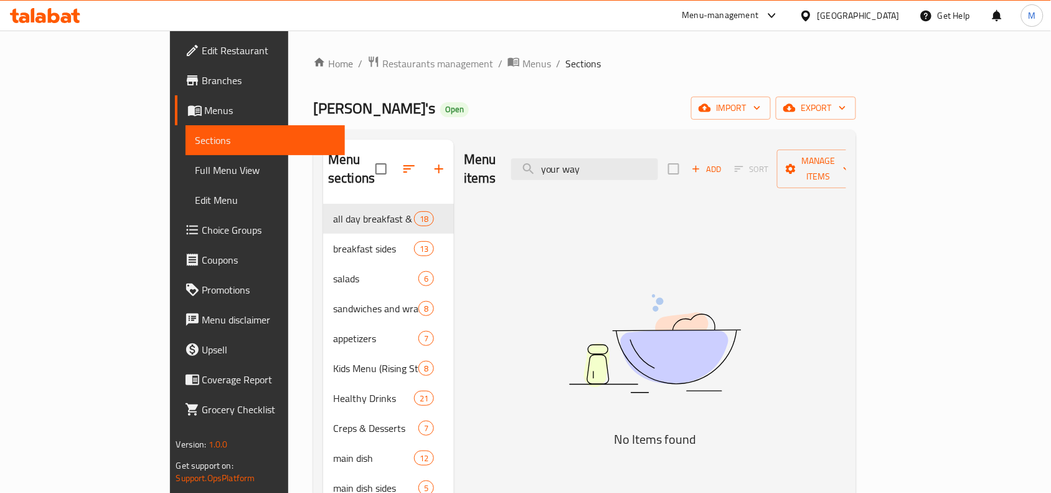
type input "your way"
